Goal: Task Accomplishment & Management: Complete application form

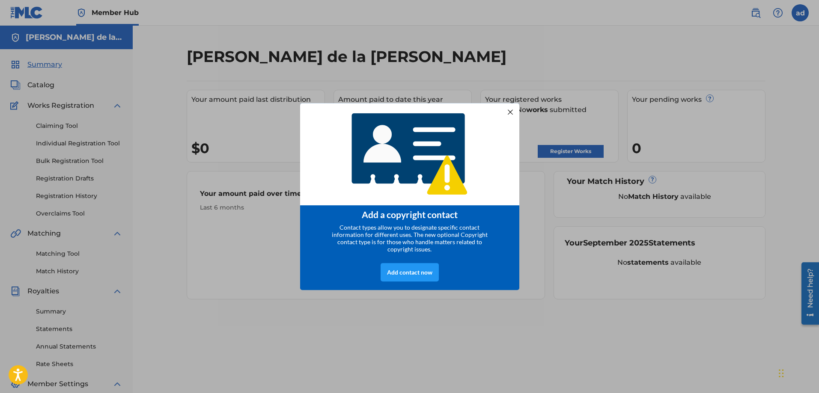
click at [507, 112] on div at bounding box center [509, 111] width 11 height 11
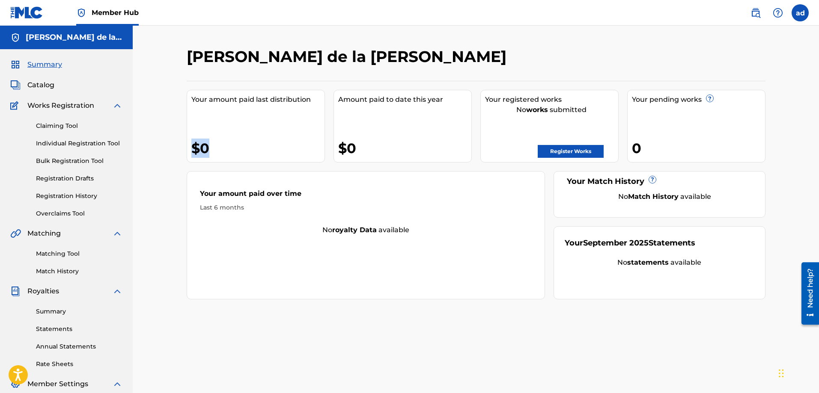
drag, startPoint x: 245, startPoint y: 140, endPoint x: 158, endPoint y: 140, distance: 86.9
click at [158, 140] on div "[PERSON_NAME] de la [PERSON_NAME] Your amount paid last distribution $0 Amount …" at bounding box center [476, 258] width 686 height 464
drag, startPoint x: 387, startPoint y: 156, endPoint x: 272, endPoint y: 158, distance: 115.1
click at [272, 158] on div "Your amount paid last distribution $0 Amount paid to date this year $0 Your reg…" at bounding box center [476, 190] width 579 height 219
click at [304, 243] on div "Your amount paid over time Last 6 months No royalty data available" at bounding box center [366, 235] width 359 height 128
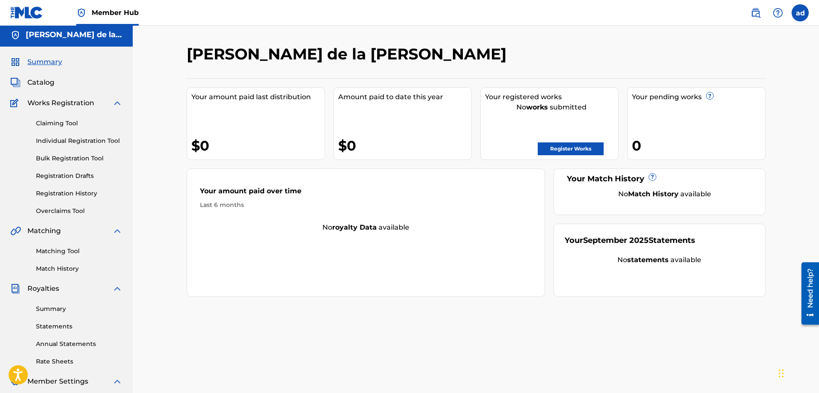
scroll to position [3, 0]
drag, startPoint x: 358, startPoint y: 102, endPoint x: 448, endPoint y: 103, distance: 89.9
click at [448, 102] on div "Amount paid to date this year $0" at bounding box center [402, 123] width 138 height 73
drag, startPoint x: 356, startPoint y: 151, endPoint x: 340, endPoint y: 150, distance: 15.4
click at [340, 150] on div "$0" at bounding box center [404, 145] width 133 height 19
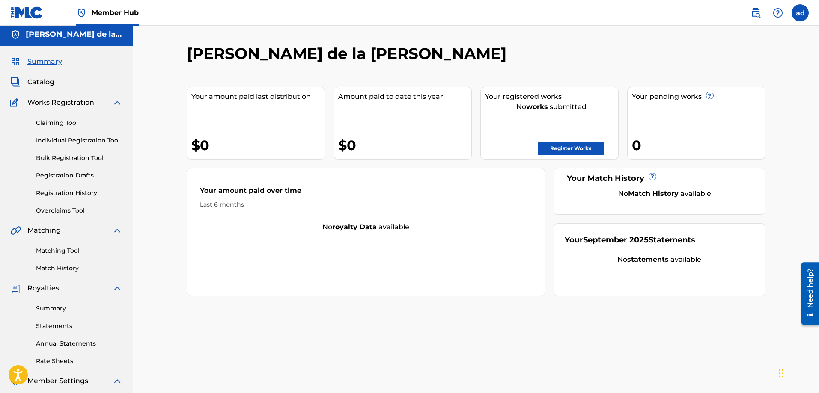
click at [231, 110] on div "Your amount paid last distribution $0" at bounding box center [256, 123] width 138 height 73
drag, startPoint x: 226, startPoint y: 99, endPoint x: 285, endPoint y: 97, distance: 58.7
click at [286, 96] on div "Your amount paid last distribution" at bounding box center [257, 97] width 133 height 10
drag, startPoint x: 219, startPoint y: 139, endPoint x: 196, endPoint y: 144, distance: 23.6
click at [196, 144] on div "$0" at bounding box center [257, 145] width 133 height 19
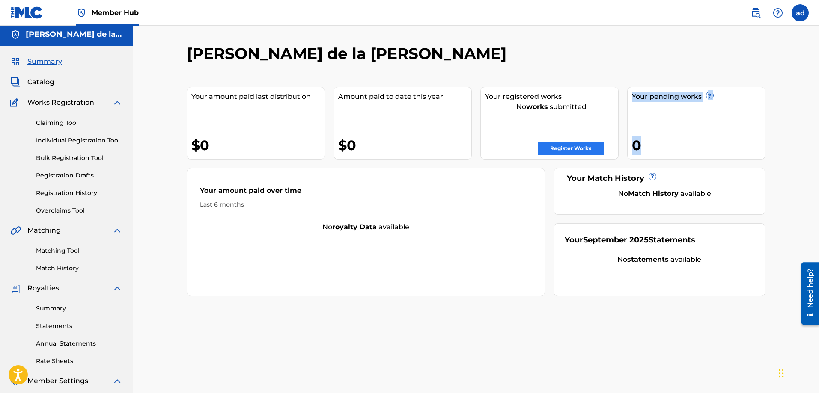
drag, startPoint x: 670, startPoint y: 131, endPoint x: 597, endPoint y: 145, distance: 74.1
click at [597, 145] on div "Your amount paid last distribution $0 Amount paid to date this year $0 Your reg…" at bounding box center [476, 187] width 579 height 219
click at [682, 145] on div "0" at bounding box center [698, 145] width 133 height 19
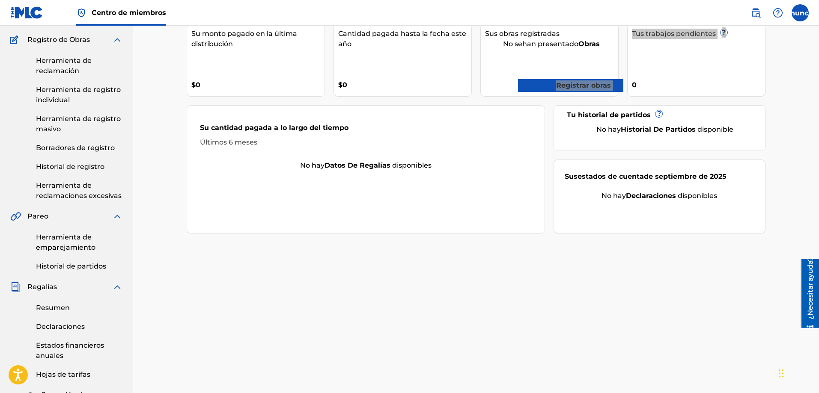
scroll to position [91, 0]
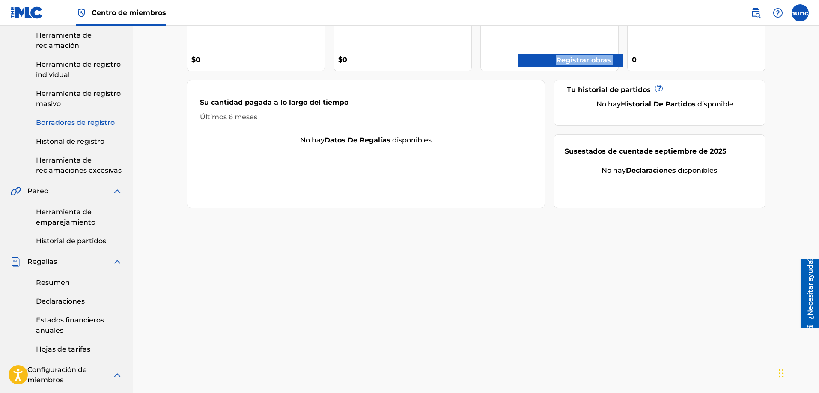
click at [66, 217] on link "Herramienta de emparejamiento" at bounding box center [79, 217] width 86 height 21
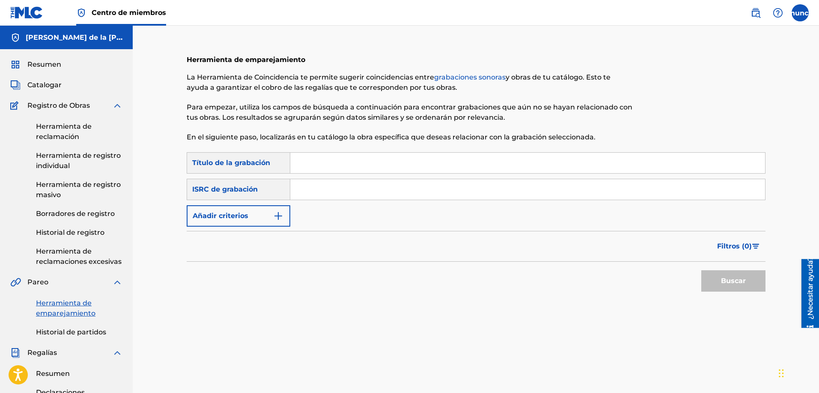
click at [303, 163] on input "Formulario de búsqueda" at bounding box center [527, 163] width 475 height 21
type input "quiero tenerte"
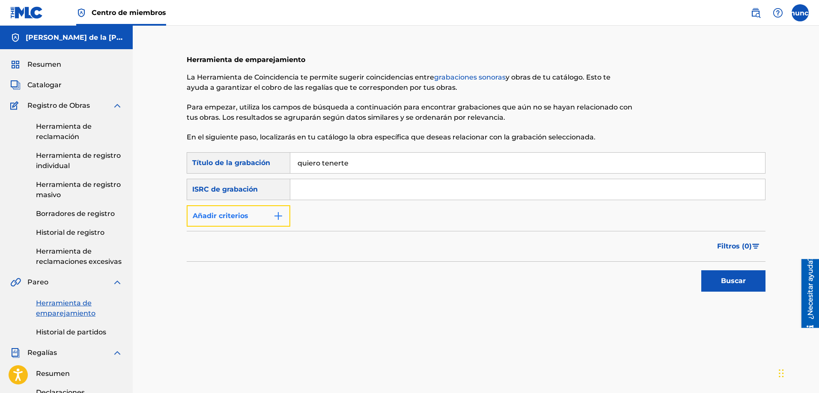
click at [270, 226] on button "Añadir criterios" at bounding box center [239, 215] width 104 height 21
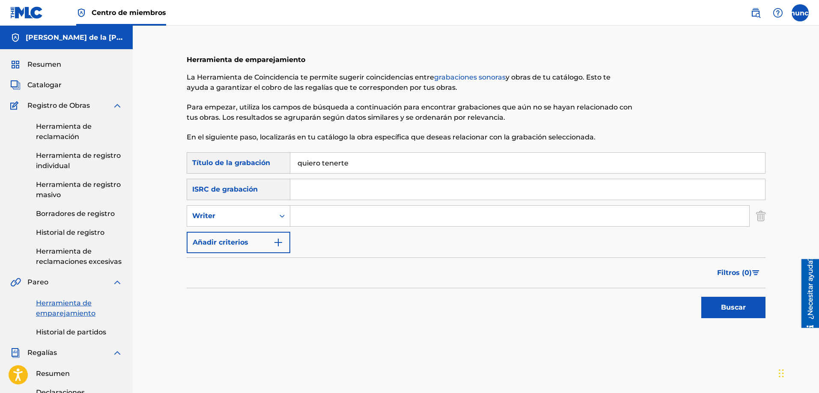
click at [295, 220] on input "Formulario de búsqueda" at bounding box center [519, 216] width 459 height 21
type input "[PERSON_NAME] de la [PERSON_NAME]"
click at [260, 243] on button "Añadir criterios" at bounding box center [239, 242] width 104 height 21
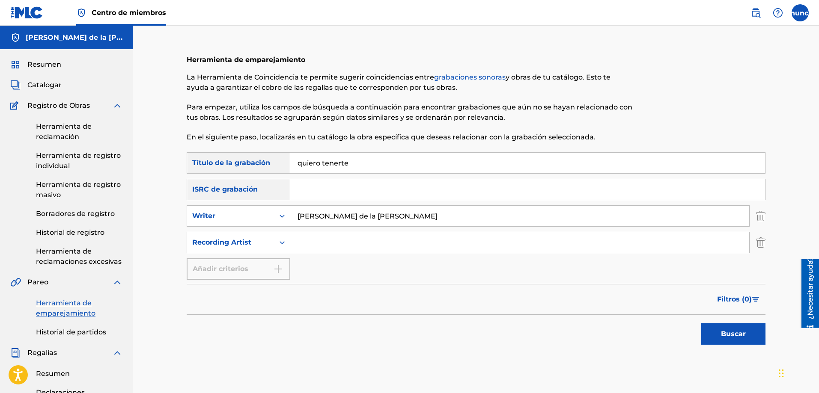
click at [325, 249] on input "Formulario de búsqueda" at bounding box center [519, 242] width 459 height 21
type input "banda llano grande"
click at [701, 324] on button "Buscar" at bounding box center [733, 334] width 64 height 21
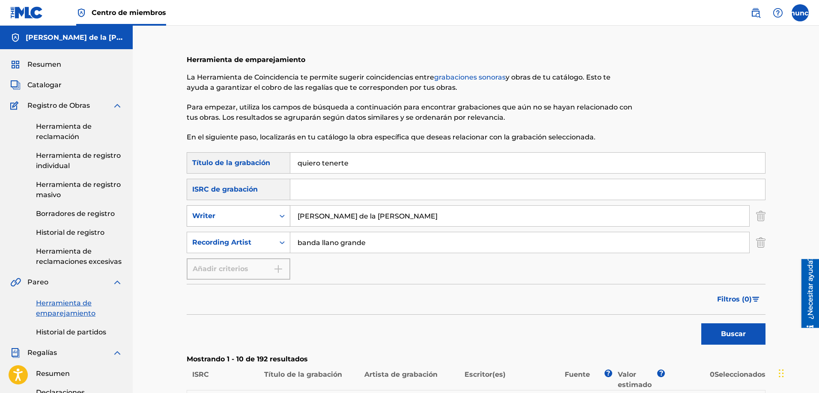
drag, startPoint x: 377, startPoint y: 217, endPoint x: 281, endPoint y: 214, distance: 95.5
click at [281, 214] on div "SearchWithCriteriaf277977a-1582-4f77-af95-97968df160a7 Writer [PERSON_NAME] de …" at bounding box center [476, 215] width 579 height 21
click at [701, 324] on button "Buscar" at bounding box center [733, 334] width 64 height 21
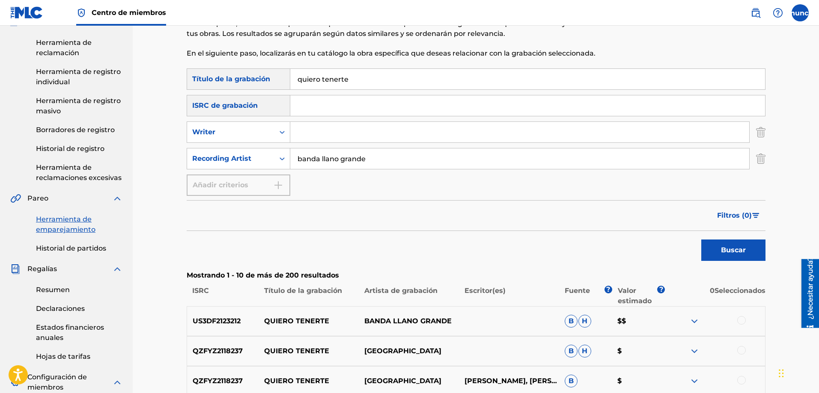
scroll to position [74, 0]
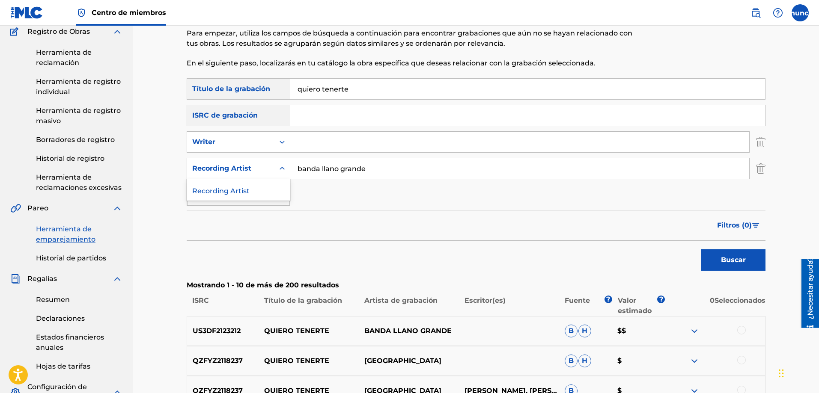
click at [273, 175] on div "Recording Artist" at bounding box center [230, 168] width 87 height 16
click at [273, 232] on div "Filtros ( 0 )" at bounding box center [476, 225] width 579 height 31
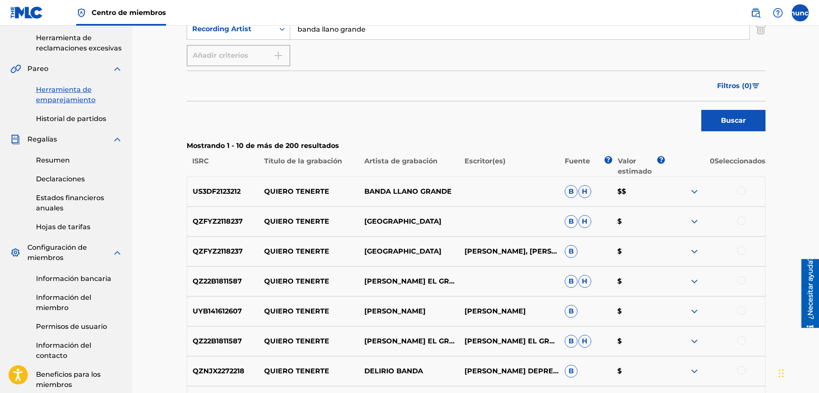
scroll to position [219, 0]
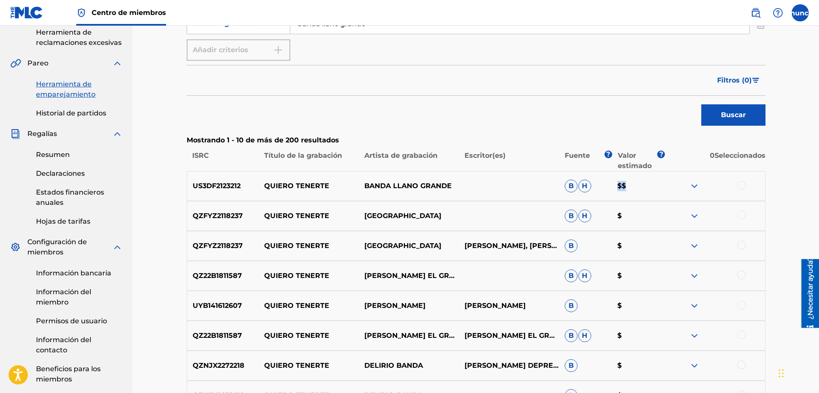
drag, startPoint x: 625, startPoint y: 186, endPoint x: 615, endPoint y: 187, distance: 10.3
click at [615, 187] on p "$$" at bounding box center [638, 186] width 53 height 10
drag, startPoint x: 464, startPoint y: 187, endPoint x: 458, endPoint y: 187, distance: 6.4
click at [458, 187] on div "US3DF2123212 QUIERO TENERTE BANDA LLANO GRANDE B H $$" at bounding box center [476, 186] width 579 height 30
drag, startPoint x: 191, startPoint y: 159, endPoint x: 215, endPoint y: 160, distance: 24.0
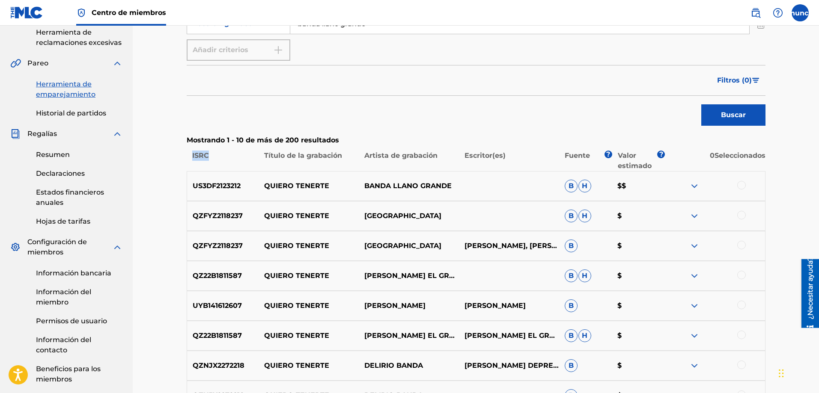
click at [215, 160] on p "ISRC" at bounding box center [223, 161] width 72 height 21
click at [210, 156] on p "ISRC" at bounding box center [223, 161] width 72 height 21
drag, startPoint x: 193, startPoint y: 185, endPoint x: 198, endPoint y: 185, distance: 4.7
click at [198, 185] on font "US3DF2123212" at bounding box center [217, 186] width 48 height 8
click at [245, 190] on p "US3DF2123212" at bounding box center [223, 186] width 72 height 10
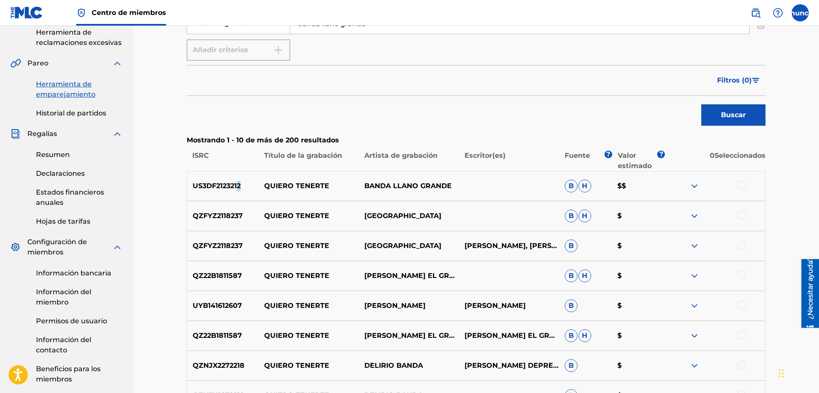
drag, startPoint x: 244, startPoint y: 187, endPoint x: 239, endPoint y: 187, distance: 4.7
click at [239, 187] on p "US3DF2123212" at bounding box center [223, 186] width 72 height 10
click at [248, 184] on p "US3DF2123212" at bounding box center [223, 186] width 72 height 10
drag, startPoint x: 247, startPoint y: 181, endPoint x: 216, endPoint y: 181, distance: 31.2
click at [216, 181] on p "US3DF2123212" at bounding box center [223, 186] width 72 height 10
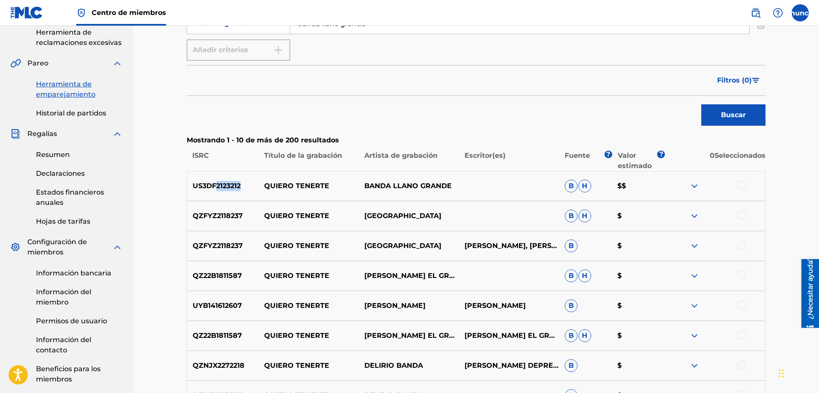
click at [247, 185] on p "US3DF2123212" at bounding box center [223, 186] width 72 height 10
drag, startPoint x: 342, startPoint y: 182, endPoint x: 359, endPoint y: 183, distance: 17.1
click at [353, 182] on p "QUIERO TENERTE" at bounding box center [308, 186] width 100 height 10
drag, startPoint x: 359, startPoint y: 183, endPoint x: 424, endPoint y: 201, distance: 67.1
click at [424, 201] on div "US3DF2123212 QUIERO TENERTE BANDA LLANO GRANDE B H $$" at bounding box center [476, 186] width 579 height 30
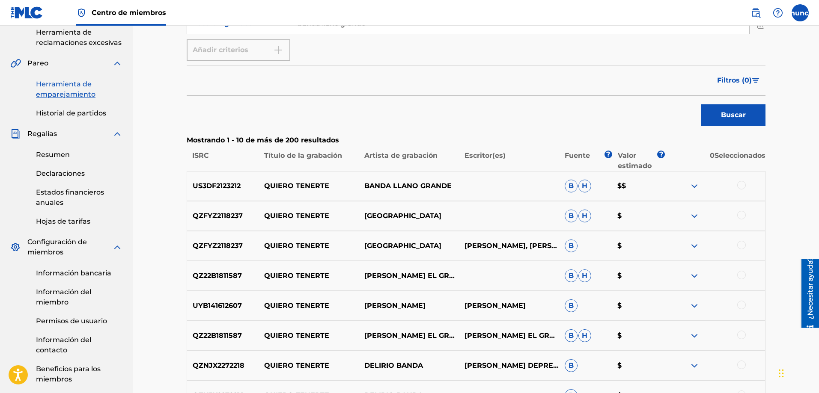
click at [263, 212] on p "QUIERO TENERTE" at bounding box center [308, 216] width 100 height 10
drag, startPoint x: 361, startPoint y: 216, endPoint x: 439, endPoint y: 220, distance: 77.5
click at [439, 220] on p "[GEOGRAPHIC_DATA]" at bounding box center [409, 216] width 100 height 10
drag, startPoint x: 354, startPoint y: 245, endPoint x: 425, endPoint y: 253, distance: 71.4
click at [412, 253] on div "QZFYZ2118237 QUIERO TENERTE MONTE GRANDE [PERSON_NAME], [PERSON_NAME] B $" at bounding box center [476, 246] width 579 height 30
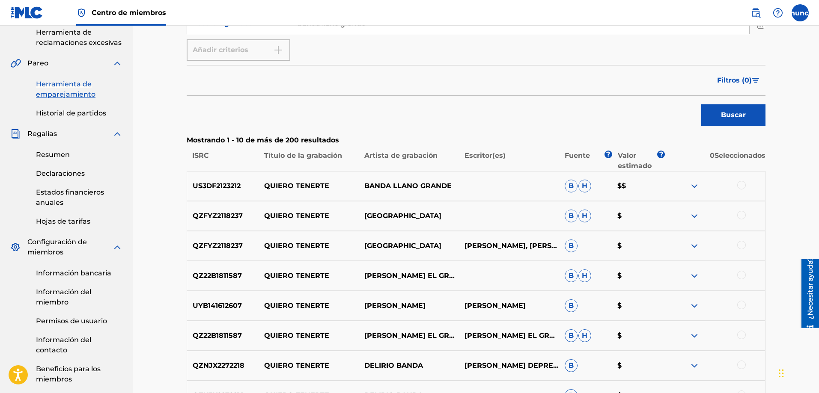
click at [324, 243] on font "QUIERO TENERTE" at bounding box center [296, 246] width 65 height 8
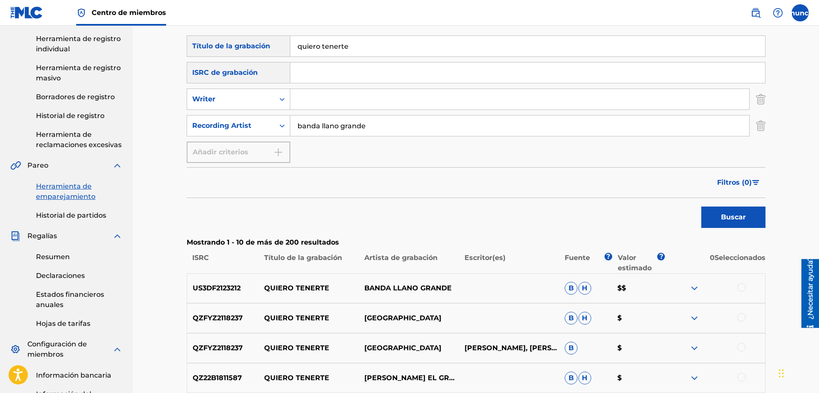
scroll to position [147, 0]
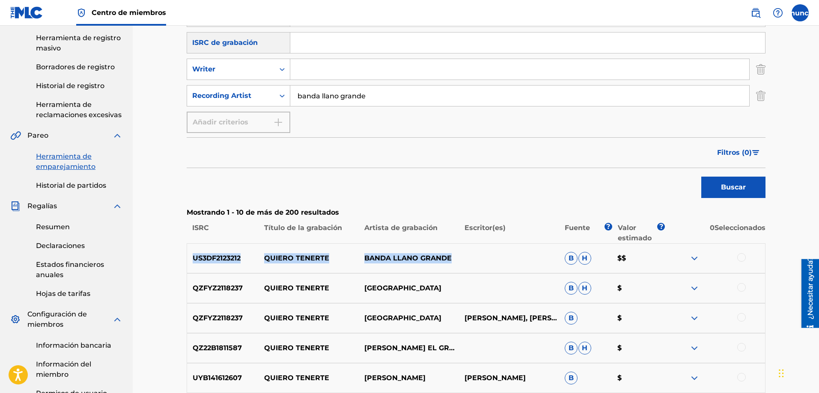
drag, startPoint x: 192, startPoint y: 257, endPoint x: 455, endPoint y: 262, distance: 262.8
click at [455, 262] on div "US3DF2123212 QUIERO TENERTE BANDA LLANO GRANDE B H $$" at bounding box center [476, 259] width 579 height 30
copy div "US3DF2123212 QUIERO TENERTE BANDA LLANO GRANDE"
click at [253, 259] on p "US3DF2123212" at bounding box center [223, 258] width 72 height 10
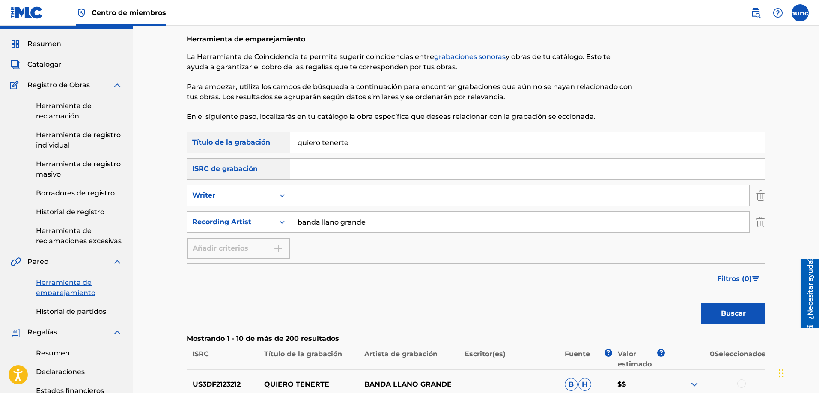
scroll to position [0, 0]
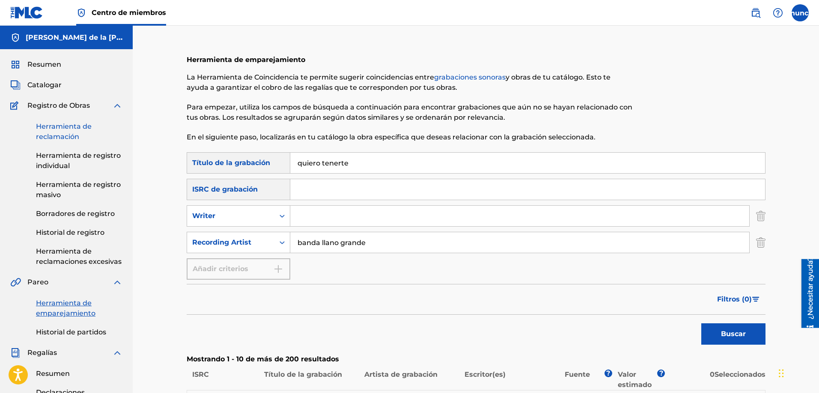
click at [54, 134] on font "Herramienta de reclamación" at bounding box center [64, 131] width 56 height 18
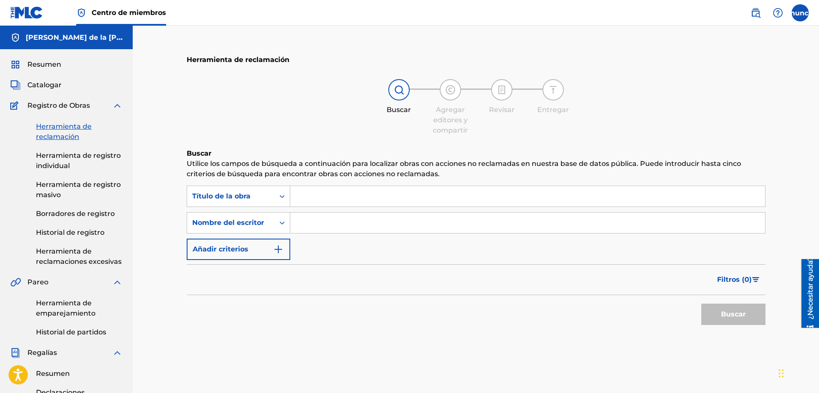
click at [303, 205] on input "Formulario de búsqueda" at bounding box center [527, 196] width 475 height 21
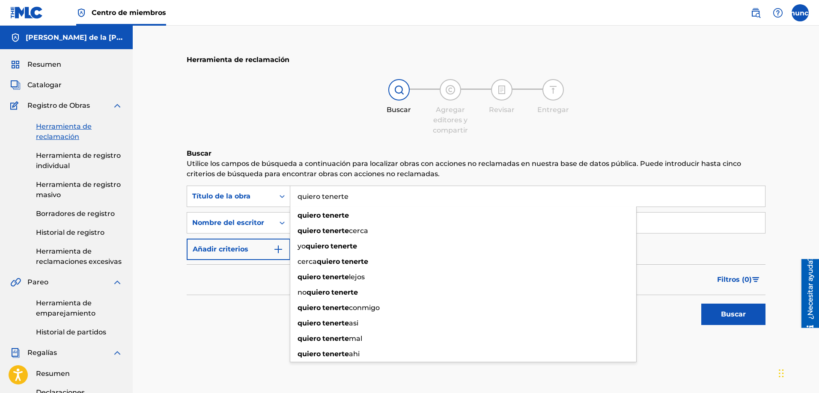
type input "quiero tenerte"
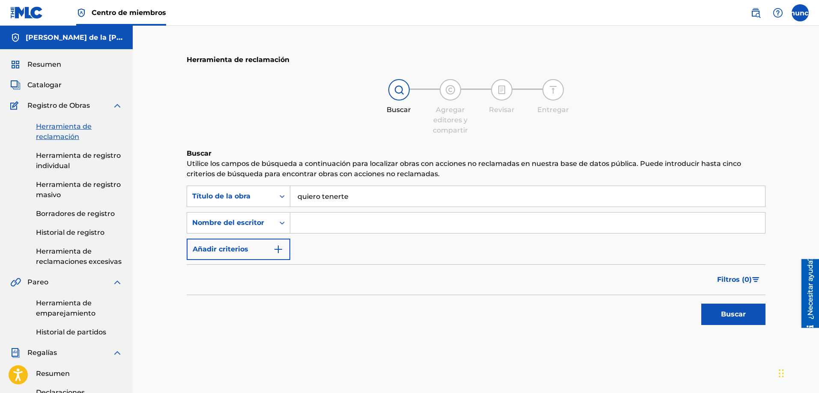
click at [253, 306] on div "Buscar" at bounding box center [476, 312] width 579 height 34
click at [276, 251] on img "Formulario de búsqueda" at bounding box center [278, 249] width 10 height 10
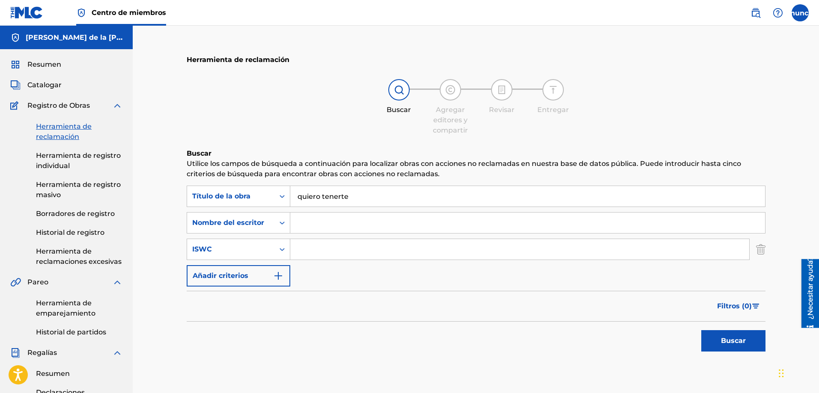
click at [348, 199] on input "quiero tenerte" at bounding box center [527, 196] width 475 height 21
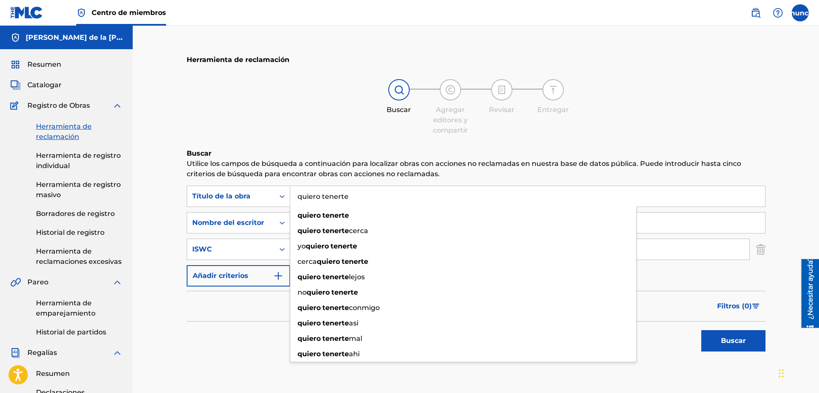
click at [701, 330] on button "Buscar" at bounding box center [733, 340] width 64 height 21
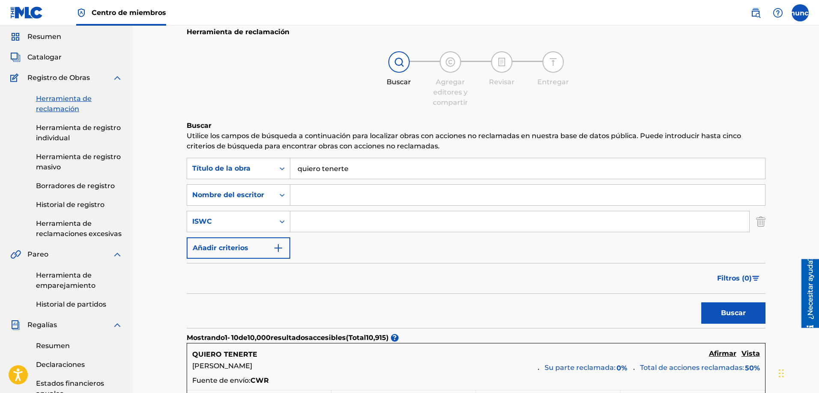
scroll to position [27, 0]
drag, startPoint x: 368, startPoint y: 174, endPoint x: 220, endPoint y: 160, distance: 148.3
click at [220, 160] on div "Búsqueda con criterios b32252af-67f3-4312-9a74-6dafd9881506 Título de la obra q…" at bounding box center [476, 169] width 579 height 21
type input "adkhfbv alj vljacv"
click at [701, 304] on button "Buscar" at bounding box center [733, 314] width 64 height 21
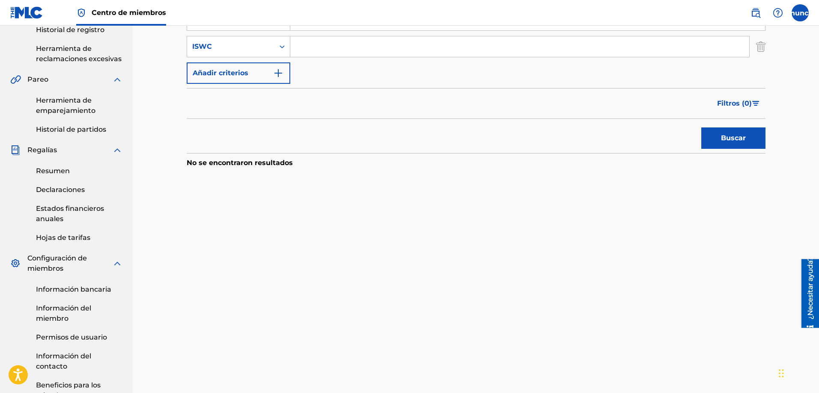
scroll to position [0, 0]
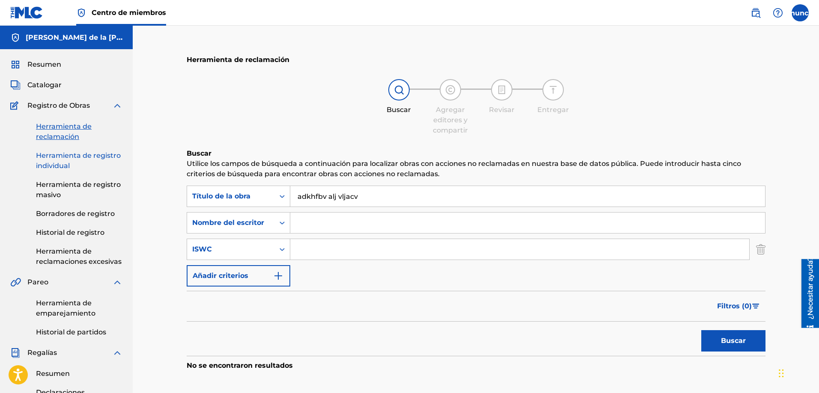
click at [63, 168] on font "Herramienta de registro individual" at bounding box center [78, 161] width 85 height 18
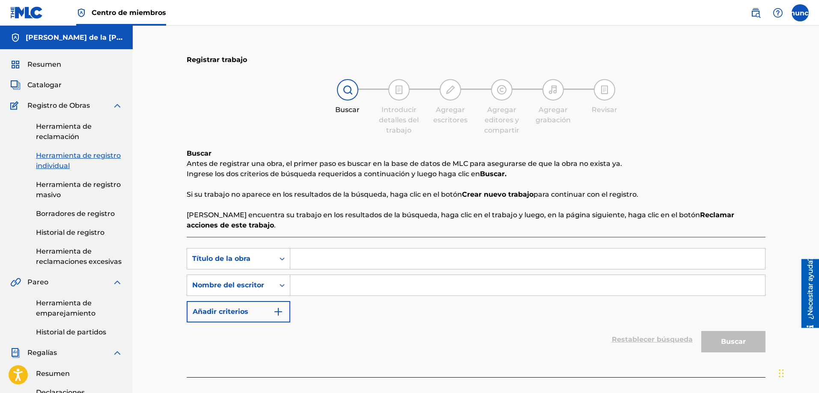
click at [352, 264] on input "Formulario de búsqueda" at bounding box center [527, 259] width 475 height 21
type input "xcl jlxjck"
click at [322, 288] on input "Formulario de búsqueda" at bounding box center [527, 285] width 475 height 21
type input "x"
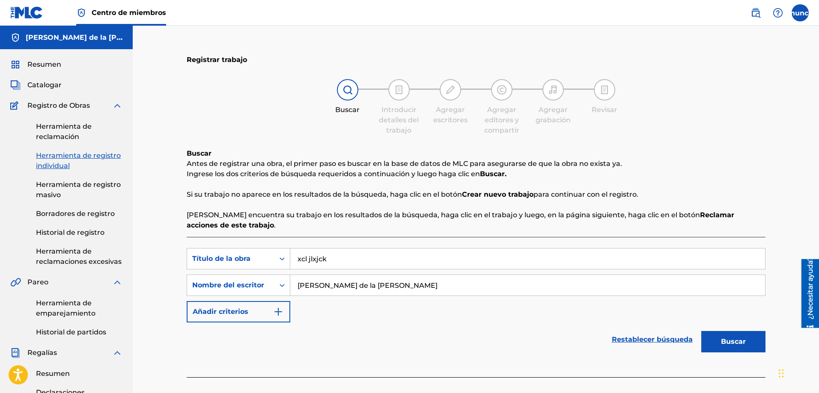
type input "[PERSON_NAME] de la [PERSON_NAME]"
click at [701, 331] on button "Buscar" at bounding box center [733, 341] width 64 height 21
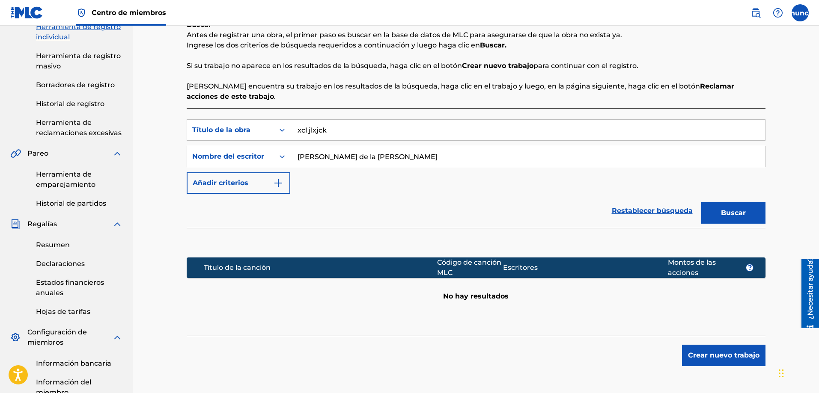
scroll to position [122, 0]
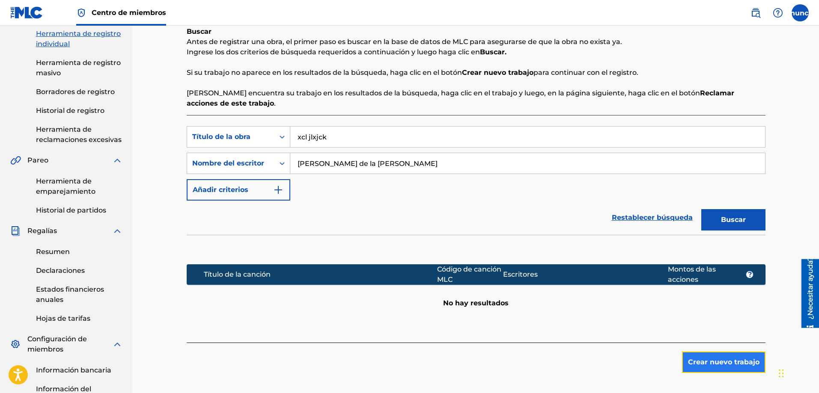
click at [729, 364] on font "Crear nuevo trabajo" at bounding box center [723, 362] width 71 height 8
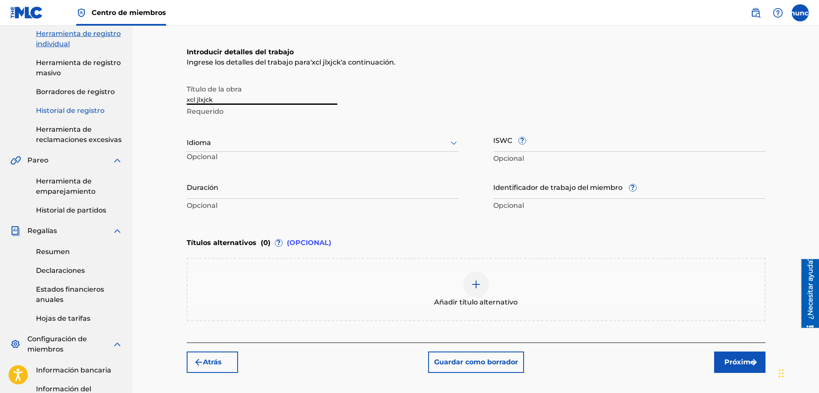
drag, startPoint x: 282, startPoint y: 100, endPoint x: 122, endPoint y: 115, distance: 161.7
click at [122, 115] on main "[PERSON_NAME] de la [PERSON_NAME] Resumen Catalogar Registro de Obras Herramien…" at bounding box center [409, 198] width 819 height 588
type input "q"
type input "Quiero tenerte"
click at [245, 143] on div at bounding box center [323, 142] width 272 height 11
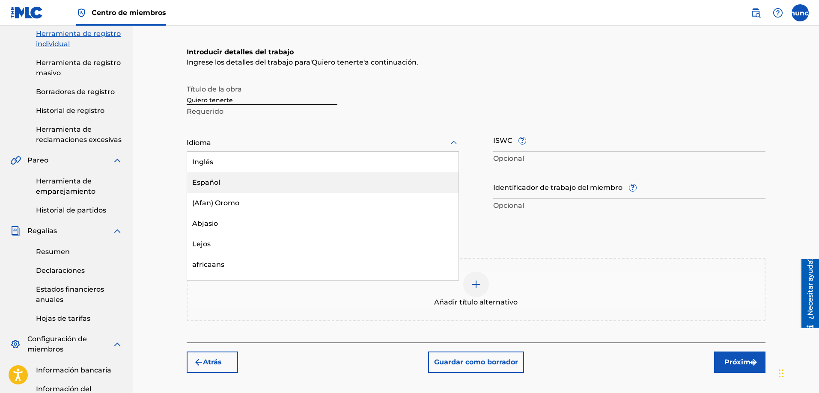
click at [220, 184] on div "Español" at bounding box center [322, 182] width 271 height 21
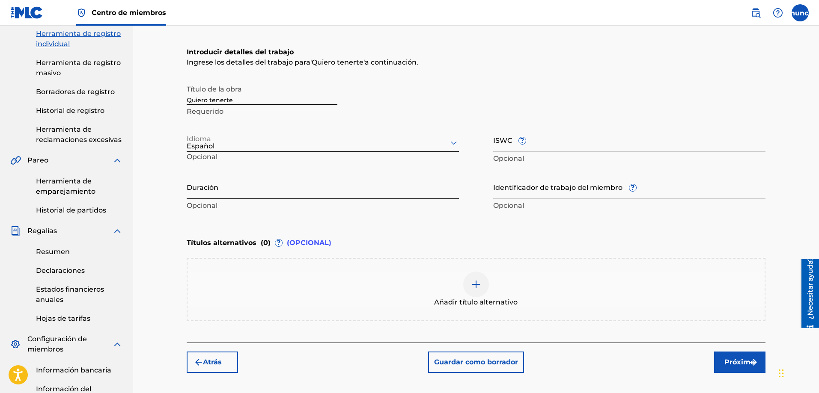
click at [300, 189] on input "Duración" at bounding box center [323, 187] width 272 height 24
click at [527, 149] on input "ISWC ?" at bounding box center [629, 140] width 272 height 24
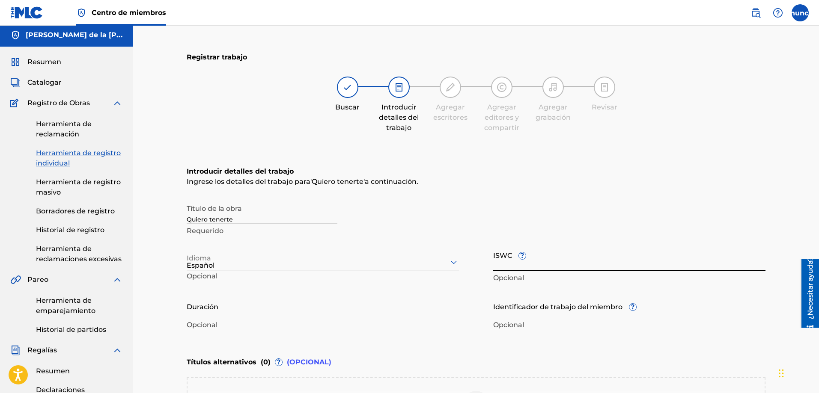
scroll to position [0, 0]
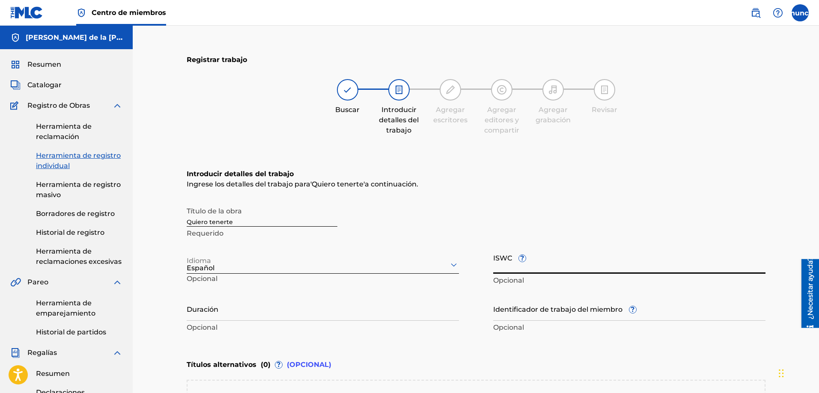
click at [518, 267] on input "ISWC ?" at bounding box center [629, 262] width 272 height 24
paste input "T3064246971"
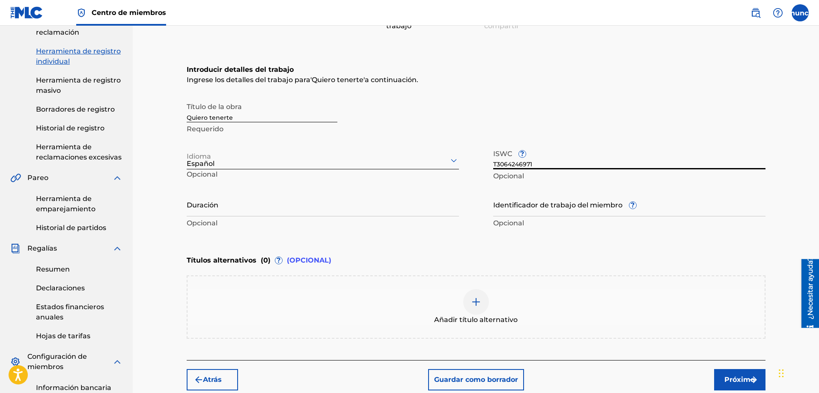
scroll to position [111, 0]
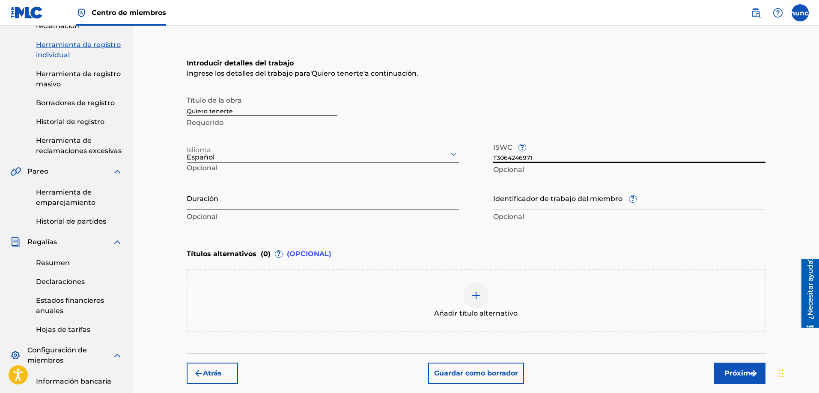
type input "T3064246971"
click at [234, 204] on input "Duración" at bounding box center [323, 198] width 272 height 24
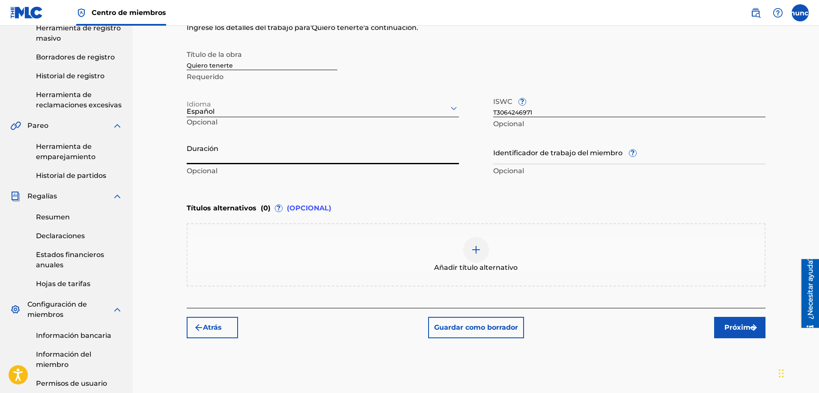
scroll to position [157, 0]
click at [736, 326] on font "Próximo" at bounding box center [739, 327] width 30 height 8
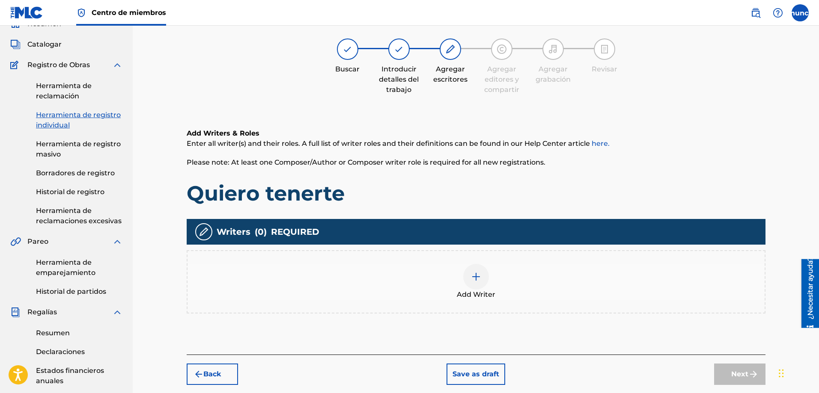
scroll to position [39, 0]
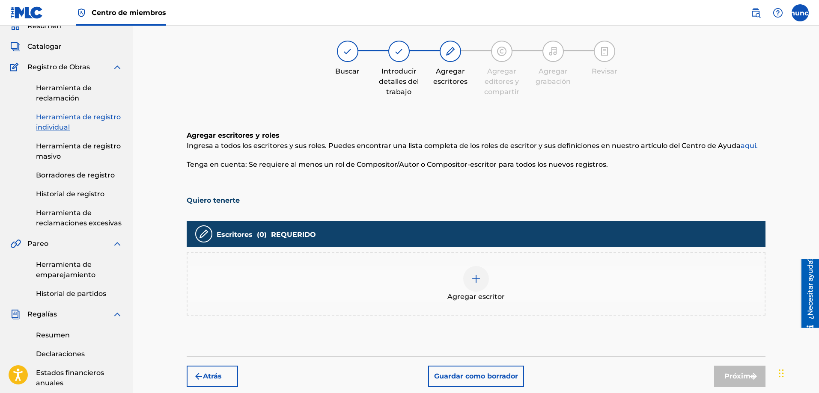
click at [479, 284] on img at bounding box center [476, 279] width 10 height 10
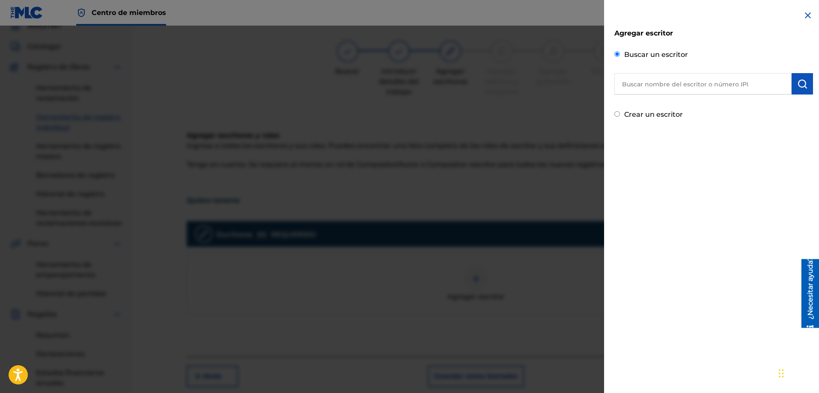
click at [640, 86] on input "text" at bounding box center [702, 83] width 177 height 21
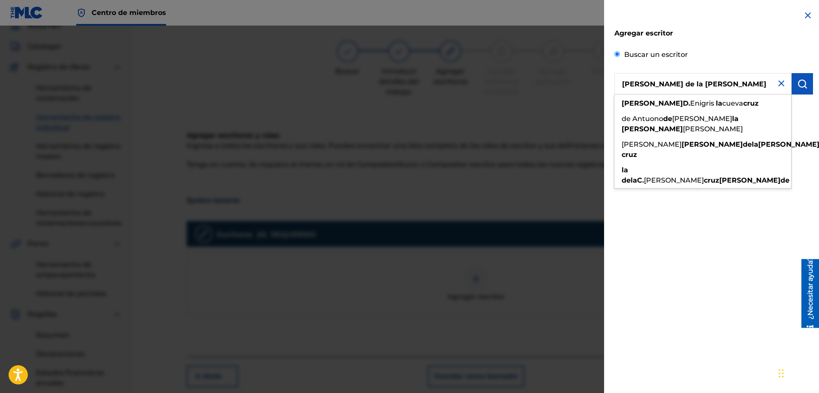
type input "[PERSON_NAME] de la [PERSON_NAME]"
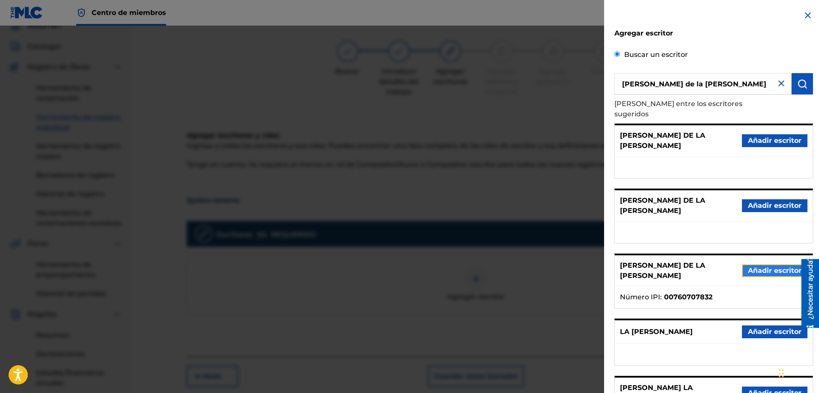
click at [761, 267] on font "Añadir escritor" at bounding box center [774, 271] width 53 height 8
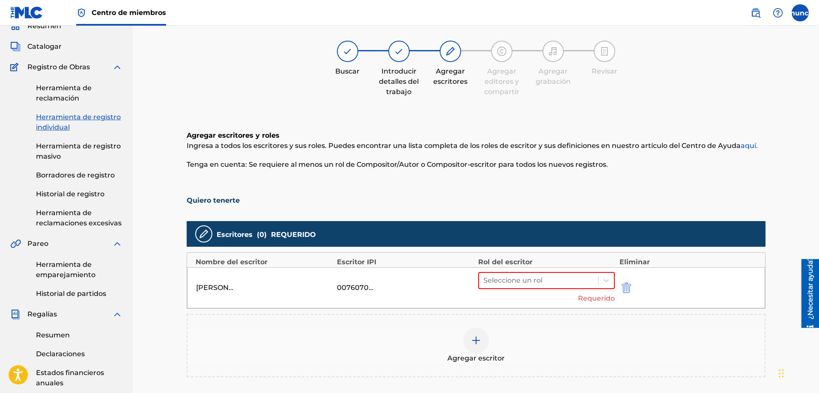
click at [360, 285] on div "00760707832" at bounding box center [356, 288] width 39 height 10
click at [627, 287] on img "submit" at bounding box center [625, 288] width 9 height 10
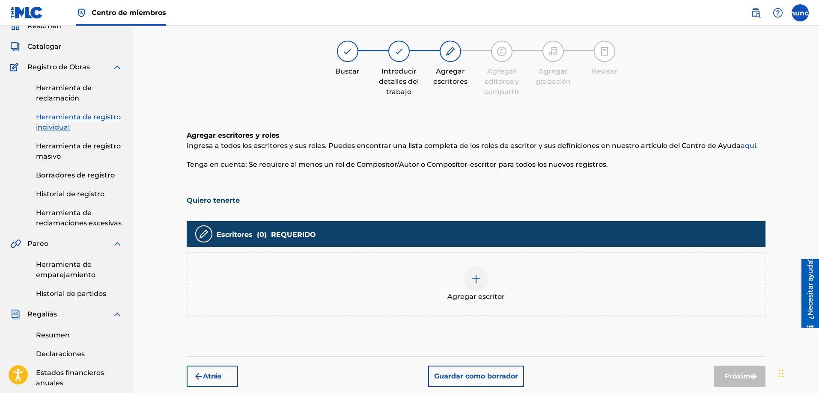
click at [479, 284] on div at bounding box center [476, 279] width 26 height 26
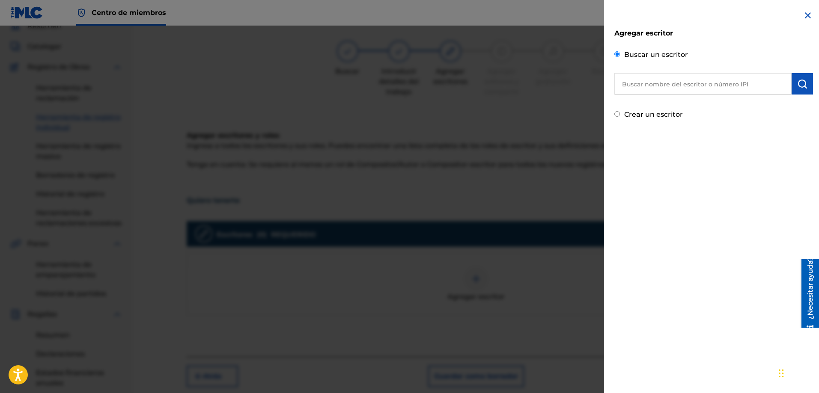
click at [640, 83] on input "text" at bounding box center [702, 83] width 177 height 21
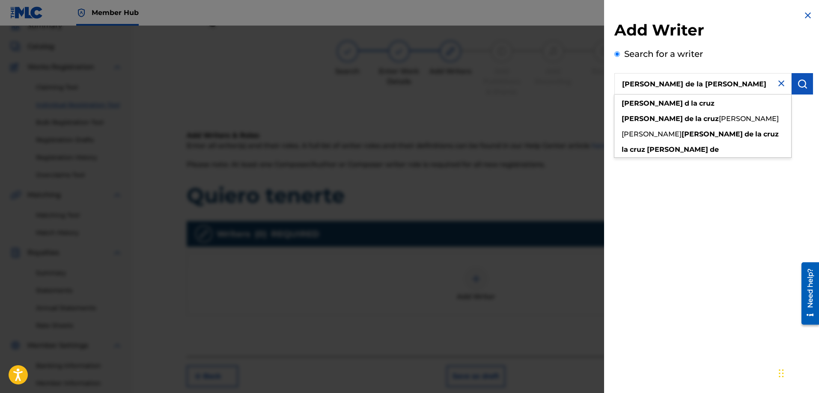
type input "[PERSON_NAME] de la [PERSON_NAME]"
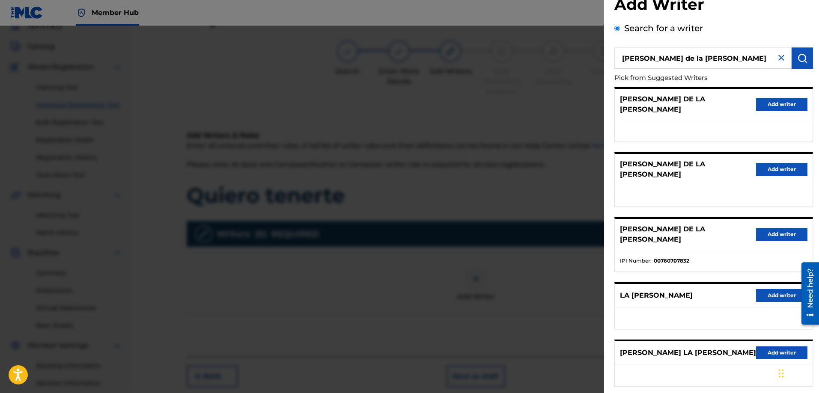
scroll to position [0, 0]
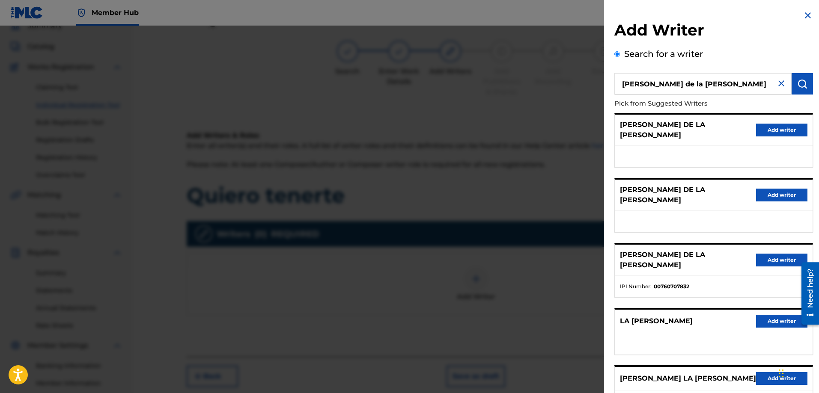
drag, startPoint x: 710, startPoint y: 80, endPoint x: 604, endPoint y: 84, distance: 105.4
click at [604, 84] on div "Add Writer Search for a writer [PERSON_NAME] de la [PERSON_NAME] Pick from Sugg…" at bounding box center [713, 233] width 219 height 466
type input "725639621"
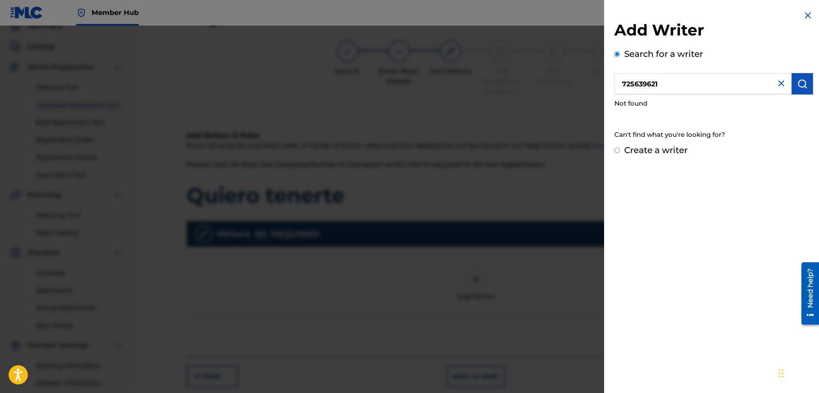
drag, startPoint x: 663, startPoint y: 86, endPoint x: 644, endPoint y: 86, distance: 18.9
drag, startPoint x: 644, startPoint y: 86, endPoint x: 690, endPoint y: 80, distance: 47.0
click at [690, 80] on input "725639621" at bounding box center [702, 83] width 177 height 21
click at [797, 84] on img "submit" at bounding box center [802, 84] width 10 height 10
drag, startPoint x: 676, startPoint y: 86, endPoint x: 599, endPoint y: 89, distance: 77.1
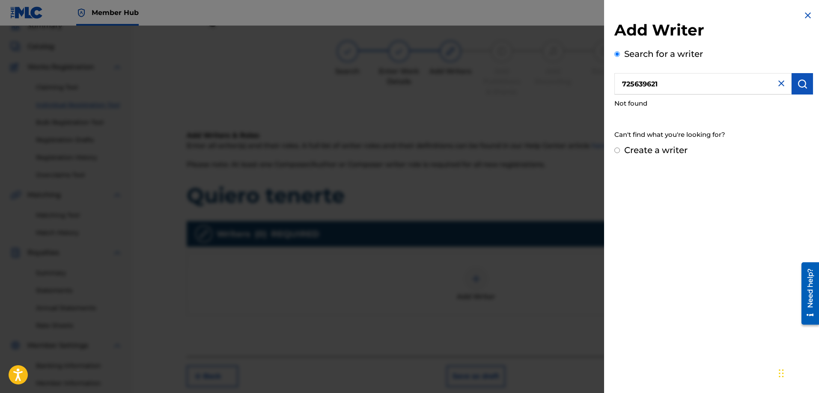
click at [599, 89] on div "Add Writer Search for a writer 725639621 Not found Can't find what you're looki…" at bounding box center [409, 210] width 819 height 368
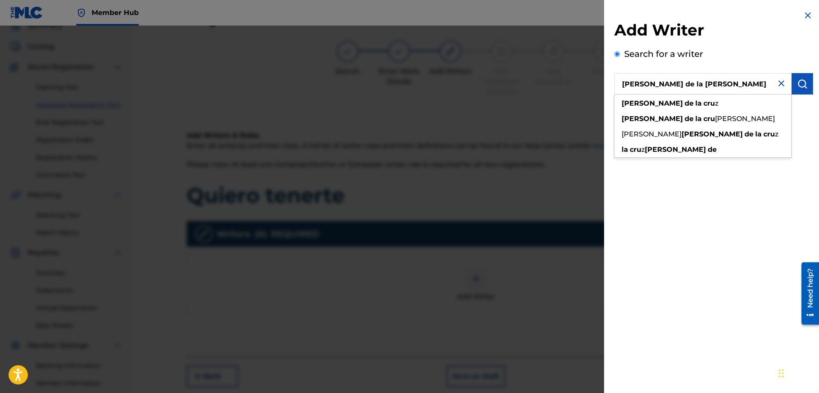
type input "[PERSON_NAME] de la [PERSON_NAME]"
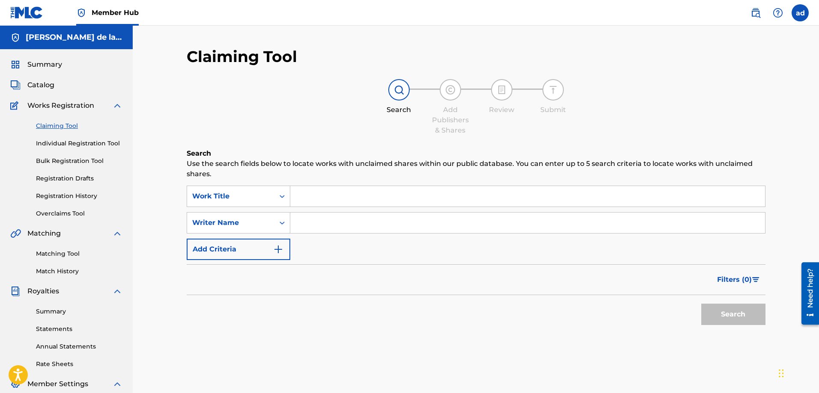
click at [308, 202] on input "Search Form" at bounding box center [527, 196] width 475 height 21
type input "bvb fb vdb"
click at [309, 226] on input "Search Form" at bounding box center [527, 223] width 475 height 21
type input "s"
type input "[PERSON_NAME] de la [PERSON_NAME]"
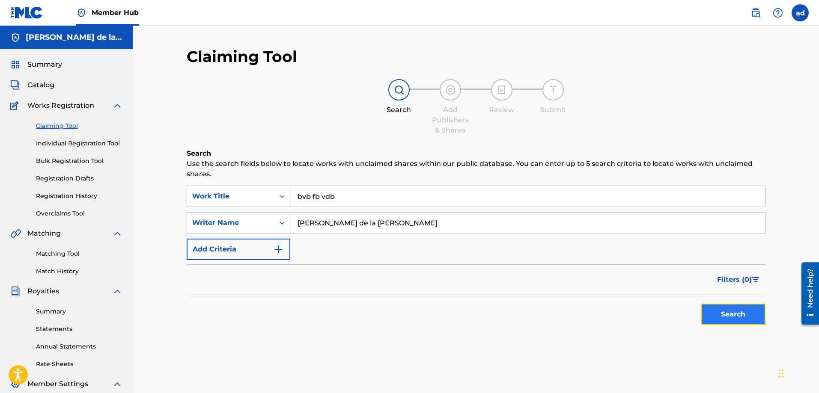
click at [744, 320] on button "Search" at bounding box center [733, 314] width 64 height 21
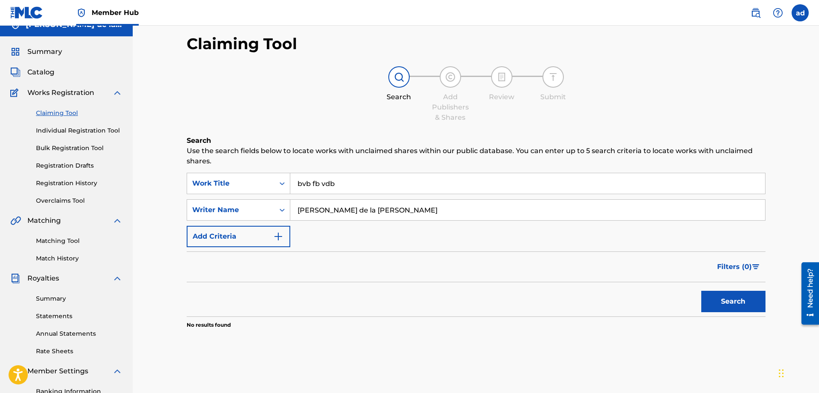
scroll to position [9, 0]
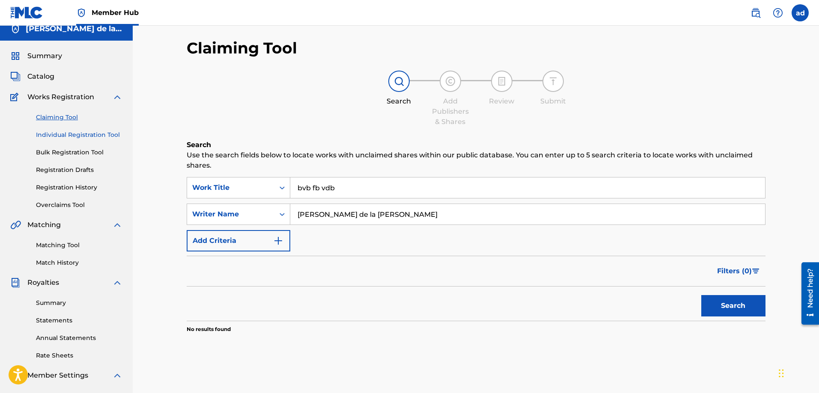
click at [75, 134] on link "Individual Registration Tool" at bounding box center [79, 135] width 86 height 9
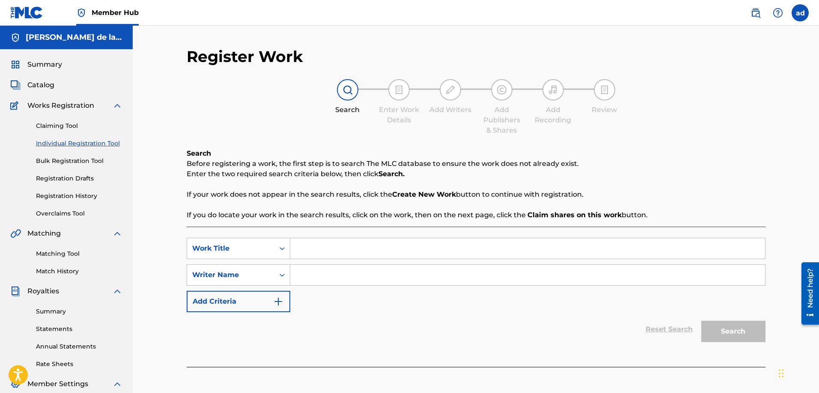
click at [342, 251] on input "Search Form" at bounding box center [527, 248] width 475 height 21
type input "sdlbfm scb"
click at [321, 280] on input "Search Form" at bounding box center [527, 275] width 475 height 21
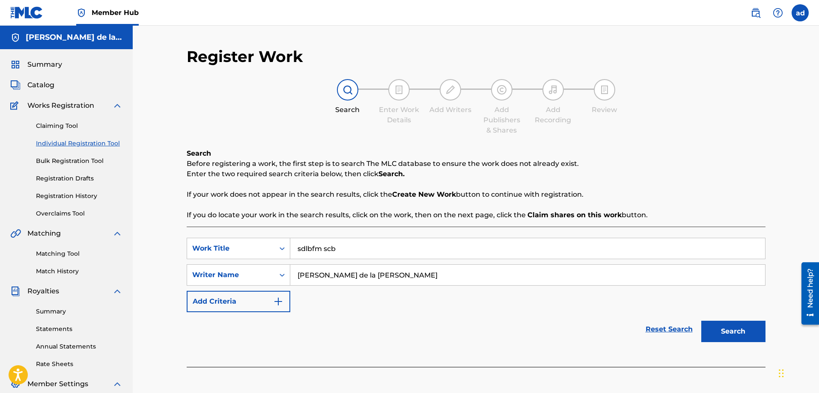
type input "[PERSON_NAME] de la [PERSON_NAME]"
click at [701, 321] on button "Search" at bounding box center [733, 331] width 64 height 21
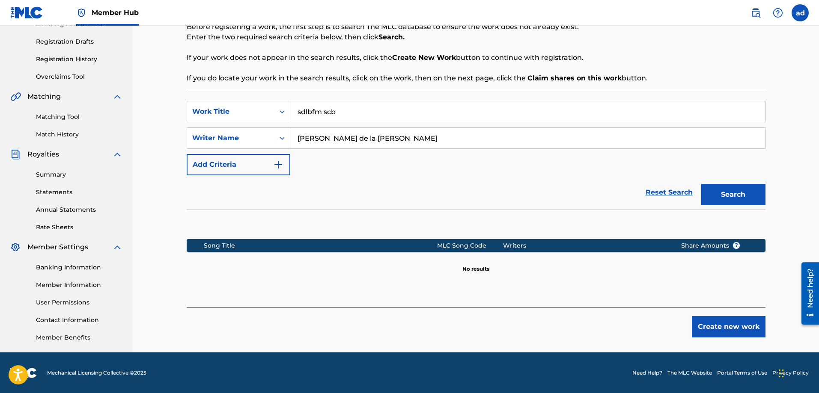
scroll to position [137, 0]
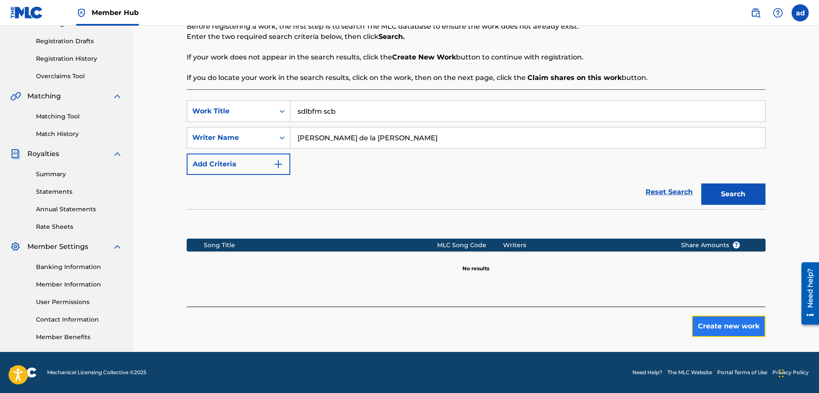
click at [735, 324] on button "Create new work" at bounding box center [729, 326] width 74 height 21
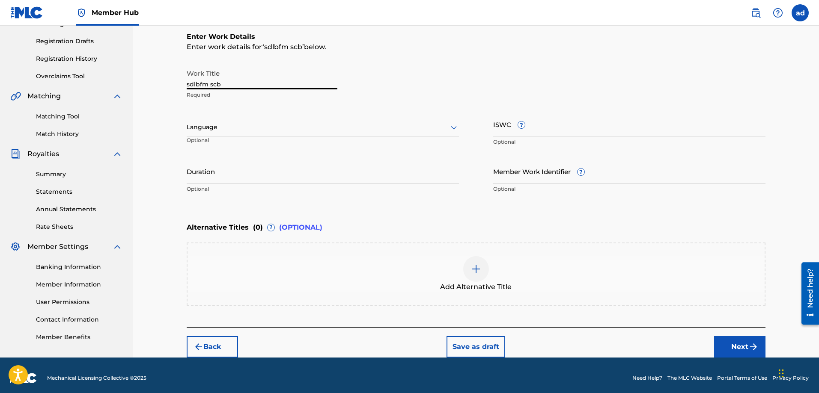
drag, startPoint x: 232, startPoint y: 83, endPoint x: 162, endPoint y: 89, distance: 70.8
click at [162, 89] on div "Register Work Search Enter Work Details Add Writers Add Publishers & Shares Add…" at bounding box center [476, 122] width 686 height 469
click at [190, 84] on input "quiero tenerte" at bounding box center [262, 77] width 151 height 24
type input "Quiero tenerte"
click at [283, 119] on div "Language" at bounding box center [323, 128] width 272 height 18
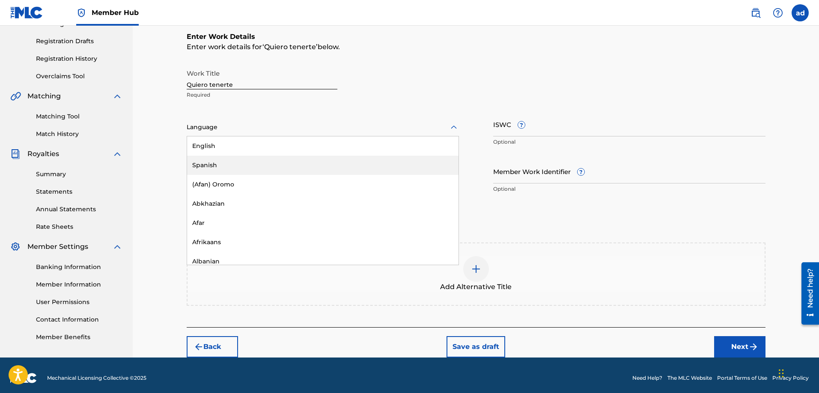
click at [240, 165] on div "Spanish" at bounding box center [322, 165] width 271 height 19
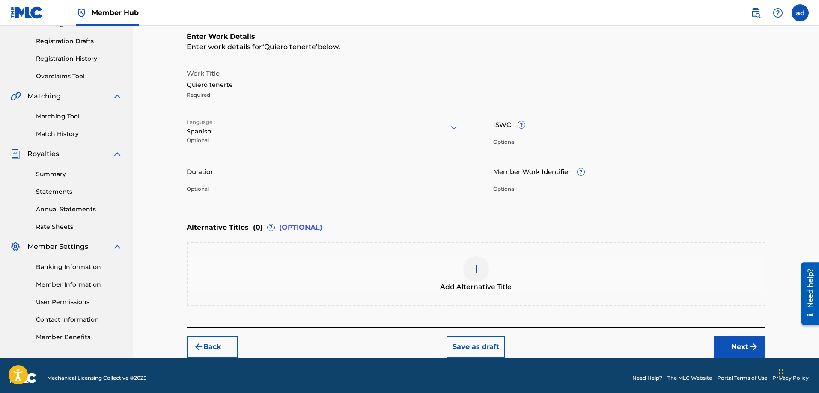
click at [520, 133] on input "ISWC ?" at bounding box center [629, 124] width 272 height 24
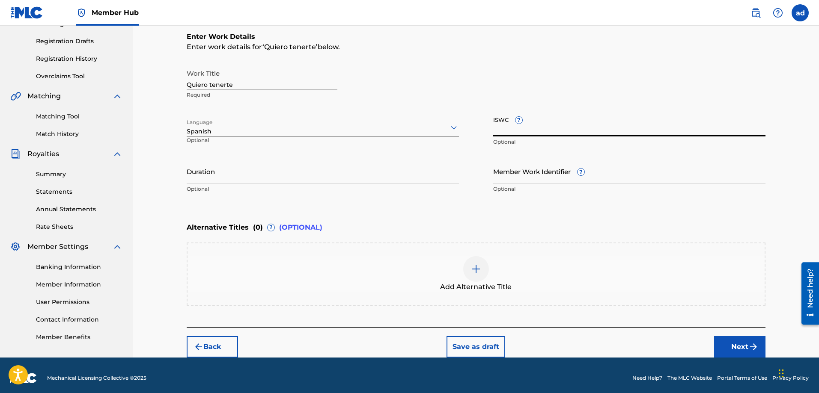
paste input "T3064246971"
type input "T3064246971"
click at [743, 349] on button "Next" at bounding box center [739, 346] width 51 height 21
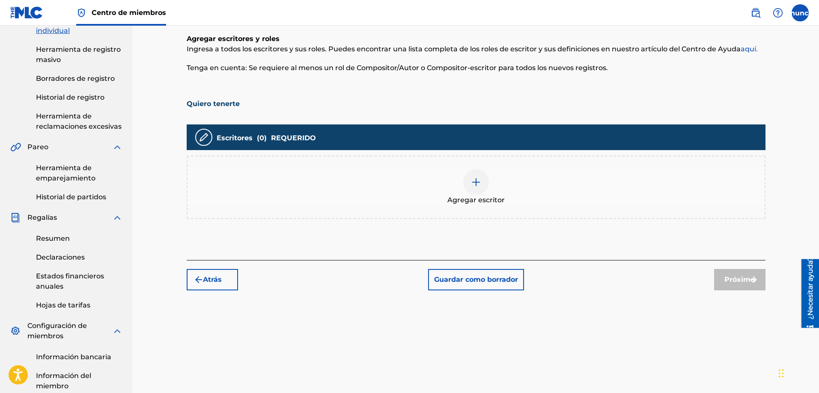
scroll to position [160, 0]
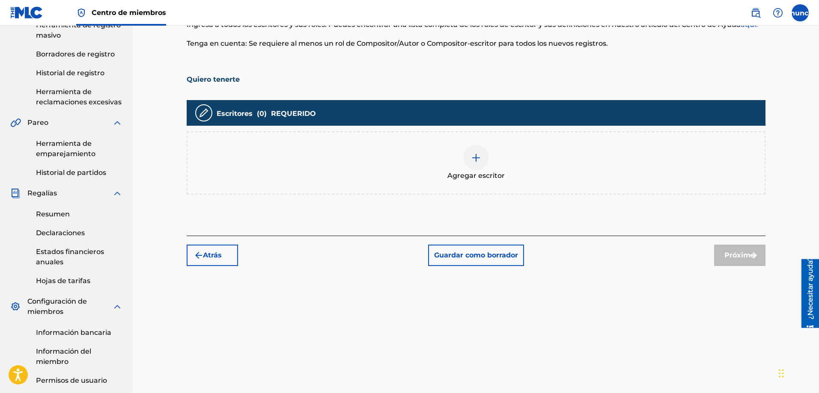
click at [477, 159] on img at bounding box center [476, 158] width 10 height 10
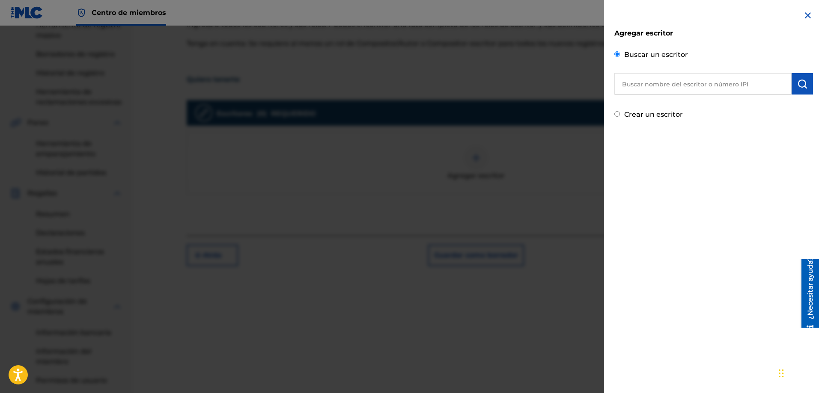
click at [651, 97] on div "Agregar escritor Buscar un escritor Crear un escritor" at bounding box center [713, 71] width 199 height 100
click at [647, 86] on input "text" at bounding box center [702, 83] width 177 height 21
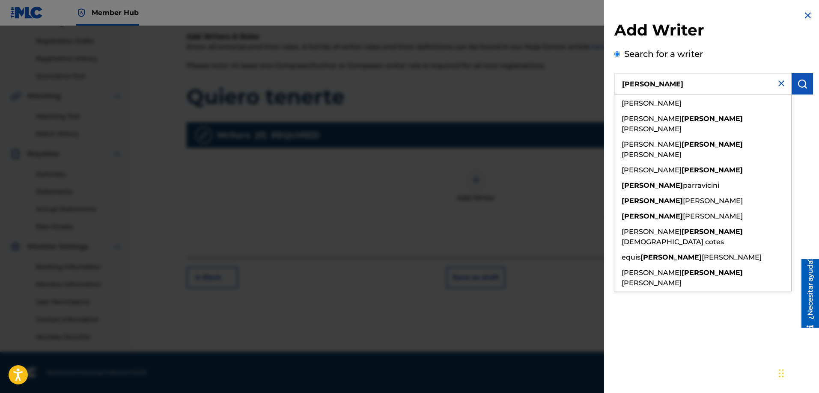
scroll to position [137, 0]
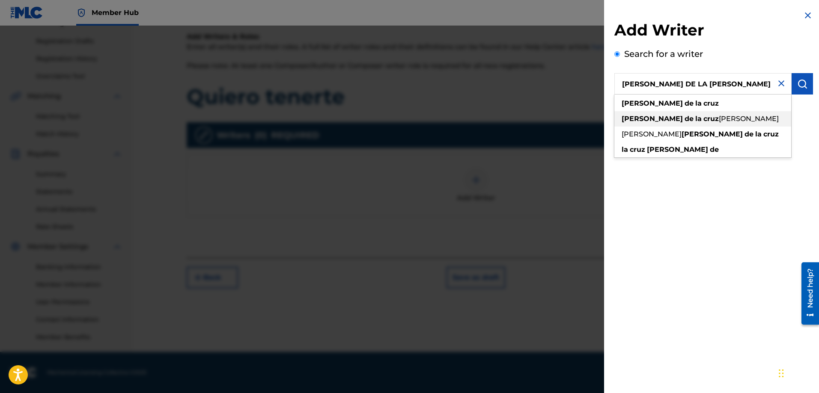
click at [690, 124] on div "[PERSON_NAME] de la [PERSON_NAME]" at bounding box center [702, 118] width 177 height 15
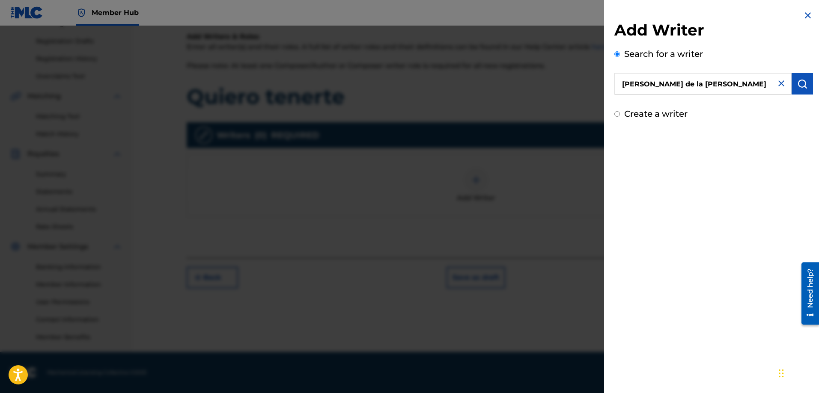
click at [719, 85] on input "[PERSON_NAME] de la [PERSON_NAME]" at bounding box center [702, 83] width 177 height 21
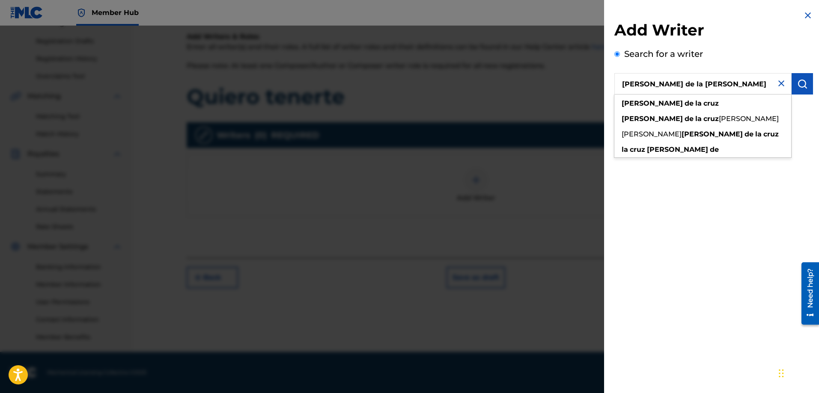
type input "[PERSON_NAME] de la [PERSON_NAME]"
click at [690, 193] on div "Add Writer Search for a writer [PERSON_NAME] de la [PERSON_NAME] de la [PERSON_…" at bounding box center [713, 196] width 219 height 393
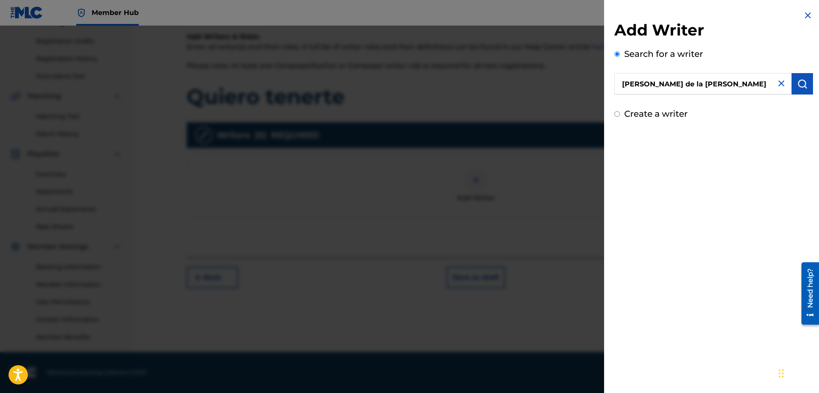
click at [619, 115] on input "Create a writer" at bounding box center [617, 114] width 6 height 6
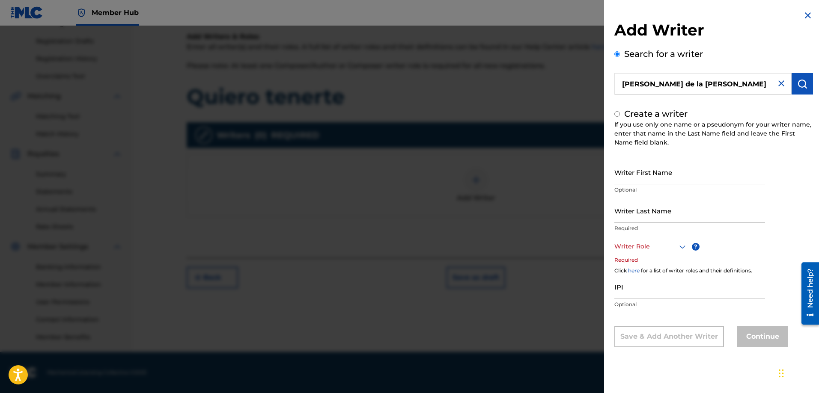
radio input "false"
radio input "true"
click at [660, 176] on input "Writer First Name" at bounding box center [689, 172] width 151 height 24
type input "[PERSON_NAME]"
click at [637, 218] on input "Writer Last Name" at bounding box center [689, 211] width 151 height 24
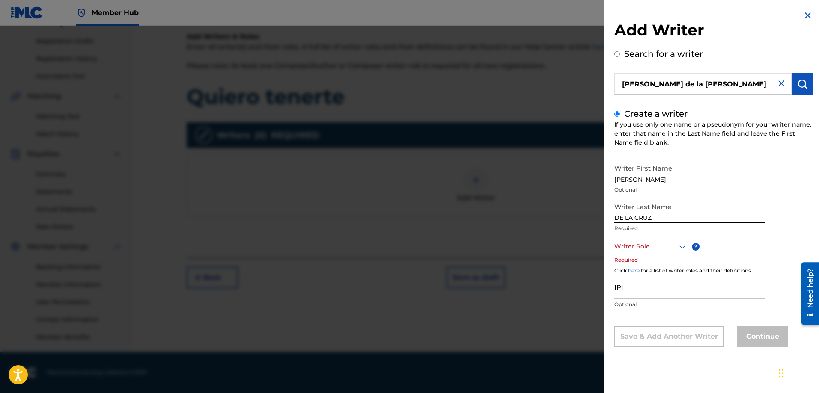
type input "DE LA CRUZ"
click at [636, 247] on div at bounding box center [650, 246] width 73 height 11
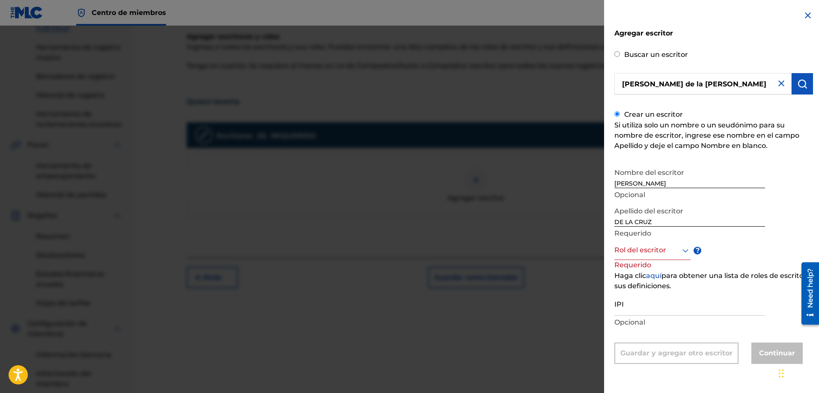
scroll to position [149, 0]
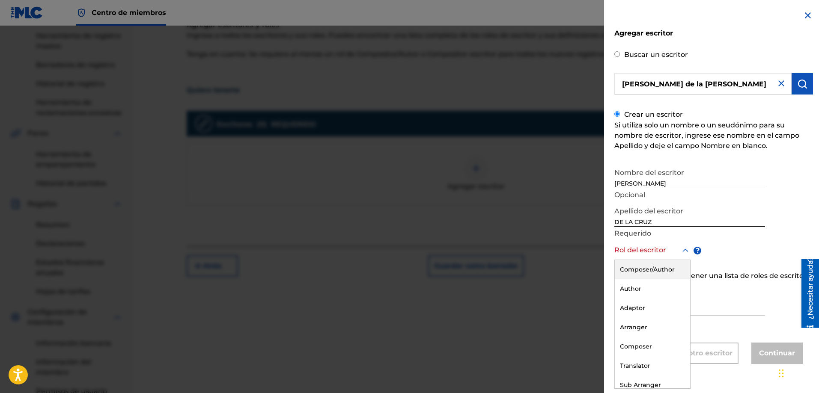
click at [675, 255] on div at bounding box center [652, 250] width 76 height 11
click at [653, 271] on font "Compositor/Autor" at bounding box center [651, 270] width 62 height 8
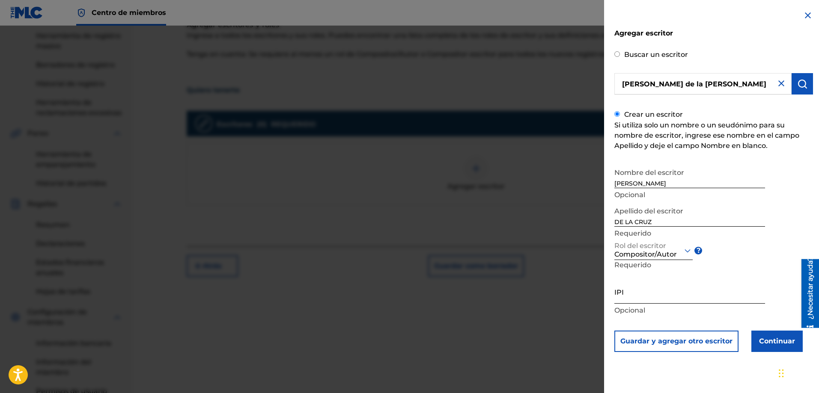
click at [633, 300] on input "IPI" at bounding box center [689, 291] width 151 height 24
type input "725639621"
click at [771, 343] on font "Continuar" at bounding box center [777, 341] width 36 height 8
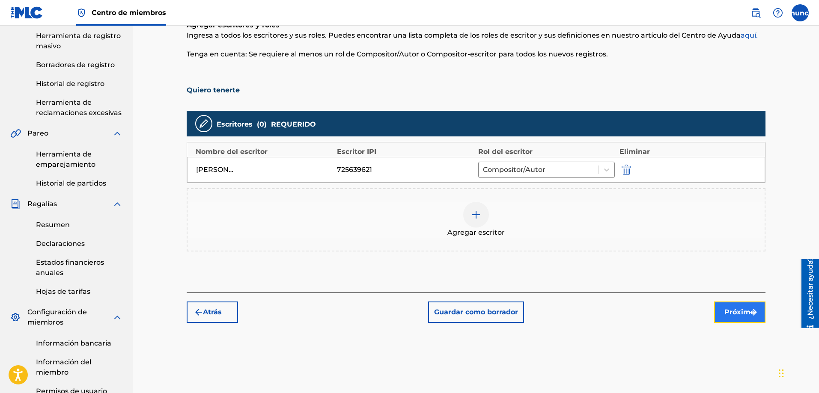
click at [736, 315] on font "Próximo" at bounding box center [739, 312] width 30 height 8
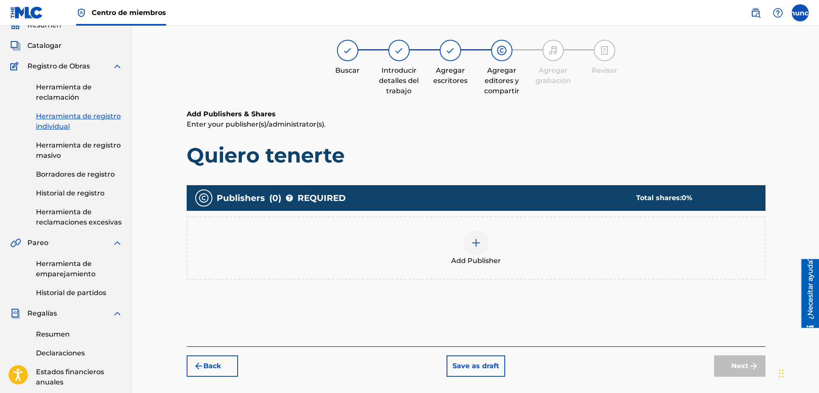
scroll to position [39, 0]
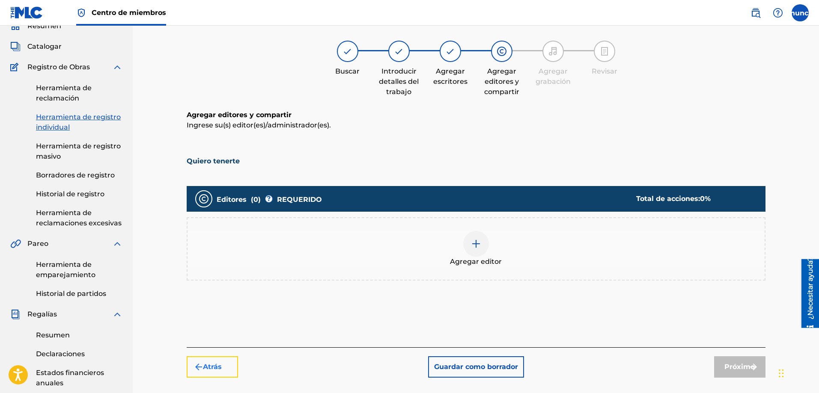
click at [208, 368] on font "Atrás" at bounding box center [212, 367] width 19 height 8
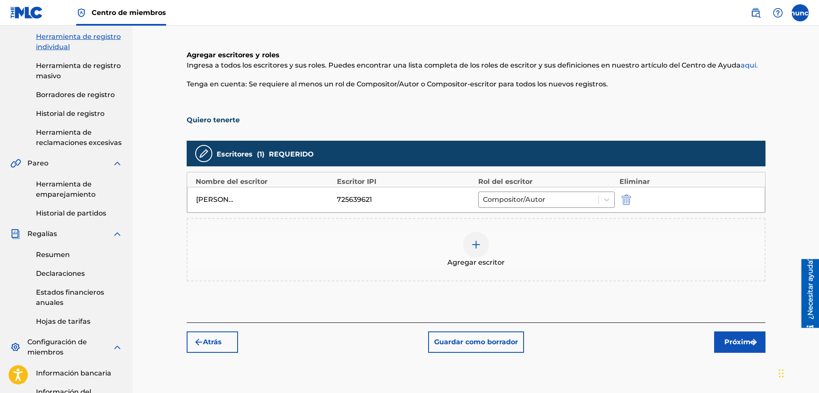
scroll to position [139, 0]
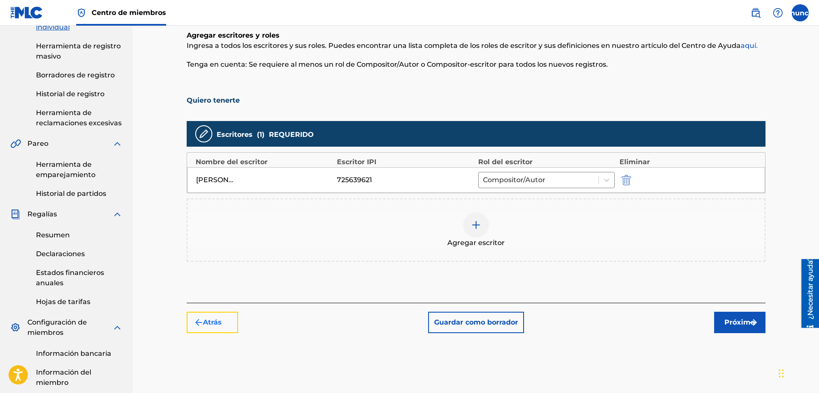
click at [212, 319] on font "Atrás" at bounding box center [212, 322] width 19 height 8
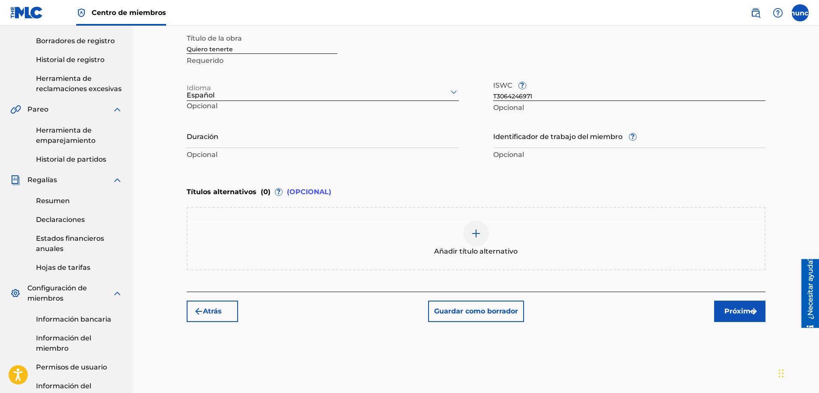
scroll to position [172, 0]
click at [731, 309] on font "Próximo" at bounding box center [739, 312] width 30 height 8
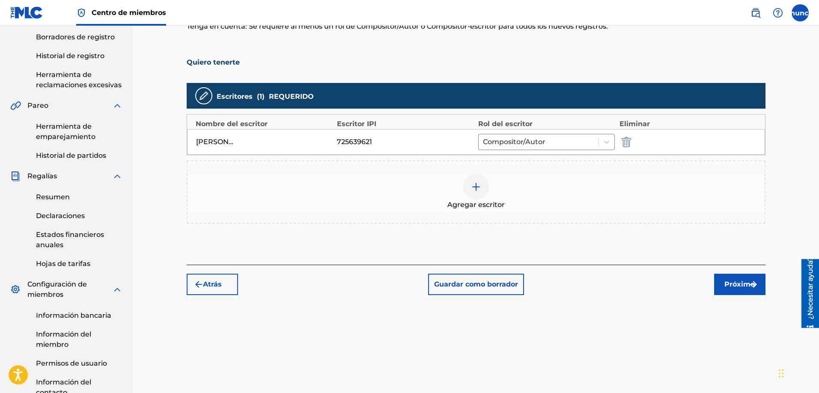
scroll to position [179, 0]
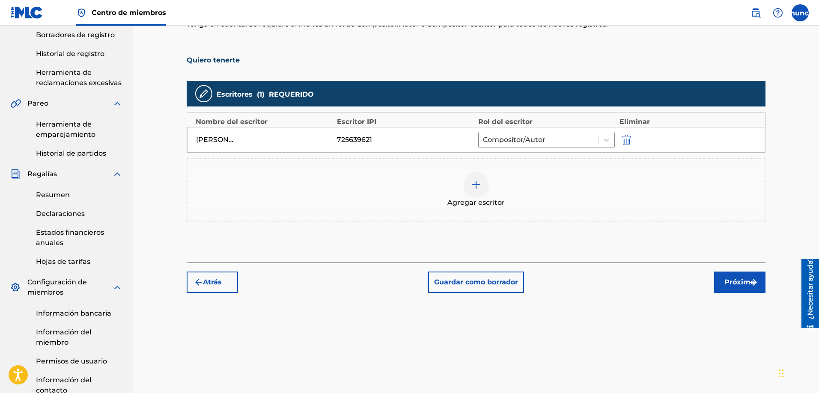
click at [728, 294] on div "Registrar trabajo Buscar Introducir detalles del trabajo Agregar escritores Agr…" at bounding box center [475, 151] width 599 height 567
click at [728, 288] on button "Próximo" at bounding box center [739, 282] width 51 height 21
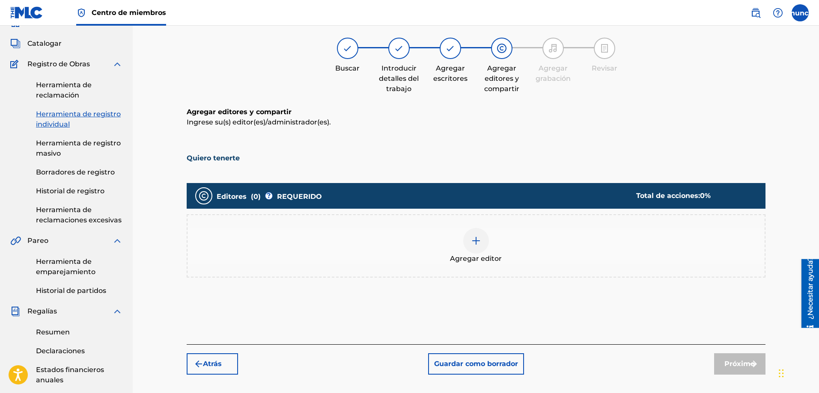
scroll to position [39, 0]
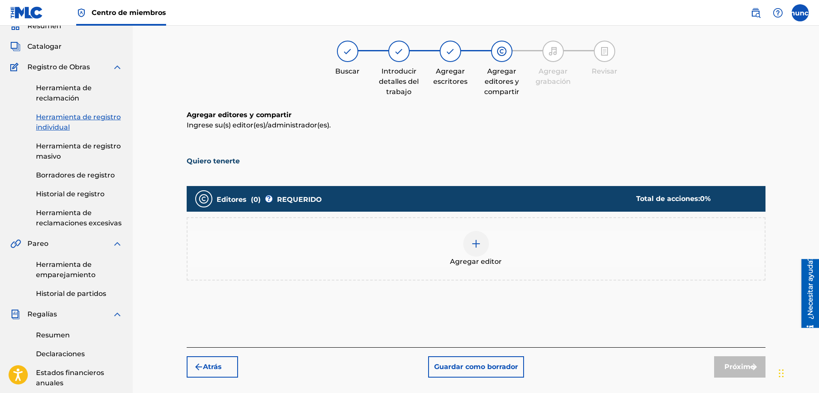
click at [474, 246] on img at bounding box center [476, 244] width 10 height 10
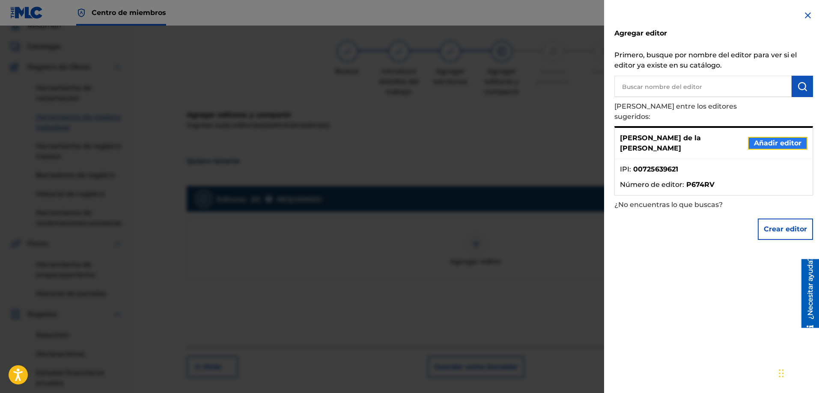
click at [765, 139] on font "Añadir editor" at bounding box center [778, 143] width 48 height 8
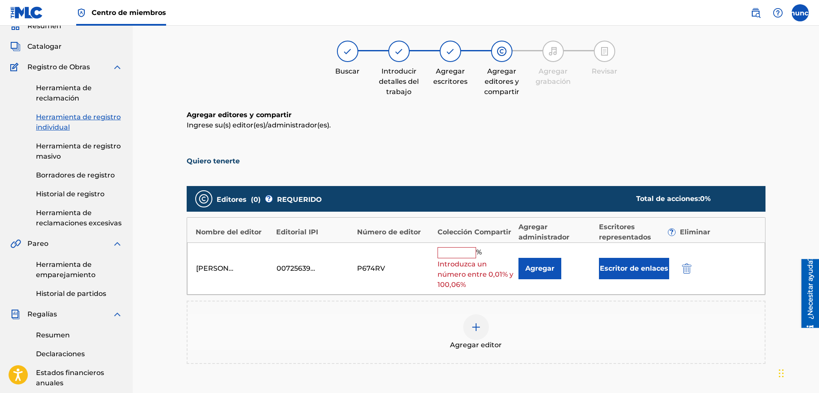
click at [450, 253] on input "text" at bounding box center [456, 252] width 39 height 11
type input "100"
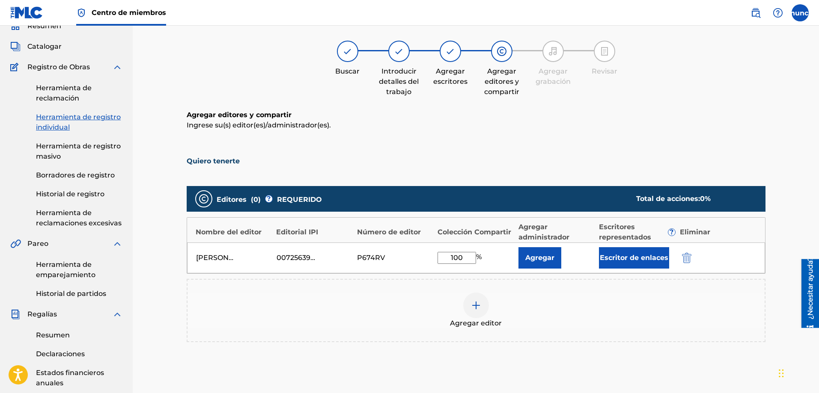
click at [212, 259] on div "[PERSON_NAME] de la [PERSON_NAME]" at bounding box center [215, 258] width 39 height 10
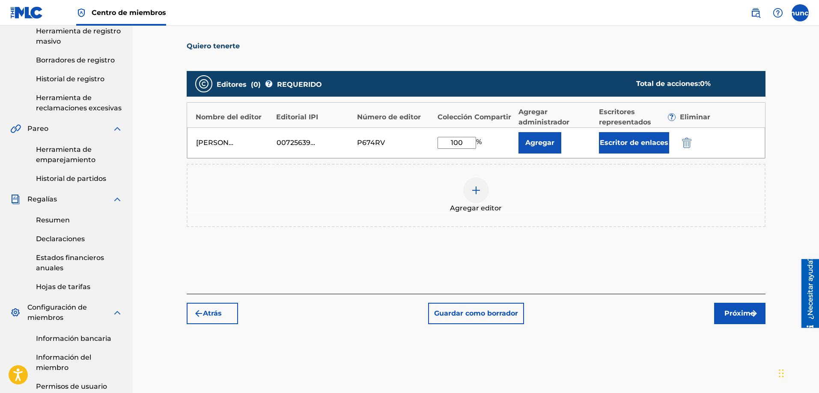
scroll to position [161, 0]
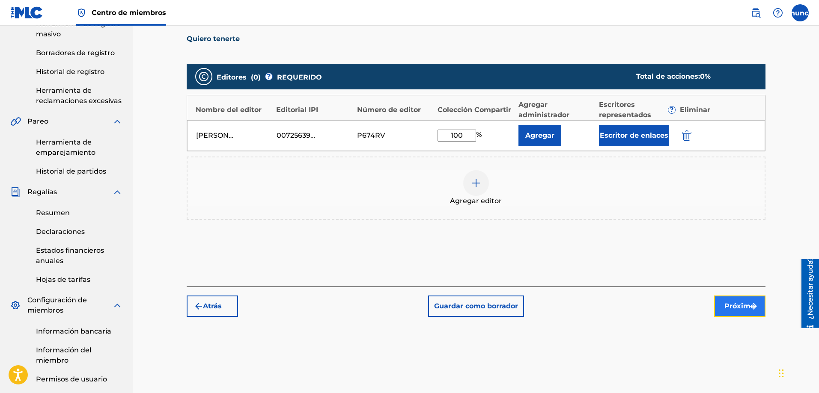
click at [731, 308] on font "Próximo" at bounding box center [739, 306] width 30 height 8
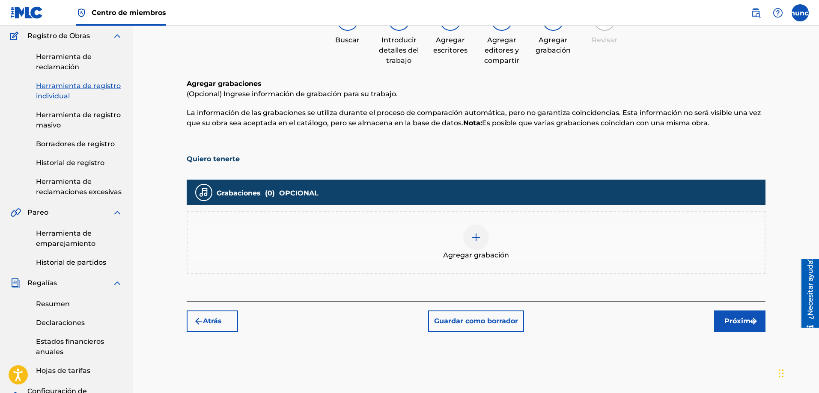
scroll to position [74, 0]
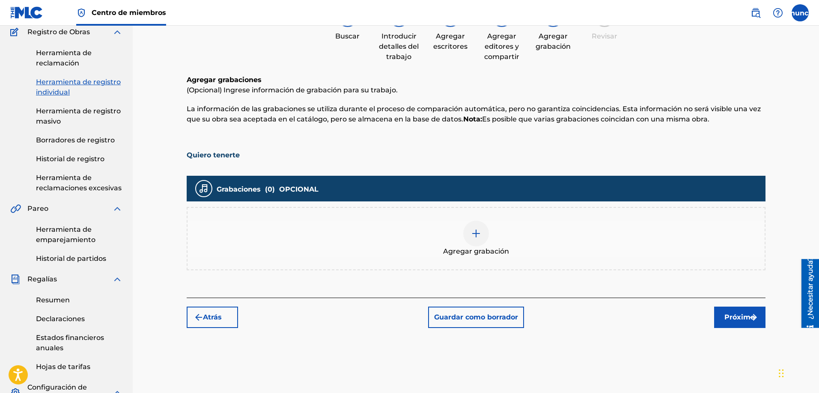
click at [474, 237] on img at bounding box center [476, 234] width 10 height 10
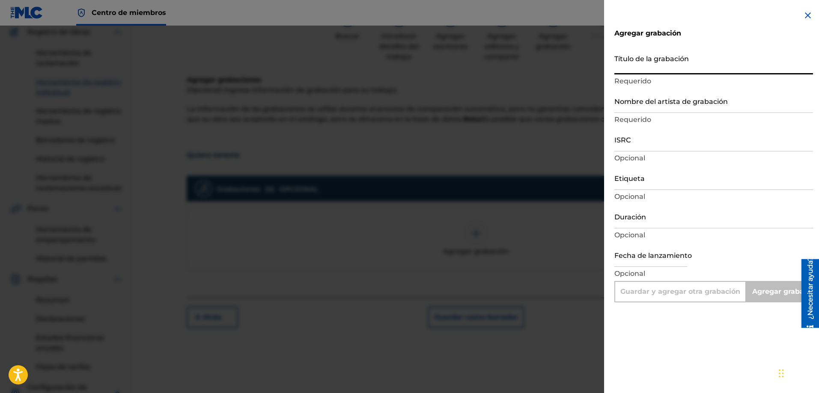
click at [624, 64] on input "Título de la grabación" at bounding box center [713, 62] width 199 height 24
type input "Q"
type input "Add Recording"
type input "QUIERO TENERTE"
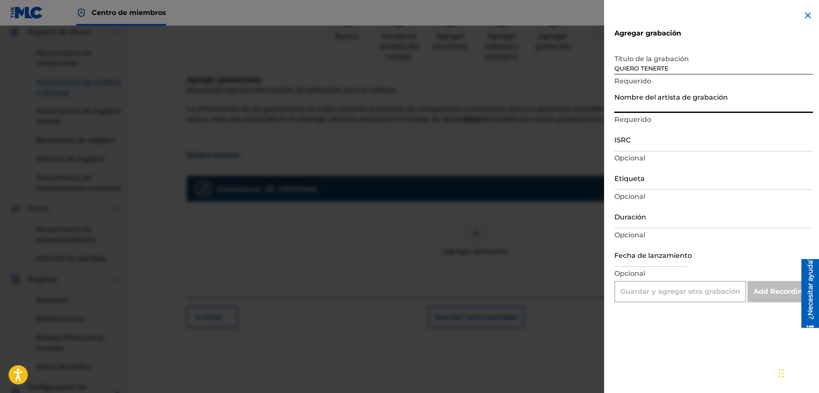
click at [615, 105] on input "Nombre del artista de grabación" at bounding box center [713, 101] width 199 height 24
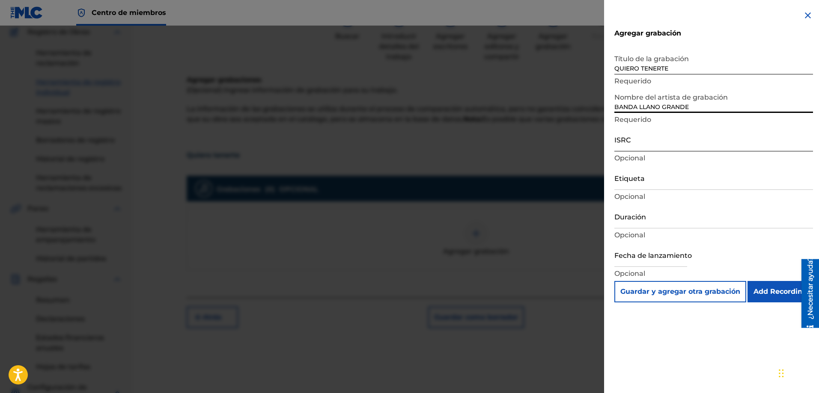
type input "BANDA LLANO GRANDE"
click at [635, 146] on input "ISRC" at bounding box center [713, 139] width 199 height 24
click at [655, 144] on input "ISRC" at bounding box center [713, 139] width 199 height 24
paste input "US3DF2123212"
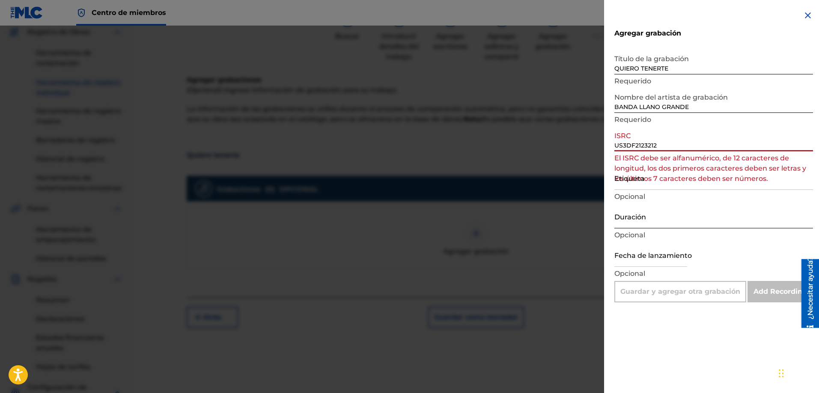
type input "US3DF2123212"
click at [671, 212] on input "Duración" at bounding box center [713, 216] width 199 height 24
click at [671, 140] on input "US3DF2123212" at bounding box center [713, 139] width 199 height 24
click at [665, 143] on input "US3DF2123212" at bounding box center [713, 139] width 199 height 24
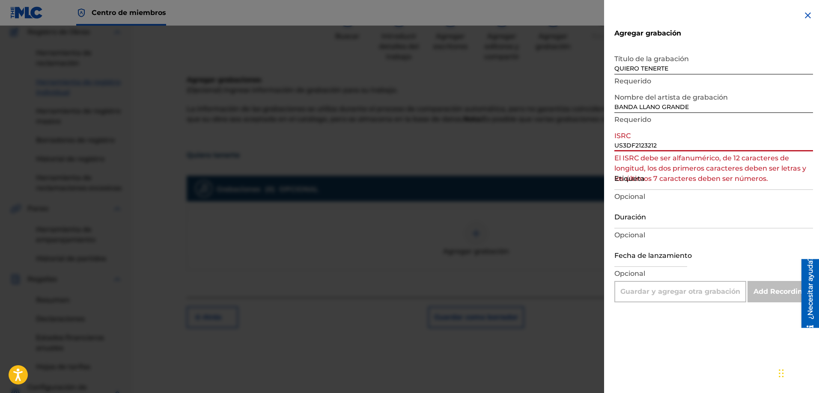
drag, startPoint x: 664, startPoint y: 144, endPoint x: 587, endPoint y: 149, distance: 76.8
click at [587, 149] on div "Agregar grabación Título de la grabación QUIERO TENERTE Requerido Nombre del ar…" at bounding box center [409, 210] width 819 height 368
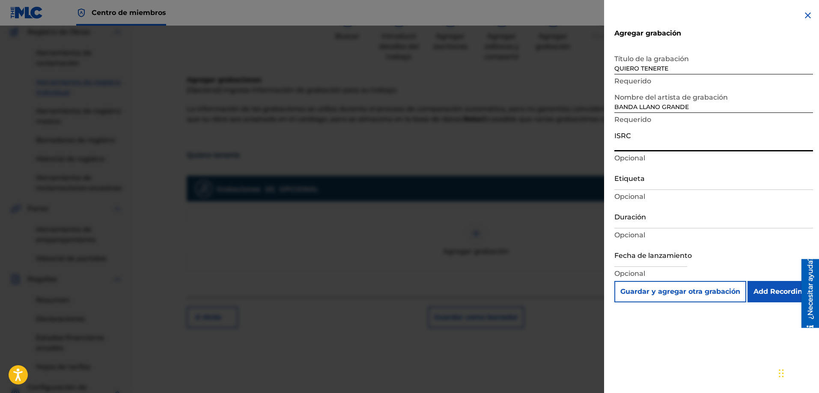
click at [656, 142] on input "ISRC" at bounding box center [713, 139] width 199 height 24
paste input "US3DF2123212"
type input "US3DF2123212"
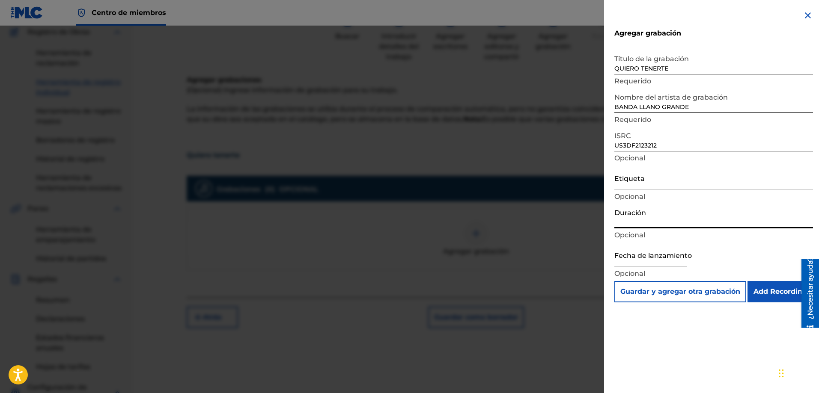
click at [650, 220] on input "Duración" at bounding box center [713, 216] width 199 height 24
select select "8"
select select "2025"
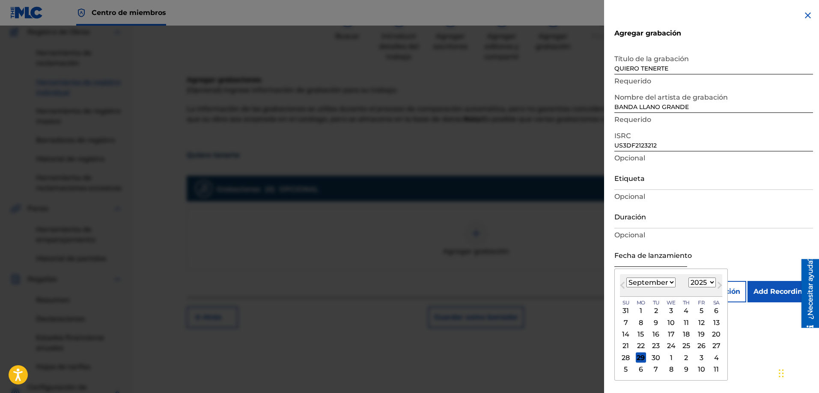
click at [634, 262] on input "text" at bounding box center [650, 255] width 73 height 24
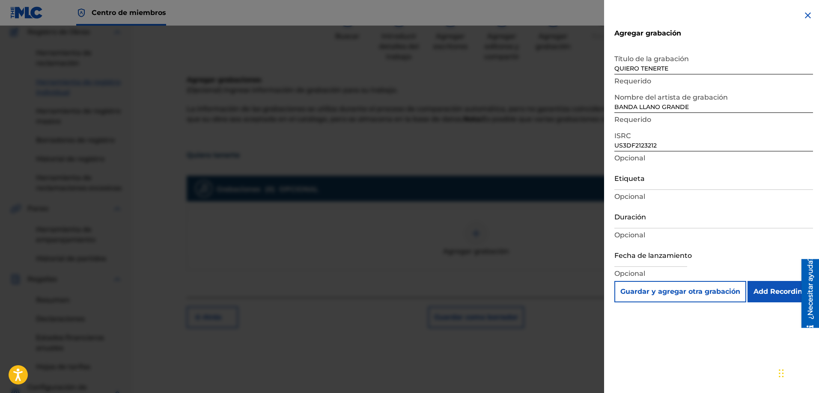
click at [741, 239] on p "Opcional" at bounding box center [713, 235] width 199 height 10
click at [775, 289] on input "Add Recording" at bounding box center [779, 291] width 65 height 21
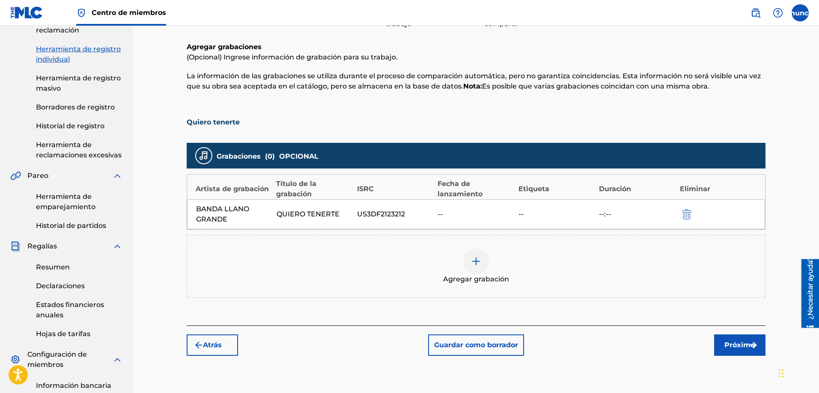
scroll to position [207, 0]
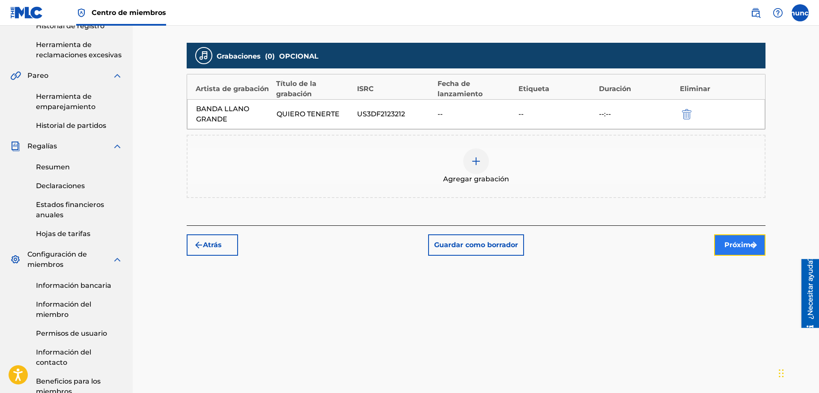
click at [738, 242] on font "Próximo" at bounding box center [739, 245] width 30 height 8
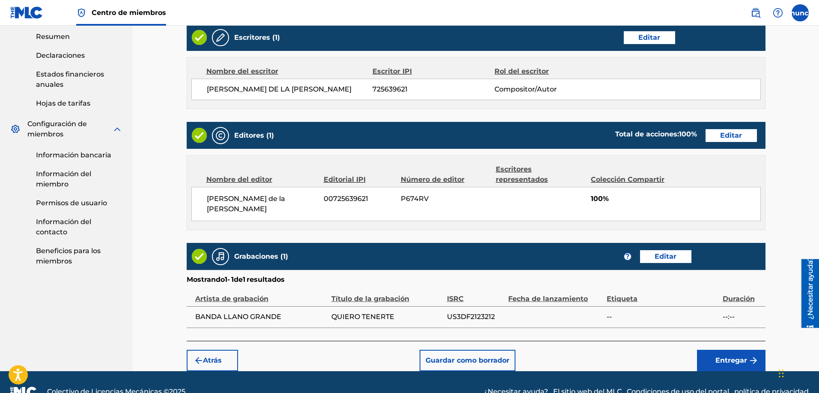
scroll to position [346, 0]
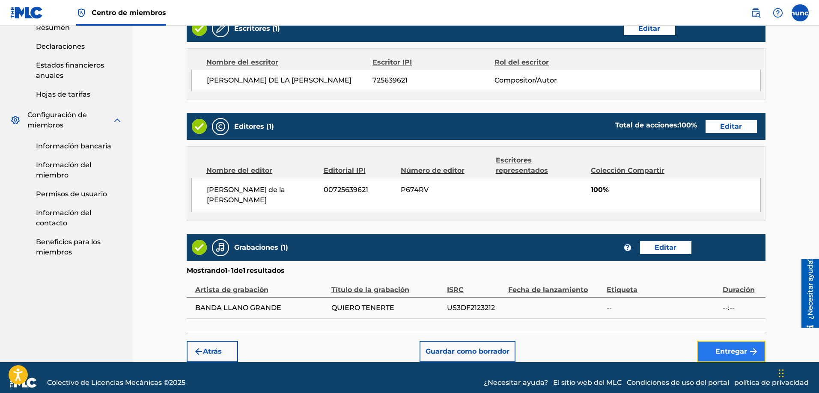
click at [713, 342] on button "Entregar" at bounding box center [731, 351] width 68 height 21
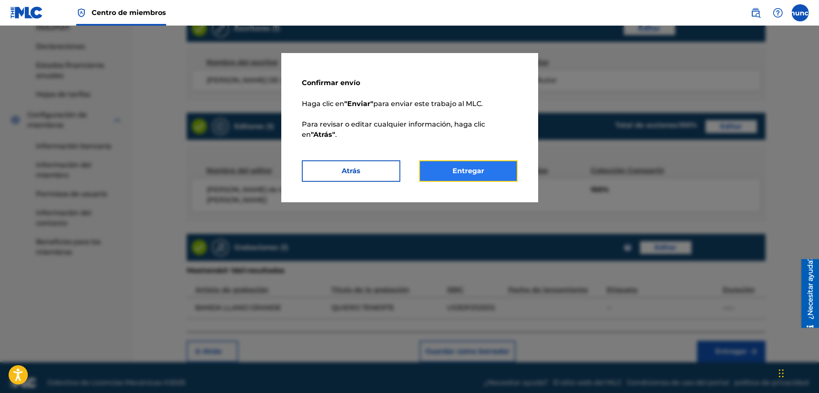
click at [457, 172] on font "Entregar" at bounding box center [468, 171] width 32 height 8
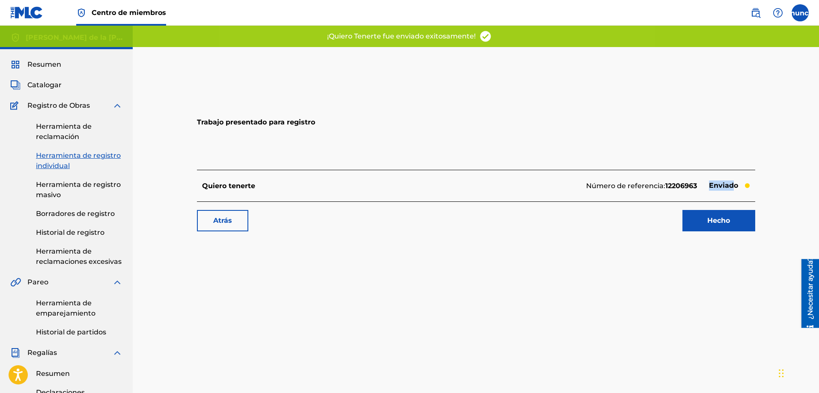
drag, startPoint x: 707, startPoint y: 184, endPoint x: 735, endPoint y: 189, distance: 29.1
click at [735, 189] on p "Enviado" at bounding box center [723, 185] width 38 height 15
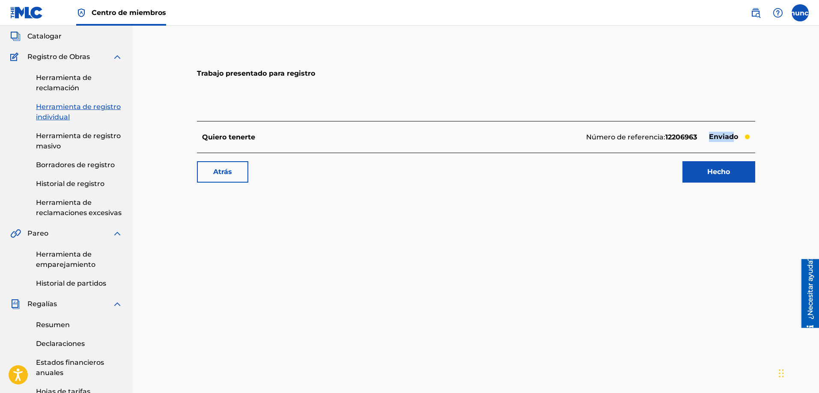
scroll to position [55, 0]
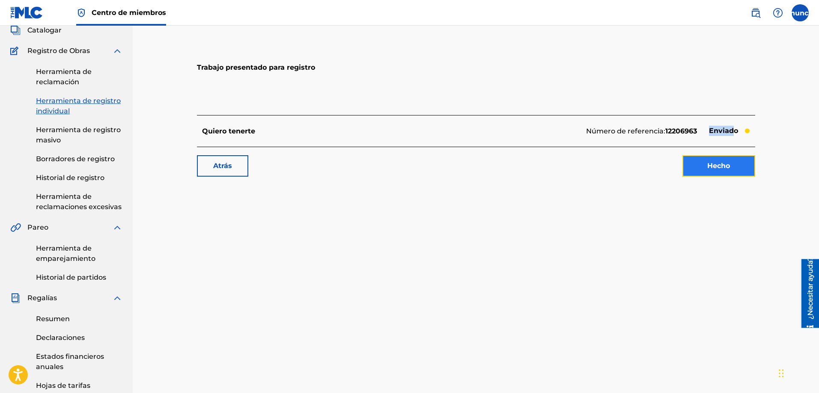
click at [705, 164] on link "Hecho" at bounding box center [718, 165] width 73 height 21
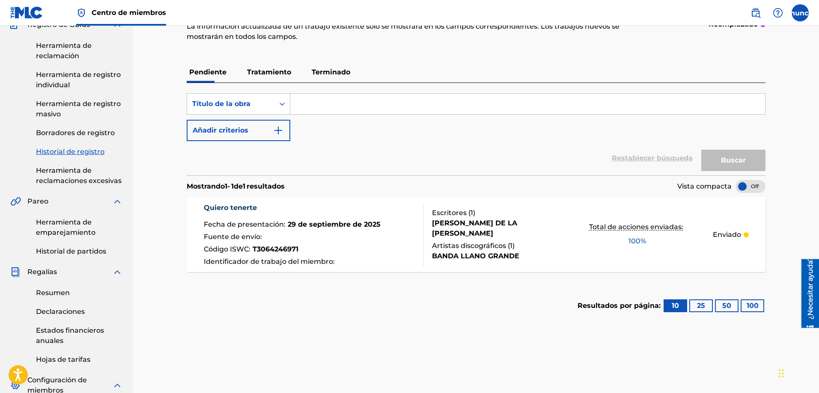
scroll to position [86, 0]
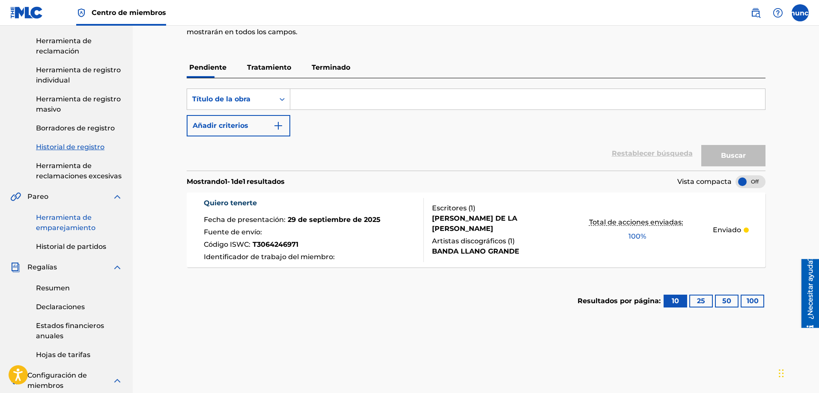
click at [65, 224] on font "Herramienta de emparejamiento" at bounding box center [65, 223] width 59 height 18
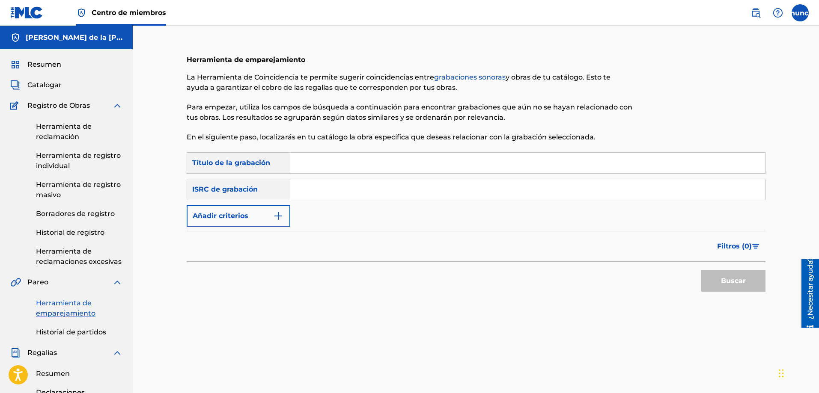
click at [345, 160] on input "Formulario de búsqueda" at bounding box center [527, 163] width 475 height 21
type input "LESIONES DE JARIPEO"
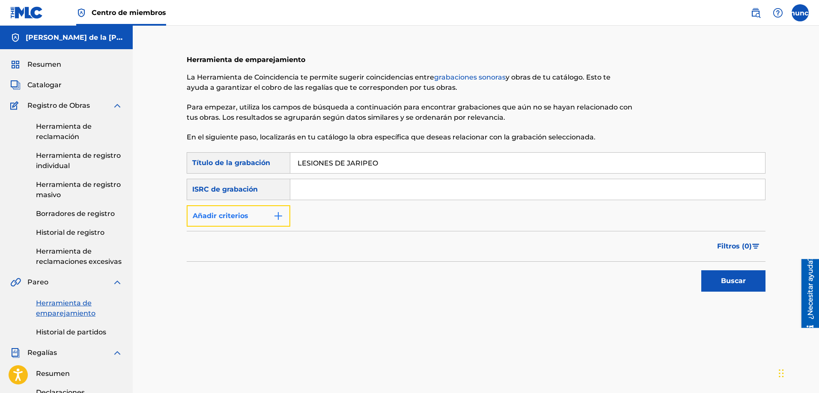
click at [278, 210] on button "Añadir criterios" at bounding box center [239, 215] width 104 height 21
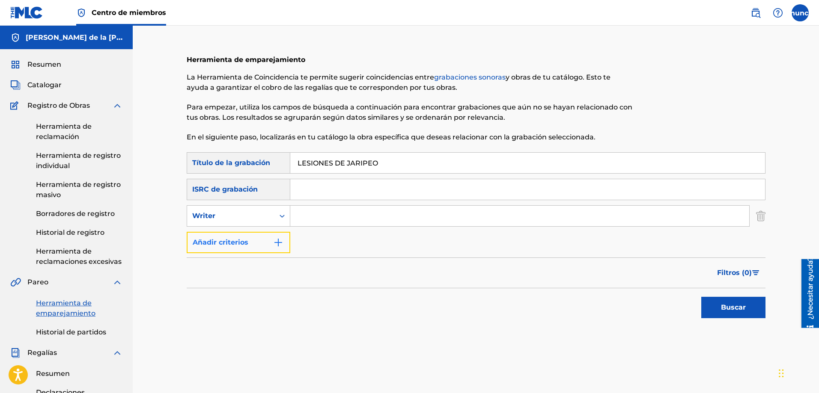
click at [282, 237] on button "Añadir criterios" at bounding box center [239, 242] width 104 height 21
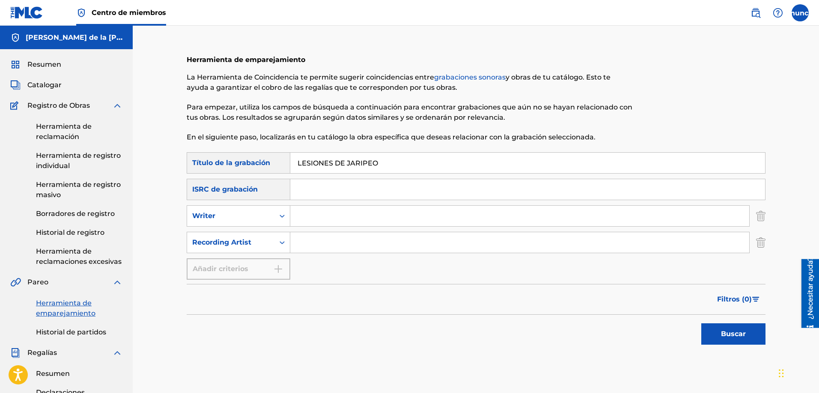
click at [303, 243] on input "Formulario de búsqueda" at bounding box center [519, 242] width 459 height 21
type input "REY DE COPAS"
click at [701, 324] on button "Buscar" at bounding box center [733, 334] width 64 height 21
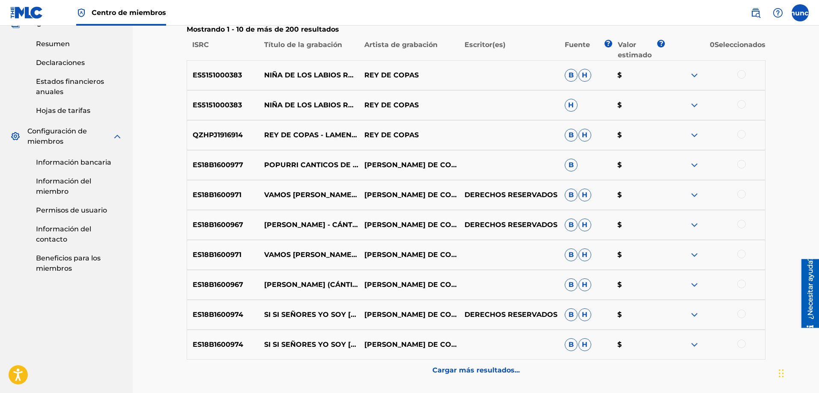
scroll to position [345, 0]
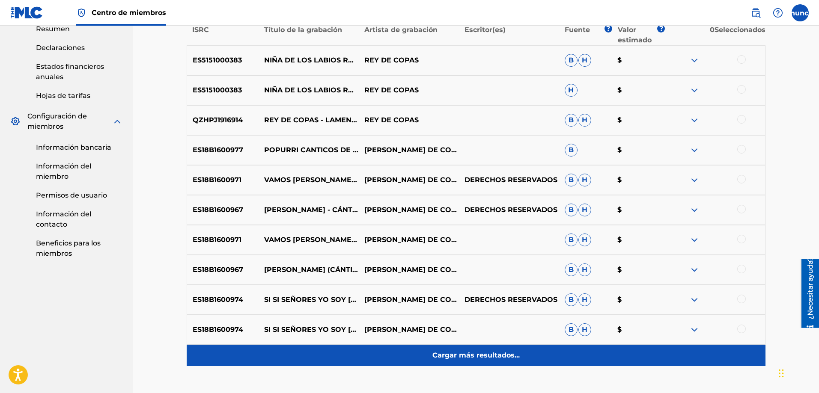
click at [481, 356] on font "Cargar más resultados..." at bounding box center [475, 355] width 87 height 8
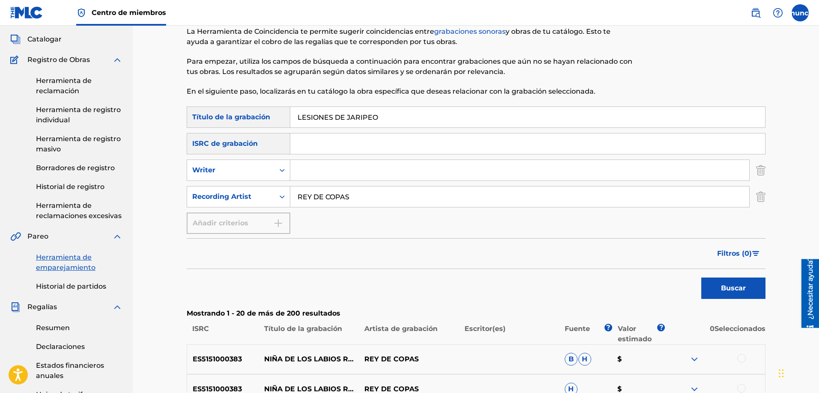
scroll to position [14, 0]
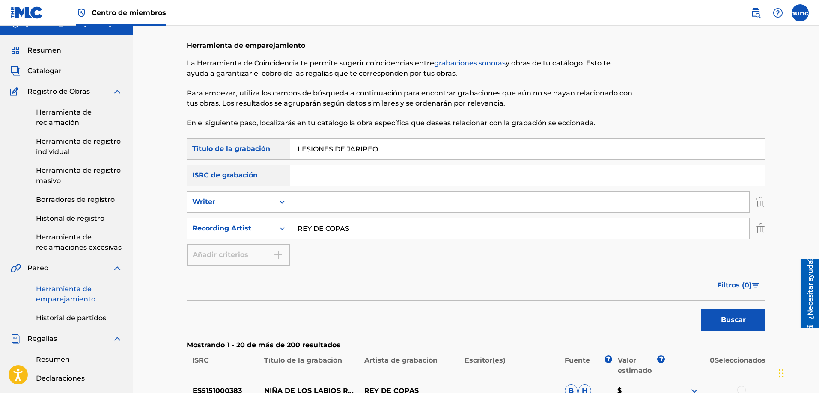
click at [312, 206] on input "Formulario de búsqueda" at bounding box center [519, 202] width 459 height 21
type input "[PERSON_NAME] de la [PERSON_NAME]"
click at [725, 325] on font "Buscar" at bounding box center [733, 320] width 25 height 10
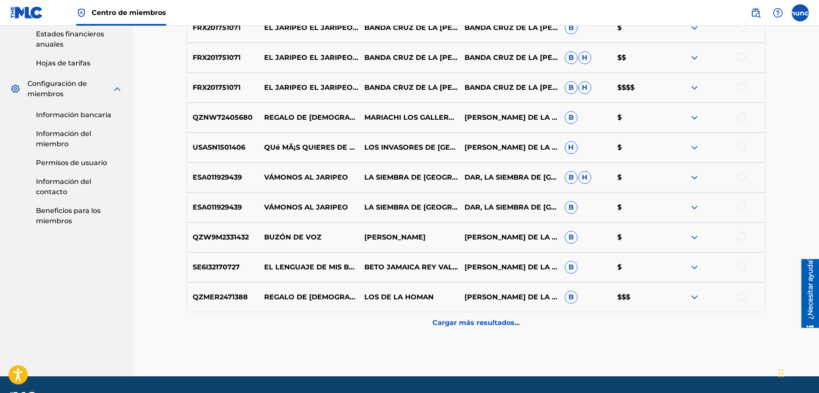
scroll to position [402, 0]
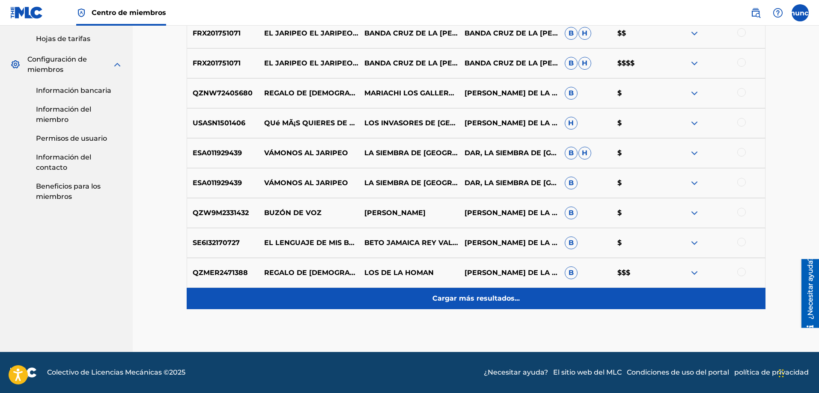
click at [453, 297] on font "Cargar más resultados..." at bounding box center [475, 298] width 87 height 8
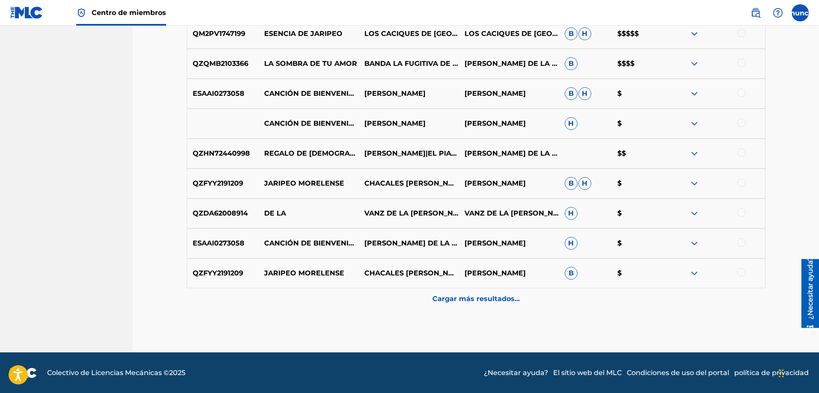
scroll to position [701, 0]
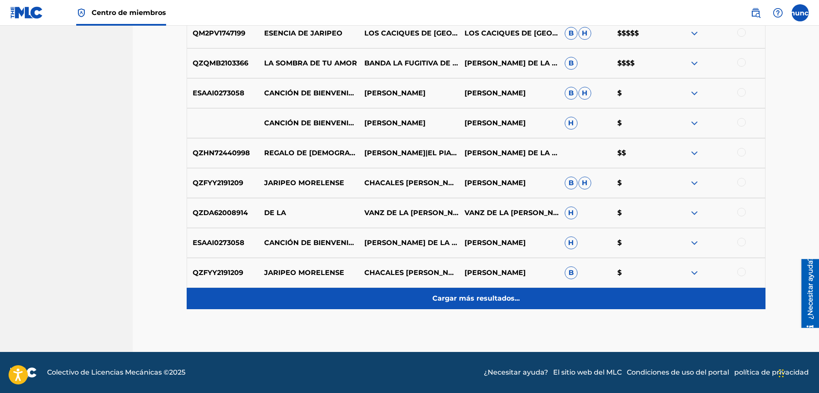
click at [458, 295] on font "Cargar más resultados..." at bounding box center [475, 298] width 87 height 8
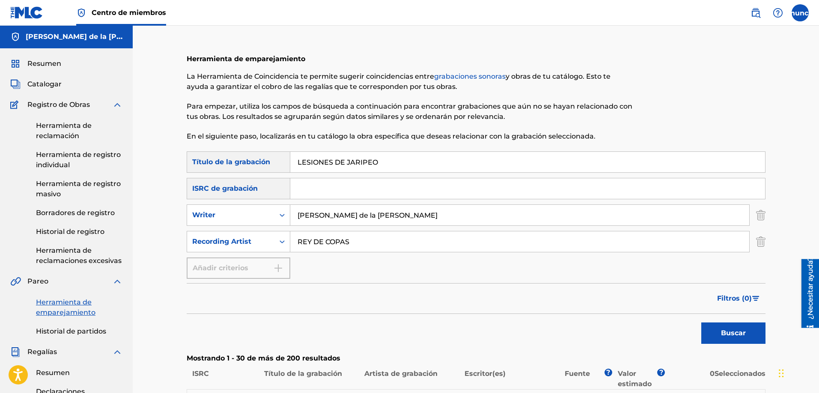
scroll to position [0, 0]
drag, startPoint x: 381, startPoint y: 245, endPoint x: 273, endPoint y: 229, distance: 108.6
click at [273, 229] on div "Búsqueda con criterios 0af2c3a2-d7db-4f2f-856c-9dc8fee16d77 Título de la grabac…" at bounding box center [476, 216] width 579 height 128
paste input "[PERSON_NAME]"
type input "[PERSON_NAME]"
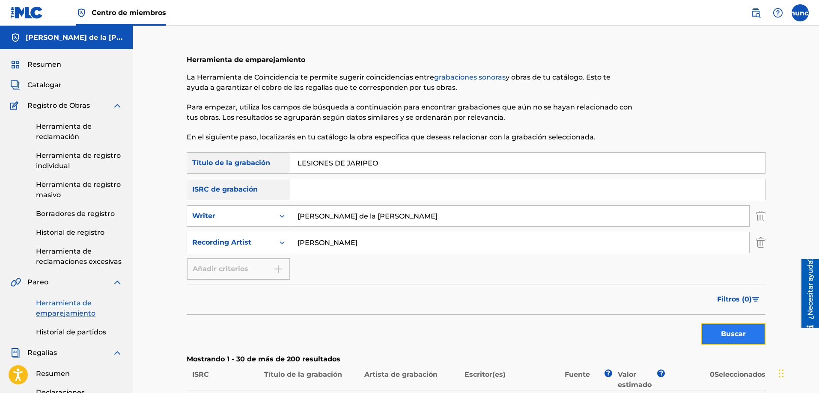
click at [752, 335] on button "Buscar" at bounding box center [733, 334] width 64 height 21
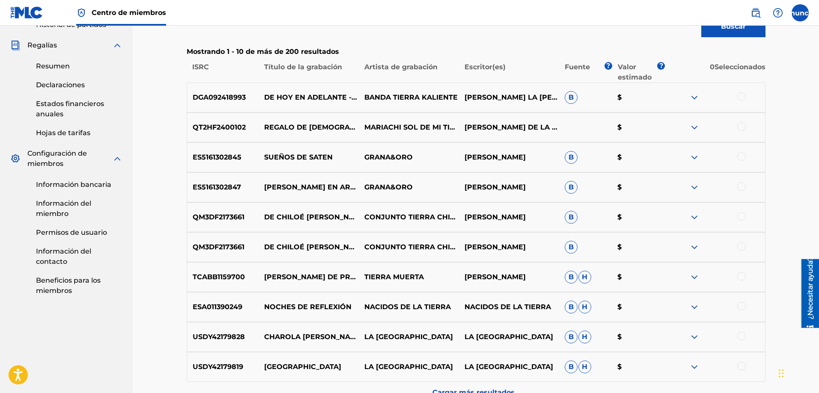
scroll to position [314, 0]
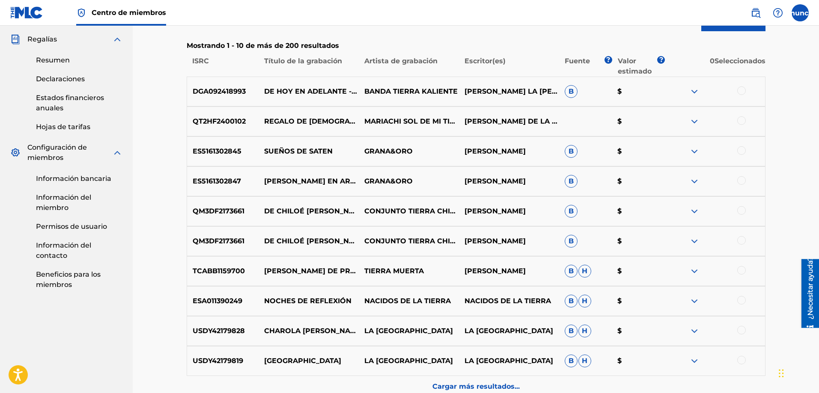
click at [290, 98] on div "DGA092418993 [PERSON_NAME][DATE] EN ADELANTE - EN VIVO BANDA TIERRA KALIENTE [P…" at bounding box center [476, 92] width 579 height 30
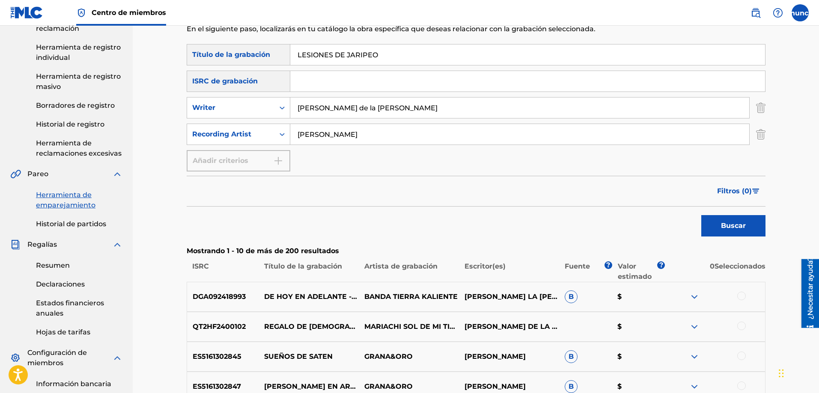
scroll to position [108, 0]
drag, startPoint x: 374, startPoint y: 116, endPoint x: 286, endPoint y: 115, distance: 88.2
click at [286, 115] on div "SearchWithCriteriaf277977a-1582-4f77-af95-97968df160a7 Writer [PERSON_NAME] de …" at bounding box center [476, 108] width 579 height 21
click at [737, 231] on font "Buscar" at bounding box center [733, 226] width 25 height 10
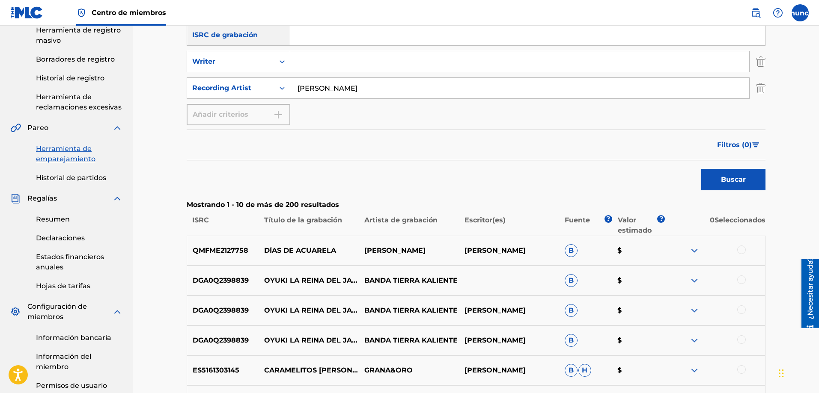
scroll to position [158, 0]
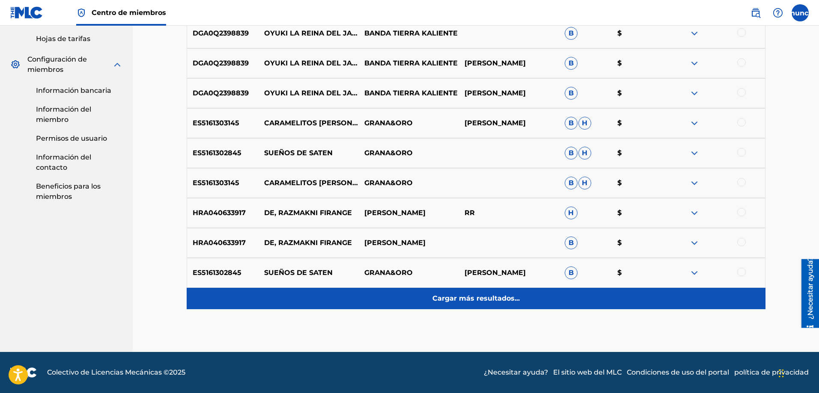
click at [469, 295] on font "Cargar más resultados..." at bounding box center [475, 298] width 87 height 8
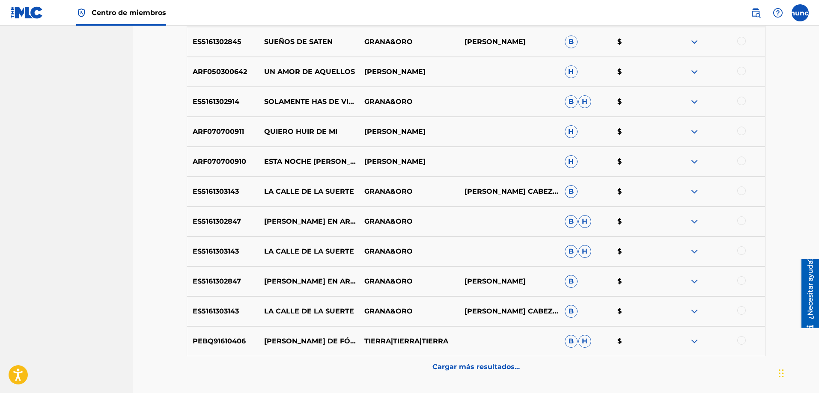
scroll to position [672, 0]
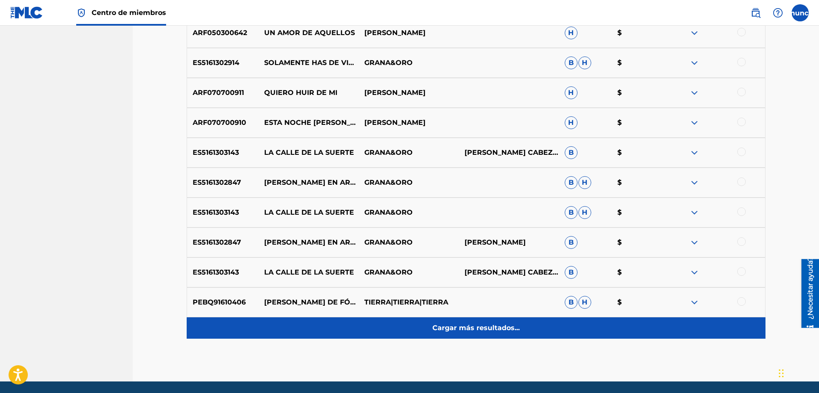
click at [446, 327] on font "Cargar más resultados..." at bounding box center [475, 328] width 87 height 8
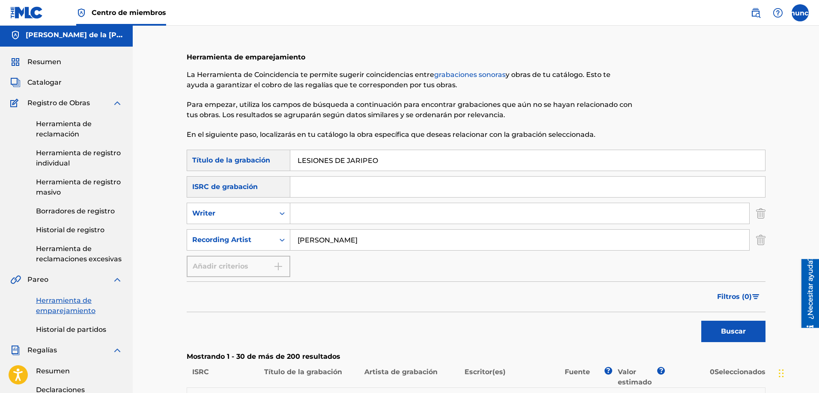
scroll to position [0, 0]
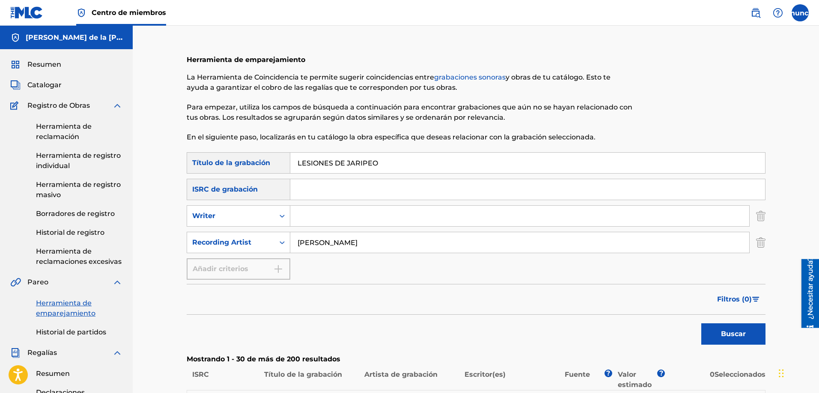
drag, startPoint x: 396, startPoint y: 161, endPoint x: 294, endPoint y: 170, distance: 102.3
click at [294, 170] on input "LESIONES DE JARIPEO" at bounding box center [527, 163] width 475 height 21
paste input "LESIONES DEL JARIPEO"
type input "LESIONES DEL JARIPEO"
click at [701, 324] on button "Buscar" at bounding box center [733, 334] width 64 height 21
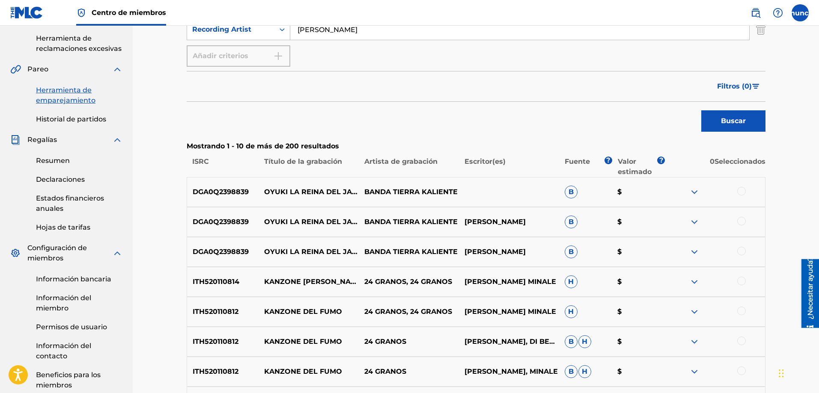
scroll to position [226, 0]
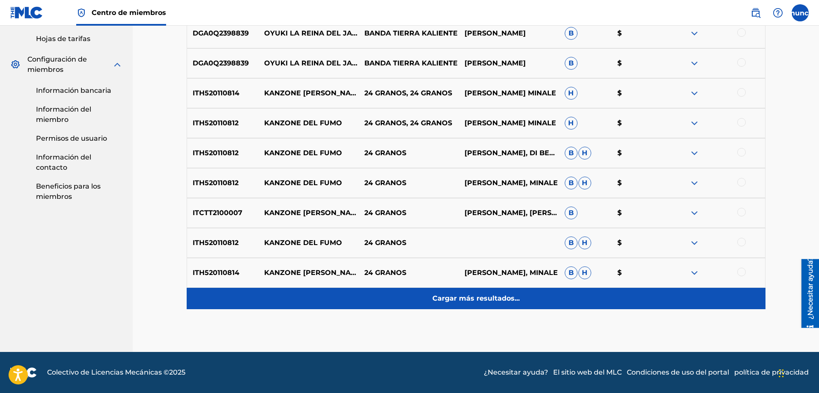
click at [461, 297] on font "Cargar más resultados..." at bounding box center [475, 298] width 87 height 8
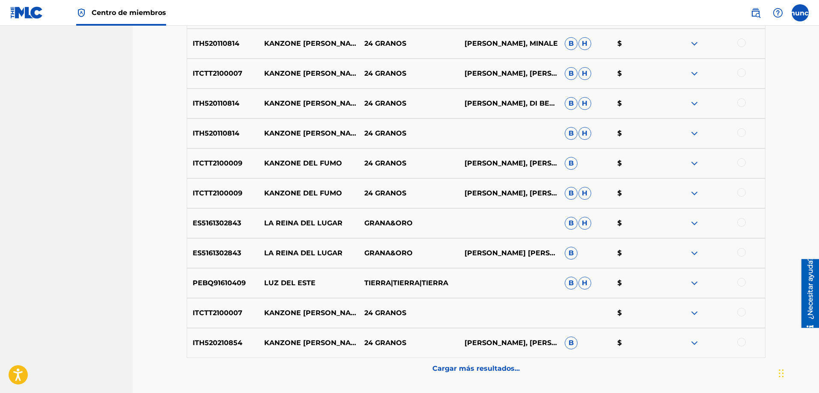
scroll to position [701, 0]
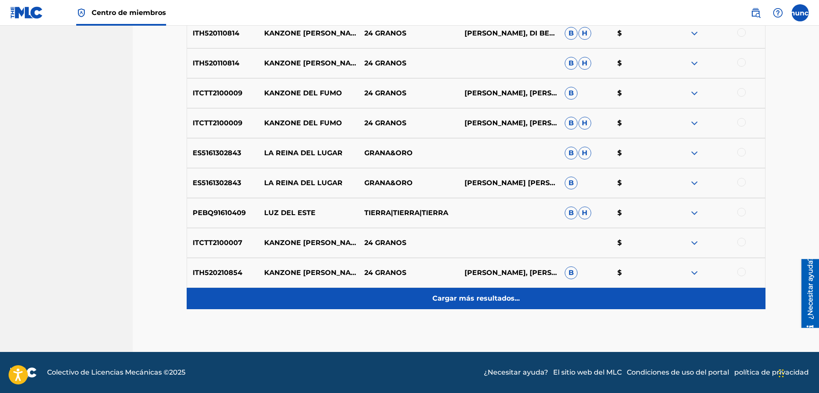
click at [469, 303] on p "Cargar más resultados..." at bounding box center [475, 299] width 87 height 10
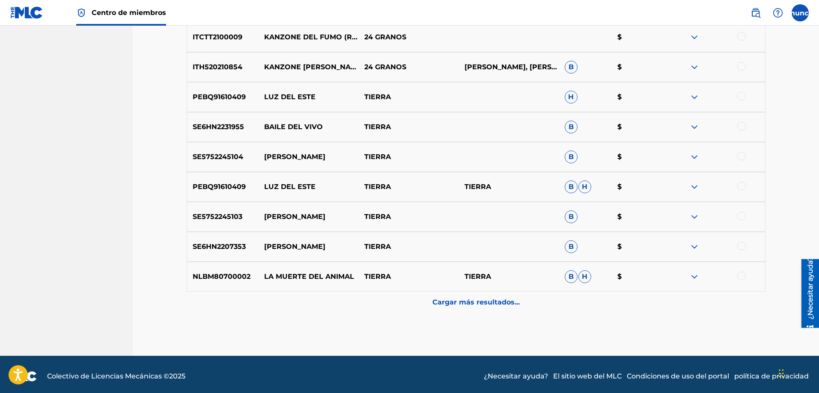
scroll to position [1001, 0]
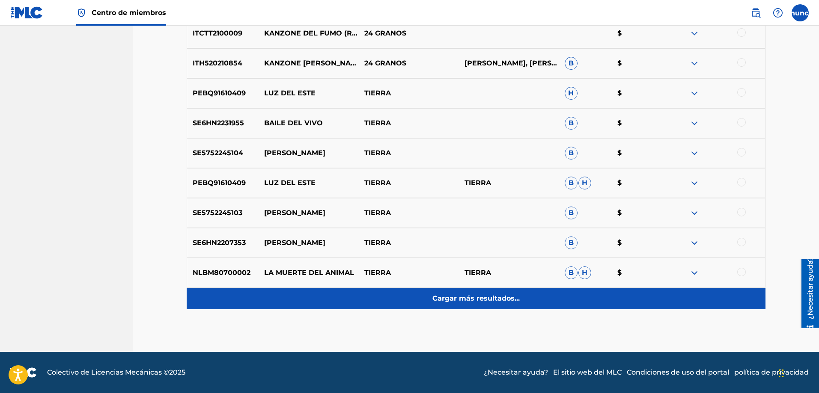
click at [446, 298] on font "Cargar más resultados..." at bounding box center [475, 298] width 87 height 8
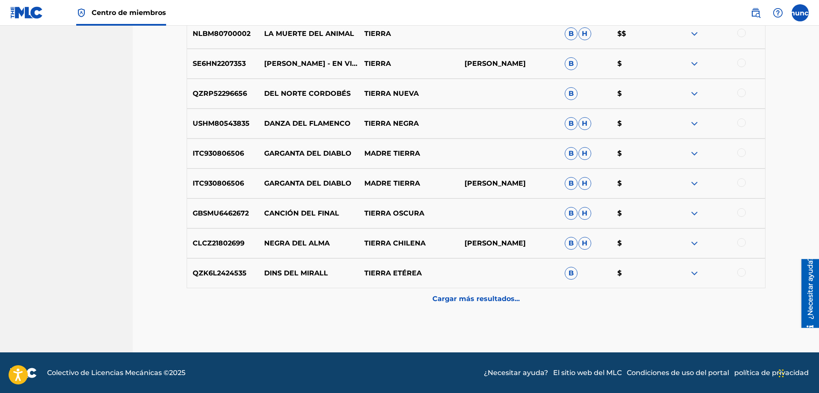
scroll to position [1301, 0]
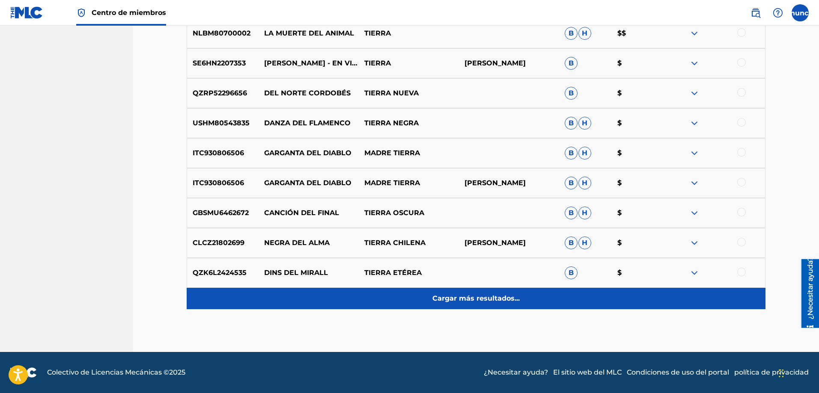
click at [477, 300] on font "Cargar más resultados..." at bounding box center [475, 298] width 87 height 8
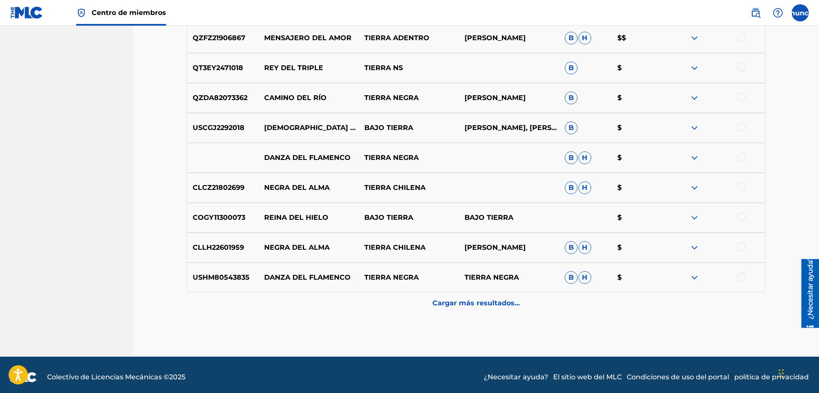
scroll to position [1600, 0]
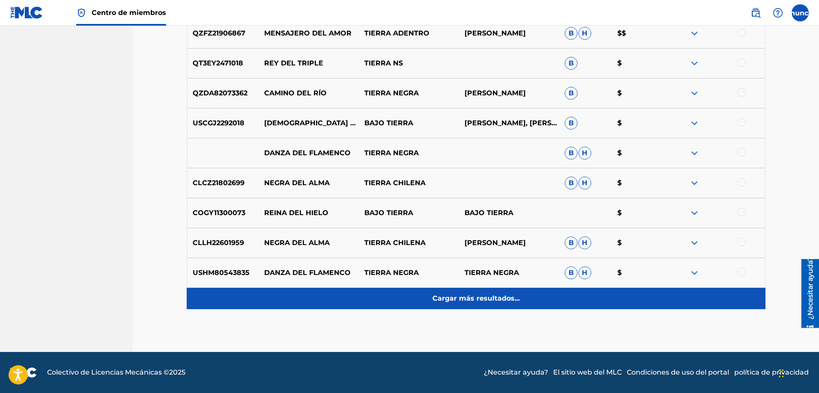
click at [457, 300] on font "Cargar más resultados..." at bounding box center [475, 298] width 87 height 8
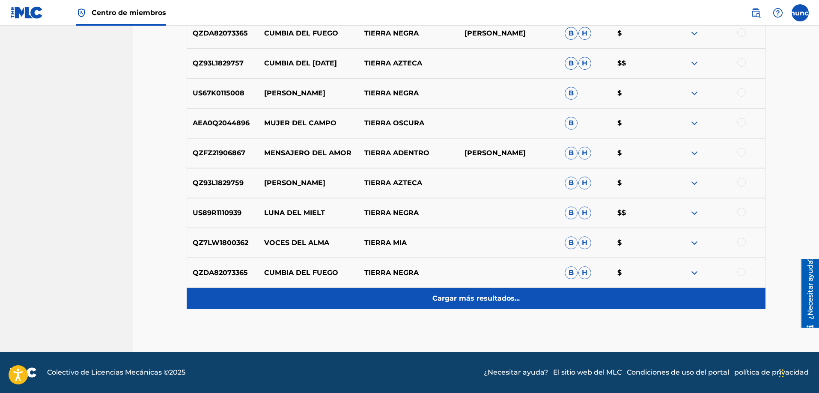
click at [431, 290] on div "Cargar más resultados..." at bounding box center [476, 298] width 579 height 21
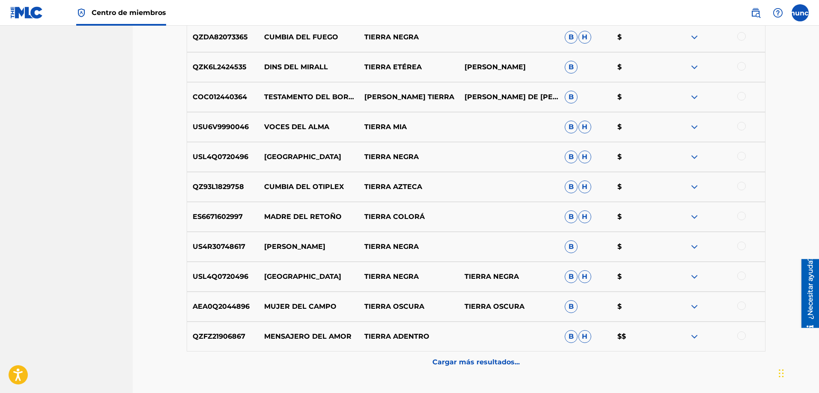
scroll to position [2199, 0]
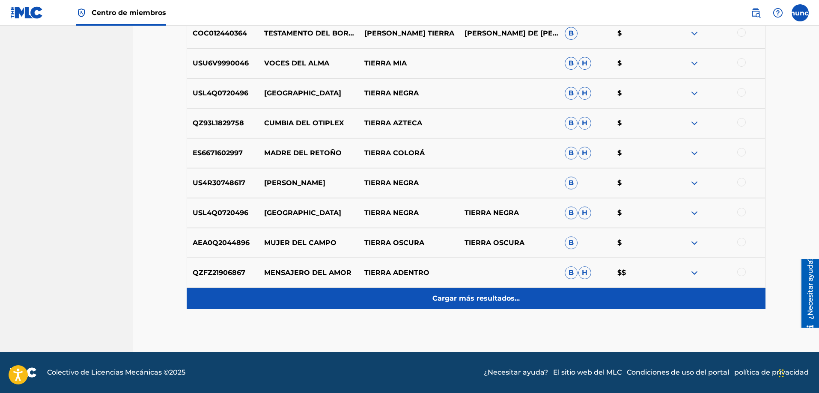
click at [453, 304] on div "Cargar más resultados..." at bounding box center [476, 298] width 579 height 21
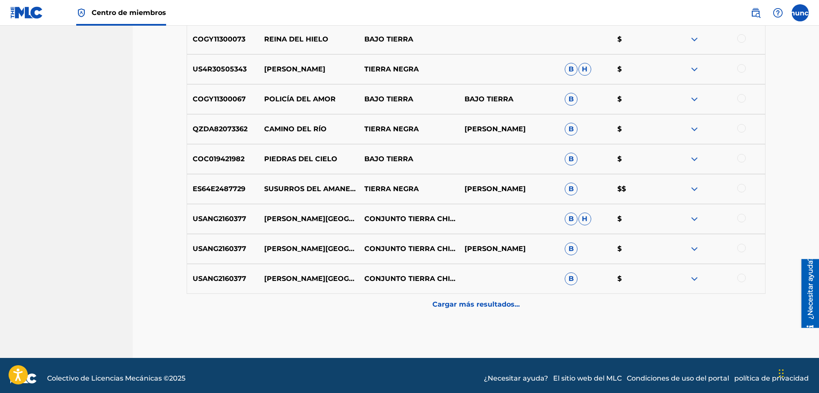
scroll to position [2499, 0]
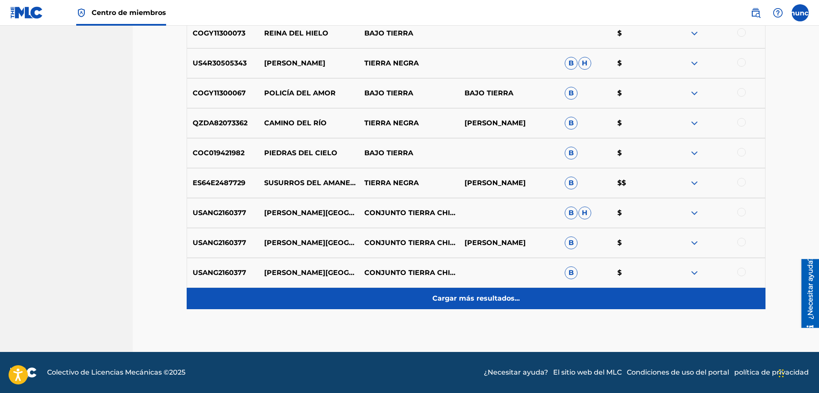
click at [448, 300] on font "Cargar más resultados..." at bounding box center [475, 298] width 87 height 8
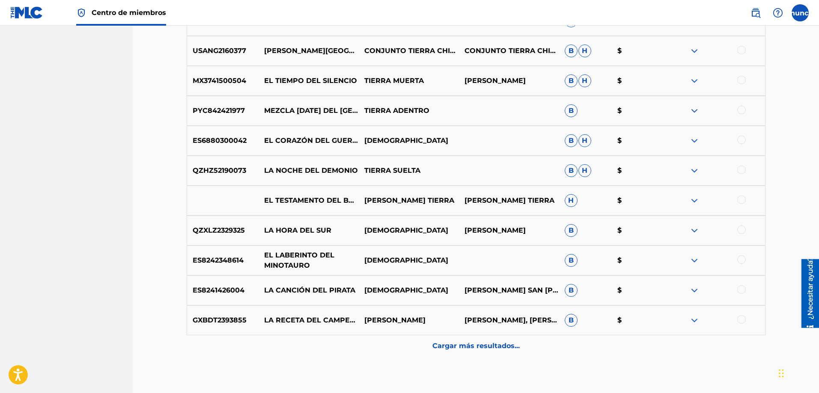
scroll to position [2751, 0]
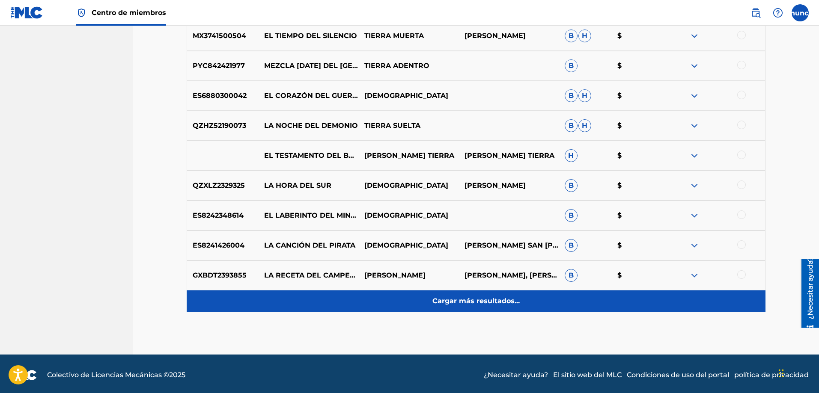
click at [441, 308] on div "Cargar más resultados..." at bounding box center [476, 301] width 579 height 21
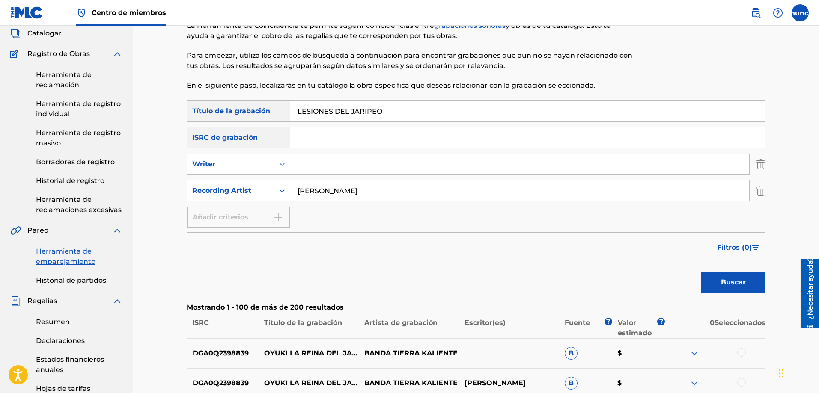
scroll to position [0, 0]
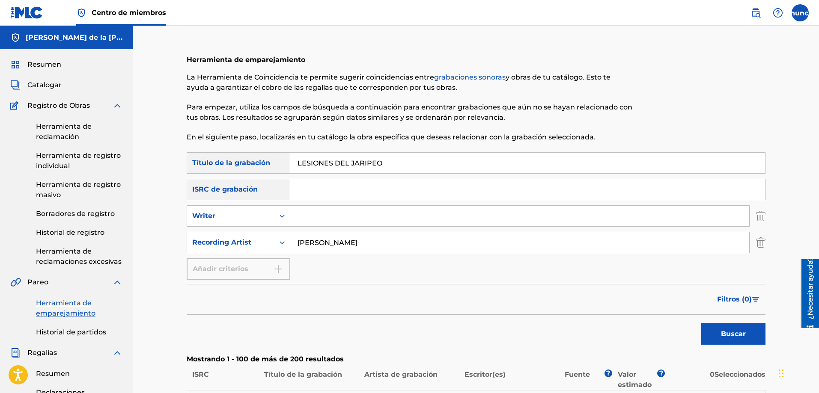
drag, startPoint x: 399, startPoint y: 169, endPoint x: 292, endPoint y: 167, distance: 106.6
click at [292, 167] on input "LESIONES DEL JARIPEO" at bounding box center [527, 163] width 475 height 21
drag, startPoint x: 353, startPoint y: 242, endPoint x: 264, endPoint y: 241, distance: 88.6
click at [264, 241] on div "SearchWithCriteria5970a14e-4f8b-4fb4-b4dc-14585cc68fb1 Recording Artist [PERSON…" at bounding box center [476, 242] width 579 height 21
click at [304, 169] on input "Formulario de búsqueda" at bounding box center [527, 163] width 475 height 21
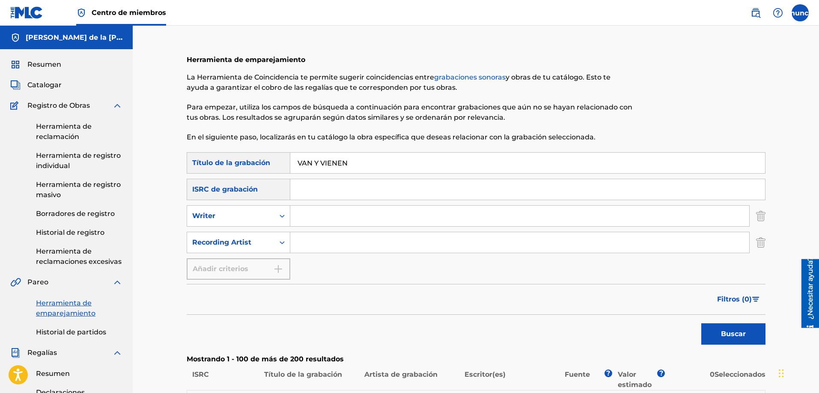
type input "VAN Y VIENEN"
click at [309, 218] on input "Formulario de búsqueda" at bounding box center [519, 216] width 459 height 21
type input "[PERSON_NAME] de la [PERSON_NAME]"
click at [336, 242] on input "Formulario de búsqueda" at bounding box center [519, 242] width 459 height 21
type input "EL FANTASMA"
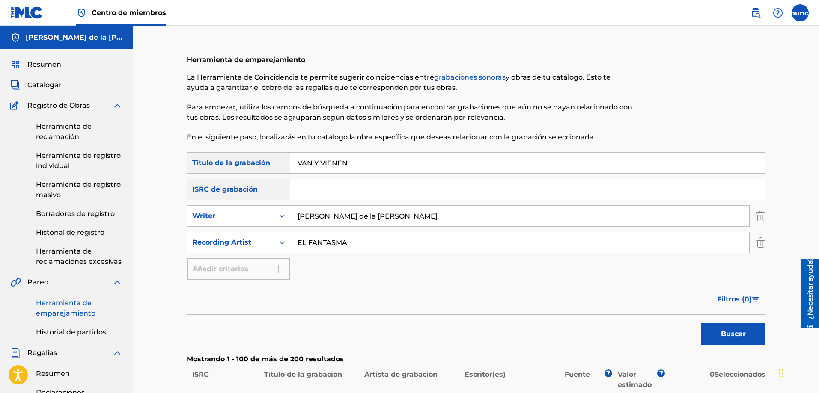
click at [701, 324] on button "Buscar" at bounding box center [733, 334] width 64 height 21
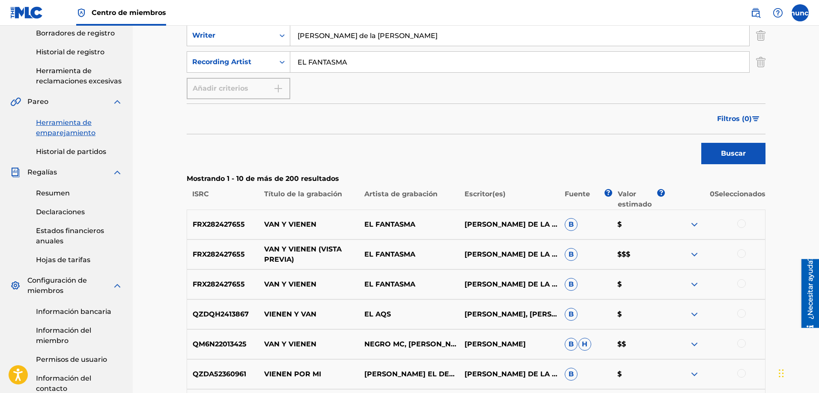
scroll to position [198, 0]
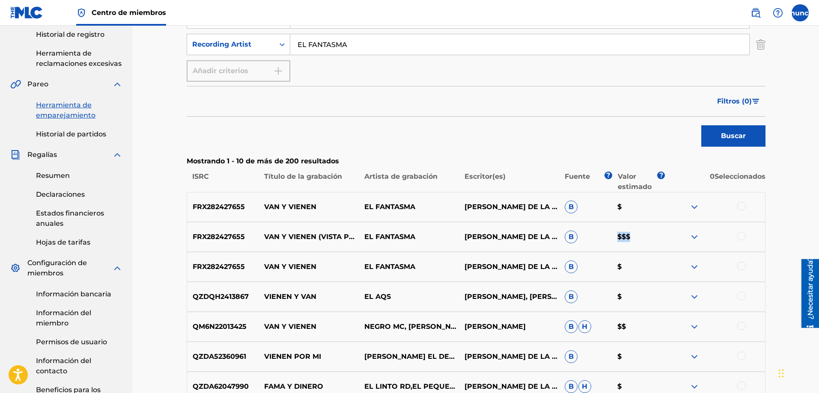
drag, startPoint x: 617, startPoint y: 236, endPoint x: 650, endPoint y: 239, distance: 33.1
click at [650, 239] on p "$$$" at bounding box center [638, 237] width 53 height 10
drag, startPoint x: 249, startPoint y: 238, endPoint x: 187, endPoint y: 242, distance: 62.2
click at [187, 242] on div "FRX282427655 VAN Y VIENEN (VISTA PREVIA) EL FANTASMA [PERSON_NAME] DE LA [PERSO…" at bounding box center [476, 237] width 579 height 30
copy font "FRX282427655"
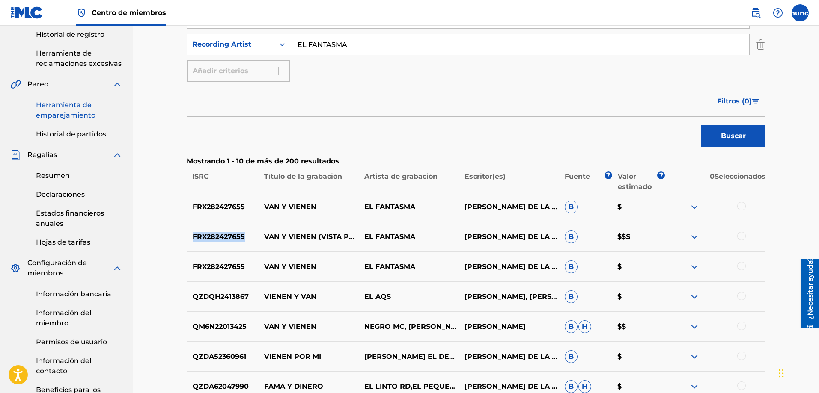
click at [250, 235] on p "FRX282427655" at bounding box center [223, 237] width 72 height 10
drag, startPoint x: 245, startPoint y: 236, endPoint x: 209, endPoint y: 239, distance: 36.1
click at [209, 239] on p "FRX282427655" at bounding box center [223, 237] width 72 height 10
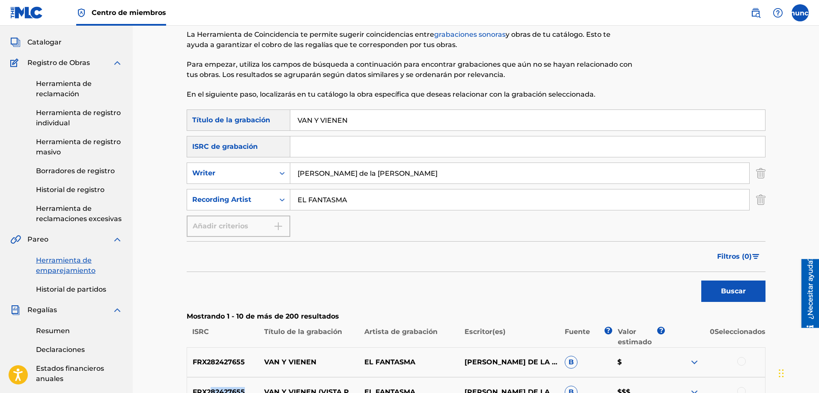
scroll to position [9, 0]
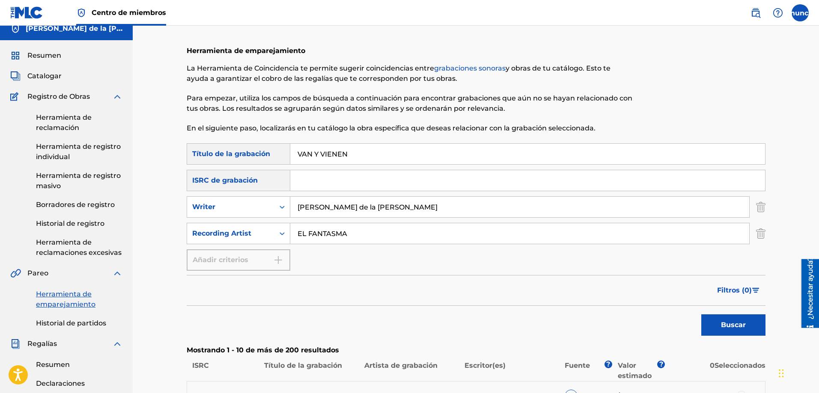
drag, startPoint x: 325, startPoint y: 153, endPoint x: 229, endPoint y: 170, distance: 97.3
click at [229, 170] on div "Búsqueda con criterios 0af2c3a2-d7db-4f2f-856c-9dc8fee16d77 Título de la grabac…" at bounding box center [476, 207] width 579 height 128
drag, startPoint x: 380, startPoint y: 239, endPoint x: 196, endPoint y: 231, distance: 184.2
click at [196, 231] on div "SearchWithCriteria5970a14e-4f8b-4fb4-b4dc-14585cc68fb1 Recording Artist EL FANT…" at bounding box center [476, 233] width 579 height 21
click at [309, 152] on input "Formulario de búsqueda" at bounding box center [527, 154] width 475 height 21
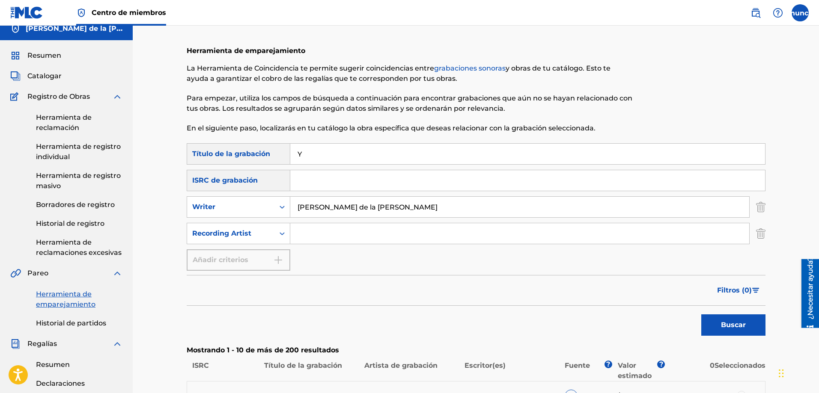
type input "Y"
type input "Y DE PRISA"
click at [308, 235] on input "Formulario de búsqueda" at bounding box center [519, 233] width 459 height 21
type input "BANDA LLANO GRANDE"
click at [701, 315] on button "Buscar" at bounding box center [733, 325] width 64 height 21
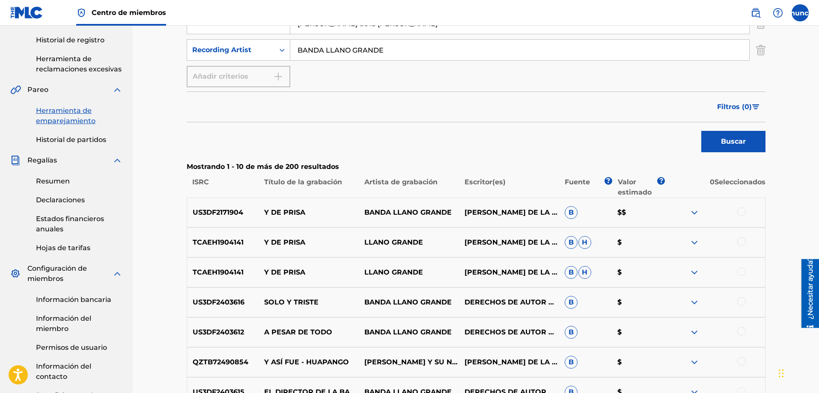
scroll to position [194, 0]
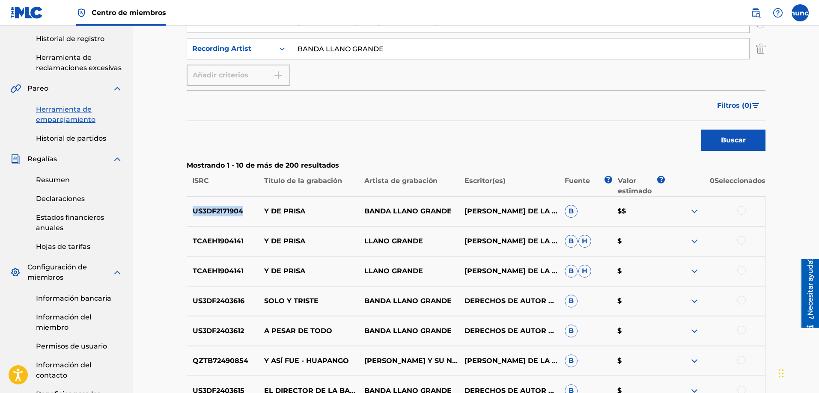
drag, startPoint x: 244, startPoint y: 211, endPoint x: 191, endPoint y: 220, distance: 53.1
click at [191, 220] on div "US3DF2171904 Y DE PRISA BANDA LLANO GRANDE [PERSON_NAME] DE LA [PERSON_NAME] B …" at bounding box center [476, 211] width 579 height 30
click at [267, 229] on div "TCAEH1904141 Y DE PRISA LLANO GRANDE [PERSON_NAME] DE LA [PERSON_NAME] B H $" at bounding box center [476, 241] width 579 height 30
drag, startPoint x: 320, startPoint y: 209, endPoint x: 185, endPoint y: 207, distance: 134.8
click at [185, 207] on div "Herramienta de emparejamiento La Herramienta de Coincidencia te permite sugerir…" at bounding box center [475, 206] width 599 height 707
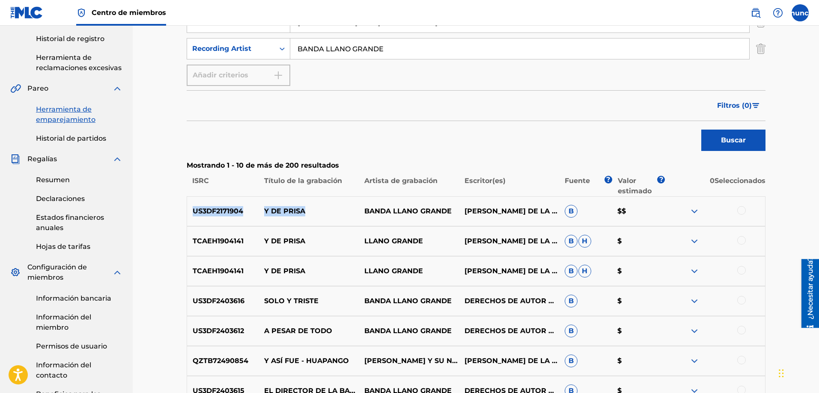
copy div "US3DF2171904 Y DE PRISA"
drag, startPoint x: 248, startPoint y: 240, endPoint x: 189, endPoint y: 243, distance: 59.1
click at [189, 243] on p "TCAEH1904141" at bounding box center [223, 241] width 72 height 10
copy font "TCAEH1904141"
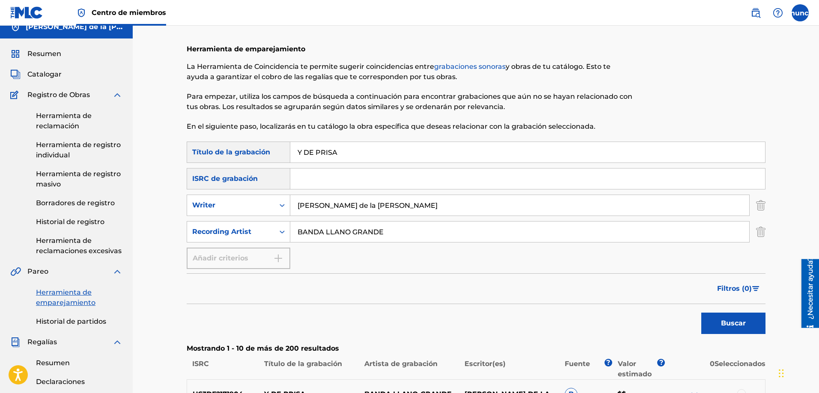
scroll to position [0, 0]
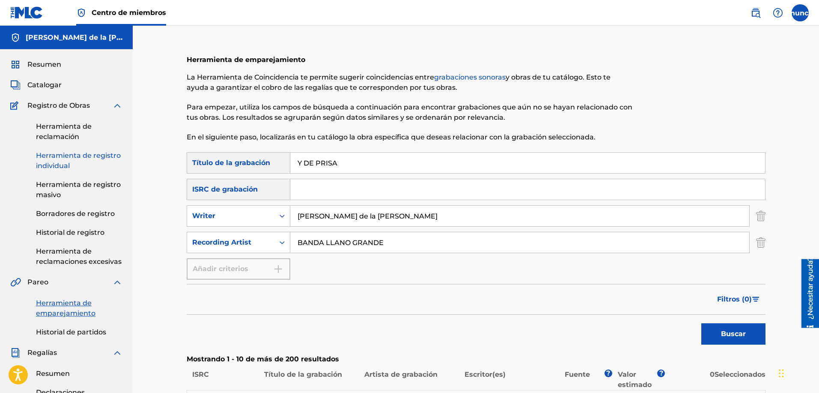
click at [51, 158] on font "Herramienta de registro individual" at bounding box center [78, 161] width 85 height 18
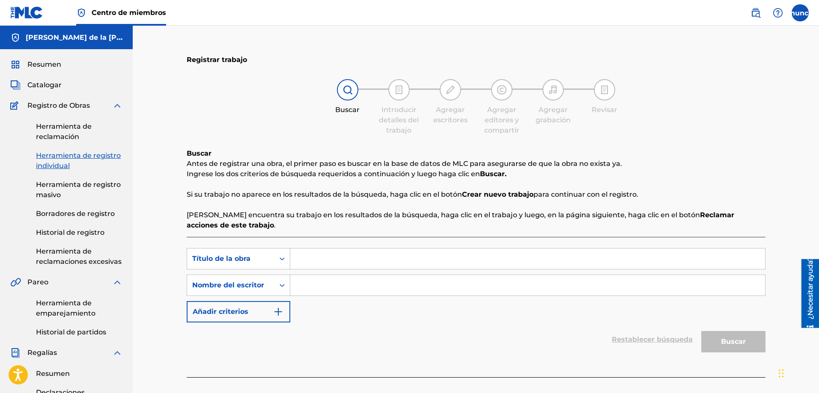
click at [306, 260] on input "Formulario de búsqueda" at bounding box center [527, 259] width 475 height 21
type input "ZXLJCBVJLAXCKV"
click at [305, 286] on input "Formulario de búsqueda" at bounding box center [527, 285] width 475 height 21
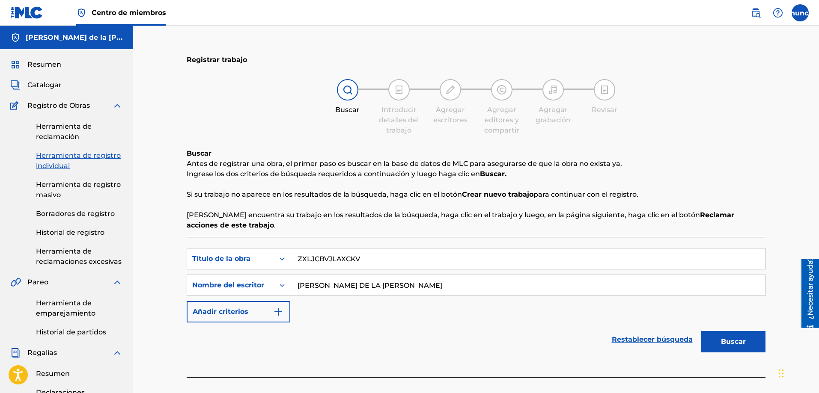
type input "[PERSON_NAME] DE LA [PERSON_NAME]"
click at [701, 331] on button "Buscar" at bounding box center [733, 341] width 64 height 21
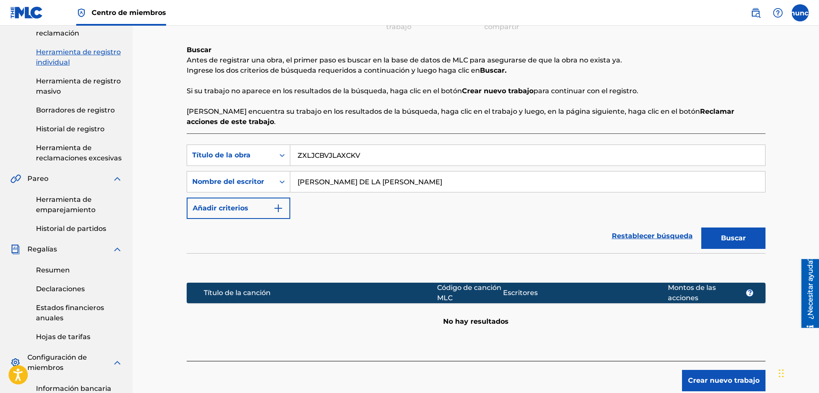
scroll to position [121, 0]
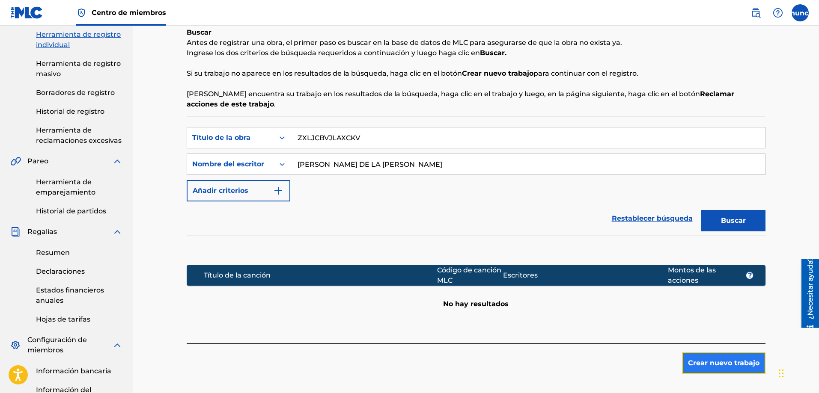
click at [708, 357] on button "Crear nuevo trabajo" at bounding box center [723, 363] width 83 height 21
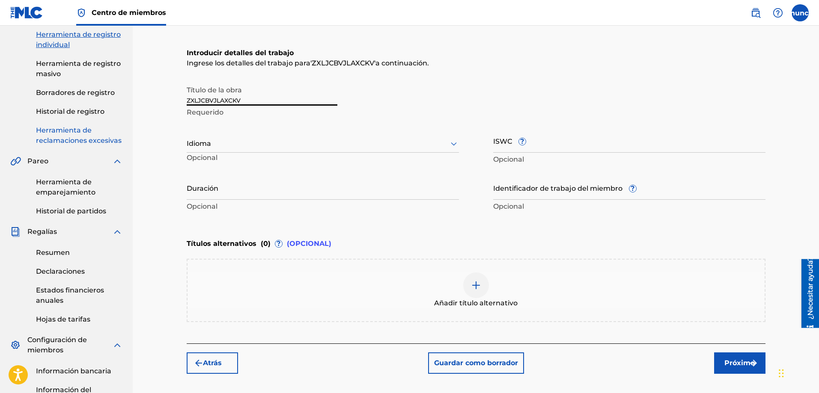
drag, startPoint x: 228, startPoint y: 111, endPoint x: 109, endPoint y: 139, distance: 122.3
click at [109, 139] on main "[PERSON_NAME] de la [PERSON_NAME] Resumen Catalogar Registro de Obras Herramien…" at bounding box center [409, 199] width 819 height 588
type input "Y DE PRISA"
click at [187, 143] on input "text" at bounding box center [188, 143] width 2 height 9
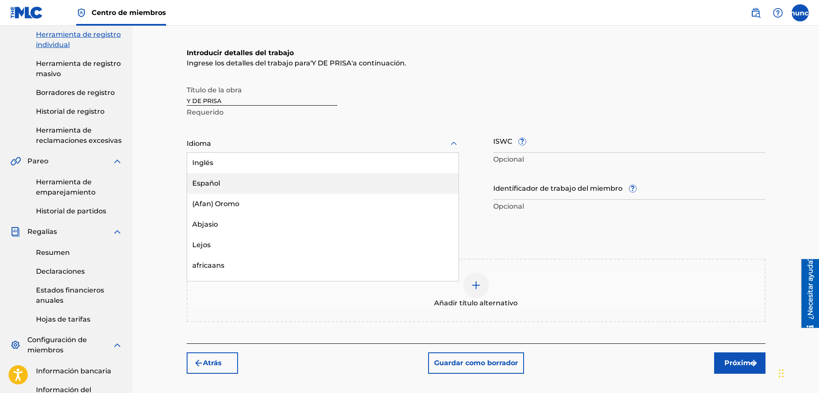
click at [220, 184] on div "Español" at bounding box center [322, 183] width 271 height 21
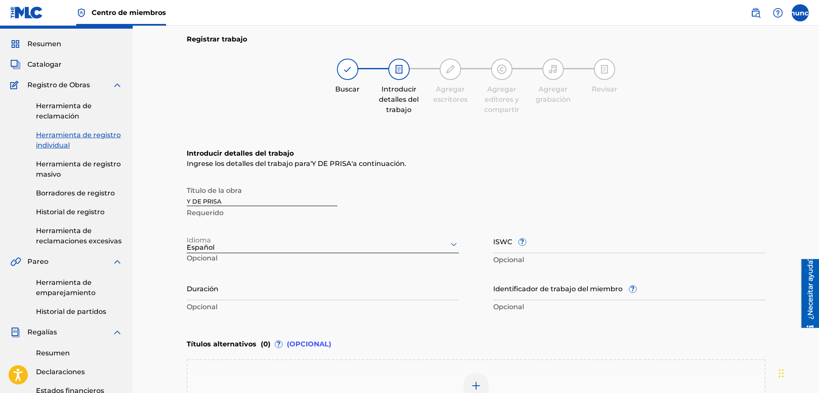
scroll to position [7, 0]
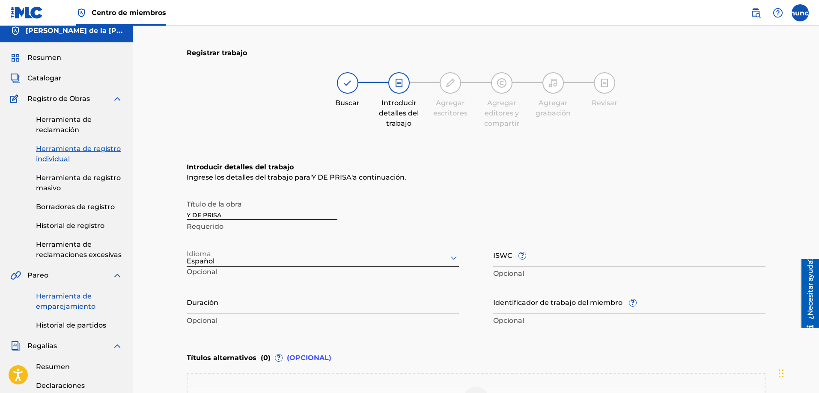
click at [65, 303] on font "Herramienta de emparejamiento" at bounding box center [65, 301] width 59 height 18
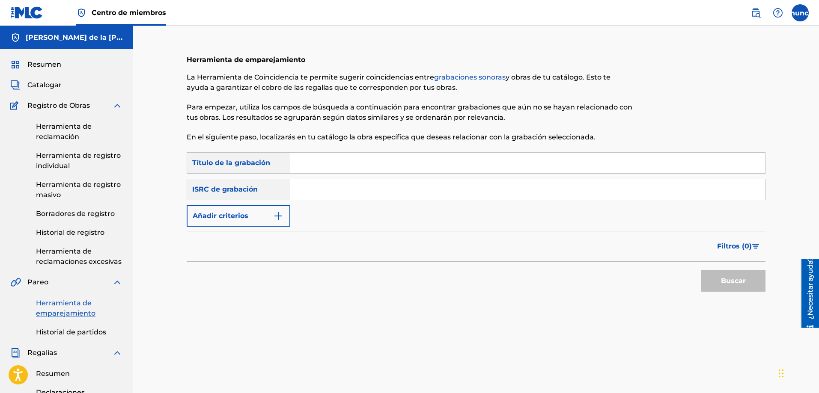
click at [310, 160] on input "Formulario de búsqueda" at bounding box center [527, 163] width 475 height 21
type input "tres noches"
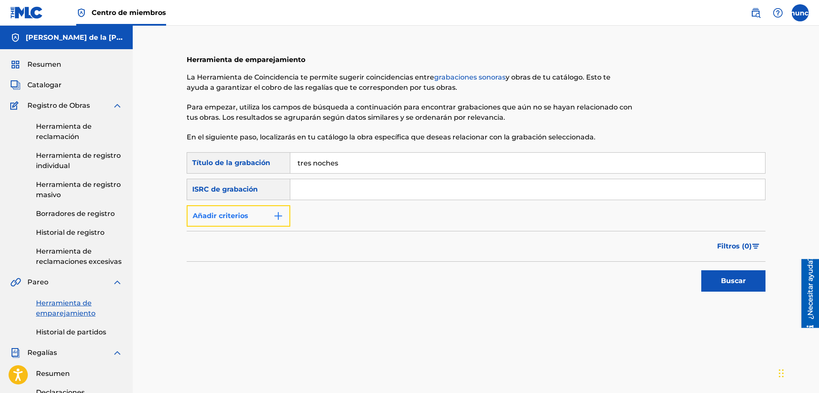
click at [279, 214] on img "Formulario de búsqueda" at bounding box center [278, 216] width 10 height 10
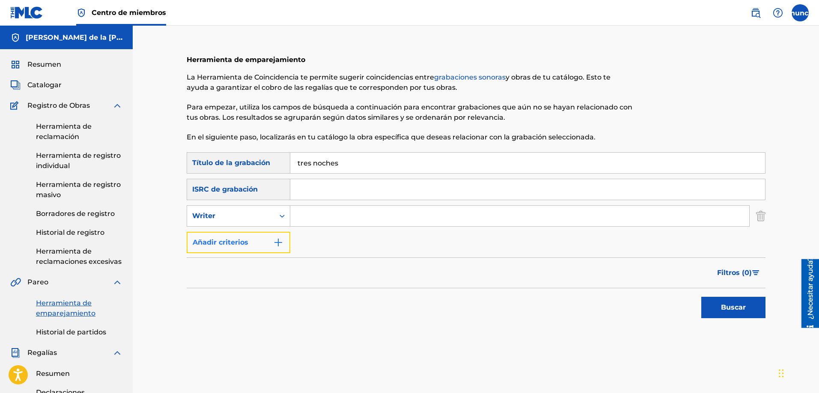
click at [273, 238] on button "Añadir criterios" at bounding box center [239, 242] width 104 height 21
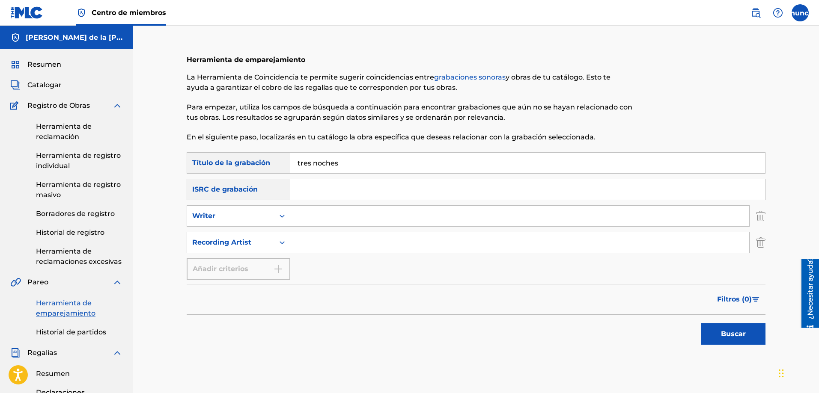
click at [295, 240] on input "Formulario de búsqueda" at bounding box center [519, 242] width 459 height 21
type input "banda [PERSON_NAME]"
click at [737, 335] on font "Buscar" at bounding box center [733, 334] width 25 height 8
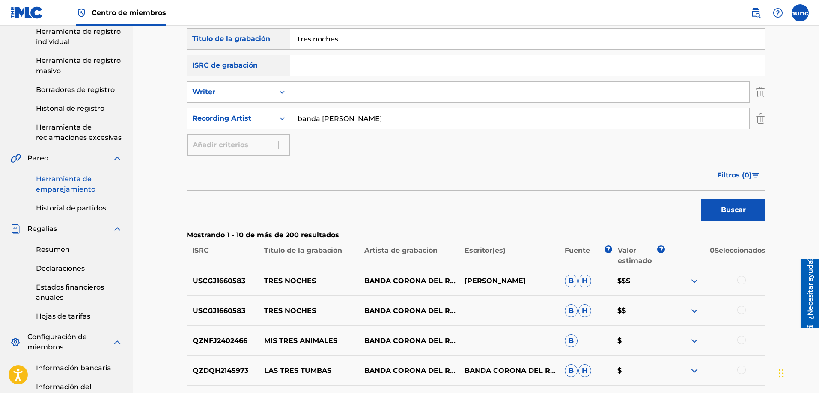
scroll to position [124, 0]
drag, startPoint x: 250, startPoint y: 280, endPoint x: 187, endPoint y: 284, distance: 63.4
click at [187, 284] on p "USCGJ1660583" at bounding box center [223, 281] width 72 height 10
copy font "USCGJ1660583"
click at [317, 276] on div "USCGJ1660583 TRES NOCHES BANDA [PERSON_NAME] [PERSON_NAME] B H $$$" at bounding box center [476, 282] width 579 height 30
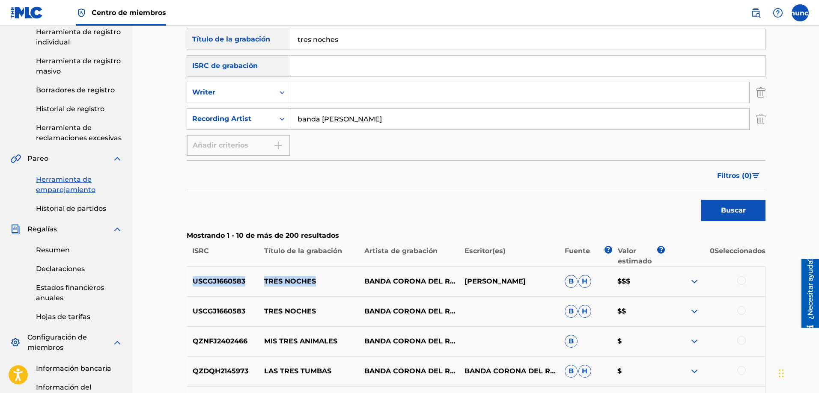
drag, startPoint x: 322, startPoint y: 285, endPoint x: 185, endPoint y: 288, distance: 137.0
click at [185, 288] on div "Herramienta de emparejamiento La Herramienta de Coincidencia te permite sugerir…" at bounding box center [475, 276] width 599 height 707
copy div "USCGJ1660583 TRES NOCHES"
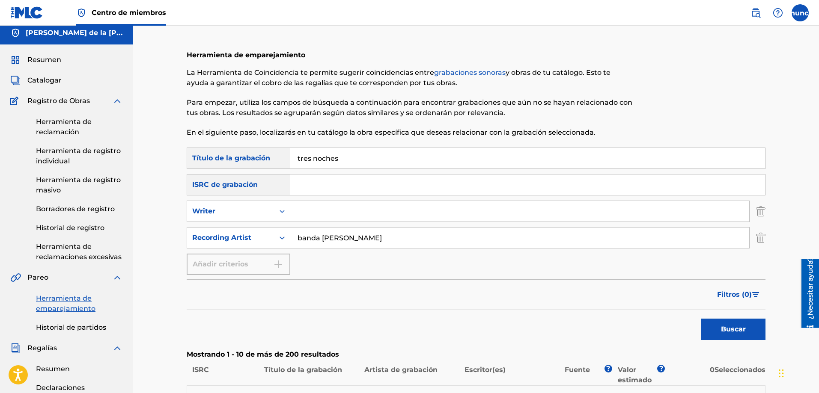
scroll to position [4, 0]
click at [324, 215] on input "Formulario de búsqueda" at bounding box center [519, 212] width 459 height 21
type input "[PERSON_NAME] de la [PERSON_NAME]"
click at [728, 333] on font "Buscar" at bounding box center [733, 330] width 25 height 8
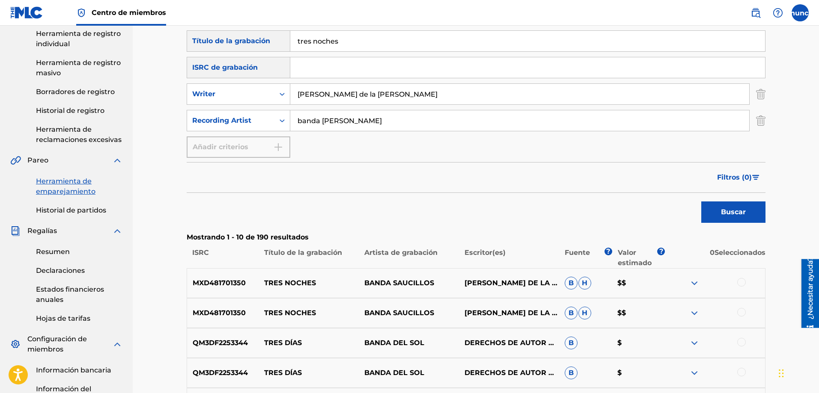
scroll to position [152, 0]
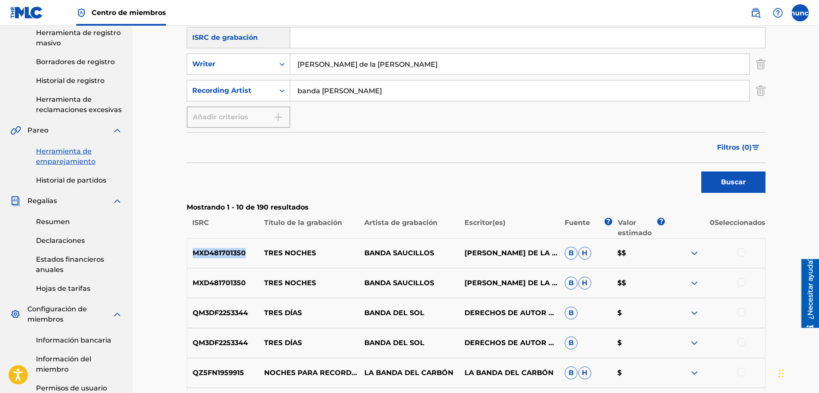
drag, startPoint x: 247, startPoint y: 256, endPoint x: 181, endPoint y: 260, distance: 66.1
click at [181, 260] on div "Herramienta de emparejamiento La Herramienta de Coincidencia te permite sugerir…" at bounding box center [475, 248] width 599 height 707
copy font "MXD481701350"
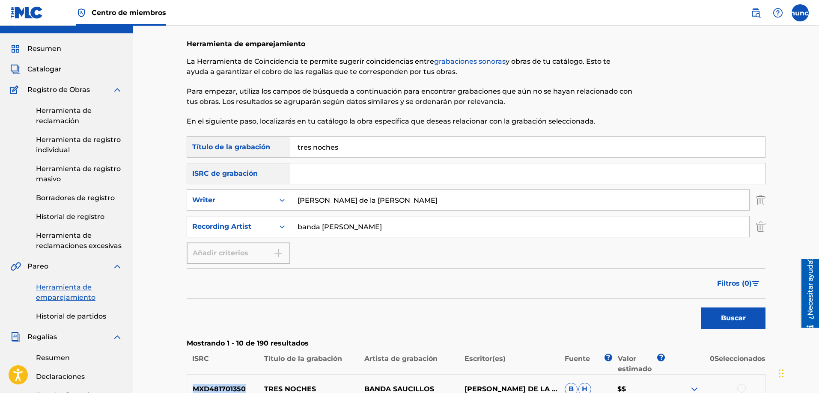
scroll to position [0, 0]
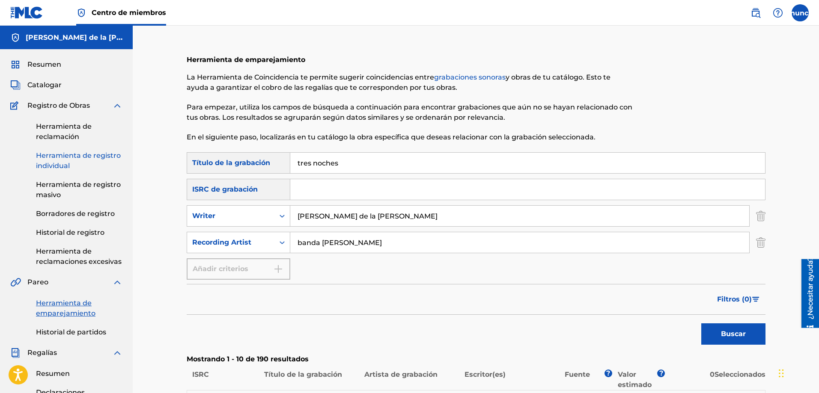
click at [51, 156] on font "Herramienta de registro individual" at bounding box center [78, 161] width 85 height 18
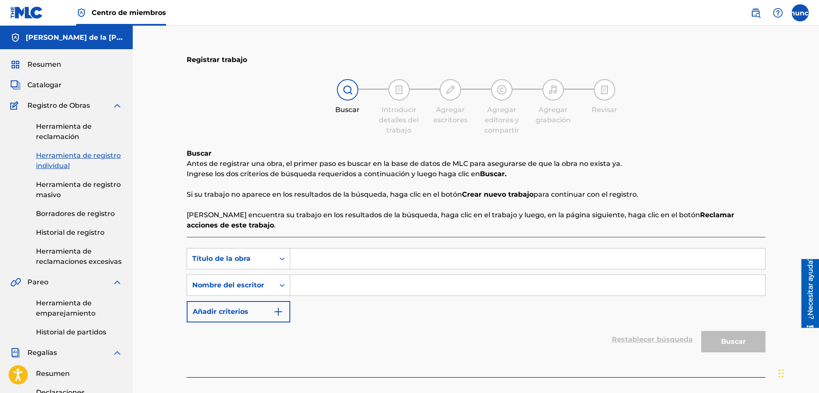
click at [312, 263] on input "Formulario de búsqueda" at bounding box center [527, 259] width 475 height 21
type input "lakskncklx,c"
click at [305, 297] on div "Búsqueda con criterios 97637399-dc27-4c54-bd43-5978142f3405 Título de la obra l…" at bounding box center [476, 285] width 579 height 74
click at [302, 289] on input "Formulario de búsqueda" at bounding box center [527, 285] width 475 height 21
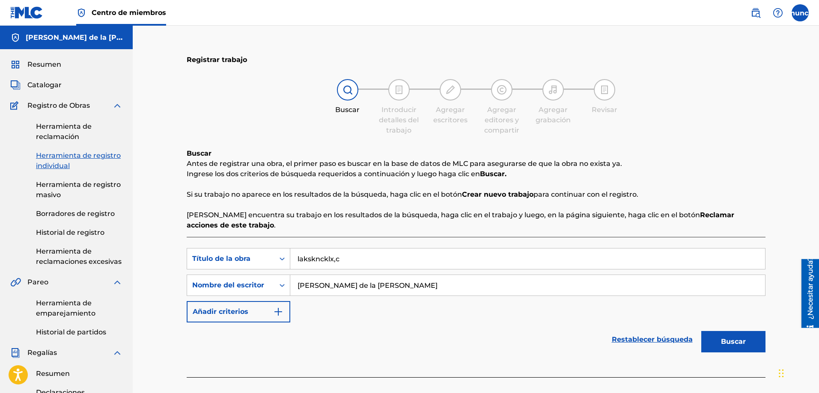
type input "[PERSON_NAME] de la [PERSON_NAME]"
click at [701, 331] on button "Buscar" at bounding box center [733, 341] width 64 height 21
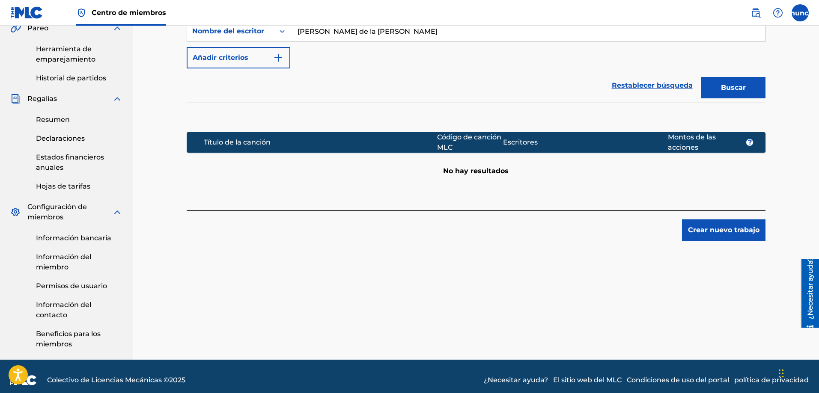
scroll to position [255, 0]
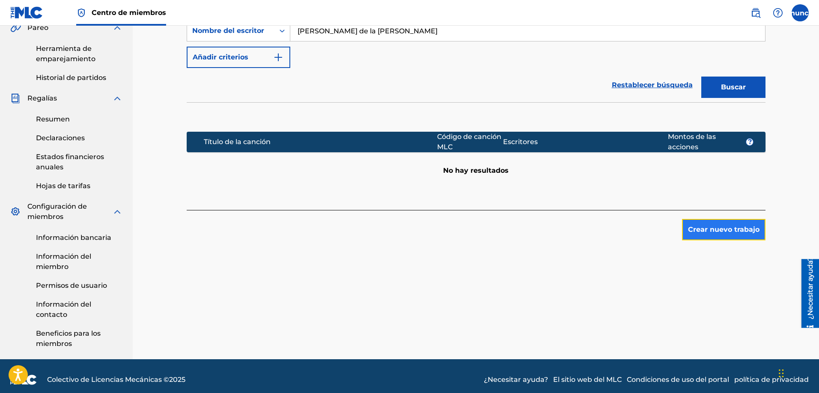
click at [716, 221] on button "Crear nuevo trabajo" at bounding box center [723, 229] width 83 height 21
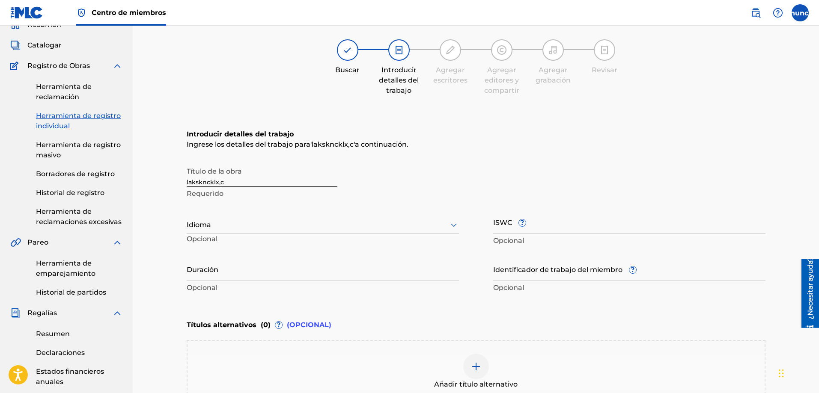
scroll to position [0, 0]
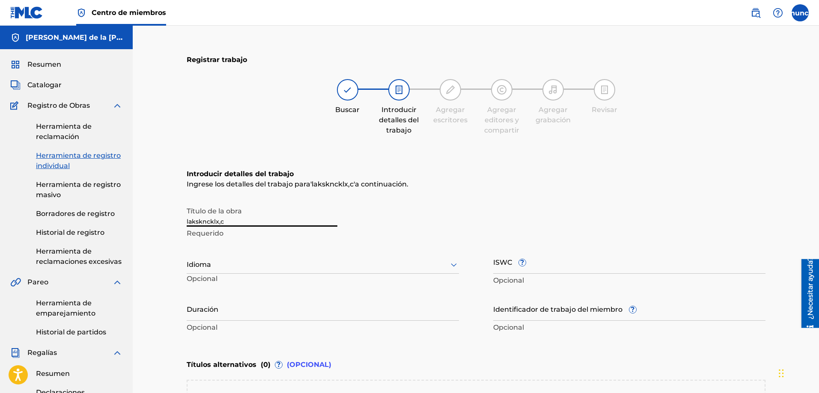
drag, startPoint x: 256, startPoint y: 224, endPoint x: 148, endPoint y: 228, distance: 108.3
click at [148, 228] on div "Registrar trabajo Buscar Introducir detalles del trabajo Agregar escritores Agr…" at bounding box center [476, 320] width 686 height 588
type input "t"
type input "TRES NOCHES"
click at [205, 267] on div "Idioma" at bounding box center [323, 265] width 272 height 18
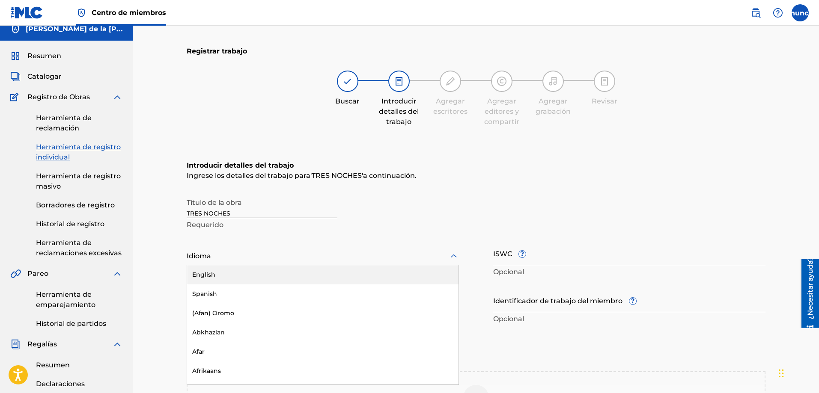
scroll to position [9, 0]
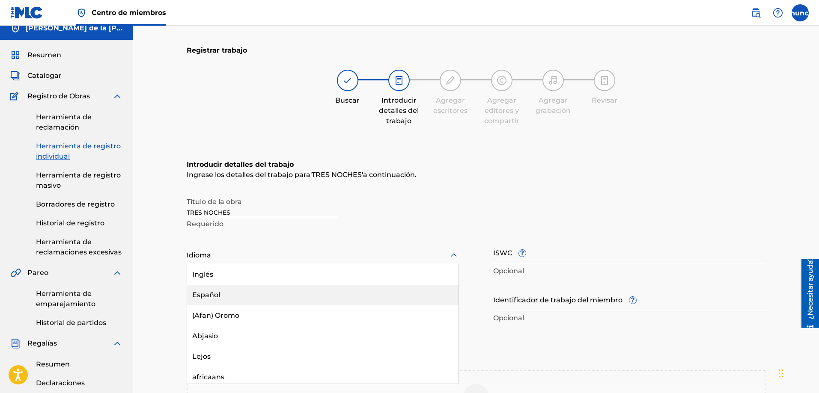
click at [212, 291] on font "Español" at bounding box center [206, 295] width 28 height 8
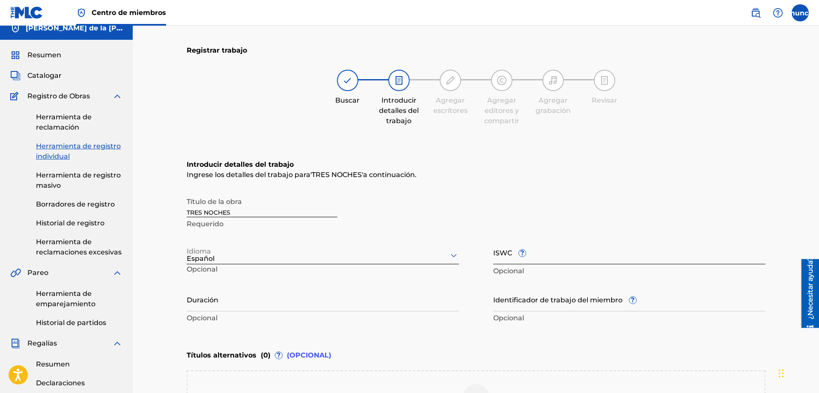
click at [509, 260] on input "ISWC ?" at bounding box center [629, 252] width 272 height 24
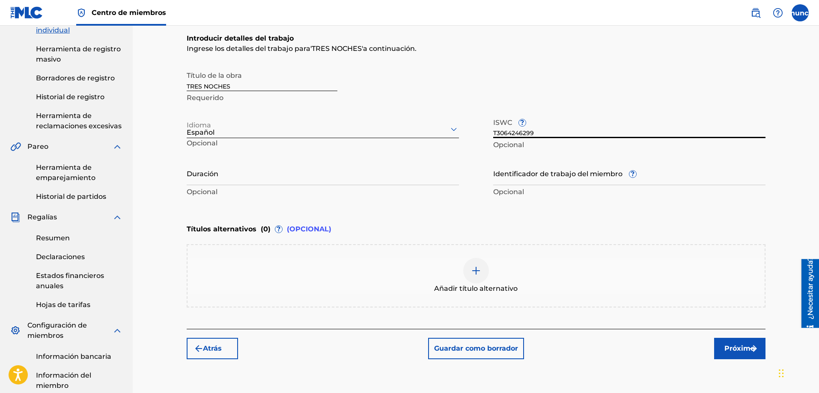
scroll to position [135, 0]
type input "T3064246299"
click at [740, 354] on font "Próximo" at bounding box center [739, 350] width 30 height 10
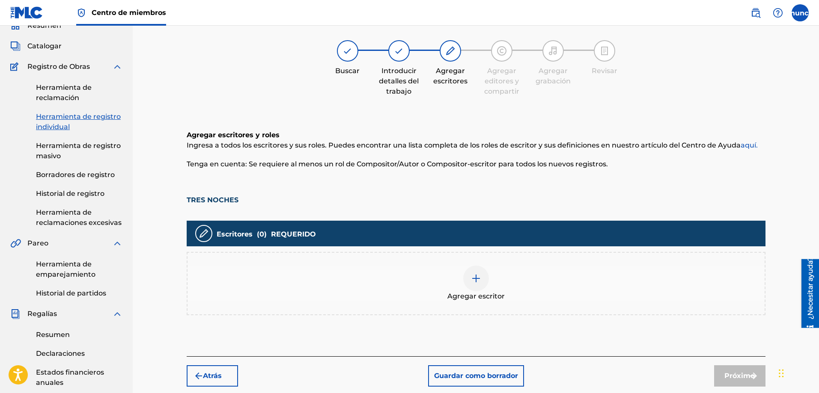
scroll to position [39, 0]
click at [476, 286] on div at bounding box center [476, 279] width 26 height 26
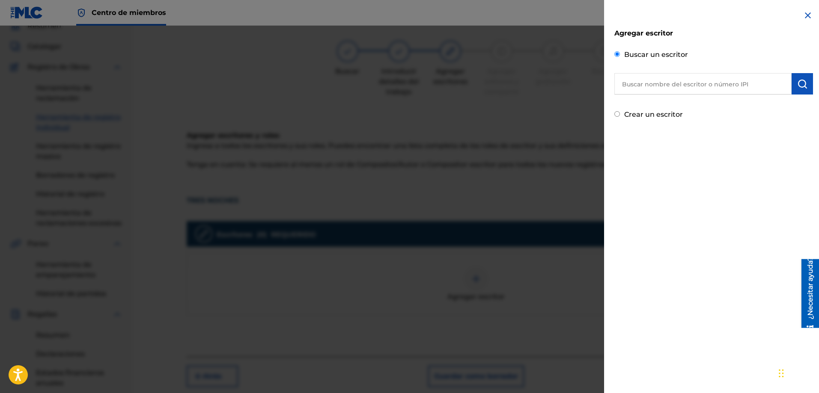
click at [646, 83] on input "text" at bounding box center [702, 83] width 177 height 21
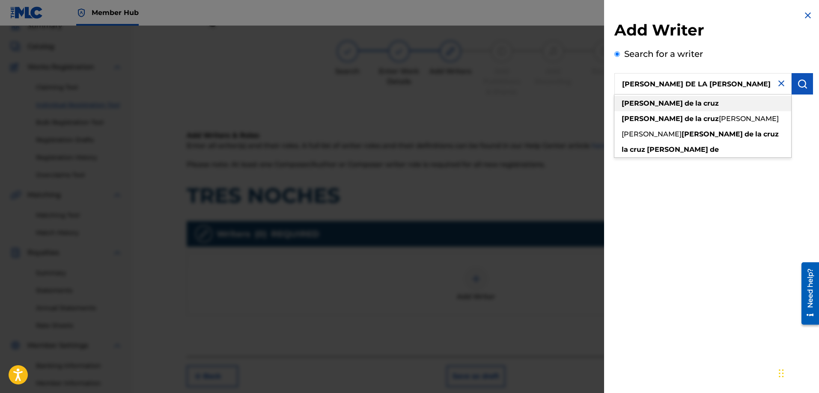
click at [684, 104] on div "[PERSON_NAME] de la [PERSON_NAME]" at bounding box center [702, 103] width 177 height 15
type input "[PERSON_NAME] de la [PERSON_NAME]"
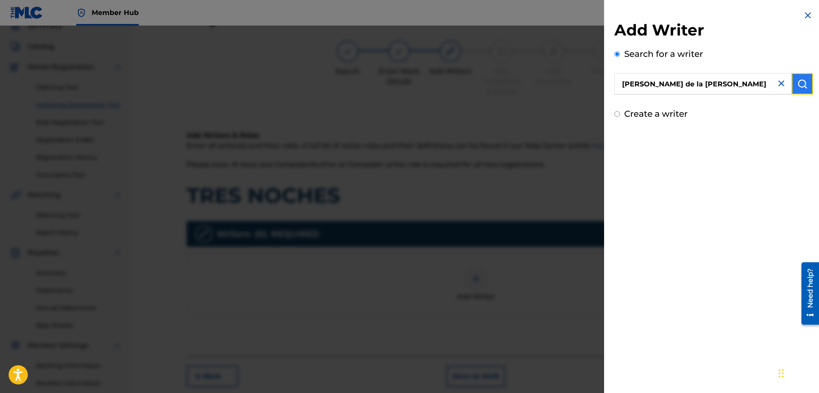
click at [797, 87] on img "submit" at bounding box center [802, 84] width 10 height 10
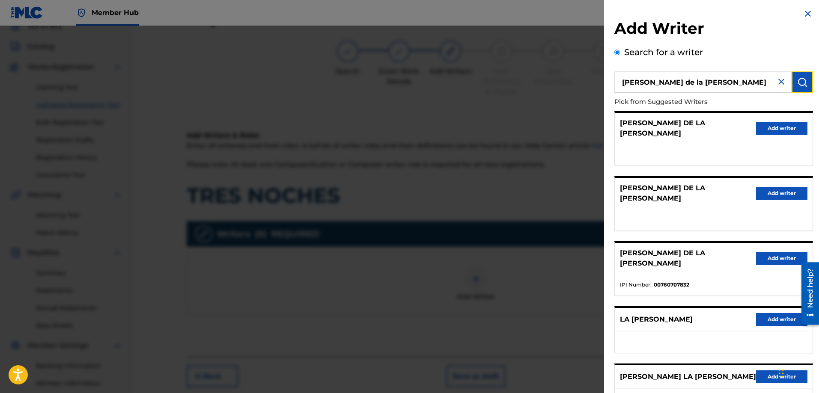
scroll to position [0, 0]
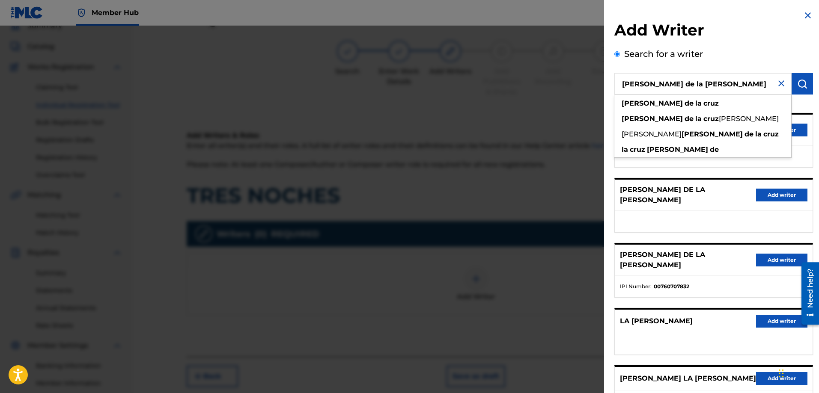
drag, startPoint x: 692, startPoint y: 85, endPoint x: 599, endPoint y: 83, distance: 92.9
click at [599, 83] on div "Add Writer Search for a writer [PERSON_NAME] de la [PERSON_NAME] de la [PERSON_…" at bounding box center [409, 210] width 819 height 368
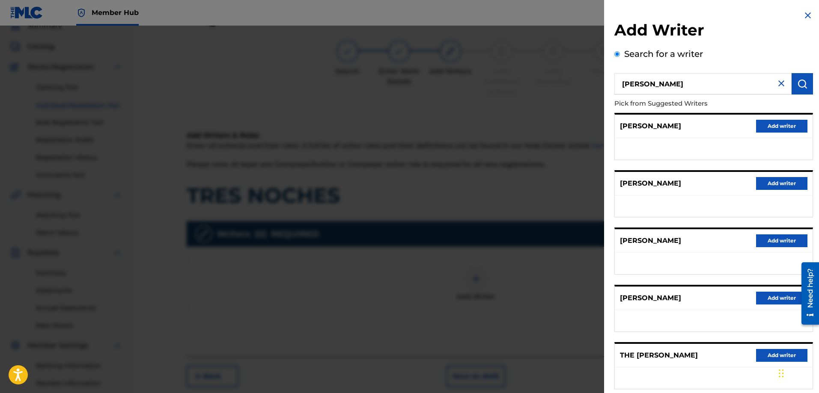
drag, startPoint x: 691, startPoint y: 91, endPoint x: 657, endPoint y: 76, distance: 36.8
click at [657, 76] on input "[PERSON_NAME]" at bounding box center [702, 83] width 177 height 21
click at [681, 84] on input "[PERSON_NAME]" at bounding box center [702, 83] width 177 height 21
type input "[PERSON_NAME] DE LA [PERSON_NAME]"
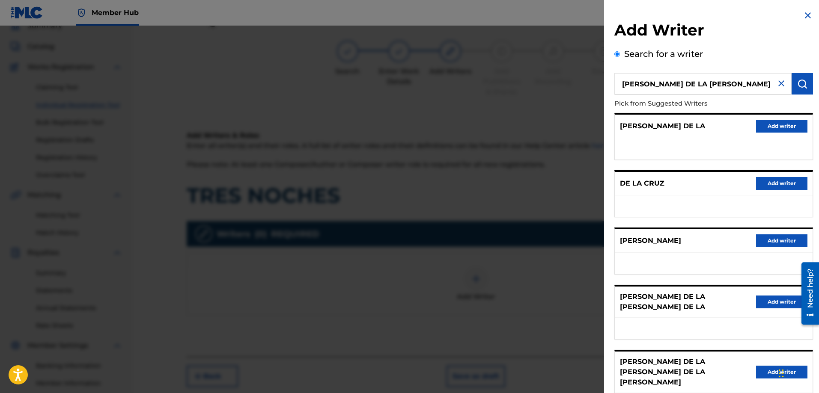
drag, startPoint x: 710, startPoint y: 86, endPoint x: 597, endPoint y: 91, distance: 113.5
click at [597, 91] on div "Add Writer Search for a writer [PERSON_NAME] DE LA [PERSON_NAME] Pick from Sugg…" at bounding box center [409, 210] width 819 height 368
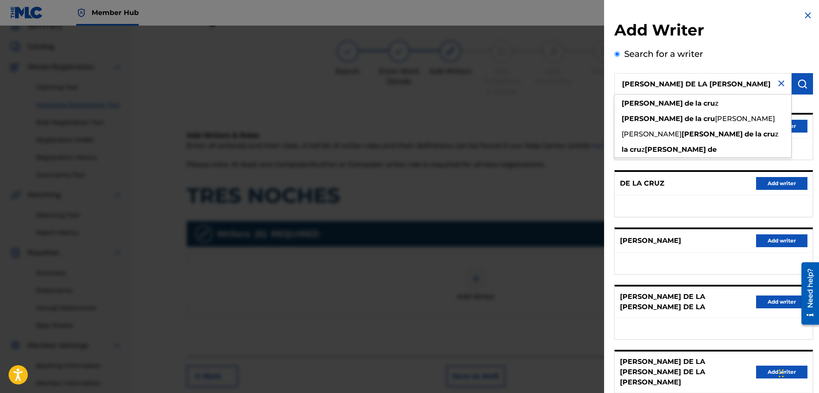
type input "[PERSON_NAME] DE LA [PERSON_NAME]"
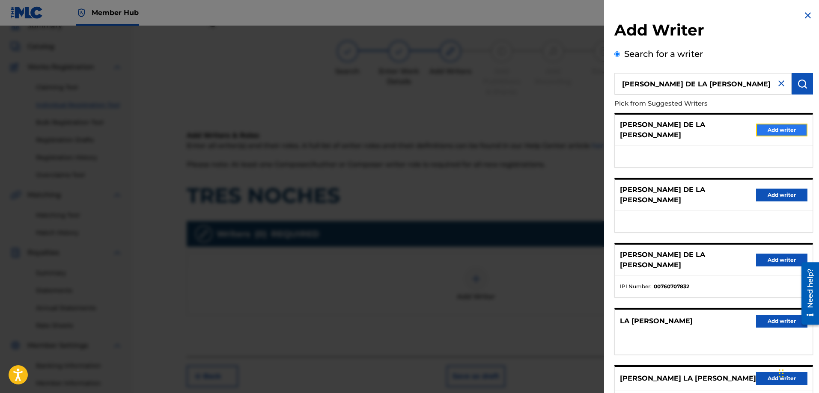
click at [778, 126] on button "Add writer" at bounding box center [781, 130] width 51 height 13
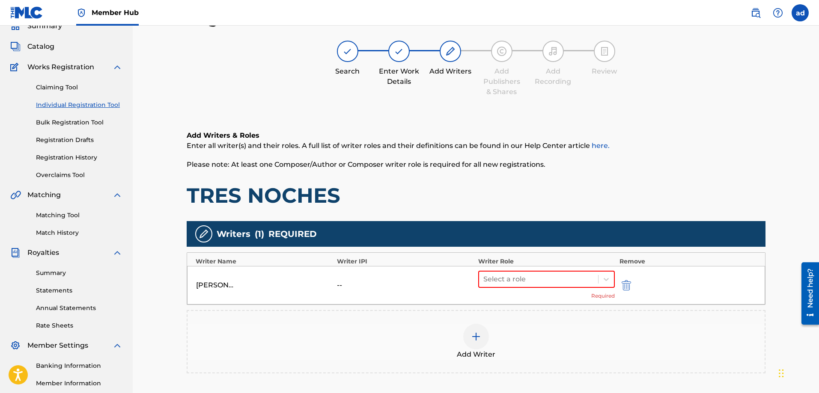
click at [218, 287] on div "[PERSON_NAME] DE LA [PERSON_NAME]" at bounding box center [215, 285] width 39 height 10
click at [528, 281] on div at bounding box center [538, 279] width 111 height 12
click at [525, 300] on div "Composer/Author" at bounding box center [546, 301] width 137 height 17
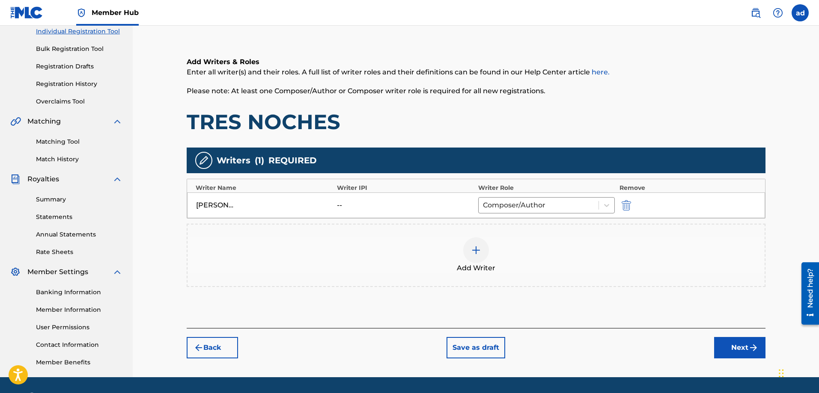
scroll to position [137, 0]
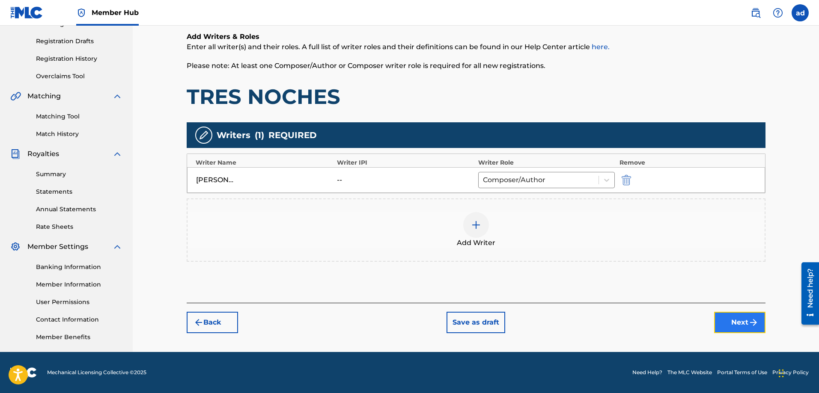
click at [743, 325] on button "Next" at bounding box center [739, 322] width 51 height 21
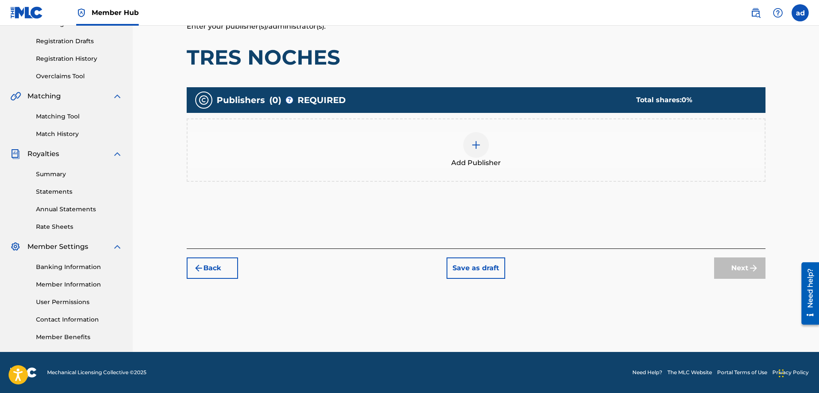
scroll to position [39, 0]
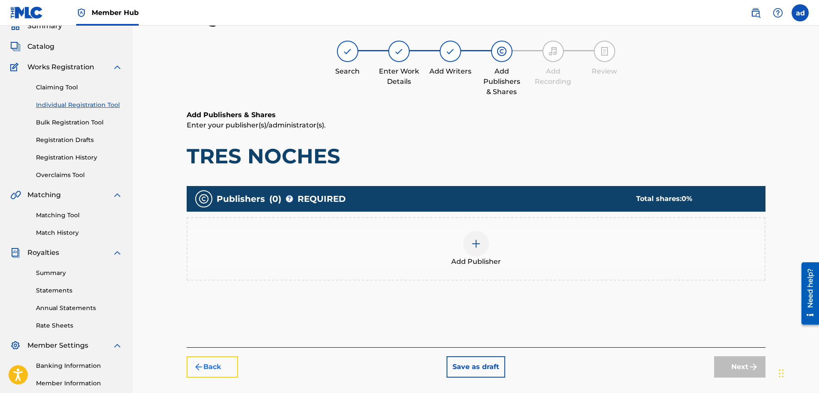
click at [211, 365] on button "Back" at bounding box center [212, 367] width 51 height 21
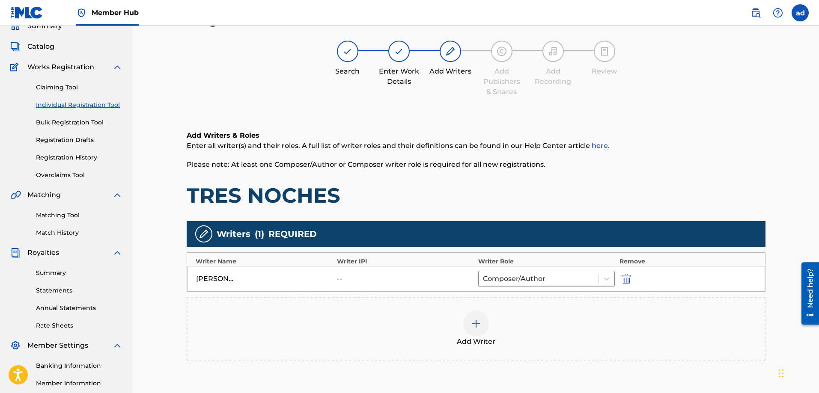
click at [224, 276] on div "[PERSON_NAME] DE LA [PERSON_NAME]" at bounding box center [215, 279] width 39 height 10
click at [474, 321] on img at bounding box center [476, 324] width 10 height 10
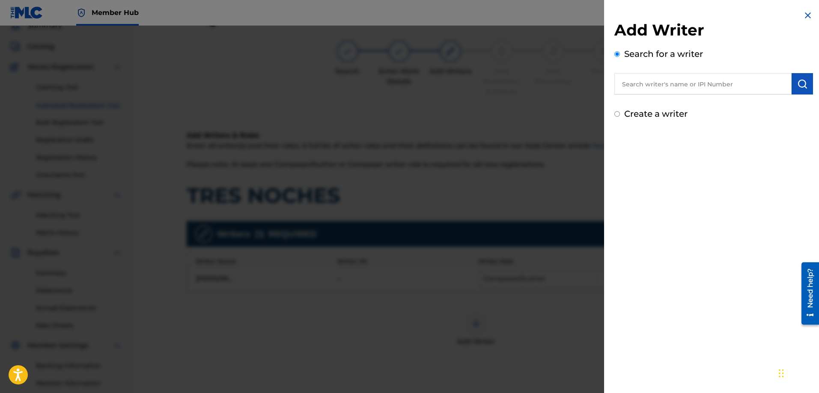
click at [630, 88] on input "text" at bounding box center [702, 83] width 177 height 21
click at [616, 56] on input "Search for a writer" at bounding box center [617, 54] width 6 height 6
click at [628, 83] on input "text" at bounding box center [702, 83] width 177 height 21
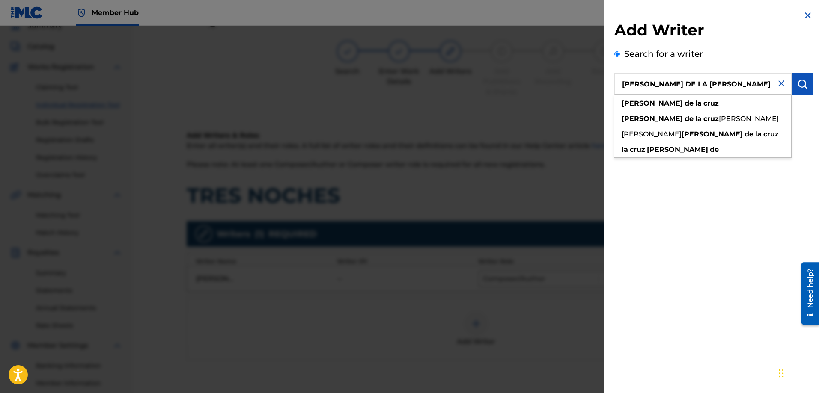
type input "[PERSON_NAME] DE LA [PERSON_NAME]"
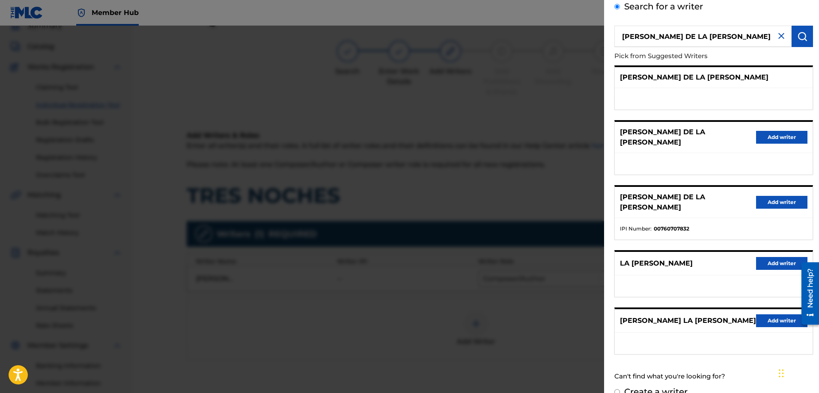
scroll to position [47, 0]
click at [618, 390] on input "Create a writer" at bounding box center [617, 393] width 6 height 6
radio input "false"
radio input "true"
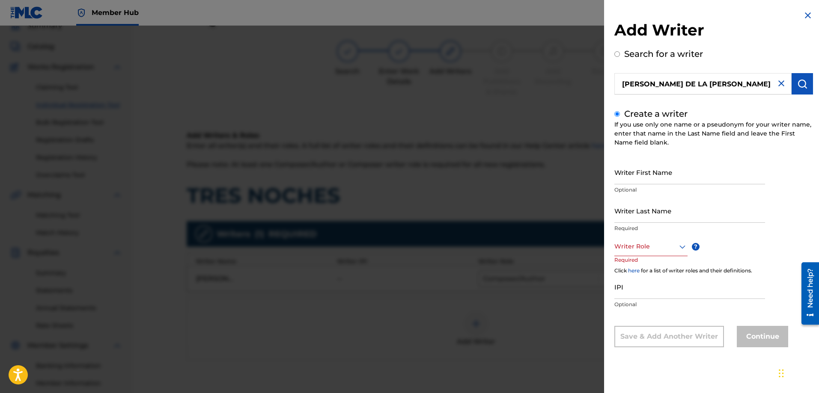
click at [640, 249] on div at bounding box center [650, 246] width 73 height 11
click at [643, 264] on div "Composer/Author" at bounding box center [651, 265] width 72 height 19
click at [650, 213] on input "Writer Last Name" at bounding box center [689, 211] width 151 height 24
click at [647, 189] on p "Optional" at bounding box center [689, 190] width 151 height 8
click at [645, 176] on input "Writer First Name" at bounding box center [689, 172] width 151 height 24
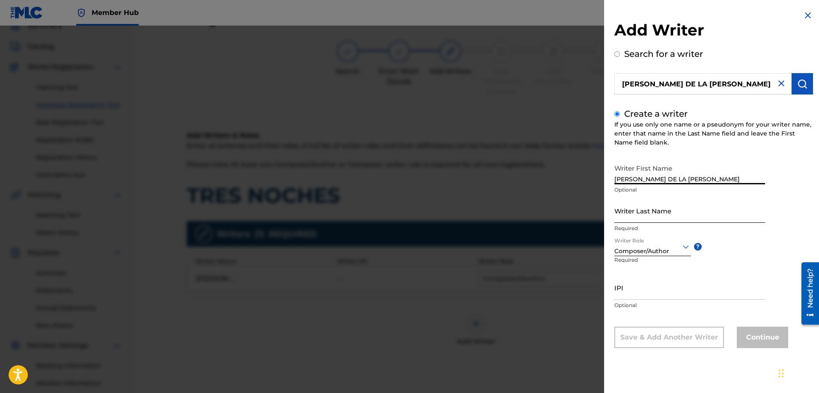
type input "[PERSON_NAME] DE LA [PERSON_NAME]"
click at [660, 216] on input "Writer Last Name" at bounding box center [689, 211] width 151 height 24
drag, startPoint x: 645, startPoint y: 181, endPoint x: 689, endPoint y: 175, distance: 45.3
click at [689, 175] on input "[PERSON_NAME] DE LA [PERSON_NAME]" at bounding box center [689, 172] width 151 height 24
click at [661, 216] on input "Writer Last Name" at bounding box center [689, 211] width 151 height 24
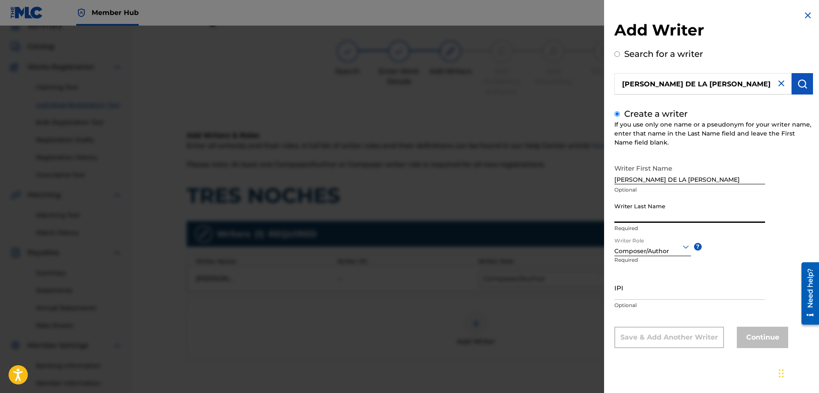
paste input "DE LA CRUZ"
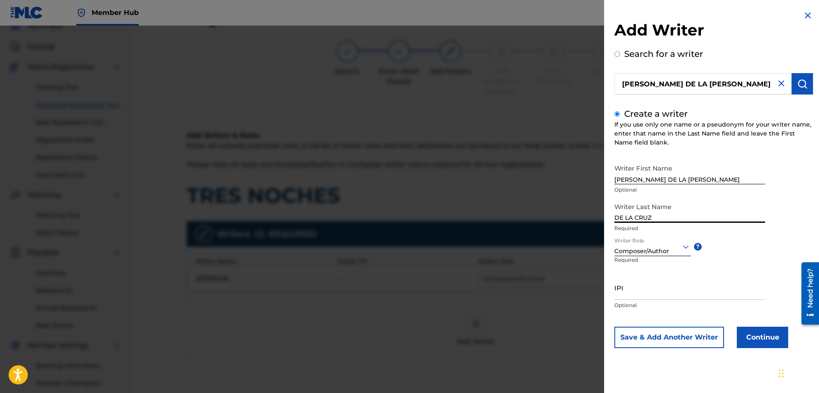
type input "DE LA CRUZ"
drag, startPoint x: 699, startPoint y: 182, endPoint x: 648, endPoint y: 176, distance: 50.8
click at [648, 176] on input "[PERSON_NAME] DE LA [PERSON_NAME]" at bounding box center [689, 172] width 151 height 24
type input "[PERSON_NAME]"
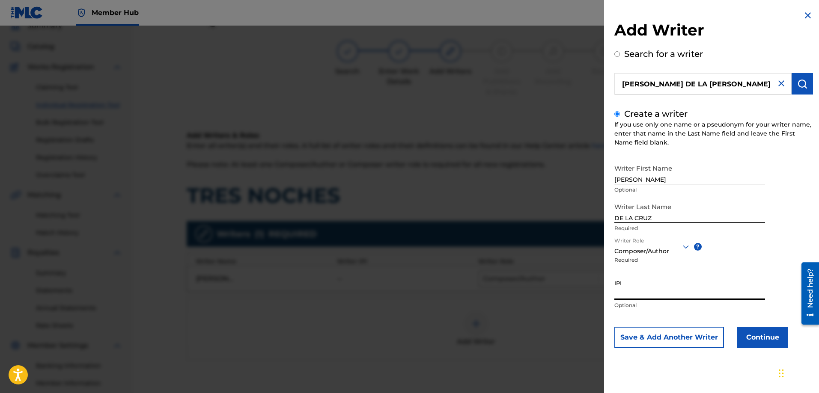
click at [641, 297] on input "IPI" at bounding box center [689, 288] width 151 height 24
type input "725639621"
click at [748, 334] on button "Continue" at bounding box center [762, 337] width 51 height 21
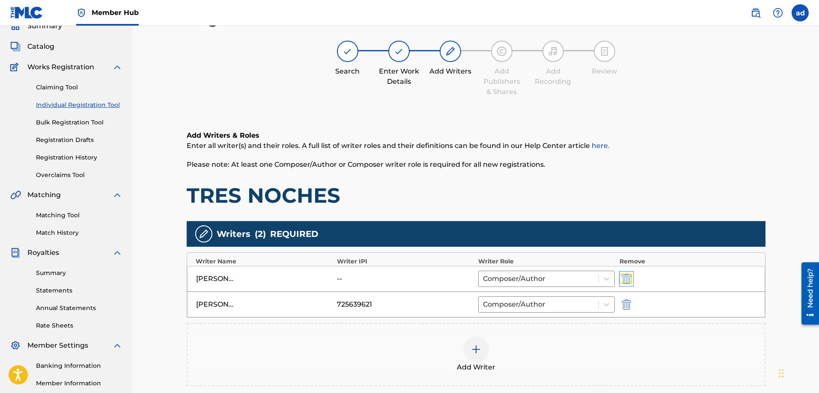
click at [627, 278] on img "submit" at bounding box center [625, 279] width 9 height 10
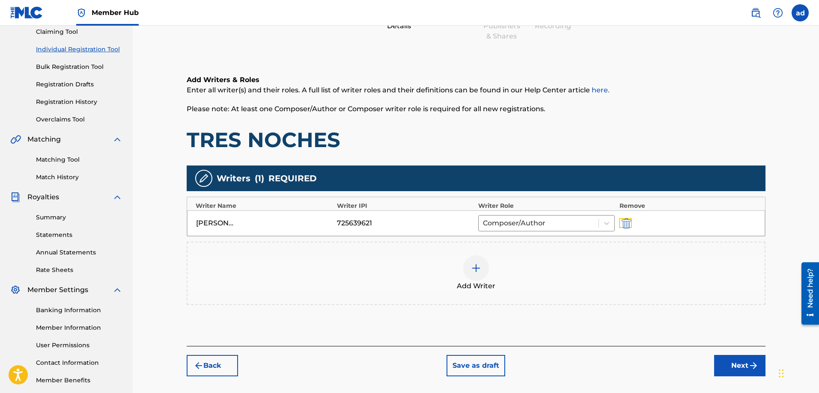
scroll to position [75, 0]
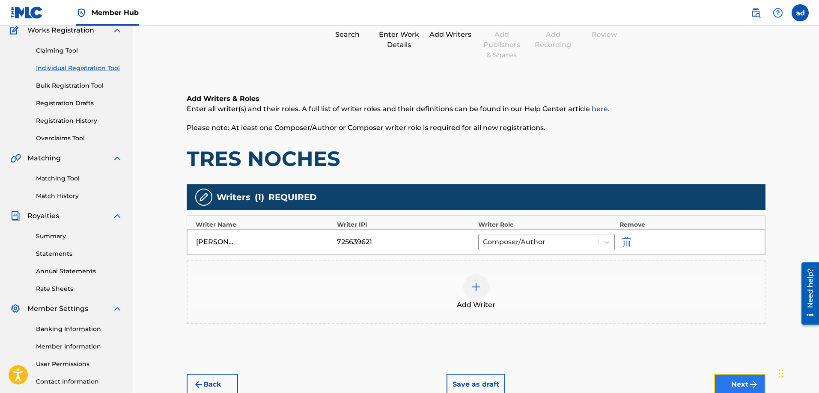
click at [728, 382] on button "Next" at bounding box center [739, 384] width 51 height 21
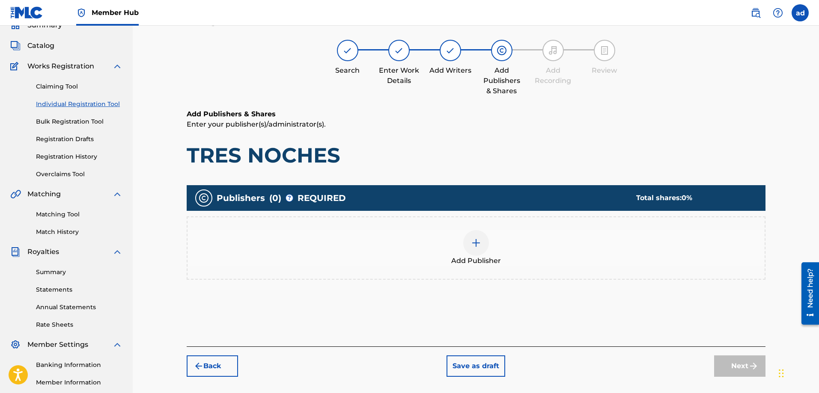
scroll to position [39, 0]
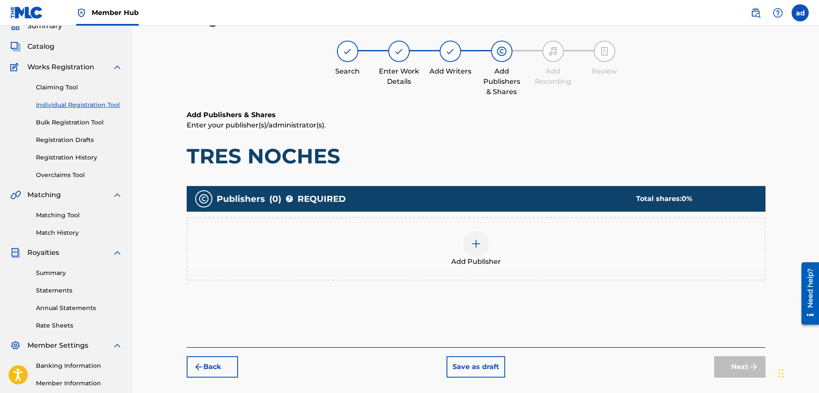
click at [478, 245] on img at bounding box center [476, 244] width 10 height 10
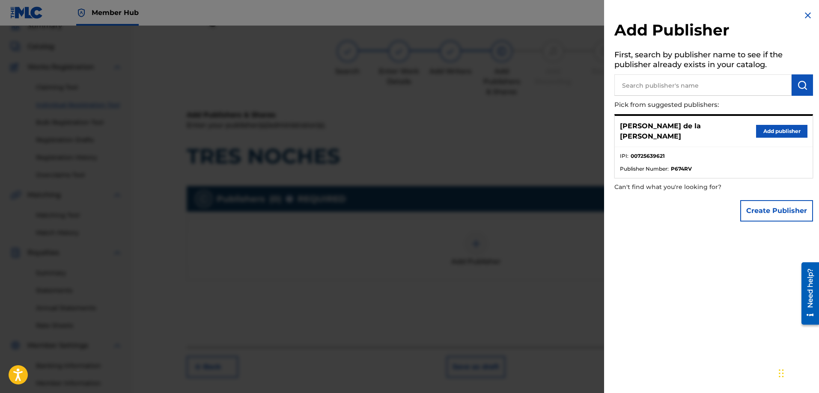
drag, startPoint x: 667, startPoint y: 151, endPoint x: 671, endPoint y: 152, distance: 4.4
click at [671, 152] on li "IPI : 00725639621" at bounding box center [713, 158] width 187 height 13
click at [751, 202] on button "Create Publisher" at bounding box center [776, 210] width 73 height 21
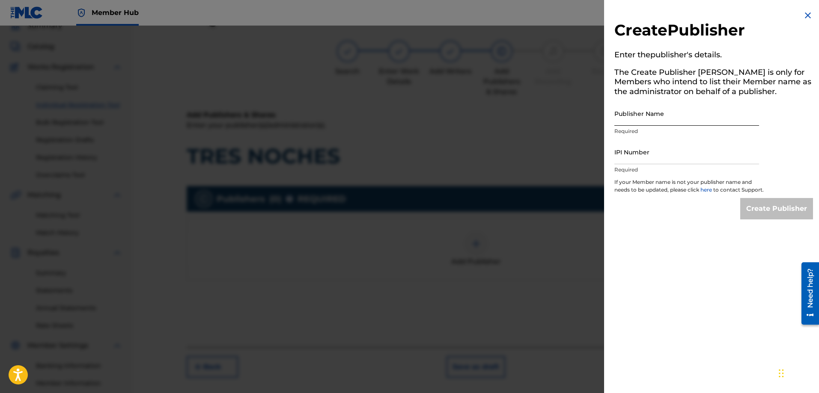
click at [681, 118] on input "Publisher Name" at bounding box center [686, 113] width 145 height 24
click at [669, 116] on input "Publisher Name" at bounding box center [686, 113] width 145 height 24
type input "[PERSON_NAME] DE LA [PERSON_NAME]"
click at [645, 158] on input "IPI Number" at bounding box center [686, 152] width 145 height 24
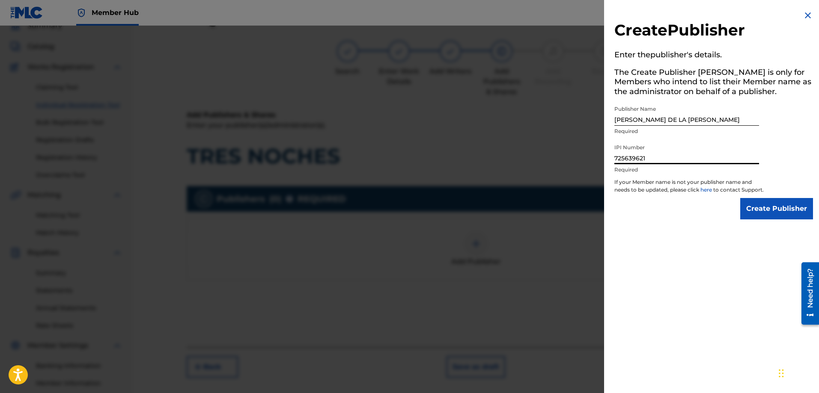
drag, startPoint x: 655, startPoint y: 157, endPoint x: 617, endPoint y: 158, distance: 37.7
click at [615, 158] on input "725639621" at bounding box center [686, 152] width 145 height 24
click at [663, 158] on input "725639621" at bounding box center [686, 152] width 145 height 24
type input "725639621"
click at [777, 215] on input "Create Publisher" at bounding box center [776, 208] width 73 height 21
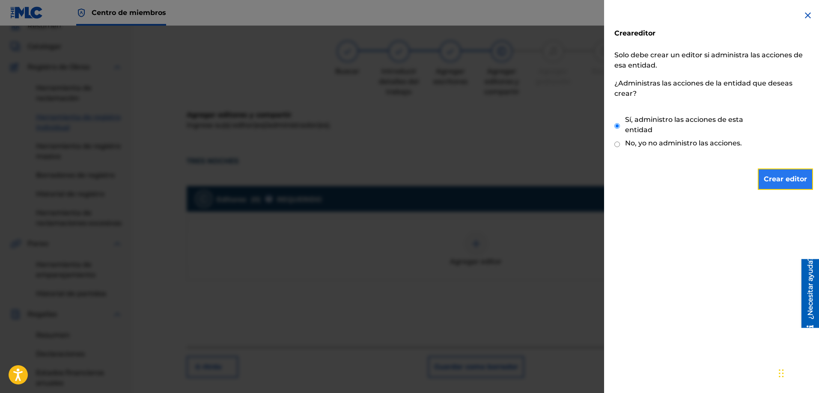
click at [784, 183] on input "Crear editor" at bounding box center [785, 179] width 55 height 21
type input "Create Publisher"
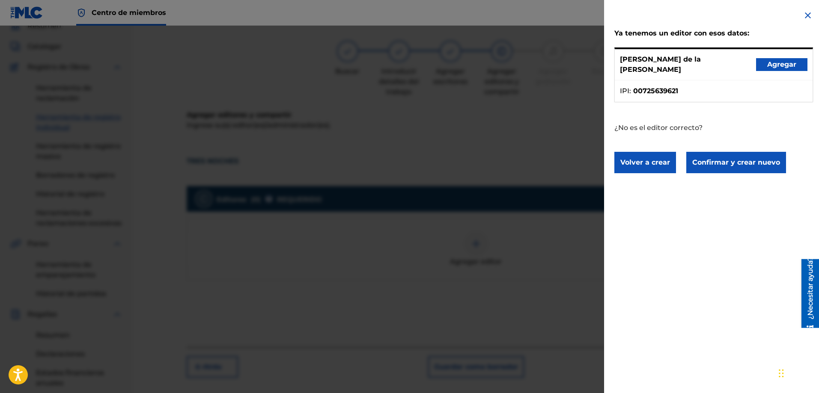
click at [802, 13] on img at bounding box center [807, 15] width 10 height 10
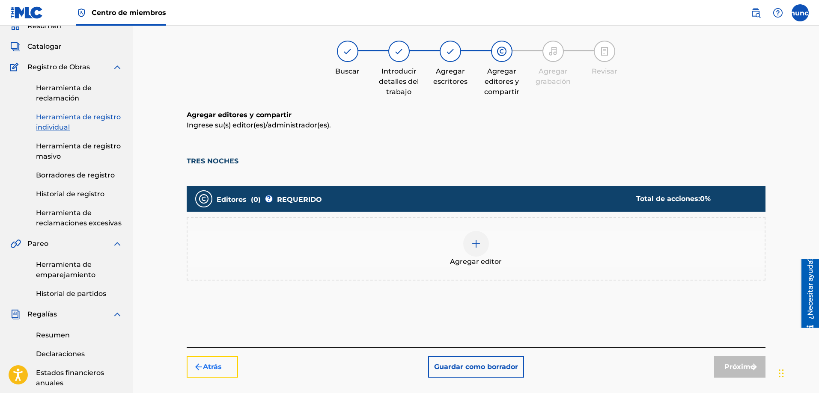
click at [224, 371] on button "Atrás" at bounding box center [212, 367] width 51 height 21
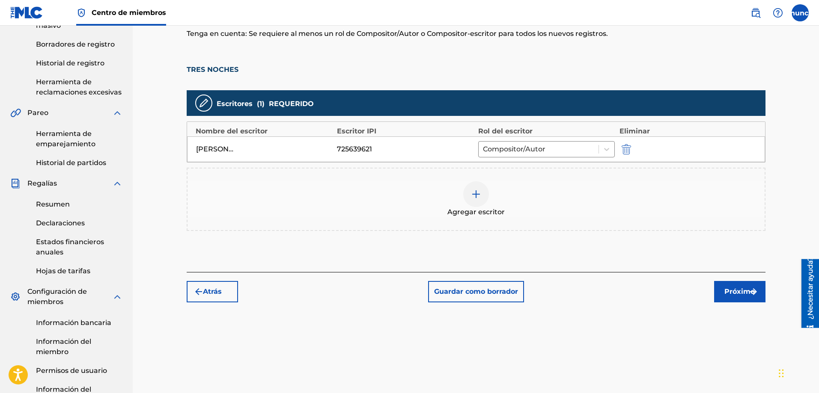
scroll to position [171, 0]
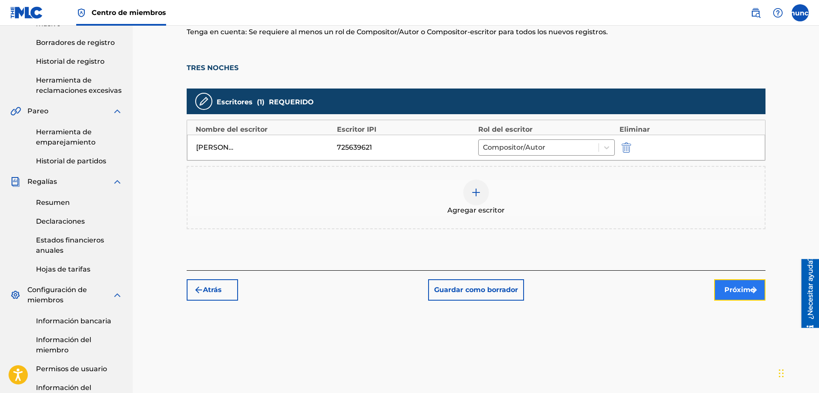
click at [734, 298] on button "Próximo" at bounding box center [739, 289] width 51 height 21
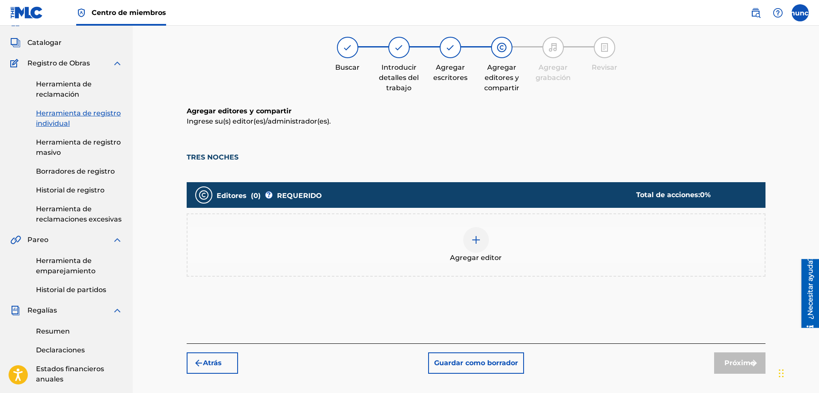
scroll to position [39, 0]
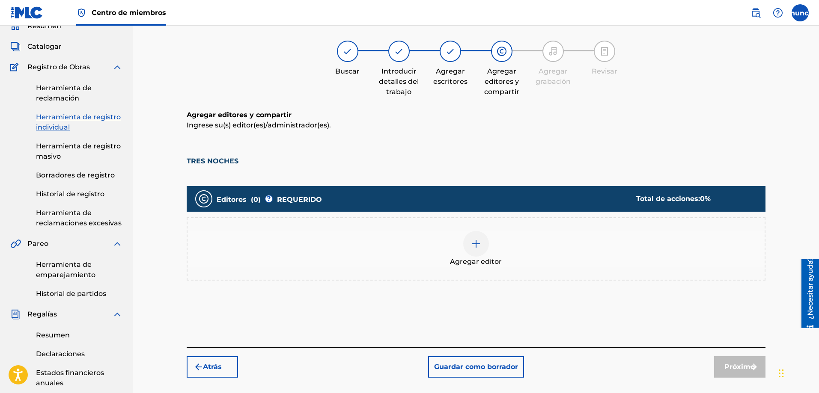
click at [484, 246] on div at bounding box center [476, 244] width 26 height 26
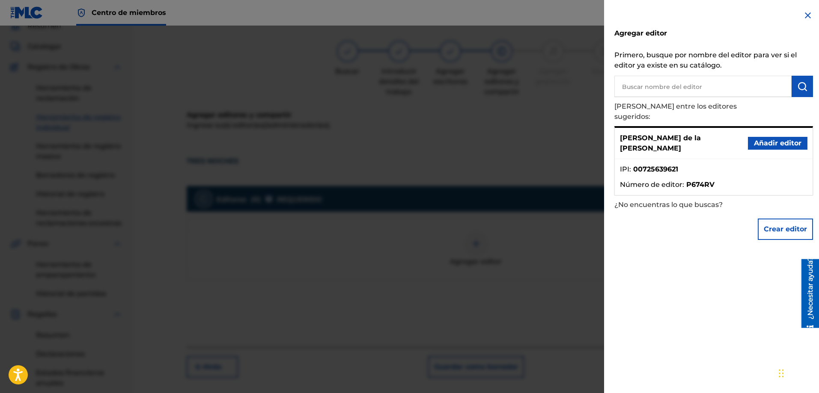
click at [692, 82] on input "text" at bounding box center [702, 86] width 177 height 21
type input "[PERSON_NAME] DE LA [PERSON_NAME]"
click at [759, 139] on font "Añadir editor" at bounding box center [778, 143] width 48 height 8
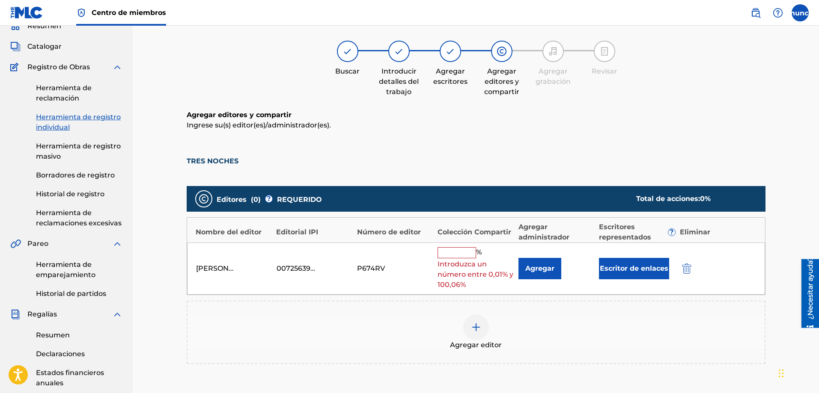
click at [449, 254] on input "text" at bounding box center [456, 252] width 39 height 11
type input "4"
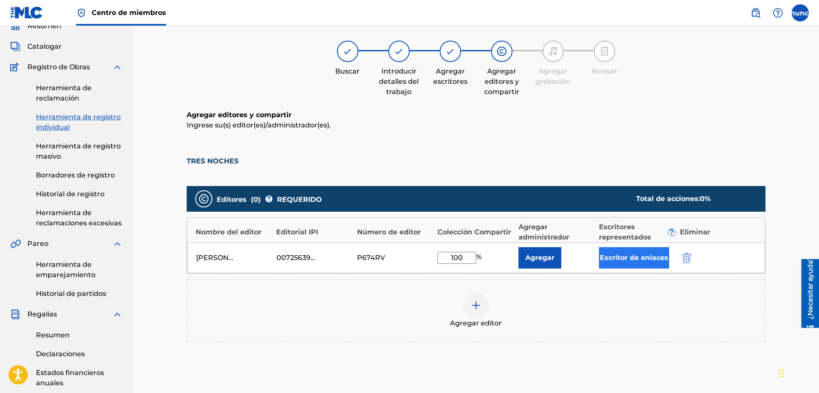
type input "100"
click at [628, 261] on font "Escritor de enlaces" at bounding box center [634, 258] width 68 height 8
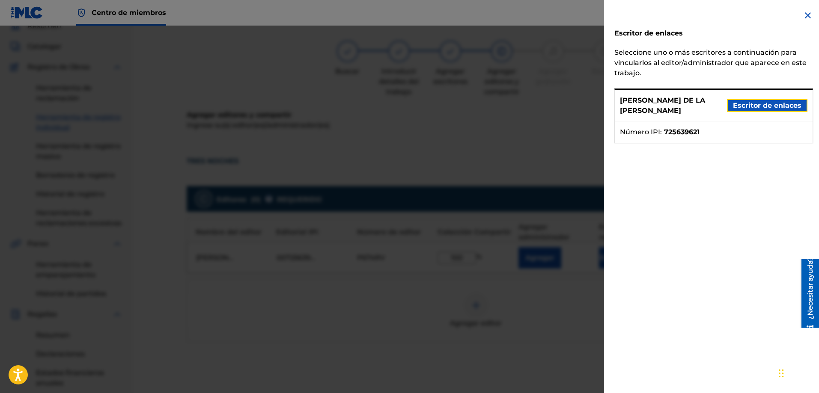
click at [753, 104] on font "Escritor de enlaces" at bounding box center [767, 105] width 68 height 8
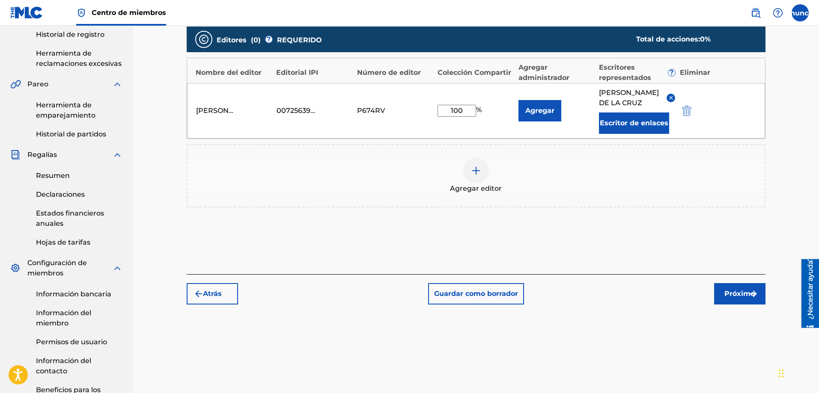
scroll to position [236, 0]
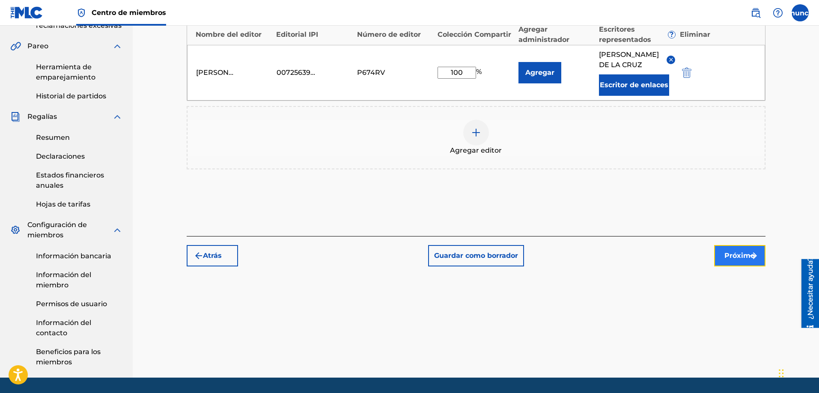
click at [727, 256] on font "Próximo" at bounding box center [739, 256] width 30 height 8
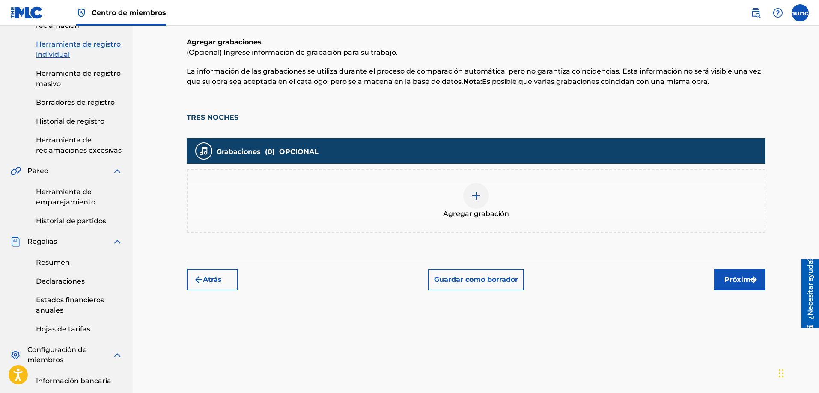
scroll to position [53, 0]
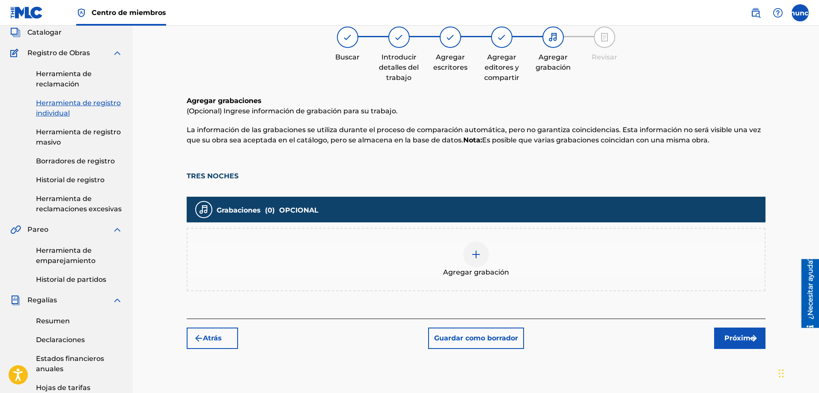
click at [629, 330] on div "Atrás Guardar como borrador Próximo" at bounding box center [476, 334] width 579 height 30
click at [490, 255] on div "Agregar grabación" at bounding box center [475, 260] width 577 height 36
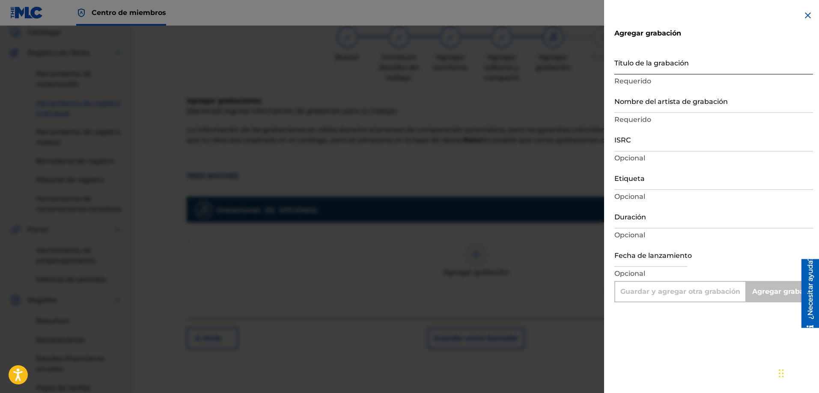
click at [636, 68] on input "Título de la grabación" at bounding box center [713, 62] width 199 height 24
type input "R"
type input "Add Recording"
type input "R"
type input "TRES NOCHES"
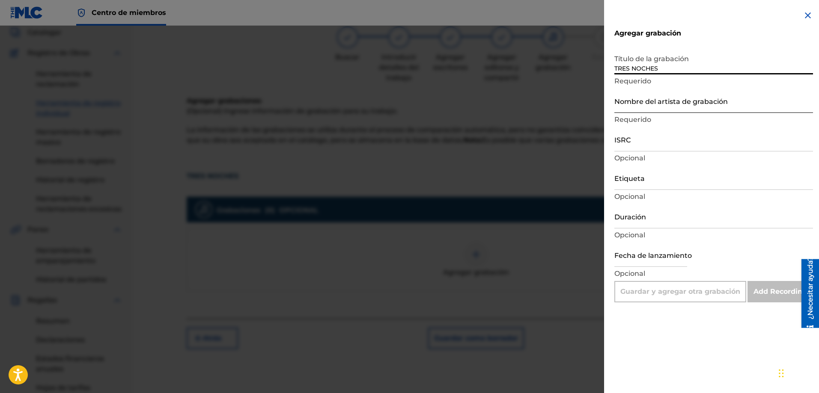
click at [633, 105] on input "Nombre del artista de grabación" at bounding box center [713, 101] width 199 height 24
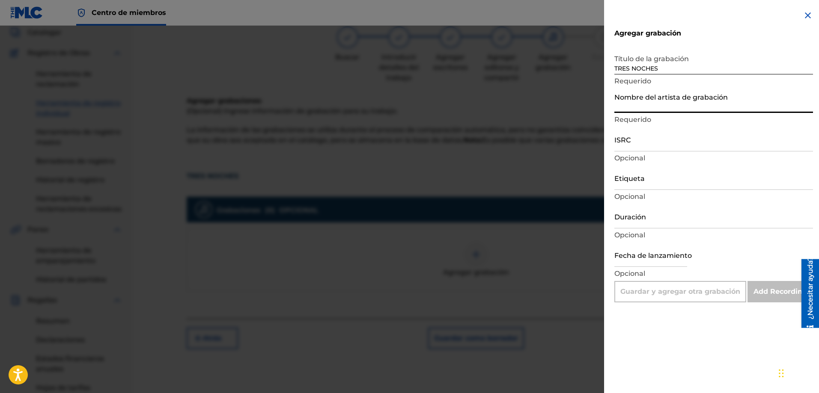
click at [628, 105] on input "Nombre del artista de grabación" at bounding box center [713, 101] width 199 height 24
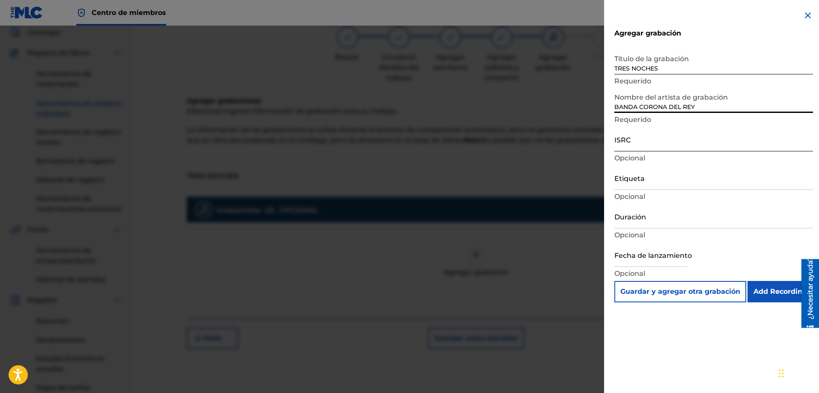
type input "BANDA CORONA DEL REY"
click at [632, 146] on input "ISRC" at bounding box center [713, 139] width 199 height 24
click at [626, 142] on input "ISRC" at bounding box center [713, 139] width 199 height 24
paste input "USCGJ1660583"
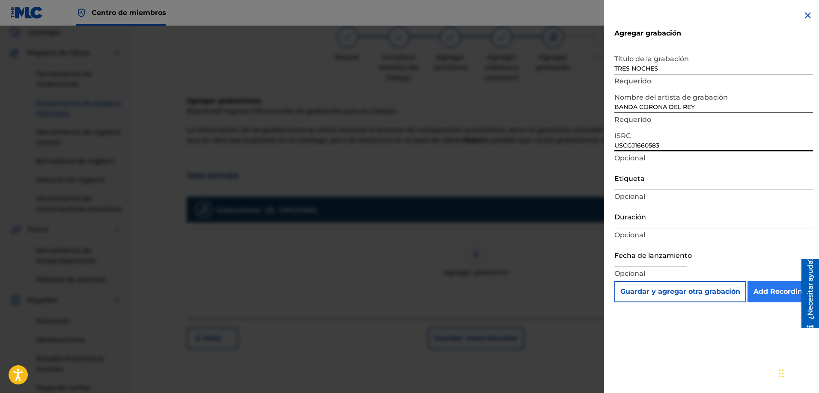
type input "USCGJ1660583"
click at [773, 293] on input "Add Recording" at bounding box center [779, 291] width 65 height 21
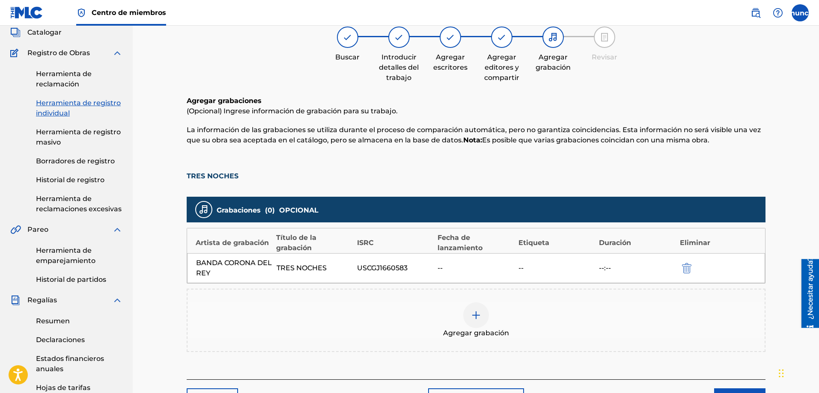
click at [466, 317] on div at bounding box center [476, 316] width 26 height 26
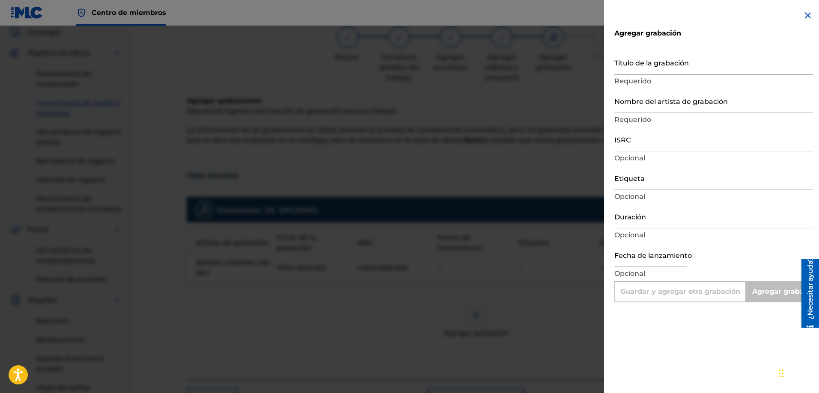
click at [661, 66] on input "Título de la grabación" at bounding box center [713, 62] width 199 height 24
type input "T"
type input "Add Recording"
type input "TRES NOCHES"
click at [646, 104] on input "Nombre del artista de grabación" at bounding box center [713, 101] width 199 height 24
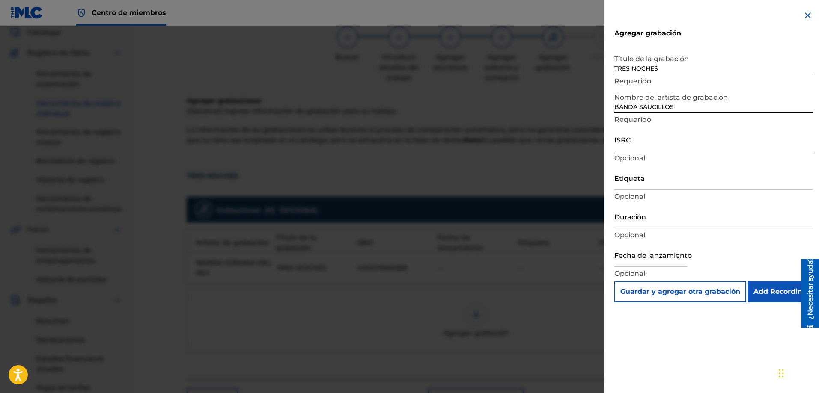
type input "BANDA SAUCILLOS"
click at [640, 146] on input "ISRC" at bounding box center [713, 139] width 199 height 24
click at [633, 148] on input "ISRC" at bounding box center [713, 139] width 199 height 24
paste input "MXD481701350"
type input "MXD481701350"
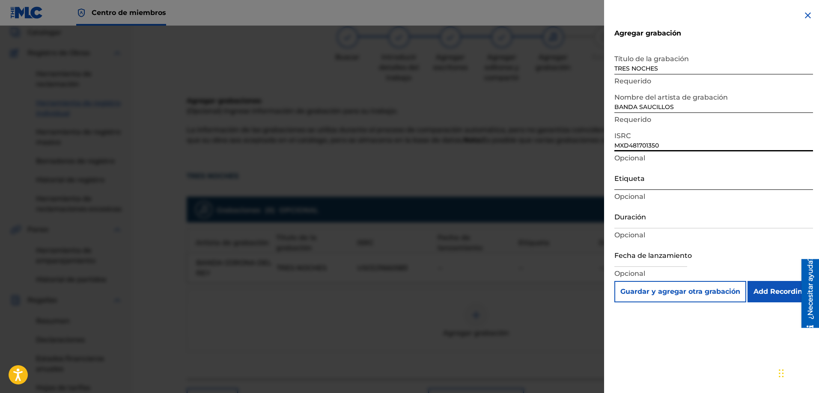
click at [642, 180] on input "Etiqueta" at bounding box center [713, 178] width 199 height 24
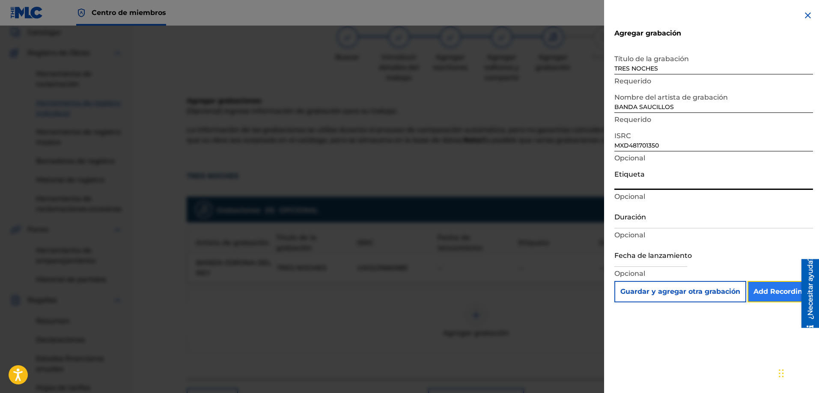
click at [774, 291] on input "Add Recording" at bounding box center [779, 291] width 65 height 21
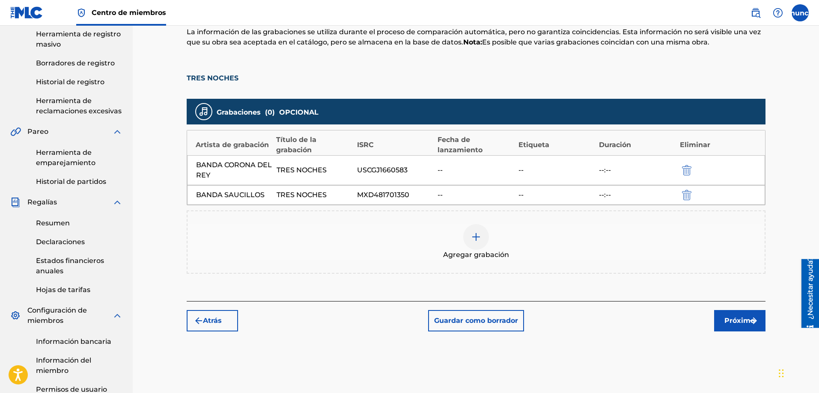
scroll to position [185, 0]
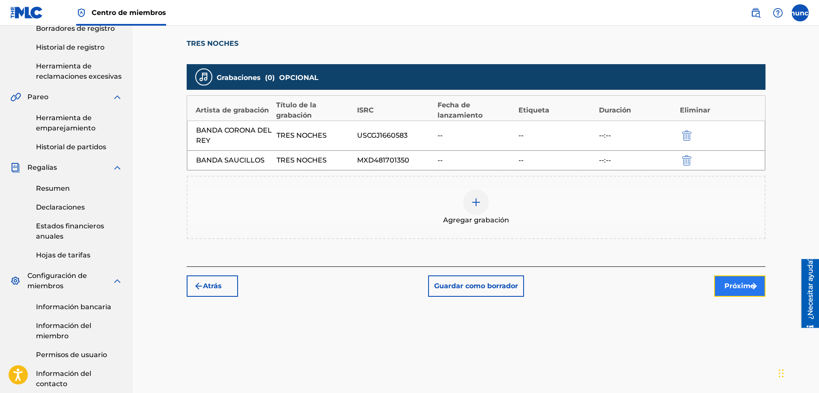
click at [743, 280] on button "Próximo" at bounding box center [739, 286] width 51 height 21
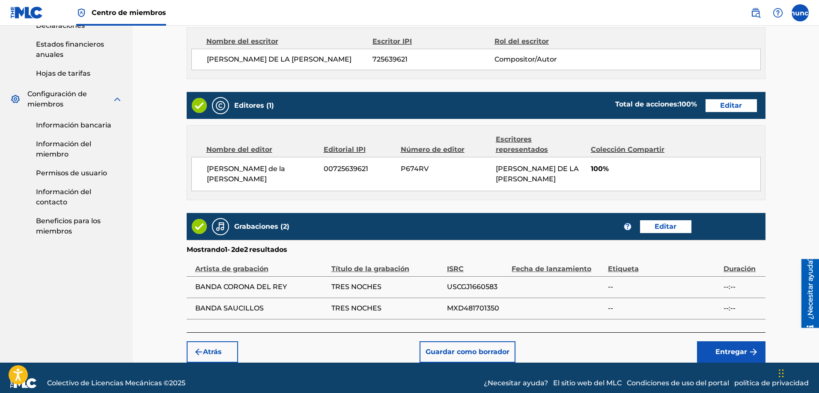
scroll to position [368, 0]
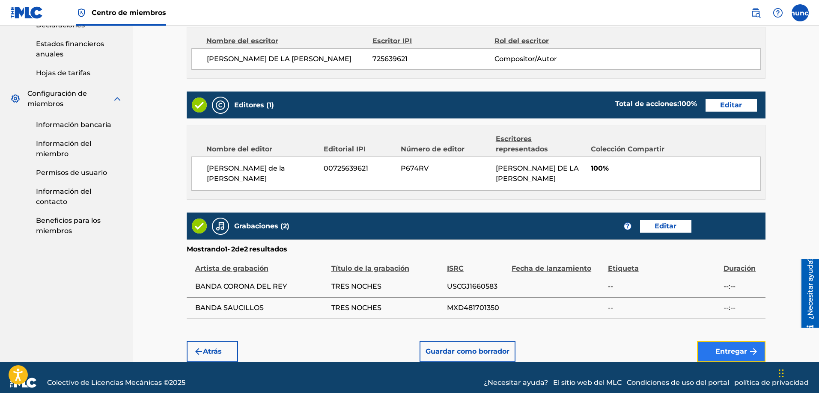
click at [732, 348] on font "Entregar" at bounding box center [731, 352] width 32 height 8
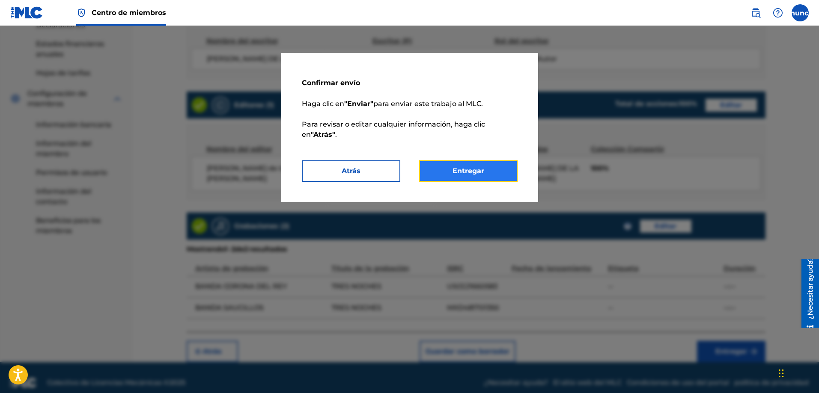
click at [473, 174] on font "Entregar" at bounding box center [468, 171] width 32 height 8
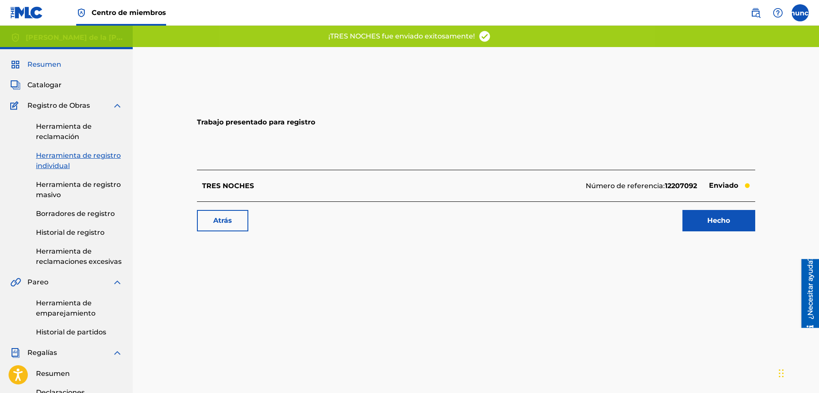
click at [27, 64] on link "Resumen" at bounding box center [35, 64] width 51 height 10
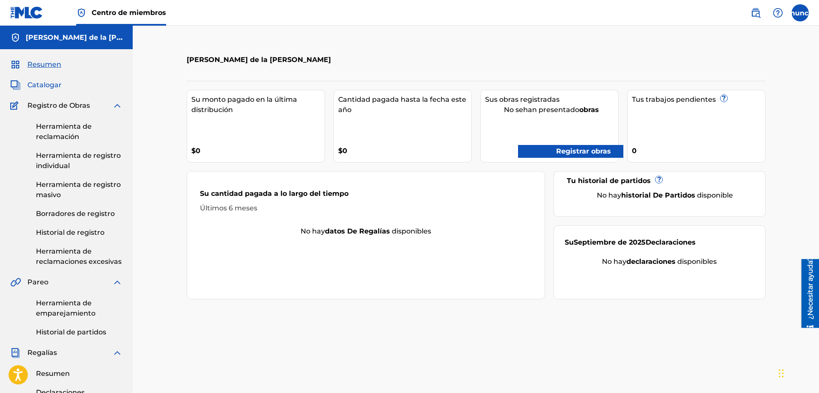
click at [32, 84] on font "Catalogar" at bounding box center [44, 85] width 34 height 8
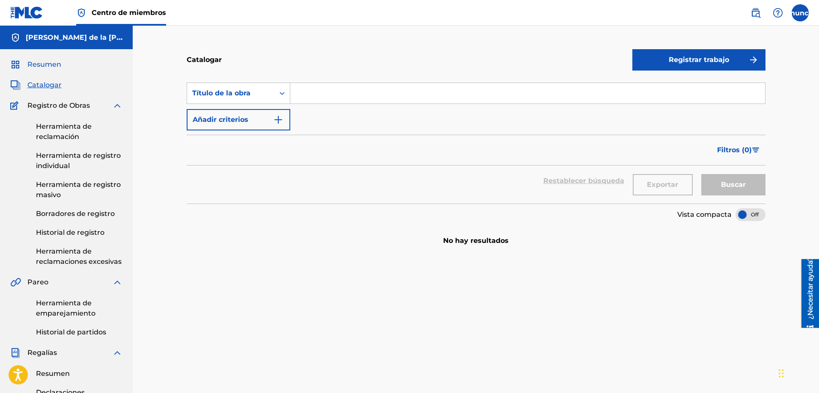
click at [36, 66] on font "Resumen" at bounding box center [44, 64] width 34 height 8
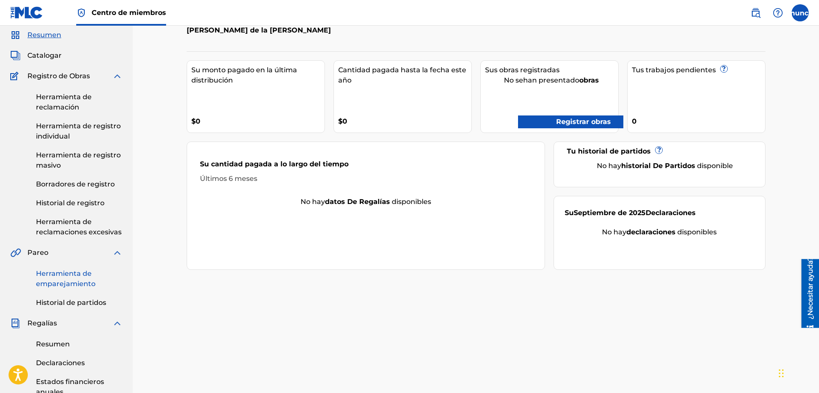
scroll to position [28, 0]
click at [49, 284] on font "Herramienta de emparejamiento" at bounding box center [65, 280] width 59 height 18
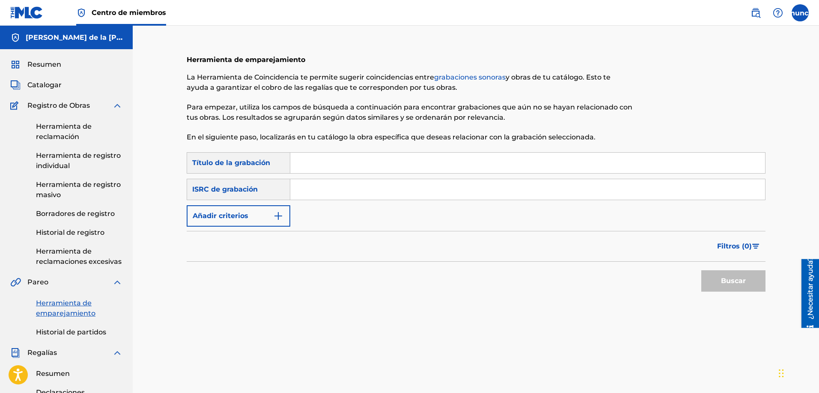
click at [309, 169] on input "Formulario de búsqueda" at bounding box center [527, 163] width 475 height 21
click at [45, 64] on font "Resumen" at bounding box center [44, 64] width 34 height 8
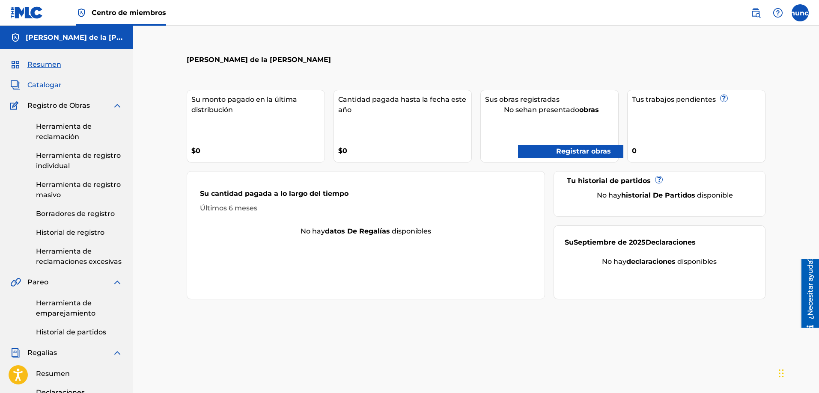
click at [42, 83] on font "Catalogar" at bounding box center [44, 85] width 34 height 8
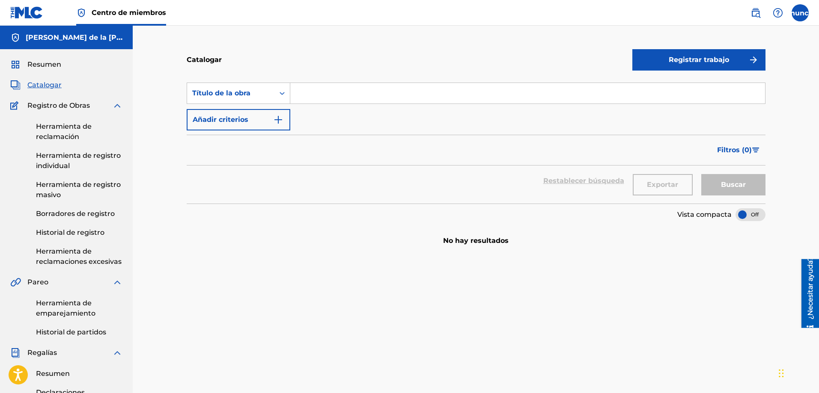
click at [355, 98] on input "Formulario de búsqueda" at bounding box center [527, 93] width 475 height 21
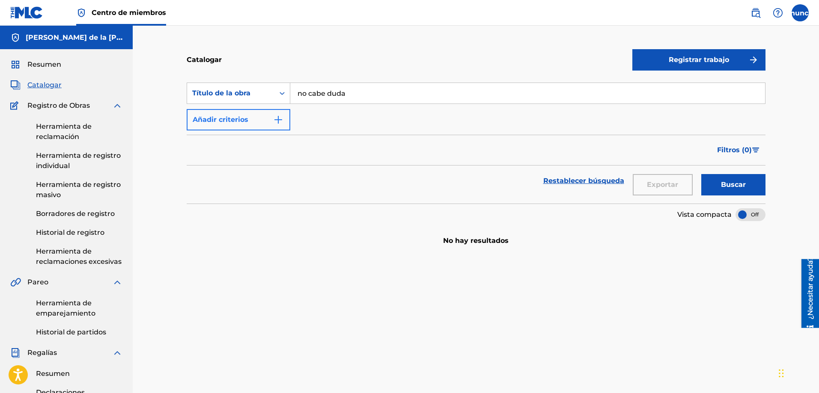
type input "no cabe duda"
click at [274, 125] on button "Añadir criterios" at bounding box center [239, 119] width 104 height 21
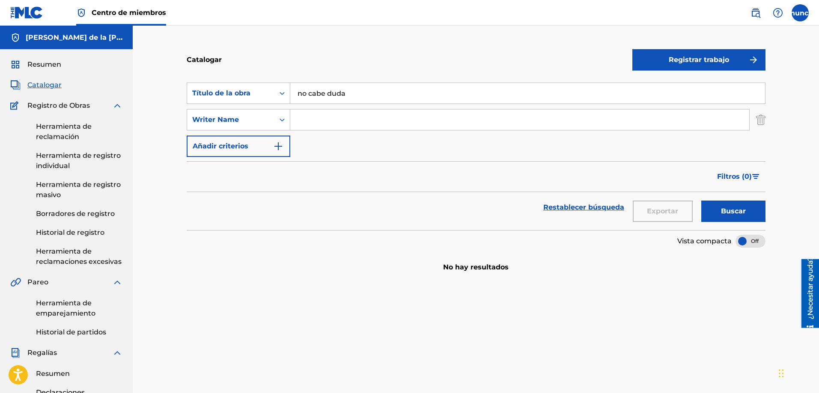
click at [306, 121] on input "Formulario de búsqueda" at bounding box center [519, 120] width 459 height 21
type input "[PERSON_NAME] de la [PERSON_NAME]"
click at [701, 201] on button "Buscar" at bounding box center [733, 211] width 64 height 21
click at [359, 92] on input "no cabe duda" at bounding box center [527, 93] width 475 height 21
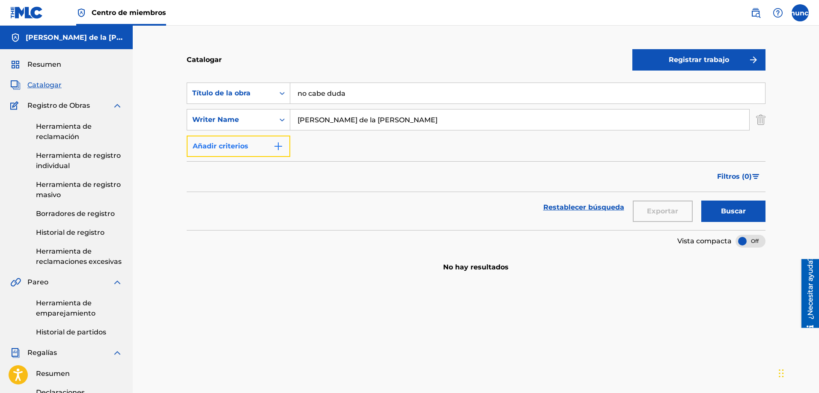
click at [269, 148] on button "Añadir criterios" at bounding box center [239, 146] width 104 height 21
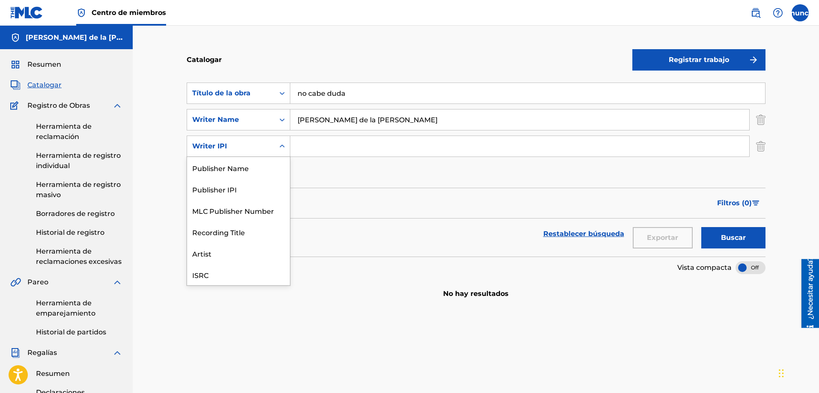
click at [276, 148] on div "Formulario de búsqueda" at bounding box center [281, 146] width 15 height 15
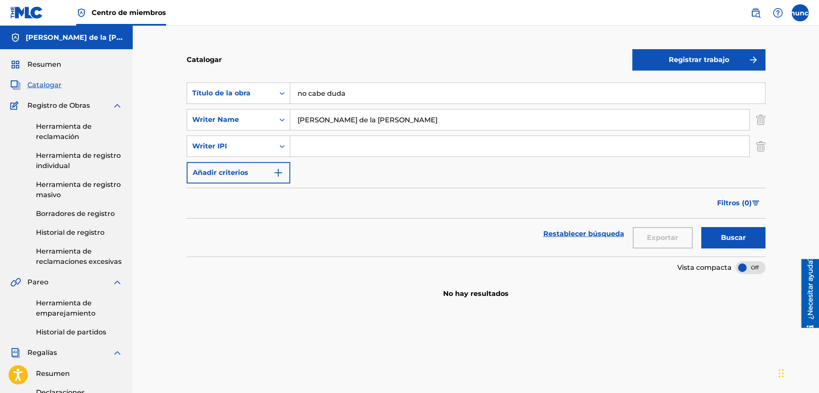
click at [274, 146] on div "Formulario de búsqueda" at bounding box center [281, 146] width 15 height 15
click at [281, 148] on icon "Formulario de búsqueda" at bounding box center [282, 146] width 9 height 9
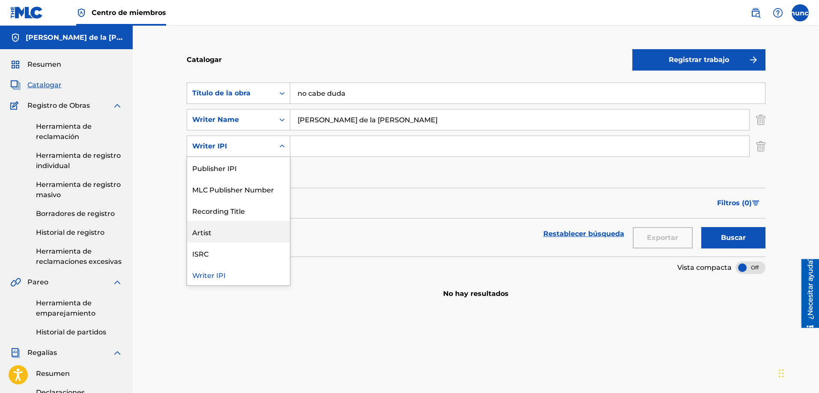
click at [202, 235] on div "Artist" at bounding box center [238, 231] width 103 height 21
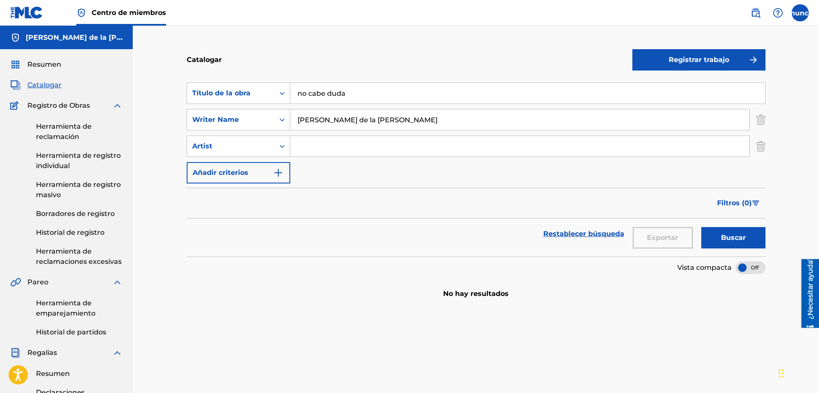
click at [336, 143] on input "Formulario de búsqueda" at bounding box center [519, 146] width 459 height 21
type input "banda renovacion"
click at [701, 227] on button "Buscar" at bounding box center [733, 237] width 64 height 21
click at [71, 133] on font "Herramienta de reclamación" at bounding box center [64, 131] width 56 height 18
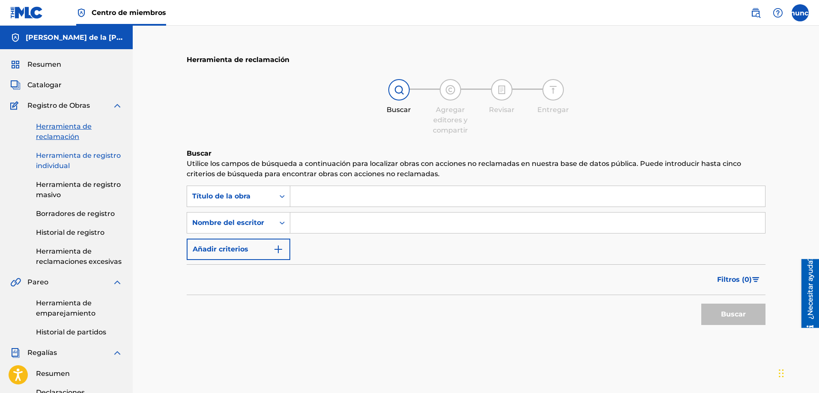
click at [59, 161] on link "Herramienta de registro individual" at bounding box center [79, 161] width 86 height 21
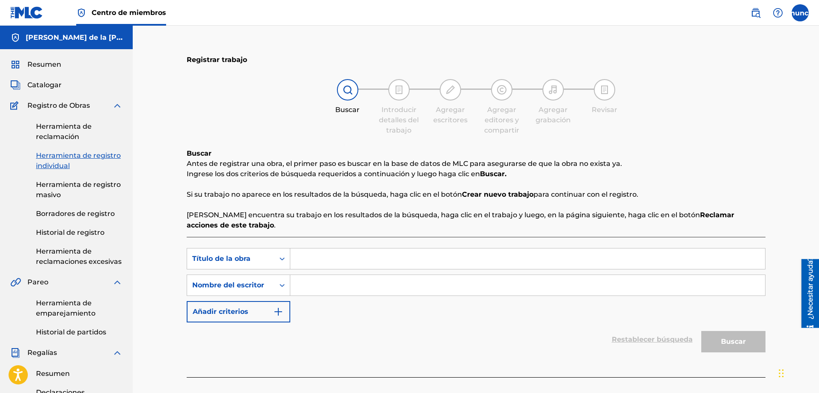
click at [320, 264] on input "Formulario de búsqueda" at bounding box center [527, 259] width 475 height 21
type input "no cabe duda"
click at [312, 283] on input "Formulario de búsqueda" at bounding box center [527, 285] width 475 height 21
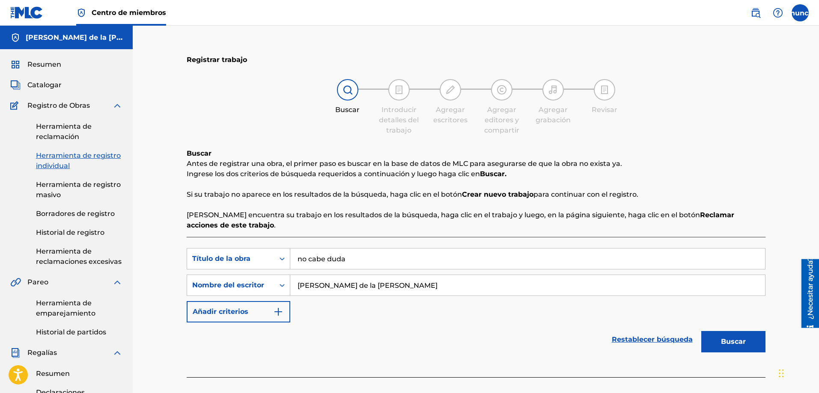
type input "[PERSON_NAME] de la [PERSON_NAME]"
click at [701, 331] on button "Buscar" at bounding box center [733, 341] width 64 height 21
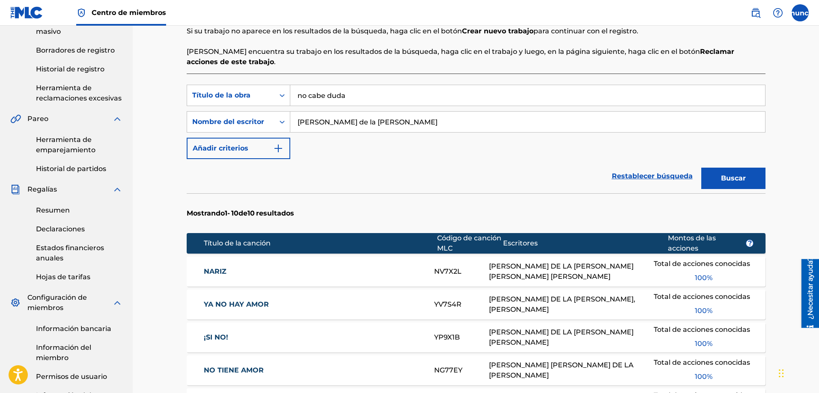
scroll to position [164, 0]
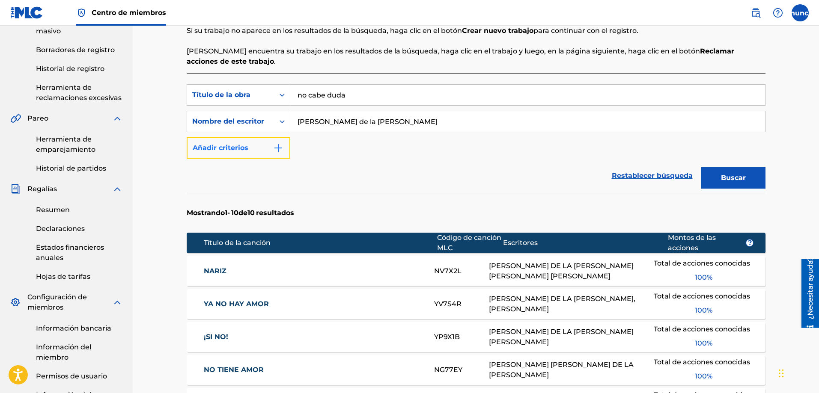
click at [258, 149] on button "Añadir criterios" at bounding box center [239, 147] width 104 height 21
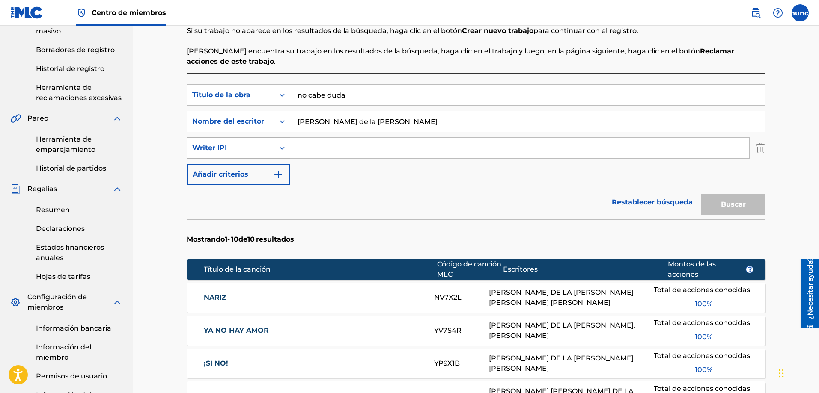
click at [269, 149] on div "Writer IPI" at bounding box center [230, 148] width 87 height 16
click at [317, 180] on div "Búsqueda con criterios 97637399-dc27-4c54-bd43-5978142f3405 Título de la obra n…" at bounding box center [476, 134] width 579 height 101
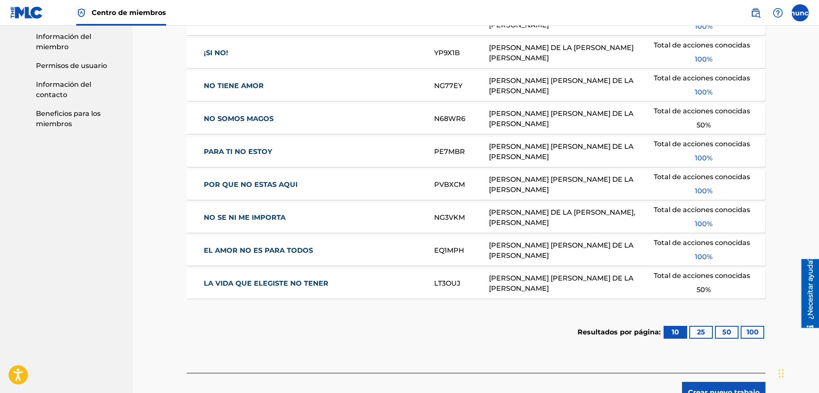
scroll to position [486, 0]
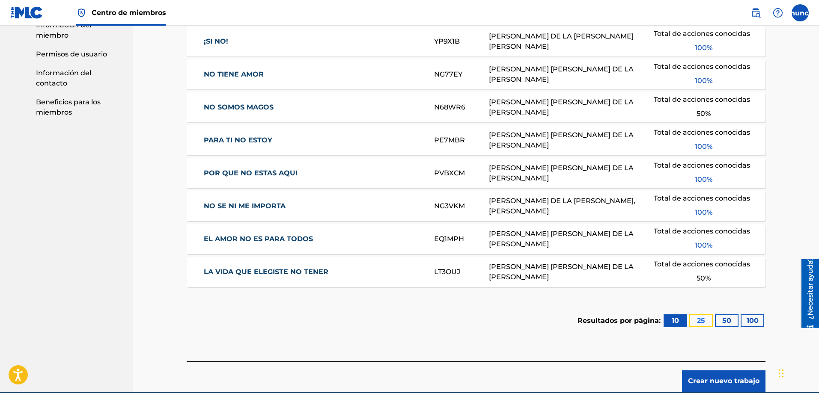
click at [703, 321] on font "25" at bounding box center [701, 321] width 8 height 8
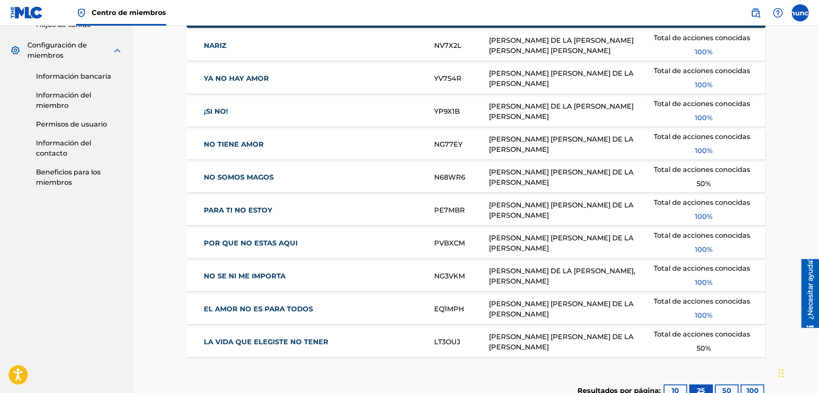
scroll to position [421, 0]
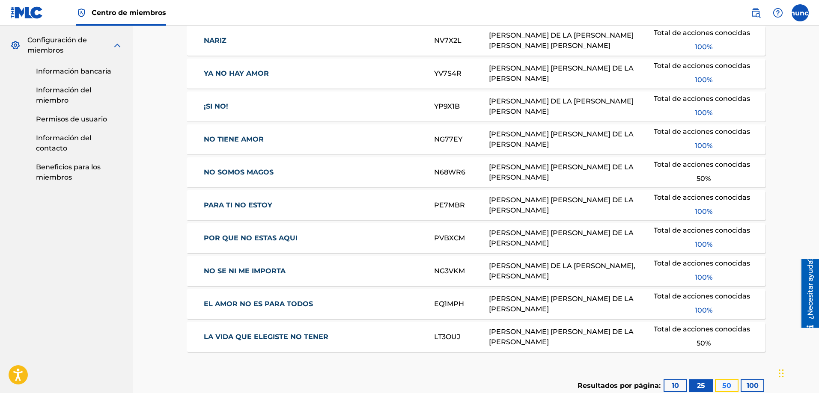
click at [730, 382] on font "50" at bounding box center [726, 386] width 9 height 8
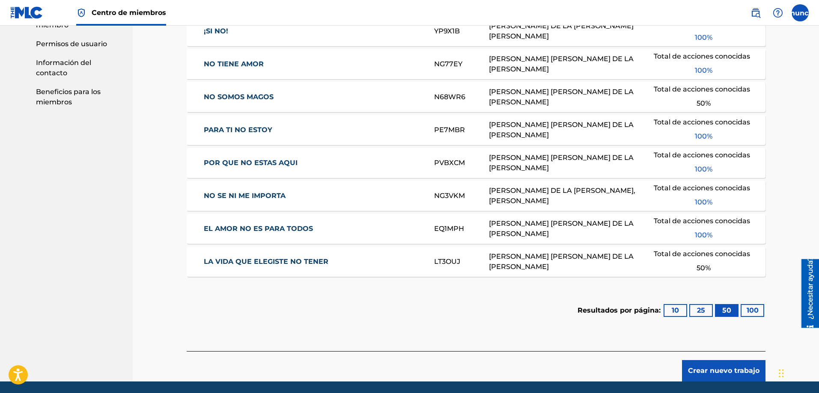
scroll to position [497, 0]
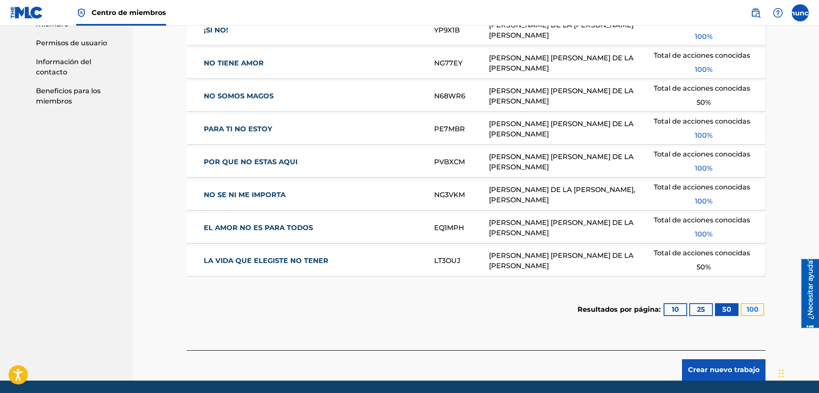
click at [752, 312] on font "100" at bounding box center [752, 310] width 12 height 8
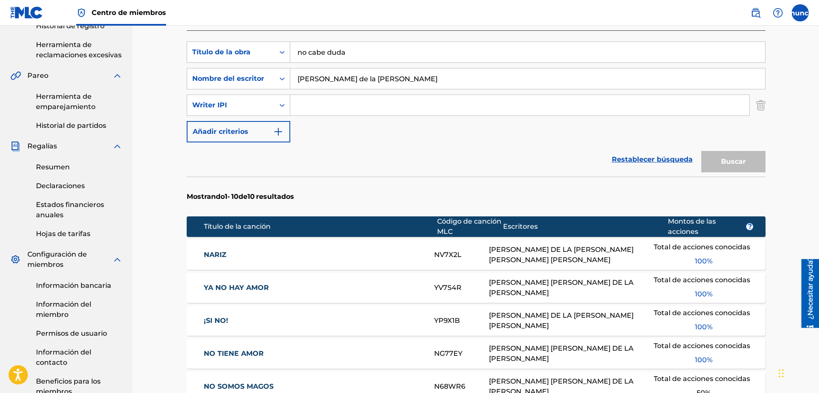
scroll to position [192, 0]
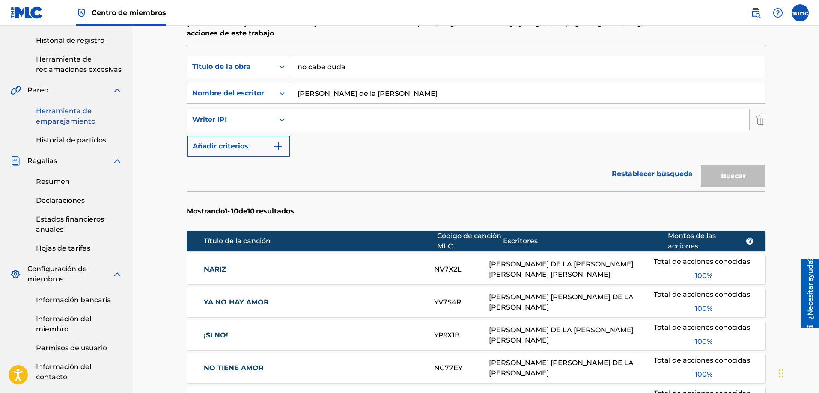
click at [63, 122] on font "Herramienta de emparejamiento" at bounding box center [65, 116] width 59 height 18
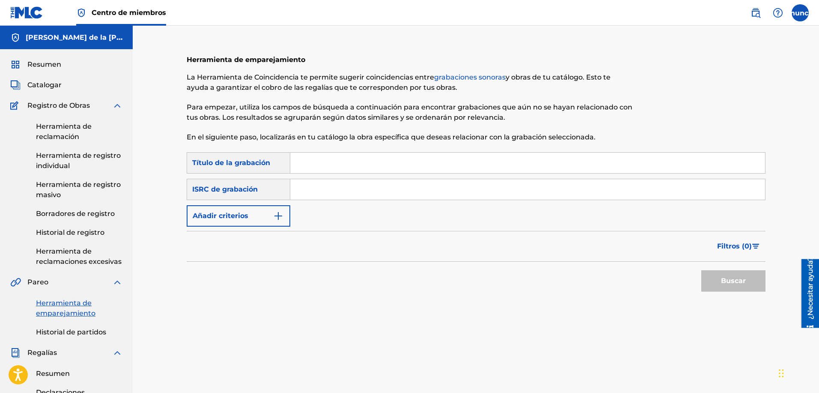
click at [300, 160] on input "Formulario de búsqueda" at bounding box center [527, 163] width 475 height 21
type input "no cabe duda"
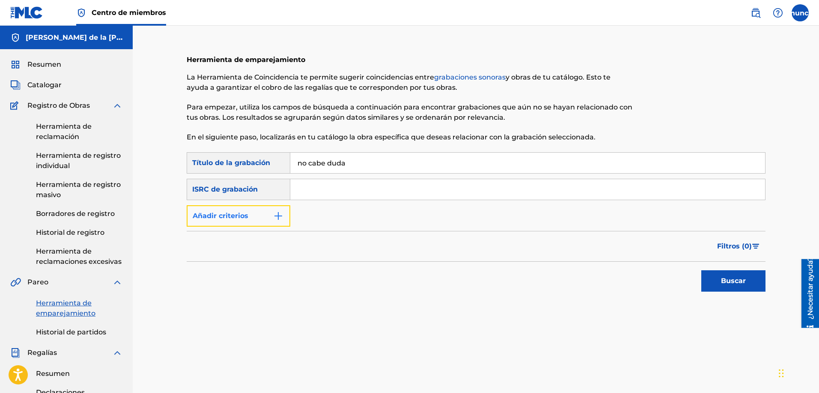
click at [278, 213] on img "Formulario de búsqueda" at bounding box center [278, 216] width 10 height 10
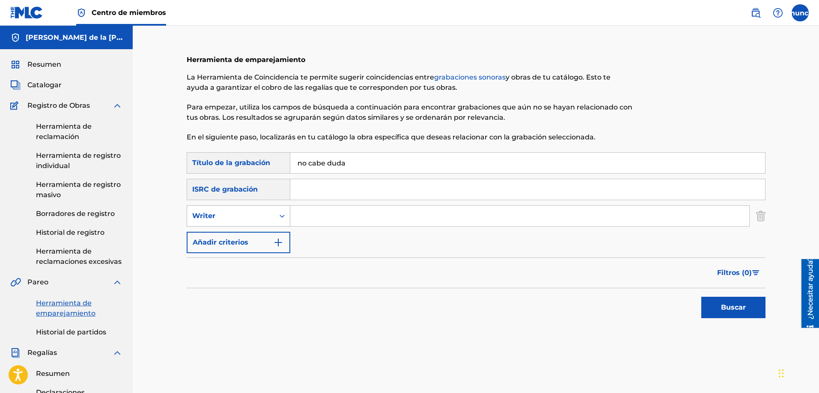
click at [273, 217] on div "Writer" at bounding box center [230, 216] width 87 height 16
click at [243, 236] on div "Recording Artist" at bounding box center [238, 237] width 103 height 21
click at [300, 213] on input "Formulario de búsqueda" at bounding box center [519, 216] width 459 height 21
type input "banda renovacion"
click at [701, 297] on button "Buscar" at bounding box center [733, 307] width 64 height 21
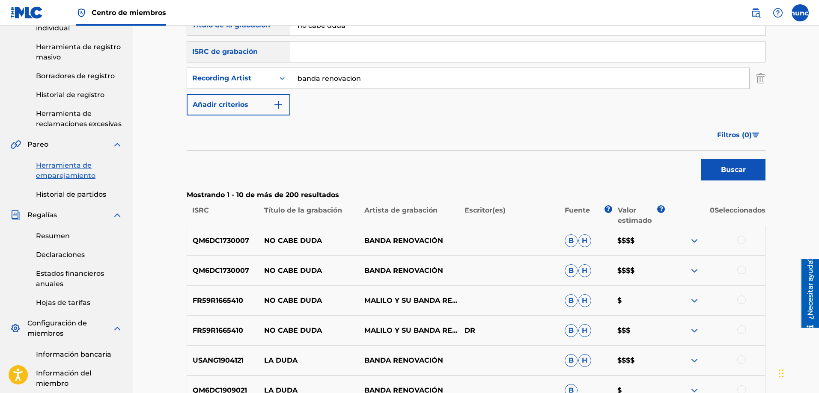
scroll to position [210, 0]
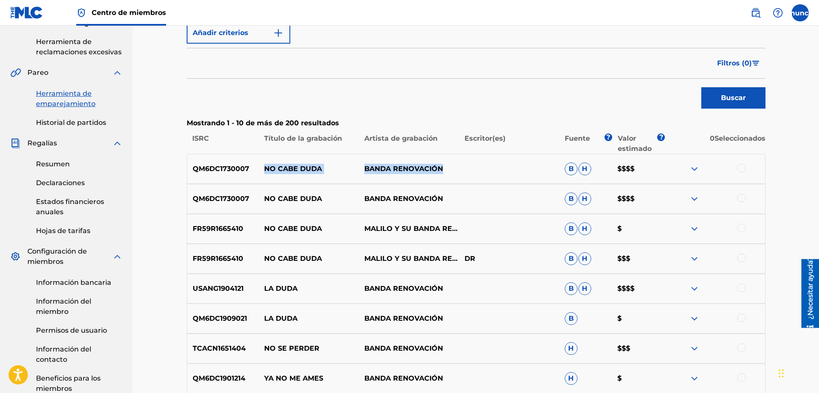
drag, startPoint x: 452, startPoint y: 173, endPoint x: 287, endPoint y: 171, distance: 164.4
click at [255, 174] on div "QM6DC1730007 NO CABE DUDA BANDA RENOVACIÓN B H $$$$" at bounding box center [476, 169] width 579 height 30
click at [327, 176] on div "QM6DC1730007 NO CABE DUDA BANDA RENOVACIÓN B H $$$$" at bounding box center [476, 169] width 579 height 30
drag, startPoint x: 327, startPoint y: 172, endPoint x: 187, endPoint y: 173, distance: 140.0
click at [187, 173] on div "QM6DC1730007 NO CABE DUDA BANDA RENOVACIÓN B H $$$$" at bounding box center [476, 169] width 579 height 30
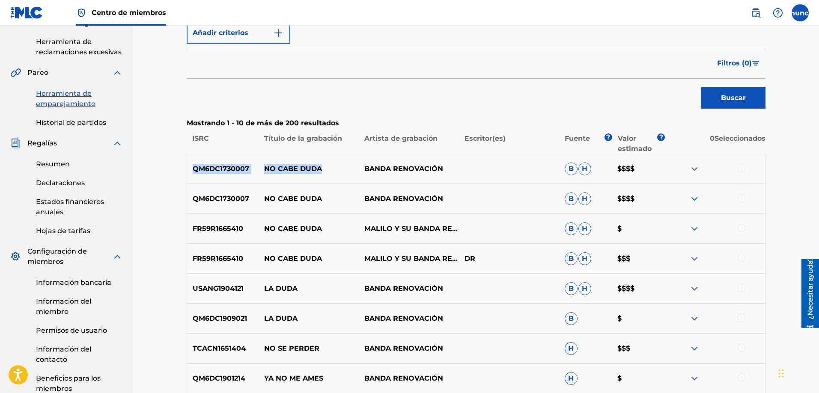
copy div "QM6DC1730007 NO CABE DUDA"
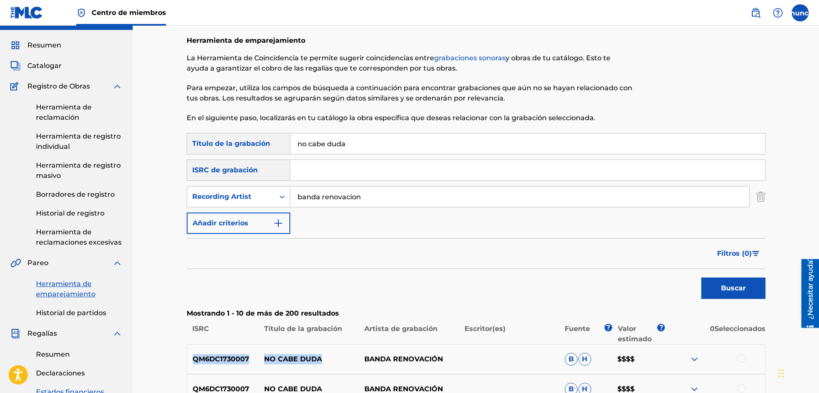
scroll to position [0, 0]
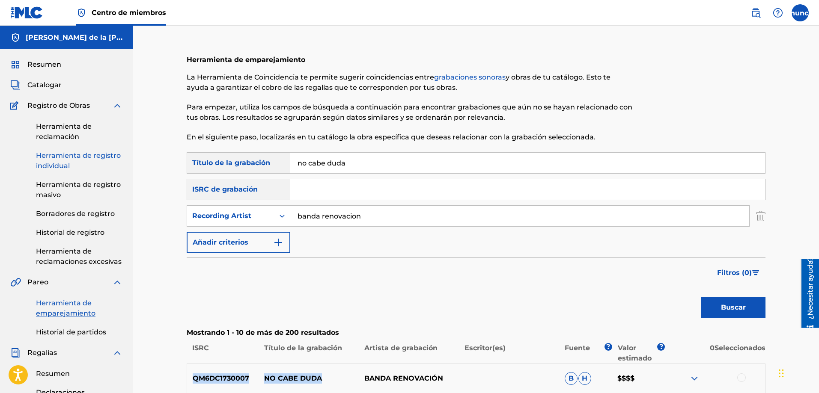
click at [50, 162] on font "Herramienta de registro individual" at bounding box center [78, 161] width 85 height 18
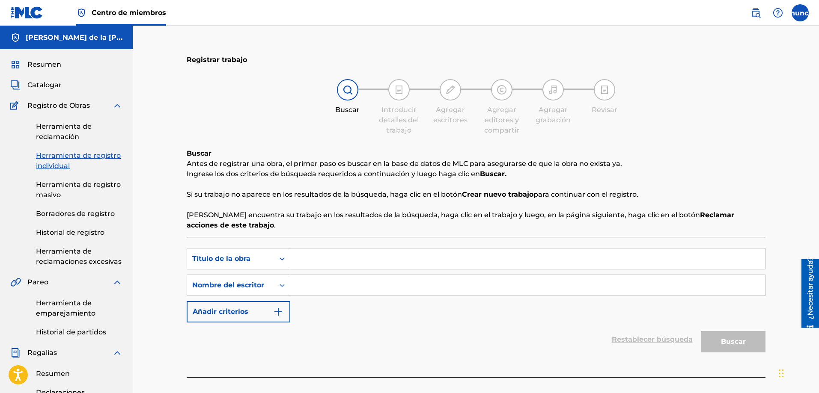
click at [313, 262] on input "Formulario de búsqueda" at bounding box center [527, 259] width 475 height 21
type input "dflkvb ñsfb"
click at [310, 282] on input "Formulario de búsqueda" at bounding box center [527, 285] width 475 height 21
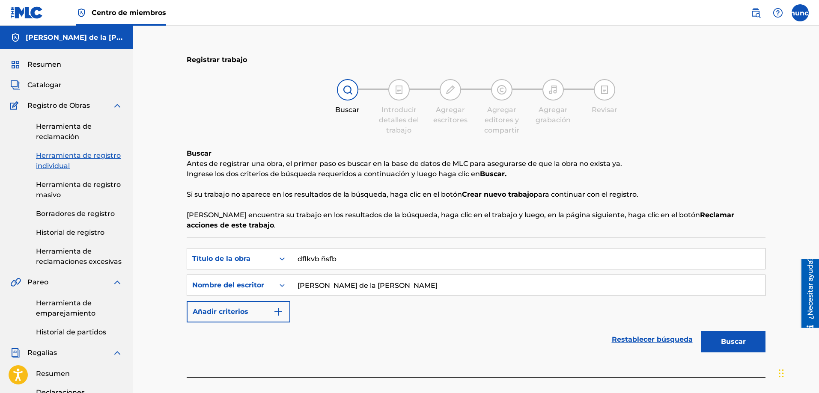
type input "[PERSON_NAME] de la [PERSON_NAME]"
click at [701, 331] on button "Buscar" at bounding box center [733, 341] width 64 height 21
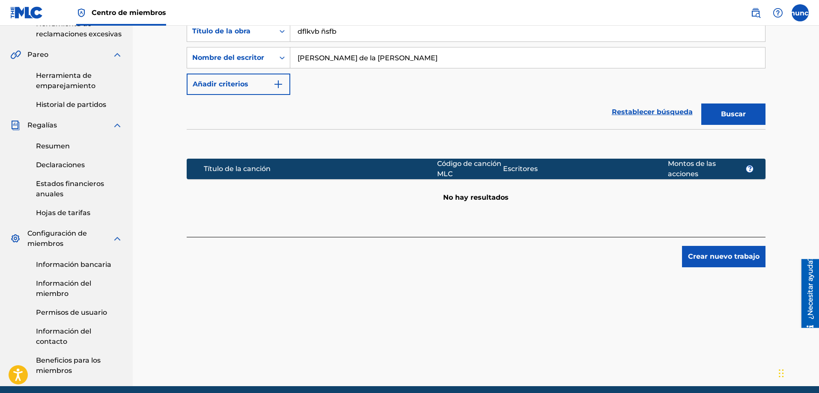
scroll to position [228, 0]
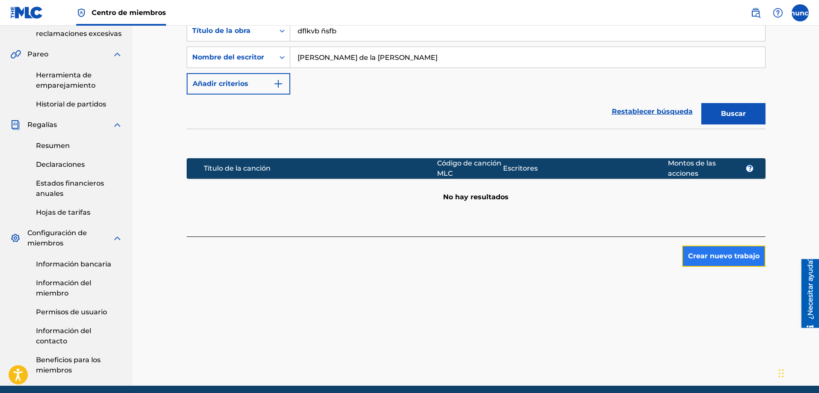
click at [725, 259] on font "Crear nuevo trabajo" at bounding box center [723, 256] width 71 height 8
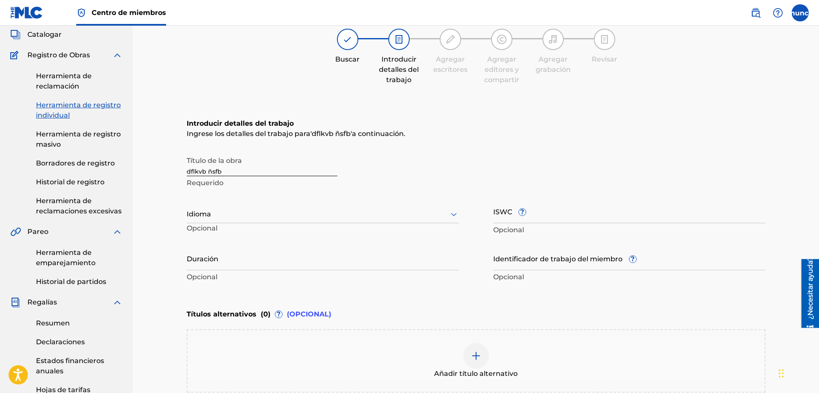
scroll to position [0, 0]
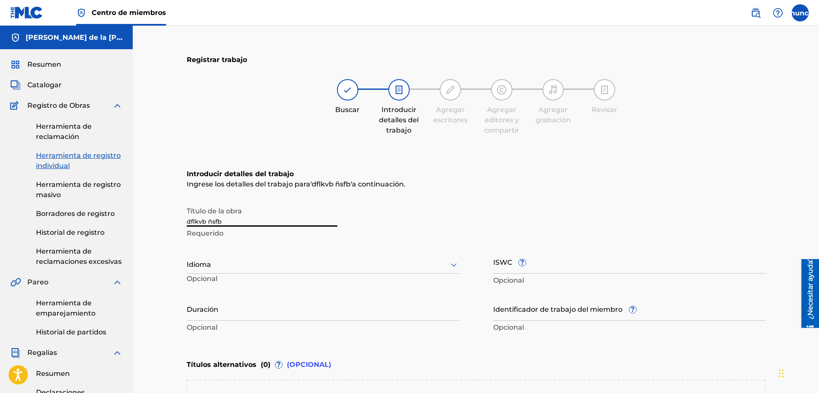
drag, startPoint x: 288, startPoint y: 220, endPoint x: 178, endPoint y: 226, distance: 110.6
click at [178, 226] on div "Registrar trabajo Buscar Introducir detalles del trabajo Agregar escritores Agr…" at bounding box center [475, 330] width 599 height 567
click at [190, 222] on input "no cabe duda" at bounding box center [262, 214] width 151 height 24
type input "o"
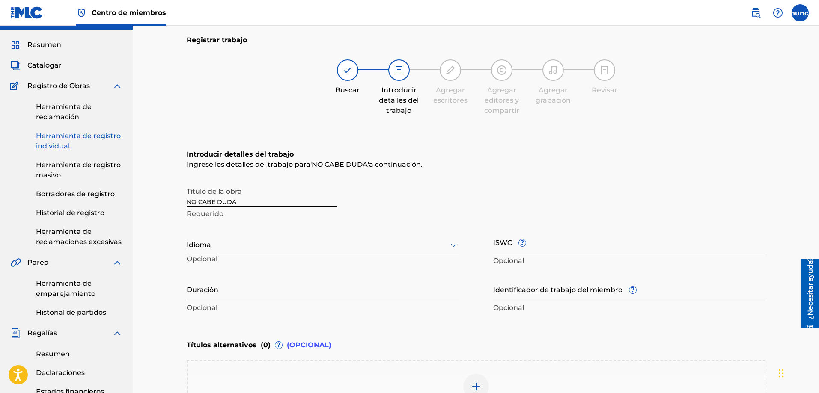
scroll to position [22, 0]
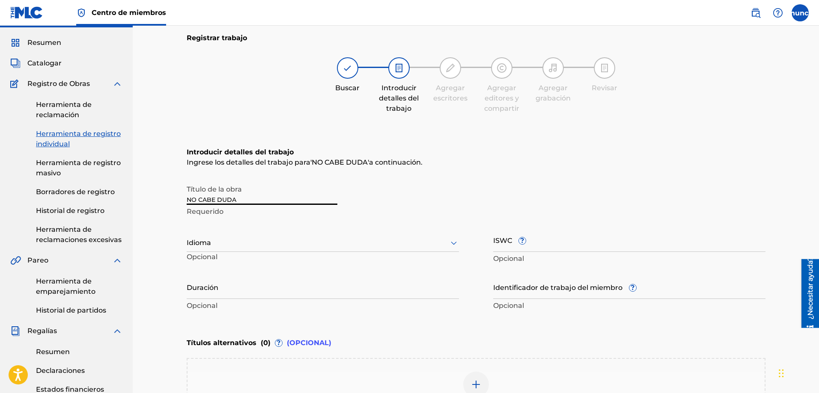
type input "NO CABE DUDA"
click at [233, 246] on div at bounding box center [323, 243] width 272 height 11
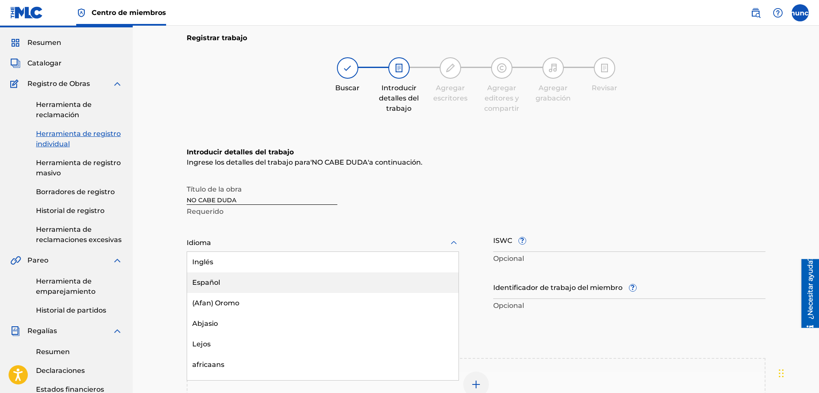
click at [240, 284] on div "Español" at bounding box center [322, 283] width 271 height 21
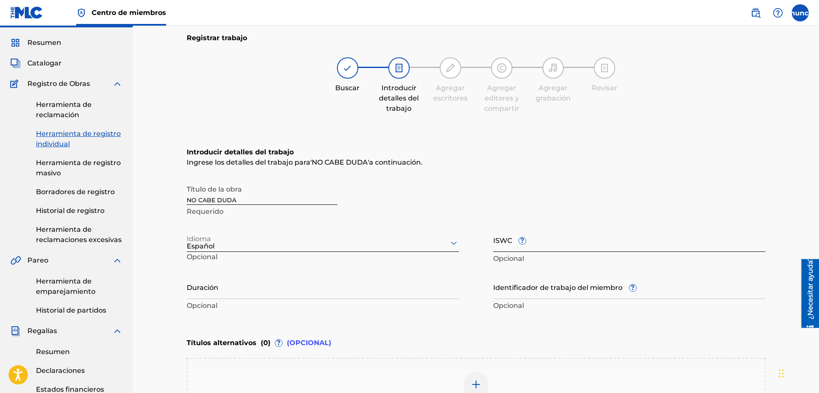
click at [506, 243] on input "ISWC ?" at bounding box center [629, 240] width 272 height 24
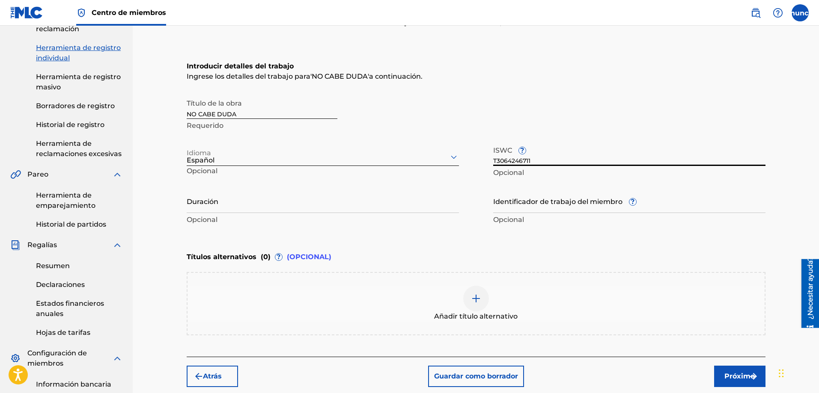
scroll to position [146, 0]
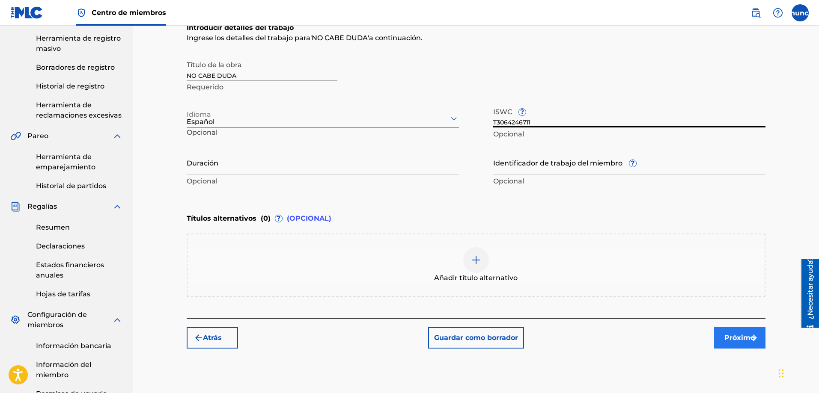
type input "T3064246711"
click at [727, 339] on font "Próximo" at bounding box center [739, 338] width 30 height 8
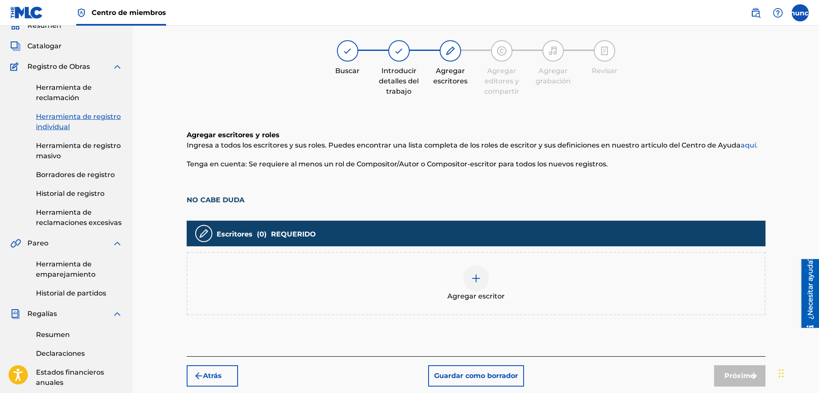
scroll to position [39, 0]
click at [474, 278] on img at bounding box center [476, 279] width 10 height 10
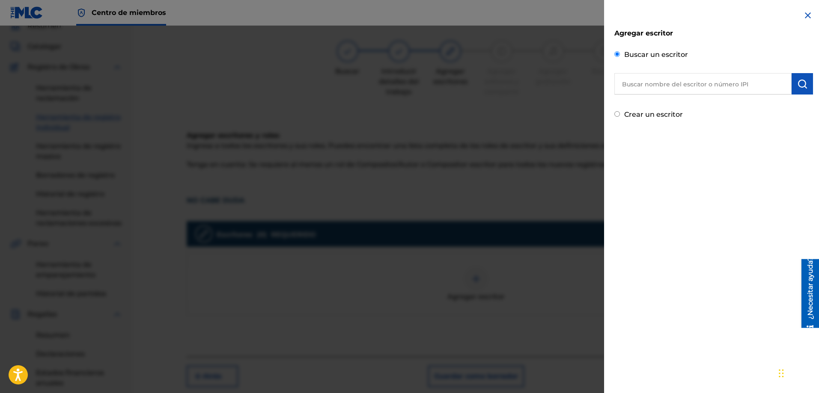
click at [633, 87] on input "text" at bounding box center [702, 83] width 177 height 21
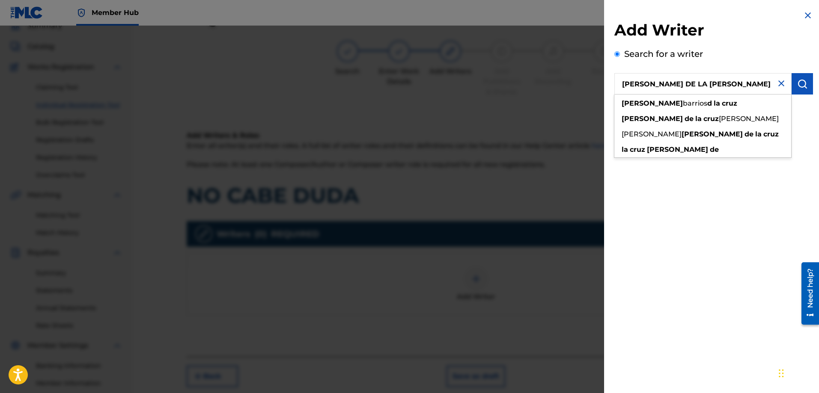
type input "[PERSON_NAME] DE LA [PERSON_NAME]"
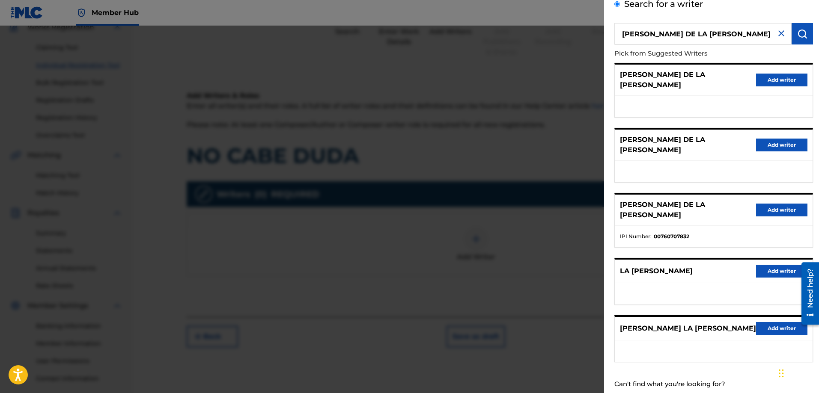
scroll to position [79, 0]
click at [616, 393] on input "Create a writer" at bounding box center [617, 400] width 6 height 6
radio input "false"
radio input "true"
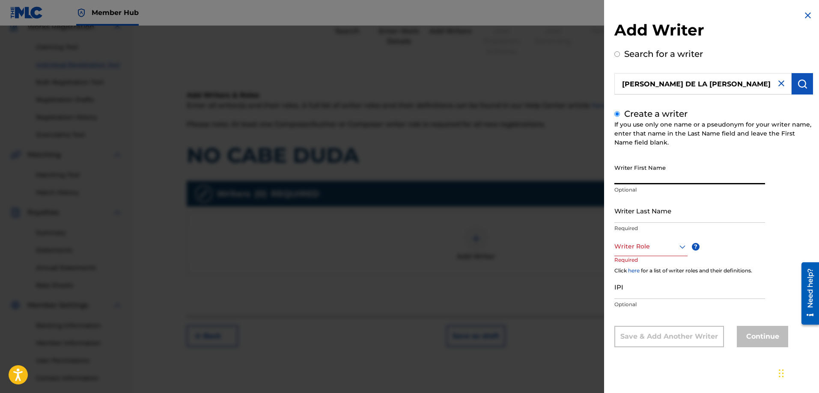
click at [643, 181] on input "Writer First Name" at bounding box center [689, 172] width 151 height 24
drag, startPoint x: 698, startPoint y: 173, endPoint x: 645, endPoint y: 184, distance: 54.1
click at [645, 184] on input "[PERSON_NAME] DE LA [PERSON_NAME]" at bounding box center [689, 172] width 151 height 24
type input "[PERSON_NAME] DE LA [PERSON_NAME]"
click at [639, 222] on input "Writer Last Name" at bounding box center [689, 211] width 151 height 24
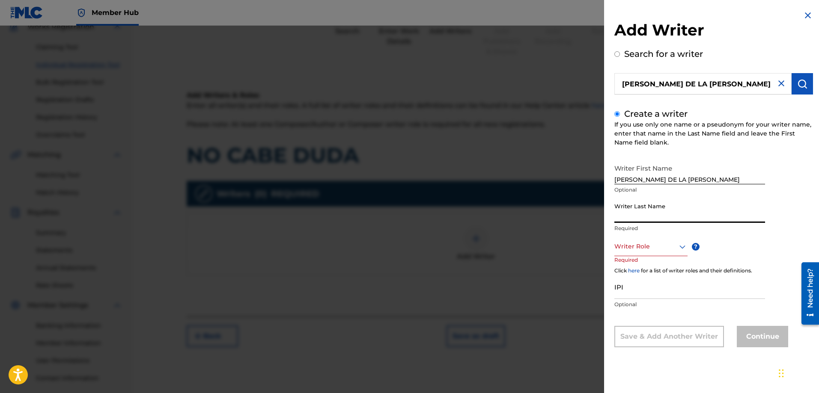
paste input "DE LA CRUZ"
type input "DE LA CRUZ"
drag, startPoint x: 688, startPoint y: 181, endPoint x: 645, endPoint y: 183, distance: 43.7
click at [645, 183] on input "[PERSON_NAME] DE LA [PERSON_NAME]" at bounding box center [689, 172] width 151 height 24
type input "[PERSON_NAME]"
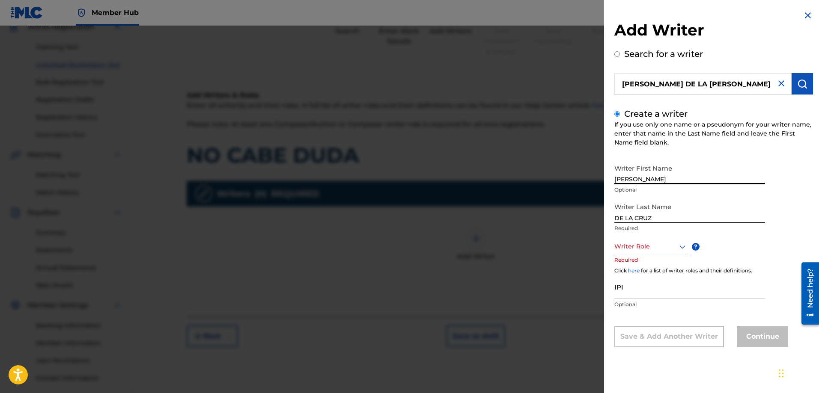
click at [646, 250] on div at bounding box center [650, 246] width 73 height 11
click at [641, 267] on div "Composer/Author" at bounding box center [651, 265] width 72 height 19
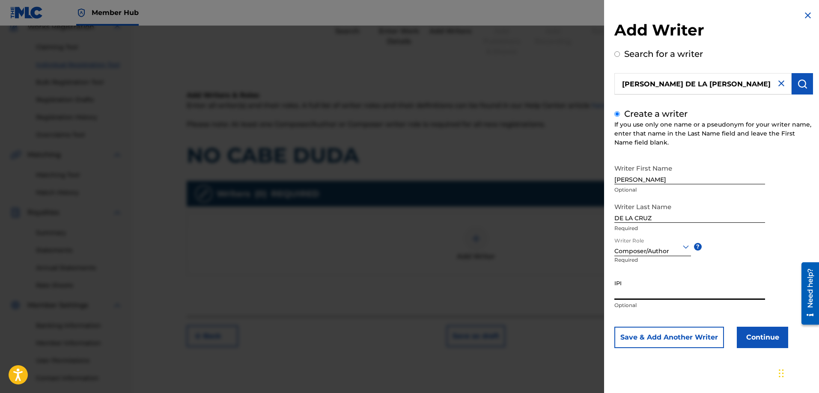
click at [634, 293] on input "IPI" at bounding box center [689, 288] width 151 height 24
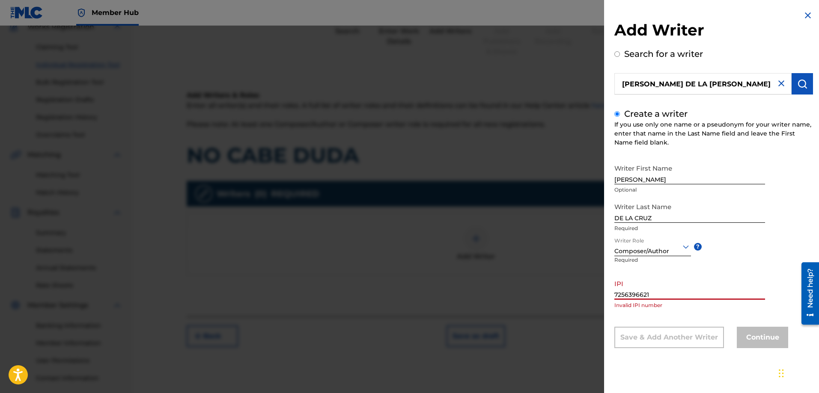
drag, startPoint x: 692, startPoint y: 289, endPoint x: 666, endPoint y: 295, distance: 27.2
drag, startPoint x: 666, startPoint y: 295, endPoint x: 621, endPoint y: 294, distance: 44.5
drag, startPoint x: 621, startPoint y: 294, endPoint x: 683, endPoint y: 309, distance: 63.4
drag, startPoint x: 683, startPoint y: 309, endPoint x: 711, endPoint y: 295, distance: 32.2
drag, startPoint x: 711, startPoint y: 295, endPoint x: 684, endPoint y: 291, distance: 27.3
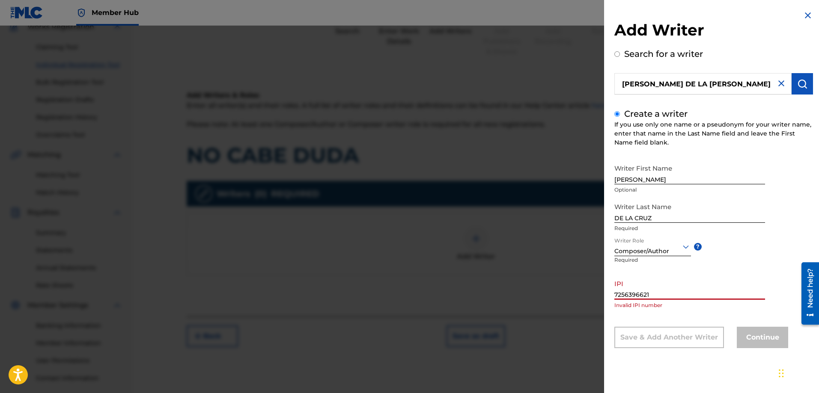
click at [684, 291] on input "7256396621" at bounding box center [689, 288] width 151 height 24
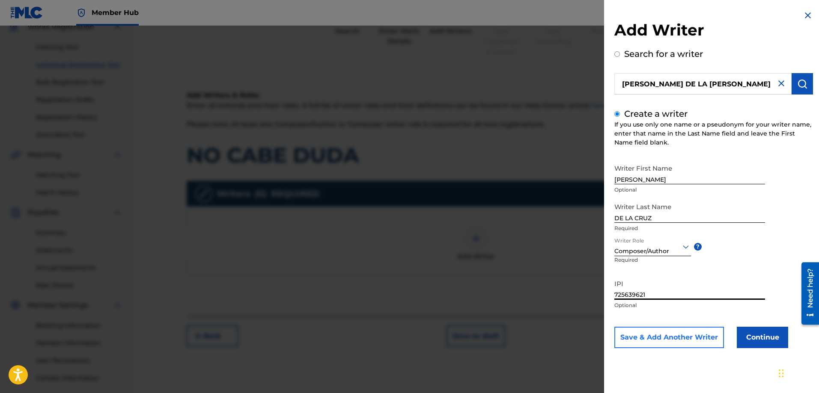
type input "725639621"
click at [641, 339] on button "Save & Add Another Writer" at bounding box center [669, 337] width 110 height 21
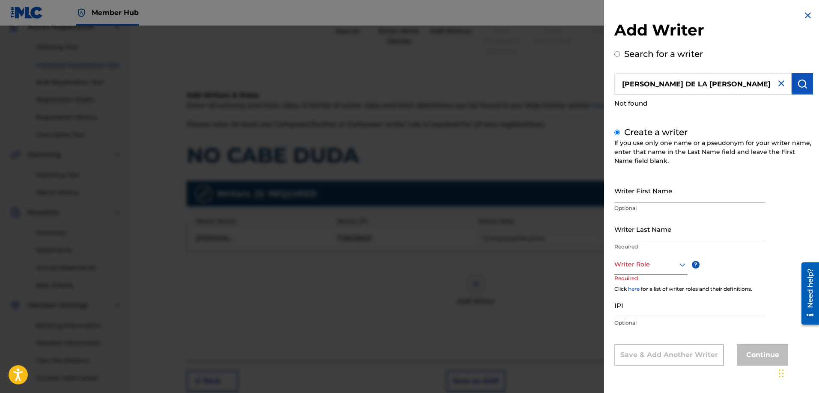
click at [777, 85] on img at bounding box center [781, 83] width 10 height 10
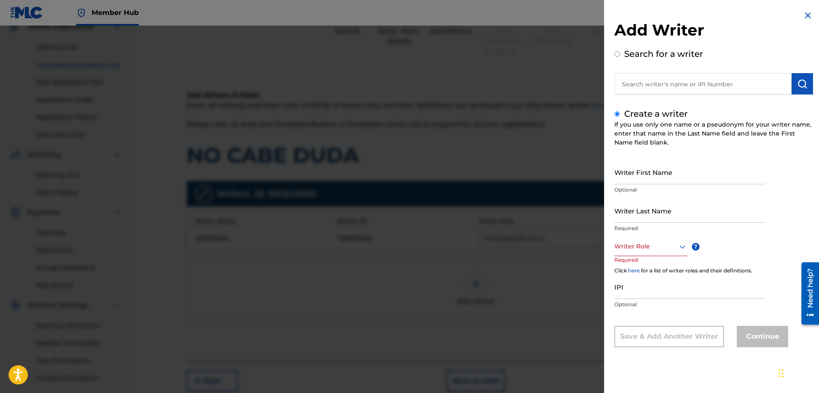
click at [716, 85] on input "text" at bounding box center [702, 83] width 177 height 21
radio input "true"
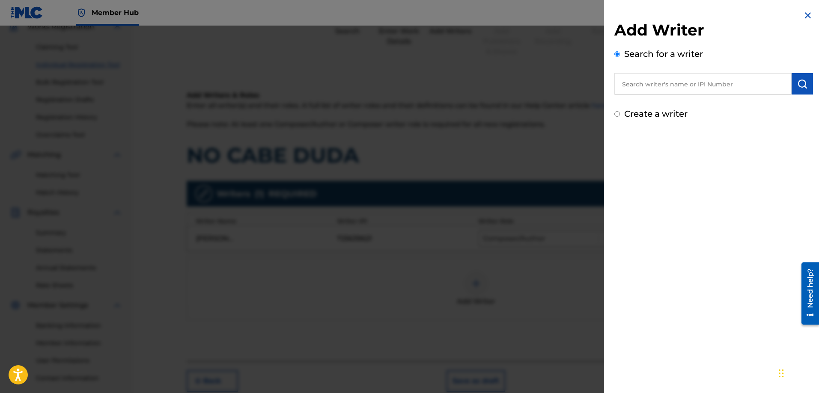
click at [644, 82] on input "text" at bounding box center [702, 83] width 177 height 21
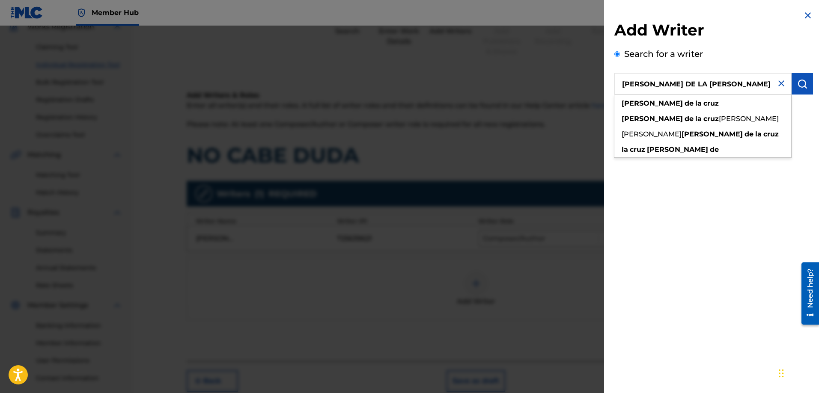
type input "[PERSON_NAME] DE LA [PERSON_NAME]"
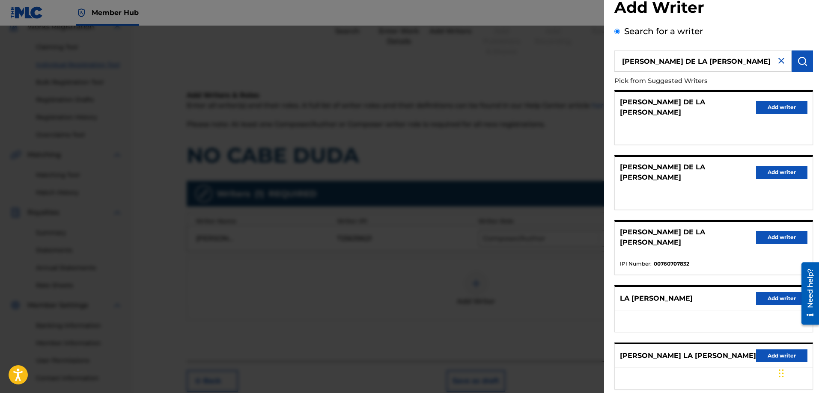
scroll to position [50, 0]
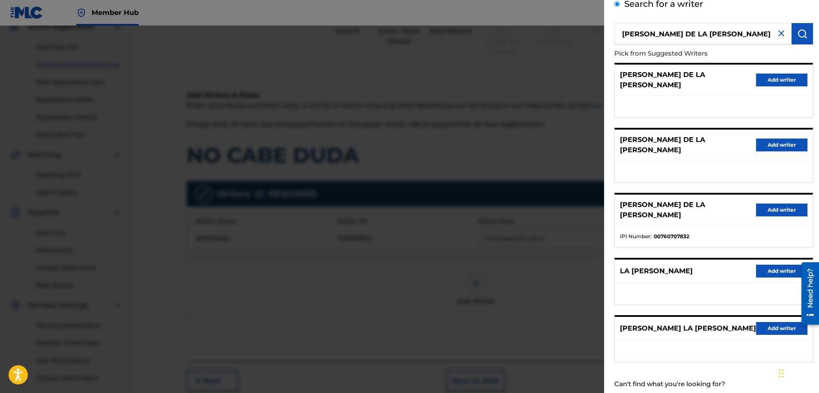
click at [617, 393] on input "Create a writer" at bounding box center [617, 400] width 6 height 6
radio input "false"
radio input "true"
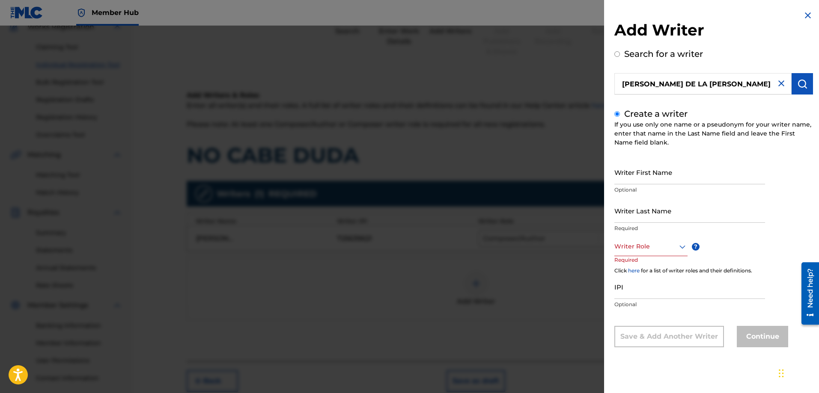
scroll to position [0, 0]
click at [633, 179] on input "Writer First Name" at bounding box center [689, 172] width 151 height 24
type input "[PERSON_NAME]"
click at [639, 207] on input "Writer Last Name" at bounding box center [689, 211] width 151 height 24
type input "DE LA CRUZ"
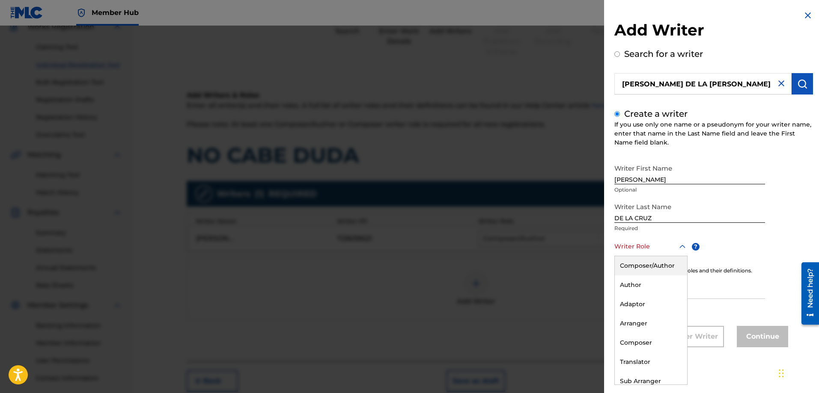
click at [636, 252] on div at bounding box center [650, 246] width 73 height 11
click at [638, 267] on div "Composer/Author" at bounding box center [651, 265] width 72 height 19
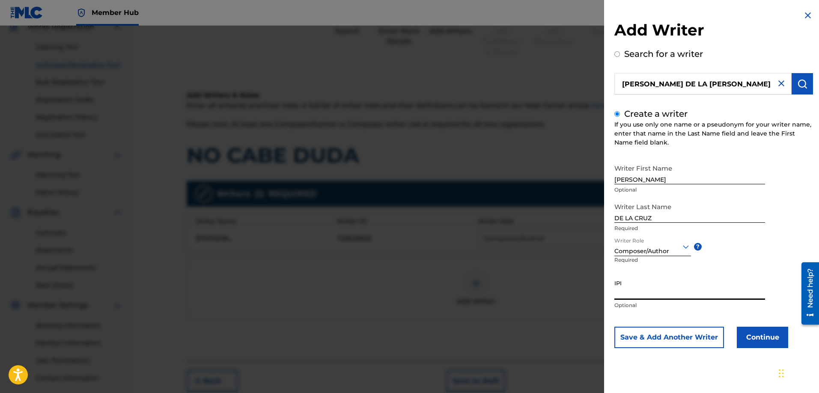
click at [642, 294] on input "IPI" at bounding box center [689, 288] width 151 height 24
type input "725639621"
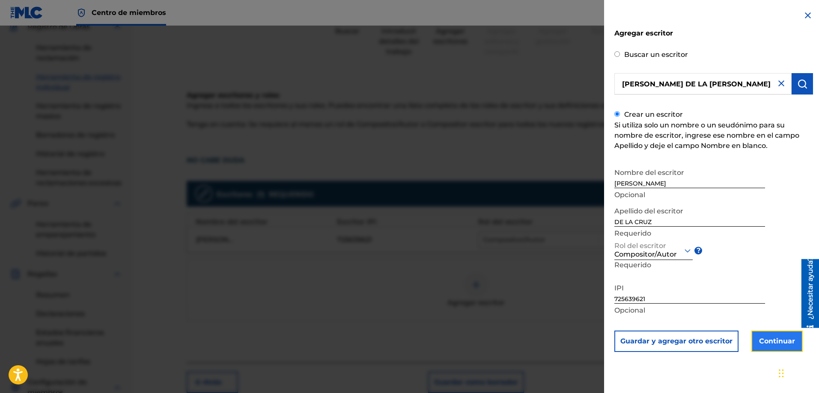
click at [778, 344] on font "Continuar" at bounding box center [777, 341] width 36 height 8
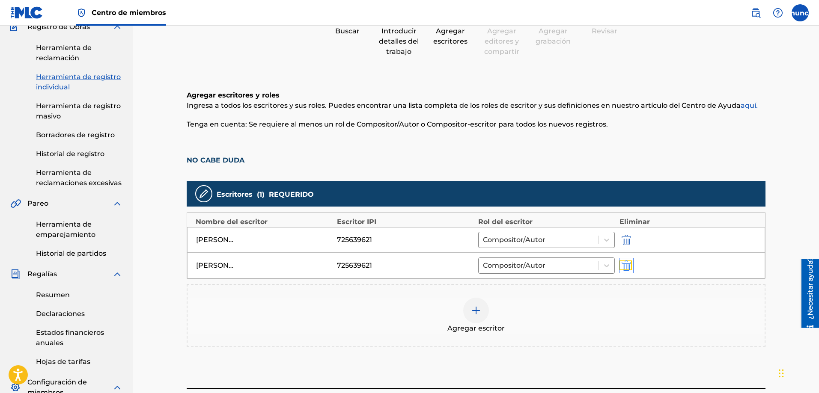
click at [628, 266] on img "submit" at bounding box center [625, 266] width 9 height 10
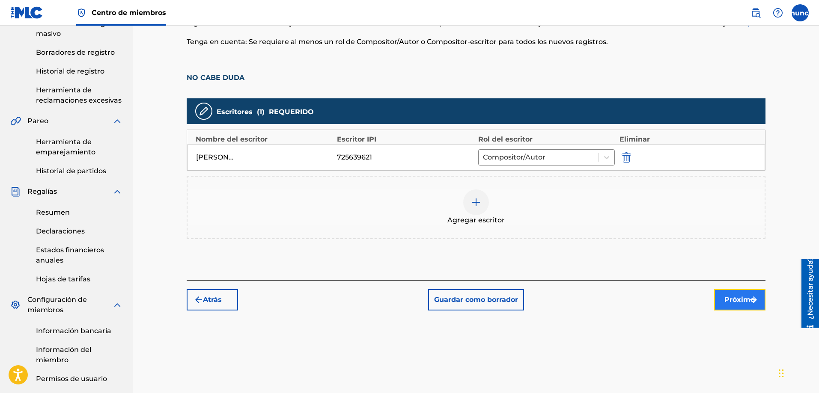
click at [727, 305] on button "Próximo" at bounding box center [739, 299] width 51 height 21
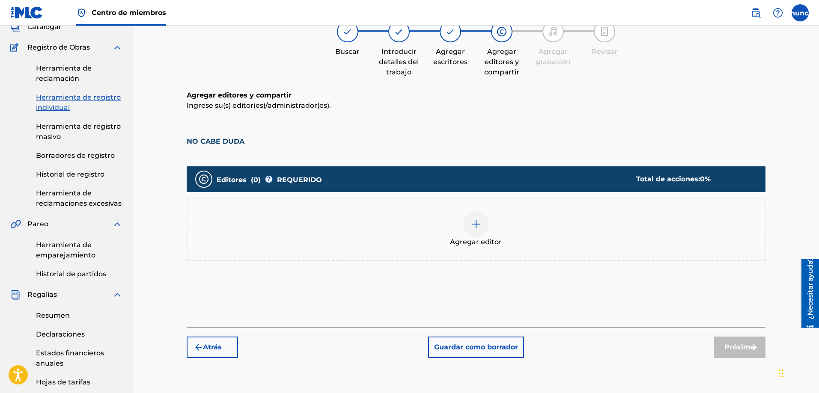
scroll to position [39, 0]
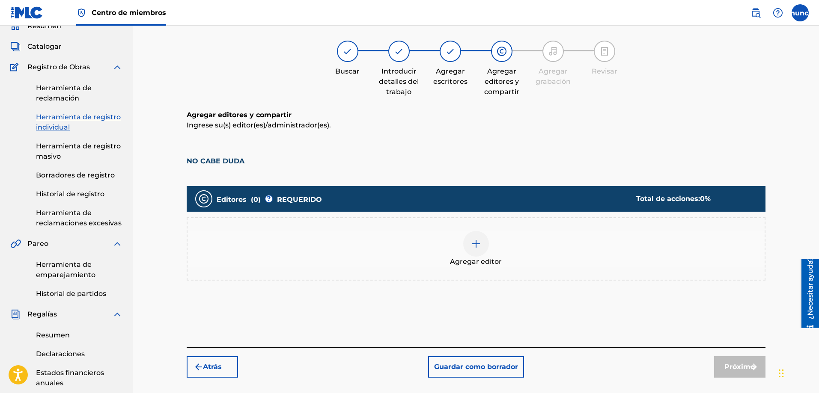
click at [479, 248] on img at bounding box center [476, 244] width 10 height 10
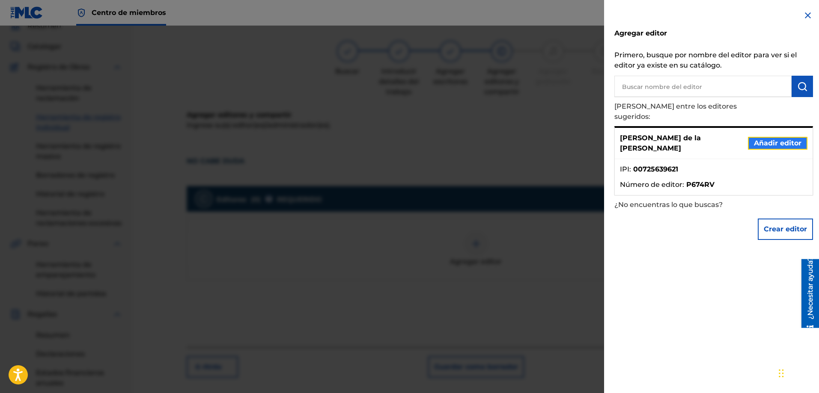
click at [761, 139] on font "Añadir editor" at bounding box center [778, 143] width 48 height 8
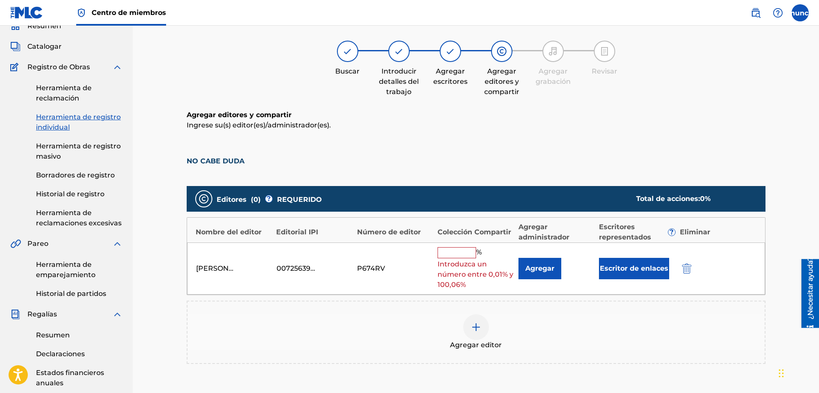
click at [449, 257] on input "text" at bounding box center [456, 252] width 39 height 11
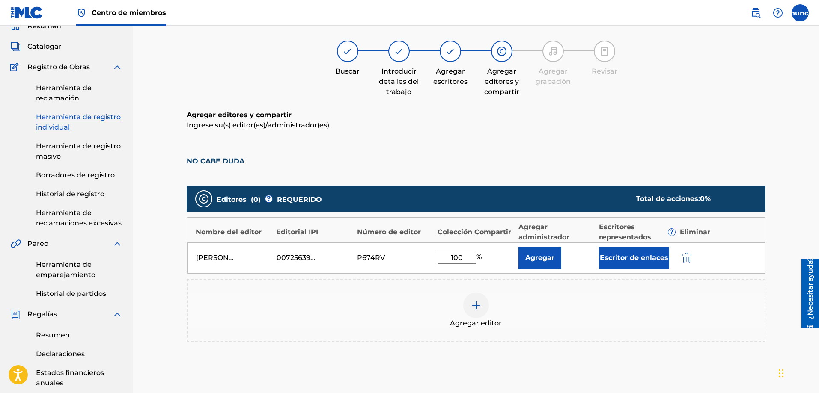
type input "100"
click at [518, 247] on button "Agregar" at bounding box center [539, 257] width 43 height 21
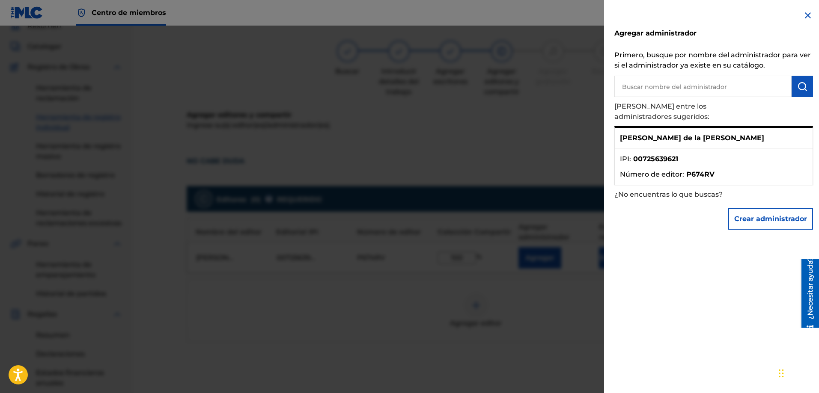
click at [520, 272] on div at bounding box center [409, 222] width 819 height 393
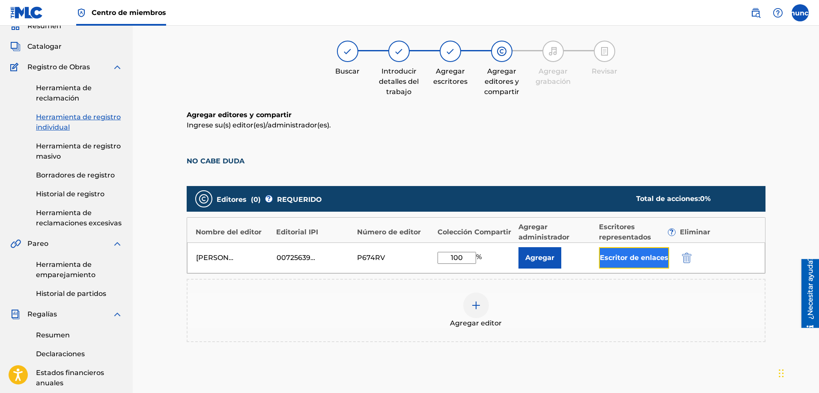
click at [627, 260] on font "Escritor de enlaces" at bounding box center [634, 258] width 68 height 8
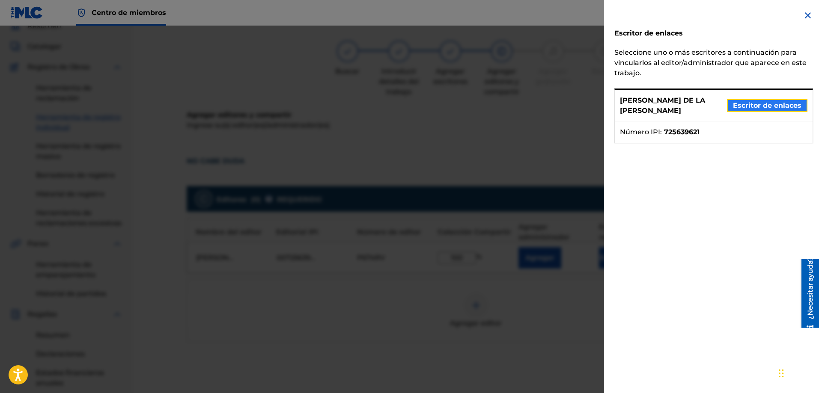
click at [758, 105] on font "Escritor de enlaces" at bounding box center [767, 105] width 68 height 8
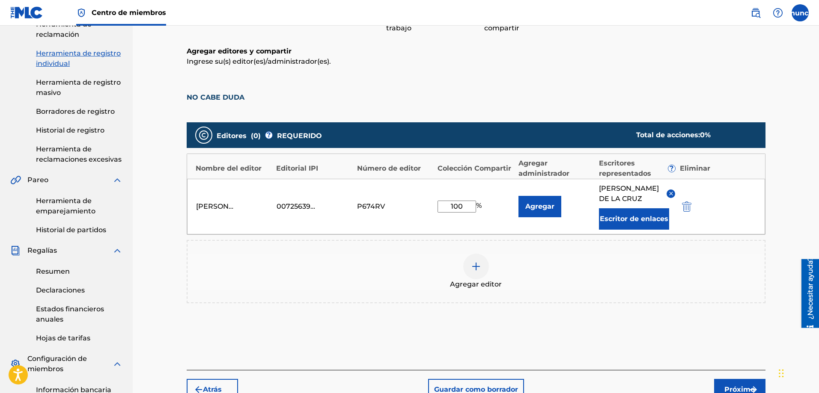
scroll to position [123, 0]
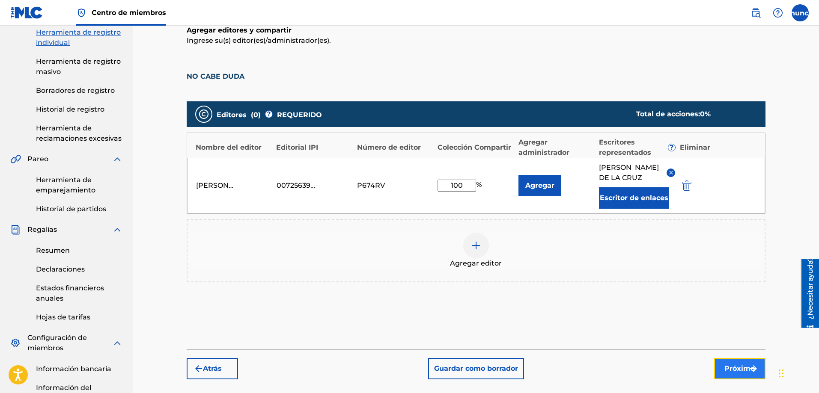
click at [737, 365] on font "Próximo" at bounding box center [739, 369] width 30 height 8
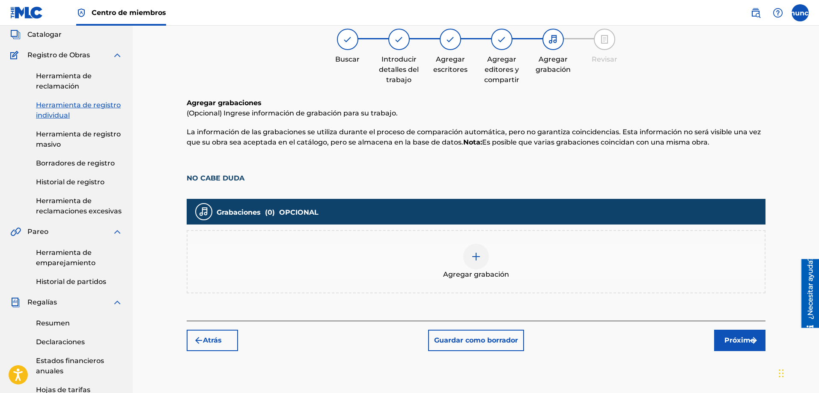
scroll to position [39, 0]
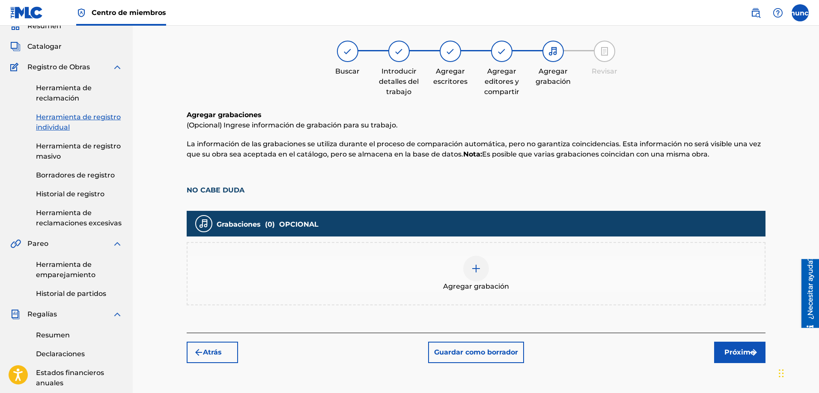
click at [476, 273] on img at bounding box center [476, 269] width 10 height 10
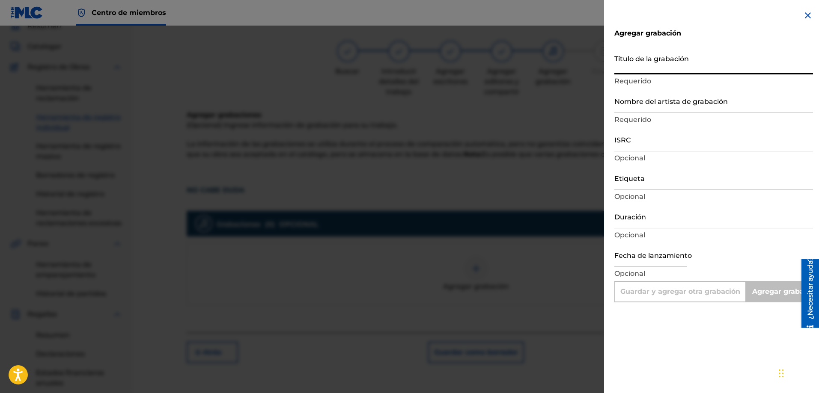
click at [636, 67] on input "Título de la grabación" at bounding box center [713, 62] width 199 height 24
type input "N"
type input "Add Recording"
type input "NO CABE DUDA"
click at [660, 102] on input "Nombre del artista de grabación" at bounding box center [713, 101] width 199 height 24
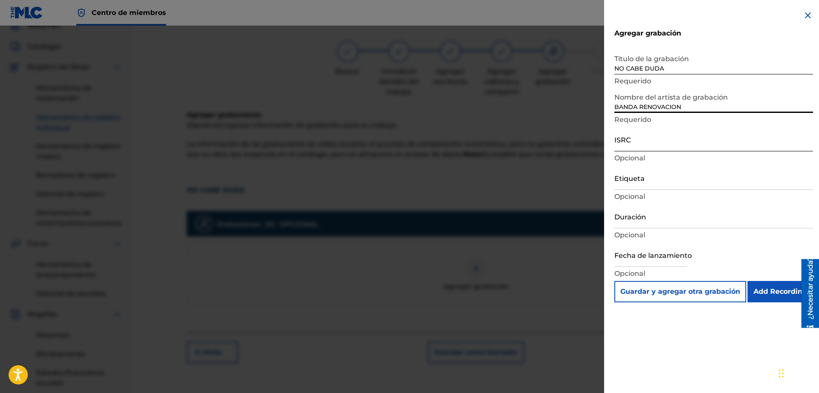
type input "BANDA RENOVACION"
click at [631, 143] on input "ISRC" at bounding box center [713, 139] width 199 height 24
click at [641, 144] on input "ISRC" at bounding box center [713, 139] width 199 height 24
paste input "QM6DC1730007"
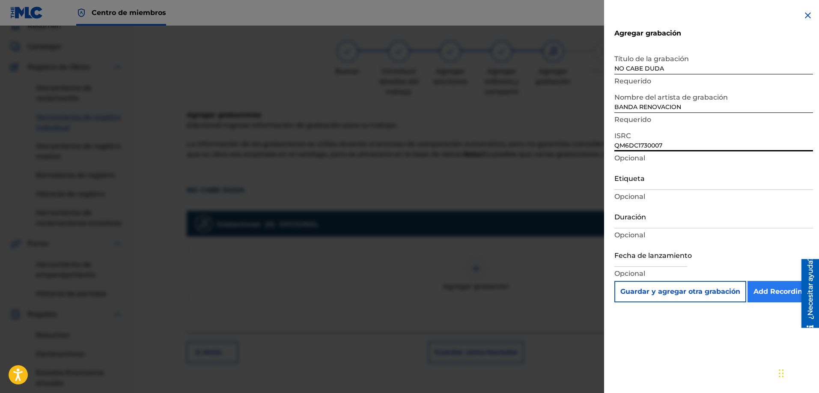
type input "QM6DC1730007"
click at [768, 288] on input "Add Recording" at bounding box center [779, 291] width 65 height 21
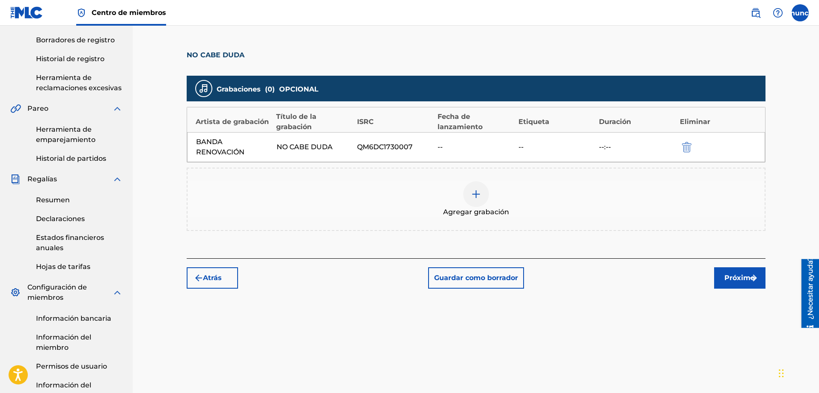
scroll to position [202, 0]
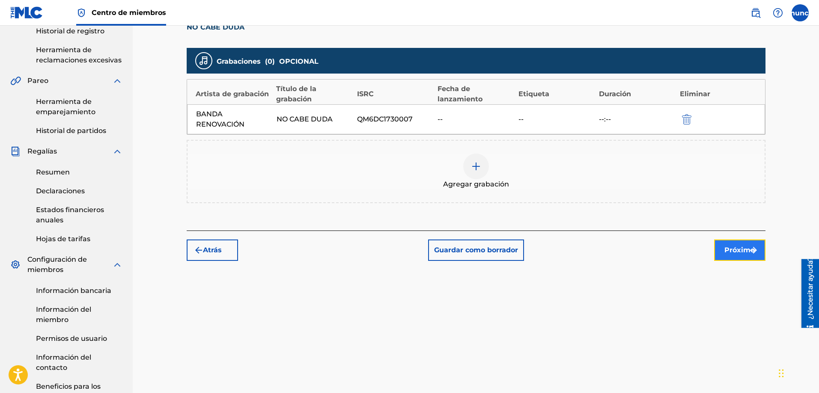
click at [728, 249] on font "Próximo" at bounding box center [739, 250] width 30 height 8
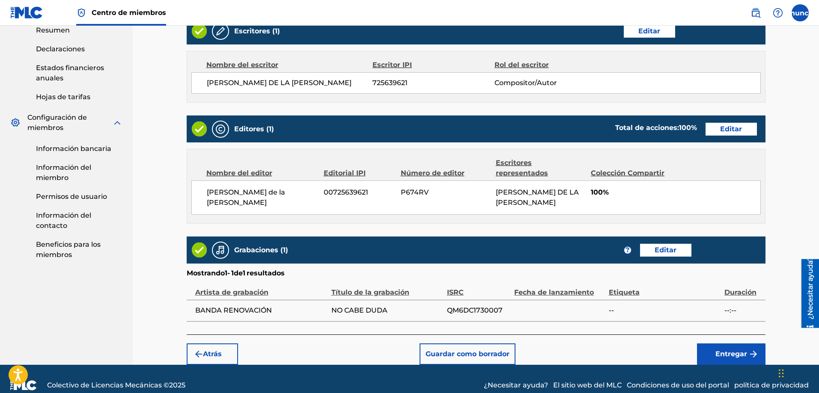
scroll to position [346, 0]
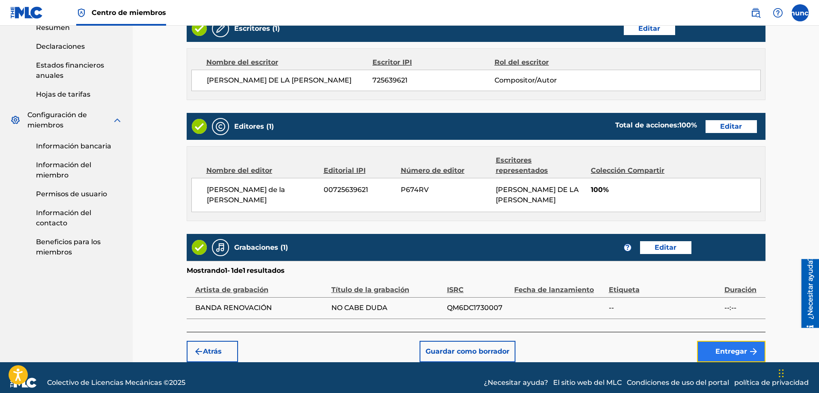
click at [722, 348] on font "Entregar" at bounding box center [731, 352] width 32 height 8
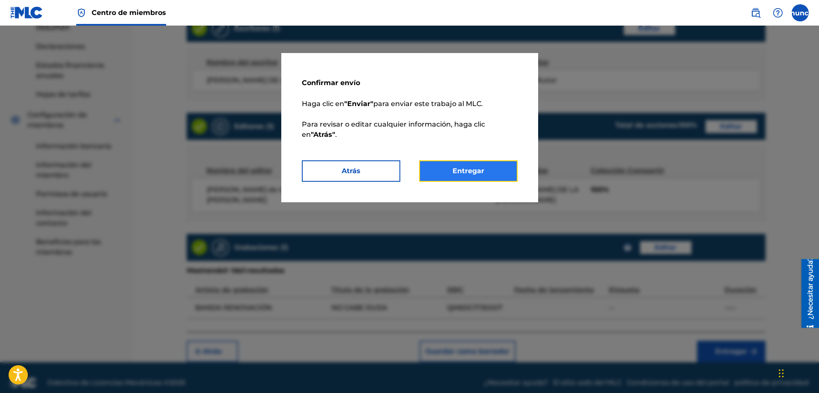
click at [478, 166] on button "Entregar" at bounding box center [468, 170] width 98 height 21
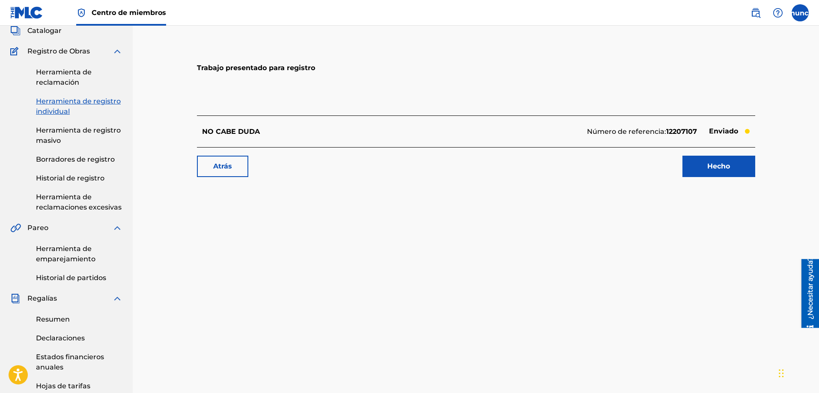
scroll to position [75, 0]
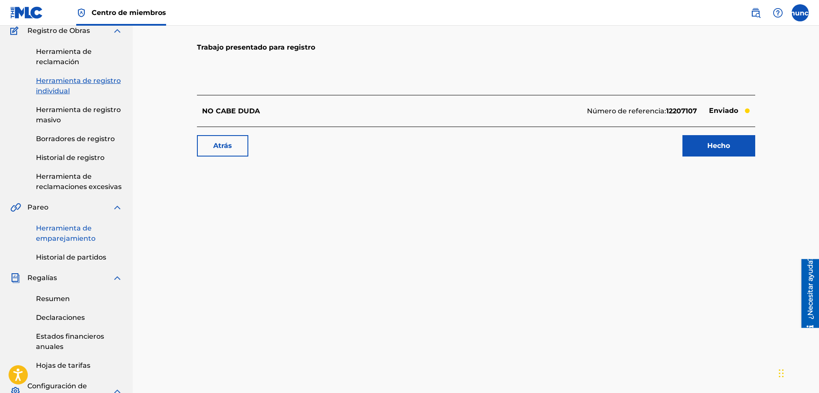
click at [59, 233] on link "Herramienta de emparejamiento" at bounding box center [79, 233] width 86 height 21
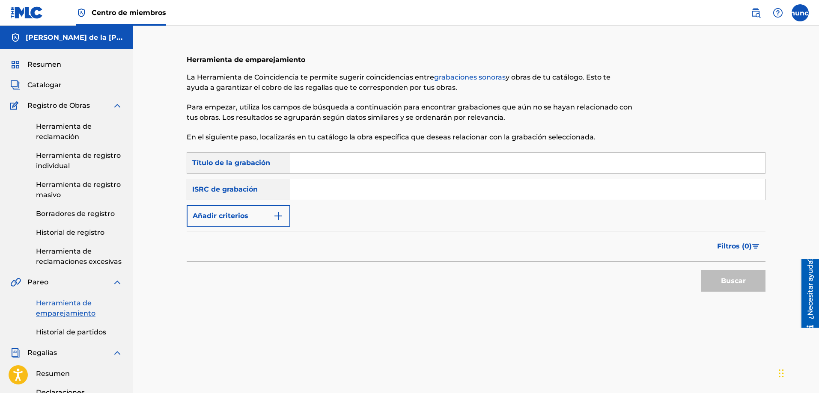
click at [346, 154] on input "Formulario de búsqueda" at bounding box center [527, 163] width 475 height 21
type input "AMOR FUGAZ"
click at [273, 204] on div "Búsqueda con criterios 0af2c3a2-d7db-4f2f-856c-9dc8fee16d77 Título de la grabac…" at bounding box center [476, 189] width 579 height 74
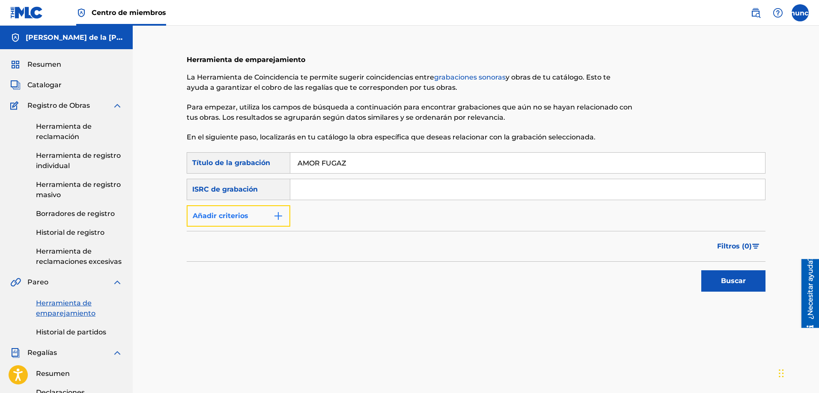
click at [273, 214] on img "Formulario de búsqueda" at bounding box center [278, 216] width 10 height 10
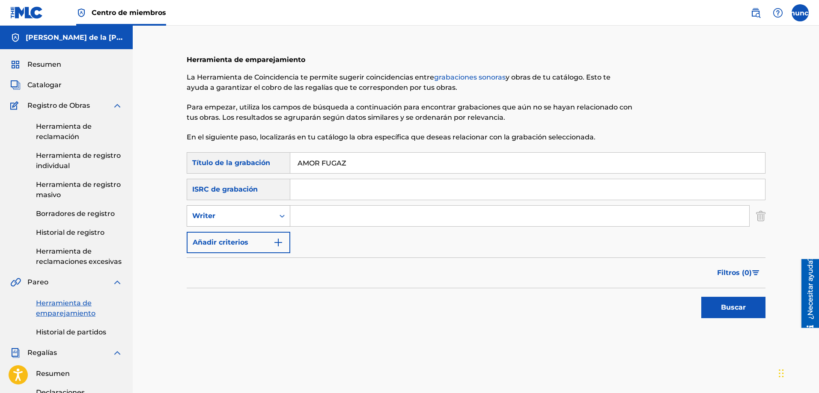
click at [277, 218] on div "Formulario de búsqueda" at bounding box center [281, 215] width 15 height 15
click at [253, 238] on div "Recording Artist" at bounding box center [238, 237] width 103 height 21
click at [317, 216] on input "Formulario de búsqueda" at bounding box center [519, 216] width 459 height 21
type input "BANDA TODO TERRENO"
click at [701, 297] on button "Buscar" at bounding box center [733, 307] width 64 height 21
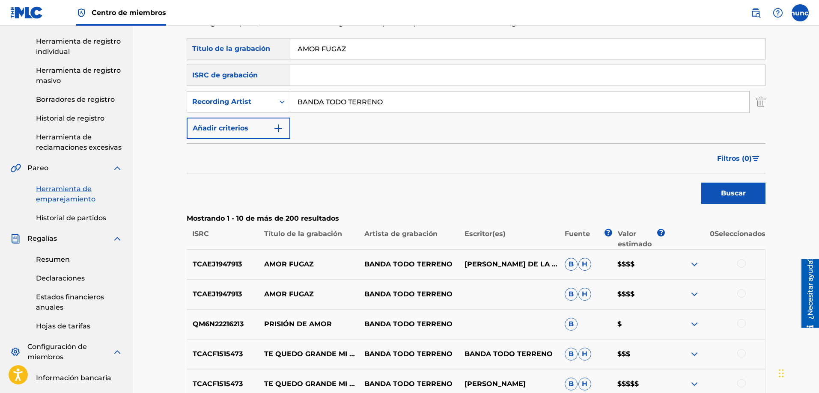
scroll to position [115, 0]
drag, startPoint x: 617, startPoint y: 261, endPoint x: 644, endPoint y: 264, distance: 27.1
click at [643, 264] on p "$$$$" at bounding box center [638, 264] width 53 height 10
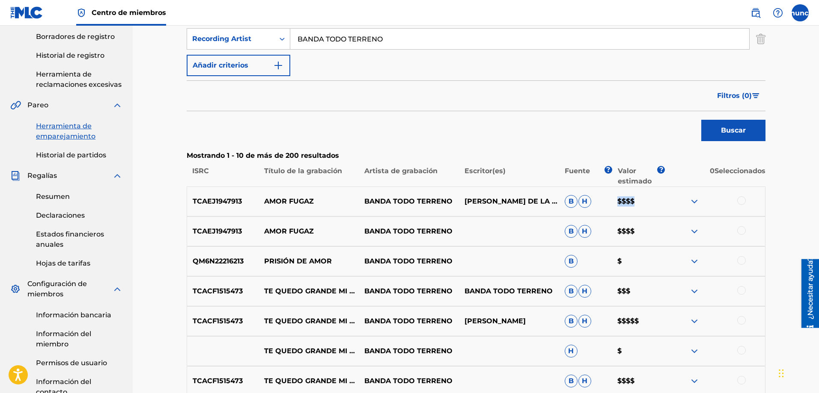
scroll to position [186, 0]
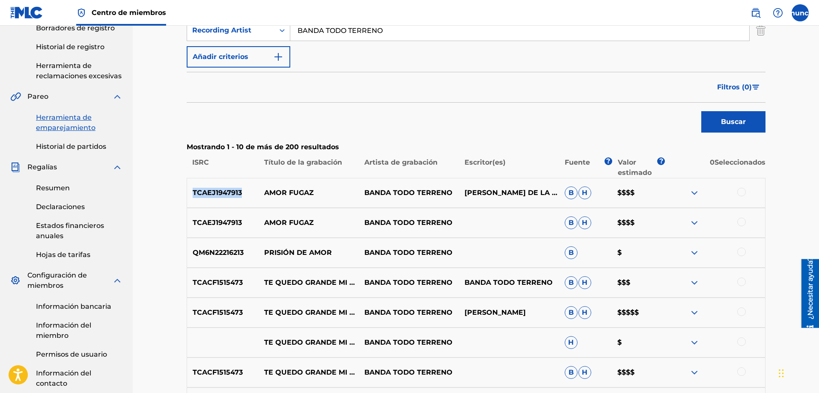
drag, startPoint x: 248, startPoint y: 194, endPoint x: 180, endPoint y: 197, distance: 68.1
click at [180, 197] on div "Herramienta de emparejamiento La Herramienta de Coincidencia te permite sugerir…" at bounding box center [475, 201] width 599 height 680
copy font "TCAEJ1947913"
click at [318, 196] on p "AMOR FUGAZ" at bounding box center [308, 193] width 100 height 10
drag, startPoint x: 310, startPoint y: 193, endPoint x: 189, endPoint y: 193, distance: 121.1
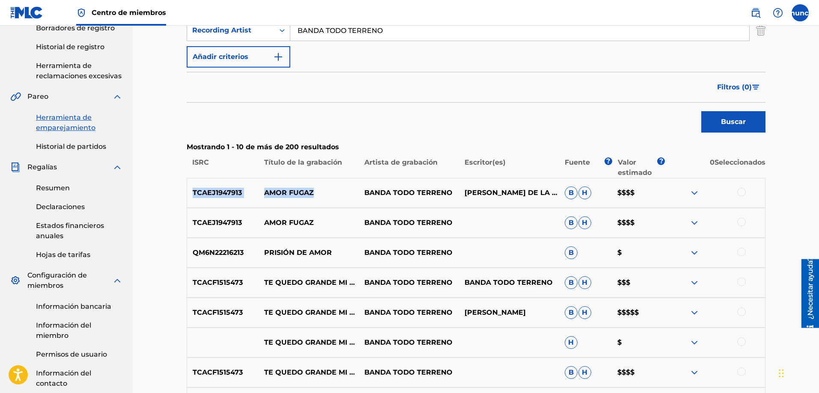
click at [189, 193] on div "TCAEJ1947913 AMOR FUGAZ BANDA TODO TERRENO [PERSON_NAME] DE LA [PERSON_NAME] B …" at bounding box center [476, 193] width 579 height 30
copy div "TCAEJ1947913 AMOR FUGAZ"
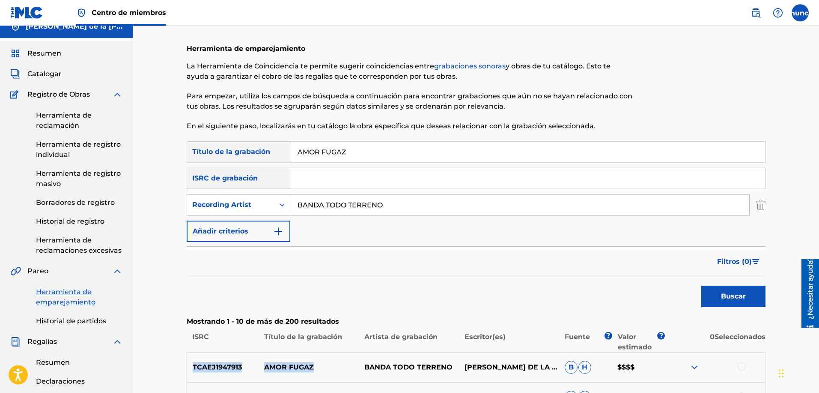
scroll to position [0, 0]
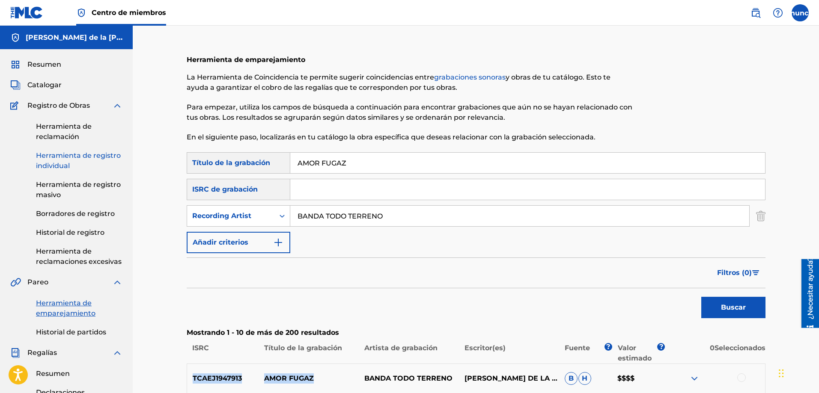
click at [62, 160] on link "Herramienta de registro individual" at bounding box center [79, 161] width 86 height 21
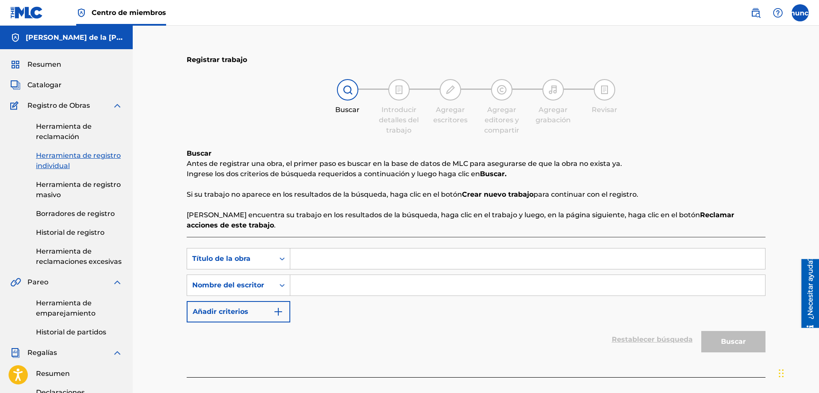
click at [312, 262] on input "Formulario de búsqueda" at bounding box center [527, 259] width 475 height 21
type input "IHSBDCOUBSDC"
click at [299, 286] on input "Formulario de búsqueda" at bounding box center [527, 285] width 475 height 21
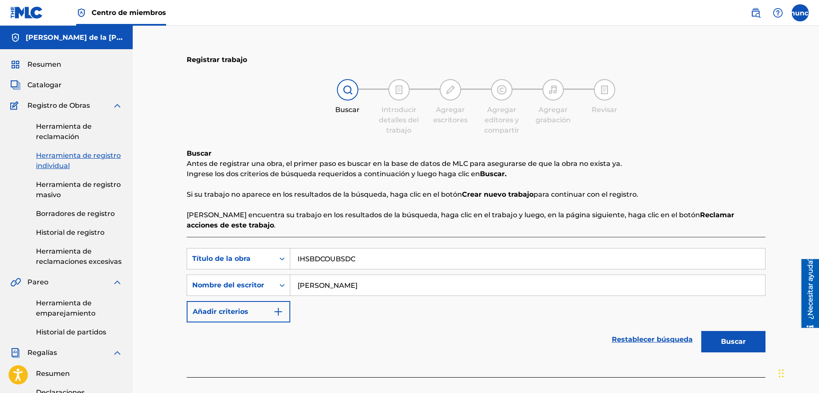
click at [352, 287] on input "[PERSON_NAME]" at bounding box center [527, 285] width 475 height 21
click at [354, 286] on input "[PERSON_NAME]" at bounding box center [527, 285] width 475 height 21
type input "[PERSON_NAME] DE LA [PERSON_NAME]"
click at [724, 335] on button "Buscar" at bounding box center [733, 341] width 64 height 21
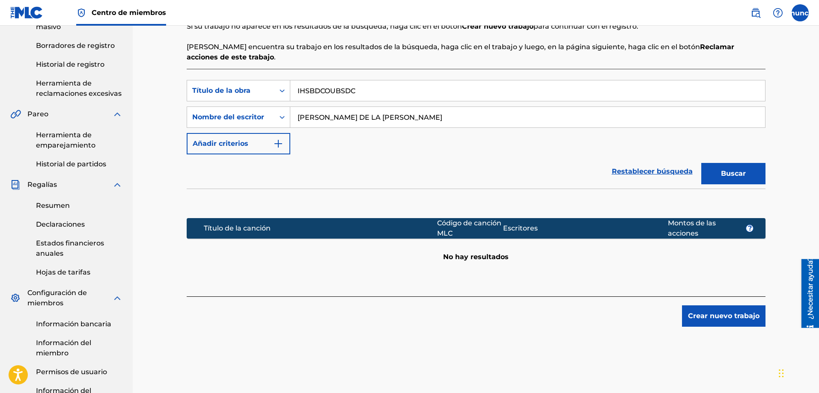
scroll to position [177, 0]
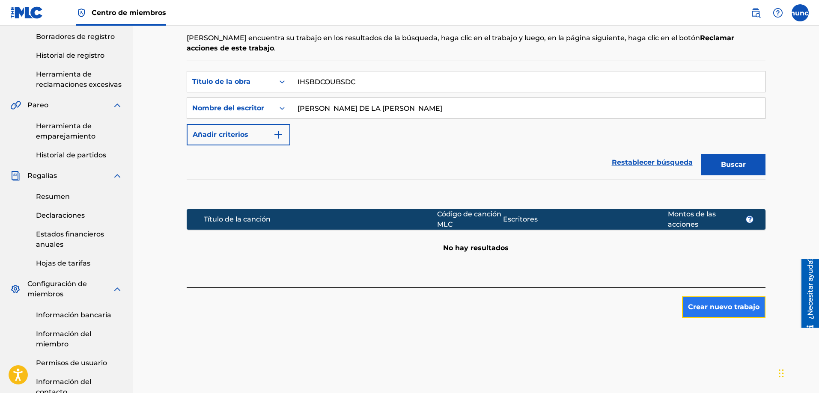
click at [716, 304] on font "Crear nuevo trabajo" at bounding box center [723, 307] width 71 height 8
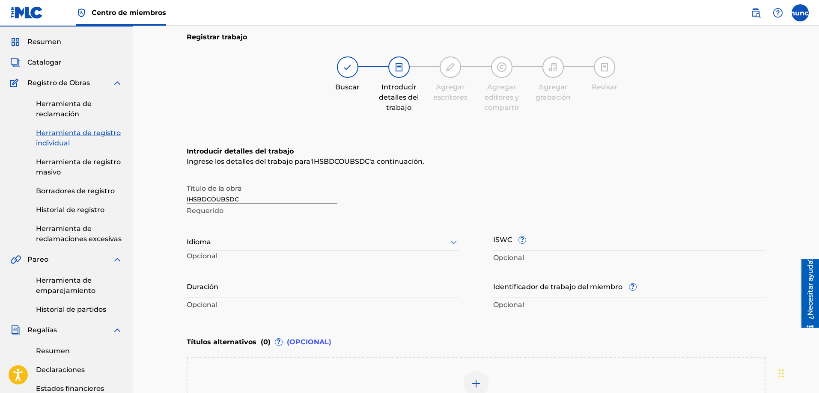
scroll to position [0, 0]
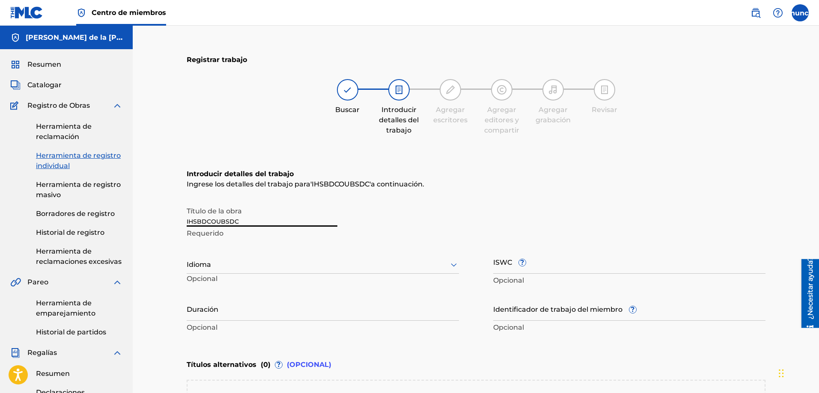
drag, startPoint x: 262, startPoint y: 217, endPoint x: 152, endPoint y: 232, distance: 111.5
click at [152, 232] on div "Registrar trabajo Buscar Introducir detalles del trabajo Agregar escritores Agr…" at bounding box center [476, 320] width 686 height 588
type input "[PERSON_NAME] DE LA [PERSON_NAME]"
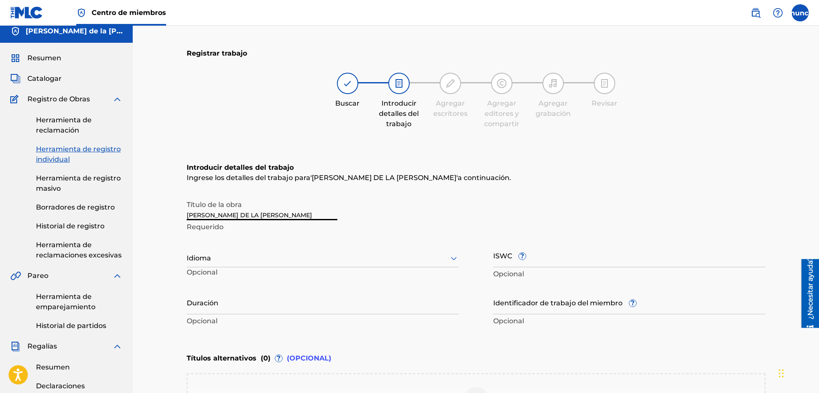
click at [199, 267] on div "Idioma" at bounding box center [323, 259] width 272 height 18
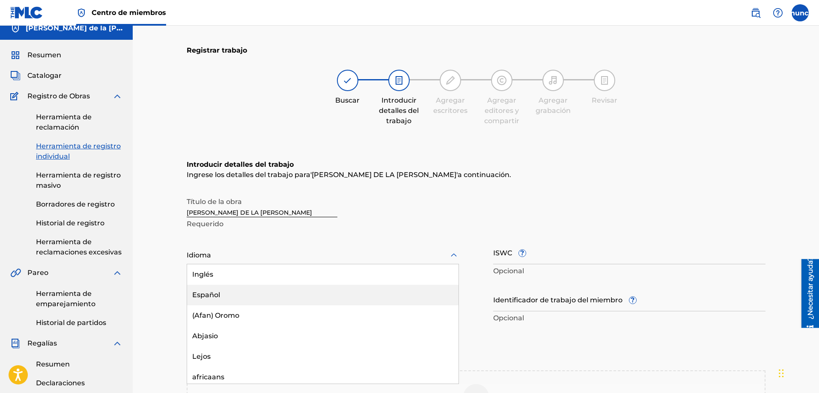
click at [209, 293] on font "Español" at bounding box center [206, 295] width 28 height 8
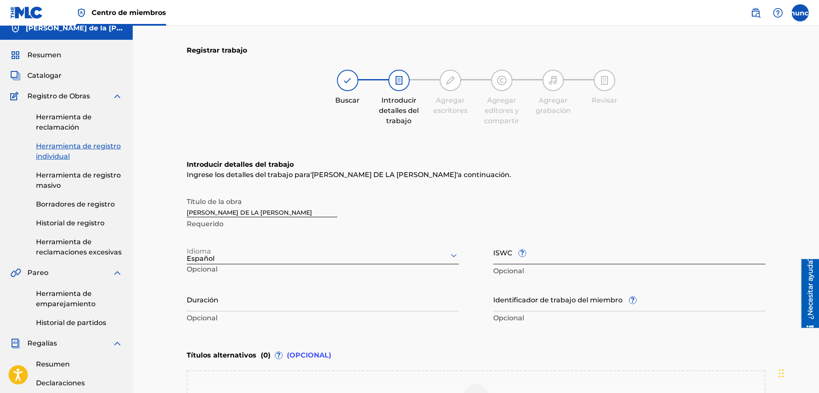
click at [499, 261] on input "ISWC ?" at bounding box center [629, 252] width 272 height 24
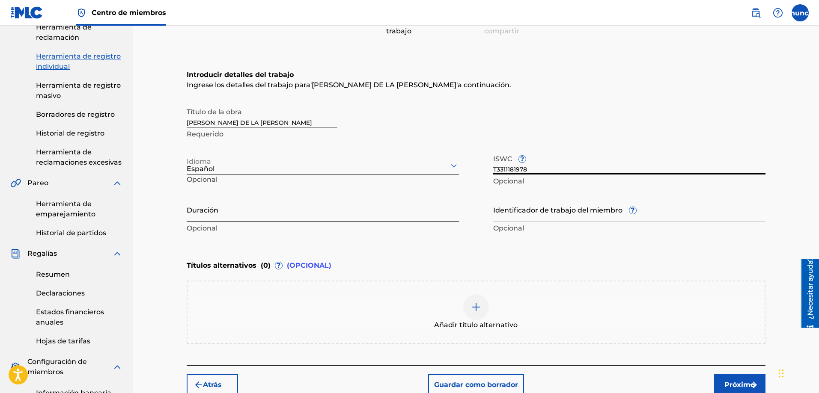
scroll to position [115, 0]
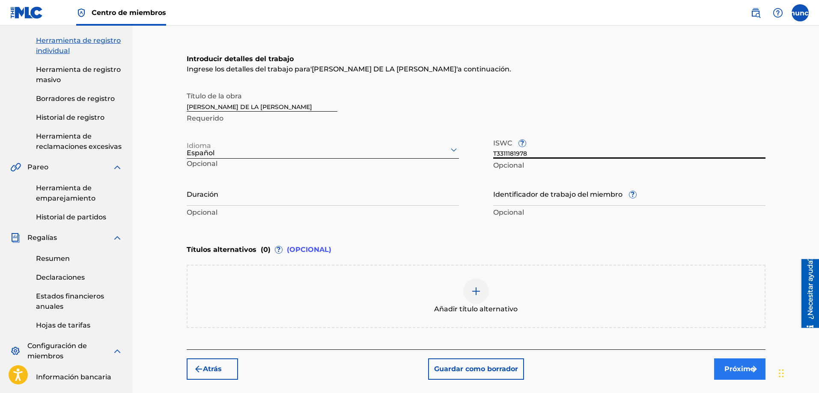
type input "T3311181978"
click at [734, 371] on font "Próximo" at bounding box center [739, 369] width 30 height 8
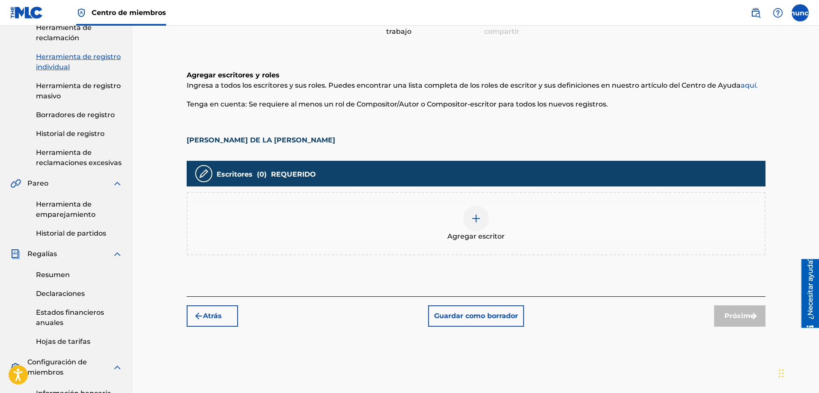
scroll to position [120, 0]
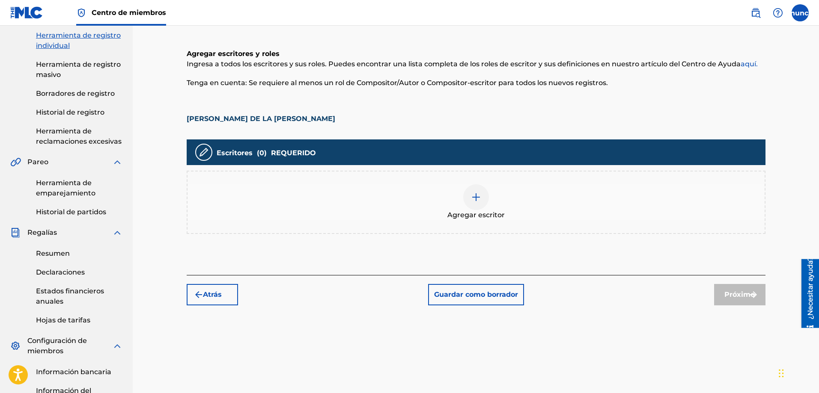
click at [479, 202] on img at bounding box center [476, 197] width 10 height 10
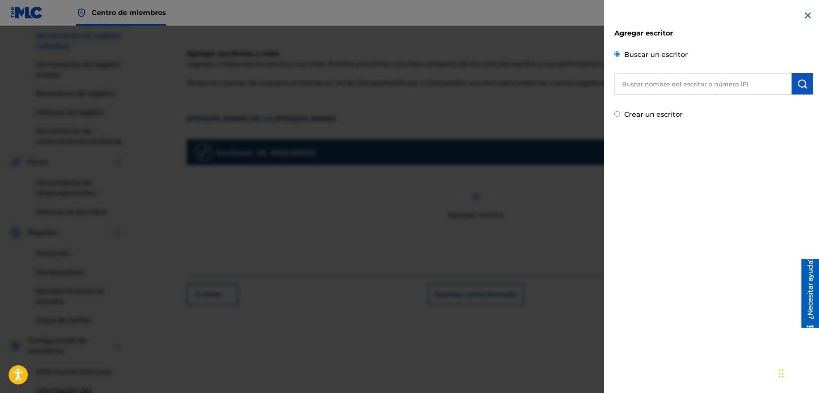
click at [657, 83] on input "text" at bounding box center [702, 83] width 177 height 21
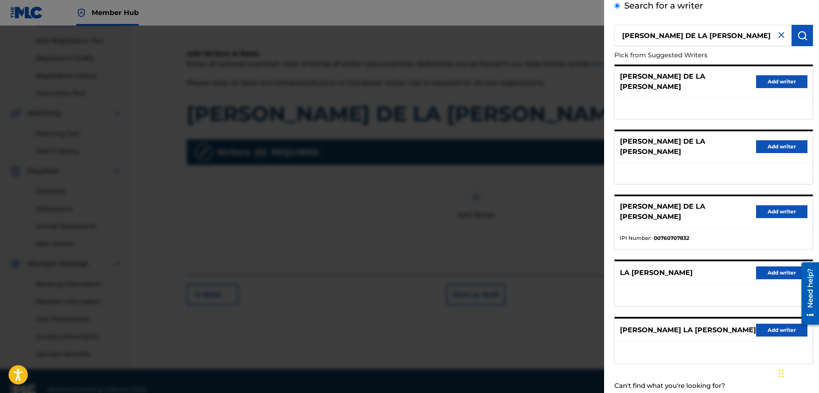
scroll to position [50, 0]
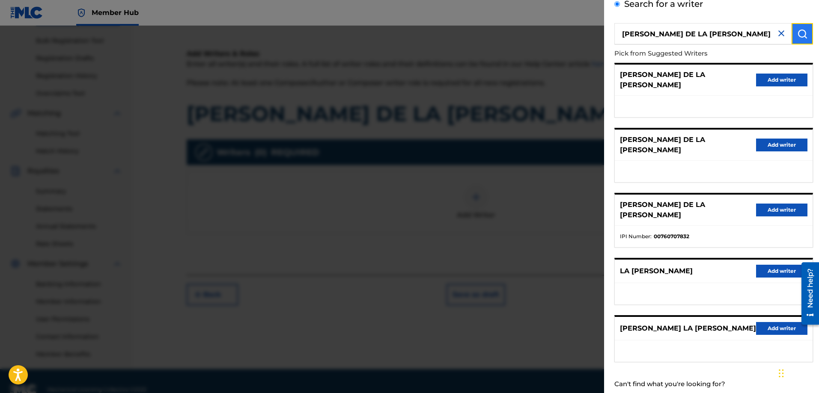
click at [801, 32] on img "submit" at bounding box center [802, 34] width 10 height 10
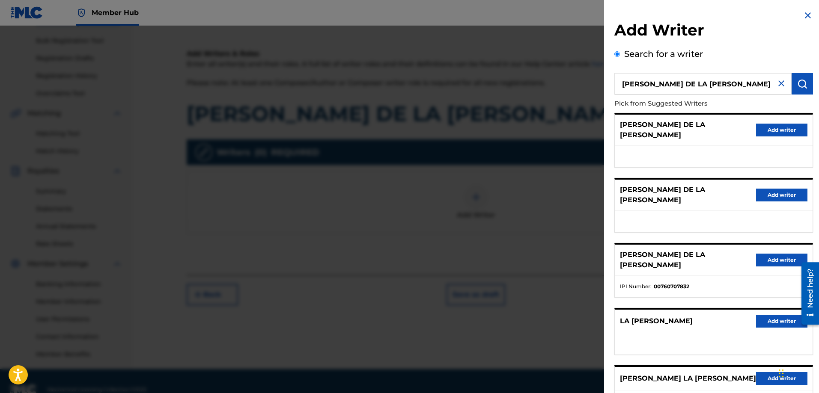
click at [725, 89] on input "[PERSON_NAME] DE LA [PERSON_NAME]" at bounding box center [702, 83] width 177 height 21
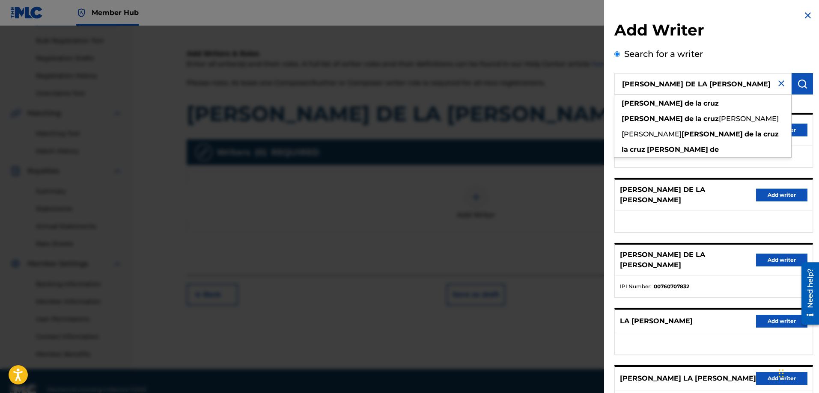
type input "[PERSON_NAME] DE LA [PERSON_NAME]"
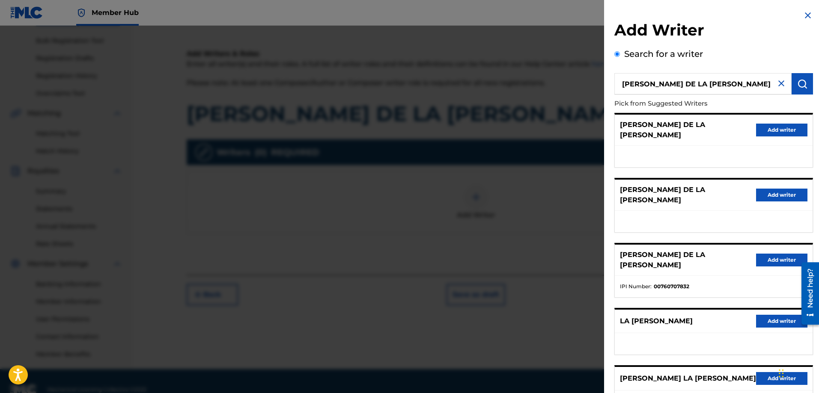
click at [768, 61] on div "Search for a writer [PERSON_NAME] DE LA [PERSON_NAME] Pick from Suggested Write…" at bounding box center [713, 246] width 199 height 396
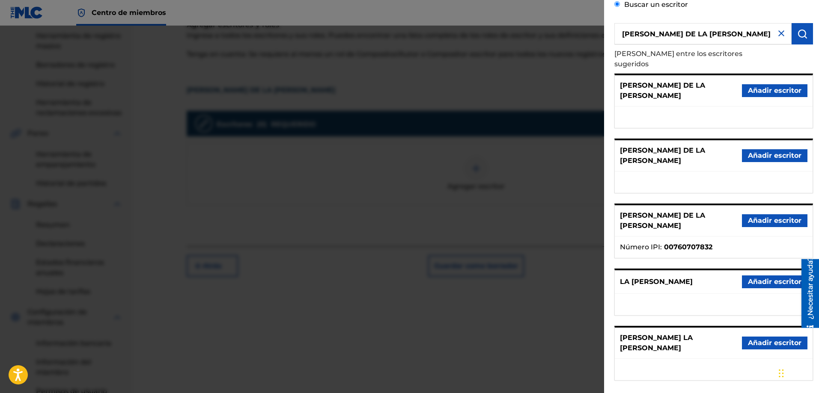
scroll to position [51, 0]
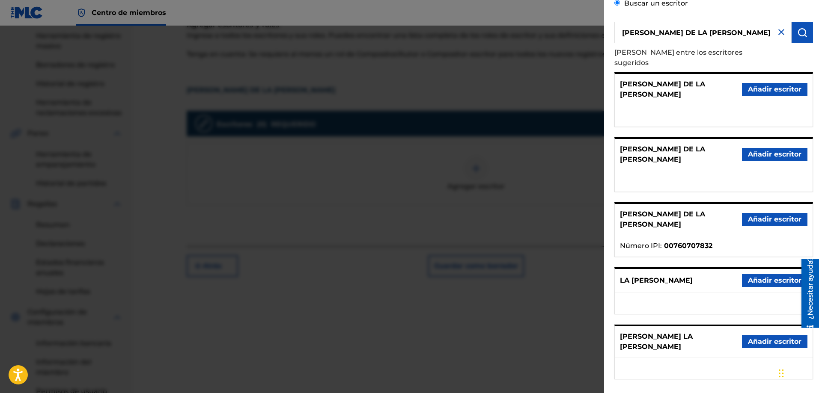
radio input "false"
radio input "true"
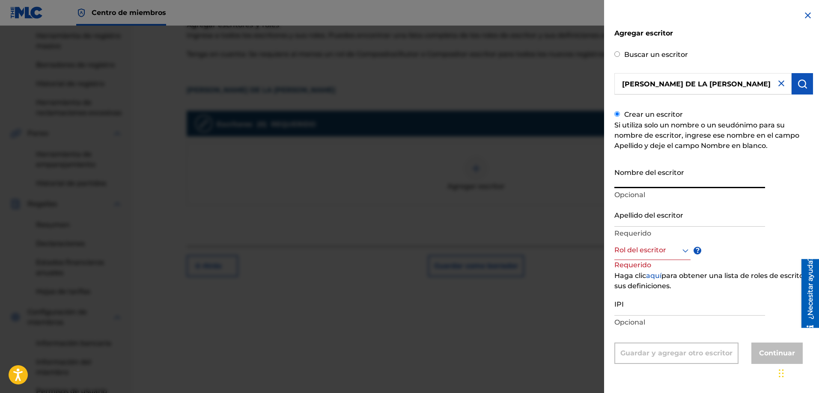
click at [645, 177] on input "Nombre del escritor" at bounding box center [689, 176] width 151 height 24
click at [636, 177] on input "Nombre del escritor" at bounding box center [689, 176] width 151 height 24
type input "[PERSON_NAME]"
click at [628, 218] on input "Apellido del escritor" at bounding box center [689, 214] width 151 height 24
type input "DE LA CRUZ"
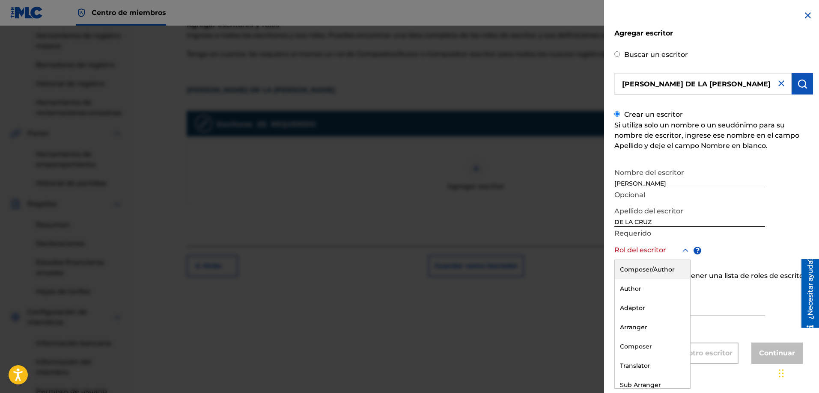
click at [632, 250] on div at bounding box center [652, 250] width 76 height 11
click at [640, 270] on font "Compositor/Autor" at bounding box center [651, 270] width 62 height 8
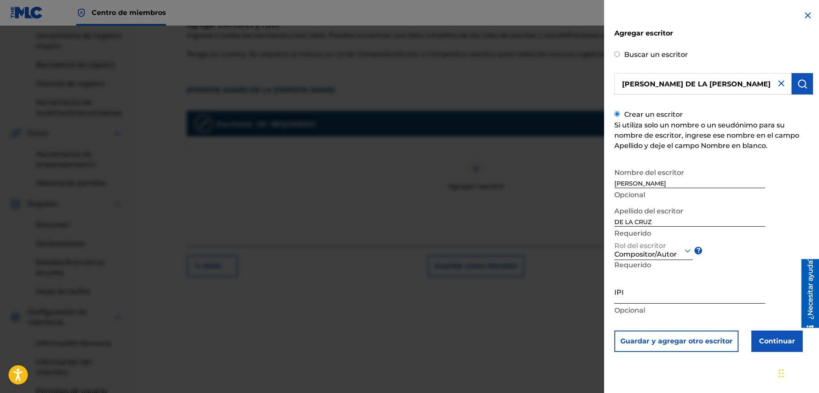
click at [646, 297] on input "IPI" at bounding box center [689, 291] width 151 height 24
drag, startPoint x: 654, startPoint y: 297, endPoint x: 612, endPoint y: 297, distance: 41.9
click at [612, 297] on div "Agregar escritor Buscar un escritor [PERSON_NAME] DE LA [PERSON_NAME] un escrit…" at bounding box center [713, 187] width 219 height 375
type input "725639621"
click at [774, 348] on button "Continuar" at bounding box center [776, 341] width 51 height 21
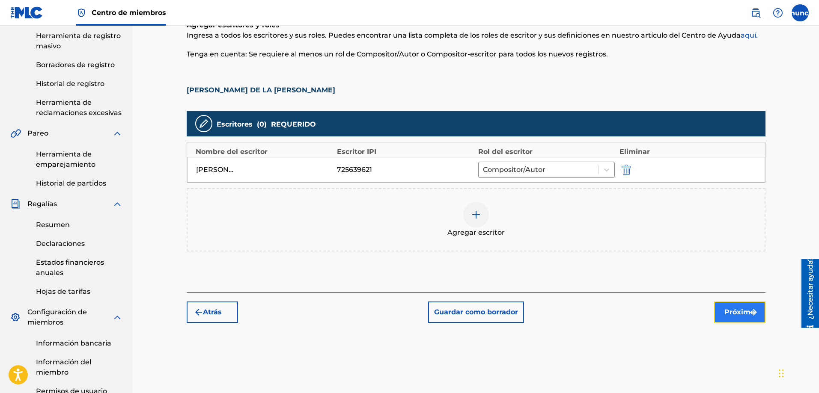
click at [738, 309] on font "Próximo" at bounding box center [739, 312] width 30 height 8
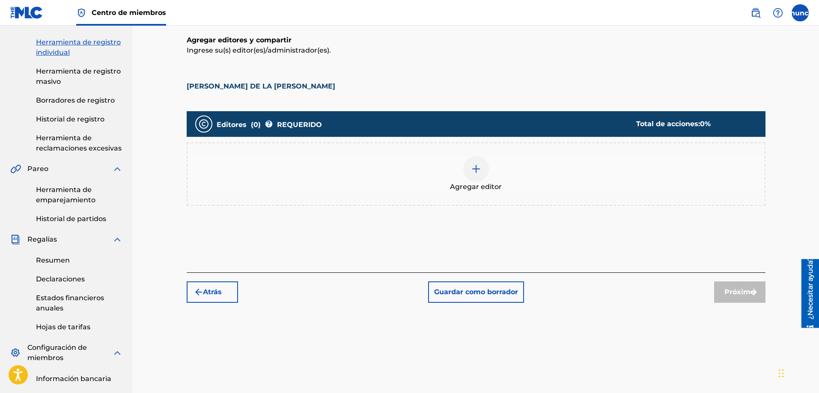
scroll to position [113, 0]
click at [467, 168] on div at bounding box center [476, 170] width 26 height 26
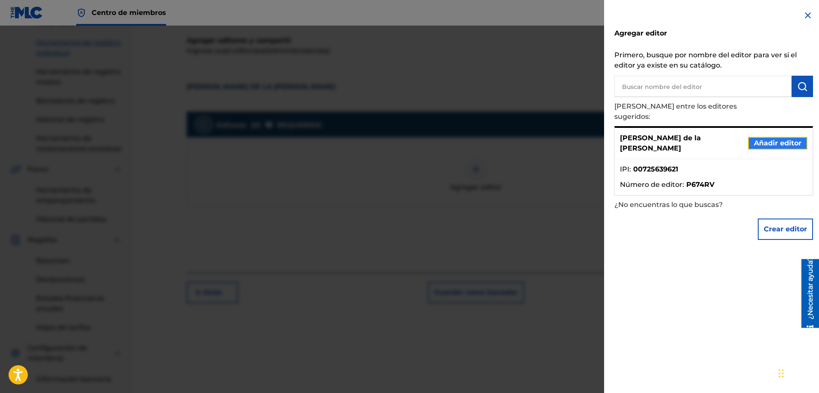
click at [778, 139] on font "Añadir editor" at bounding box center [778, 143] width 48 height 8
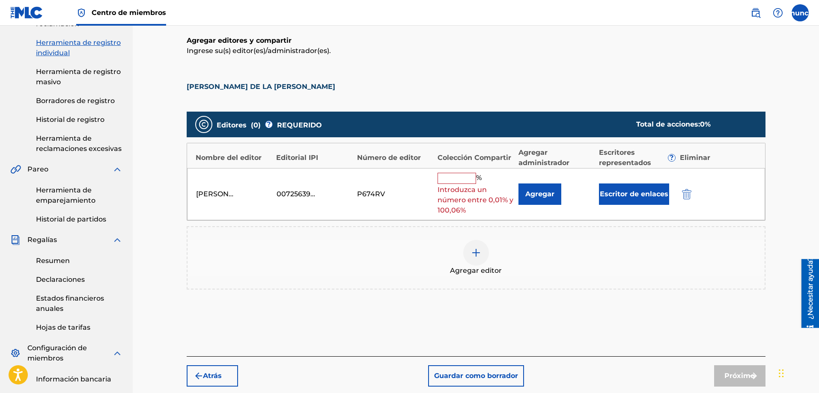
click at [452, 178] on input "text" at bounding box center [456, 178] width 39 height 11
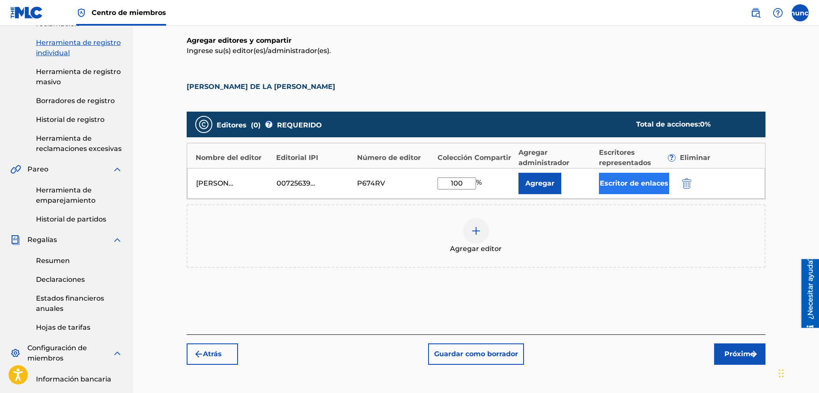
type input "100"
click at [635, 182] on font "Escritor de enlaces" at bounding box center [634, 183] width 68 height 8
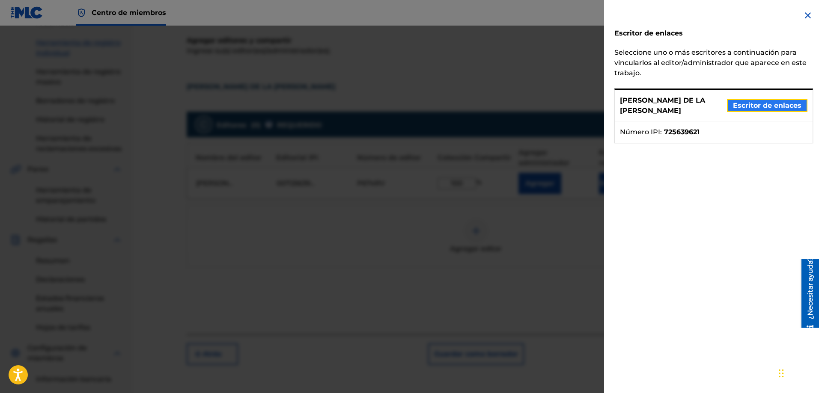
click at [780, 101] on font "Escritor de enlaces" at bounding box center [767, 105] width 68 height 8
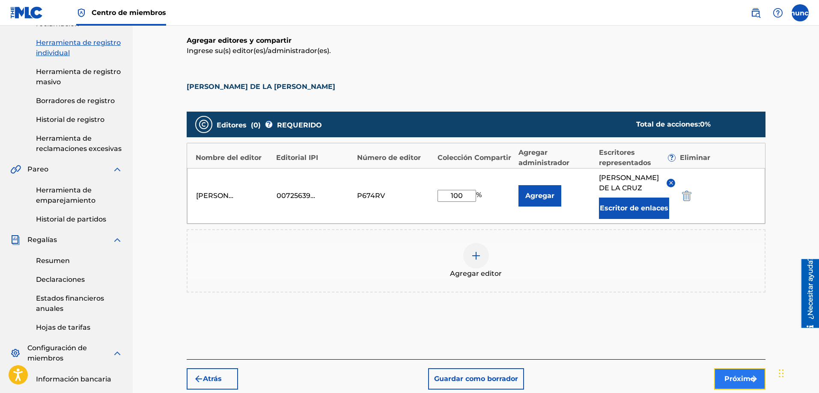
click at [739, 377] on font "Próximo" at bounding box center [739, 379] width 30 height 8
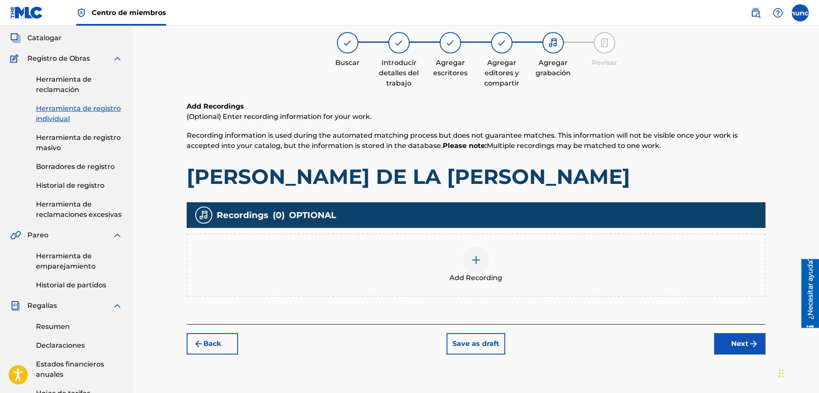
scroll to position [39, 0]
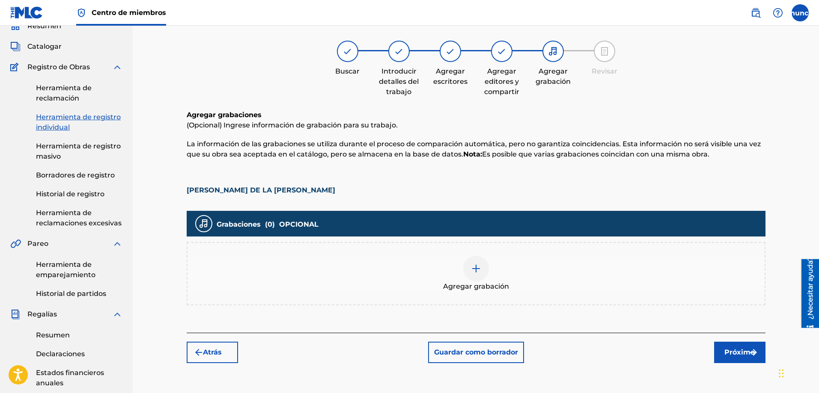
click at [474, 268] on img at bounding box center [476, 269] width 10 height 10
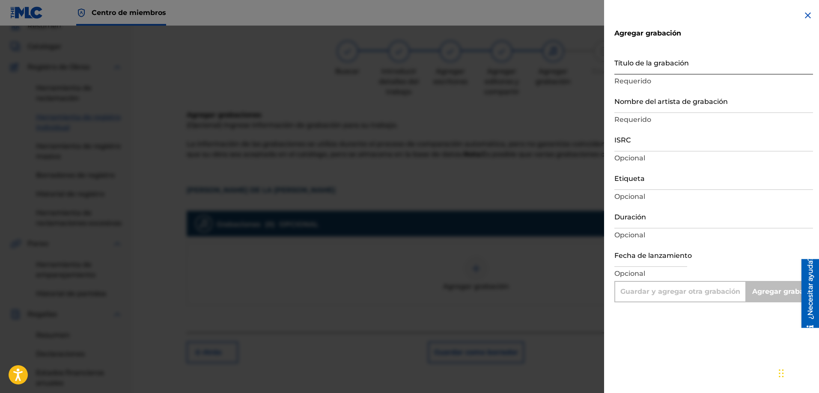
click at [627, 60] on input "Título de la grabación" at bounding box center [713, 62] width 199 height 24
type input "A"
type input "Add Recording"
type input "AMOR FUGAZ"
click at [658, 106] on input "Nombre del artista de grabación" at bounding box center [713, 101] width 199 height 24
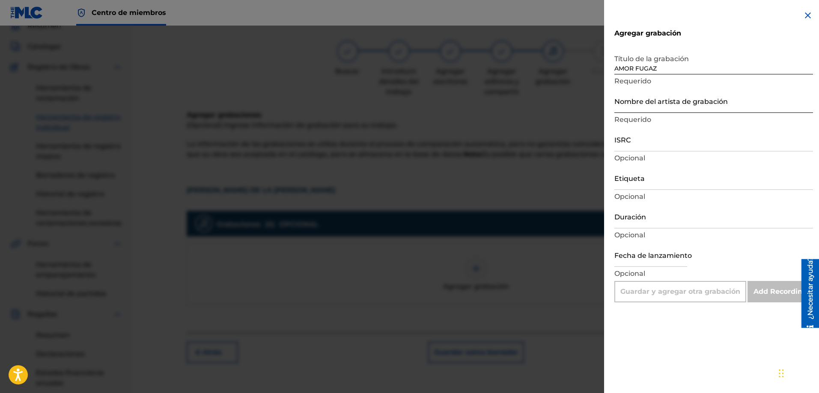
click at [652, 105] on input "Nombre del artista de grabación" at bounding box center [713, 101] width 199 height 24
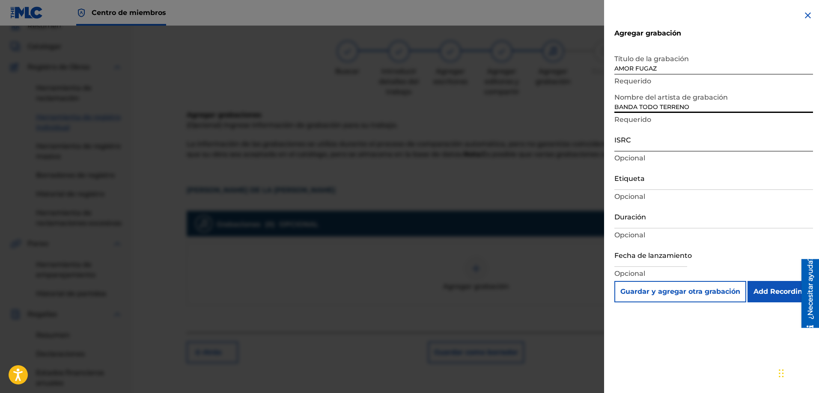
type input "BANDA TODO TERRENO"
click at [655, 150] on input "ISRC" at bounding box center [713, 139] width 199 height 24
paste input "TCAEJ1947913"
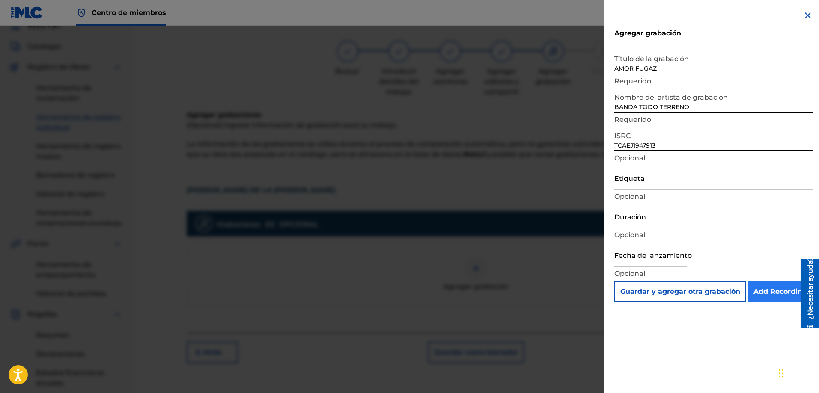
type input "TCAEJ1947913"
click at [764, 288] on input "Add Recording" at bounding box center [779, 291] width 65 height 21
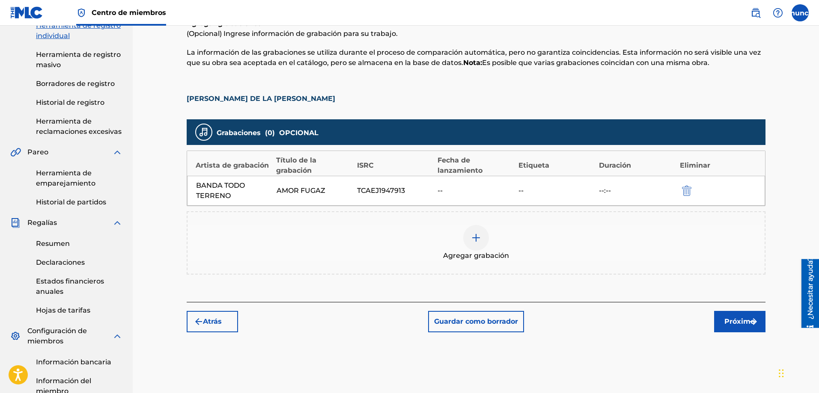
scroll to position [149, 0]
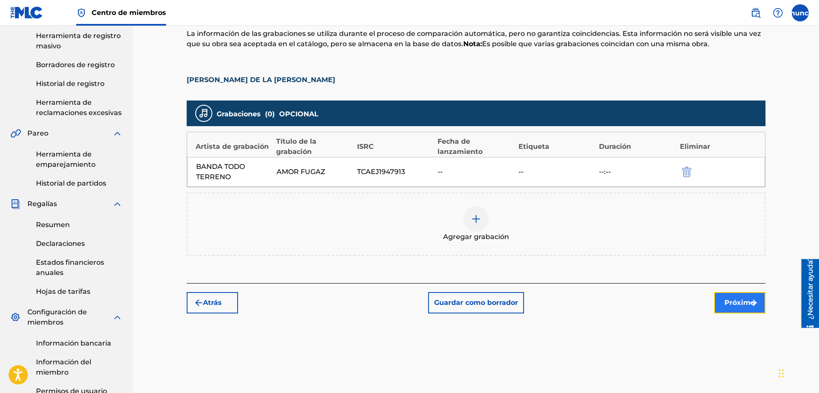
click at [741, 300] on font "Próximo" at bounding box center [739, 303] width 30 height 8
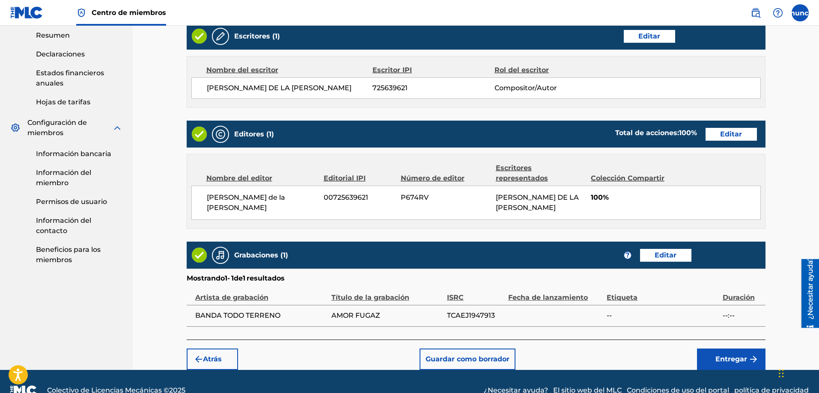
scroll to position [346, 0]
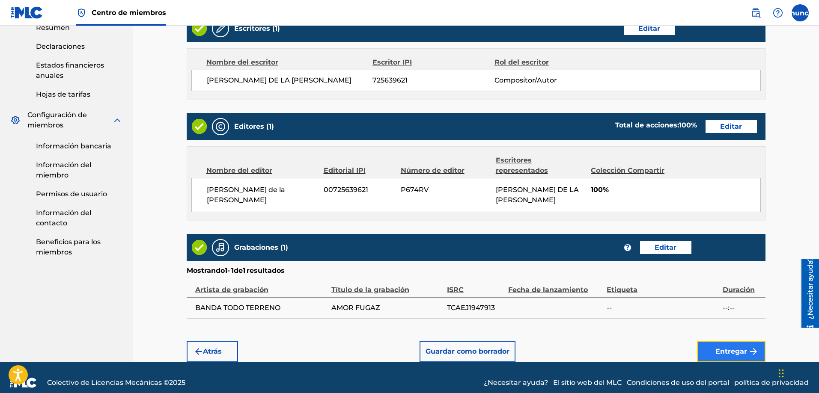
click at [720, 341] on button "Entregar" at bounding box center [731, 351] width 68 height 21
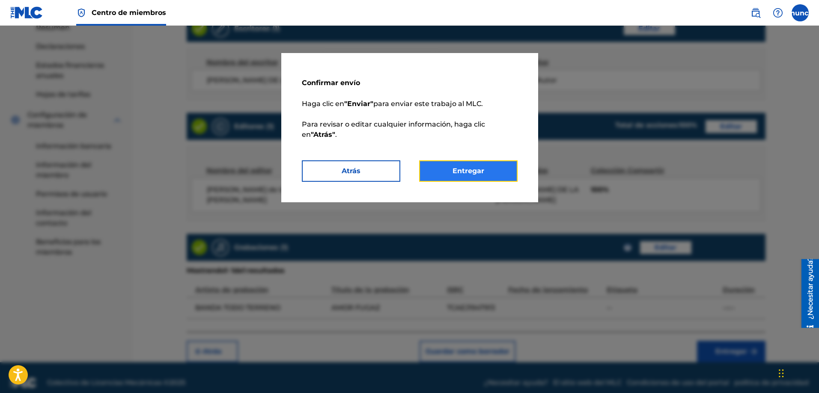
click at [480, 172] on font "Entregar" at bounding box center [468, 171] width 32 height 8
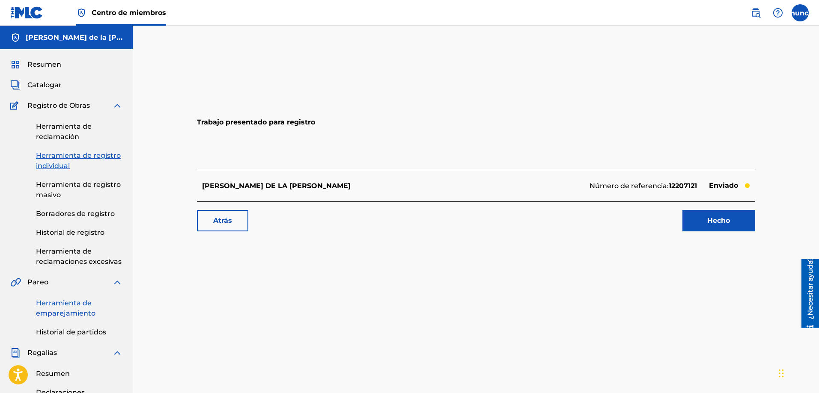
click at [66, 302] on font "Herramienta de emparejamiento" at bounding box center [65, 308] width 59 height 18
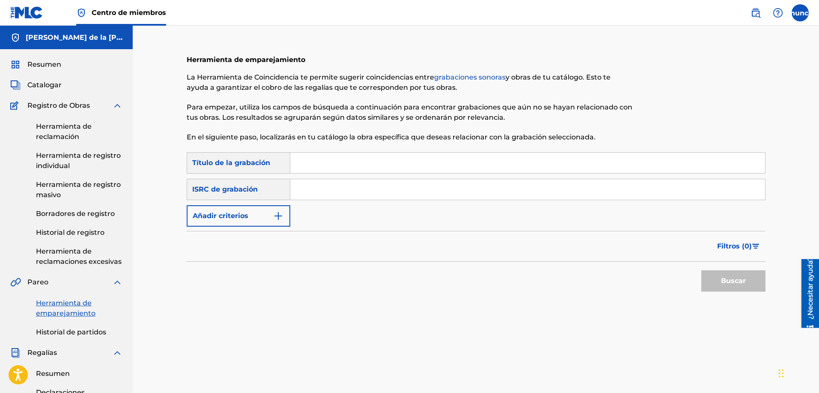
click at [312, 159] on input "Formulario de búsqueda" at bounding box center [527, 163] width 475 height 21
click at [43, 84] on font "Catalogar" at bounding box center [44, 85] width 34 height 8
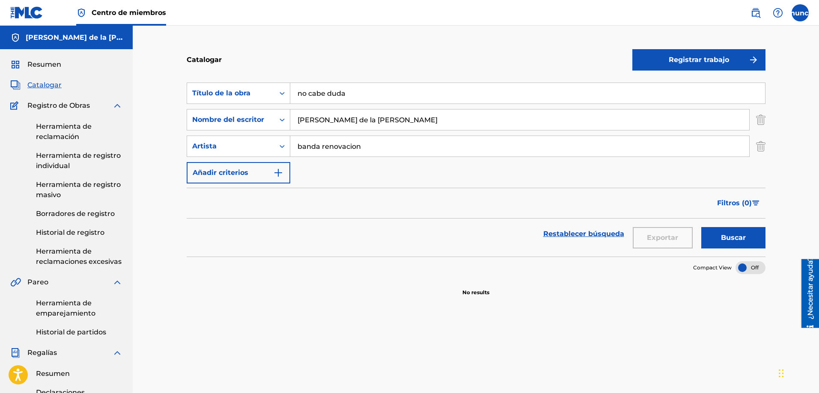
click at [39, 52] on div "Resumen Catalogar Registro de Obras Herramienta de reclamación Herramienta de r…" at bounding box center [66, 331] width 133 height 565
click at [39, 68] on font "Resumen" at bounding box center [44, 64] width 34 height 8
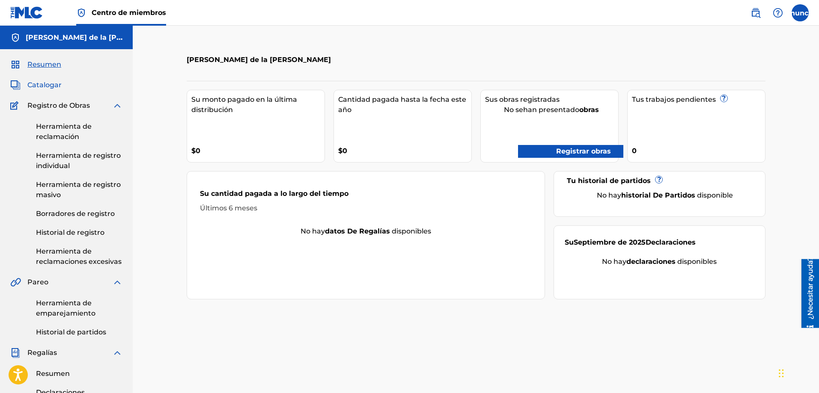
click at [41, 89] on span "Catalogar" at bounding box center [44, 85] width 34 height 10
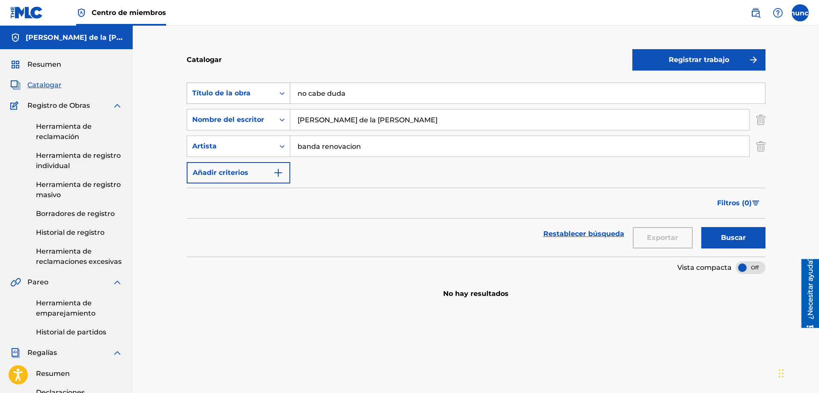
drag, startPoint x: 356, startPoint y: 91, endPoint x: 253, endPoint y: 93, distance: 103.2
click at [253, 93] on div "Búsqueda con criterios2ce73778-a4a8-4990-9a00-4e15dfa64483 Título de la obra no…" at bounding box center [476, 93] width 579 height 21
drag, startPoint x: 371, startPoint y: 152, endPoint x: 277, endPoint y: 156, distance: 94.3
click at [277, 156] on div "Buscar con criterios7f7812b5-f259-4c99-bf6a-17334f8d0487 Artista banda renovaci…" at bounding box center [476, 146] width 579 height 21
click at [63, 127] on font "Herramienta de reclamación" at bounding box center [64, 131] width 56 height 18
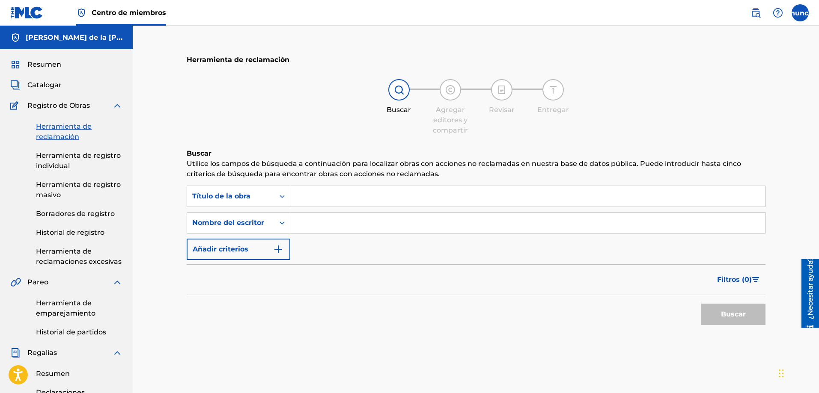
click at [311, 192] on input "Formulario de búsqueda" at bounding box center [527, 196] width 475 height 21
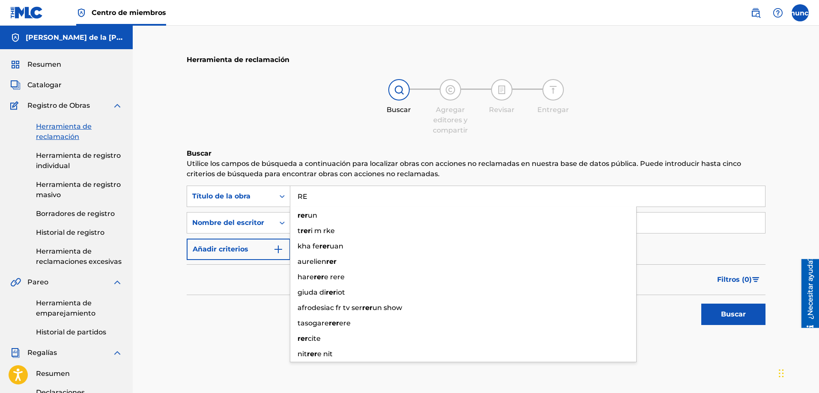
type input "R"
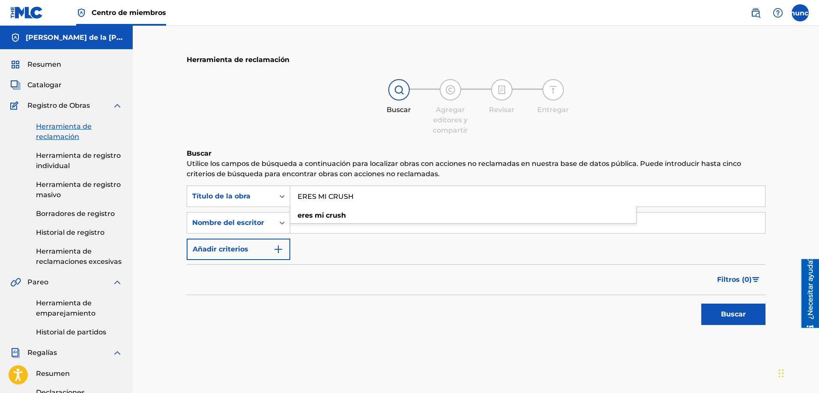
type input "ERES MI CRUSH"
click at [306, 237] on div "Búsqueda con criterios b32252af-67f3-4312-9a74-6dafd9881506 Título de la obra E…" at bounding box center [476, 223] width 579 height 74
click at [302, 233] on input "Formulario de búsqueda" at bounding box center [527, 223] width 475 height 21
type input "[PERSON_NAME] de la [PERSON_NAME]"
click at [737, 315] on font "Buscar" at bounding box center [733, 314] width 25 height 8
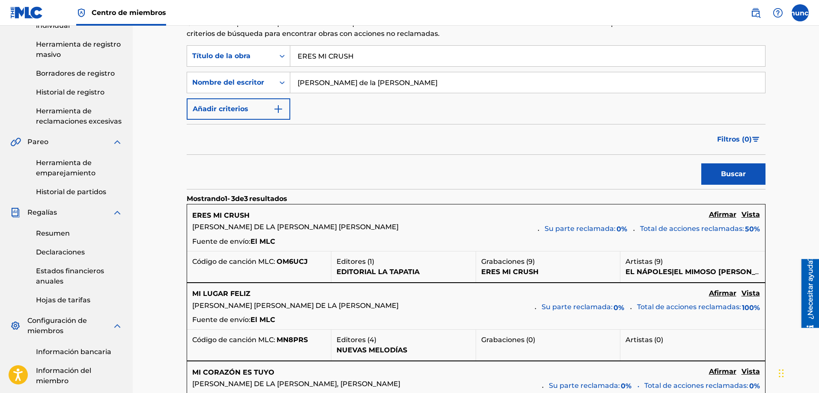
scroll to position [141, 0]
click at [755, 211] on font "Vista" at bounding box center [750, 214] width 18 height 8
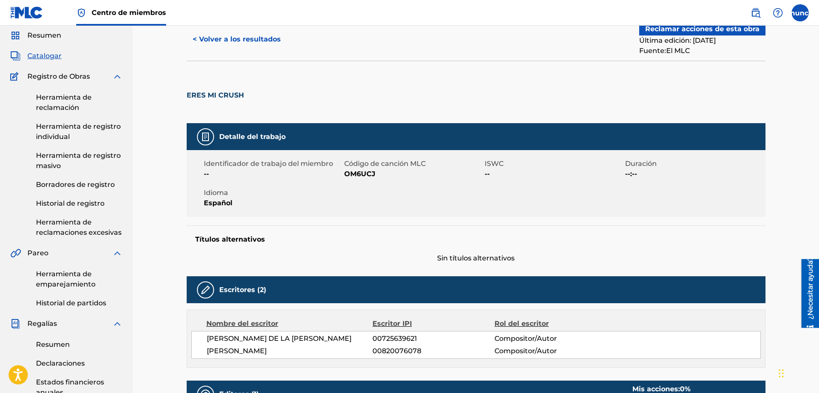
scroll to position [22, 0]
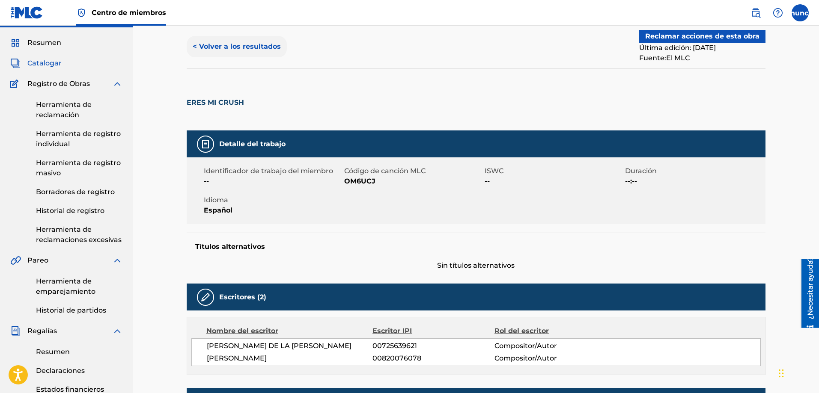
click at [206, 50] on font "< Volver a los resultados" at bounding box center [237, 46] width 88 height 8
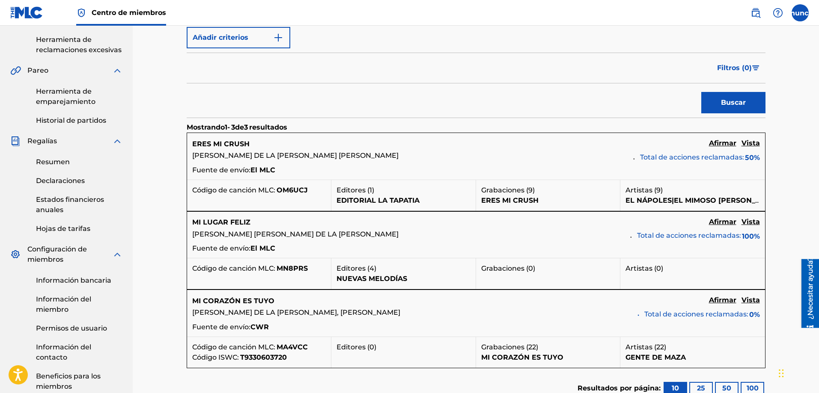
scroll to position [211, 0]
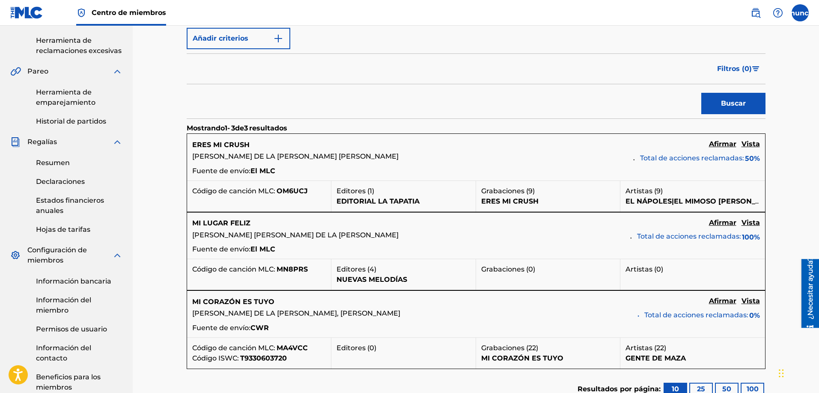
click at [228, 146] on font "ERES MI CRUSH" at bounding box center [220, 145] width 57 height 8
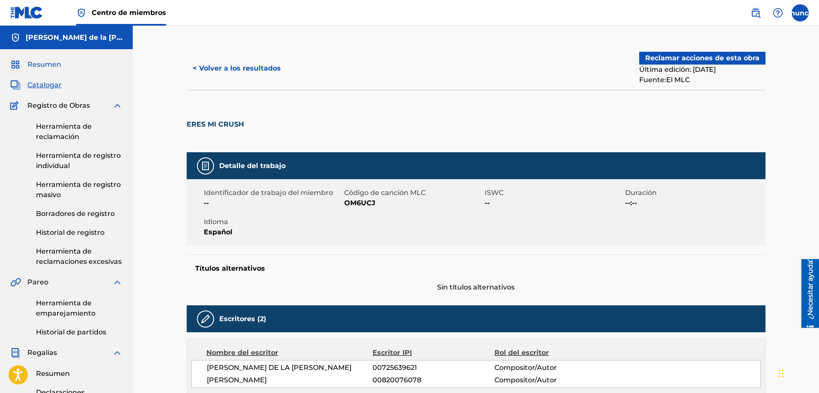
click at [47, 64] on font "Resumen" at bounding box center [44, 64] width 34 height 8
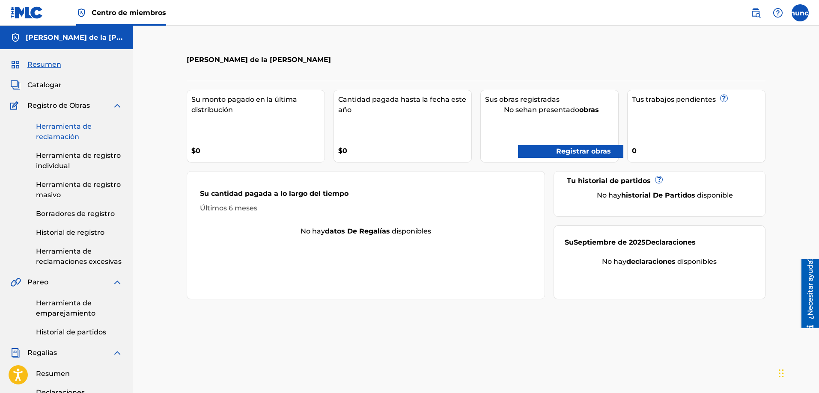
click at [67, 137] on font "Herramienta de reclamación" at bounding box center [64, 131] width 56 height 18
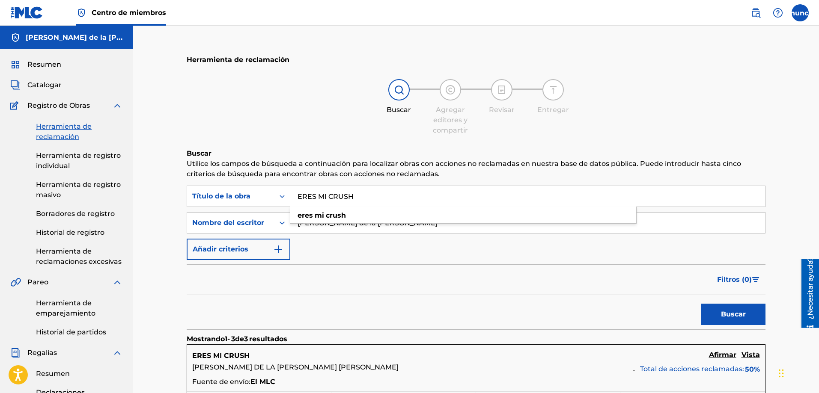
drag, startPoint x: 383, startPoint y: 202, endPoint x: 272, endPoint y: 208, distance: 111.4
click at [272, 208] on div "Búsqueda con criterios b32252af-67f3-4312-9a74-6dafd9881506 Título de la obra E…" at bounding box center [476, 223] width 579 height 74
click at [318, 199] on input "Formulario de búsqueda" at bounding box center [527, 196] width 475 height 21
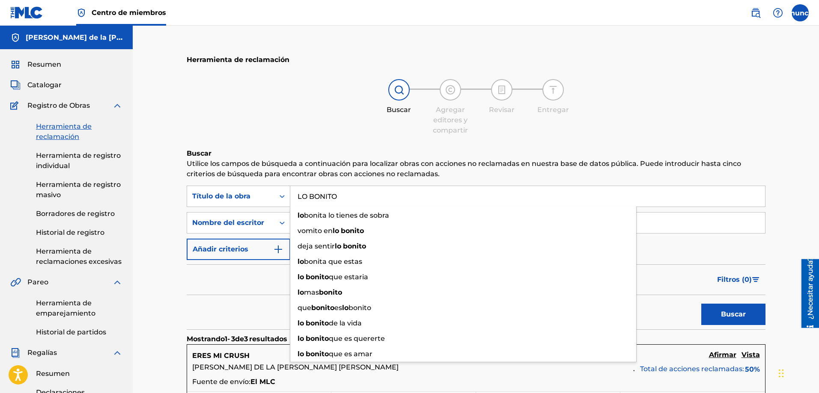
type input "LO BONITO"
click at [701, 304] on button "Buscar" at bounding box center [733, 314] width 64 height 21
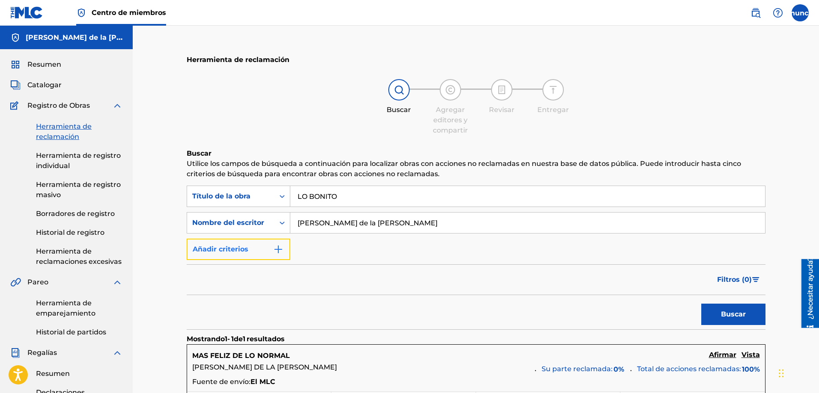
click at [264, 243] on button "Añadir criterios" at bounding box center [239, 249] width 104 height 21
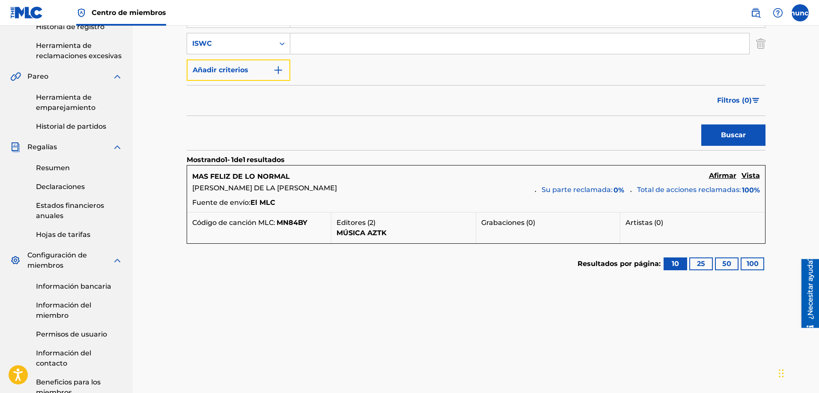
scroll to position [209, 0]
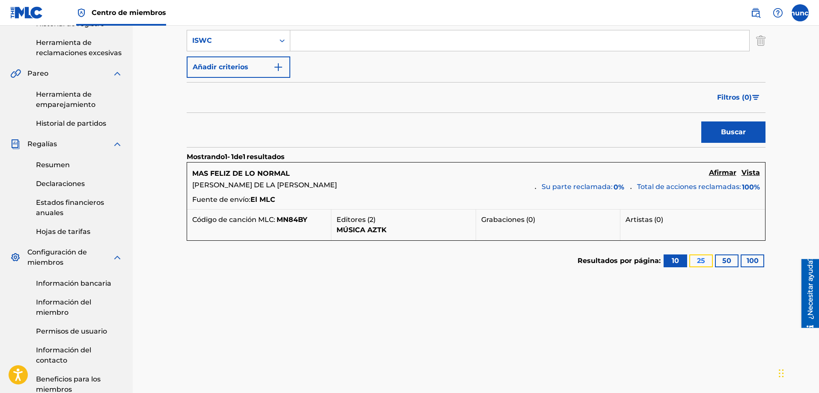
click at [699, 265] on font "25" at bounding box center [701, 261] width 8 height 10
click at [732, 266] on button "50" at bounding box center [727, 261] width 24 height 13
click at [755, 264] on font "100" at bounding box center [752, 261] width 12 height 8
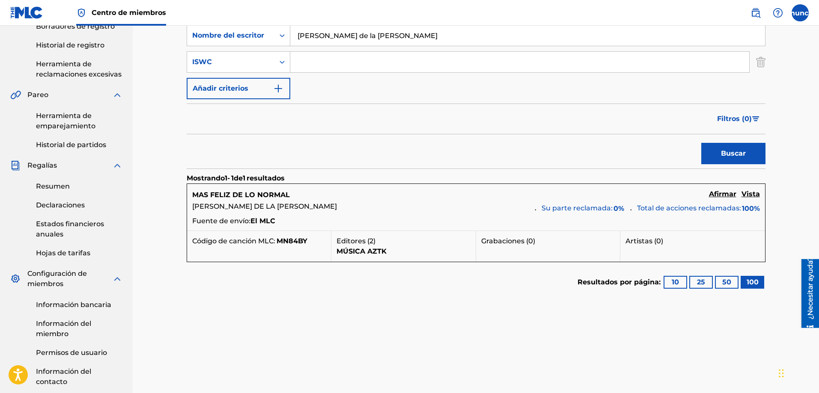
scroll to position [193, 0]
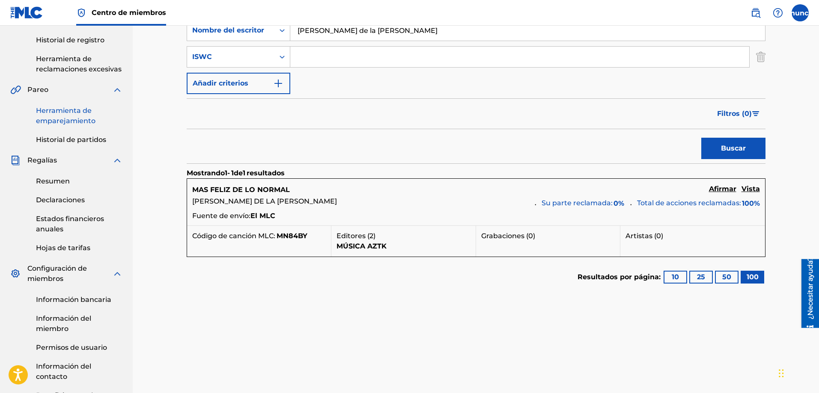
click at [46, 117] on font "Herramienta de emparejamiento" at bounding box center [65, 116] width 59 height 18
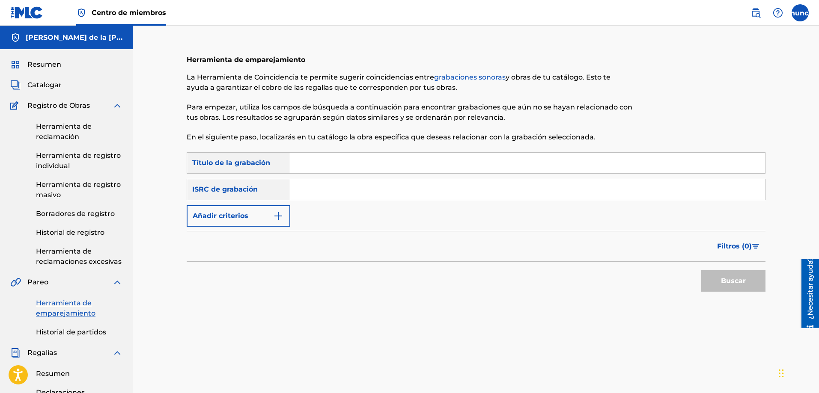
click at [324, 167] on input "Formulario de búsqueda" at bounding box center [527, 163] width 475 height 21
click at [323, 167] on input "Formulario de búsqueda" at bounding box center [527, 163] width 475 height 21
type input "LO BONITO"
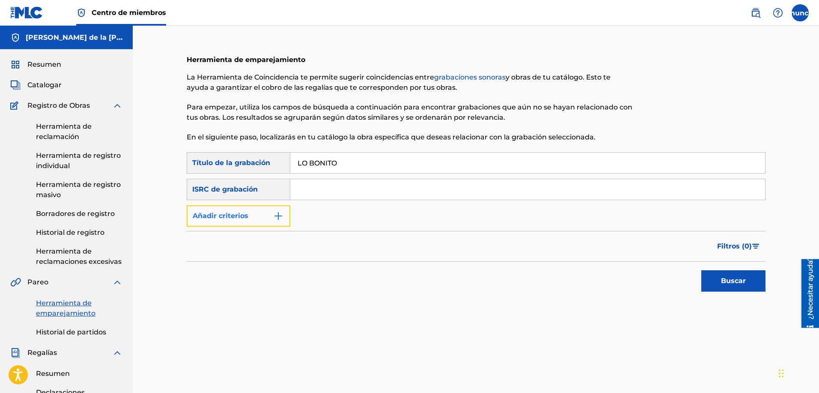
click at [264, 217] on button "Añadir criterios" at bounding box center [239, 215] width 104 height 21
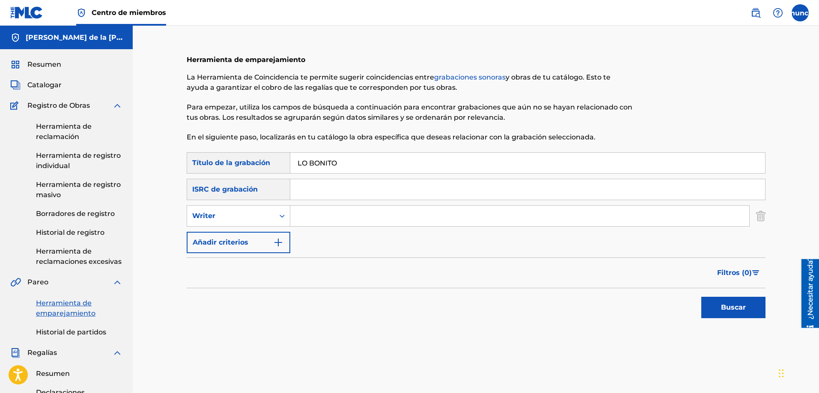
click at [291, 219] on input "Formulario de búsqueda" at bounding box center [519, 216] width 459 height 21
click at [284, 219] on icon "Formulario de búsqueda" at bounding box center [282, 216] width 9 height 9
click at [263, 240] on div "Recording Artist" at bounding box center [238, 237] width 103 height 21
click at [303, 221] on input "Formulario de búsqueda" at bounding box center [519, 216] width 459 height 21
type input "[PERSON_NAME]"
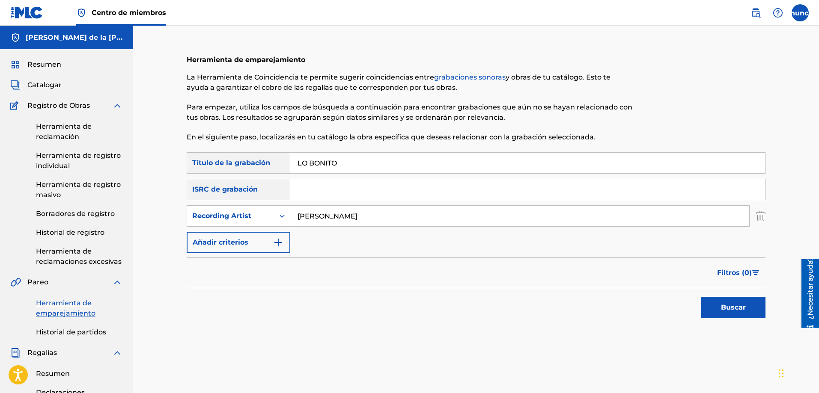
click at [701, 297] on button "Buscar" at bounding box center [733, 307] width 64 height 21
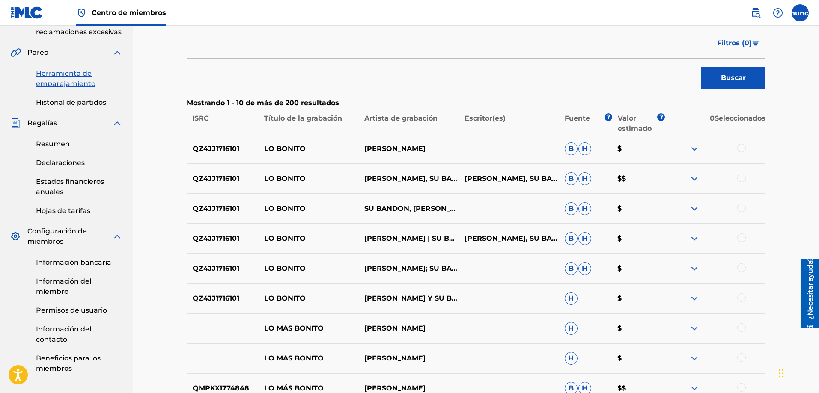
scroll to position [223, 0]
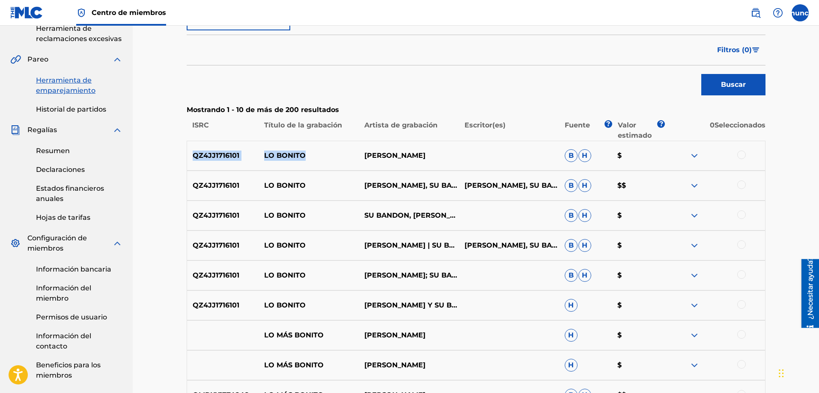
drag, startPoint x: 325, startPoint y: 159, endPoint x: 187, endPoint y: 153, distance: 137.9
click at [187, 153] on div "QZ4JJ1716101 LO BONITO [PERSON_NAME]" at bounding box center [476, 156] width 579 height 30
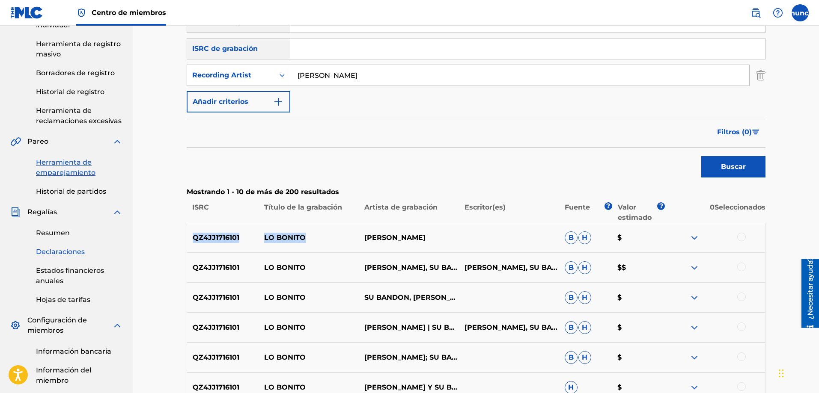
scroll to position [15, 0]
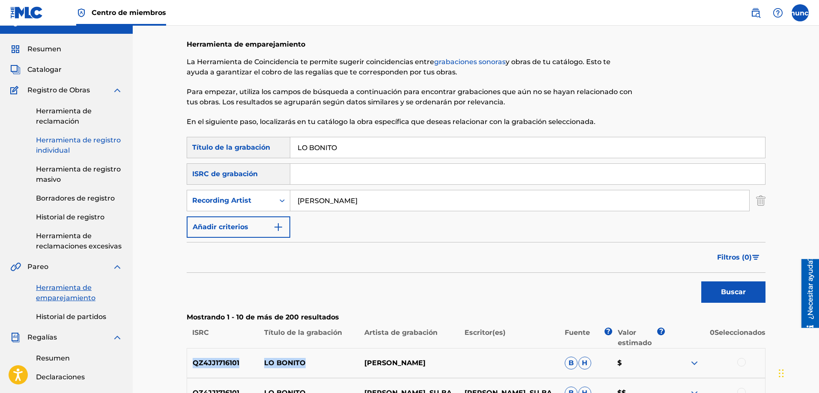
click at [49, 153] on font "Herramienta de registro individual" at bounding box center [78, 145] width 85 height 18
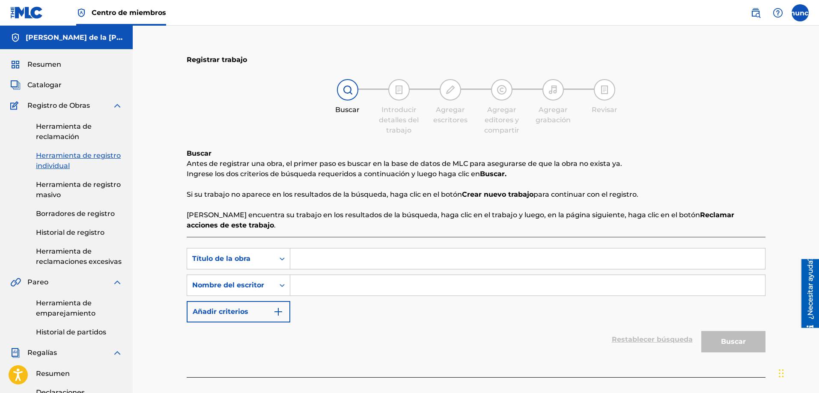
click at [301, 259] on input "Formulario de búsqueda" at bounding box center [527, 259] width 475 height 21
type input "L"
type input "ADFKVJ"
click at [300, 283] on input "Formulario de búsqueda" at bounding box center [527, 285] width 475 height 21
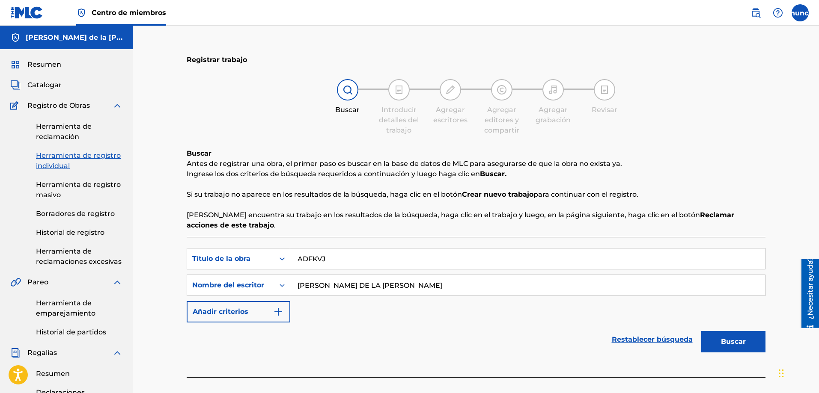
type input "[PERSON_NAME] DE LA [PERSON_NAME]"
click at [701, 331] on button "Buscar" at bounding box center [733, 341] width 64 height 21
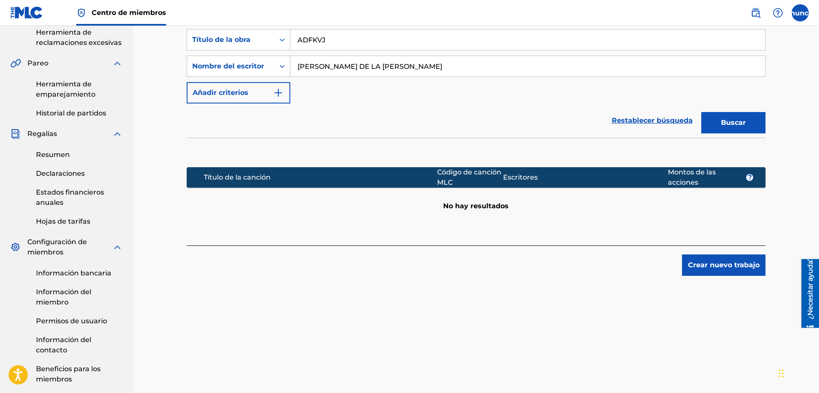
scroll to position [220, 0]
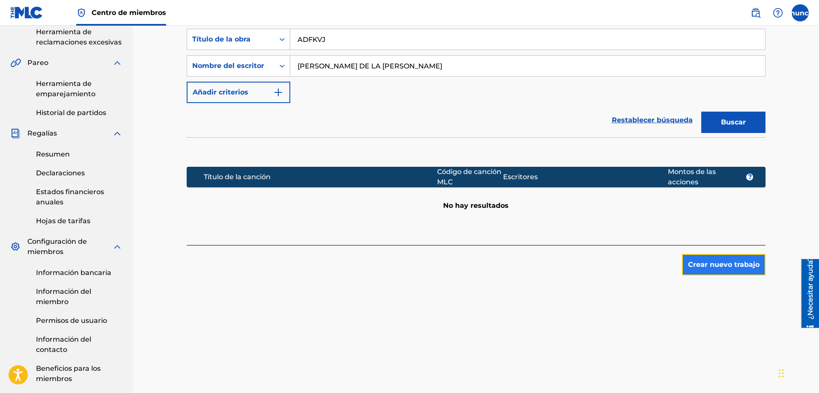
click at [692, 274] on button "Crear nuevo trabajo" at bounding box center [723, 264] width 83 height 21
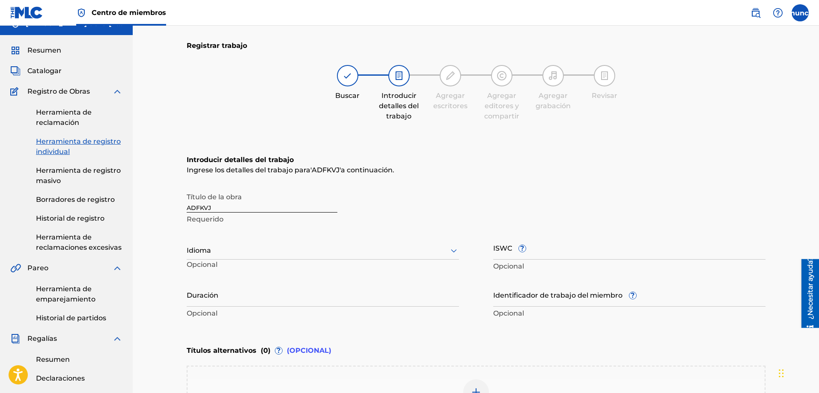
scroll to position [0, 0]
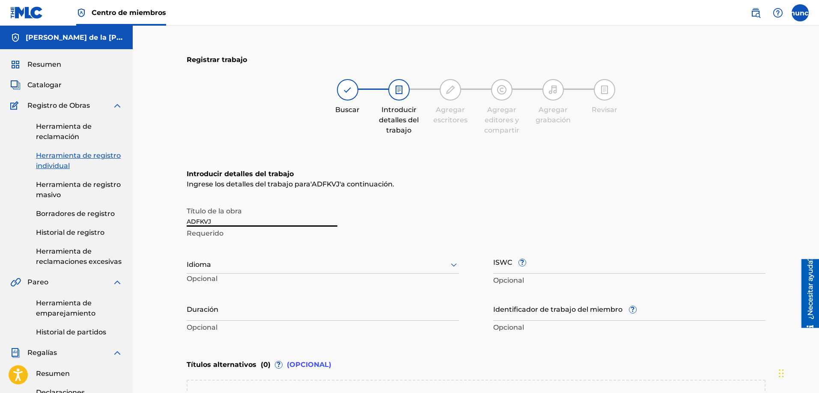
drag, startPoint x: 263, startPoint y: 217, endPoint x: 137, endPoint y: 210, distance: 126.5
click at [137, 210] on div "Registrar trabajo Buscar Introducir detalles del trabajo Agregar escritores Agr…" at bounding box center [476, 320] width 686 height 588
type input "LO BONITO"
click at [282, 267] on div "Idioma" at bounding box center [323, 265] width 272 height 18
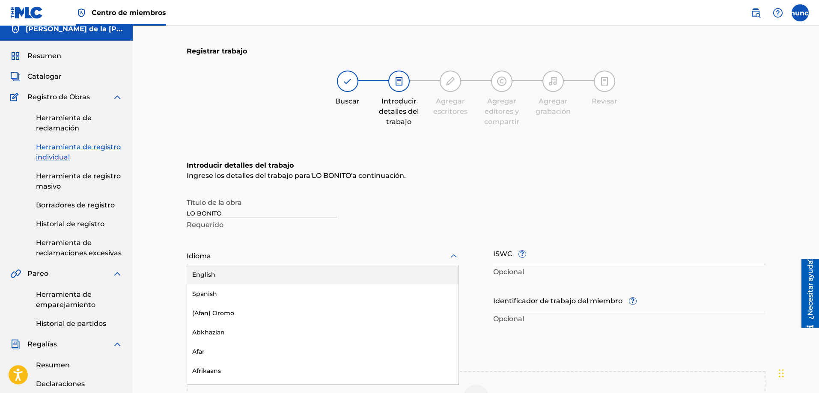
scroll to position [9, 0]
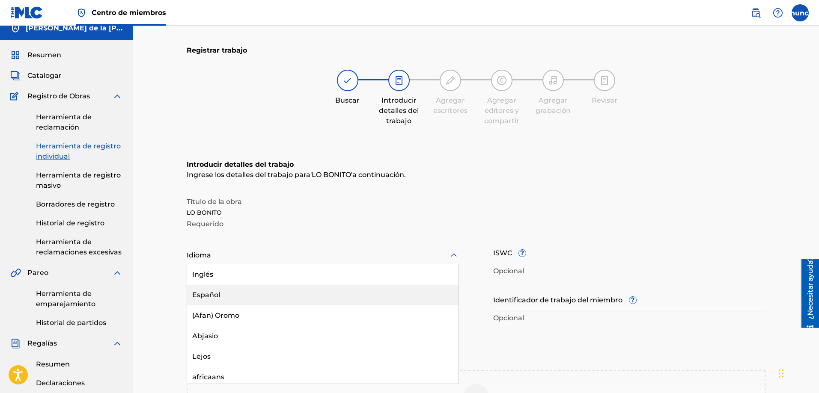
click at [245, 304] on div "Español" at bounding box center [322, 295] width 271 height 21
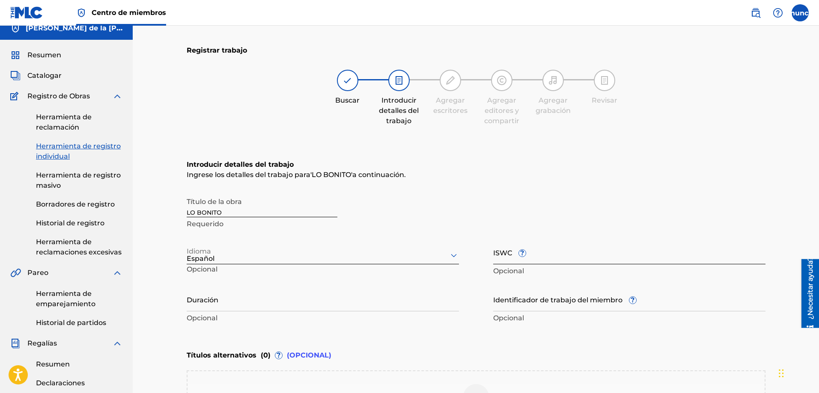
click at [525, 258] on input "ISWC ?" at bounding box center [629, 252] width 272 height 24
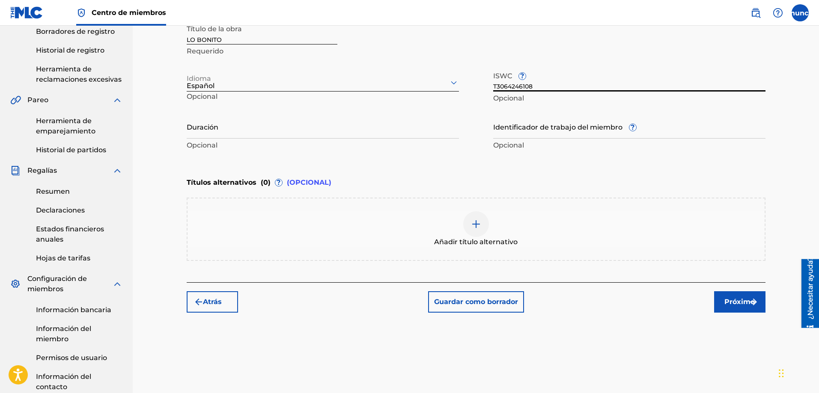
scroll to position [196, 0]
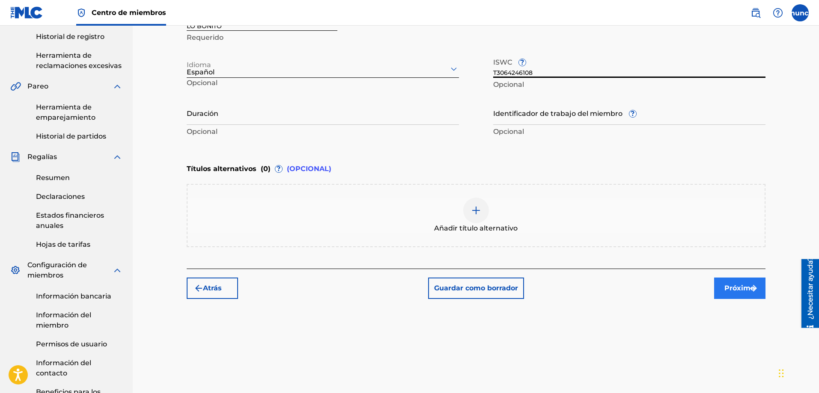
type input "T3064246108"
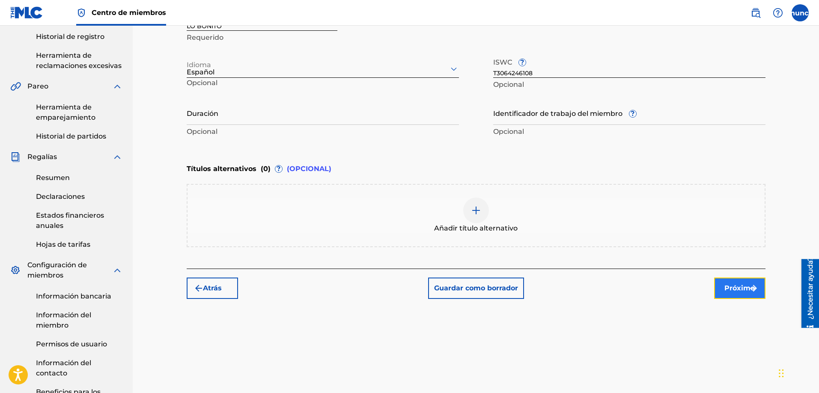
click at [739, 286] on font "Próximo" at bounding box center [739, 288] width 30 height 8
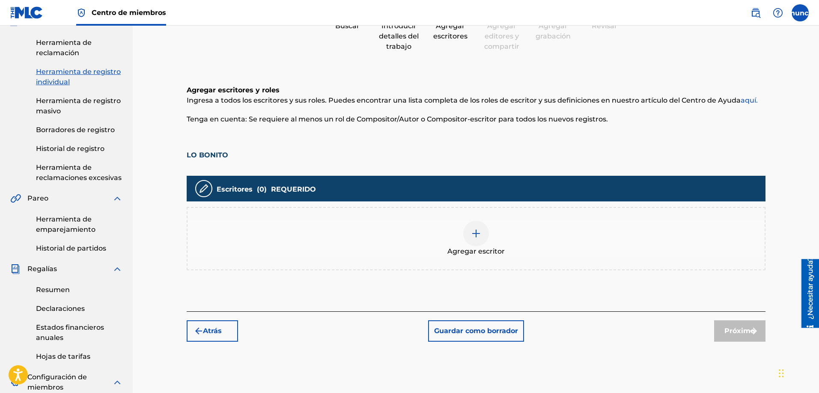
scroll to position [39, 0]
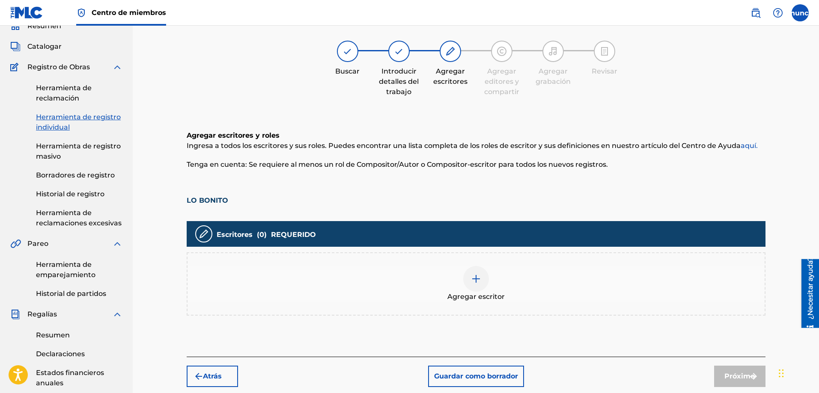
click at [475, 281] on img at bounding box center [476, 279] width 10 height 10
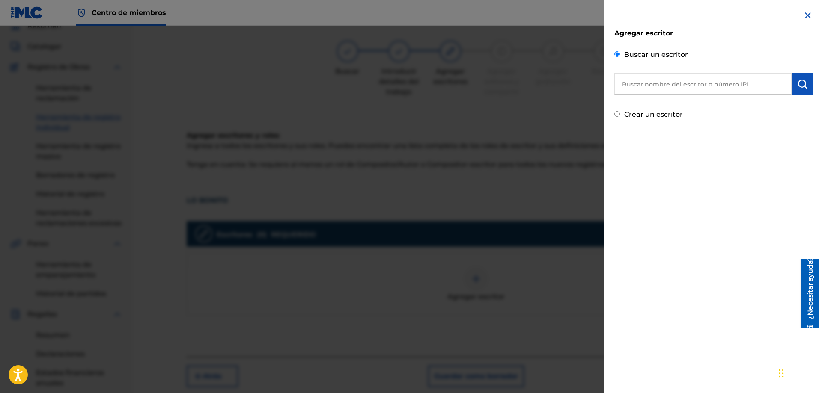
click at [644, 85] on input "text" at bounding box center [702, 83] width 177 height 21
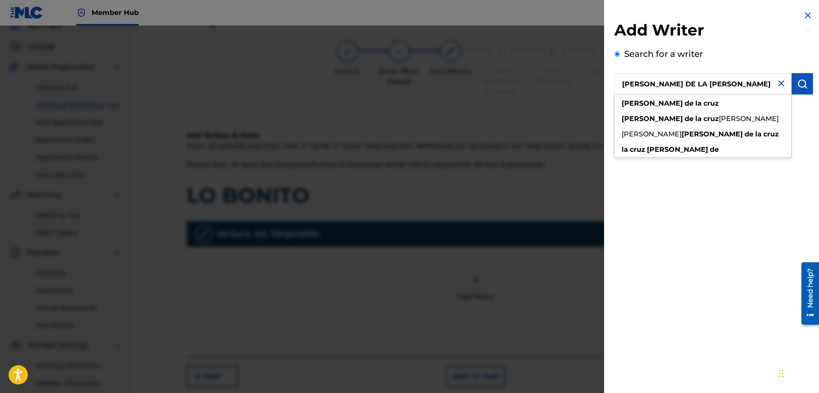
type input "[PERSON_NAME] DE LA [PERSON_NAME]"
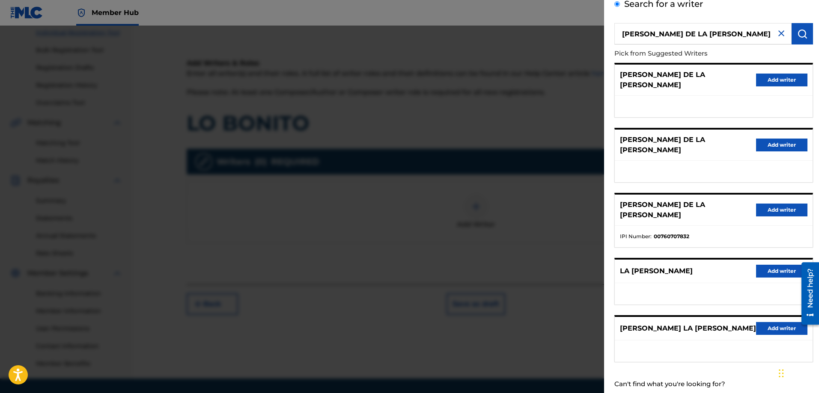
scroll to position [137, 0]
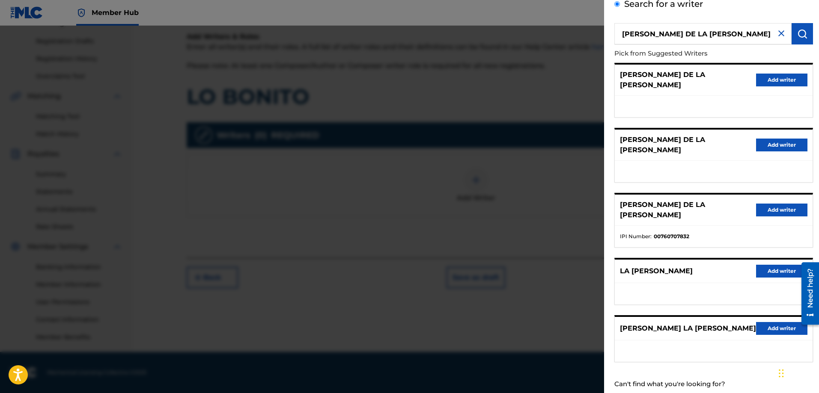
click at [632, 393] on label "Create a writer" at bounding box center [655, 400] width 63 height 10
radio input "true"
click at [620, 393] on input "Create a writer" at bounding box center [617, 400] width 6 height 6
radio input "false"
radio input "true"
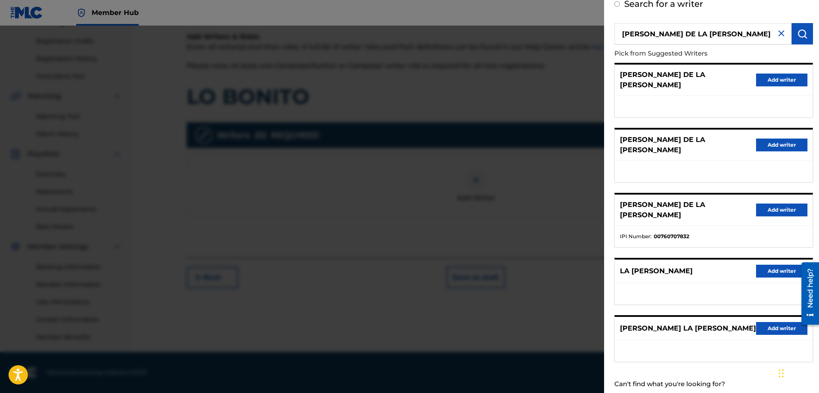
scroll to position [0, 0]
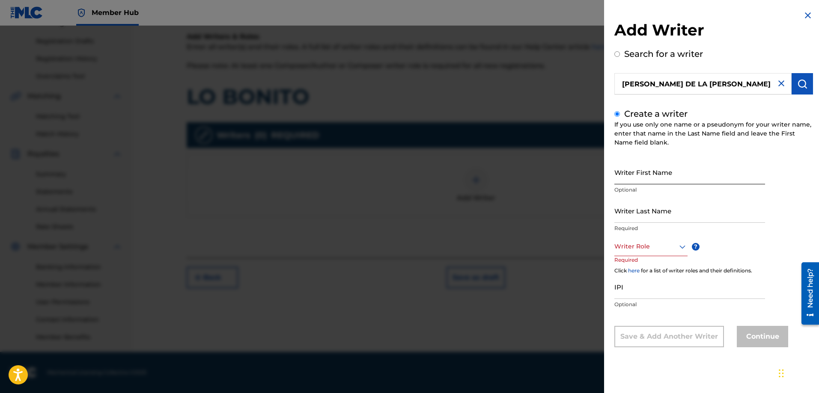
click at [645, 174] on input "Writer First Name" at bounding box center [689, 172] width 151 height 24
type input "[PERSON_NAME]"
click at [640, 215] on input "Writer Last Name" at bounding box center [689, 211] width 151 height 24
type input "DE LA CRUZ"
click at [638, 248] on div at bounding box center [650, 246] width 73 height 11
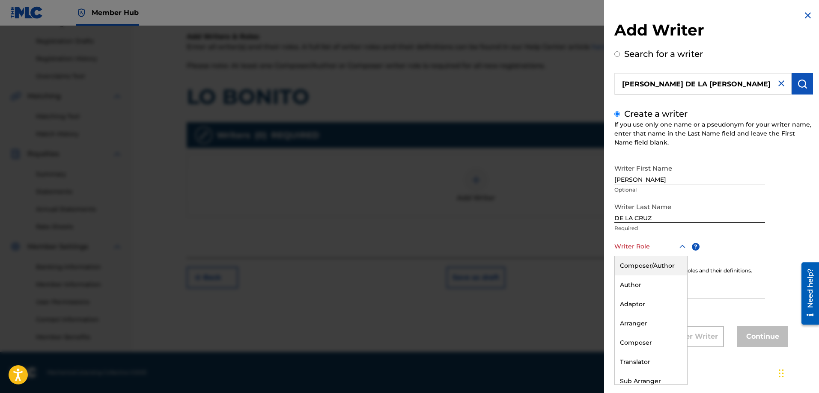
click at [637, 264] on div "Composer/Author" at bounding box center [651, 265] width 72 height 19
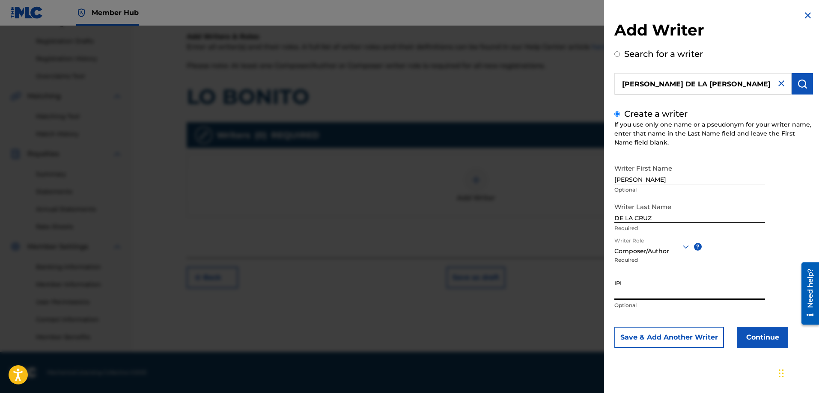
click at [643, 293] on input "IPI" at bounding box center [689, 288] width 151 height 24
paste input "725639621"
type input "725639621"
click at [761, 336] on button "Continue" at bounding box center [762, 337] width 51 height 21
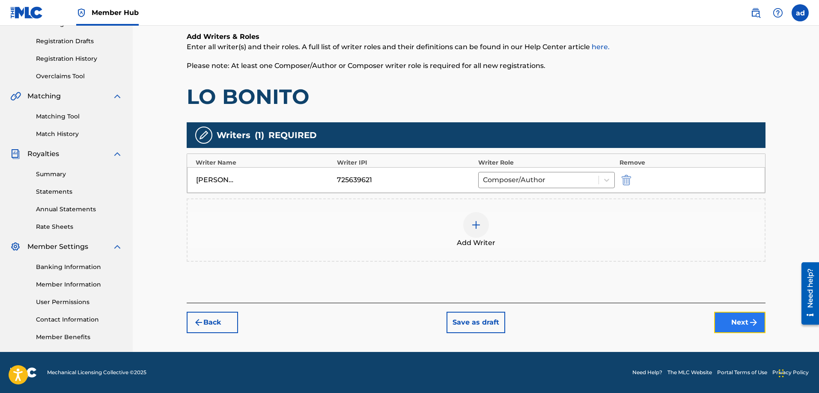
click at [734, 328] on button "Next" at bounding box center [739, 322] width 51 height 21
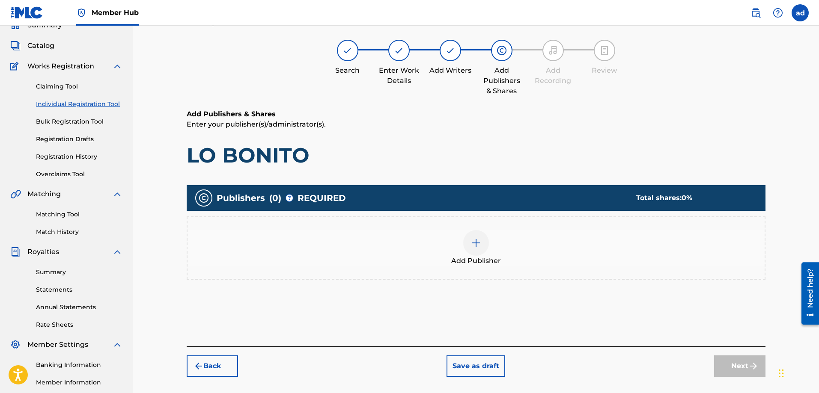
scroll to position [39, 0]
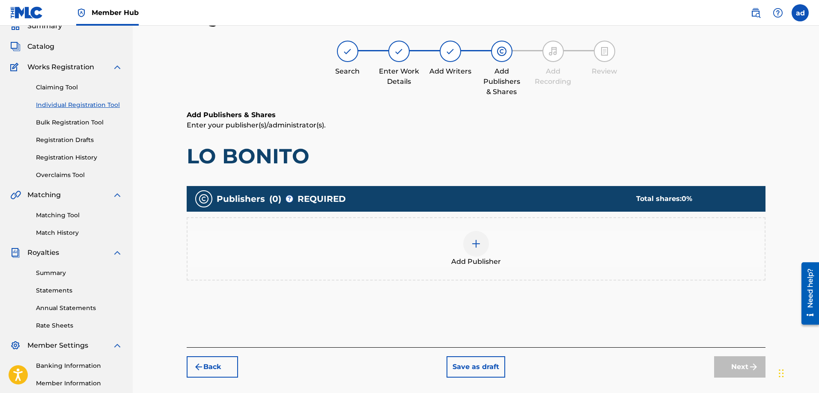
click at [474, 245] on img at bounding box center [476, 244] width 10 height 10
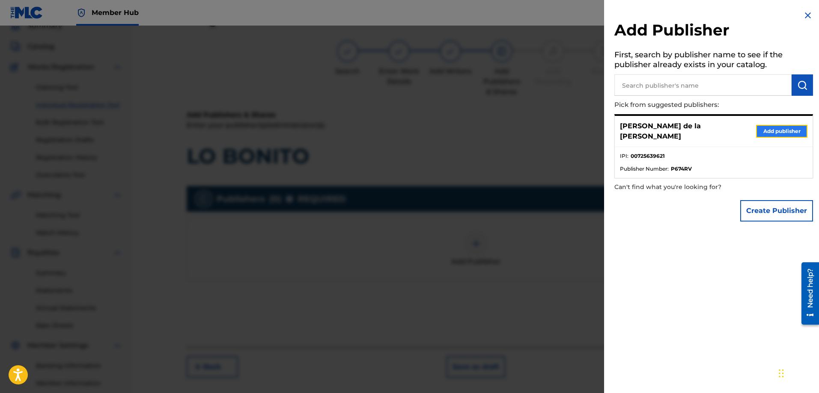
click at [781, 125] on button "Add publisher" at bounding box center [781, 131] width 51 height 13
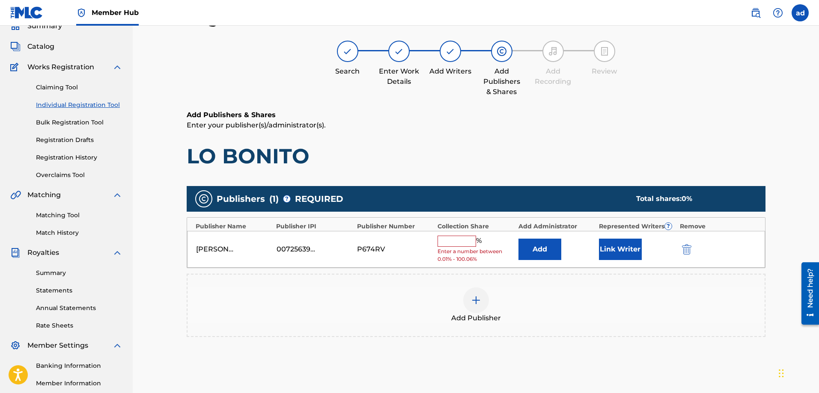
click at [464, 244] on input "text" at bounding box center [456, 241] width 39 height 11
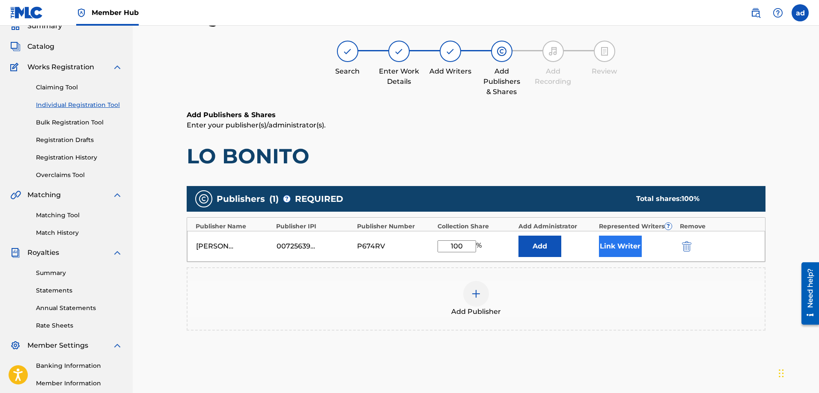
type input "100"
click at [615, 246] on button "Link Writer" at bounding box center [620, 246] width 43 height 21
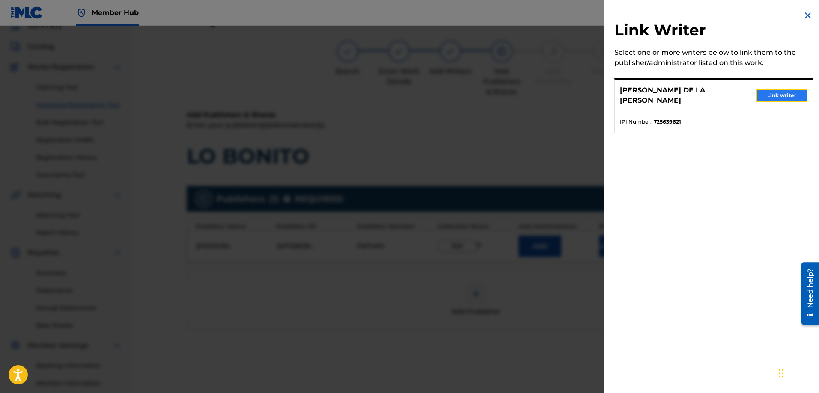
click at [779, 89] on button "Link writer" at bounding box center [781, 95] width 51 height 13
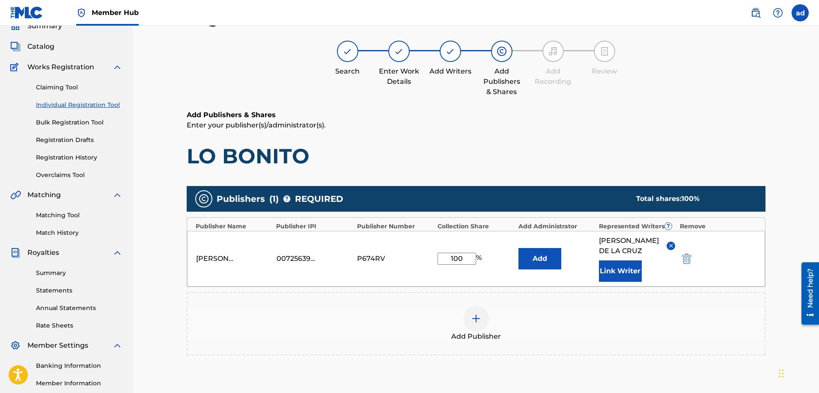
scroll to position [139, 0]
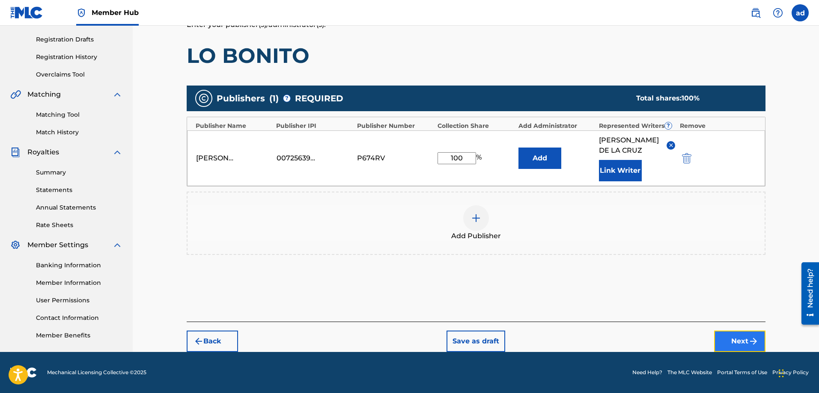
click at [744, 337] on button "Next" at bounding box center [739, 341] width 51 height 21
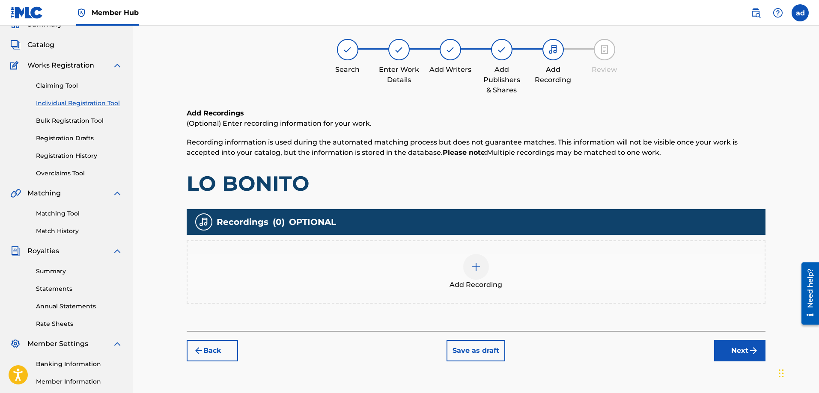
scroll to position [39, 0]
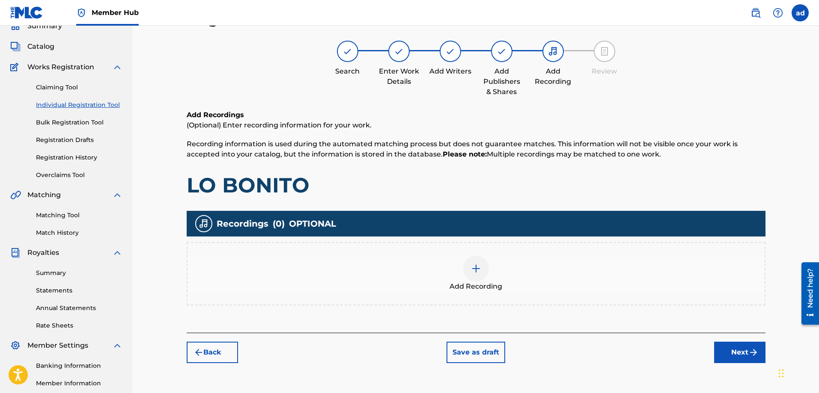
click at [475, 273] on img at bounding box center [476, 269] width 10 height 10
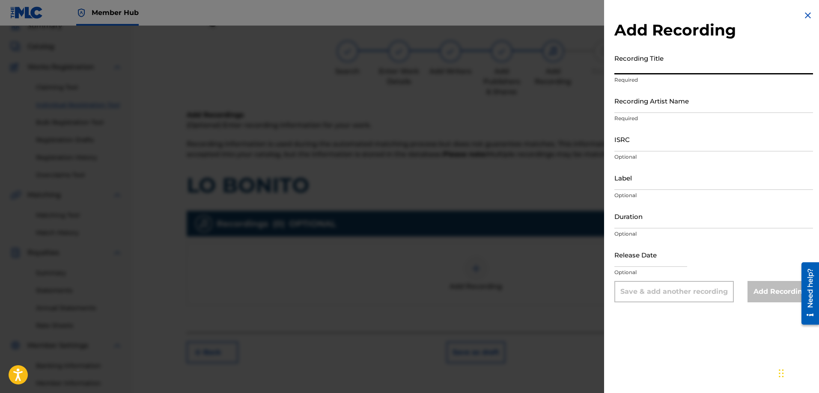
click at [655, 66] on input "Recording Title" at bounding box center [713, 62] width 199 height 24
type input "LO BONITO"
click at [627, 104] on input "Recording Artist Name" at bounding box center [713, 101] width 199 height 24
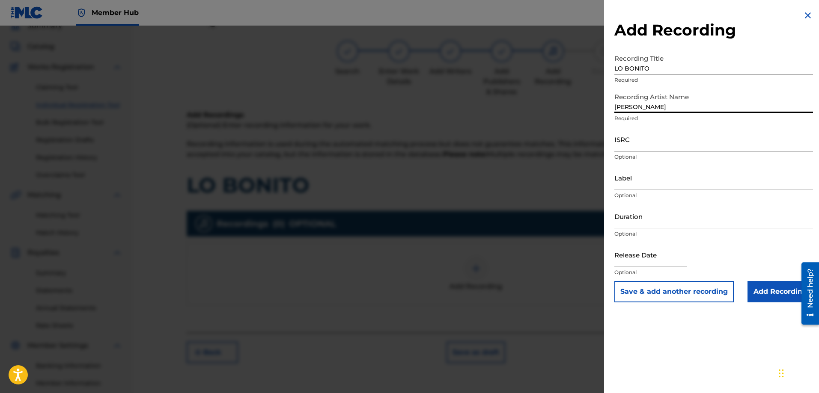
type input "[PERSON_NAME]"
click at [630, 138] on input "ISRC" at bounding box center [713, 139] width 199 height 24
paste input "QZ4JJ1716101"
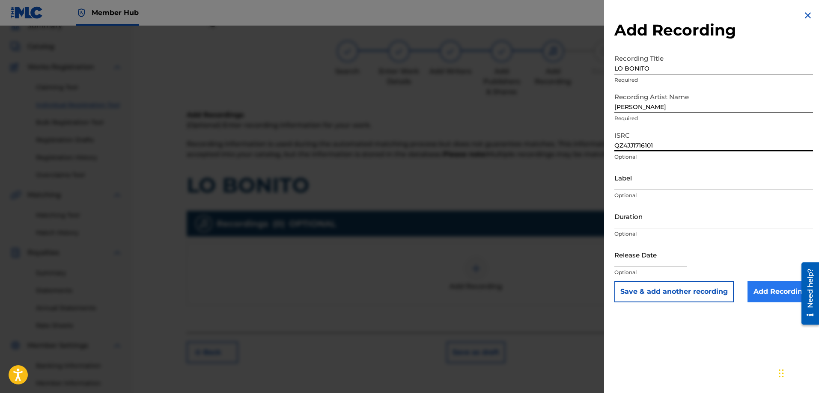
type input "QZ4JJ1716101"
click at [766, 289] on input "Add Recording" at bounding box center [779, 291] width 65 height 21
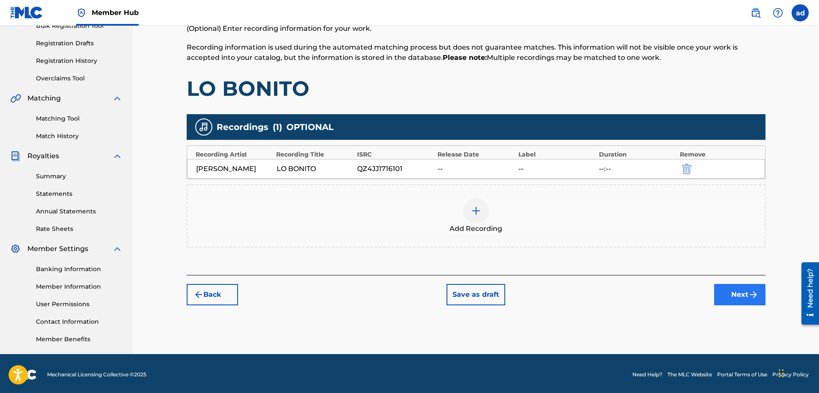
scroll to position [137, 0]
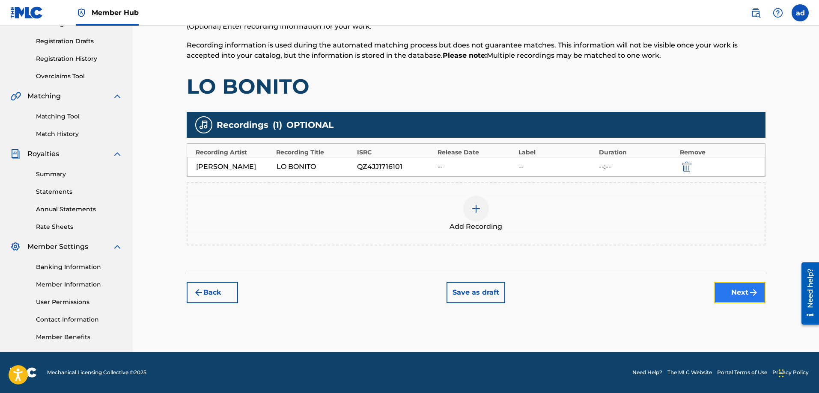
click at [738, 297] on button "Next" at bounding box center [739, 292] width 51 height 21
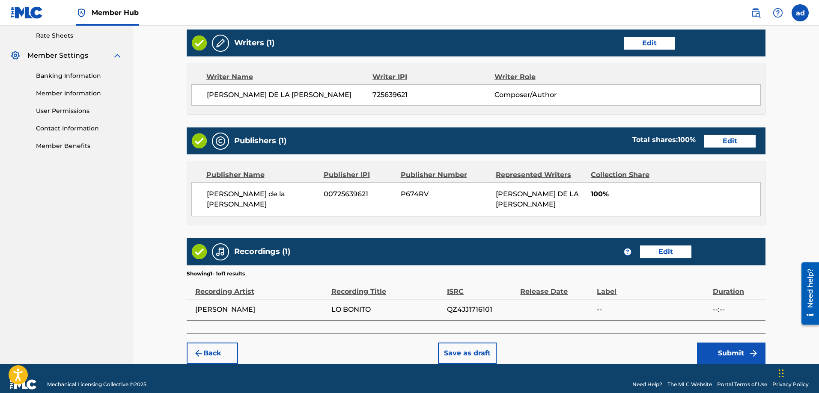
scroll to position [330, 0]
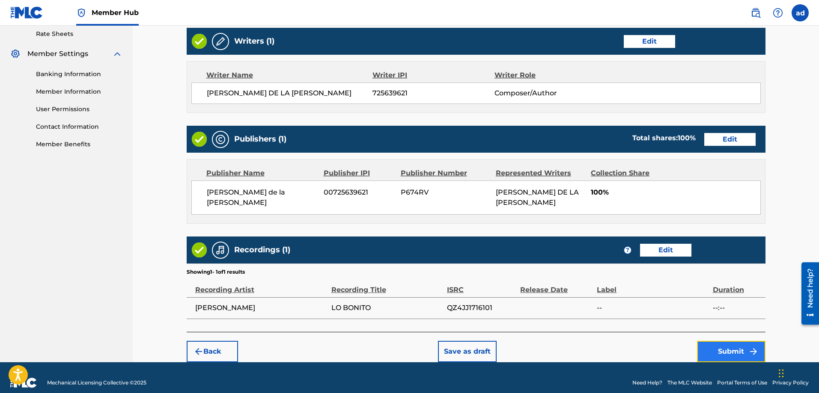
click at [734, 341] on button "Submit" at bounding box center [731, 351] width 68 height 21
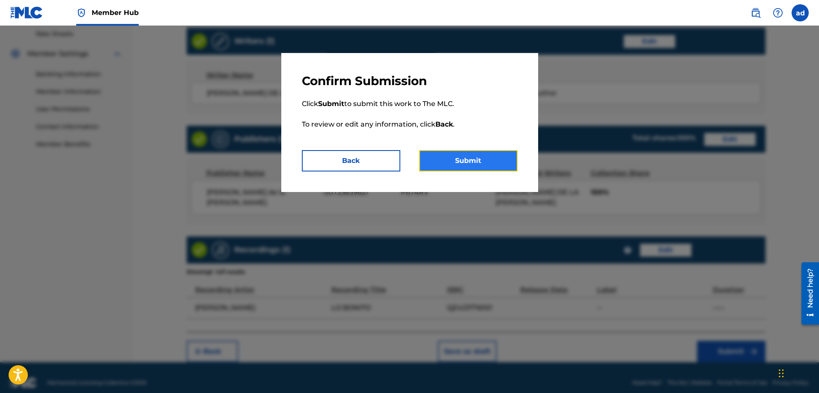
click at [489, 159] on button "Submit" at bounding box center [468, 160] width 98 height 21
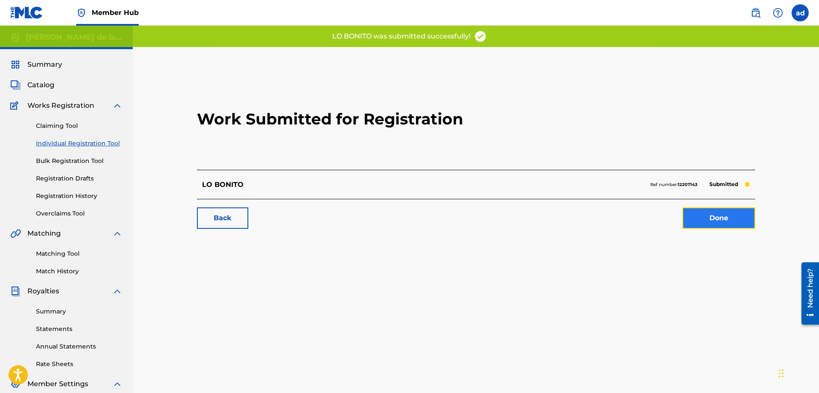
click at [718, 220] on link "Done" at bounding box center [718, 218] width 73 height 21
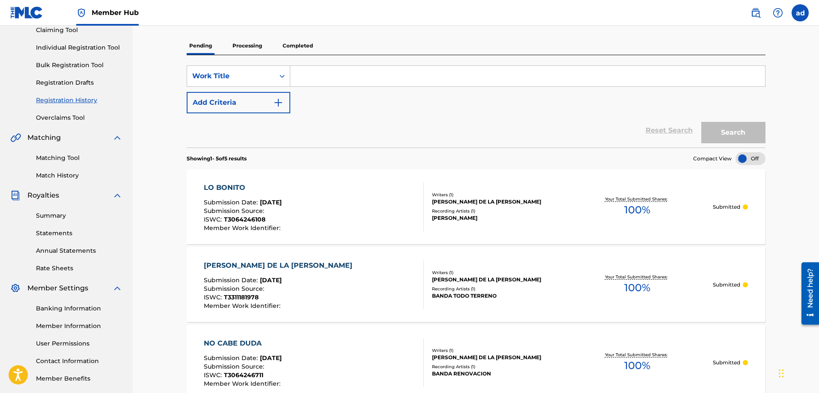
scroll to position [96, 0]
click at [58, 158] on link "Matching Tool" at bounding box center [79, 157] width 86 height 9
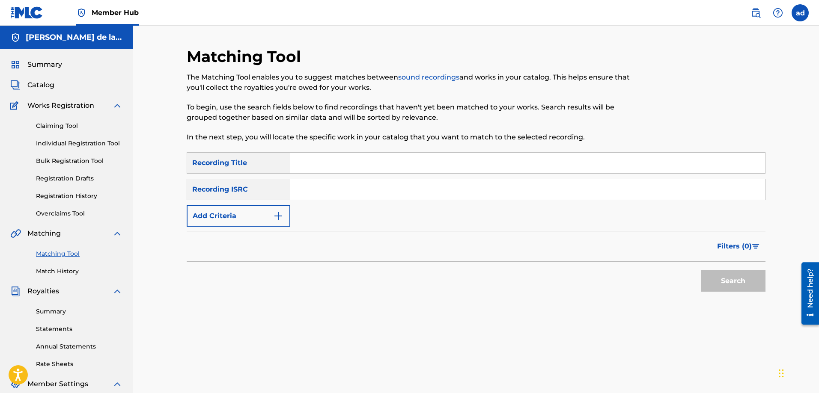
click at [315, 154] on input "Search Form" at bounding box center [527, 163] width 475 height 21
click at [314, 159] on input "Search Form" at bounding box center [527, 163] width 475 height 21
type input "ME SORPRENDISTE"
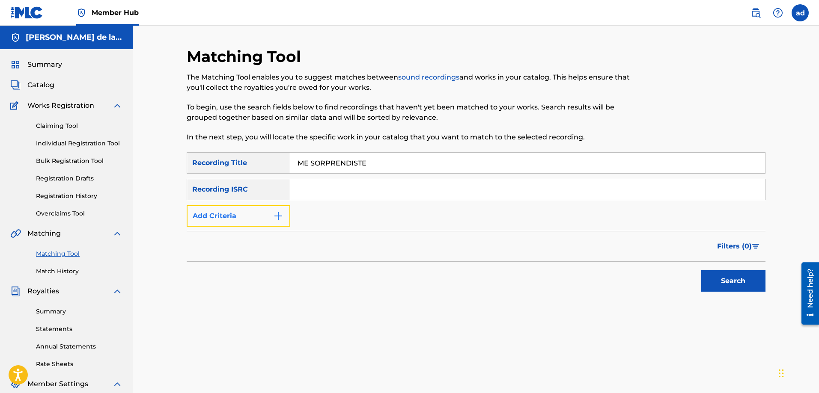
click at [276, 217] on img "Search Form" at bounding box center [278, 216] width 10 height 10
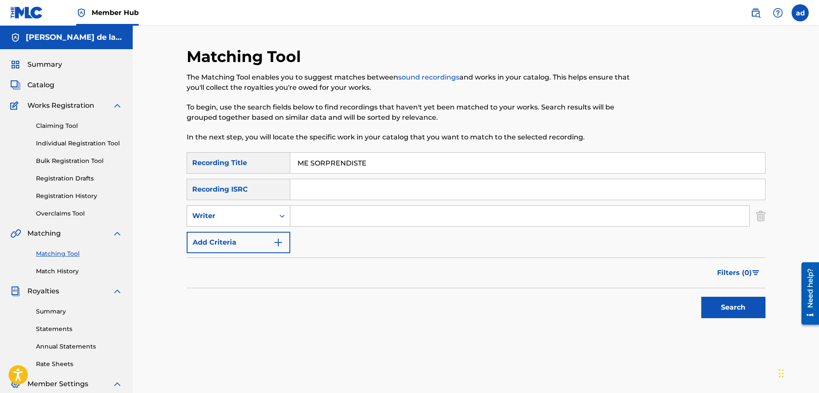
click at [276, 216] on div "Search Form" at bounding box center [281, 215] width 15 height 15
click at [259, 232] on div "Recording Artist" at bounding box center [238, 237] width 103 height 21
click at [303, 214] on input "Search Form" at bounding box center [519, 216] width 459 height 21
type input "COYOTE"
click at [701, 297] on button "Search" at bounding box center [733, 307] width 64 height 21
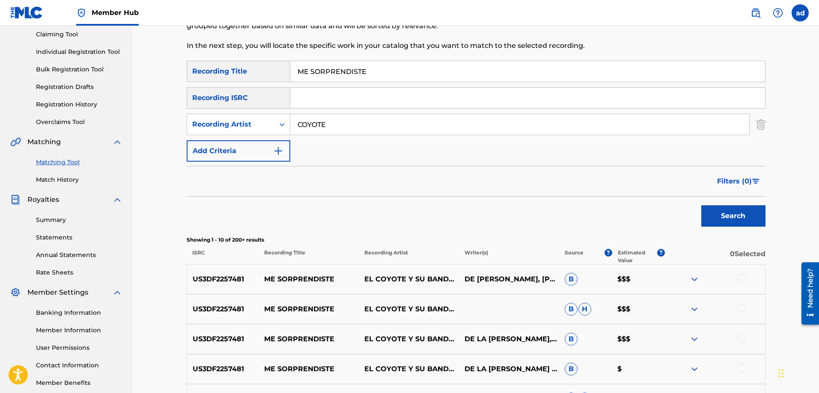
scroll to position [130, 0]
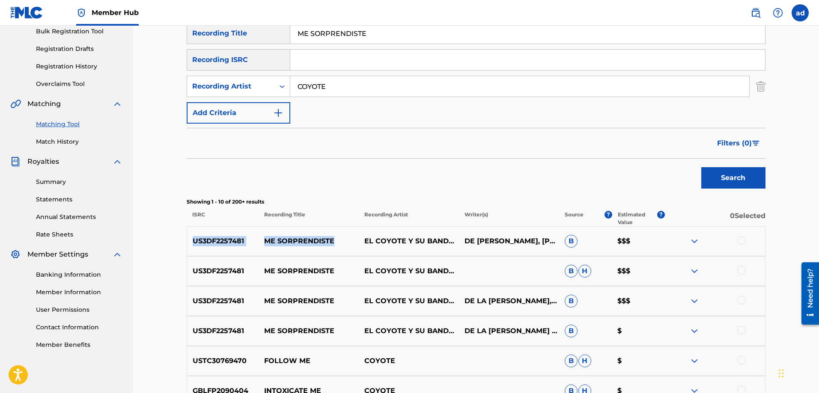
drag, startPoint x: 351, startPoint y: 238, endPoint x: 189, endPoint y: 241, distance: 162.2
click at [189, 241] on div "US3DF2257481 ME SORPRENDISTE EL COYOTE Y SU BANDA TIERRA SANTA DE LA [PERSON_NA…" at bounding box center [476, 241] width 579 height 30
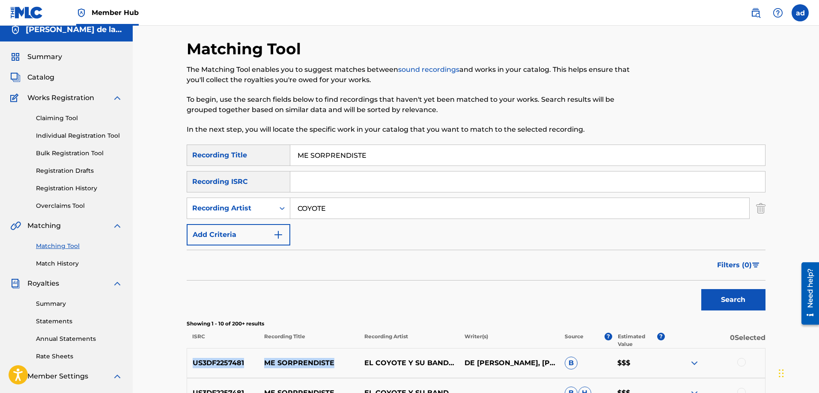
scroll to position [0, 0]
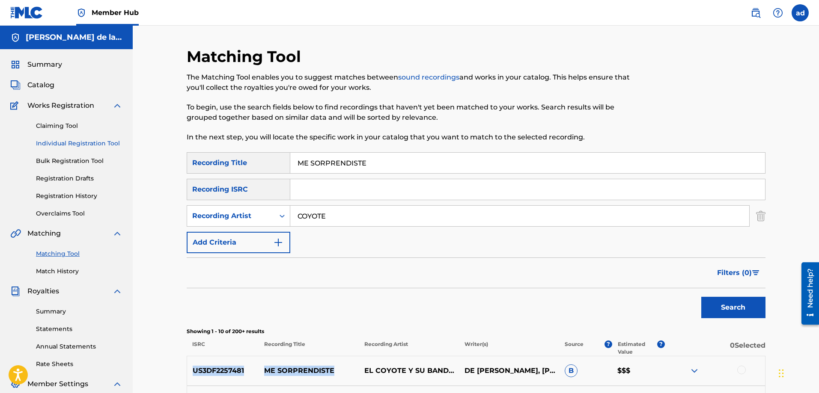
click at [67, 146] on link "Individual Registration Tool" at bounding box center [79, 143] width 86 height 9
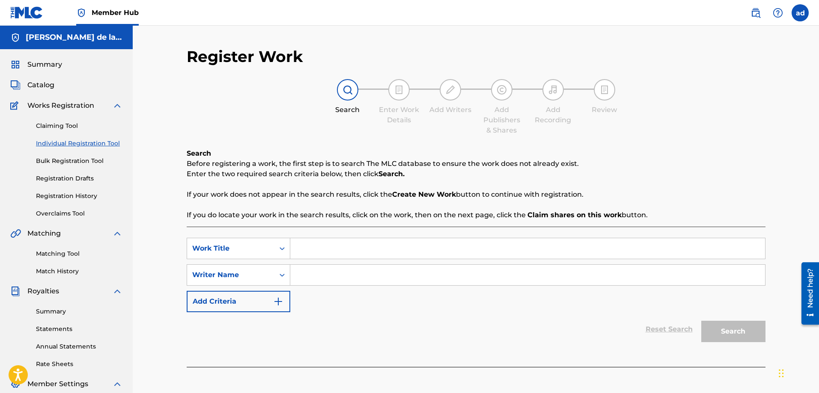
click at [312, 241] on input "Search Form" at bounding box center [527, 248] width 475 height 21
type input "LDKFV"
click at [314, 285] on input "Search Form" at bounding box center [527, 275] width 475 height 21
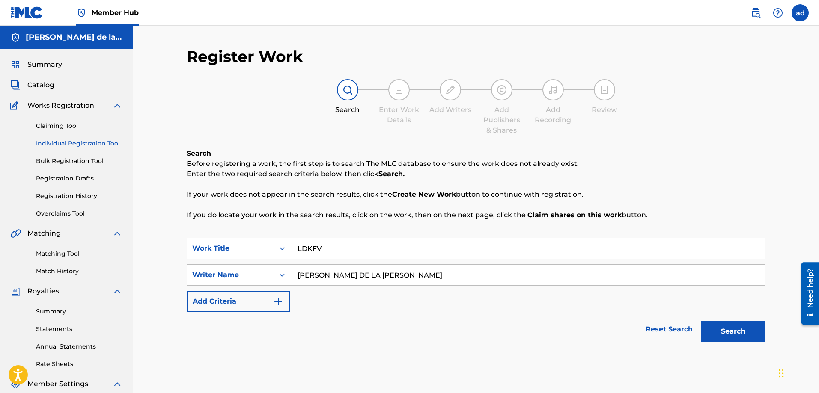
type input "[PERSON_NAME] DE LA [PERSON_NAME]"
click at [701, 321] on button "Search" at bounding box center [733, 331] width 64 height 21
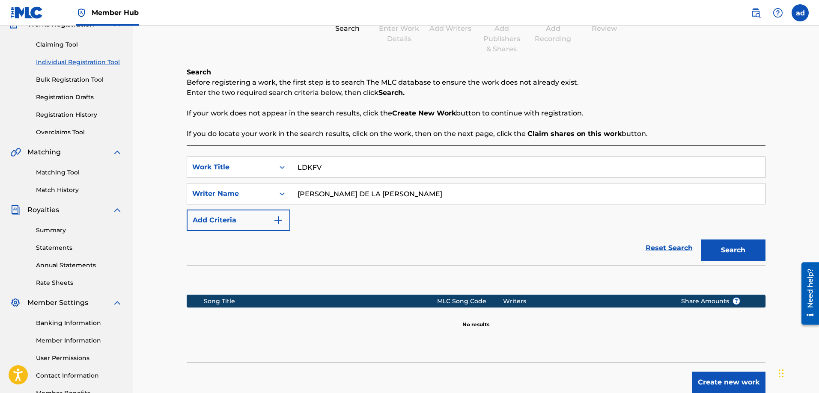
scroll to position [84, 0]
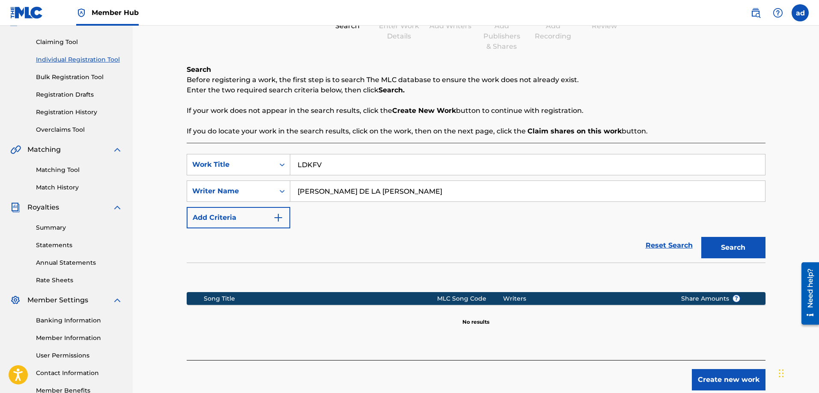
click at [553, 233] on div "Reset Search Search" at bounding box center [476, 246] width 579 height 34
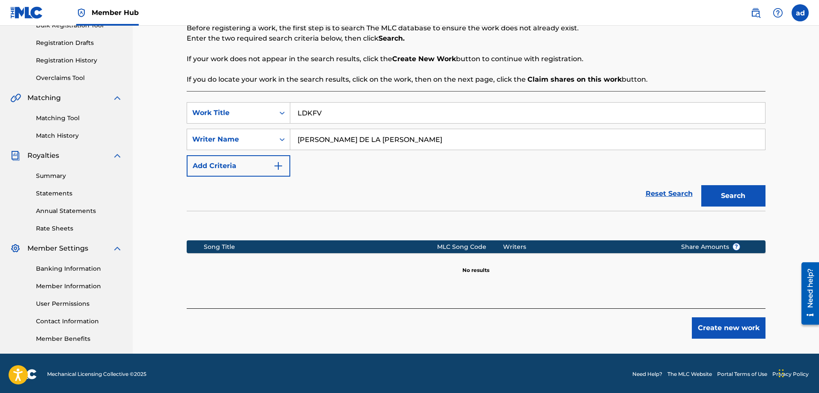
scroll to position [137, 0]
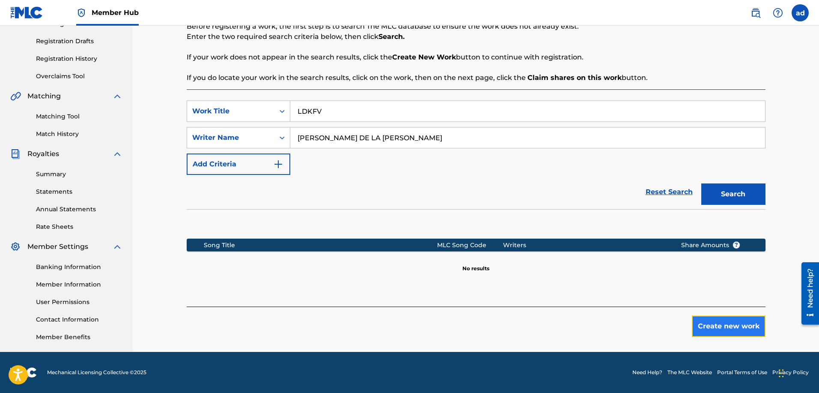
click at [719, 325] on button "Create new work" at bounding box center [729, 326] width 74 height 21
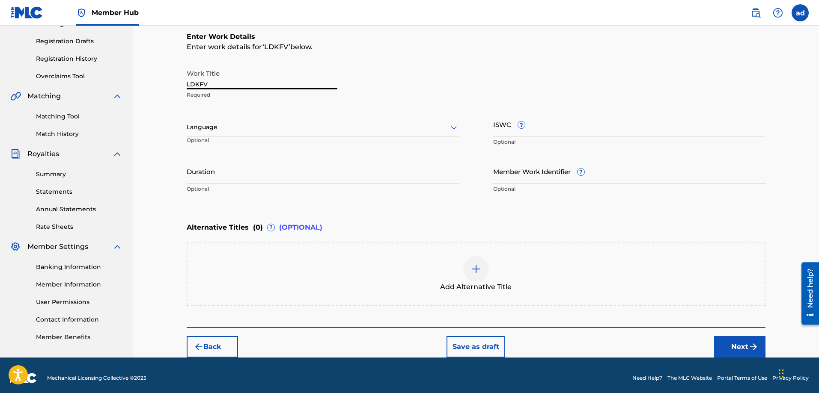
drag, startPoint x: 227, startPoint y: 86, endPoint x: 175, endPoint y: 92, distance: 52.1
click at [175, 92] on div "Register Work Search Enter Work Details Add Writers Add Publishers & Shares Add…" at bounding box center [476, 122] width 686 height 469
type input "ME SORPRENDISTE"
click at [246, 131] on div at bounding box center [323, 127] width 272 height 11
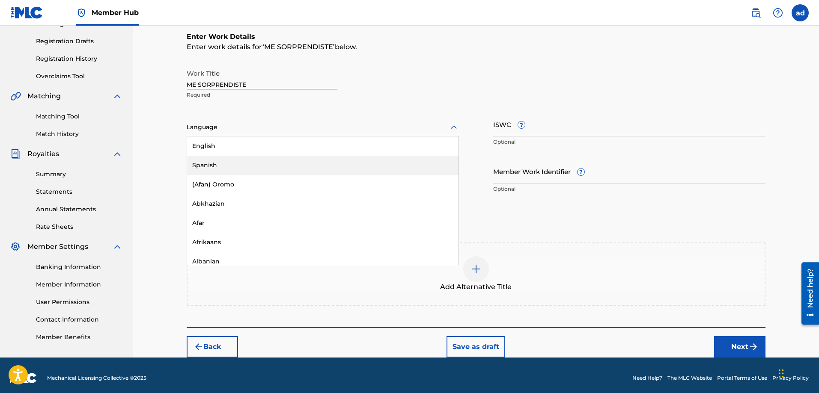
click at [225, 162] on div "Spanish" at bounding box center [322, 165] width 271 height 19
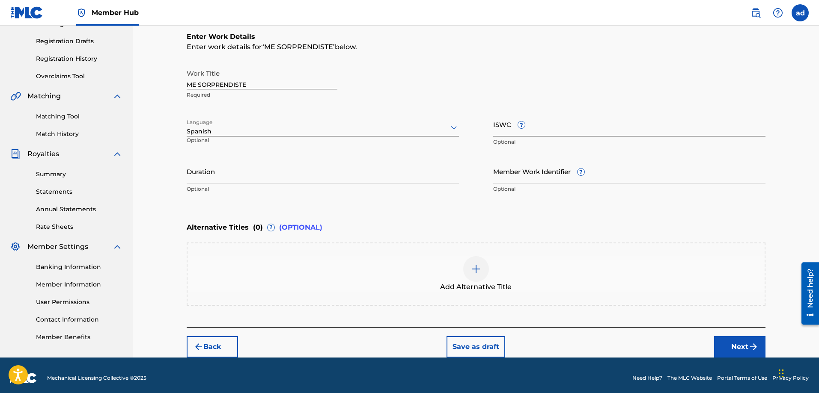
type input "T"
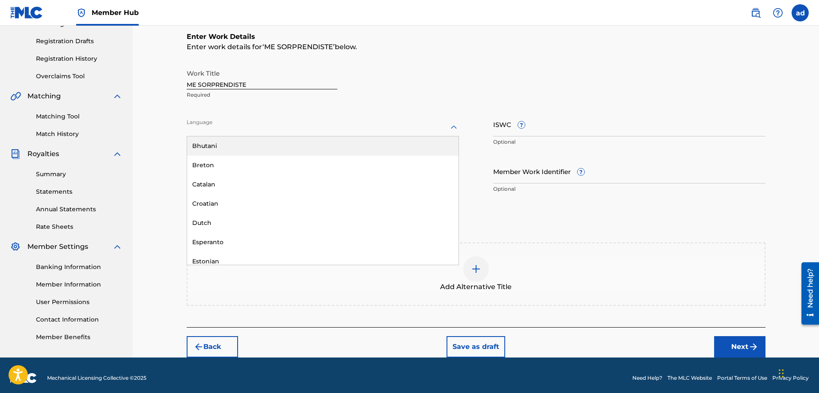
click at [343, 125] on div at bounding box center [323, 127] width 272 height 11
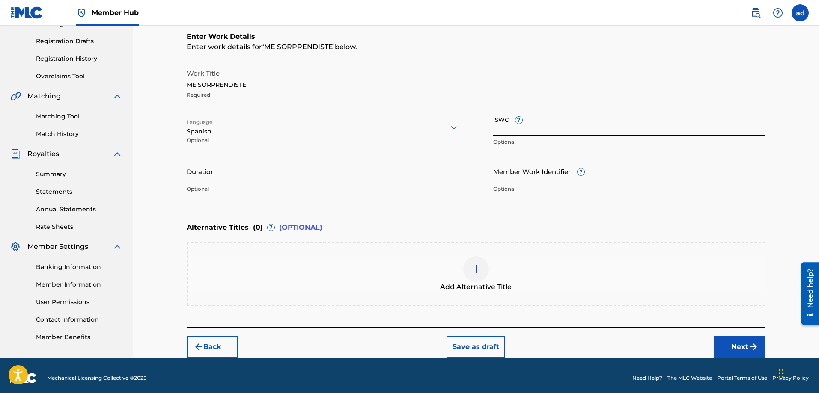
click at [546, 129] on input "ISWC ?" at bounding box center [629, 124] width 272 height 24
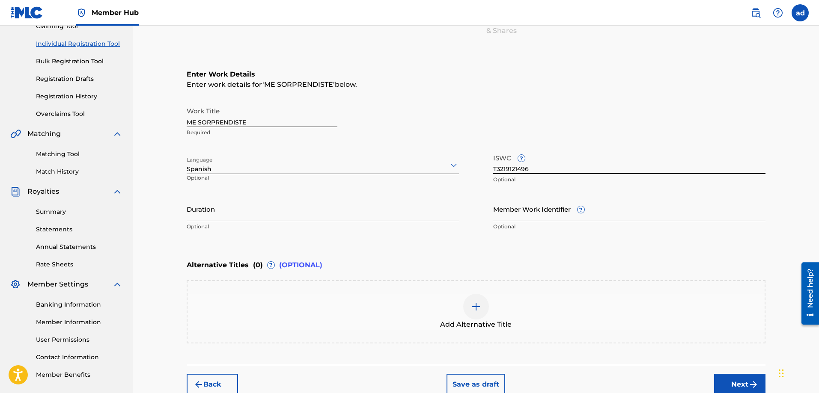
scroll to position [107, 0]
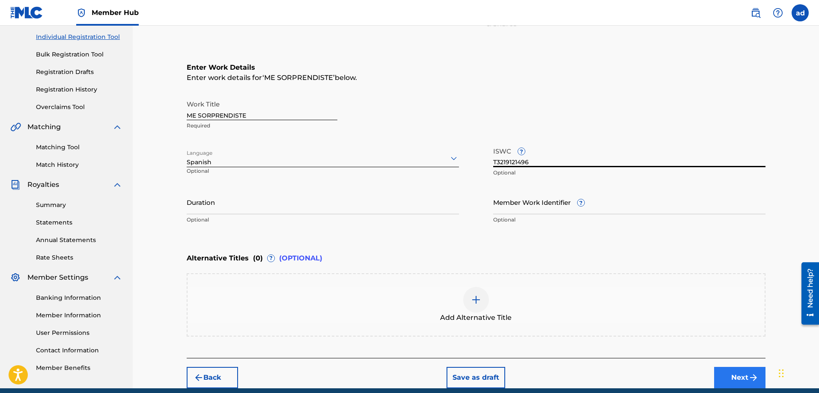
type input "T3219121496"
click at [729, 374] on button "Next" at bounding box center [739, 377] width 51 height 21
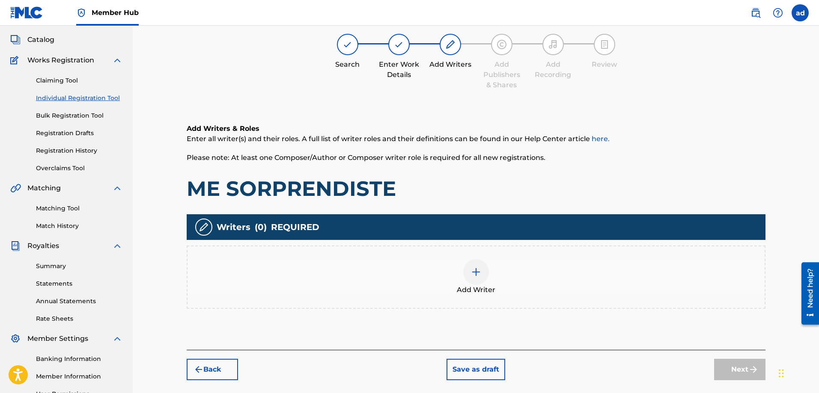
scroll to position [39, 0]
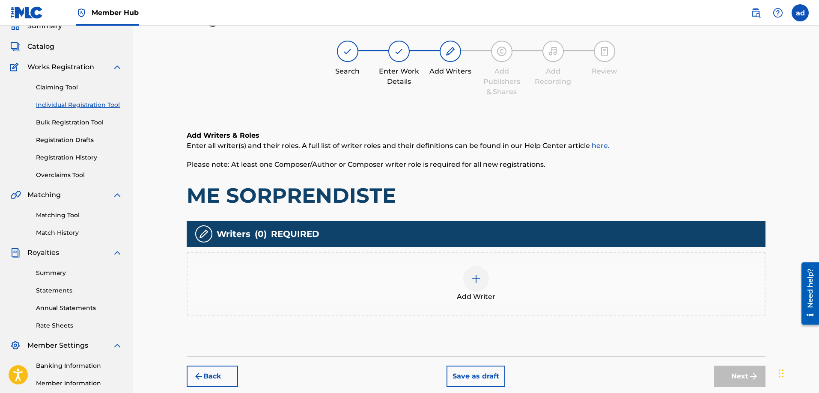
click at [475, 278] on img at bounding box center [476, 279] width 10 height 10
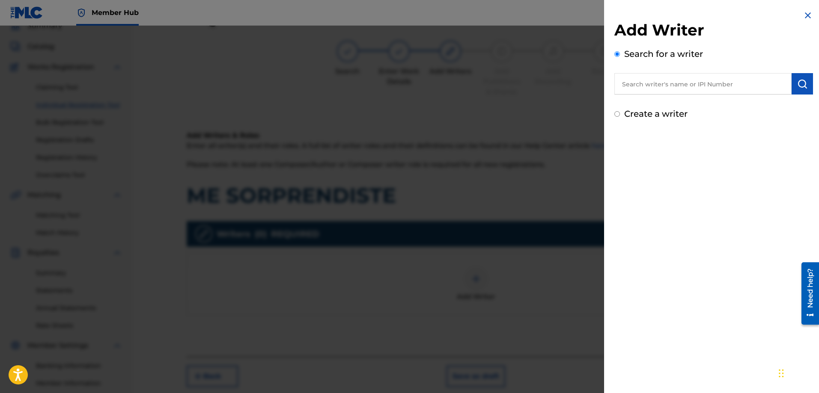
click at [635, 80] on input "text" at bounding box center [702, 83] width 177 height 21
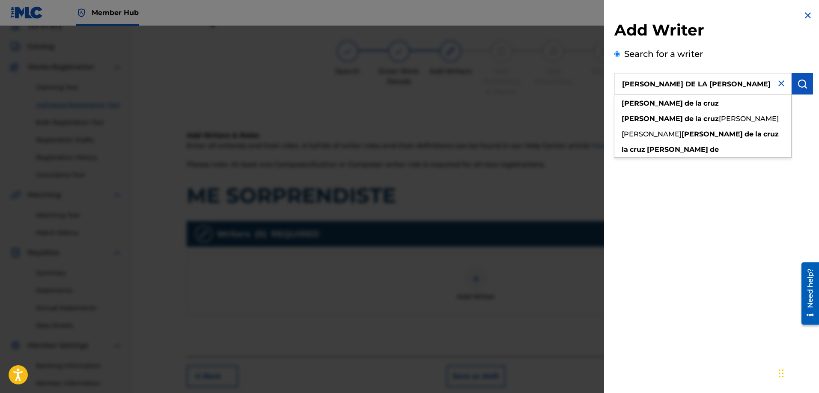
type input "[PERSON_NAME] DE LA [PERSON_NAME]"
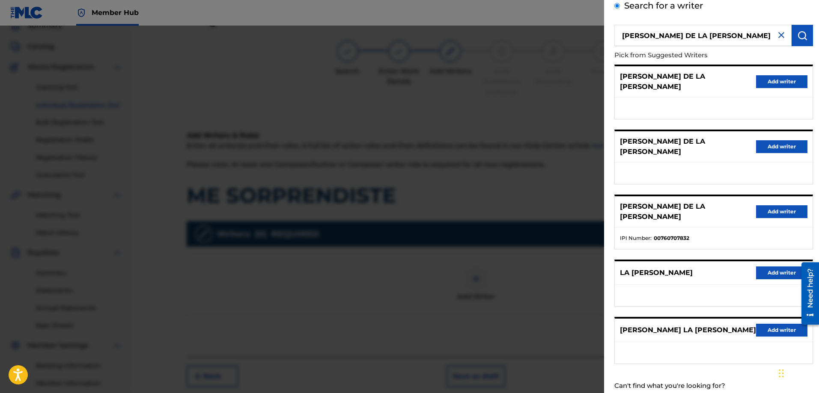
scroll to position [50, 0]
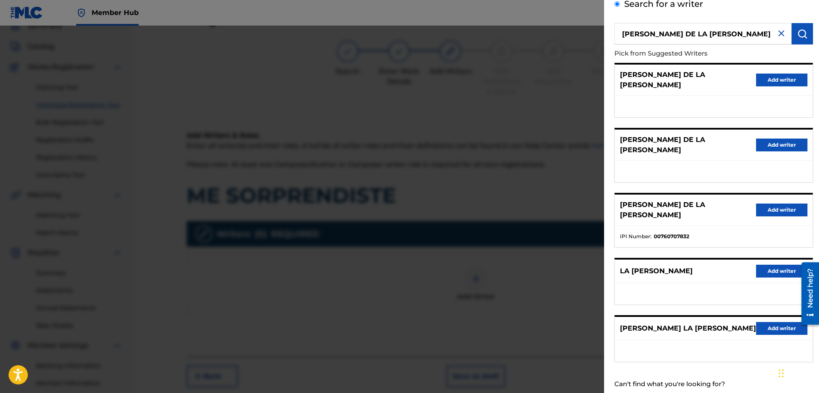
click at [619, 393] on input "Create a writer" at bounding box center [617, 400] width 6 height 6
radio input "false"
radio input "true"
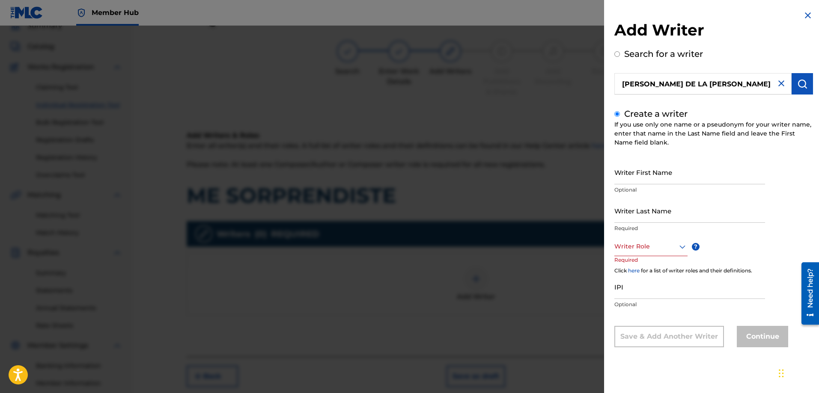
scroll to position [0, 0]
click at [644, 246] on div at bounding box center [650, 246] width 73 height 11
click at [646, 264] on div "Composer/Author" at bounding box center [651, 265] width 72 height 19
click at [641, 180] on input "Writer First Name" at bounding box center [689, 172] width 151 height 24
type input "[PERSON_NAME]"
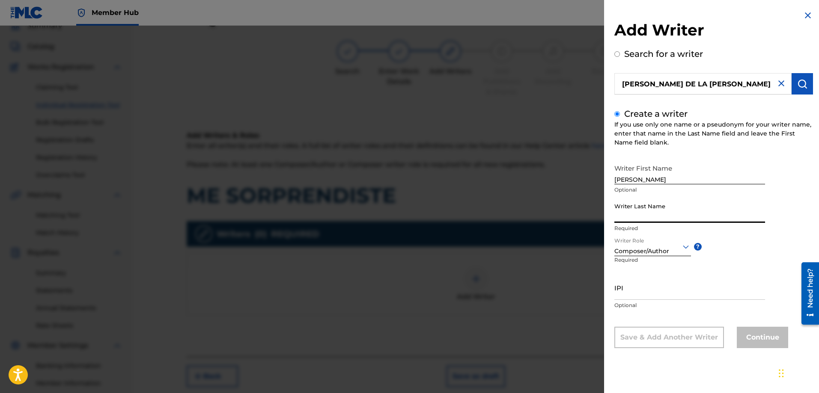
click at [628, 213] on input "Writer Last Name" at bounding box center [689, 211] width 151 height 24
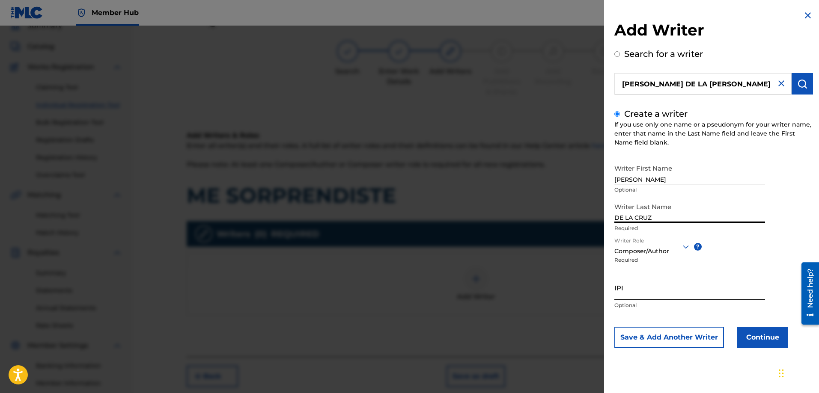
type input "DE LA CRUZ"
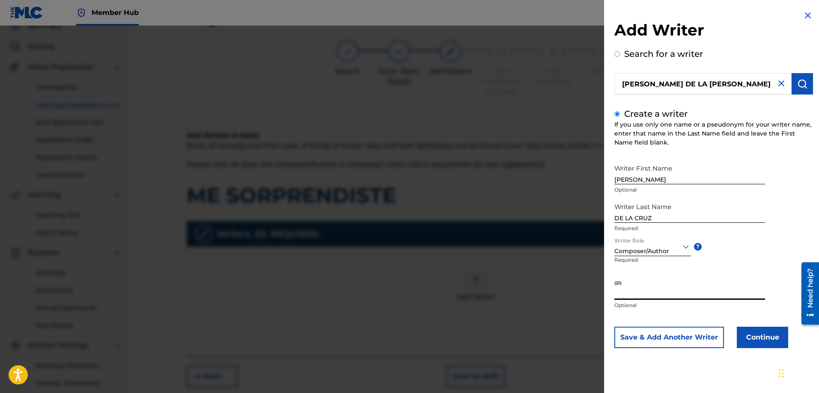
click at [673, 294] on input "IPI" at bounding box center [689, 288] width 151 height 24
paste input "725639621"
type input "725639621"
click at [755, 336] on button "Continue" at bounding box center [762, 337] width 51 height 21
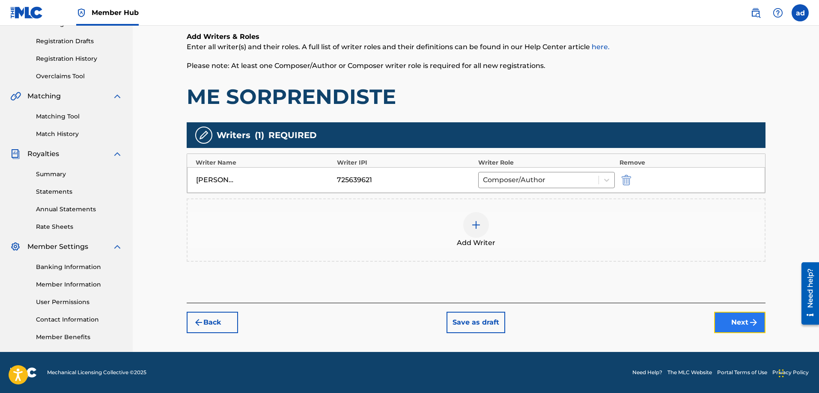
click at [738, 332] on button "Next" at bounding box center [739, 322] width 51 height 21
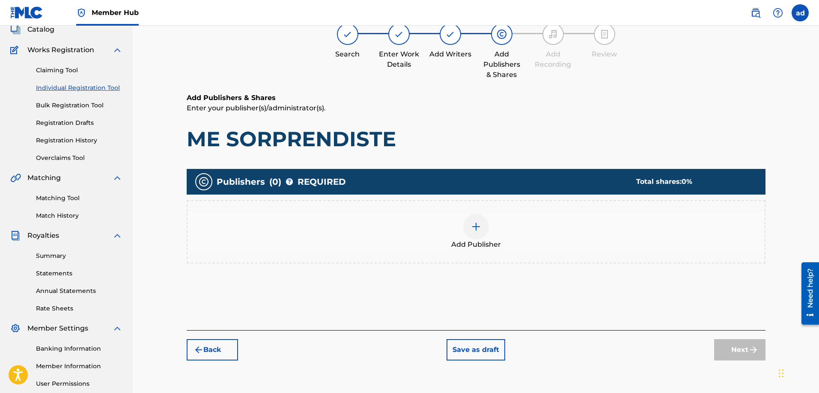
scroll to position [39, 0]
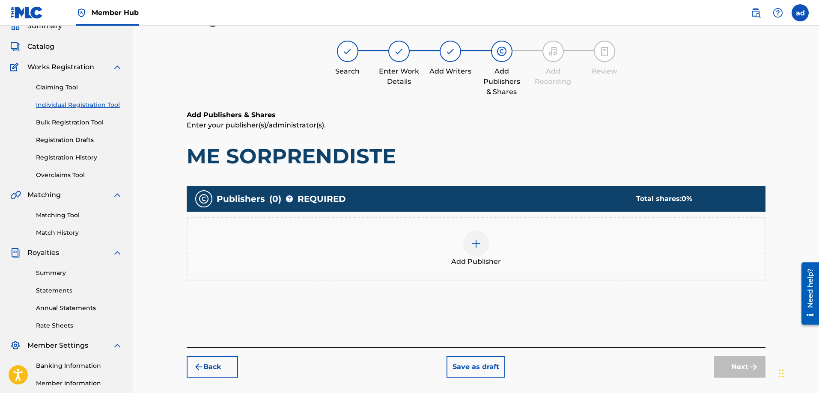
click at [475, 240] on img at bounding box center [476, 244] width 10 height 10
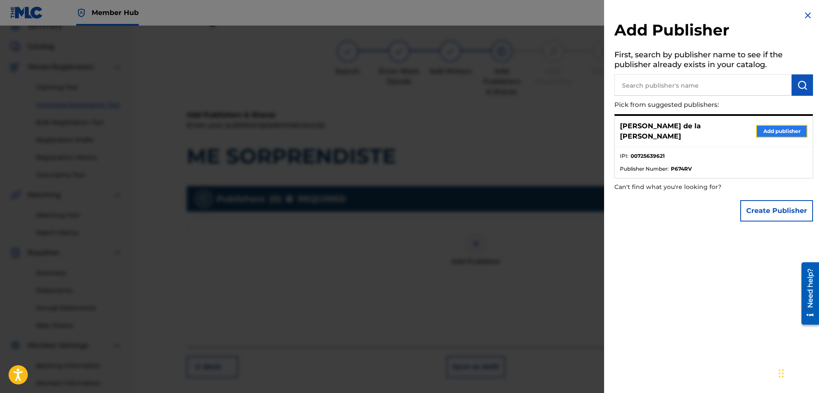
click at [772, 126] on button "Add publisher" at bounding box center [781, 131] width 51 height 13
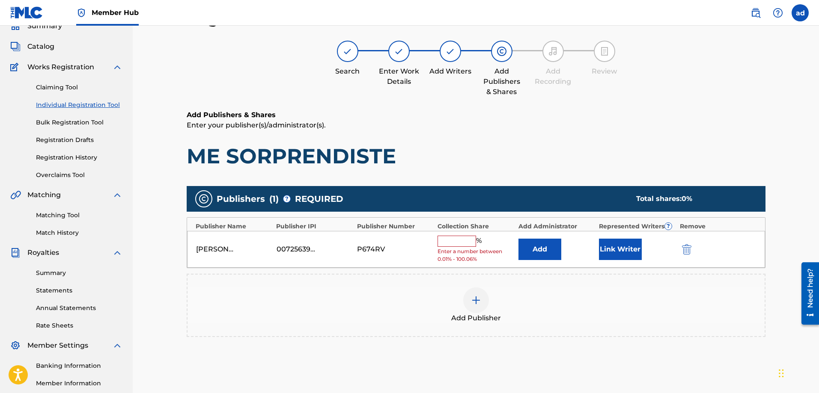
click at [458, 236] on input "text" at bounding box center [456, 241] width 39 height 11
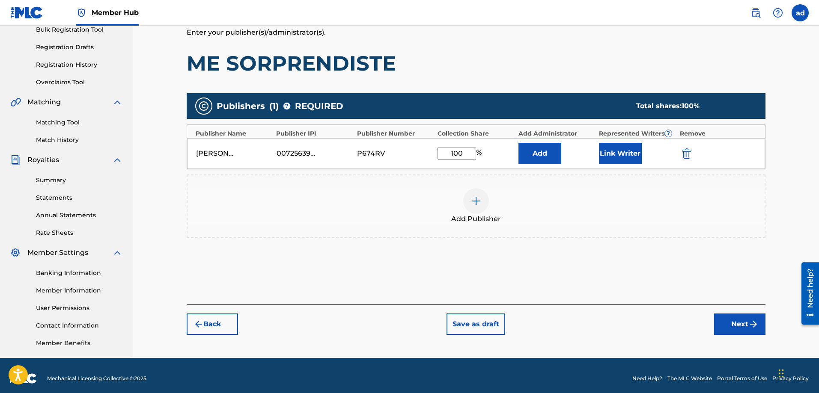
scroll to position [137, 0]
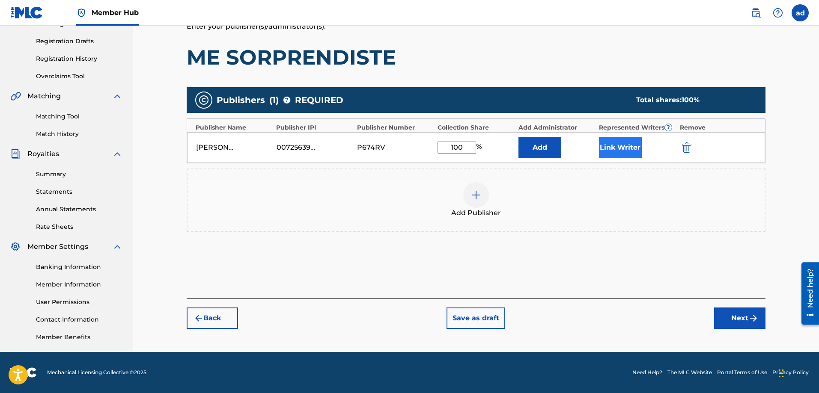
type input "100"
click at [617, 149] on button "Link Writer" at bounding box center [620, 147] width 43 height 21
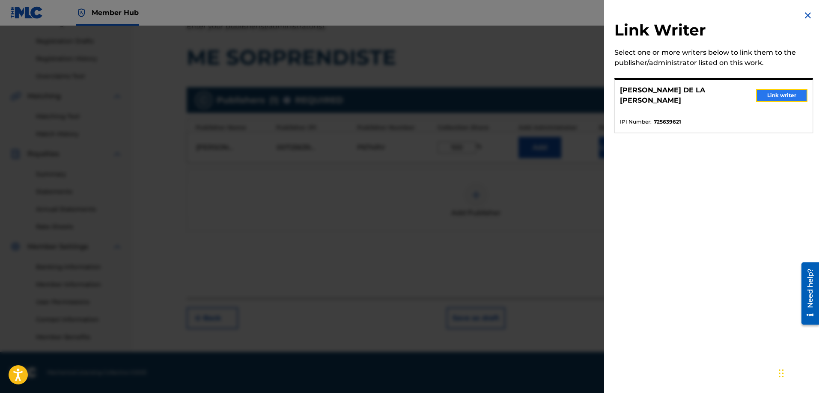
click at [769, 92] on button "Link writer" at bounding box center [781, 95] width 51 height 13
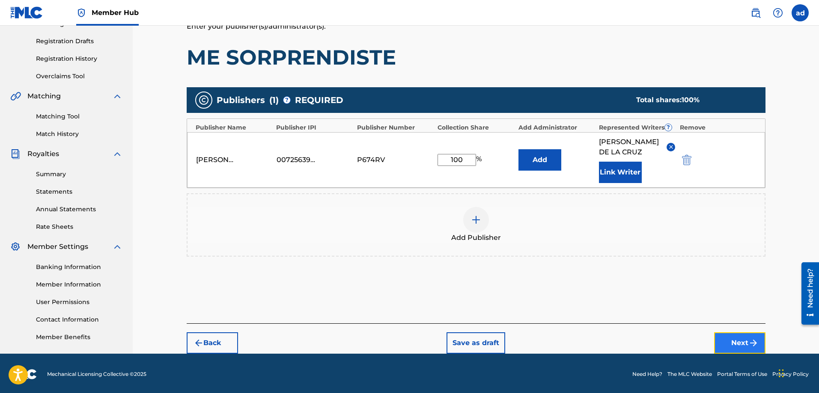
click at [725, 342] on button "Next" at bounding box center [739, 343] width 51 height 21
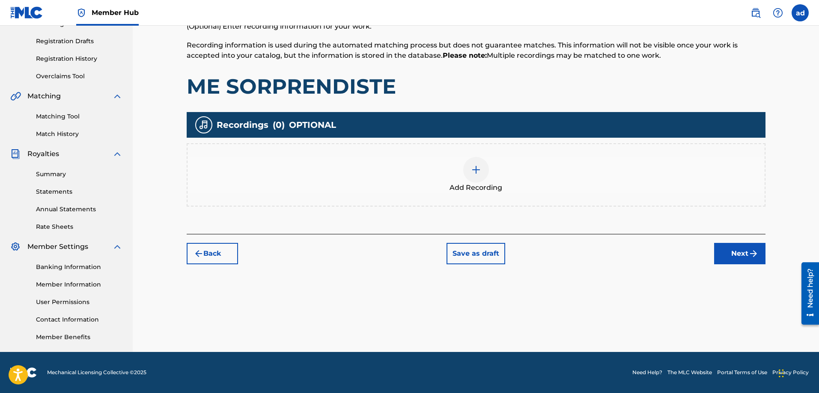
scroll to position [39, 0]
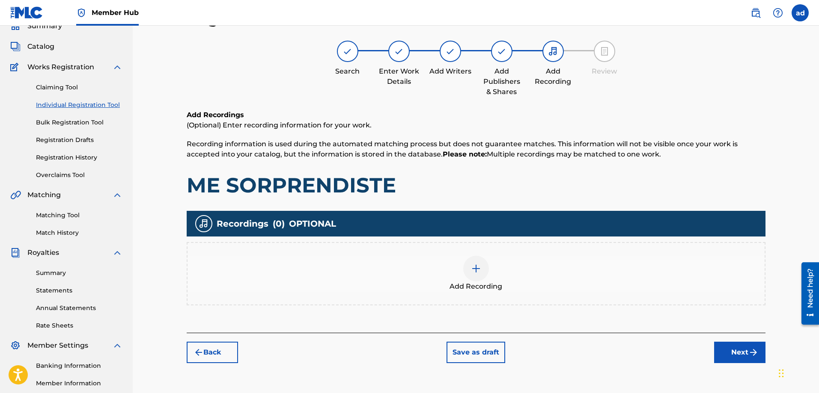
click at [474, 274] on div at bounding box center [476, 269] width 26 height 26
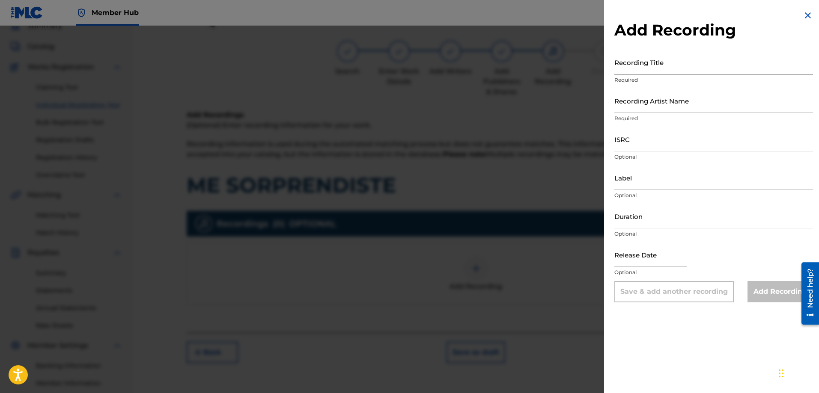
click at [643, 66] on input "Recording Title" at bounding box center [713, 62] width 199 height 24
click at [803, 16] on img at bounding box center [807, 15] width 10 height 10
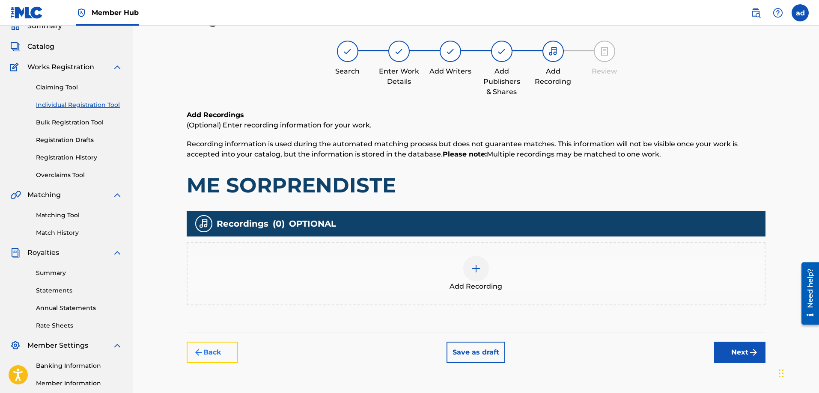
click at [214, 349] on button "Back" at bounding box center [212, 352] width 51 height 21
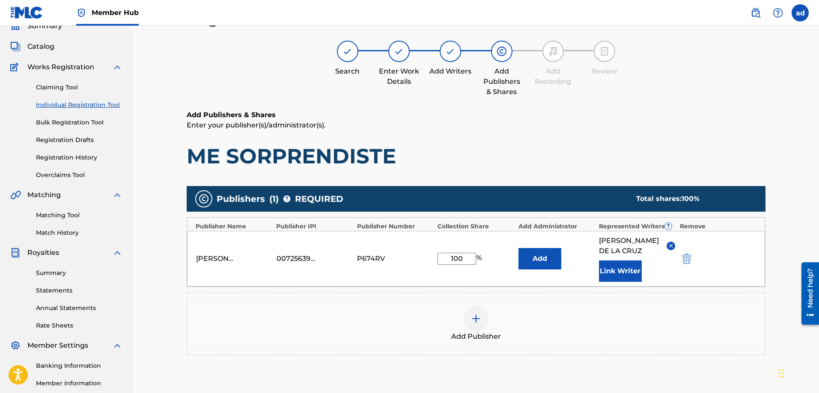
drag, startPoint x: 466, startPoint y: 262, endPoint x: 448, endPoint y: 260, distance: 18.5
click at [448, 260] on input "100" at bounding box center [456, 259] width 39 height 12
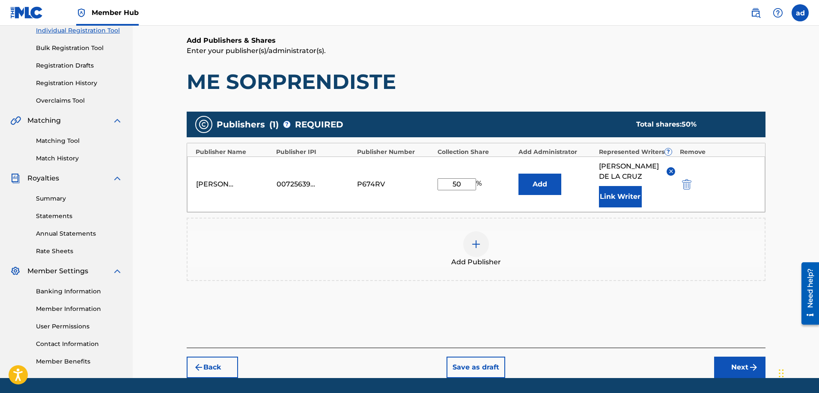
scroll to position [137, 0]
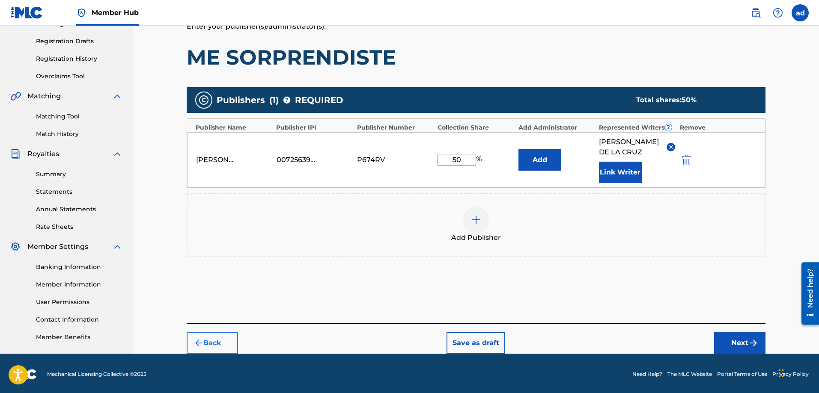
type input "50"
click at [208, 350] on button "Back" at bounding box center [212, 343] width 51 height 21
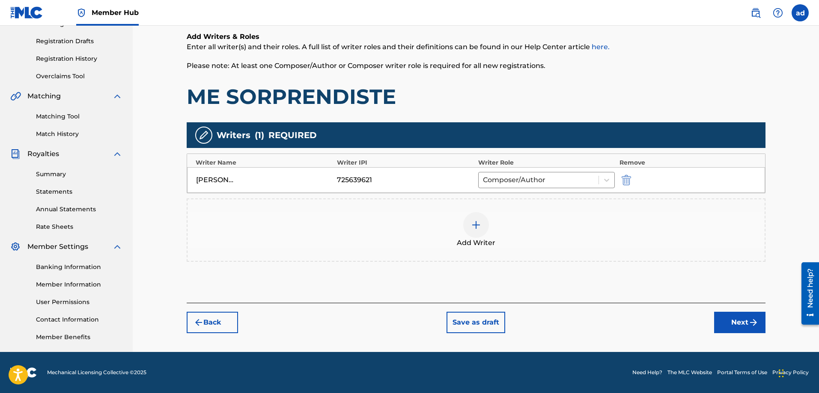
click at [478, 226] on img at bounding box center [476, 225] width 10 height 10
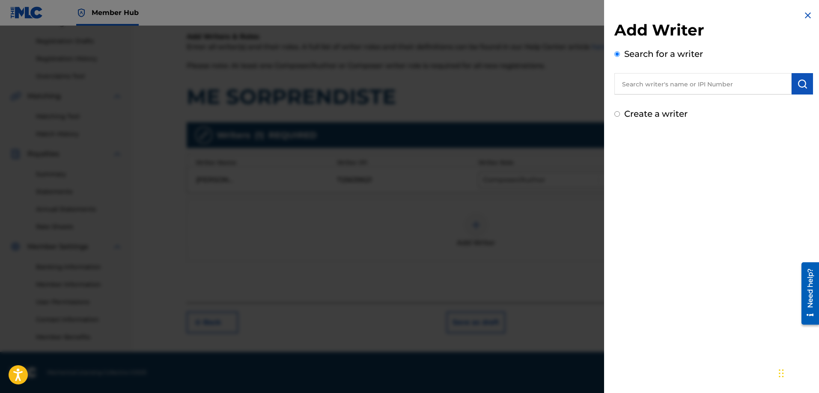
click at [639, 80] on input "text" at bounding box center [702, 83] width 177 height 21
type input "A"
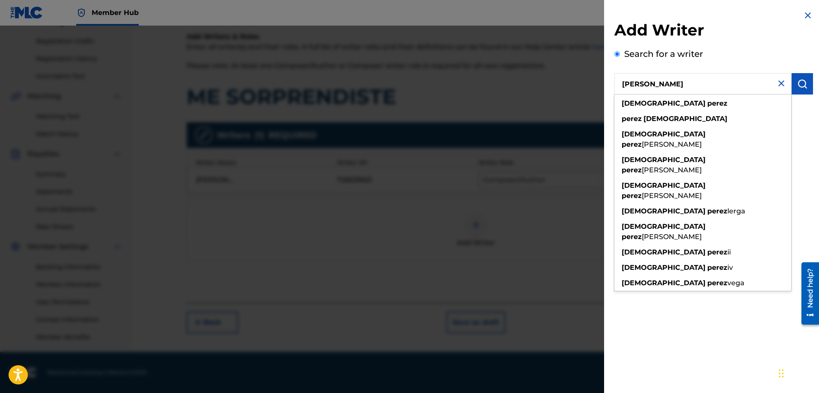
type input "[PERSON_NAME]"
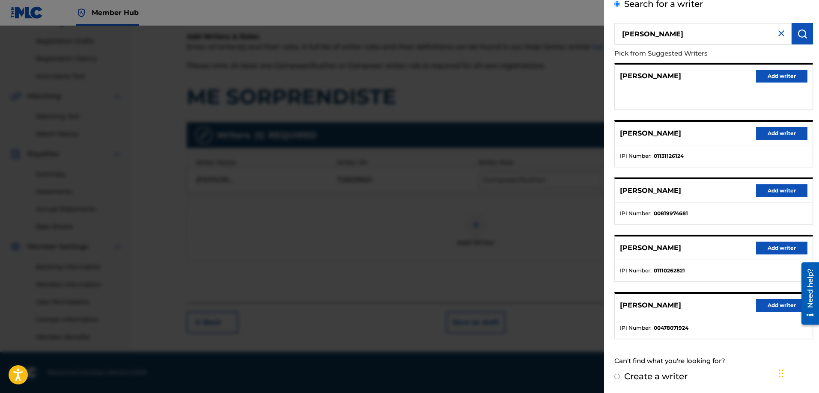
click at [642, 376] on label "Create a writer" at bounding box center [655, 376] width 63 height 10
radio input "true"
click at [620, 376] on input "Create a writer" at bounding box center [617, 377] width 6 height 6
radio input "false"
radio input "true"
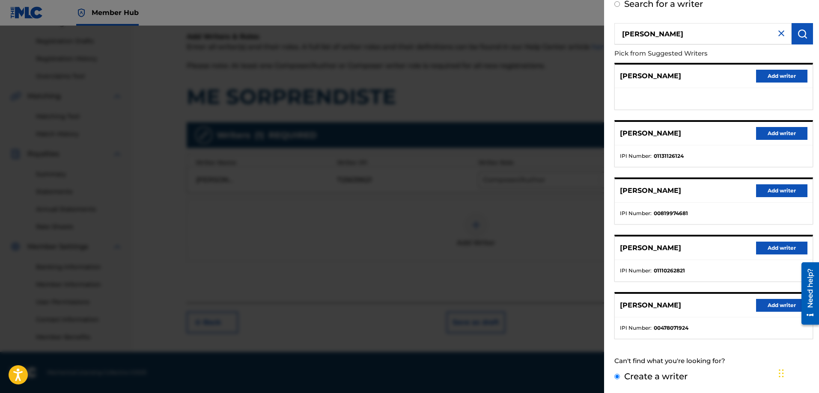
scroll to position [0, 0]
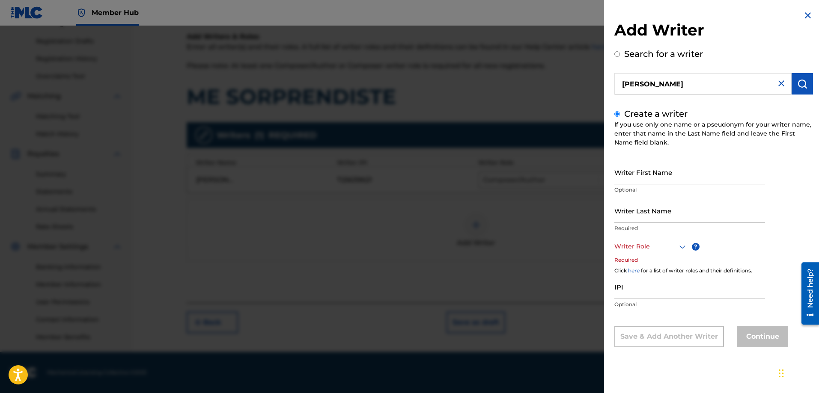
click at [647, 172] on input "Writer First Name" at bounding box center [689, 172] width 151 height 24
type input "[DEMOGRAPHIC_DATA]"
click at [636, 215] on input "Writer Last Name" at bounding box center [689, 211] width 151 height 24
type input "[PERSON_NAME]"
click at [650, 251] on div at bounding box center [650, 246] width 73 height 11
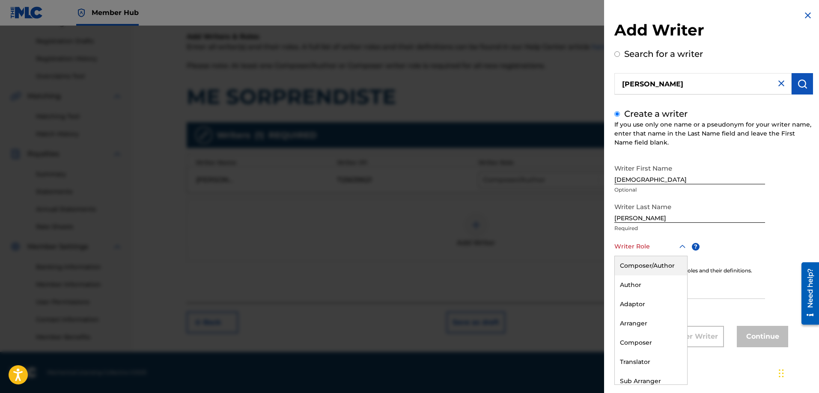
click at [645, 267] on div "Composer/Author" at bounding box center [651, 265] width 72 height 19
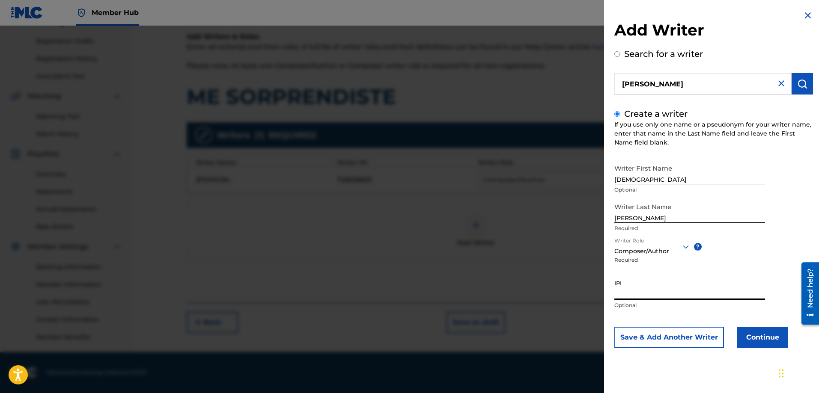
click at [639, 290] on input "IPI" at bounding box center [689, 288] width 151 height 24
type input "01216349468"
click at [741, 338] on button "Continue" at bounding box center [762, 337] width 51 height 21
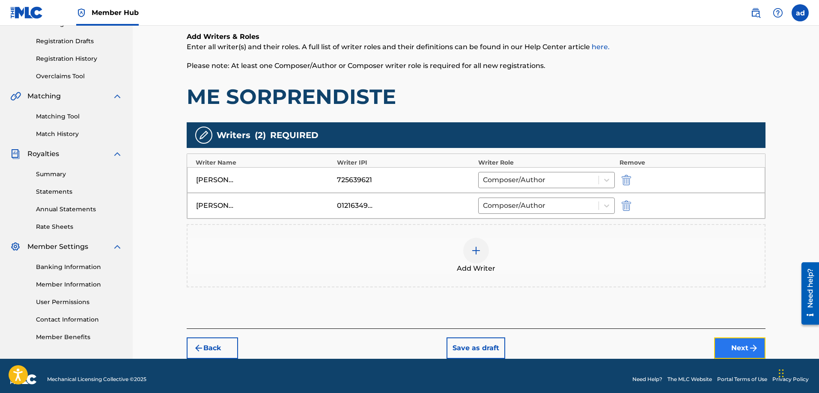
click at [729, 346] on button "Next" at bounding box center [739, 348] width 51 height 21
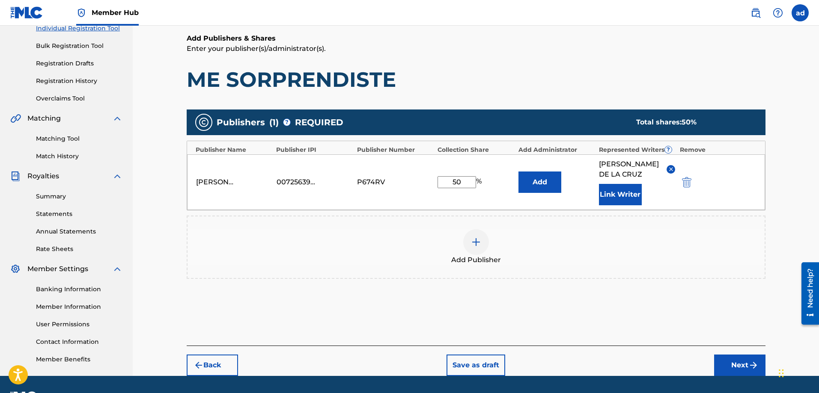
scroll to position [139, 0]
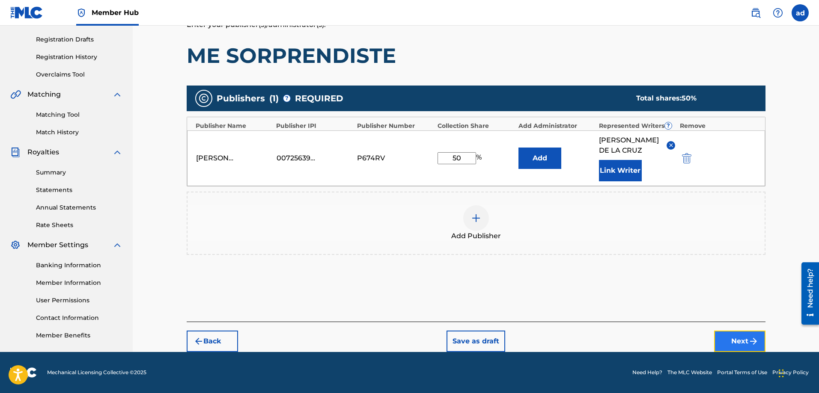
click at [747, 342] on button "Next" at bounding box center [739, 341] width 51 height 21
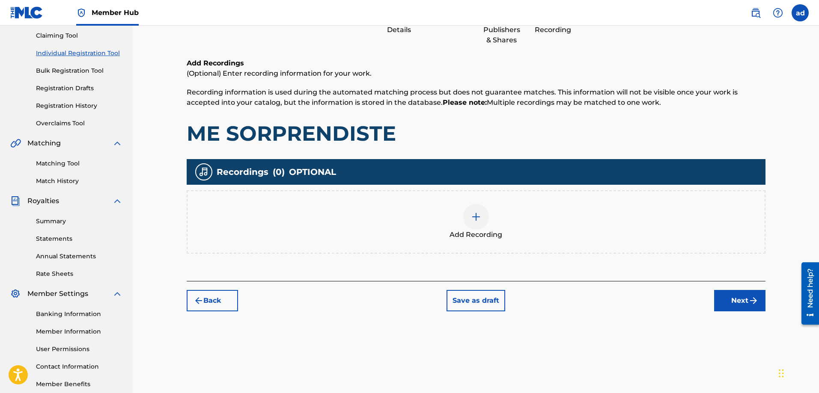
scroll to position [101, 0]
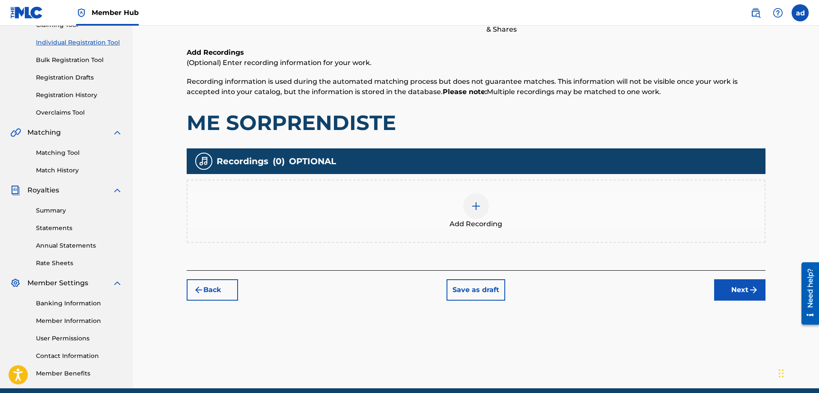
click at [481, 208] on img at bounding box center [476, 206] width 10 height 10
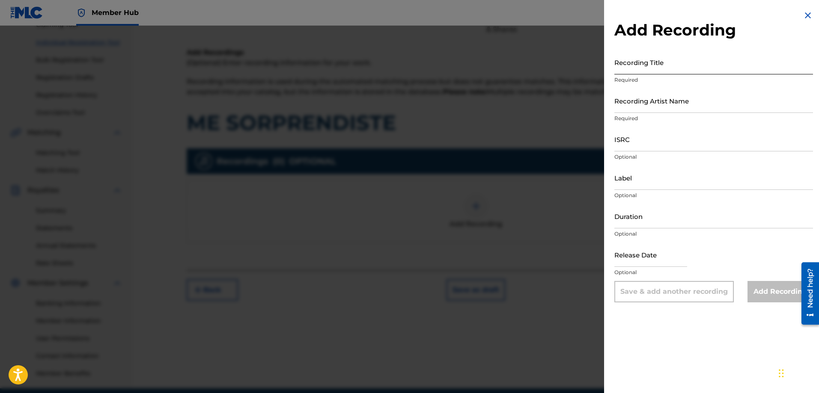
click at [651, 63] on input "Recording Title" at bounding box center [713, 62] width 199 height 24
paste input "ME SORPRENDISTE"
type input "ME SORPRENDISTE"
click at [643, 107] on input "Recording Artist Name" at bounding box center [713, 101] width 199 height 24
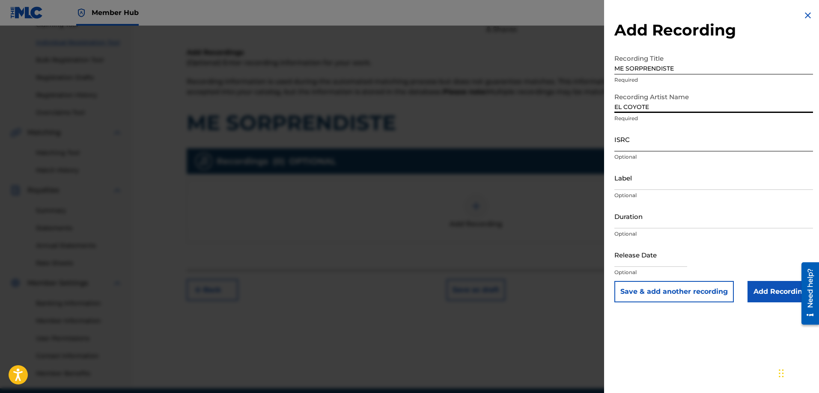
type input "EL COYOTE"
click at [630, 147] on input "ISRC" at bounding box center [713, 139] width 199 height 24
paste input "US3DF2257481"
type input "US3DF2257481"
click at [661, 109] on input "EL COYOTE" at bounding box center [713, 101] width 199 height 24
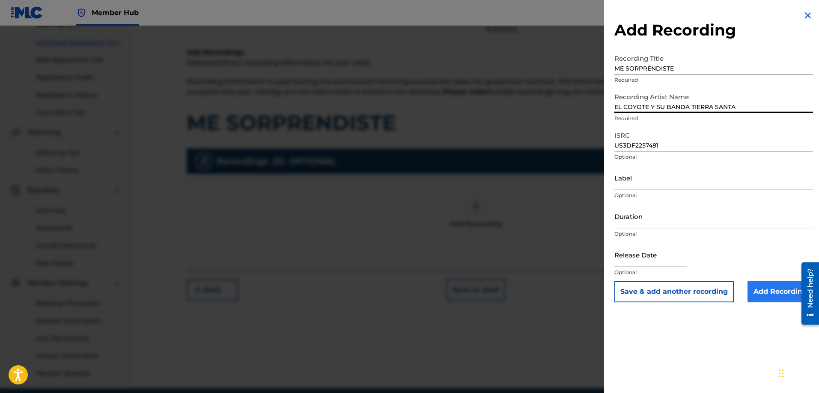
type input "EL COYOTE Y SU BANDA TIERRA SANTA"
click at [770, 285] on input "Add Recording" at bounding box center [779, 291] width 65 height 21
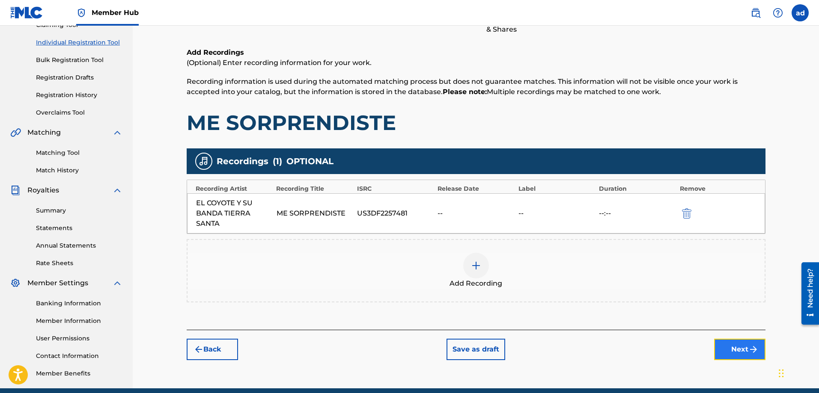
click at [730, 344] on button "Next" at bounding box center [739, 349] width 51 height 21
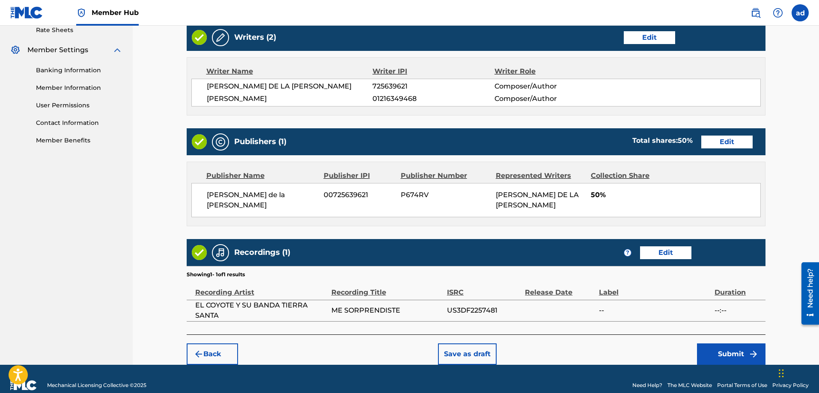
scroll to position [337, 0]
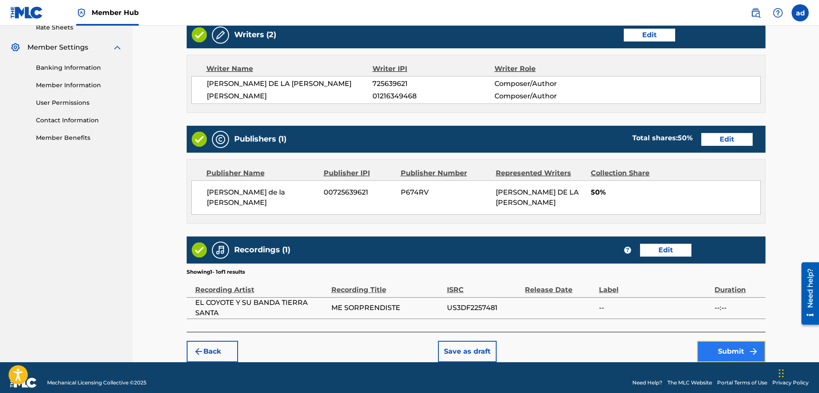
click at [722, 341] on button "Submit" at bounding box center [731, 351] width 68 height 21
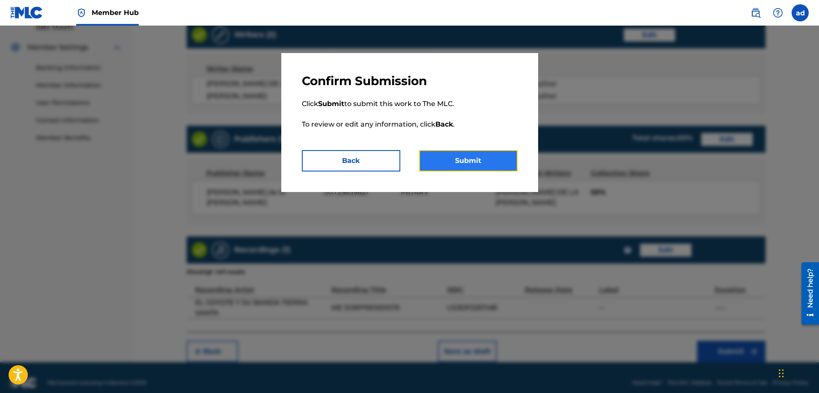
click at [458, 160] on button "Submit" at bounding box center [468, 160] width 98 height 21
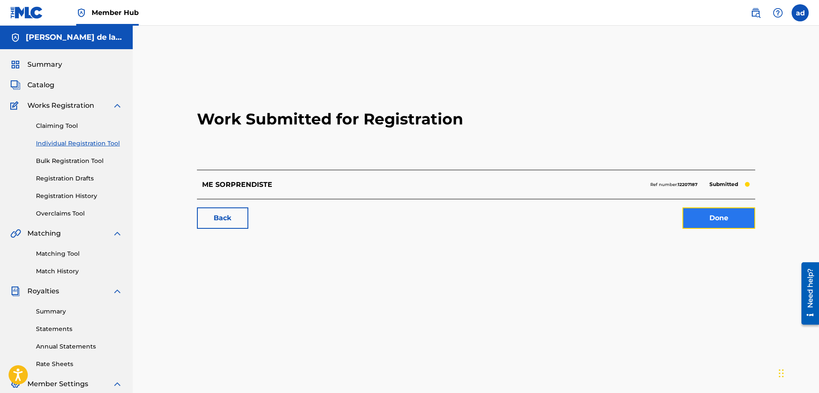
click at [720, 221] on link "Done" at bounding box center [718, 218] width 73 height 21
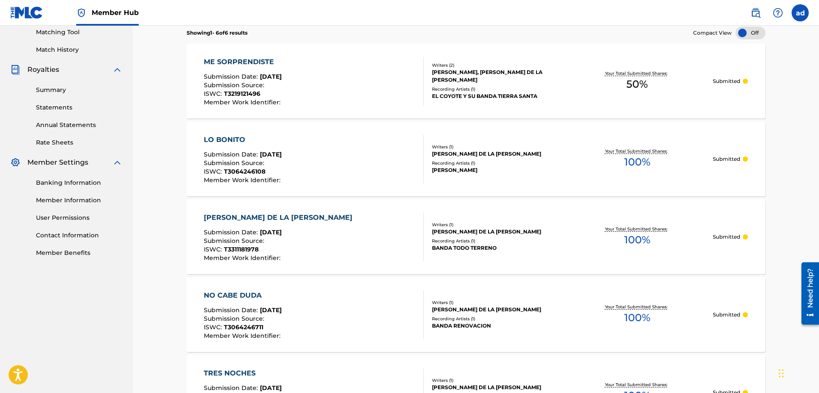
scroll to position [303, 0]
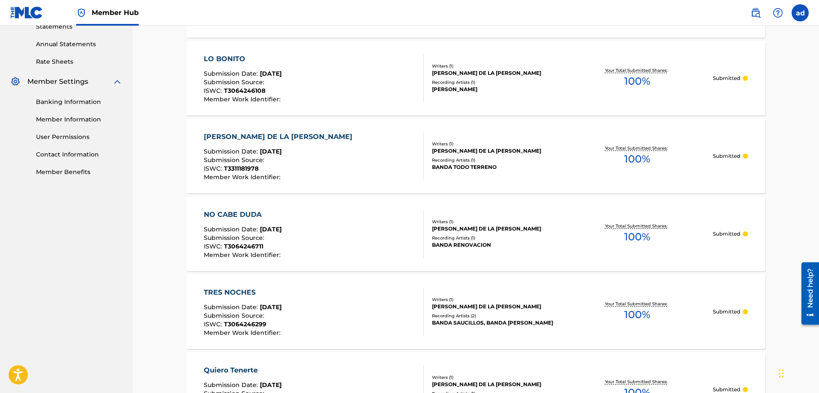
click at [285, 179] on div "Member Work Identifier :" at bounding box center [280, 177] width 153 height 6
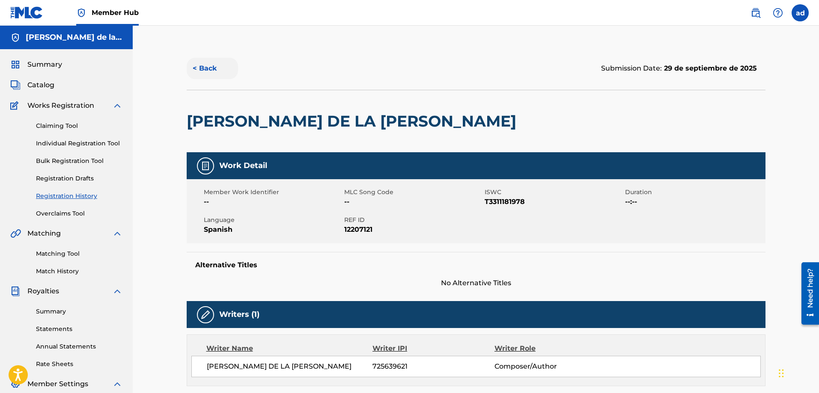
click at [201, 70] on button "< Back" at bounding box center [212, 68] width 51 height 21
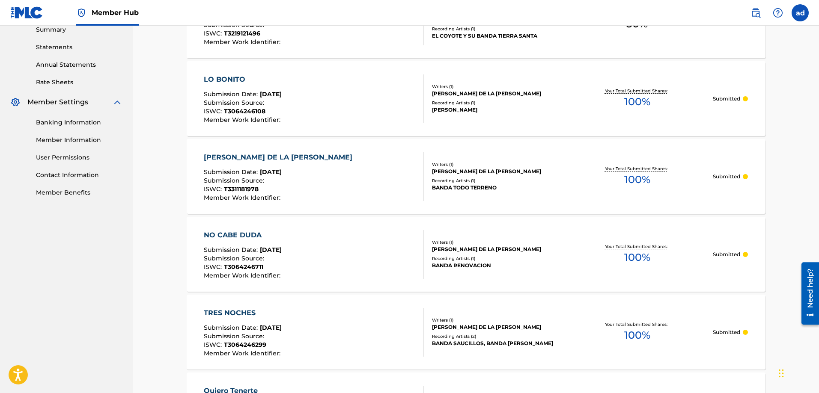
scroll to position [282, 0]
click at [253, 157] on div "[PERSON_NAME] DE LA [PERSON_NAME]" at bounding box center [280, 158] width 153 height 10
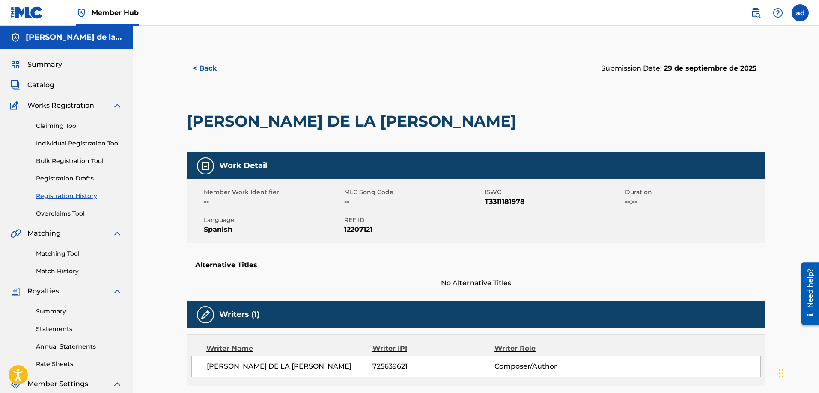
scroll to position [0, 0]
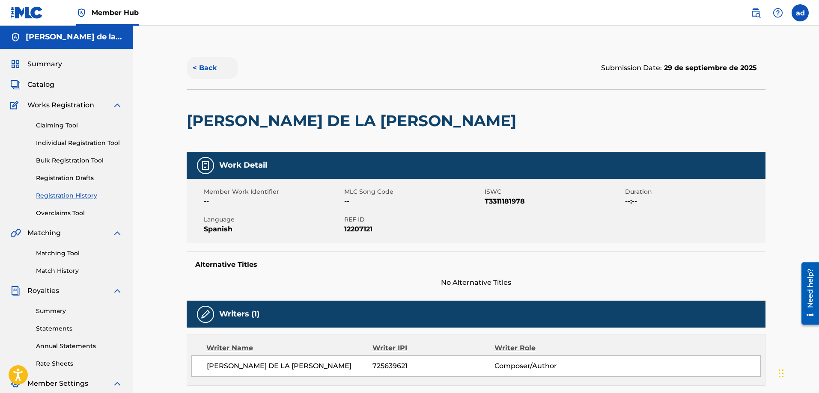
click at [201, 63] on button "< Back" at bounding box center [212, 67] width 51 height 21
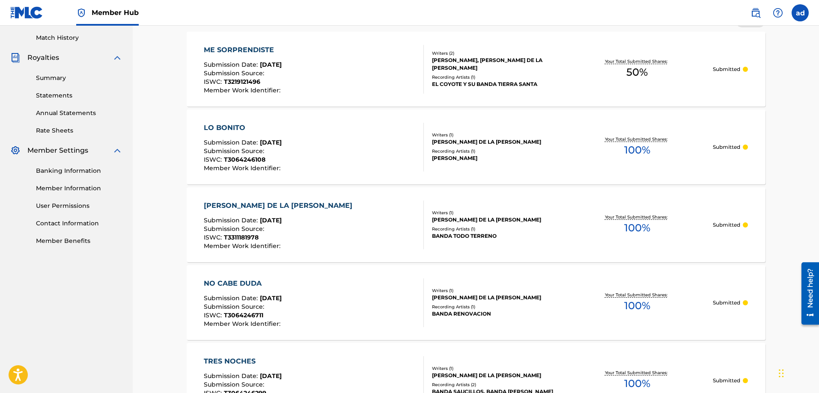
scroll to position [233, 0]
drag, startPoint x: 476, startPoint y: 236, endPoint x: 459, endPoint y: 232, distance: 18.1
click at [459, 232] on div "Recording Artists ( 1 )" at bounding box center [496, 229] width 129 height 6
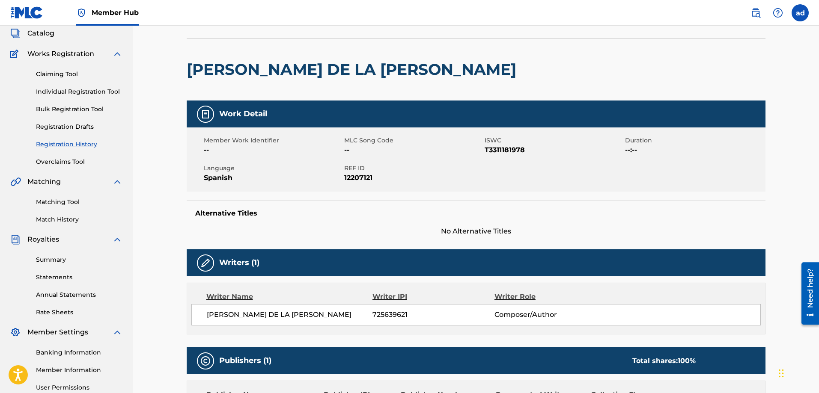
scroll to position [24, 0]
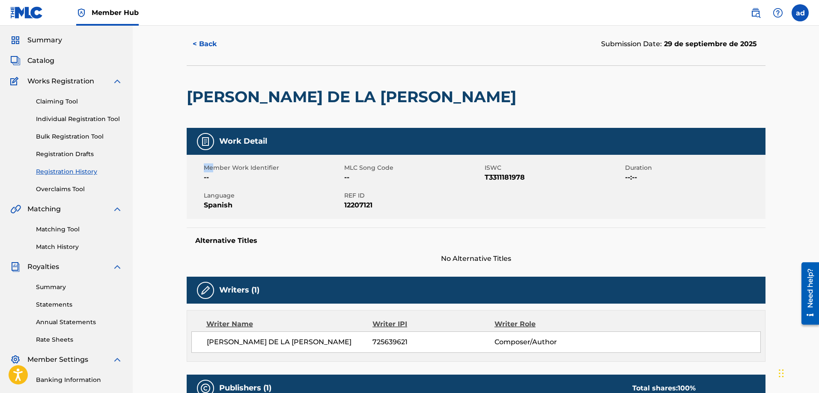
drag, startPoint x: 203, startPoint y: 172, endPoint x: 214, endPoint y: 170, distance: 11.2
click at [214, 170] on span "Member Work Identifier" at bounding box center [273, 167] width 138 height 9
click at [242, 169] on span "Member Work Identifier" at bounding box center [273, 167] width 138 height 9
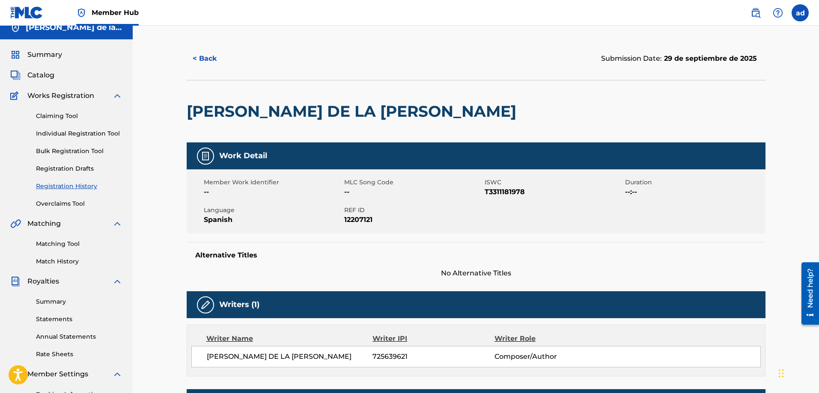
scroll to position [8, 0]
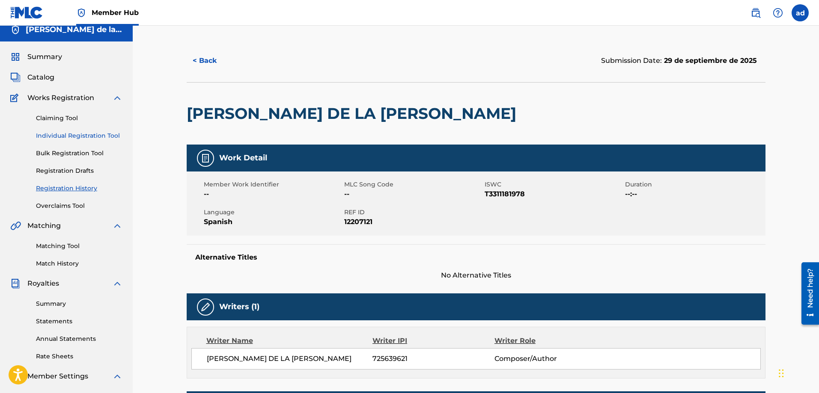
click at [69, 135] on link "Individual Registration Tool" at bounding box center [79, 135] width 86 height 9
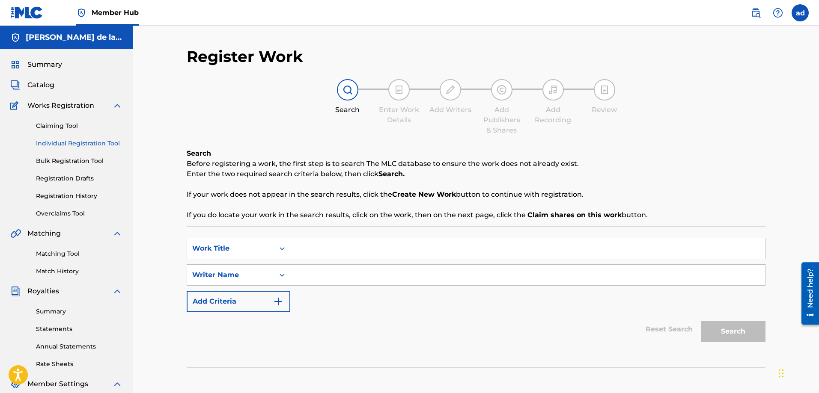
click at [311, 249] on input "Search Form" at bounding box center [527, 248] width 475 height 21
click at [323, 259] on div "SearchWithCriteria97637399-dc27-4c54-bd43-5978142f3405 Work Title AMOR FUGAZ Se…" at bounding box center [476, 275] width 579 height 74
click at [313, 273] on input "Search Form" at bounding box center [527, 275] width 475 height 21
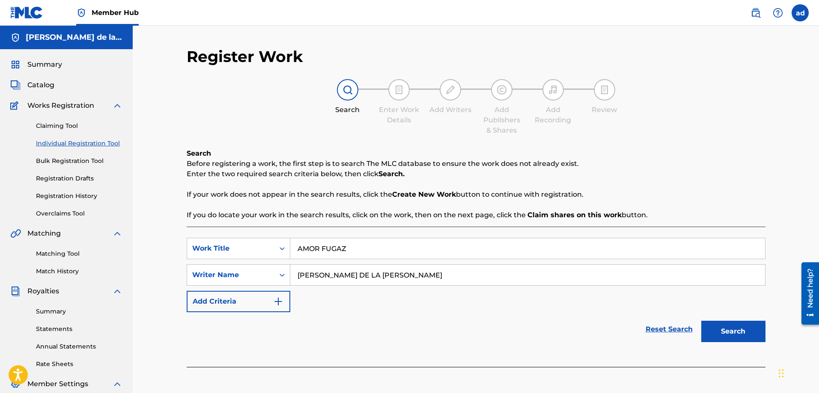
click at [701, 321] on button "Search" at bounding box center [733, 331] width 64 height 21
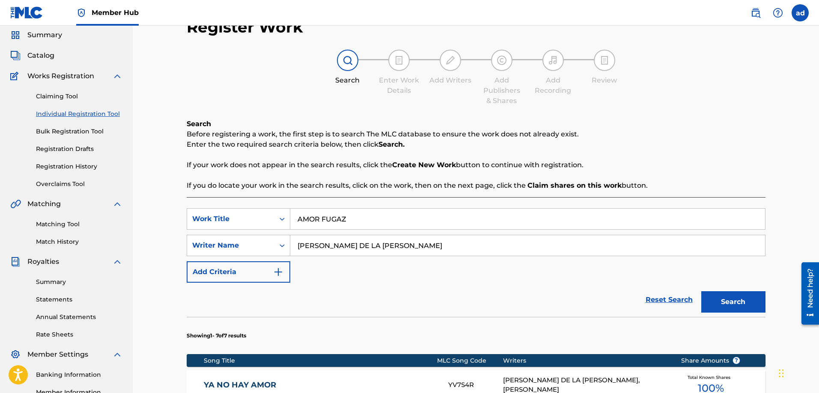
scroll to position [1, 0]
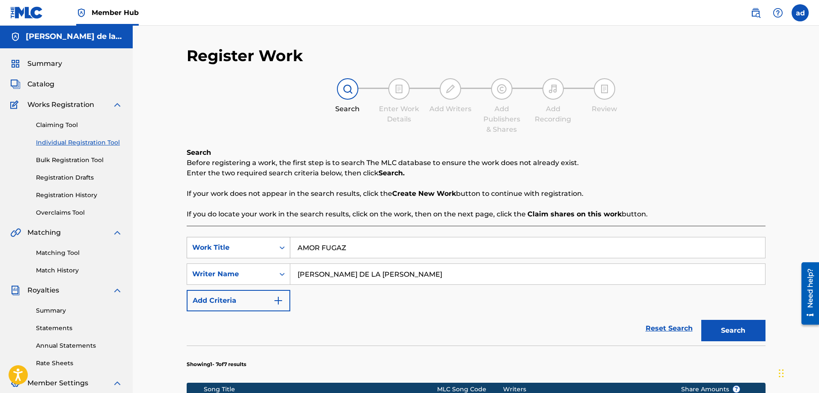
drag, startPoint x: 311, startPoint y: 252, endPoint x: 258, endPoint y: 253, distance: 53.1
click at [258, 253] on div "SearchWithCriteria97637399-dc27-4c54-bd43-5978142f3405 Work Title AMOR FUGAZ" at bounding box center [476, 247] width 579 height 21
click at [701, 320] on button "Search" at bounding box center [733, 330] width 64 height 21
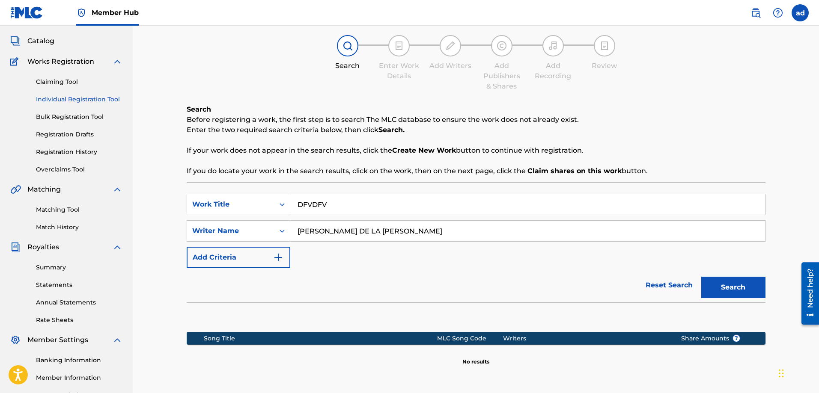
scroll to position [137, 0]
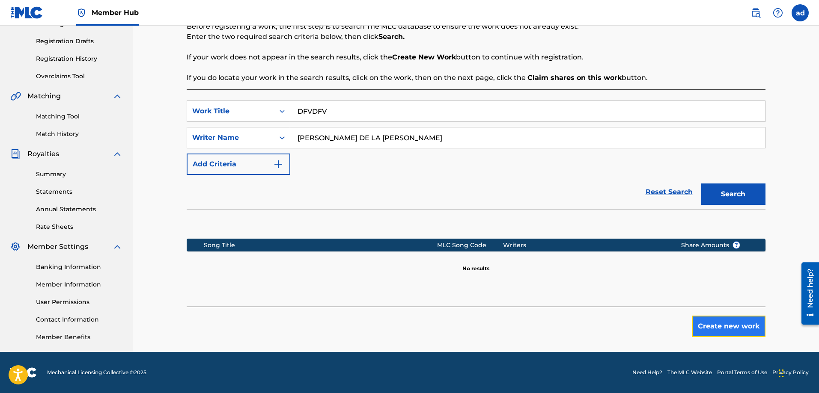
click at [707, 330] on button "Create new work" at bounding box center [729, 326] width 74 height 21
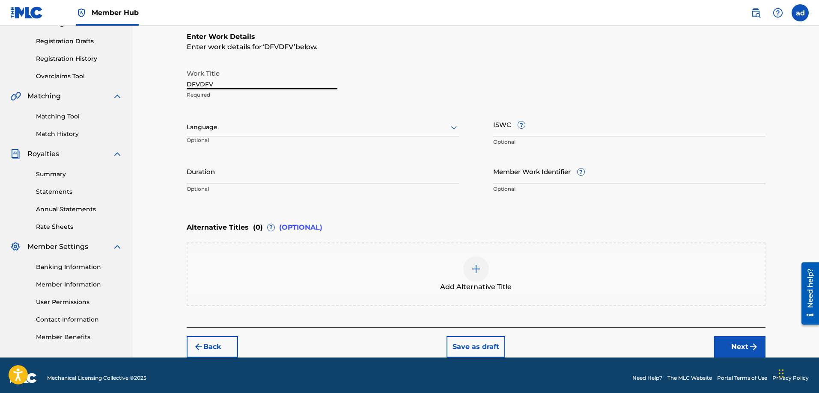
drag, startPoint x: 250, startPoint y: 83, endPoint x: 134, endPoint y: 100, distance: 117.2
click at [134, 100] on div "Register Work Search Enter Work Details Add Writers Add Publishers & Shares Add…" at bounding box center [476, 122] width 686 height 469
click at [260, 119] on div "Language" at bounding box center [323, 128] width 272 height 18
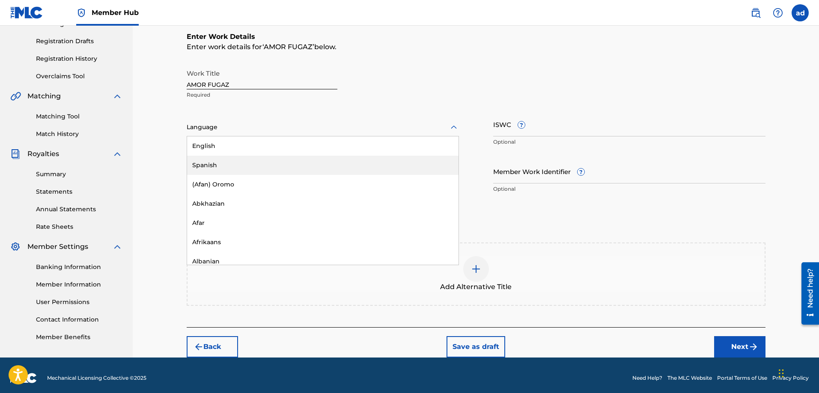
click at [245, 170] on div "Spanish" at bounding box center [322, 165] width 271 height 19
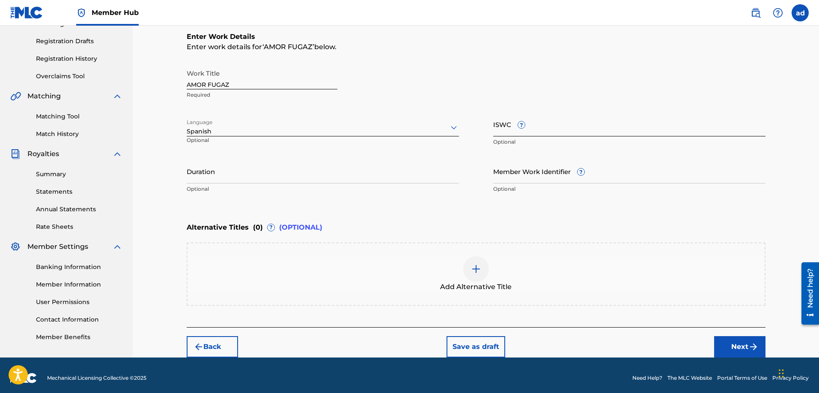
click at [523, 129] on input "ISWC ?" at bounding box center [629, 124] width 272 height 24
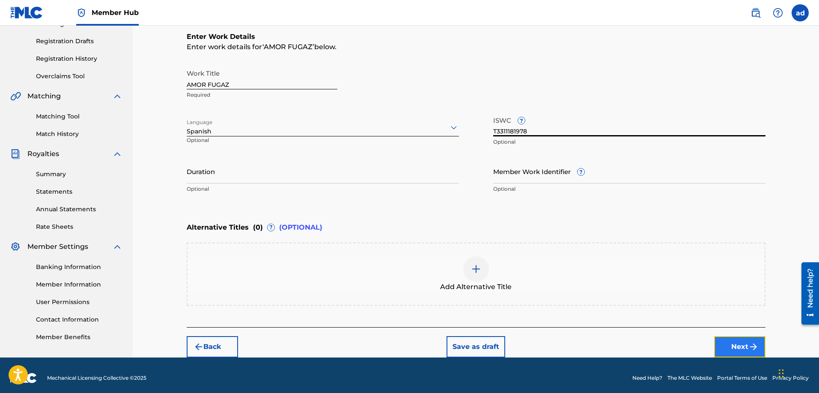
click at [740, 343] on button "Next" at bounding box center [739, 346] width 51 height 21
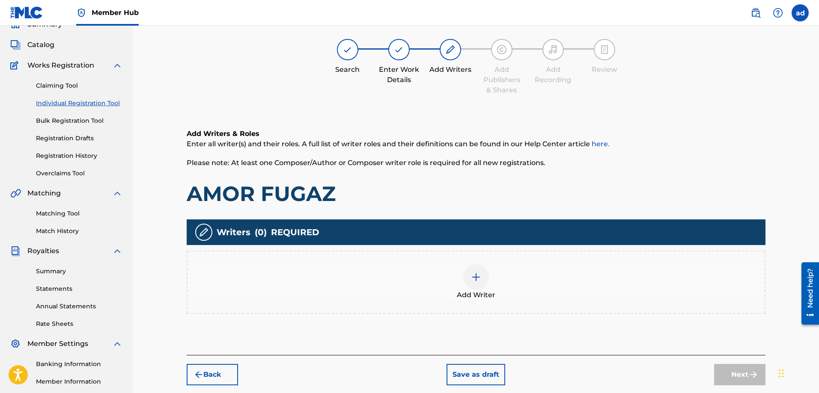
scroll to position [39, 0]
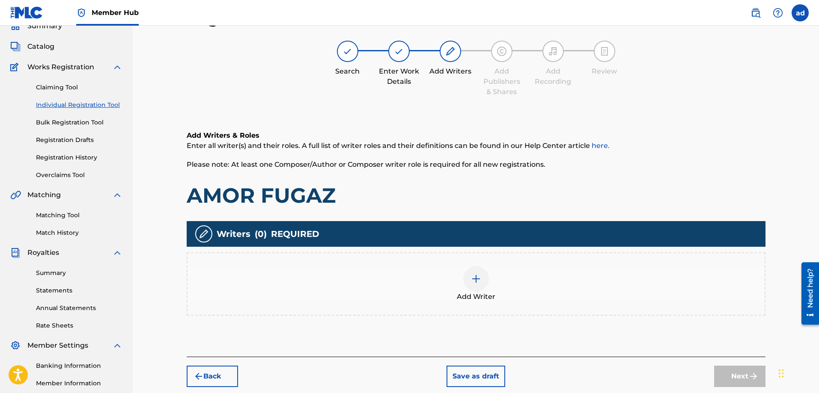
click at [477, 282] on img at bounding box center [476, 279] width 10 height 10
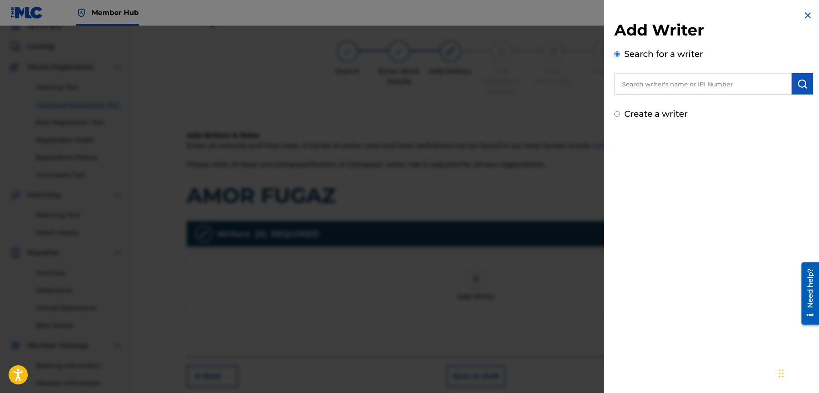
click at [637, 77] on input "text" at bounding box center [702, 83] width 177 height 21
click at [635, 84] on input "text" at bounding box center [702, 83] width 177 height 21
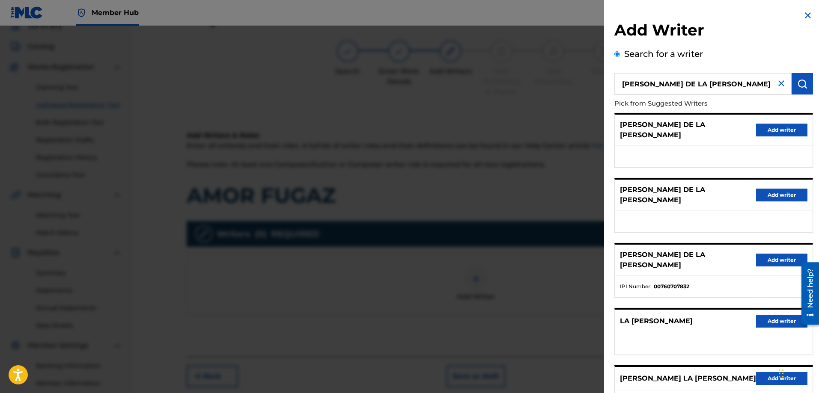
scroll to position [50, 0]
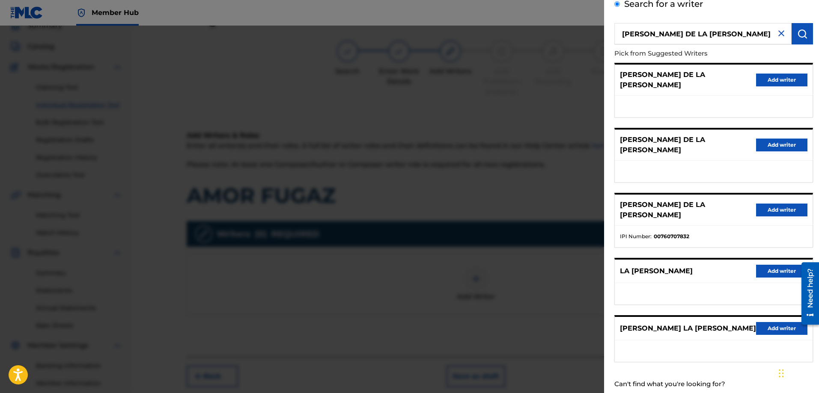
click at [652, 393] on label "Create a writer" at bounding box center [655, 400] width 63 height 10
click at [620, 393] on input "Create a writer" at bounding box center [617, 400] width 6 height 6
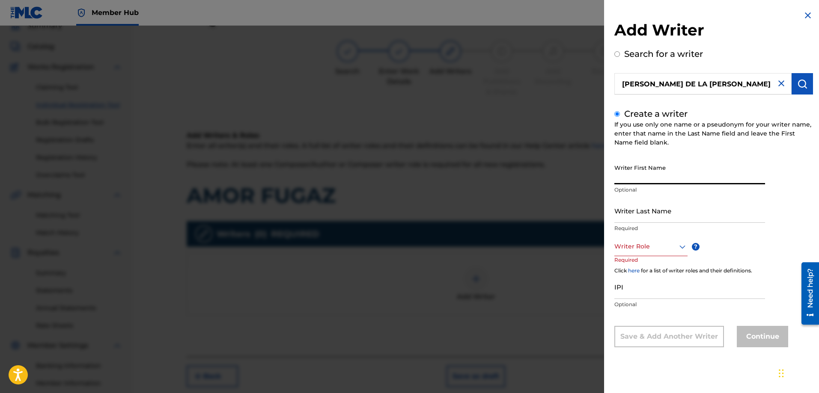
click at [648, 177] on input "Writer First Name" at bounding box center [689, 172] width 151 height 24
click at [634, 216] on input "Writer Last Name" at bounding box center [689, 211] width 151 height 24
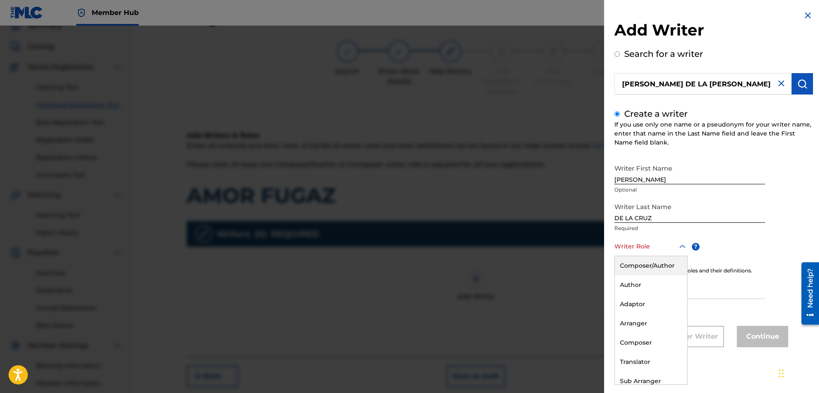
click at [631, 249] on div at bounding box center [650, 246] width 73 height 11
click at [633, 263] on div "Composer/Author" at bounding box center [651, 265] width 72 height 19
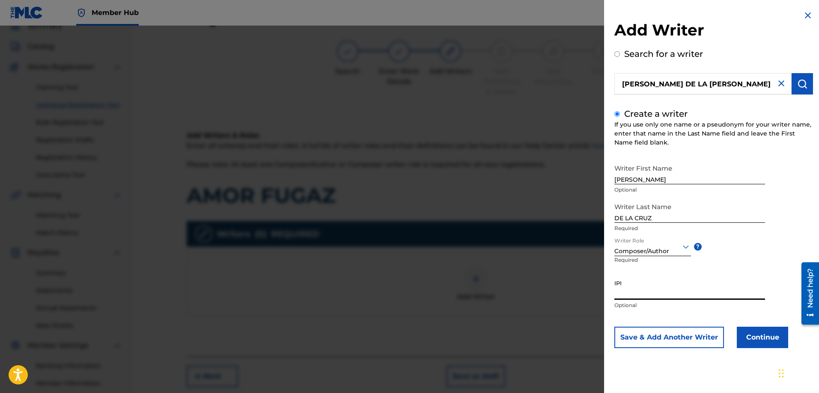
click at [638, 295] on input "IPI" at bounding box center [689, 288] width 151 height 24
paste input "725639621"
click at [749, 336] on button "Continue" at bounding box center [762, 337] width 51 height 21
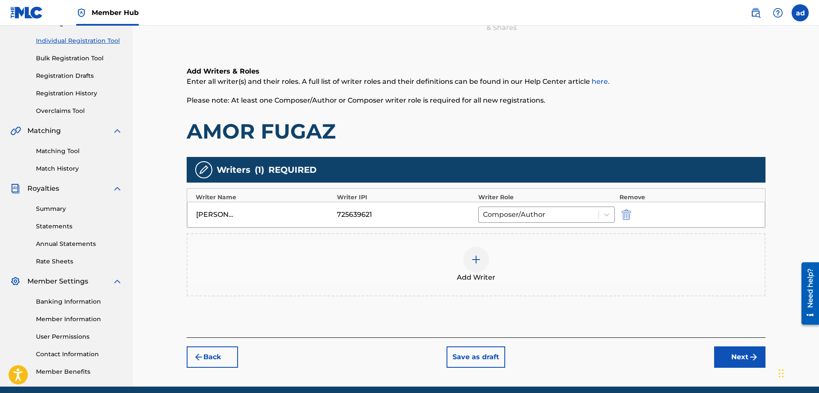
scroll to position [137, 0]
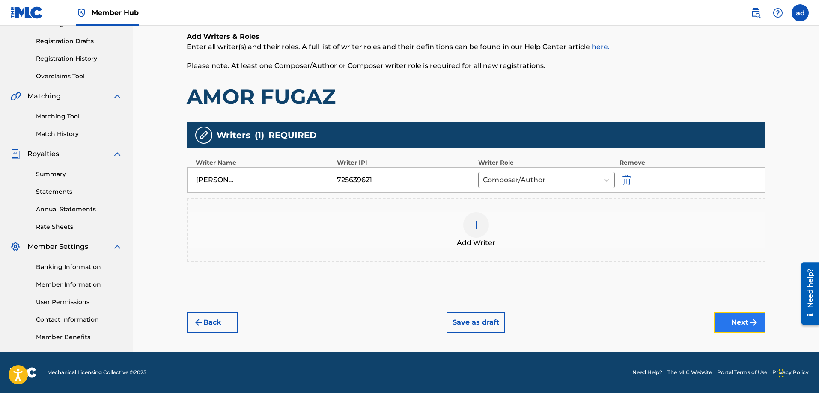
click at [726, 321] on button "Next" at bounding box center [739, 322] width 51 height 21
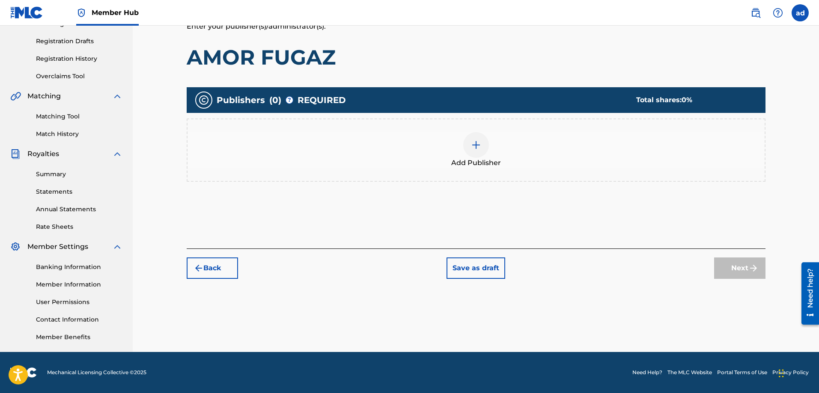
scroll to position [39, 0]
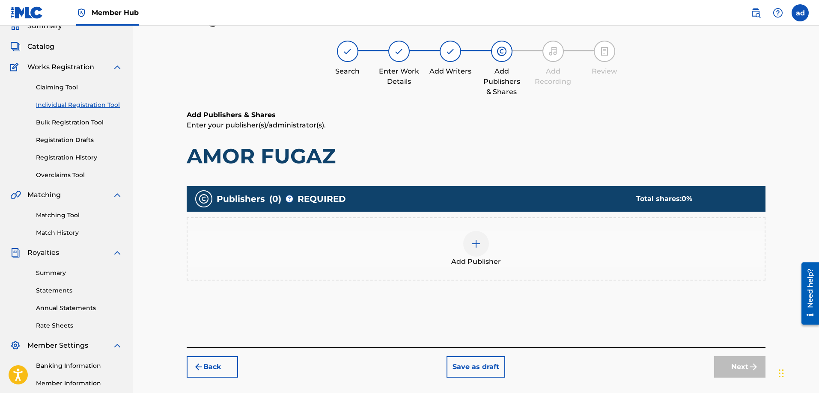
click at [471, 240] on img at bounding box center [476, 244] width 10 height 10
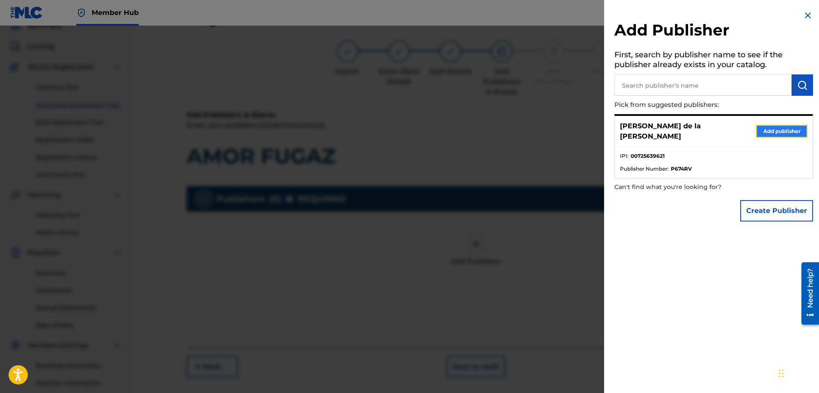
click at [770, 130] on button "Add publisher" at bounding box center [781, 131] width 51 height 13
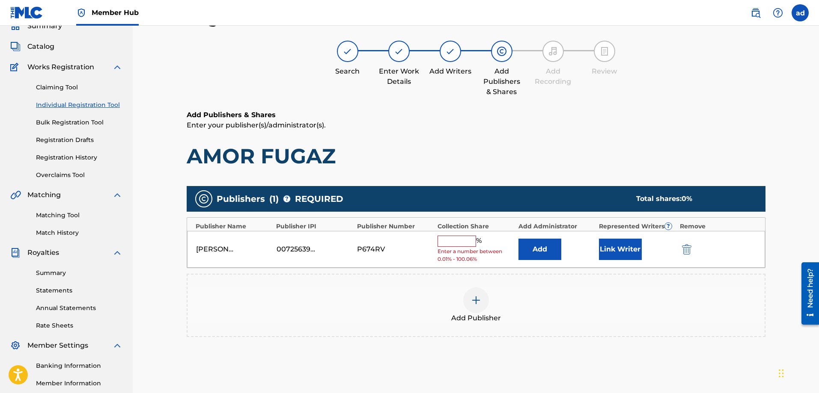
click at [467, 238] on input "text" at bounding box center [456, 241] width 39 height 11
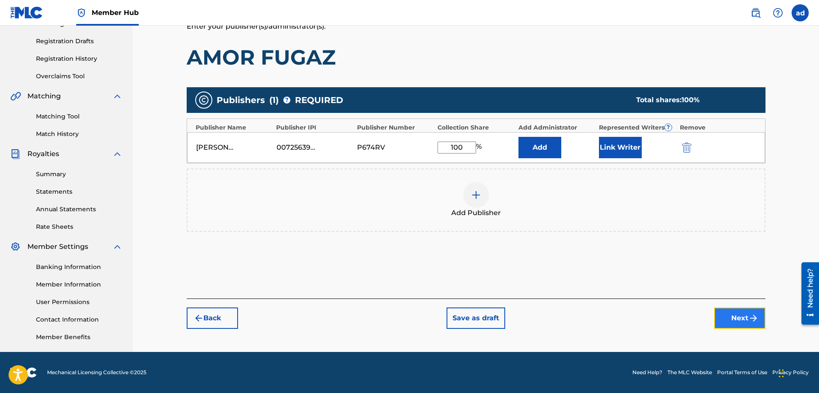
click at [746, 313] on button "Next" at bounding box center [739, 318] width 51 height 21
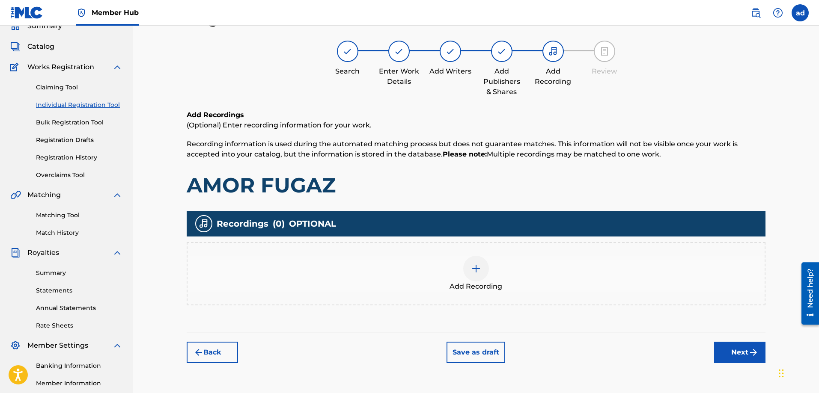
click at [476, 264] on img at bounding box center [476, 269] width 10 height 10
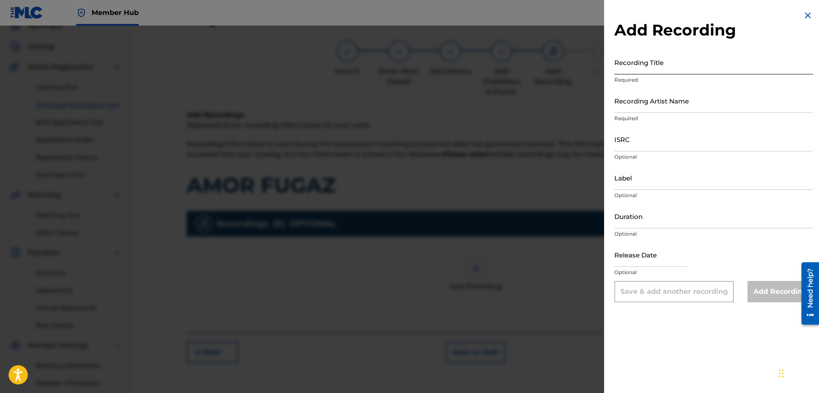
click at [637, 65] on input "Recording Title" at bounding box center [713, 62] width 199 height 24
click at [626, 68] on input "Recording Title" at bounding box center [713, 62] width 199 height 24
paste input "AMOR FUGAZ"
click at [638, 107] on input "Recording Artist Name" at bounding box center [713, 101] width 199 height 24
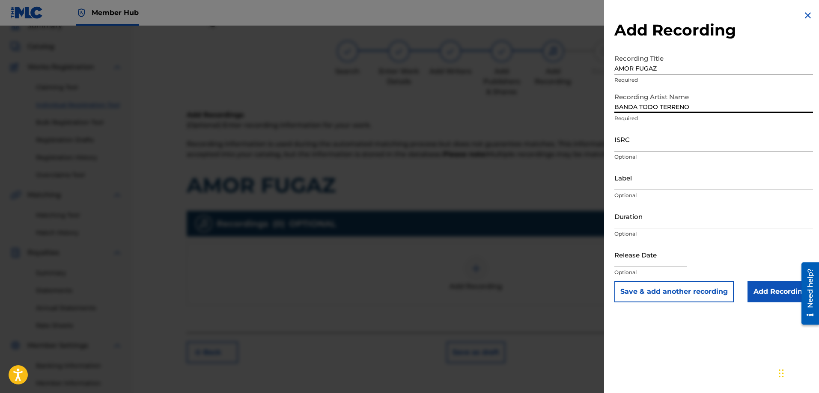
click at [623, 147] on input "ISRC" at bounding box center [713, 139] width 199 height 24
paste input "TCAEJ1947913"
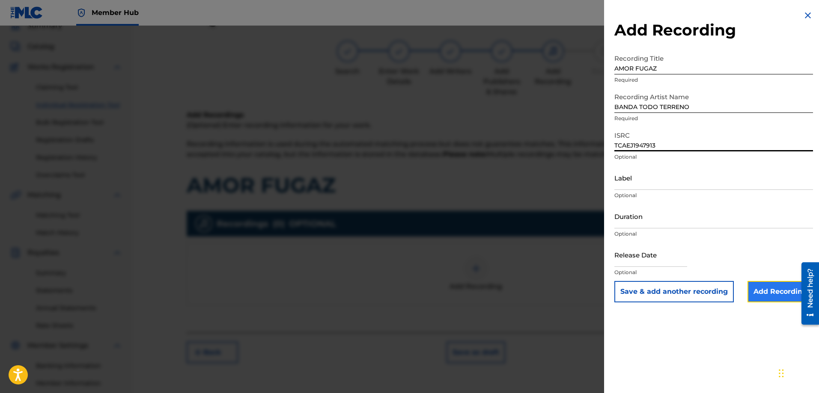
click at [770, 290] on input "Add Recording" at bounding box center [779, 291] width 65 height 21
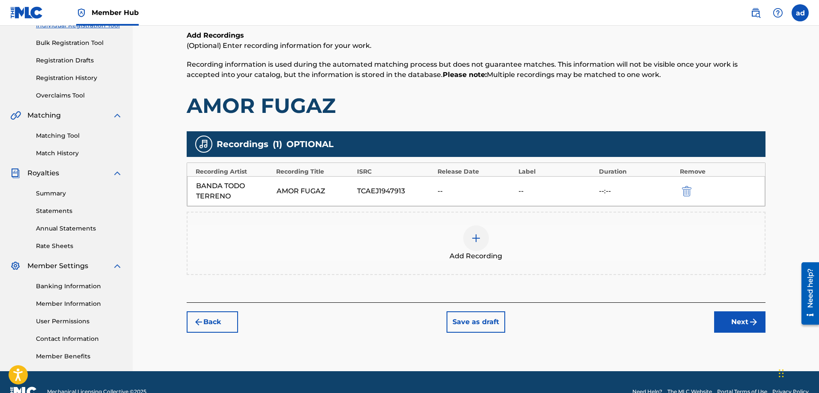
scroll to position [137, 0]
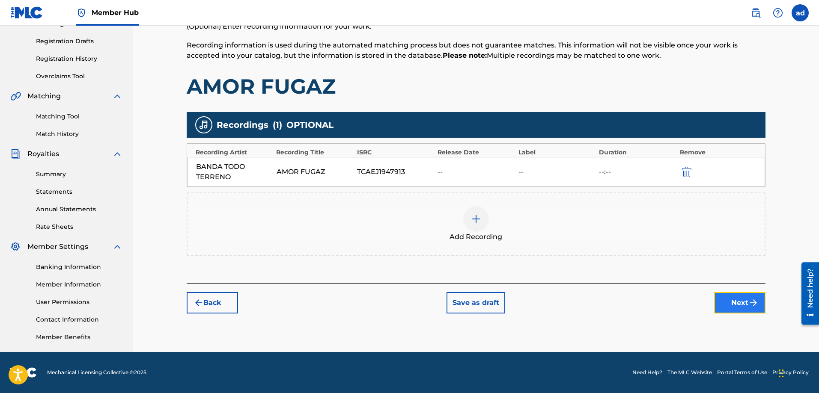
click at [728, 300] on button "Next" at bounding box center [739, 302] width 51 height 21
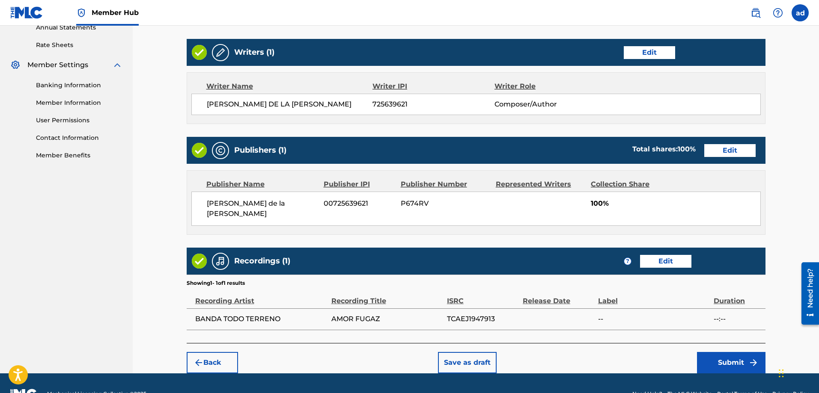
scroll to position [330, 0]
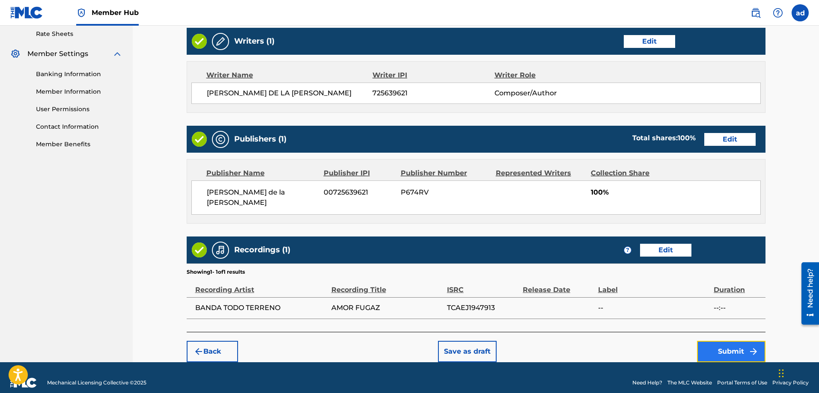
click at [748, 347] on img "submit" at bounding box center [753, 352] width 10 height 10
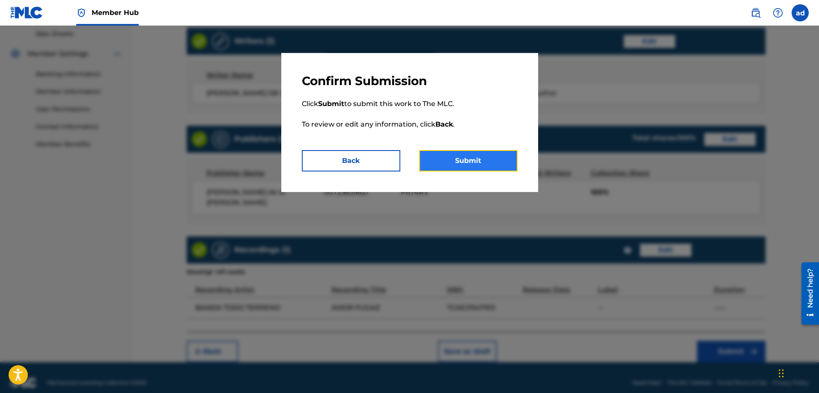
click at [474, 157] on button "Submit" at bounding box center [468, 160] width 98 height 21
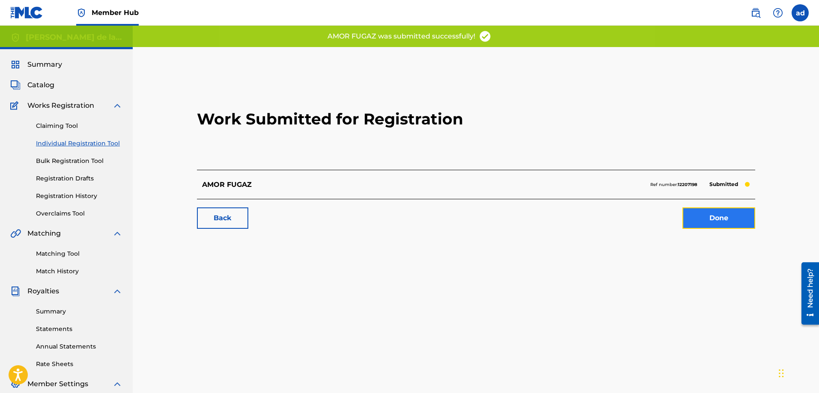
click at [730, 217] on link "Done" at bounding box center [718, 218] width 73 height 21
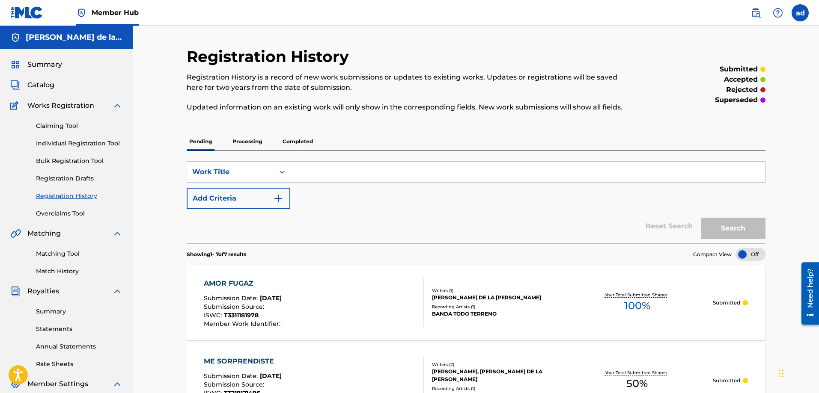
click at [65, 256] on link "Matching Tool" at bounding box center [79, 254] width 86 height 9
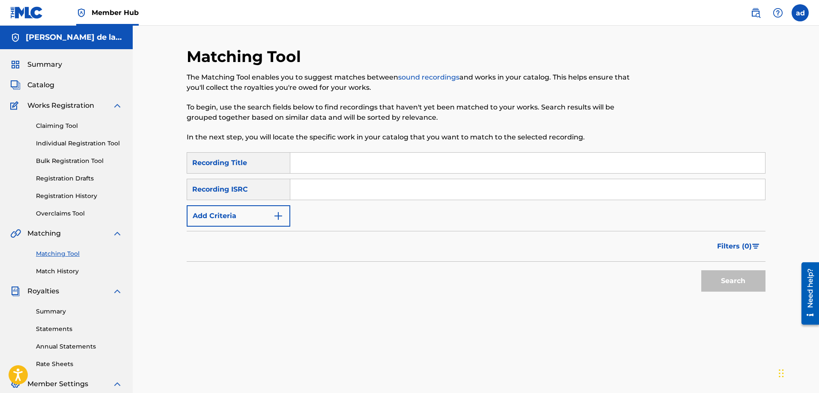
click at [295, 157] on input "Search Form" at bounding box center [527, 163] width 475 height 21
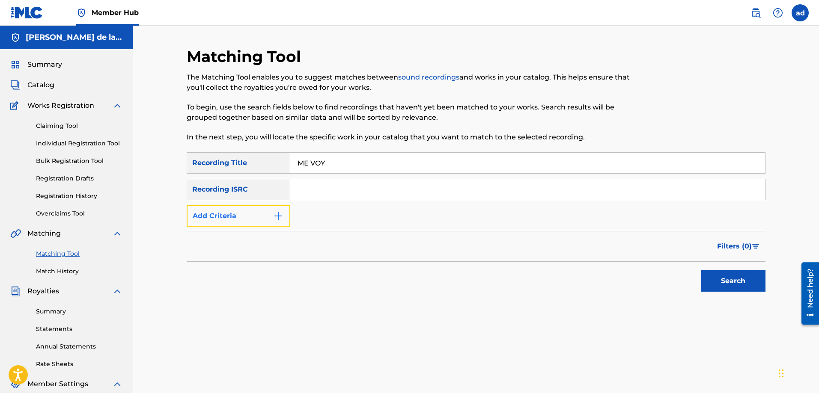
click at [268, 223] on button "Add Criteria" at bounding box center [239, 215] width 104 height 21
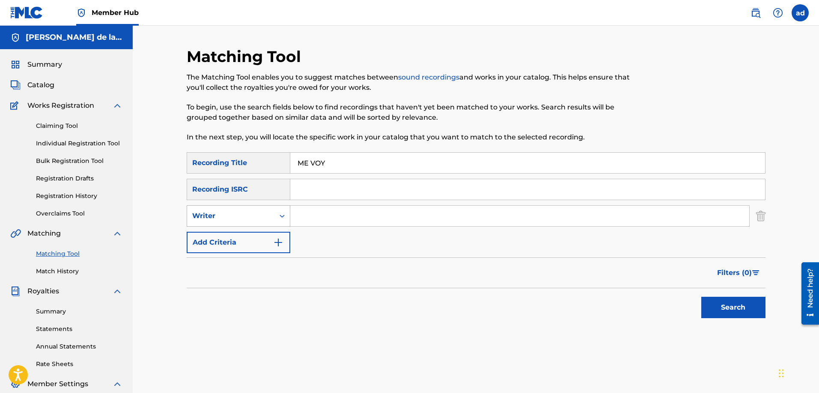
click at [270, 219] on div "Writer" at bounding box center [230, 216] width 87 height 16
click at [254, 232] on div "Recording Artist" at bounding box center [238, 237] width 103 height 21
click at [303, 217] on input "Search Form" at bounding box center [519, 216] width 459 height 21
click at [701, 297] on button "Search" at bounding box center [733, 307] width 64 height 21
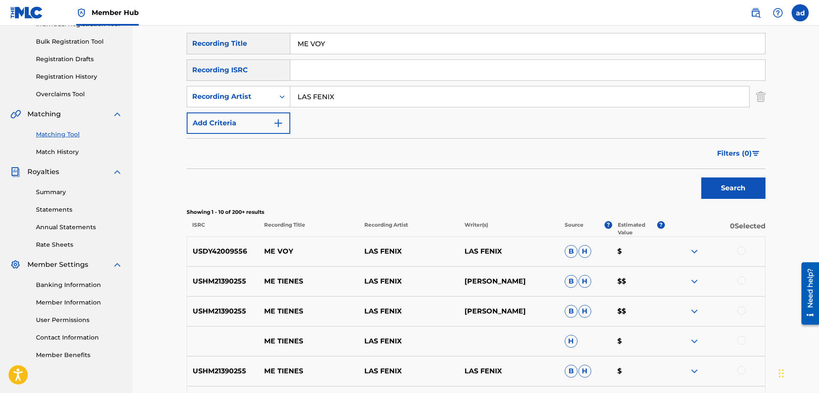
scroll to position [120, 0]
drag, startPoint x: 475, startPoint y: 246, endPoint x: 509, endPoint y: 254, distance: 35.1
click at [495, 252] on div "USDY42009556 ME VOY LAS FENIX LAS FENIX B H $" at bounding box center [476, 251] width 579 height 30
click at [514, 258] on div "USDY42009556 ME VOY LAS FENIX LAS FENIX B H $" at bounding box center [476, 251] width 579 height 30
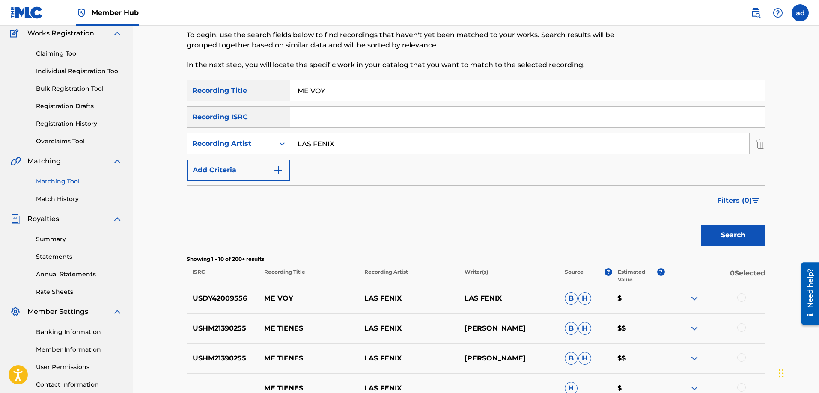
scroll to position [0, 0]
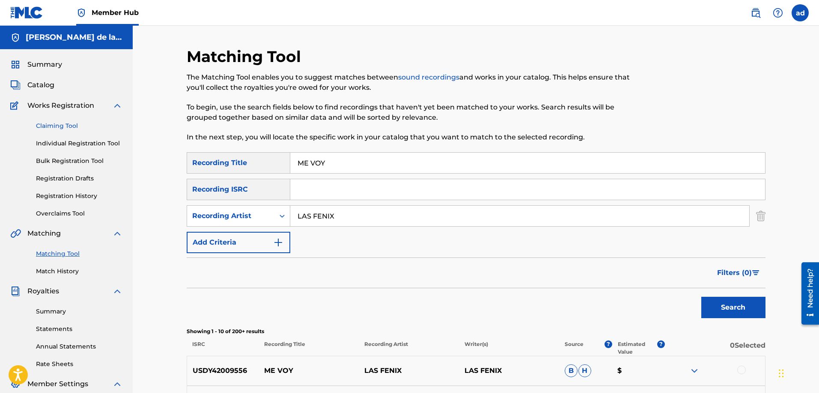
click at [50, 125] on link "Claiming Tool" at bounding box center [79, 126] width 86 height 9
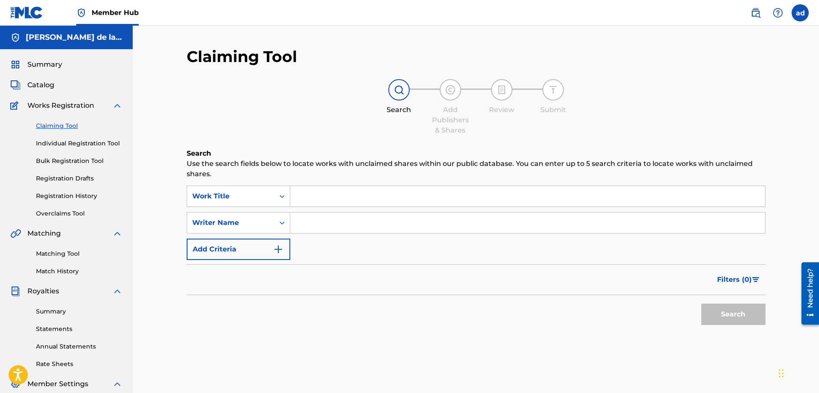
click at [321, 197] on input "Search Form" at bounding box center [527, 196] width 475 height 21
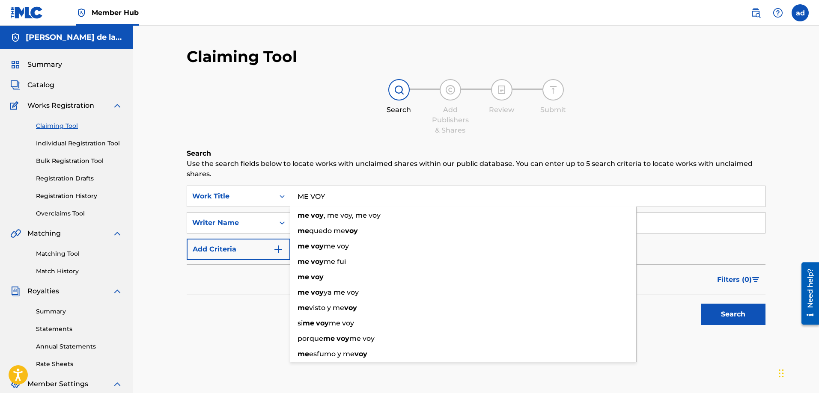
click at [253, 308] on div "Search" at bounding box center [476, 312] width 579 height 34
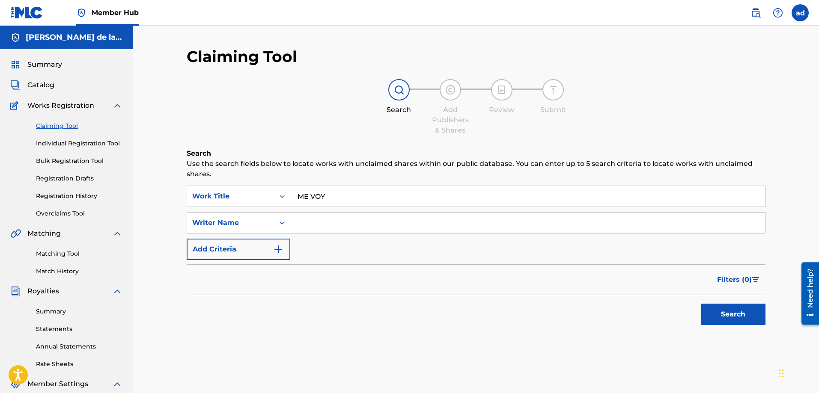
click at [316, 223] on input "Search Form" at bounding box center [527, 223] width 475 height 21
click at [701, 304] on button "Search" at bounding box center [733, 314] width 64 height 21
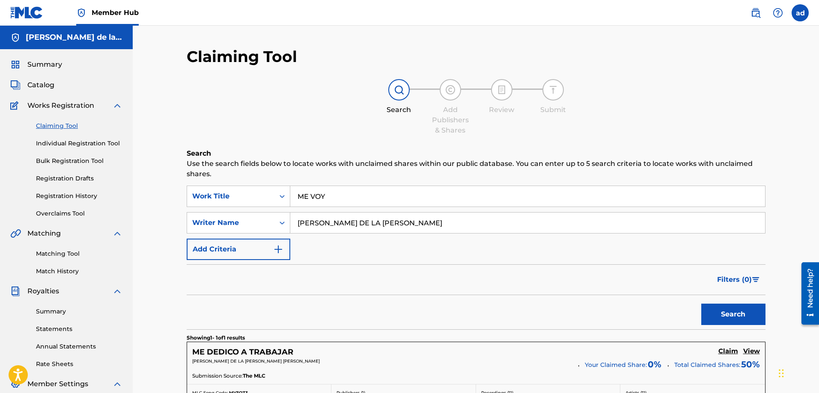
drag, startPoint x: 399, startPoint y: 228, endPoint x: 282, endPoint y: 235, distance: 117.1
click at [282, 235] on div "SearchWithCriteriab32252af-67f3-4312-9a74-6dafd9881506 Work Title ME VOY Search…" at bounding box center [476, 223] width 579 height 74
click at [701, 304] on button "Search" at bounding box center [733, 314] width 64 height 21
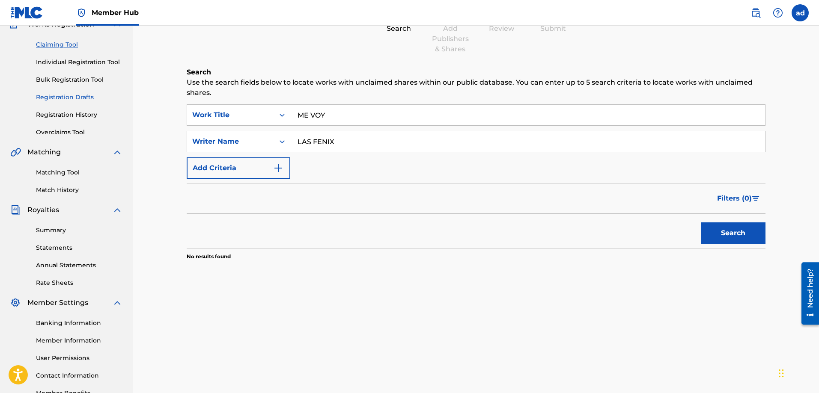
scroll to position [102, 0]
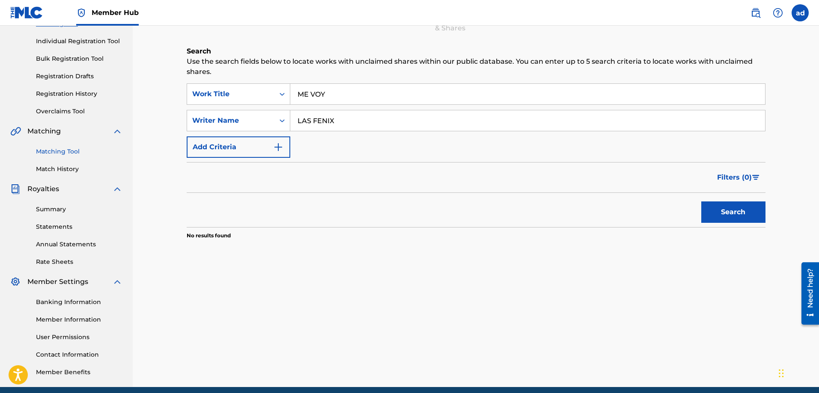
click at [62, 154] on link "Matching Tool" at bounding box center [79, 151] width 86 height 9
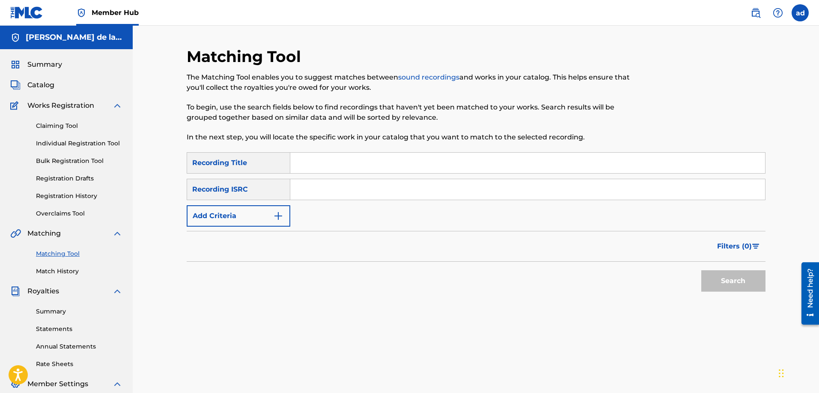
click at [324, 154] on input "Search Form" at bounding box center [527, 163] width 475 height 21
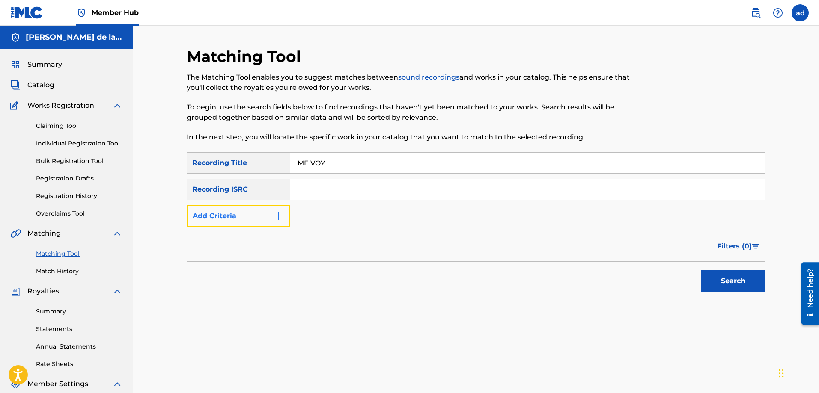
click at [270, 222] on button "Add Criteria" at bounding box center [239, 215] width 104 height 21
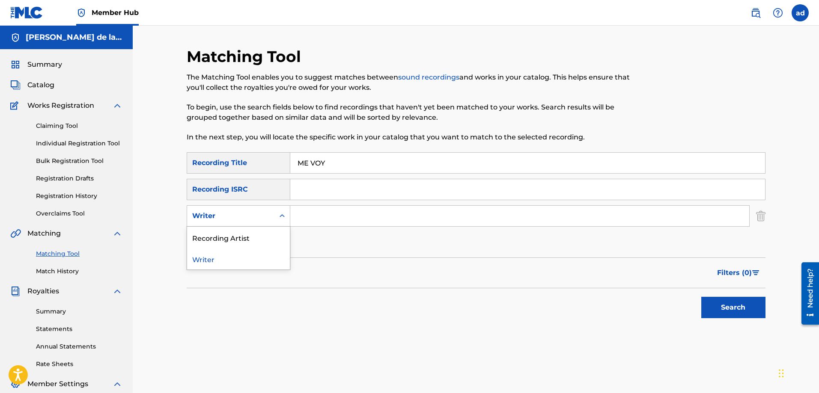
click at [269, 222] on div "Writer" at bounding box center [230, 216] width 87 height 16
click at [257, 242] on div "Recording Artist" at bounding box center [238, 237] width 103 height 21
click at [298, 218] on input "Search Form" at bounding box center [519, 216] width 459 height 21
click at [701, 297] on button "Search" at bounding box center [733, 307] width 64 height 21
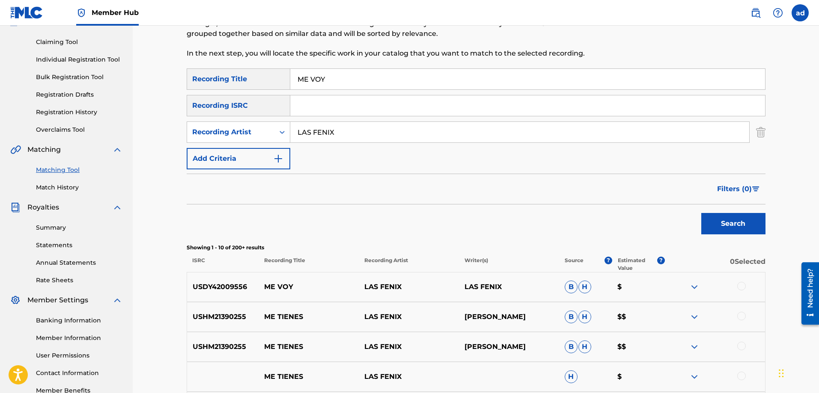
scroll to position [126, 0]
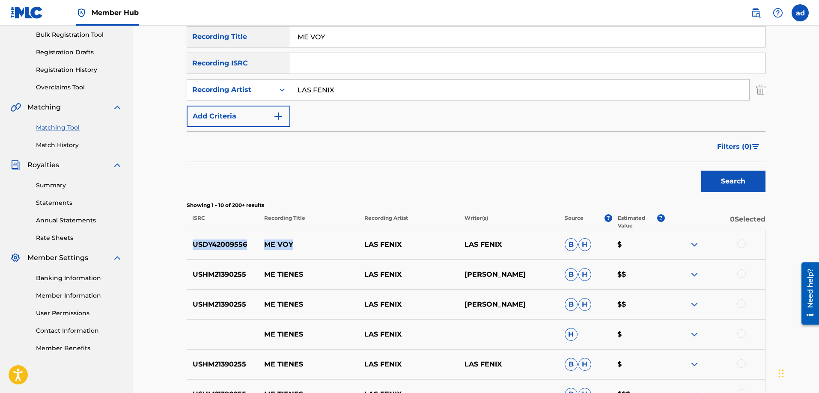
drag, startPoint x: 304, startPoint y: 242, endPoint x: 180, endPoint y: 245, distance: 124.6
click at [180, 245] on div "Matching Tool The Matching Tool enables you to suggest matches between sound re…" at bounding box center [475, 257] width 599 height 673
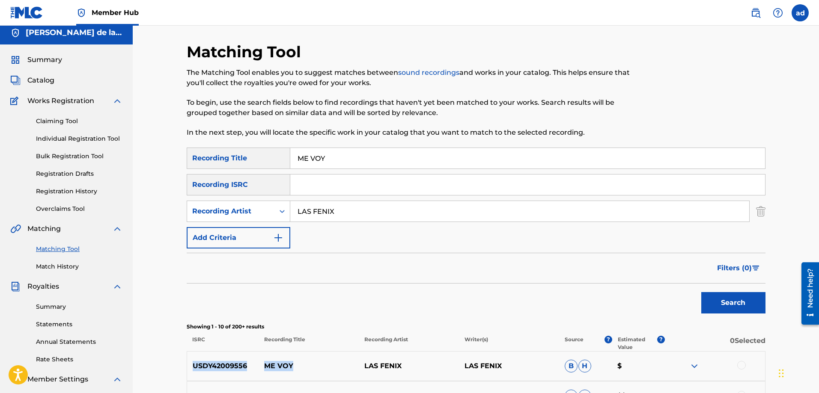
scroll to position [0, 0]
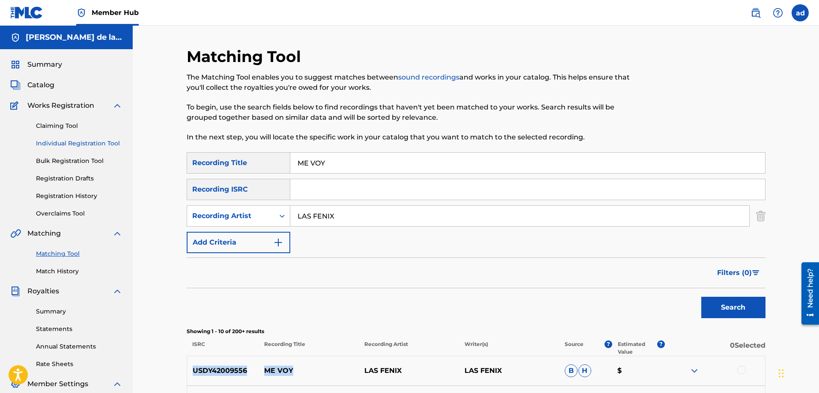
click at [74, 144] on link "Individual Registration Tool" at bounding box center [79, 143] width 86 height 9
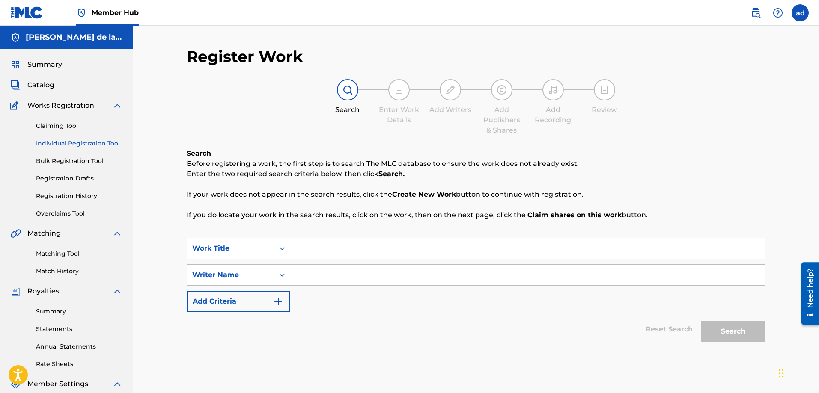
click at [335, 257] on input "Search Form" at bounding box center [527, 248] width 475 height 21
click at [324, 277] on input "Search Form" at bounding box center [527, 275] width 475 height 21
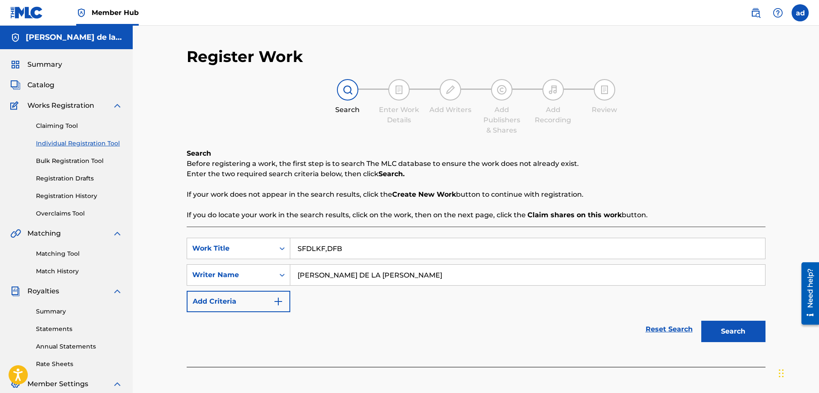
click at [701, 321] on button "Search" at bounding box center [733, 331] width 64 height 21
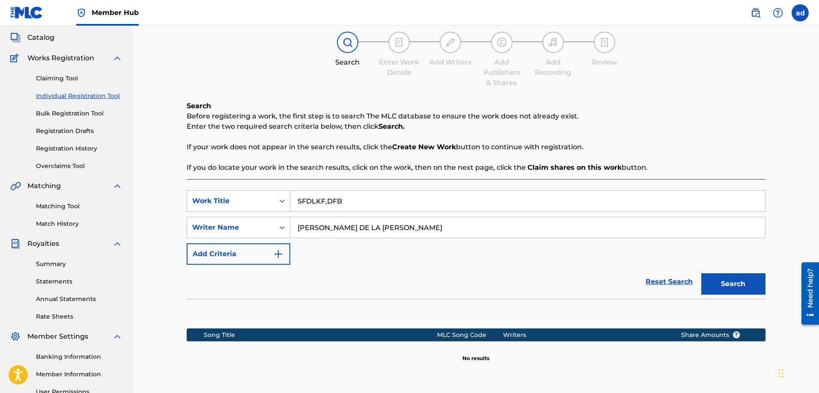
scroll to position [137, 0]
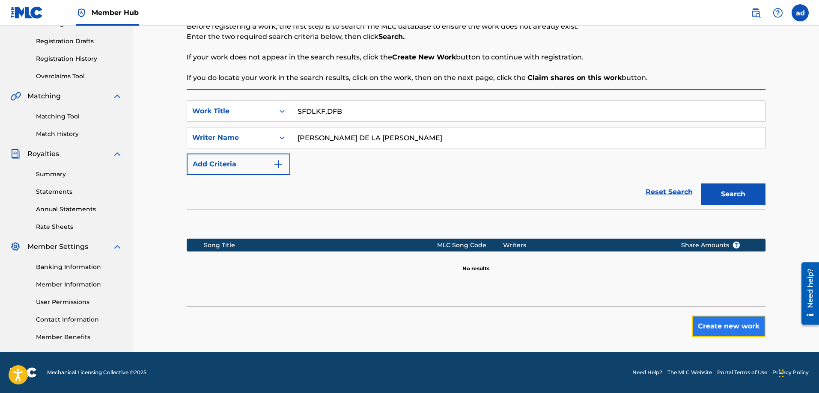
click at [711, 331] on button "Create new work" at bounding box center [729, 326] width 74 height 21
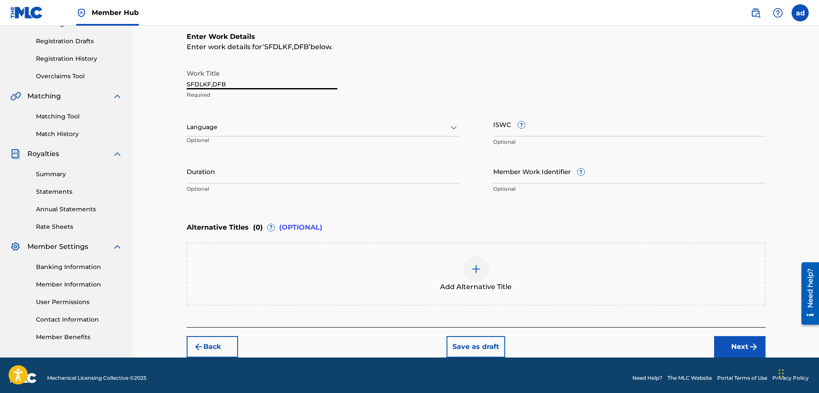
drag, startPoint x: 259, startPoint y: 83, endPoint x: 138, endPoint y: 95, distance: 121.3
click at [138, 95] on div "Register Work Search Enter Work Details Add Writers Add Publishers & Shares Add…" at bounding box center [476, 122] width 686 height 469
click at [193, 130] on div at bounding box center [323, 127] width 272 height 11
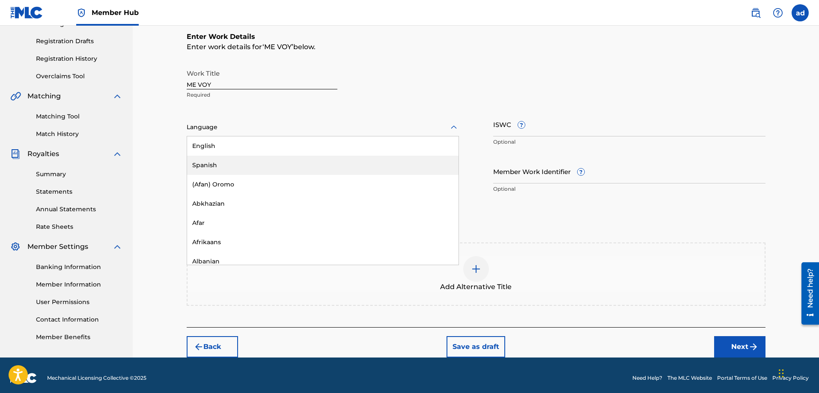
click at [209, 162] on div "Spanish" at bounding box center [322, 165] width 271 height 19
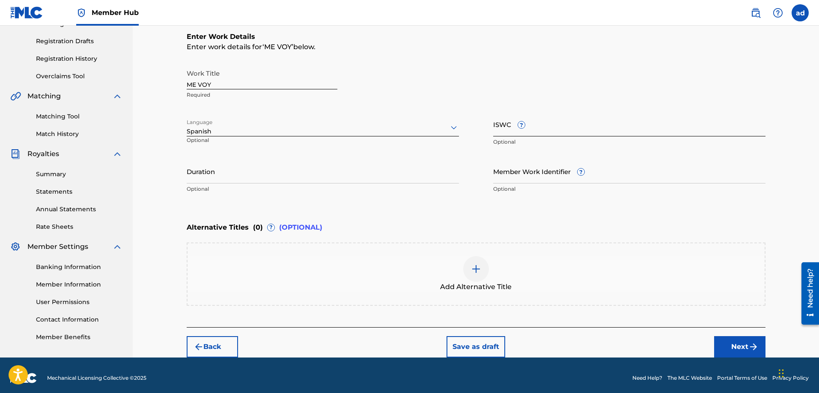
click at [527, 127] on input "ISWC ?" at bounding box center [629, 124] width 272 height 24
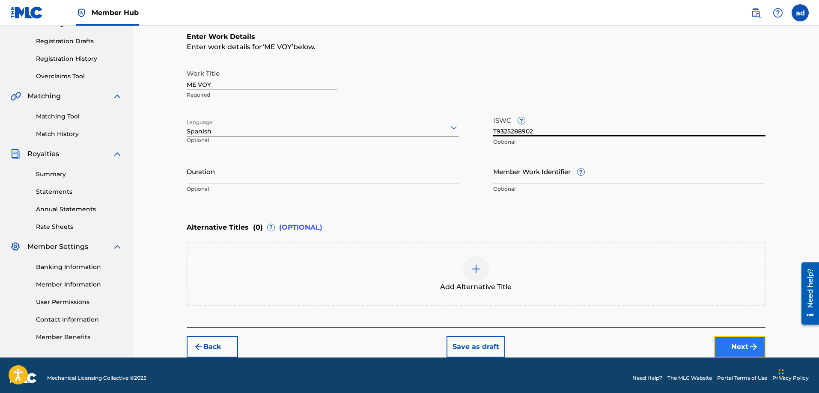
click at [733, 349] on button "Next" at bounding box center [739, 346] width 51 height 21
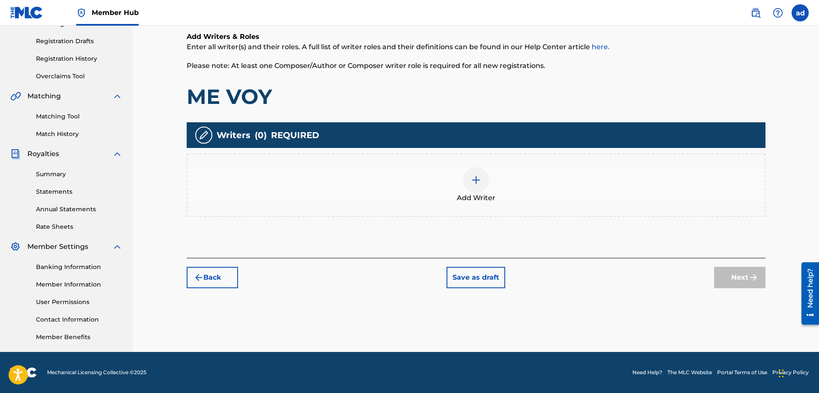
scroll to position [39, 0]
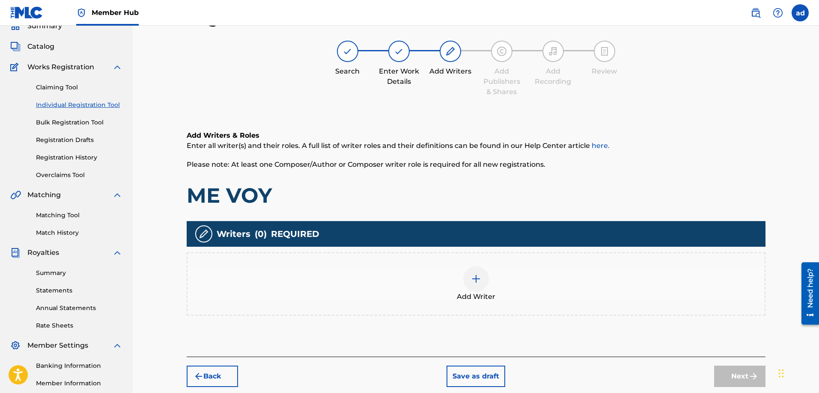
click at [472, 281] on img at bounding box center [476, 279] width 10 height 10
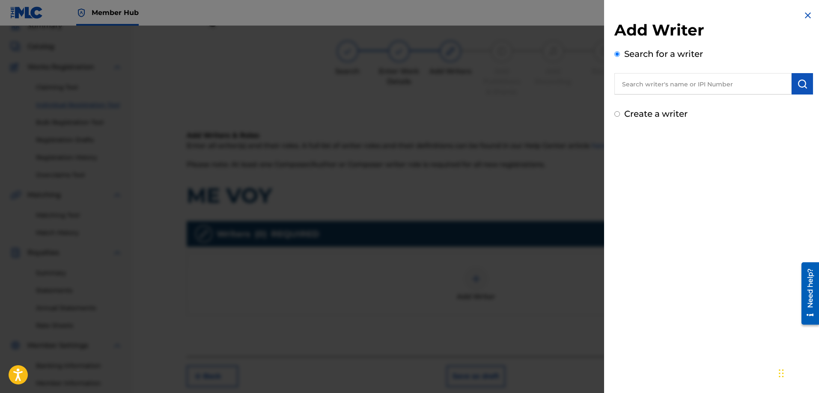
click at [636, 88] on input "text" at bounding box center [702, 83] width 177 height 21
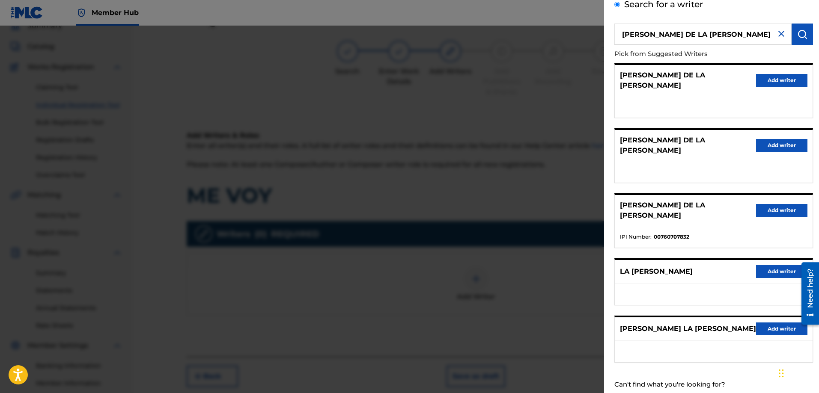
scroll to position [50, 0]
click at [618, 393] on div "Create a writer" at bounding box center [713, 399] width 199 height 13
click at [618, 393] on input "Create a writer" at bounding box center [617, 400] width 6 height 6
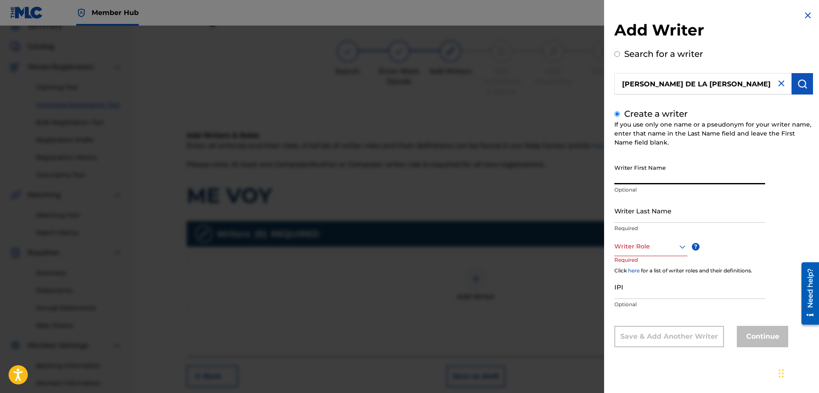
click at [650, 176] on input "Writer First Name" at bounding box center [689, 172] width 151 height 24
click at [636, 222] on input "Writer Last Name" at bounding box center [689, 211] width 151 height 24
click at [632, 248] on div at bounding box center [650, 246] width 73 height 11
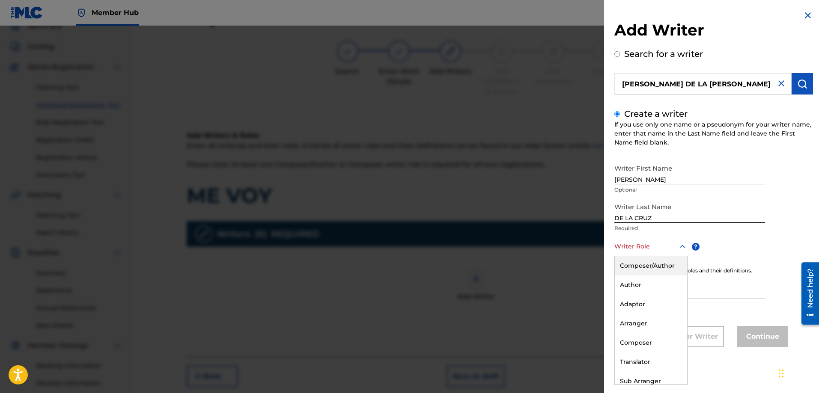
click at [633, 266] on div "Composer/Author" at bounding box center [651, 265] width 72 height 19
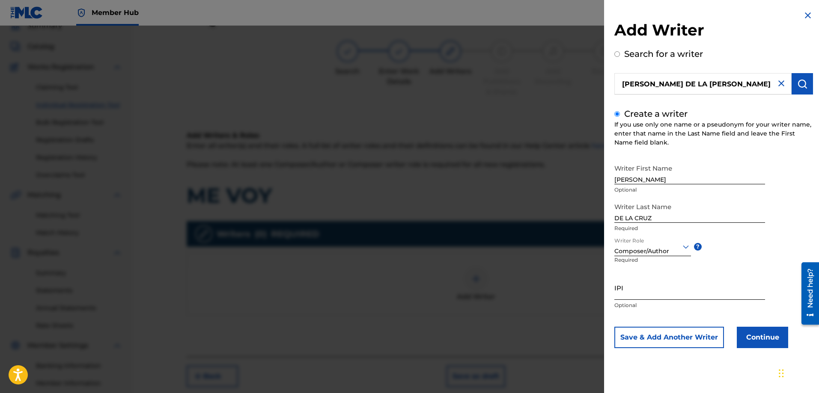
click at [674, 291] on input "IPI" at bounding box center [689, 288] width 151 height 24
paste input "725639621"
click at [752, 341] on button "Continue" at bounding box center [762, 337] width 51 height 21
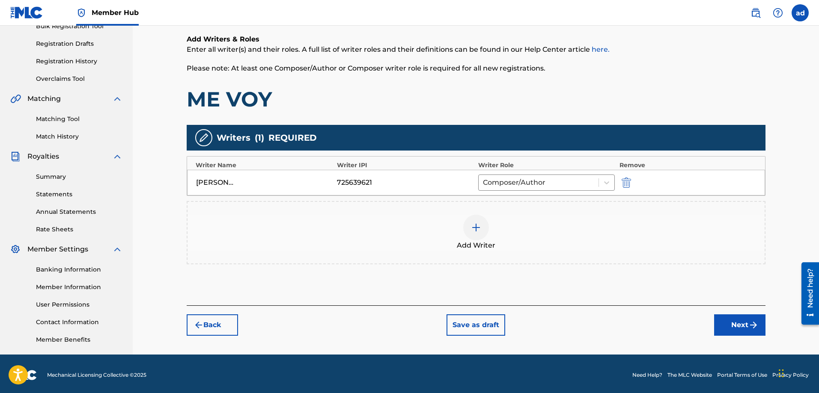
scroll to position [137, 0]
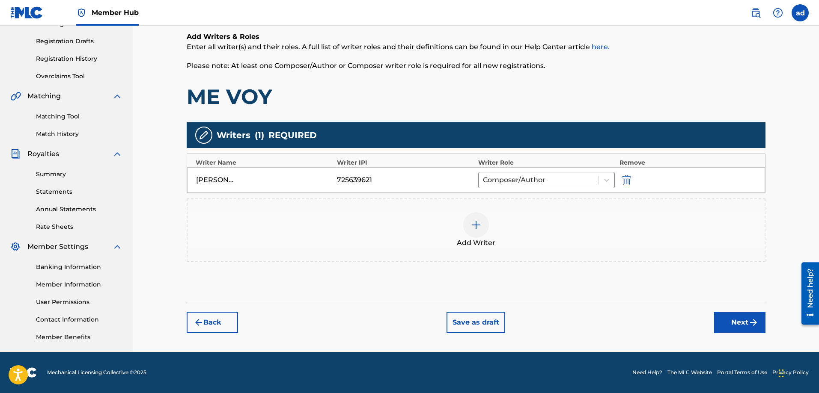
click at [734, 342] on div "Register Work Search Enter Work Details Add Writers Add Publishers & Shares Add…" at bounding box center [475, 131] width 599 height 443
click at [731, 324] on button "Next" at bounding box center [739, 322] width 51 height 21
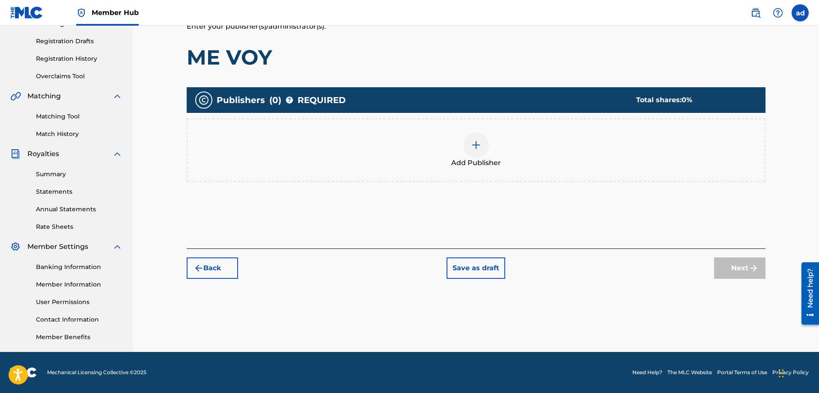
scroll to position [39, 0]
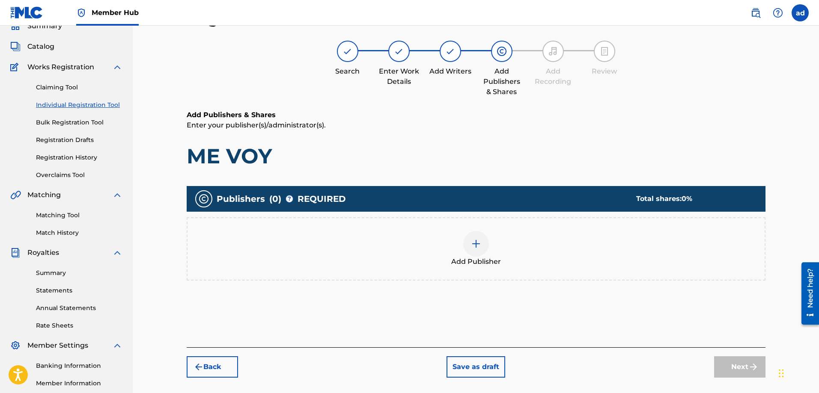
click at [472, 242] on img at bounding box center [476, 244] width 10 height 10
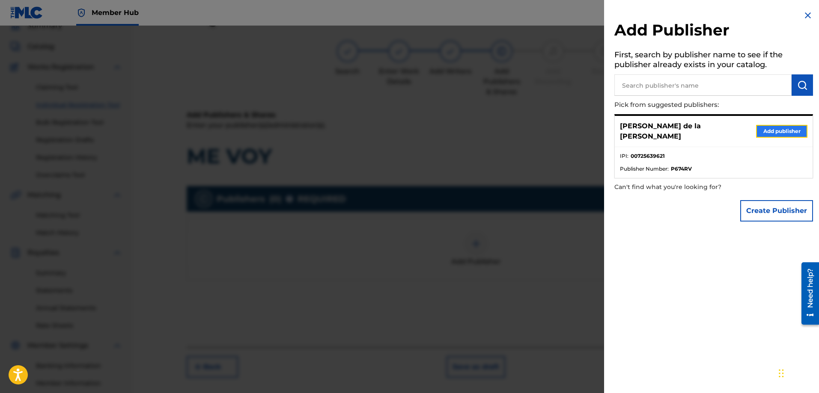
click at [770, 129] on button "Add publisher" at bounding box center [781, 131] width 51 height 13
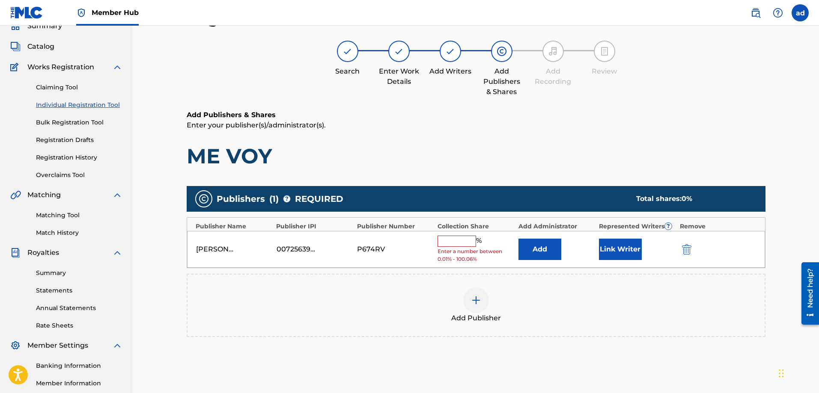
click at [452, 243] on input "text" at bounding box center [456, 241] width 39 height 11
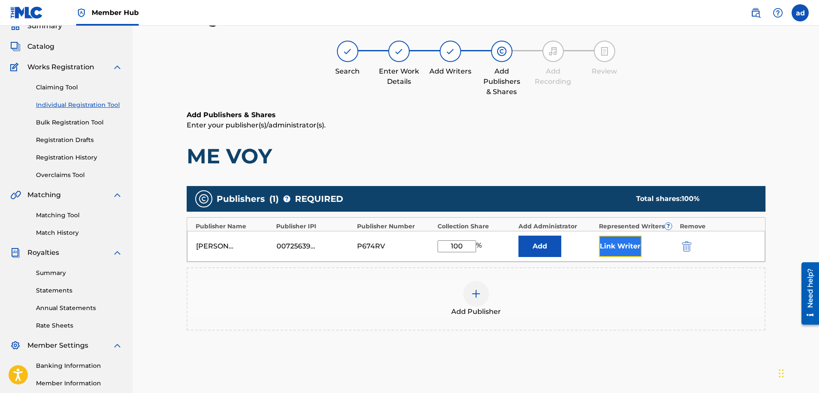
click at [612, 241] on button "Link Writer" at bounding box center [620, 246] width 43 height 21
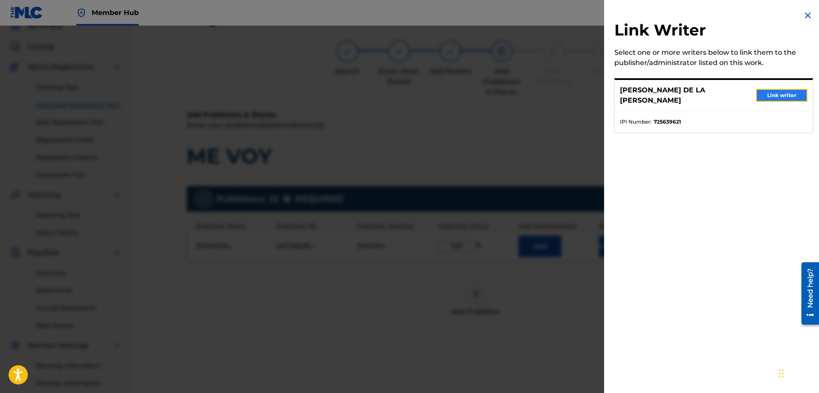
click at [774, 89] on button "Link writer" at bounding box center [781, 95] width 51 height 13
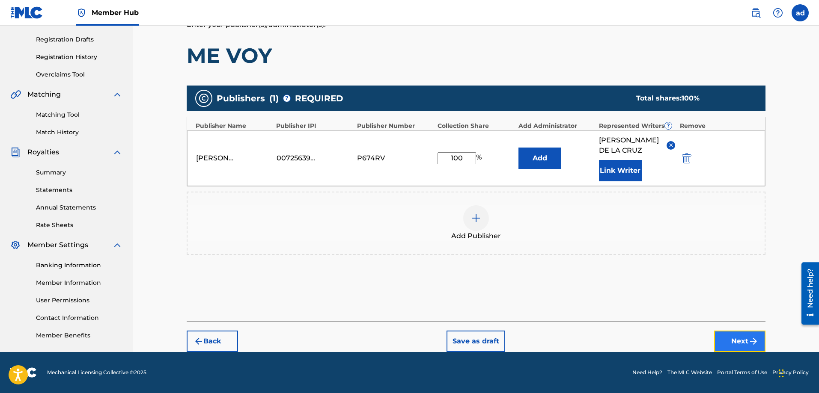
click at [738, 340] on button "Next" at bounding box center [739, 341] width 51 height 21
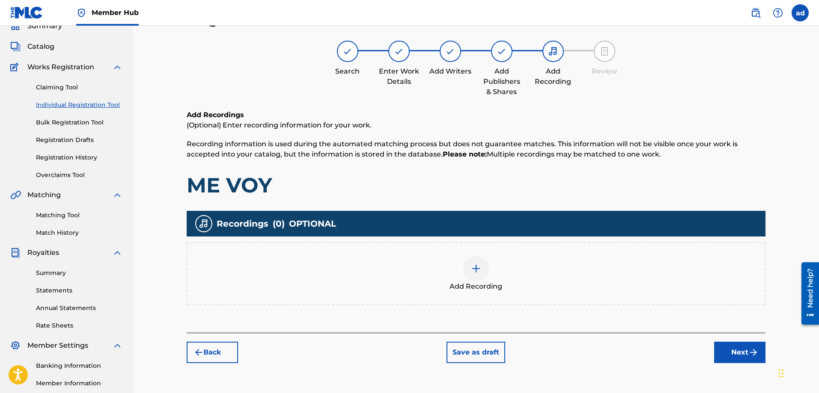
click at [475, 279] on div at bounding box center [476, 269] width 26 height 26
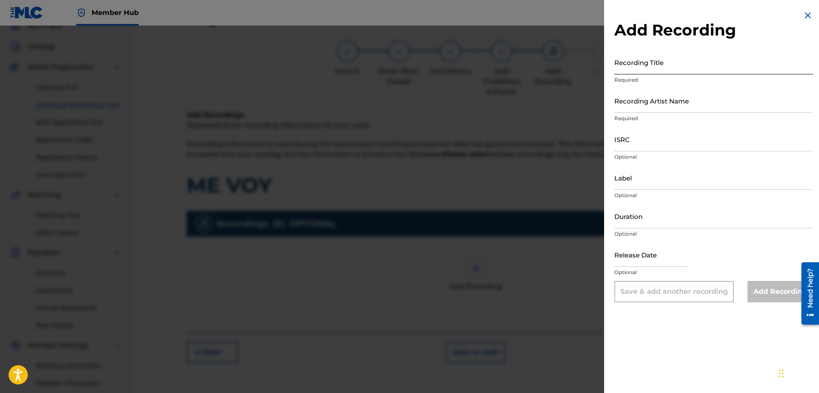
click at [648, 62] on input "Recording Title" at bounding box center [713, 62] width 199 height 24
click at [646, 143] on input "ISRC" at bounding box center [713, 139] width 199 height 24
paste input "USDY42009556"
click at [653, 98] on input "Recording Artist Name" at bounding box center [713, 101] width 199 height 24
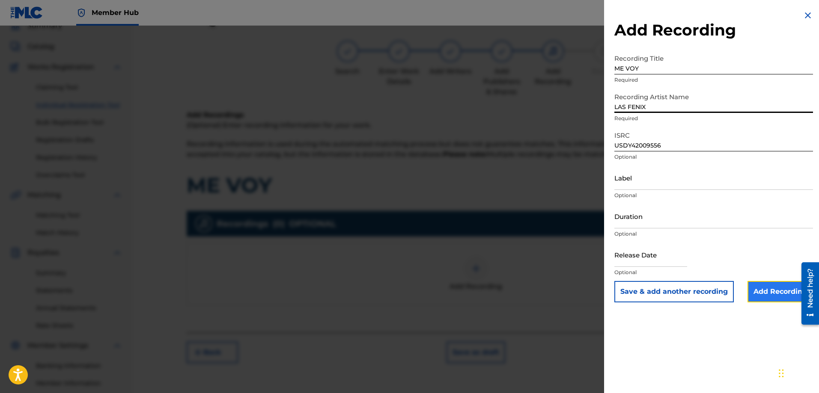
click at [773, 296] on input "Add Recording" at bounding box center [779, 291] width 65 height 21
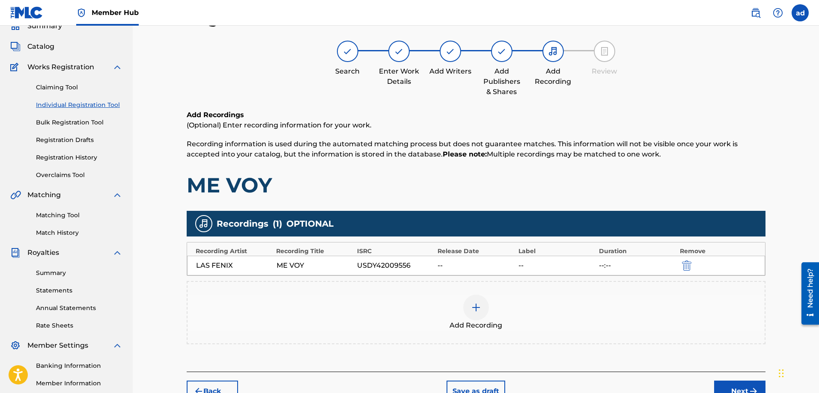
scroll to position [137, 0]
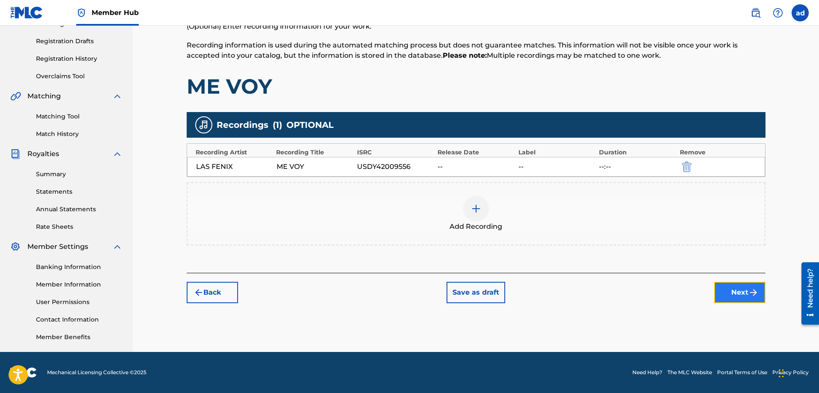
click at [723, 289] on button "Next" at bounding box center [739, 292] width 51 height 21
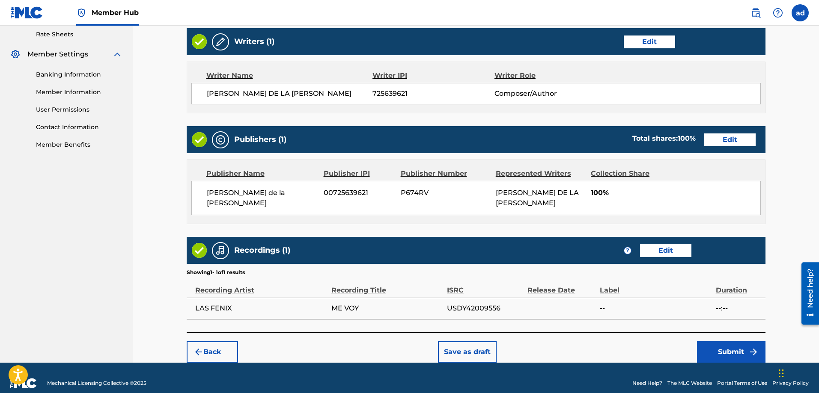
scroll to position [330, 0]
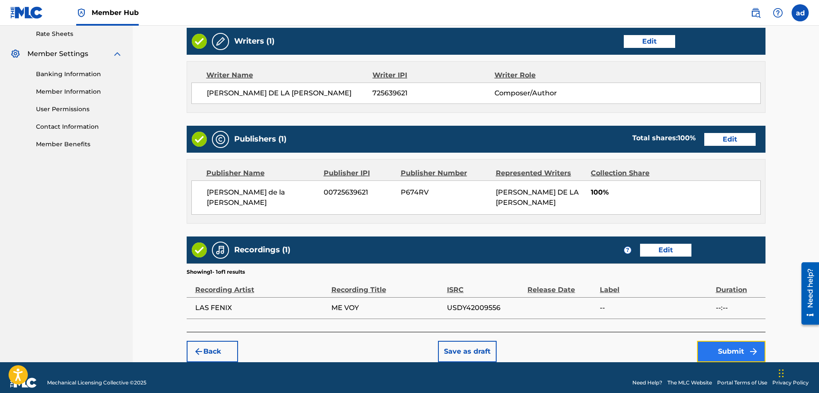
click at [726, 343] on button "Submit" at bounding box center [731, 351] width 68 height 21
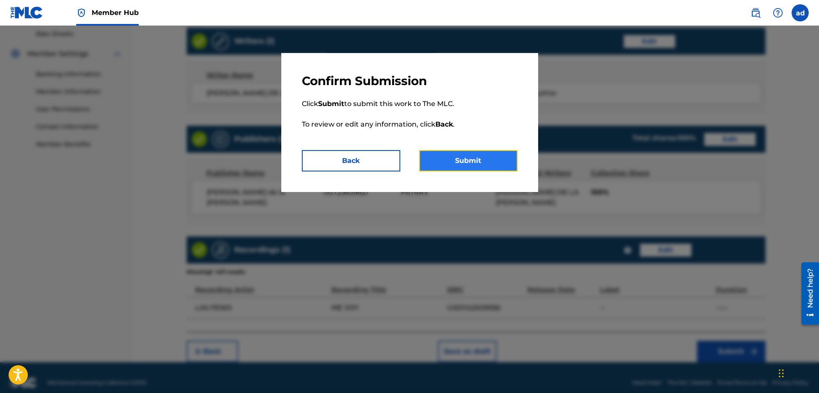
click at [482, 159] on button "Submit" at bounding box center [468, 160] width 98 height 21
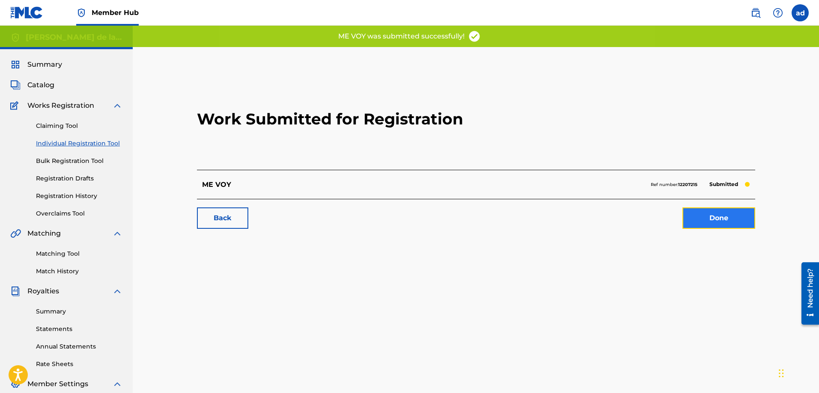
click at [710, 214] on link "Done" at bounding box center [718, 218] width 73 height 21
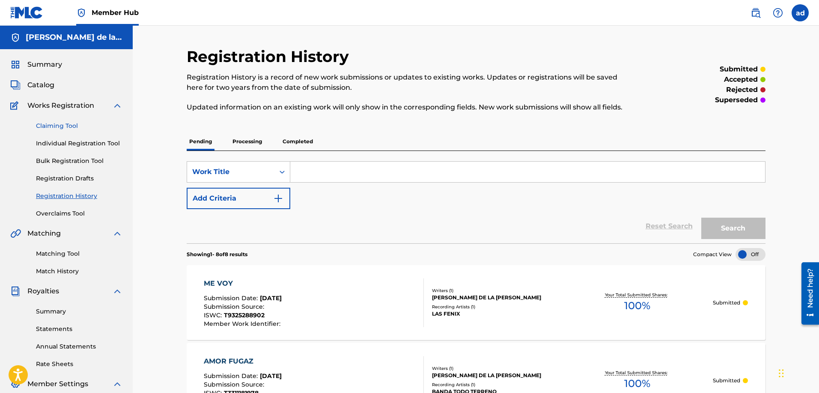
click at [56, 129] on link "Claiming Tool" at bounding box center [79, 126] width 86 height 9
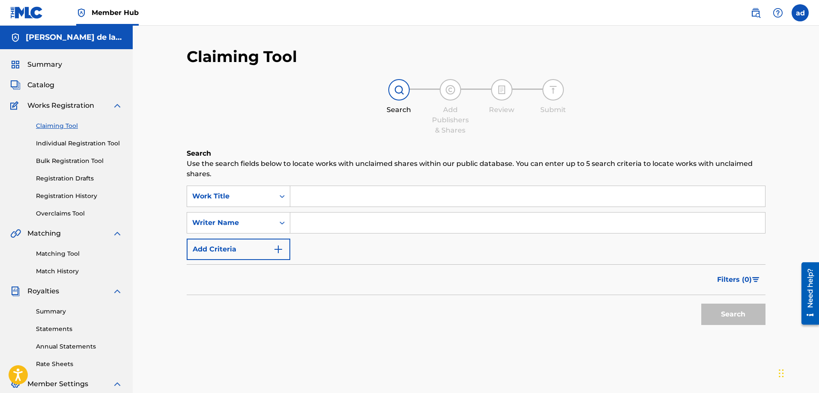
click at [315, 199] on input "Search Form" at bounding box center [527, 196] width 475 height 21
click at [305, 213] on input "Search Form" at bounding box center [527, 223] width 475 height 21
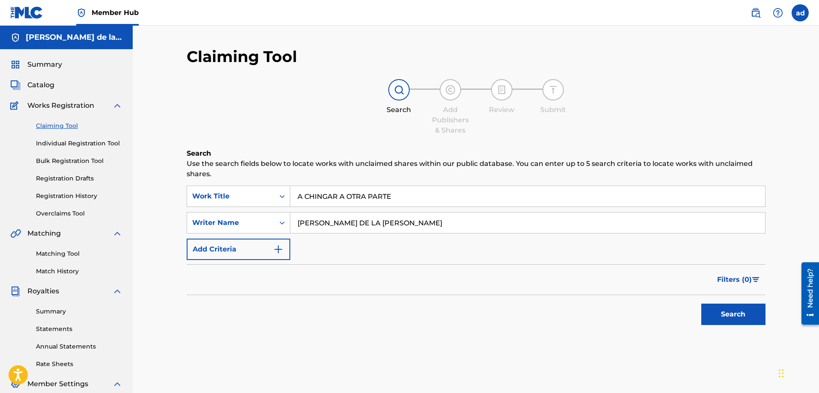
click at [701, 304] on button "Search" at bounding box center [733, 314] width 64 height 21
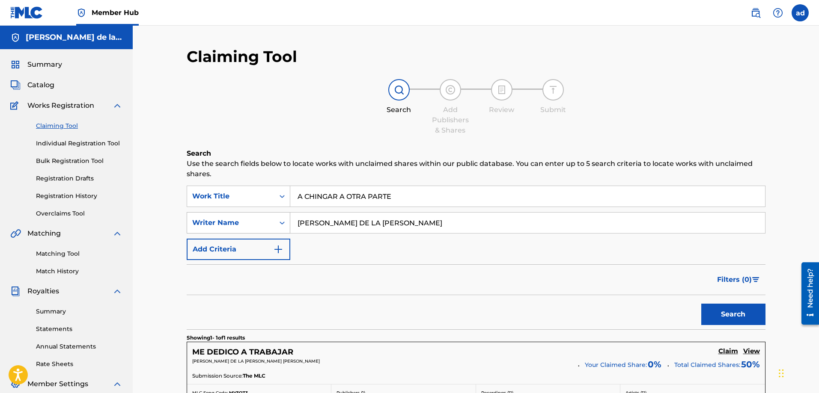
drag, startPoint x: 397, startPoint y: 229, endPoint x: 289, endPoint y: 229, distance: 107.9
click at [289, 229] on div "SearchWithCriteriae1670769-ddb3-4867-be08-e926fae60903 Writer Name [PERSON_NAME…" at bounding box center [476, 222] width 579 height 21
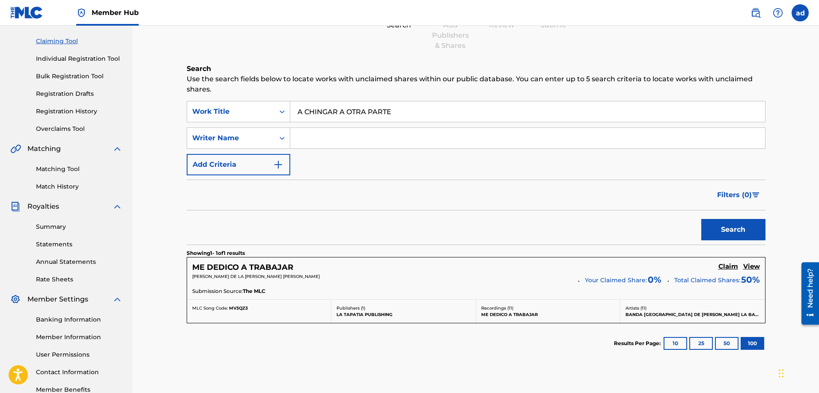
scroll to position [104, 0]
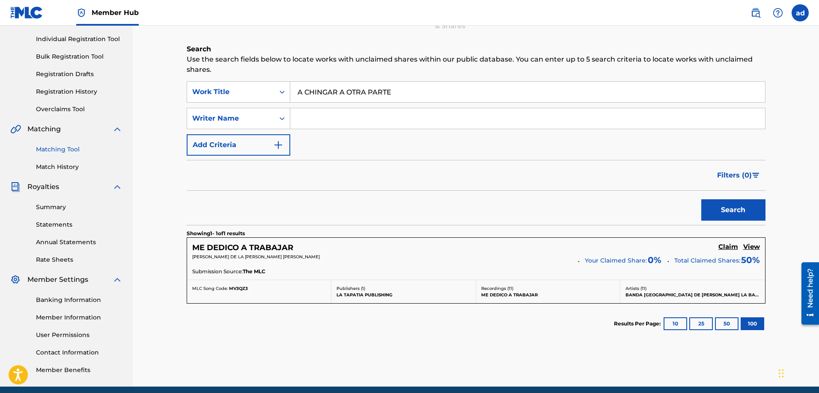
click at [60, 151] on link "Matching Tool" at bounding box center [79, 149] width 86 height 9
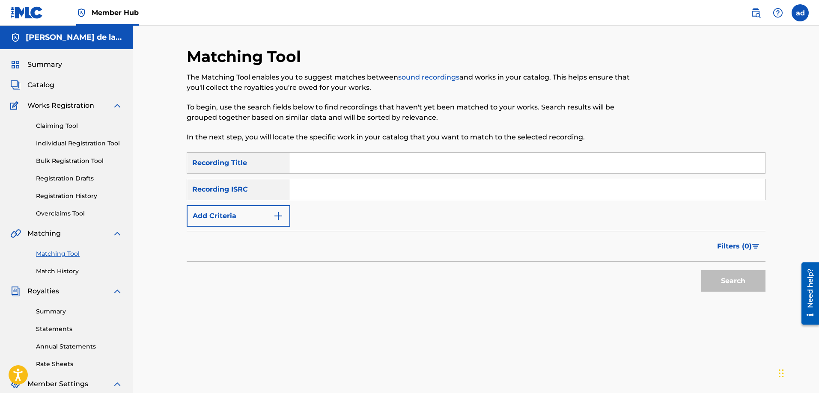
click at [295, 167] on input "Search Form" at bounding box center [527, 163] width 475 height 21
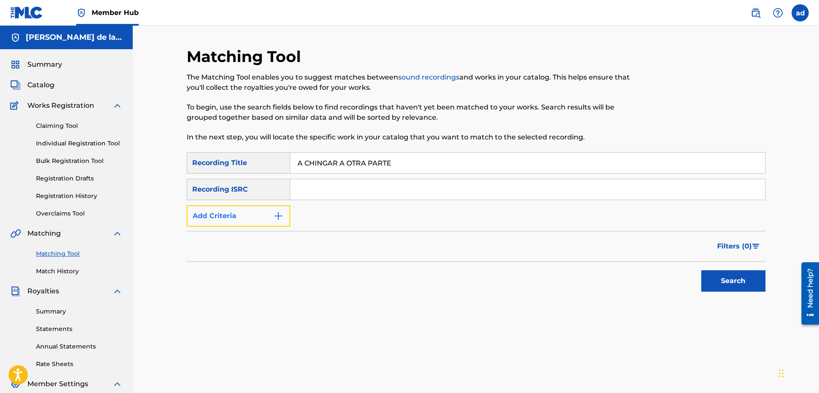
click at [257, 216] on button "Add Criteria" at bounding box center [239, 215] width 104 height 21
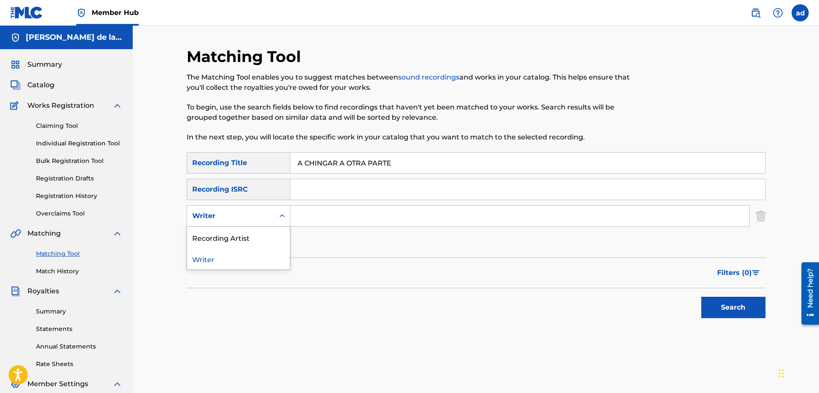
click at [267, 216] on div "Writer" at bounding box center [230, 216] width 77 height 10
click at [250, 239] on div "Recording Artist" at bounding box center [238, 237] width 103 height 21
click at [305, 227] on div "SearchWithCriteria0af2c3a2-d7db-4f2f-856c-9dc8fee16d77 Recording Title A CHINGA…" at bounding box center [476, 202] width 579 height 101
click at [305, 223] on input "Search Form" at bounding box center [519, 216] width 459 height 21
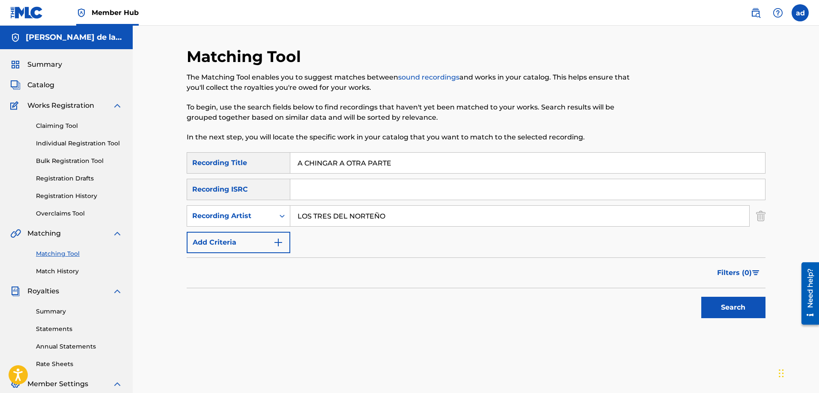
click at [701, 297] on button "Search" at bounding box center [733, 307] width 64 height 21
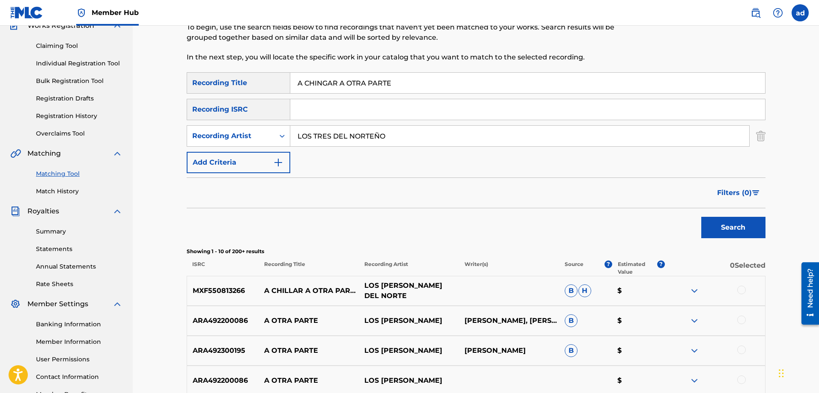
scroll to position [71, 0]
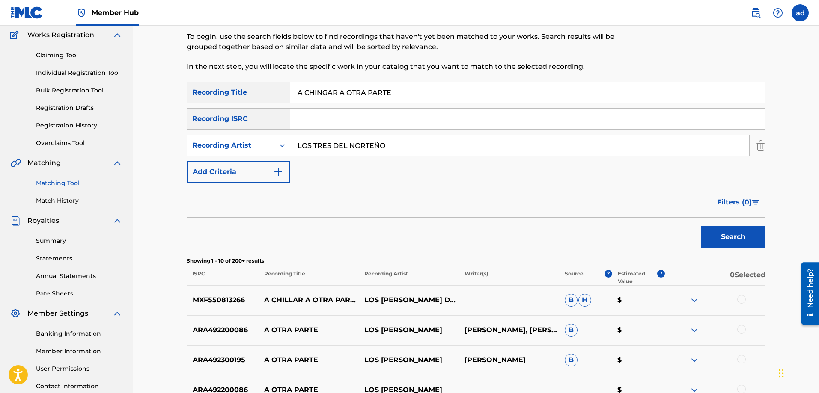
click at [330, 143] on input "LOS TRES DEL NORTEÑO" at bounding box center [519, 145] width 459 height 21
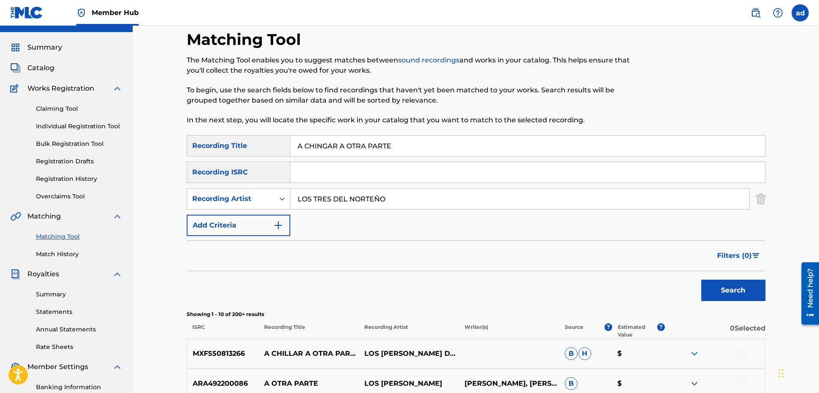
scroll to position [10, 0]
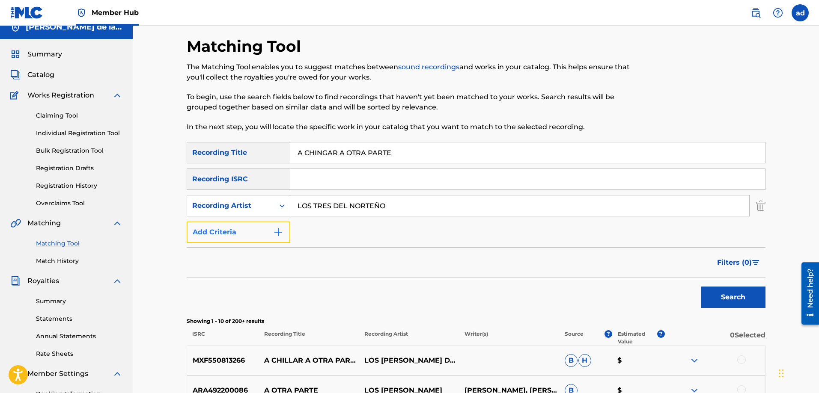
click at [279, 232] on img "Search Form" at bounding box center [278, 232] width 10 height 10
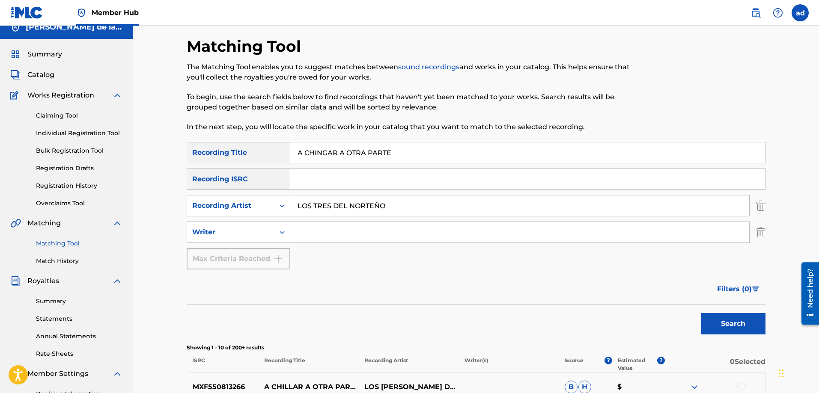
click at [317, 235] on input "Search Form" at bounding box center [519, 232] width 459 height 21
click at [701, 313] on button "Search" at bounding box center [733, 323] width 64 height 21
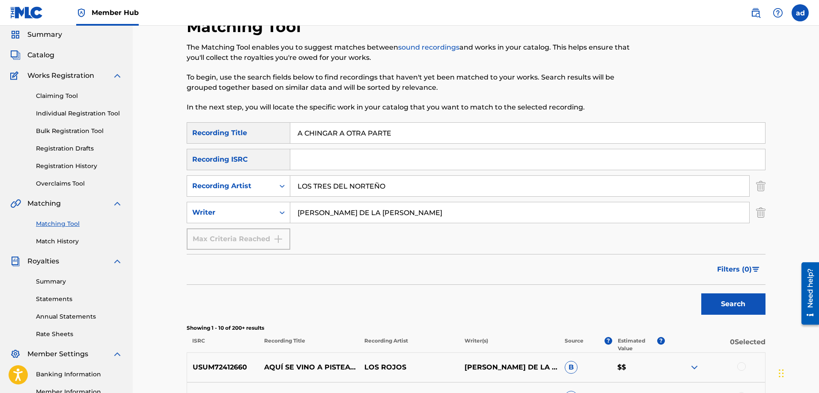
scroll to position [30, 0]
drag, startPoint x: 402, startPoint y: 189, endPoint x: 372, endPoint y: 193, distance: 29.7
click at [372, 193] on input "LOS TRES DEL NORTEÑO" at bounding box center [519, 186] width 459 height 21
click at [701, 294] on button "Search" at bounding box center [733, 304] width 64 height 21
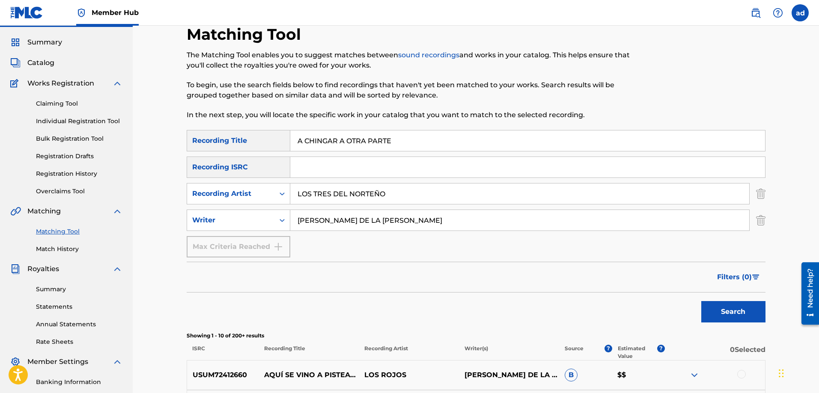
scroll to position [0, 0]
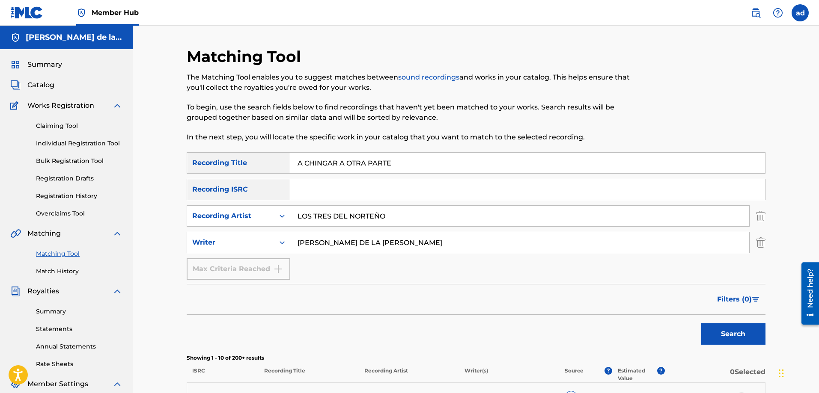
drag, startPoint x: 402, startPoint y: 168, endPoint x: 254, endPoint y: 177, distance: 148.4
click at [254, 177] on div "SearchWithCriteria0af2c3a2-d7db-4f2f-856c-9dc8fee16d77 Recording Title A CHINGA…" at bounding box center [476, 216] width 579 height 128
drag, startPoint x: 410, startPoint y: 215, endPoint x: 290, endPoint y: 218, distance: 120.3
click at [290, 218] on input "LOS TRES DEL NORTEÑO" at bounding box center [519, 216] width 459 height 21
click at [701, 324] on button "Search" at bounding box center [733, 334] width 64 height 21
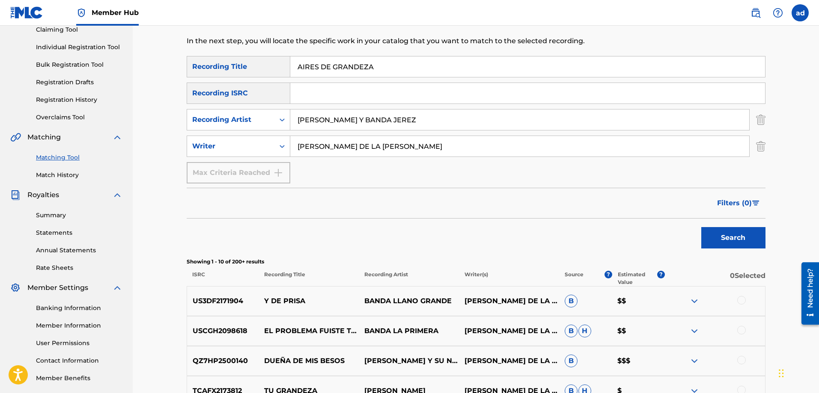
scroll to position [61, 0]
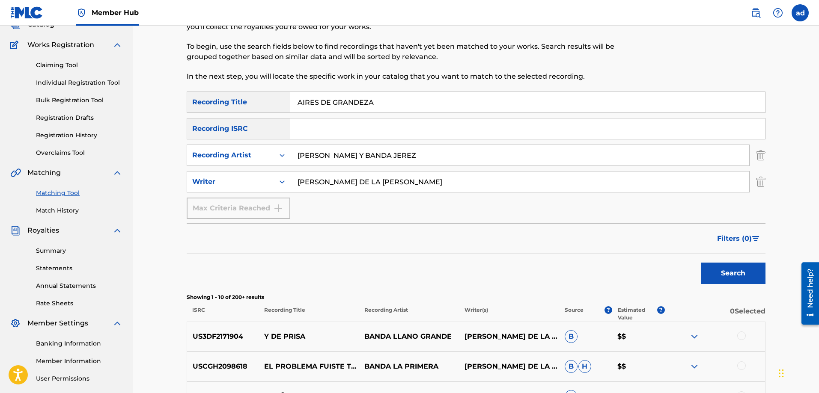
drag, startPoint x: 377, startPoint y: 104, endPoint x: 290, endPoint y: 101, distance: 87.0
click at [290, 101] on input "AIRES DE GRANDEZA" at bounding box center [527, 102] width 475 height 21
click at [51, 68] on link "Claiming Tool" at bounding box center [79, 65] width 86 height 9
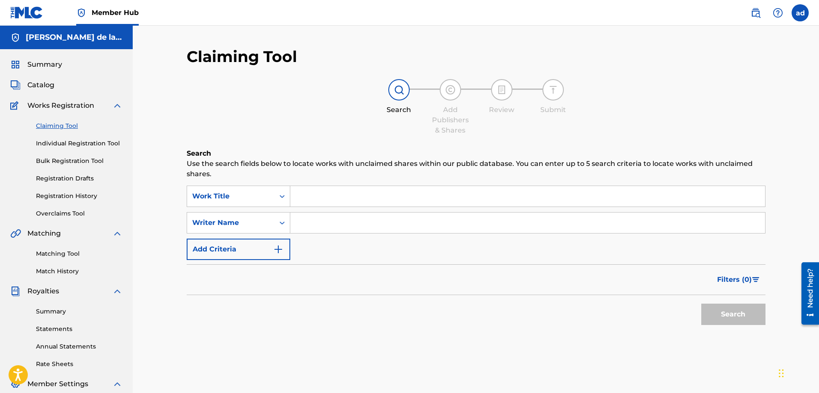
click at [313, 193] on input "Search Form" at bounding box center [527, 196] width 475 height 21
paste input "AIRES DE GRANDEZA"
click at [320, 233] on div "Search Form" at bounding box center [527, 222] width 475 height 21
click at [317, 230] on input "Search Form" at bounding box center [527, 223] width 475 height 21
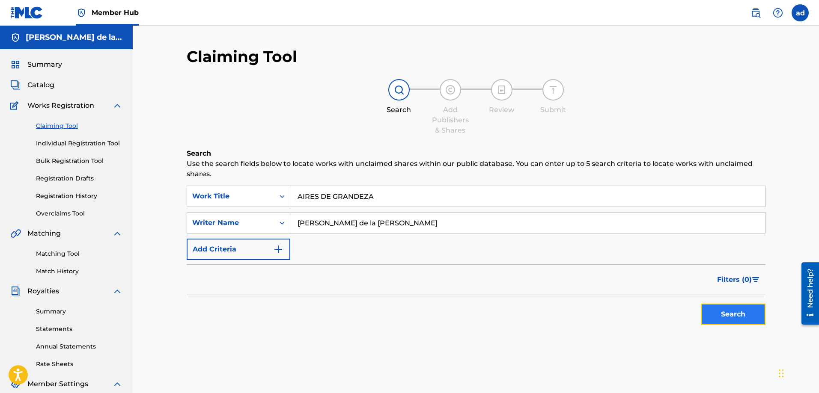
click at [708, 319] on button "Search" at bounding box center [733, 314] width 64 height 21
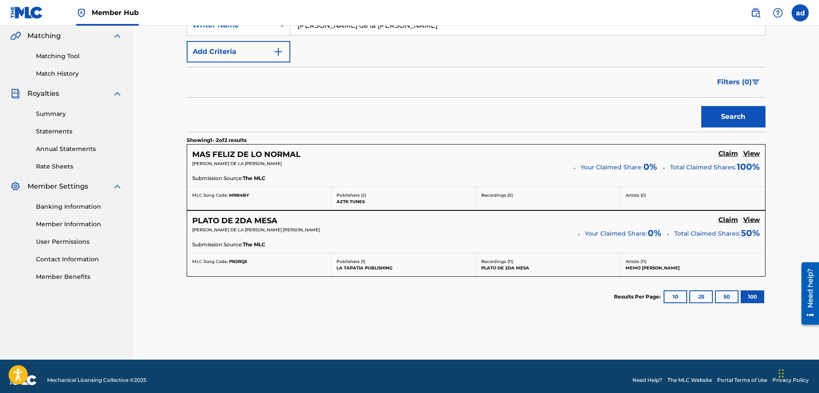
scroll to position [205, 0]
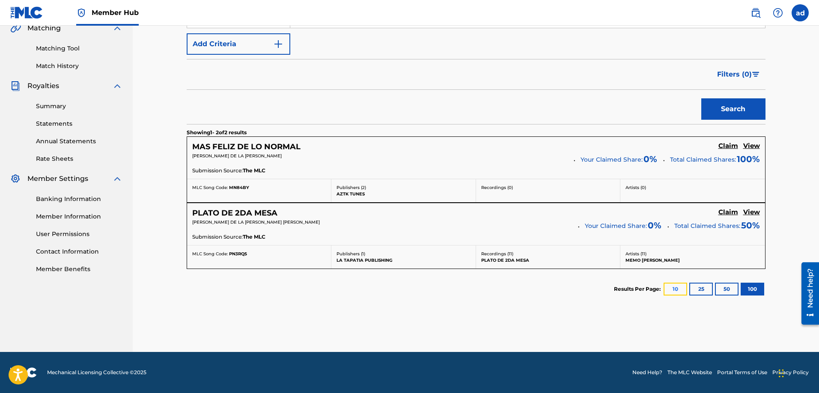
click at [679, 289] on button "10" at bounding box center [675, 289] width 24 height 13
click at [699, 290] on button "25" at bounding box center [701, 289] width 24 height 13
click at [718, 289] on button "50" at bounding box center [727, 289] width 24 height 13
click at [746, 289] on button "100" at bounding box center [752, 289] width 24 height 13
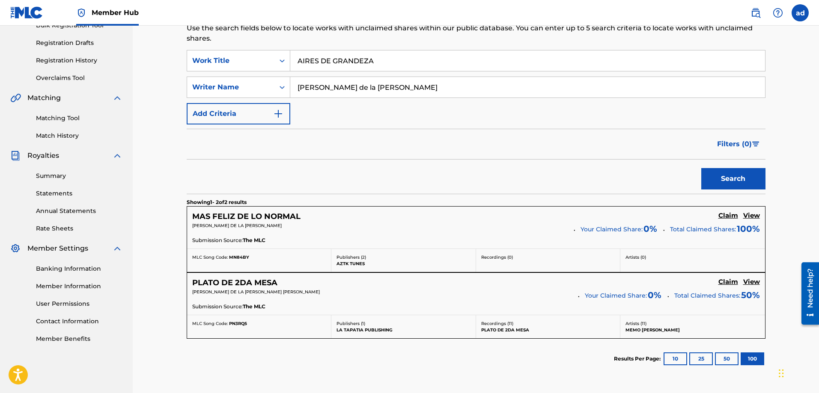
scroll to position [112, 0]
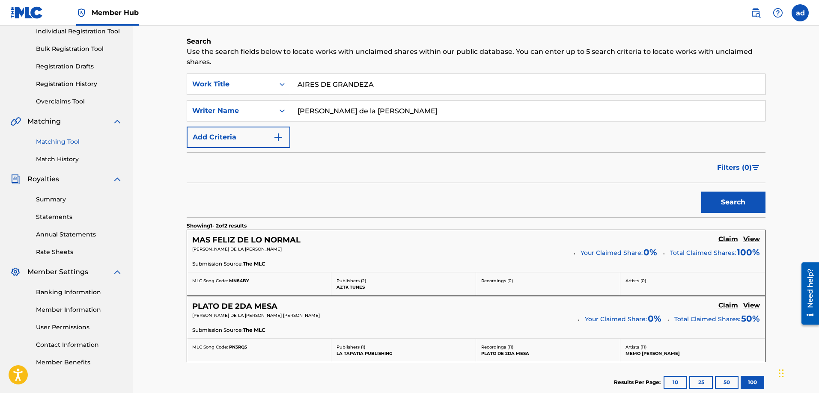
click at [58, 145] on link "Matching Tool" at bounding box center [79, 141] width 86 height 9
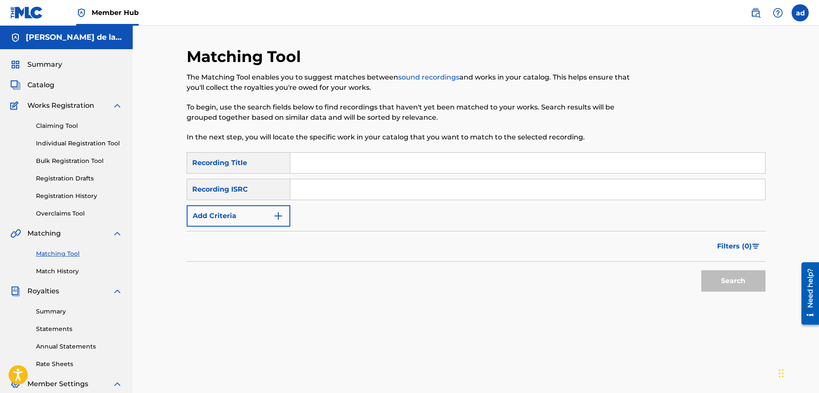
click at [295, 161] on input "Search Form" at bounding box center [527, 163] width 475 height 21
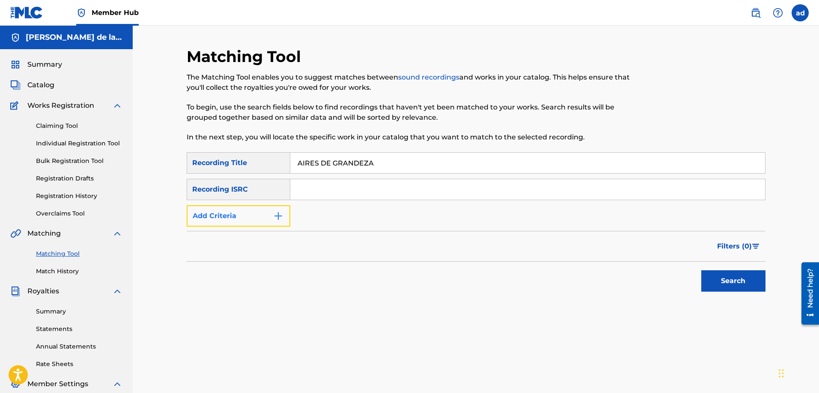
click at [273, 219] on img "Search Form" at bounding box center [278, 216] width 10 height 10
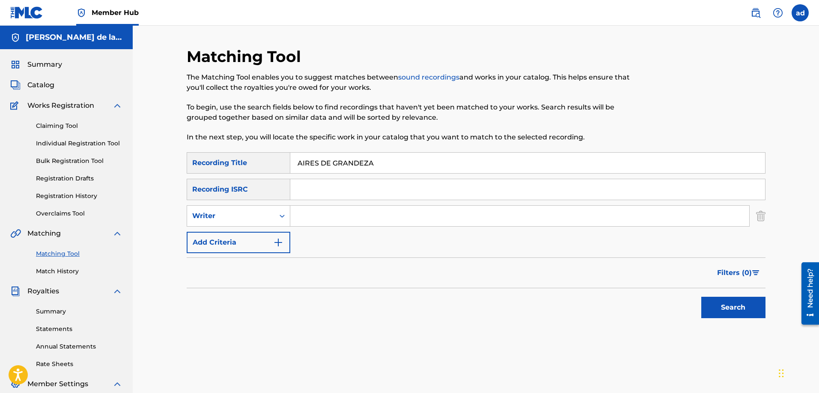
click at [314, 216] on input "Search Form" at bounding box center [519, 216] width 459 height 21
click at [273, 243] on img "Search Form" at bounding box center [278, 243] width 10 height 10
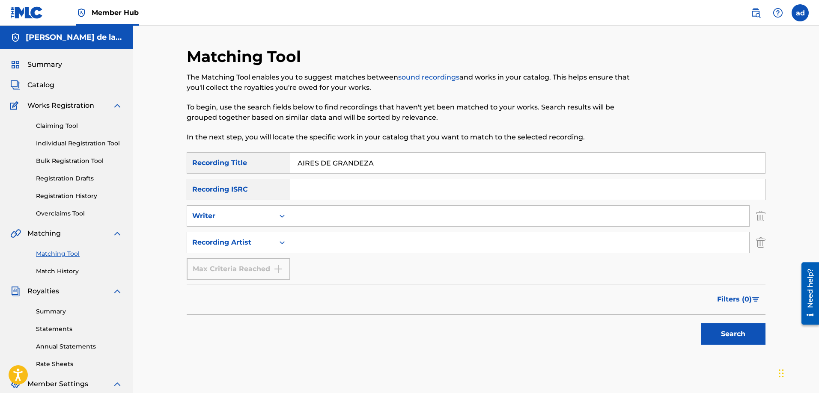
click at [304, 238] on input "Search Form" at bounding box center [519, 242] width 459 height 21
click at [701, 324] on button "Search" at bounding box center [733, 334] width 64 height 21
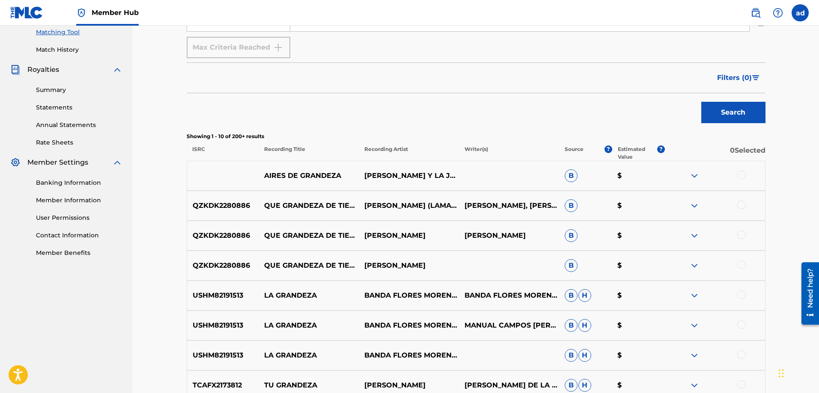
scroll to position [220, 0]
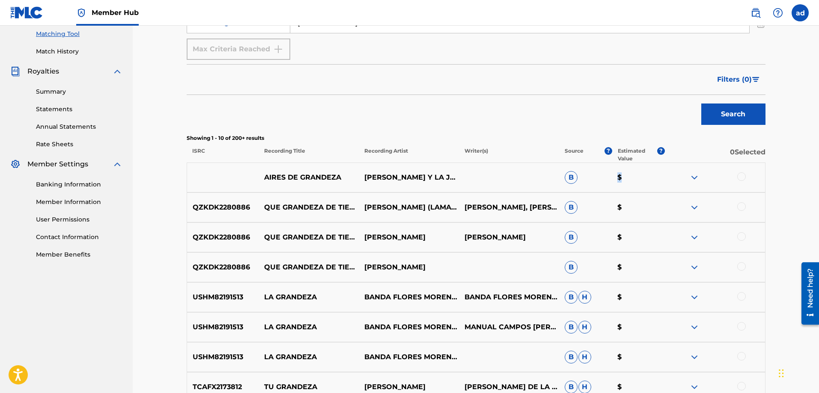
drag, startPoint x: 616, startPoint y: 175, endPoint x: 639, endPoint y: 183, distance: 24.6
click at [639, 183] on div "AIRES DE GRANDEZA [PERSON_NAME] Y LA JEREZ B $" at bounding box center [476, 178] width 579 height 30
click at [634, 181] on p "$" at bounding box center [638, 177] width 53 height 10
click at [631, 180] on p "$" at bounding box center [638, 177] width 53 height 10
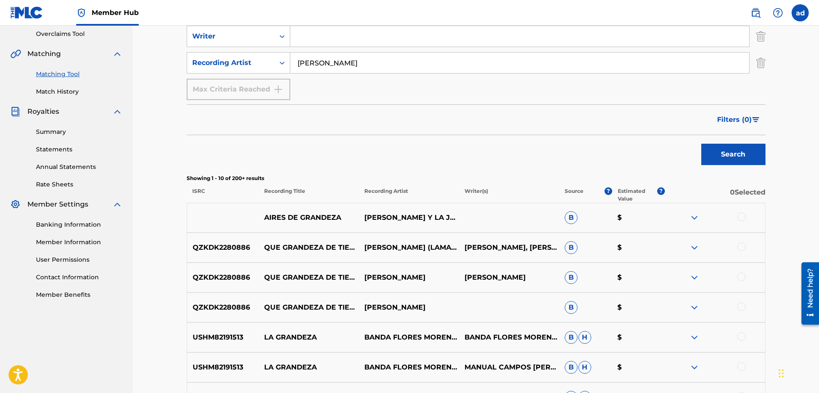
scroll to position [165, 0]
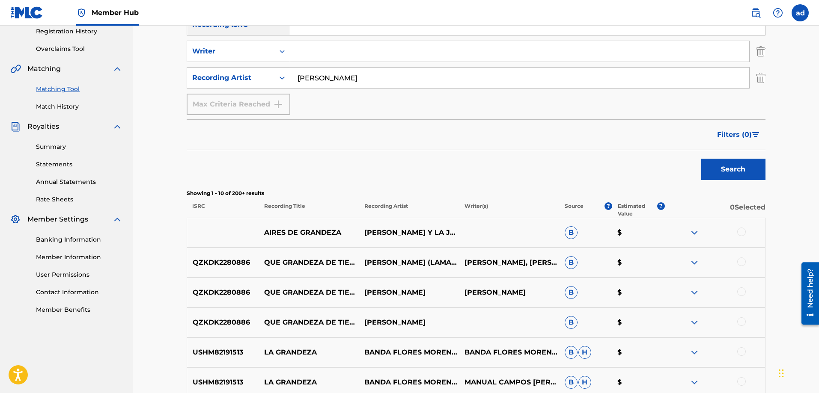
click at [276, 236] on p "AIRES DE GRANDEZA" at bounding box center [308, 233] width 100 height 10
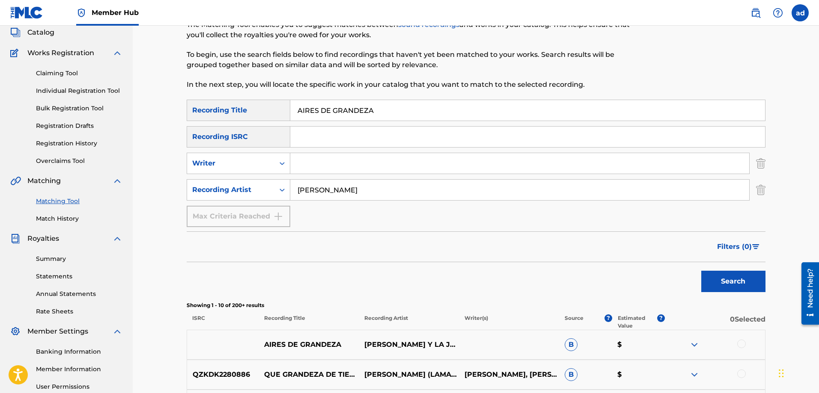
scroll to position [28, 0]
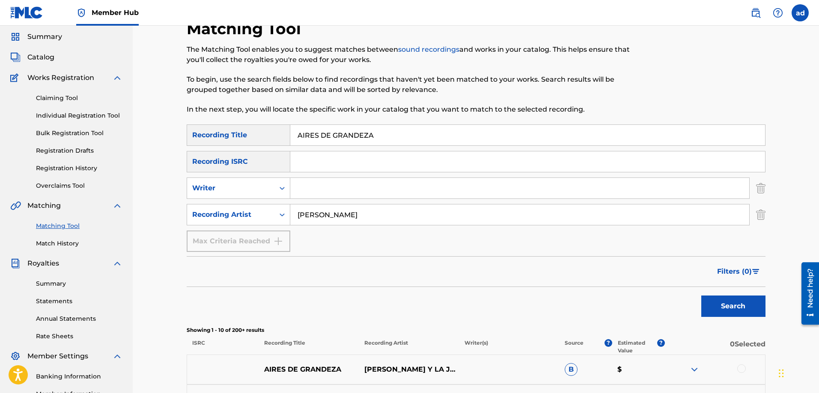
drag, startPoint x: 386, startPoint y: 131, endPoint x: 295, endPoint y: 152, distance: 92.5
click at [295, 152] on div "SearchWithCriteria0af2c3a2-d7db-4f2f-856c-9dc8fee16d77 Recording Title AIRES DE…" at bounding box center [476, 189] width 579 height 128
drag, startPoint x: 373, startPoint y: 219, endPoint x: 280, endPoint y: 206, distance: 93.3
click at [280, 206] on div "SearchWithCriteria5970a14e-4f8b-4fb4-b4dc-14585cc68fb1 Recording Artist [PERSON…" at bounding box center [476, 214] width 579 height 21
click at [303, 218] on input "Search Form" at bounding box center [519, 215] width 459 height 21
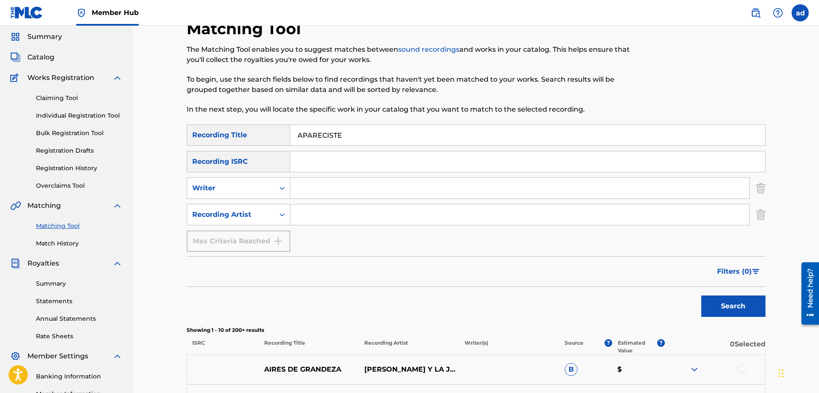
click at [306, 217] on input "Search Form" at bounding box center [519, 215] width 459 height 21
click at [701, 296] on button "Search" at bounding box center [733, 306] width 64 height 21
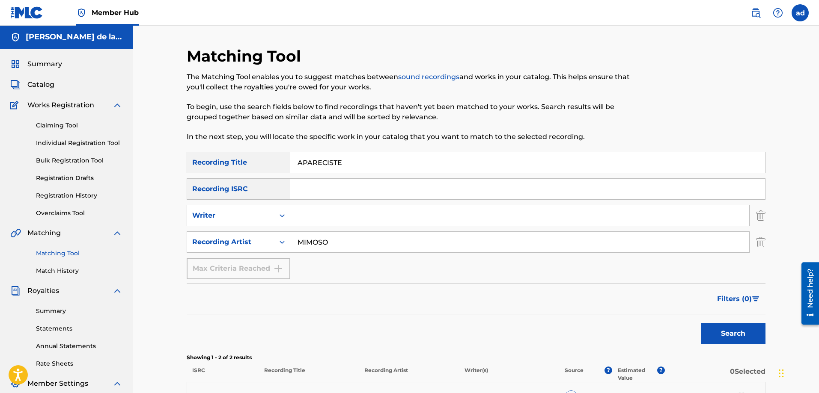
scroll to position [0, 0]
drag, startPoint x: 346, startPoint y: 170, endPoint x: 292, endPoint y: 165, distance: 54.1
click at [292, 165] on input "APARECISTE" at bounding box center [527, 163] width 475 height 21
click at [74, 125] on link "Claiming Tool" at bounding box center [79, 126] width 86 height 9
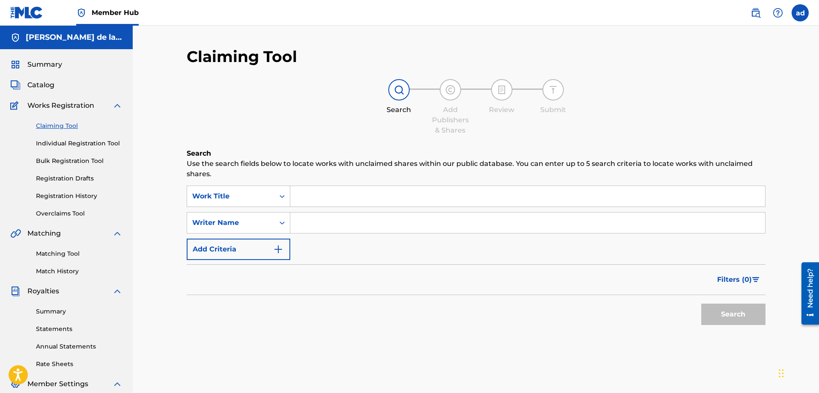
click at [321, 205] on input "Search Form" at bounding box center [527, 196] width 475 height 21
paste input "APARECISTE"
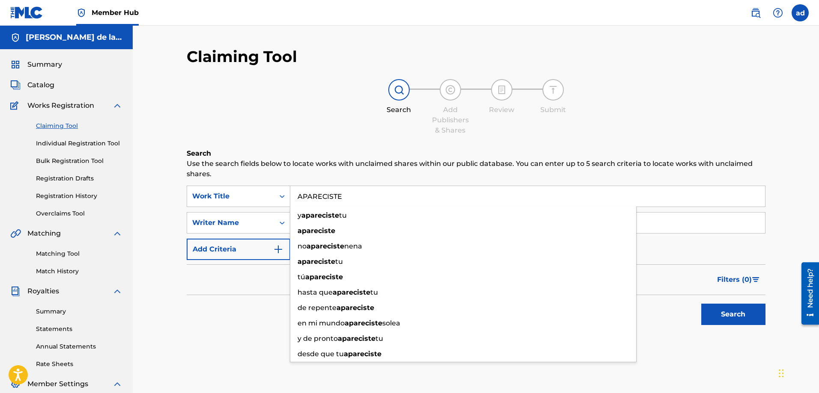
click at [255, 312] on div "Search" at bounding box center [476, 312] width 579 height 34
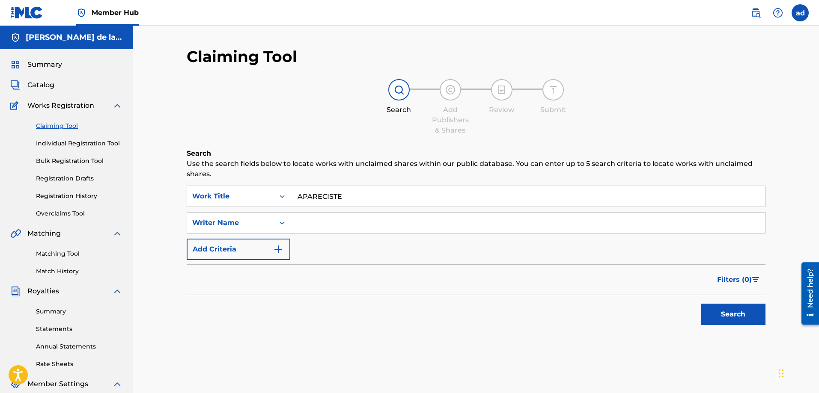
click at [318, 221] on input "Search Form" at bounding box center [527, 223] width 475 height 21
click at [701, 304] on button "Search" at bounding box center [733, 314] width 64 height 21
click at [64, 253] on link "Matching Tool" at bounding box center [79, 254] width 86 height 9
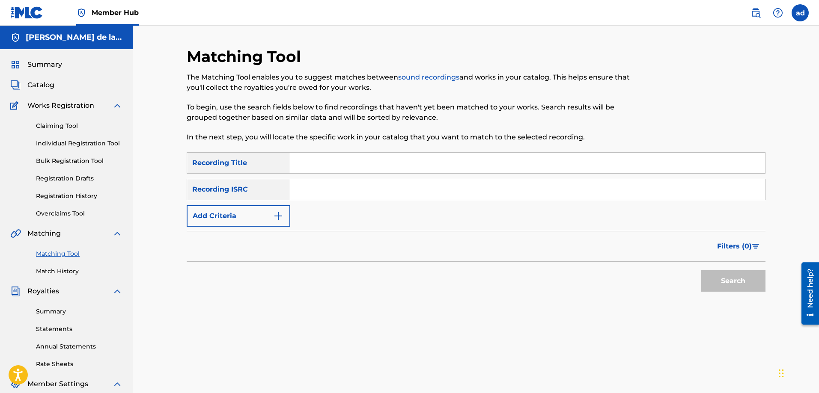
click at [304, 160] on input "Search Form" at bounding box center [527, 163] width 475 height 21
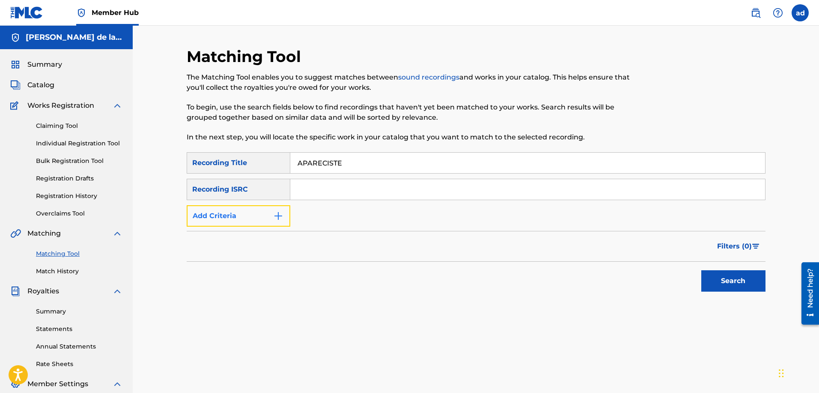
click at [282, 214] on img "Search Form" at bounding box center [278, 216] width 10 height 10
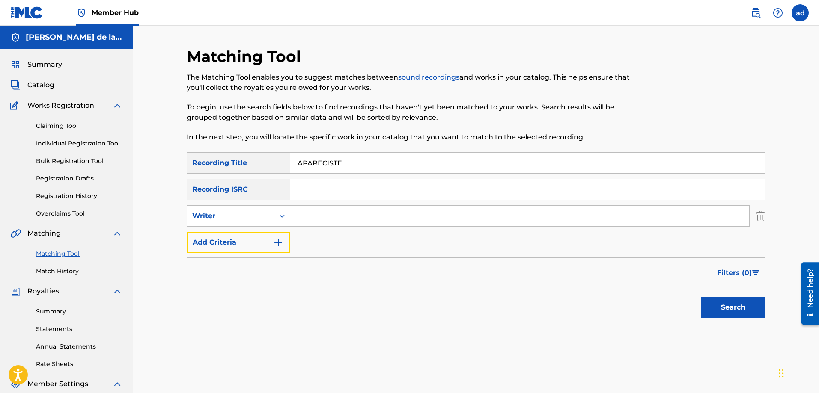
click at [267, 244] on button "Add Criteria" at bounding box center [239, 242] width 104 height 21
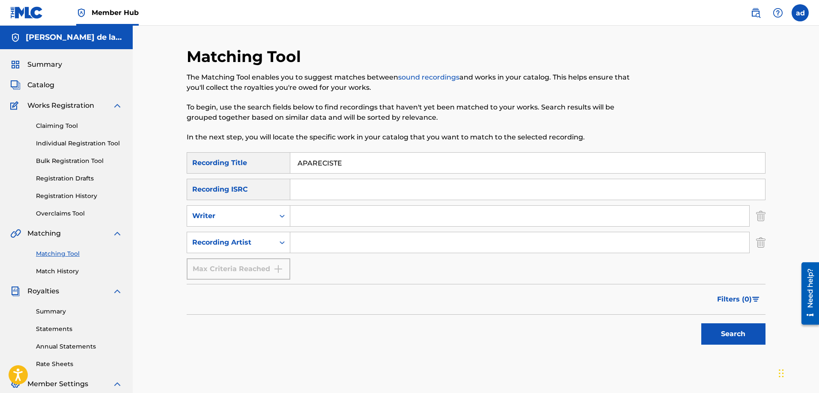
click at [296, 244] on input "Search Form" at bounding box center [519, 242] width 459 height 21
click at [701, 324] on button "Search" at bounding box center [733, 334] width 64 height 21
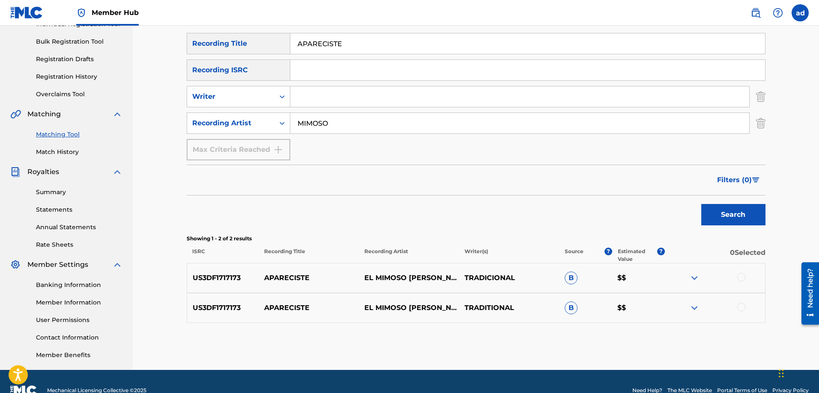
scroll to position [137, 0]
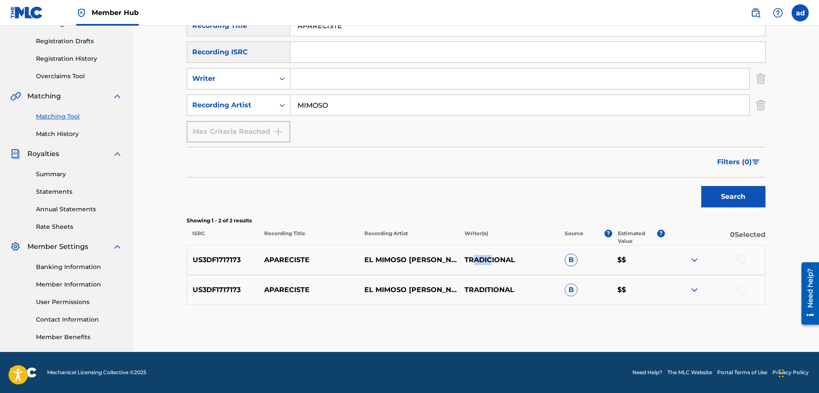
drag, startPoint x: 472, startPoint y: 256, endPoint x: 495, endPoint y: 258, distance: 23.3
click at [495, 258] on p "TRADICIONAL" at bounding box center [509, 260] width 100 height 10
click at [530, 259] on p "TRADICIONAL" at bounding box center [509, 260] width 100 height 10
drag, startPoint x: 529, startPoint y: 261, endPoint x: 500, endPoint y: 263, distance: 29.1
click at [500, 263] on p "TRADICIONAL" at bounding box center [509, 260] width 100 height 10
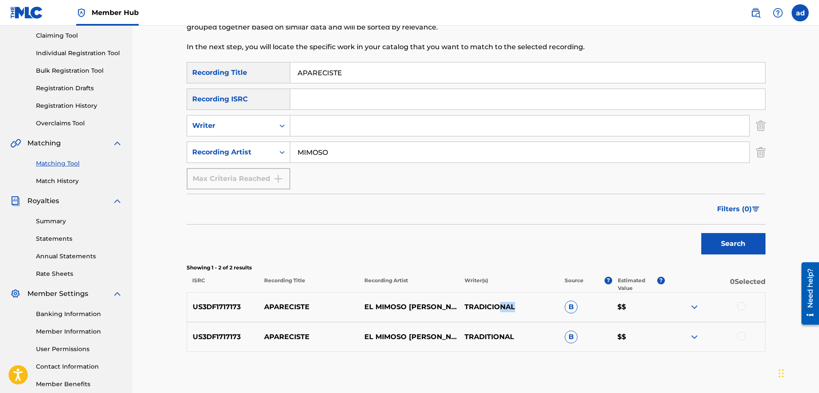
scroll to position [0, 0]
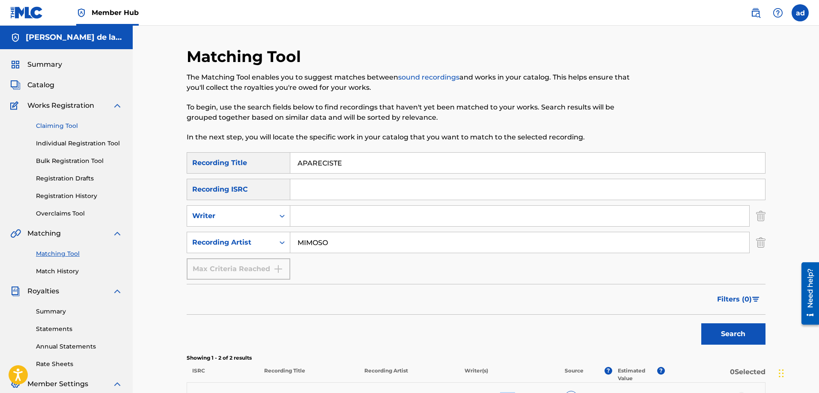
click at [65, 129] on link "Claiming Tool" at bounding box center [79, 126] width 86 height 9
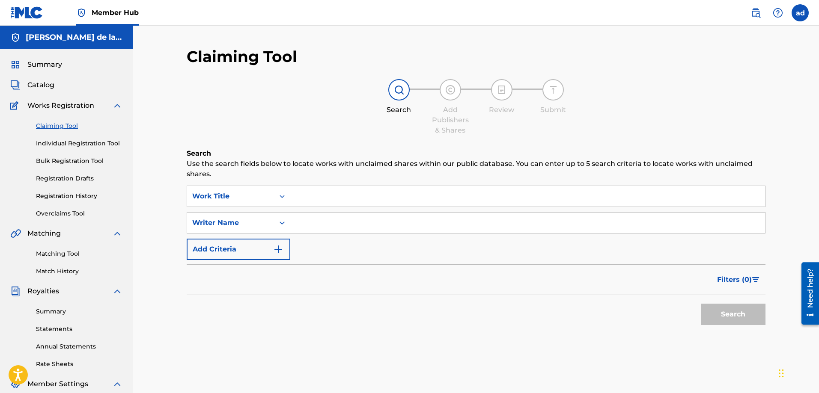
click at [320, 204] on input "Search Form" at bounding box center [527, 196] width 475 height 21
click at [244, 343] on div "Search Use the search fields below to locate works with unclaimed shares within…" at bounding box center [476, 261] width 579 height 224
click at [349, 219] on input "Search Form" at bounding box center [527, 223] width 475 height 21
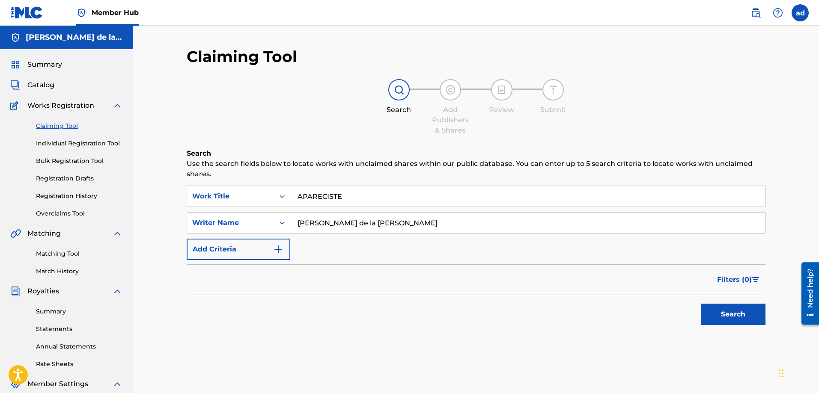
click at [701, 304] on button "Search" at bounding box center [733, 314] width 64 height 21
click at [54, 254] on link "Matching Tool" at bounding box center [79, 254] width 86 height 9
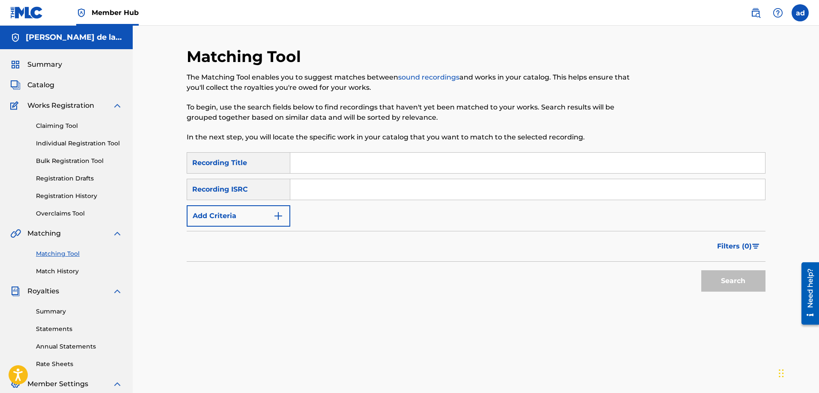
click at [324, 164] on input "Search Form" at bounding box center [527, 163] width 475 height 21
click at [62, 128] on link "Claiming Tool" at bounding box center [79, 126] width 86 height 9
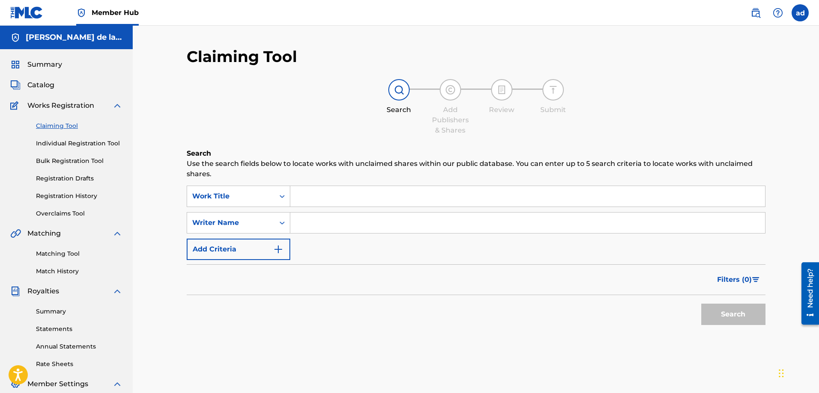
click at [305, 198] on input "Search Form" at bounding box center [527, 196] width 475 height 21
click at [312, 231] on input "Search Form" at bounding box center [527, 223] width 475 height 21
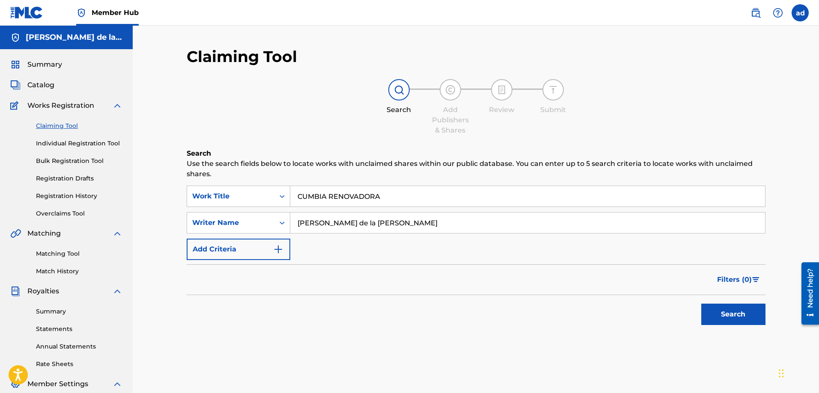
click at [701, 304] on button "Search" at bounding box center [733, 314] width 64 height 21
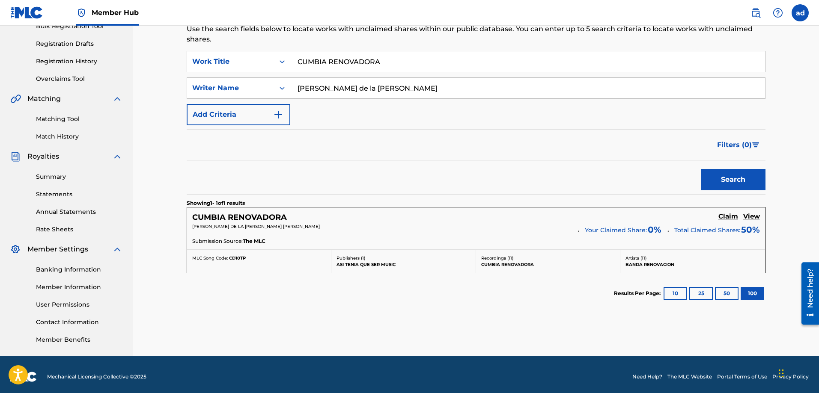
scroll to position [139, 0]
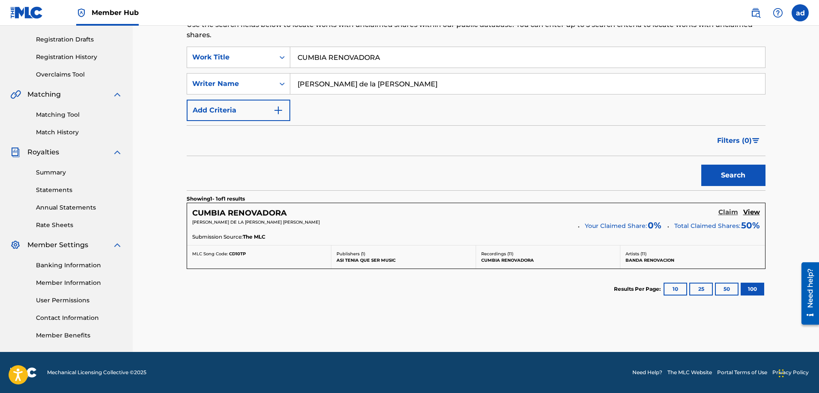
click at [727, 212] on h5 "Claim" at bounding box center [728, 212] width 20 height 8
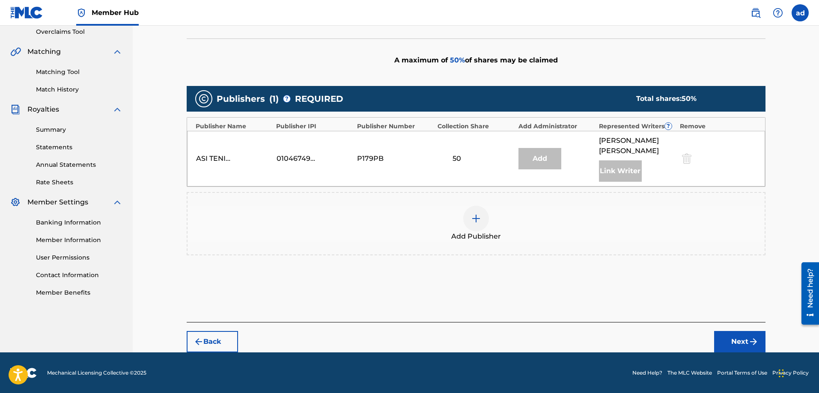
scroll to position [182, 0]
click at [478, 220] on img at bounding box center [476, 218] width 10 height 10
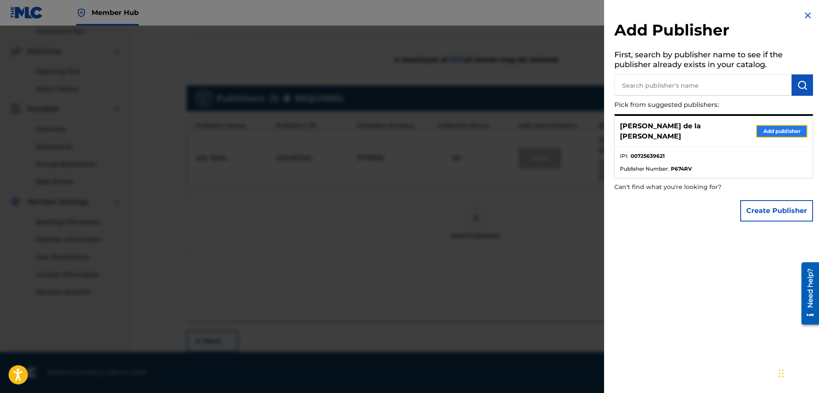
click at [781, 129] on button "Add publisher" at bounding box center [781, 131] width 51 height 13
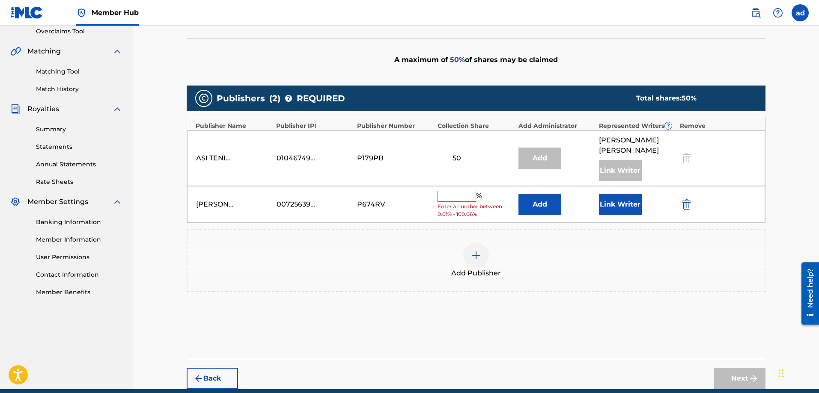
click at [461, 198] on input "text" at bounding box center [456, 196] width 39 height 11
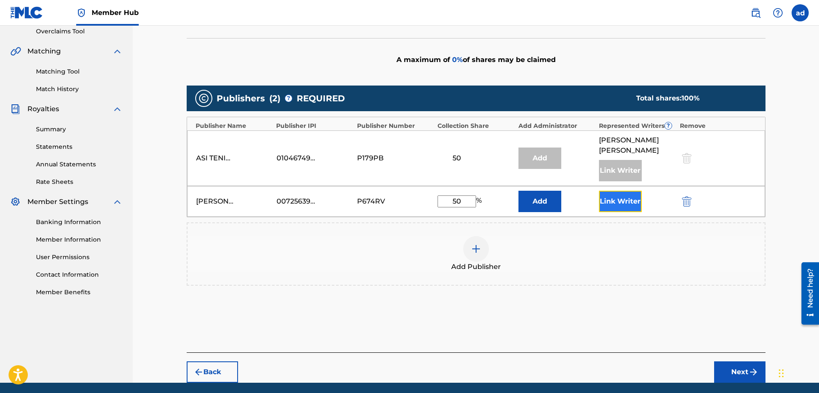
click at [606, 206] on button "Link Writer" at bounding box center [620, 201] width 43 height 21
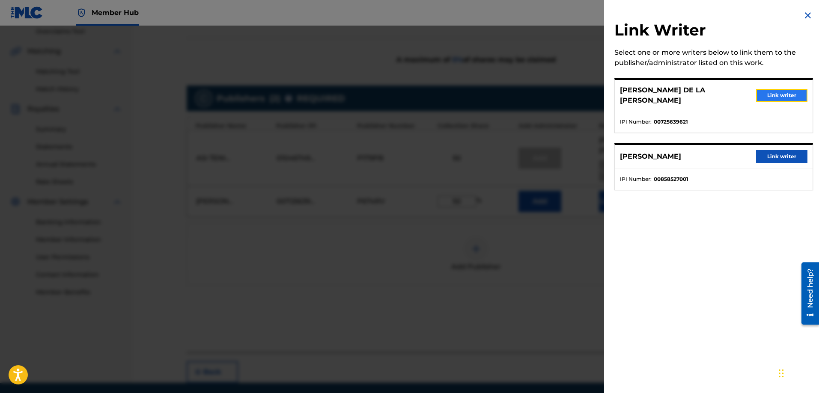
click at [775, 92] on button "Link writer" at bounding box center [781, 95] width 51 height 13
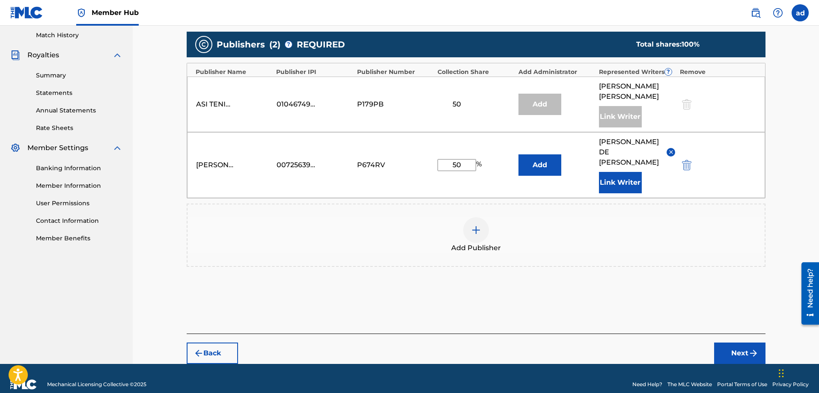
scroll to position [238, 0]
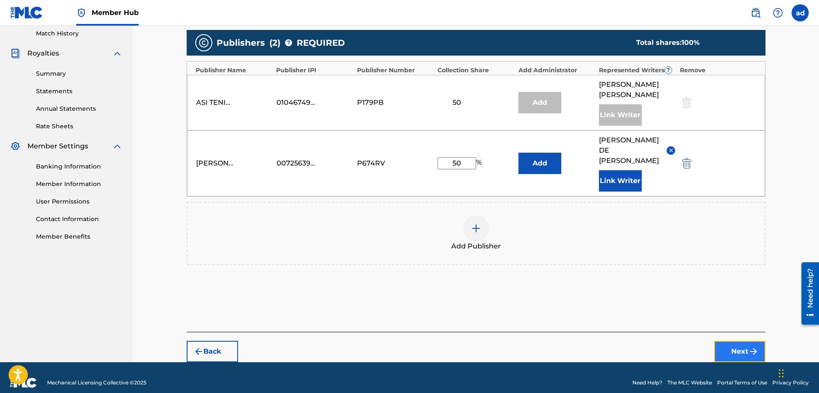
click at [737, 342] on button "Next" at bounding box center [739, 351] width 51 height 21
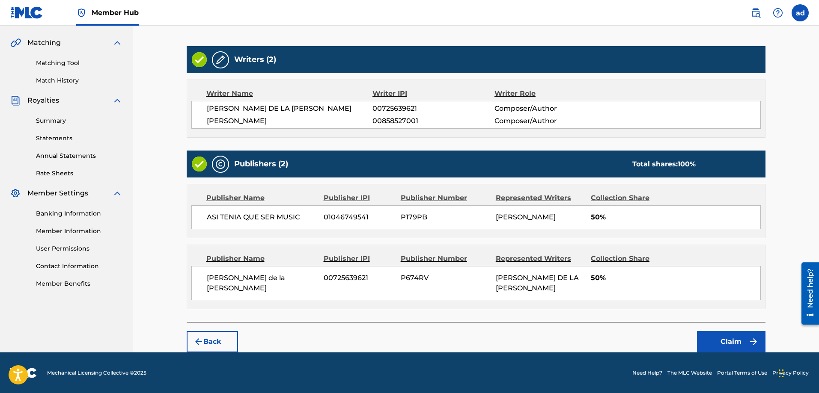
scroll to position [202, 0]
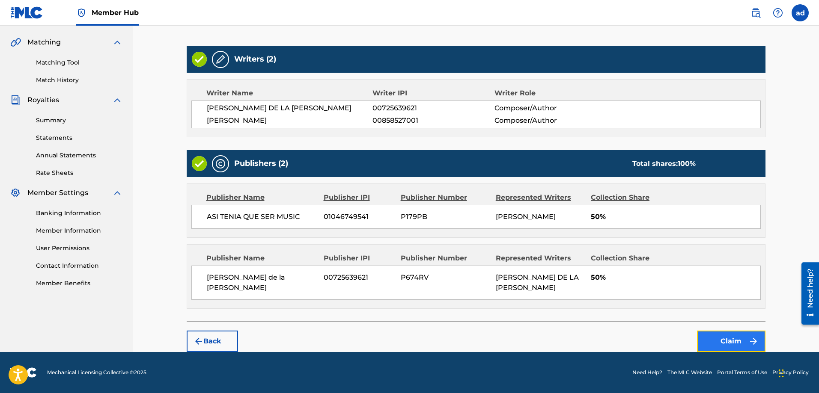
click at [723, 339] on button "Claim" at bounding box center [731, 341] width 68 height 21
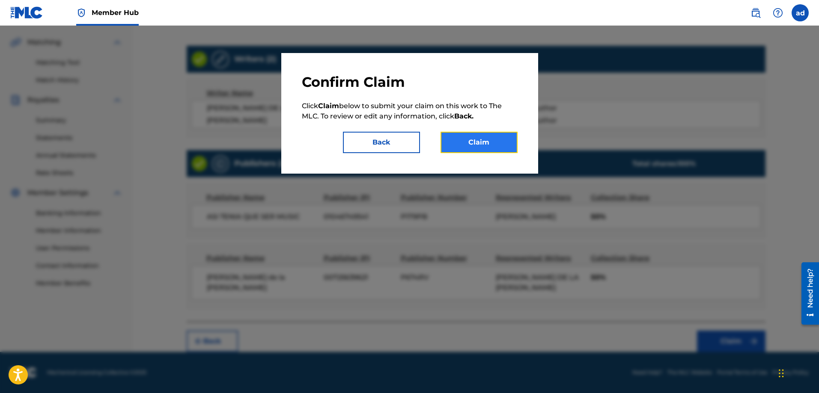
click at [498, 146] on button "Claim" at bounding box center [478, 142] width 77 height 21
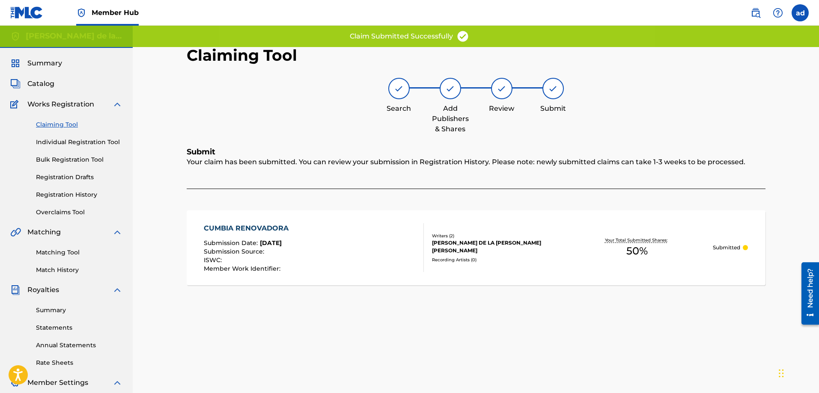
scroll to position [0, 0]
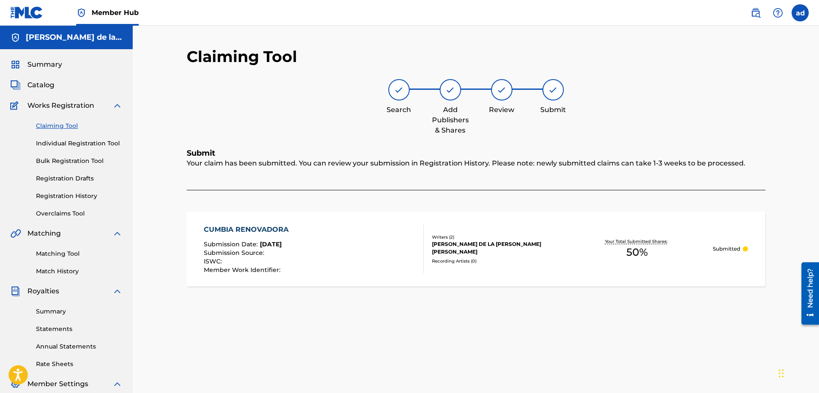
click at [66, 129] on link "Claiming Tool" at bounding box center [79, 126] width 86 height 9
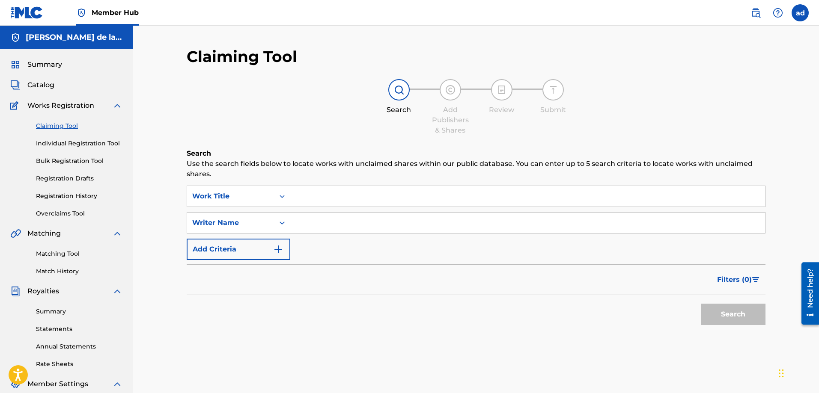
click at [311, 206] on input "Search Form" at bounding box center [527, 196] width 475 height 21
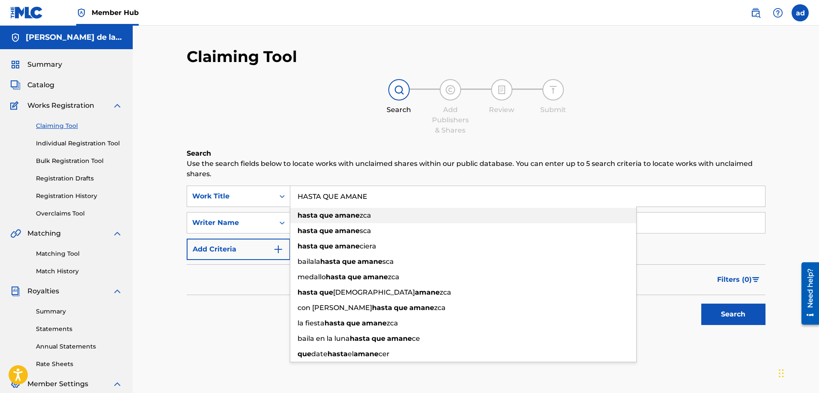
click at [321, 219] on strong "que" at bounding box center [326, 215] width 14 height 8
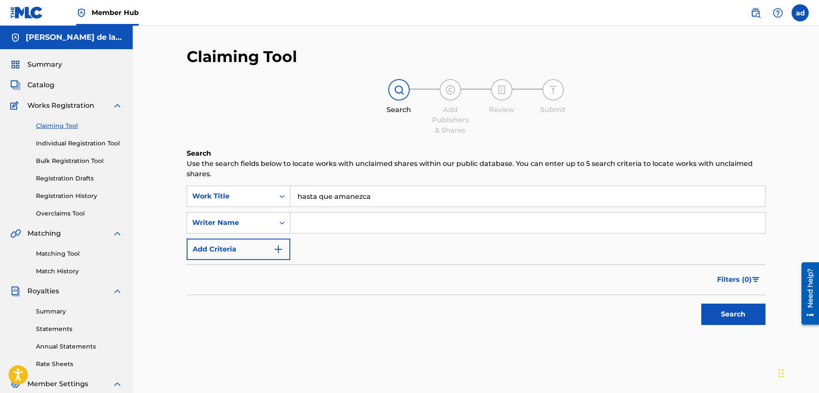
click at [318, 222] on input "Search Form" at bounding box center [527, 223] width 475 height 21
click at [712, 319] on button "Search" at bounding box center [733, 314] width 64 height 21
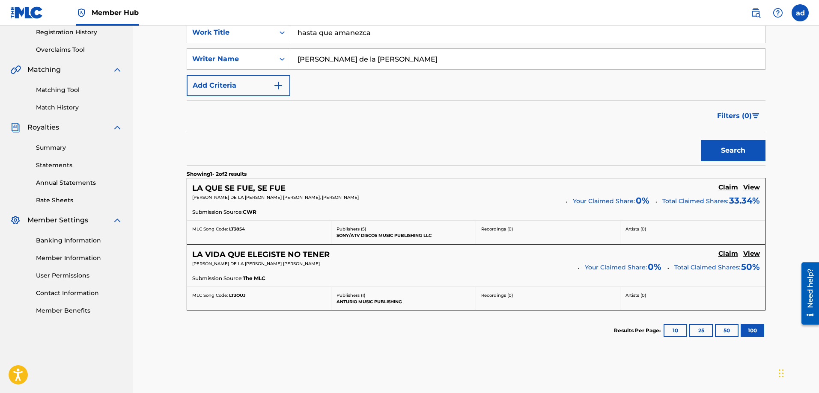
scroll to position [175, 0]
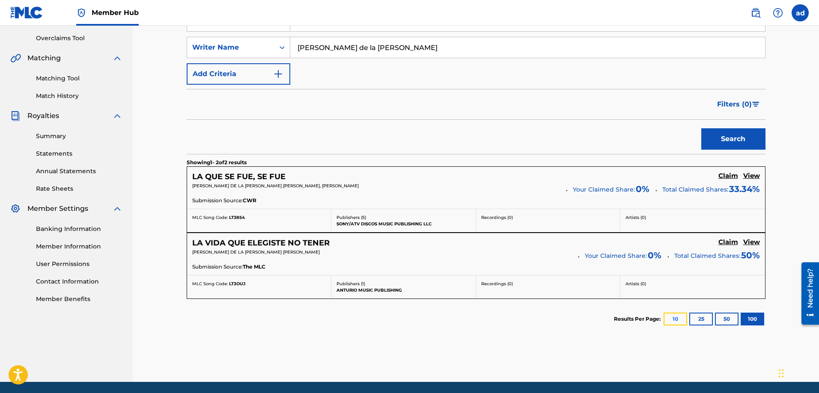
click at [675, 318] on button "10" at bounding box center [675, 319] width 24 height 13
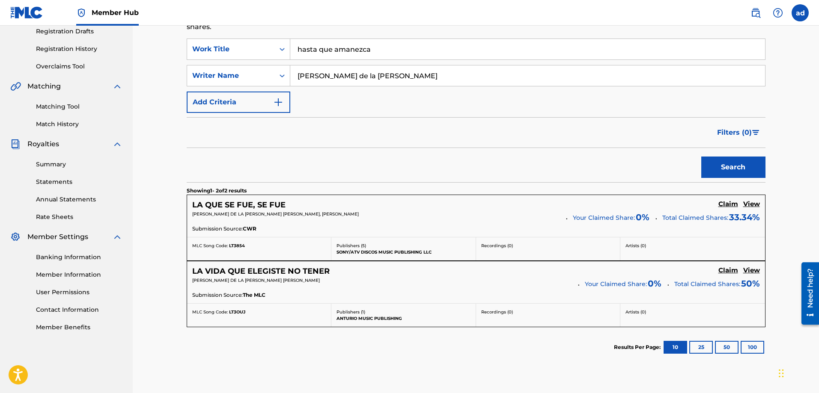
scroll to position [46, 0]
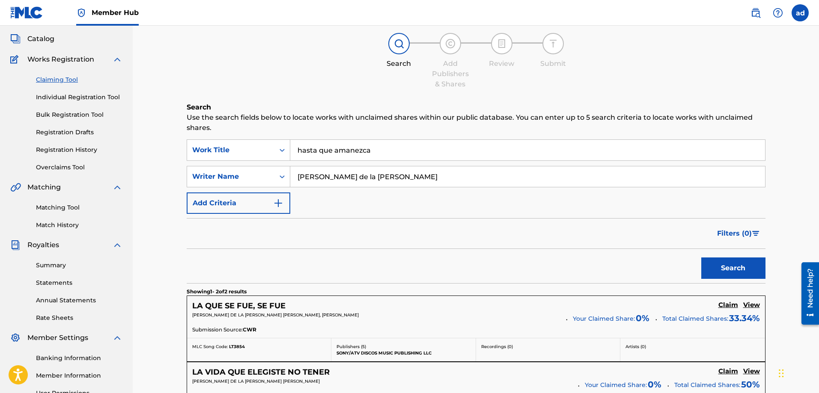
click at [361, 155] on input "hasta que amanezca" at bounding box center [527, 150] width 475 height 21
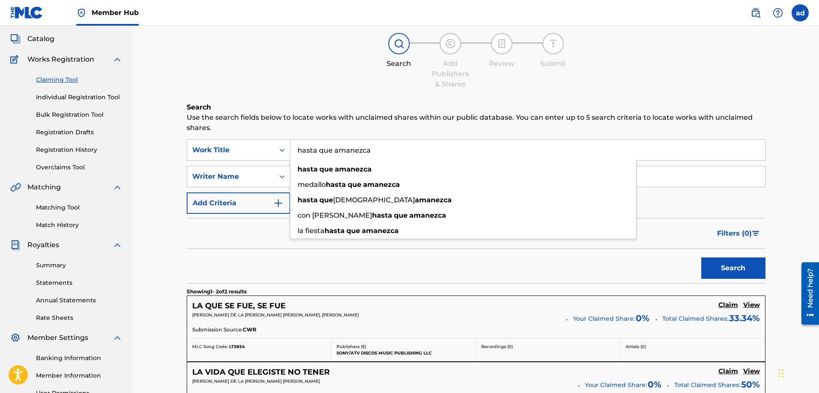
click at [701, 258] on button "Search" at bounding box center [733, 268] width 64 height 21
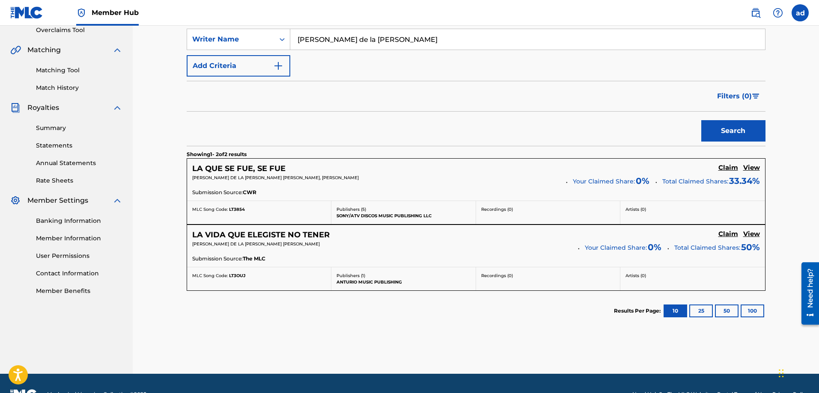
scroll to position [205, 0]
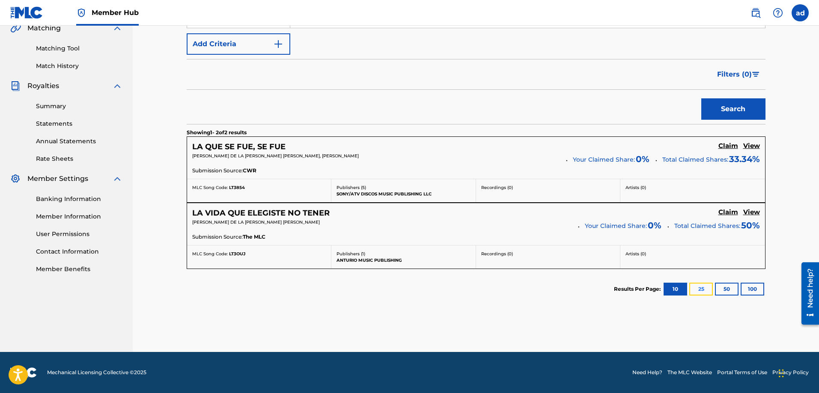
click at [697, 291] on button "25" at bounding box center [701, 289] width 24 height 13
click at [724, 289] on button "50" at bounding box center [727, 289] width 24 height 13
click at [755, 288] on button "100" at bounding box center [752, 289] width 24 height 13
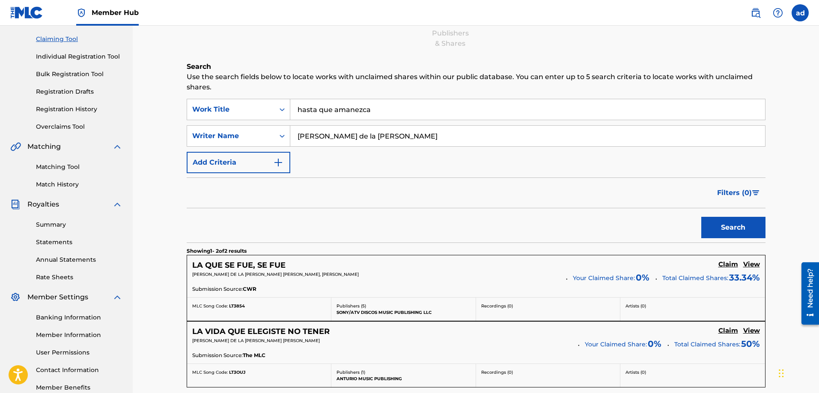
scroll to position [85, 0]
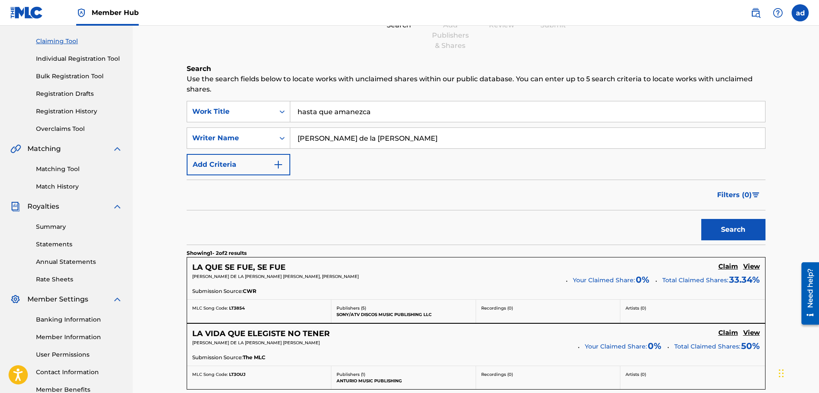
click at [55, 171] on link "Matching Tool" at bounding box center [79, 169] width 86 height 9
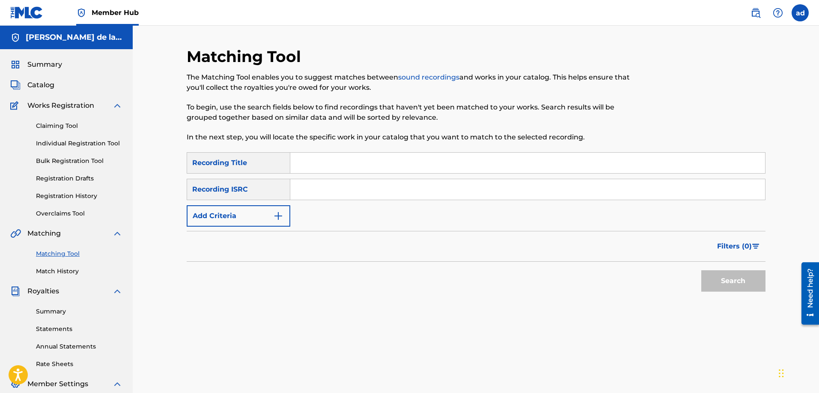
click at [318, 164] on input "Search Form" at bounding box center [527, 163] width 475 height 21
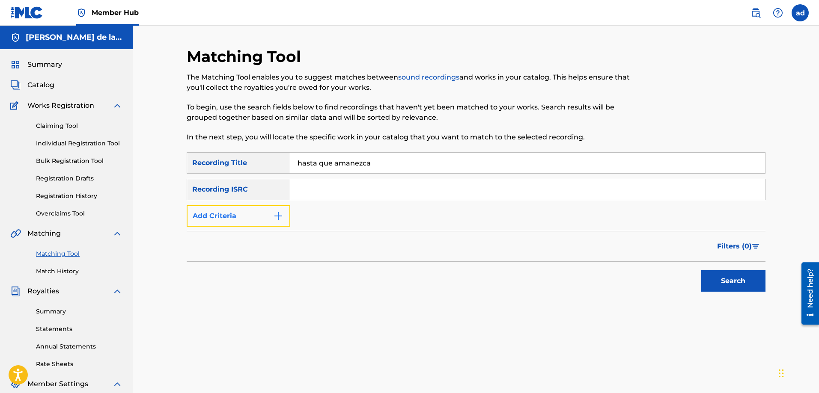
click at [275, 219] on img "Search Form" at bounding box center [278, 216] width 10 height 10
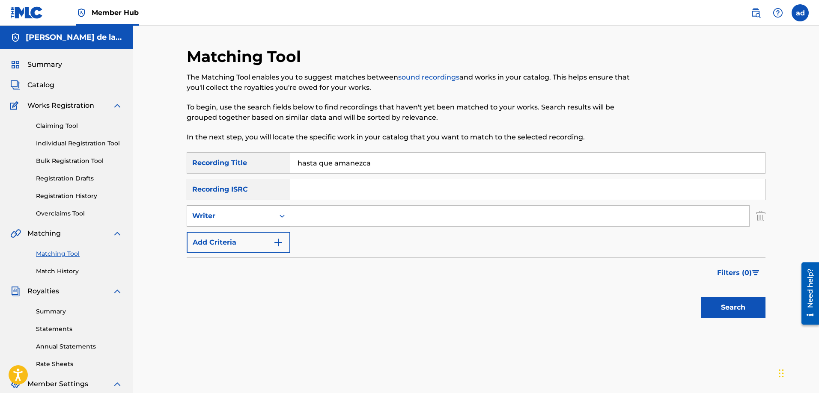
click at [276, 221] on div "Search Form" at bounding box center [281, 215] width 15 height 15
click at [264, 236] on div "Recording Artist" at bounding box center [238, 237] width 103 height 21
click at [302, 222] on input "Search Form" at bounding box center [519, 216] width 459 height 21
click at [701, 297] on button "Search" at bounding box center [733, 307] width 64 height 21
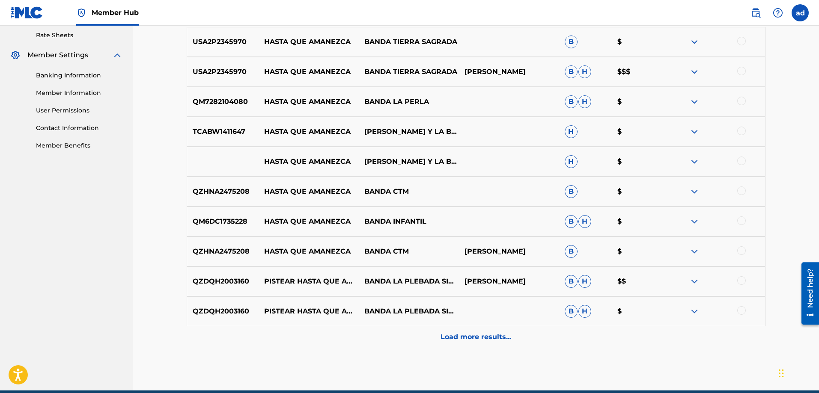
scroll to position [335, 0]
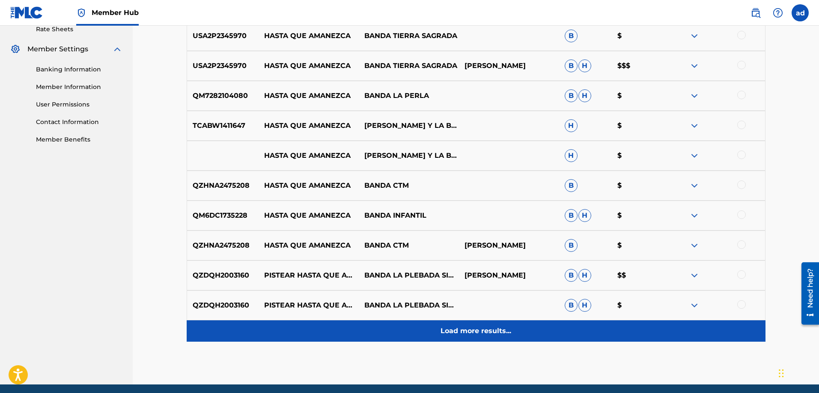
click at [449, 327] on p "Load more results..." at bounding box center [475, 331] width 71 height 10
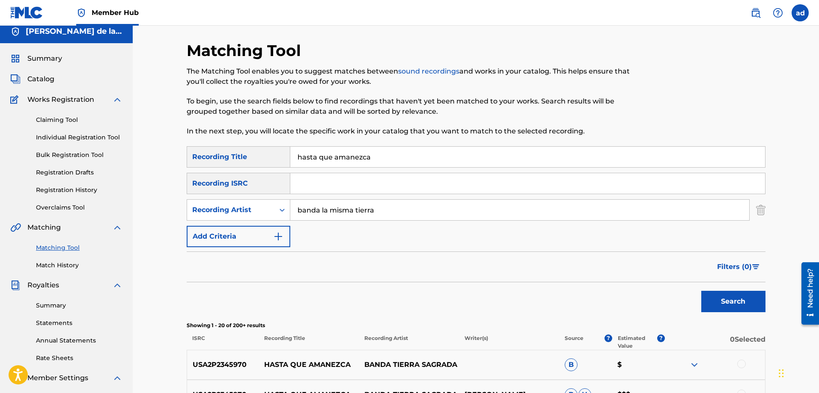
scroll to position [0, 0]
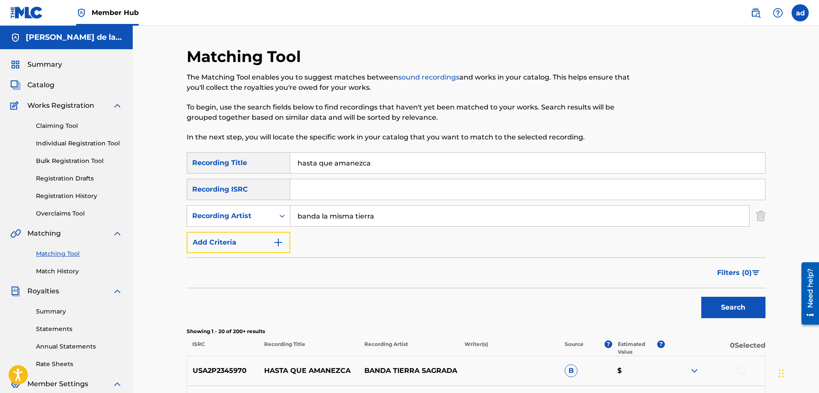
click at [276, 240] on img "Search Form" at bounding box center [278, 243] width 10 height 10
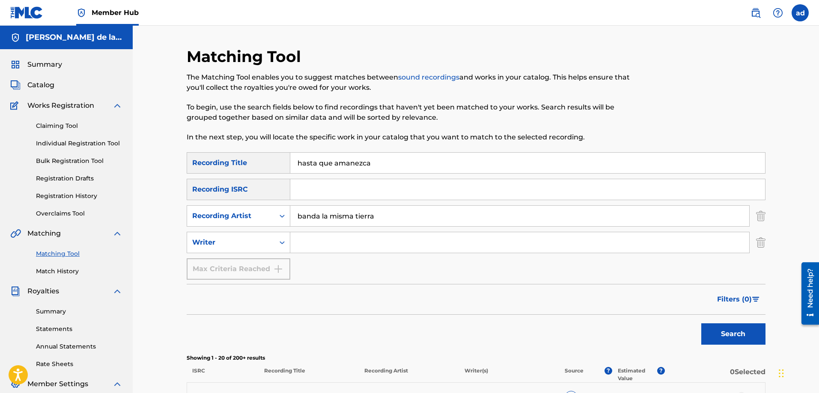
click at [321, 242] on input "Search Form" at bounding box center [519, 242] width 459 height 21
click at [701, 324] on button "Search" at bounding box center [733, 334] width 64 height 21
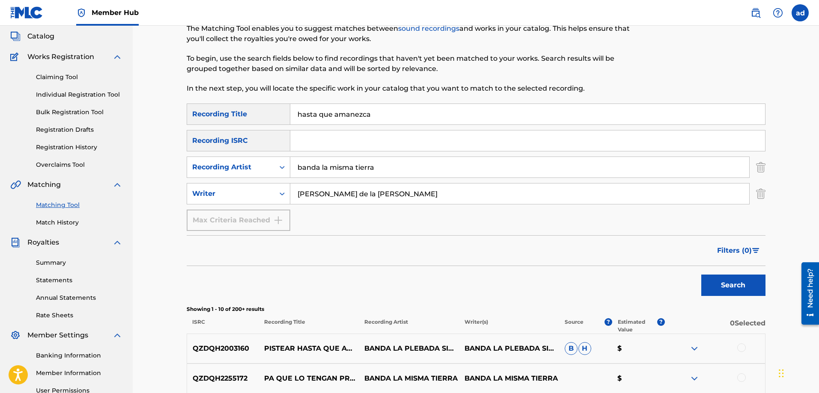
scroll to position [27, 0]
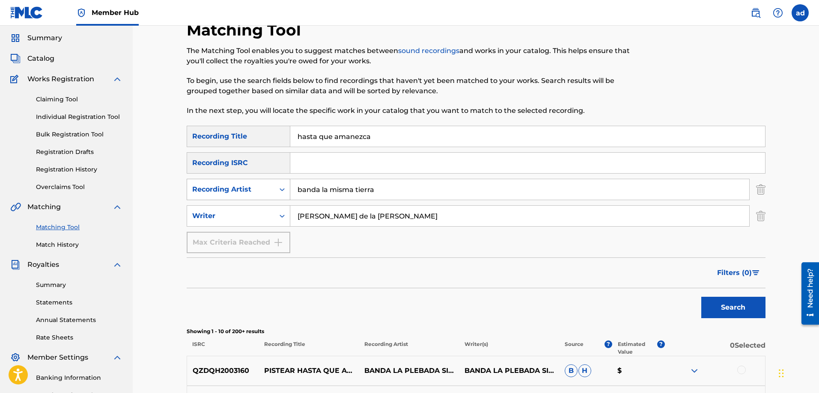
drag, startPoint x: 377, startPoint y: 188, endPoint x: 268, endPoint y: 186, distance: 108.7
click at [268, 186] on div "SearchWithCriteriad3ef41ea-e508-4353-990c-77b0c3adec75 Recording Artist banda l…" at bounding box center [476, 189] width 579 height 21
click at [701, 297] on button "Search" at bounding box center [733, 307] width 64 height 21
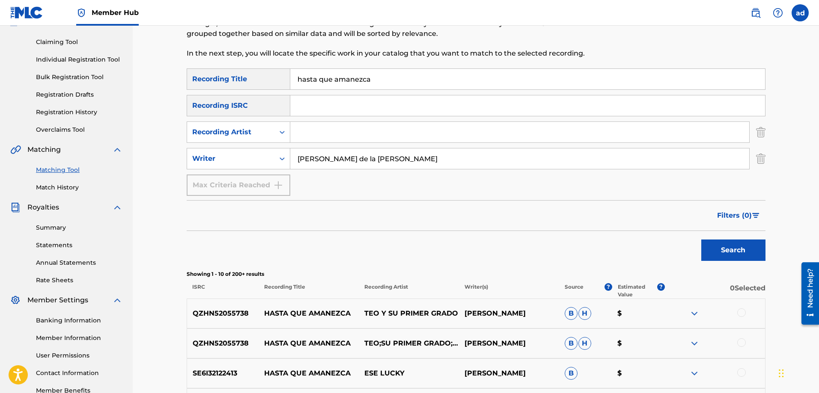
scroll to position [90, 0]
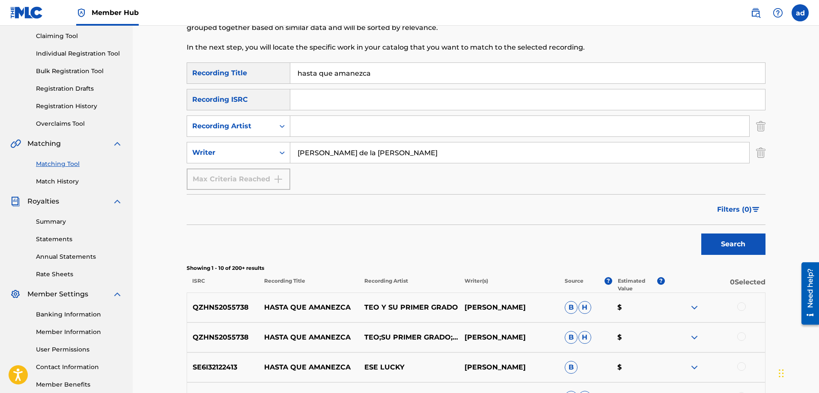
drag, startPoint x: 383, startPoint y: 73, endPoint x: 296, endPoint y: 85, distance: 87.7
click at [296, 85] on div "SearchWithCriteria0af2c3a2-d7db-4f2f-856c-9dc8fee16d77 Recording Title hasta qu…" at bounding box center [476, 126] width 579 height 128
paste input "HASTA QUE AMANEZCA"
click at [701, 234] on button "Search" at bounding box center [733, 244] width 64 height 21
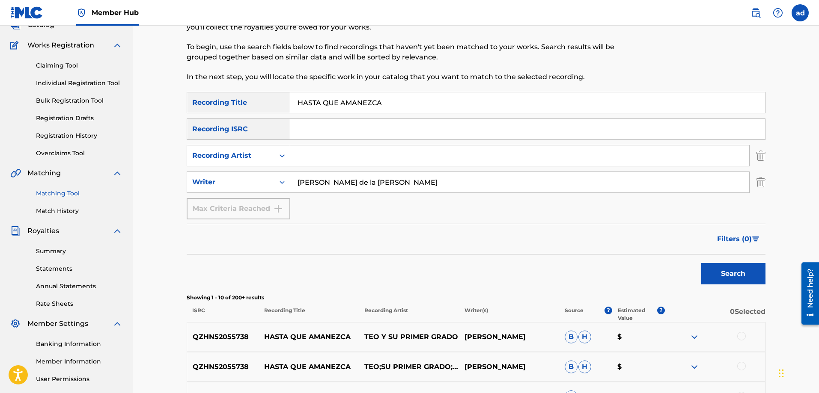
scroll to position [0, 0]
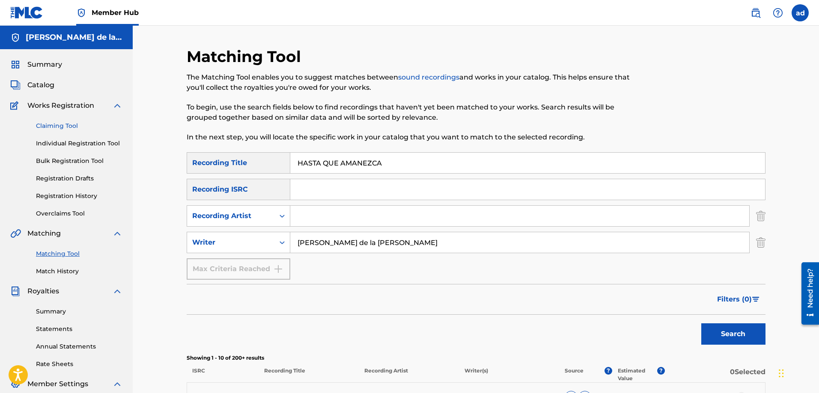
click at [46, 122] on link "Claiming Tool" at bounding box center [79, 126] width 86 height 9
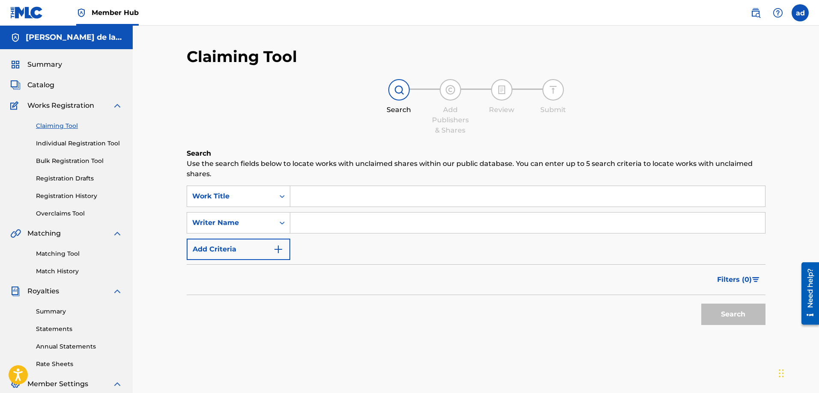
click at [319, 196] on input "Search Form" at bounding box center [527, 196] width 475 height 21
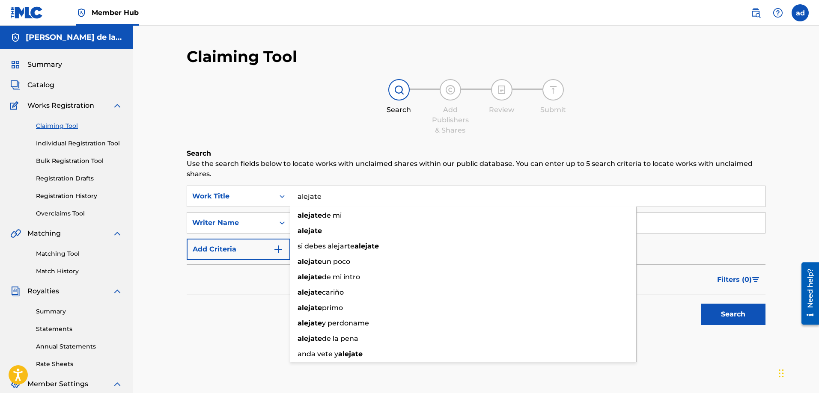
click at [253, 312] on div "Search" at bounding box center [476, 312] width 579 height 34
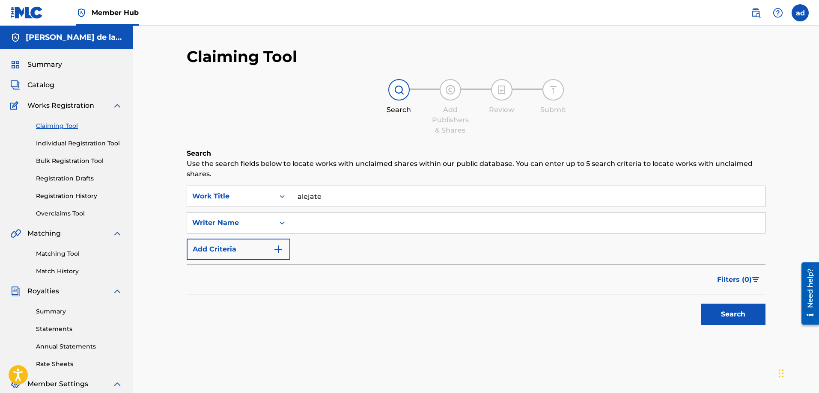
click at [319, 231] on input "Search Form" at bounding box center [527, 223] width 475 height 21
click at [725, 312] on button "Search" at bounding box center [733, 314] width 64 height 21
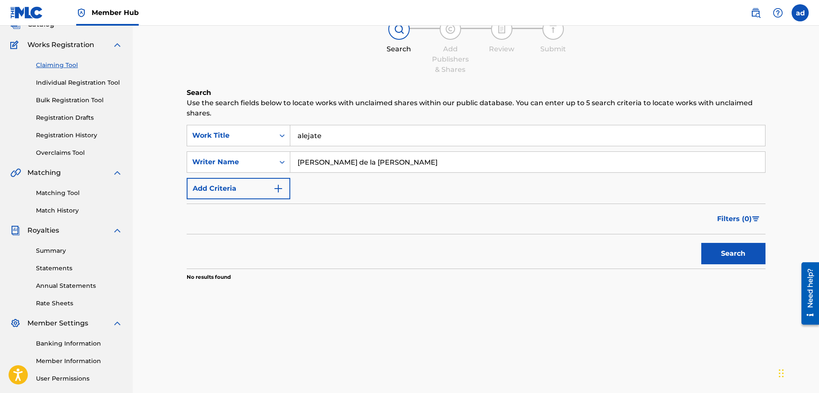
scroll to position [62, 0]
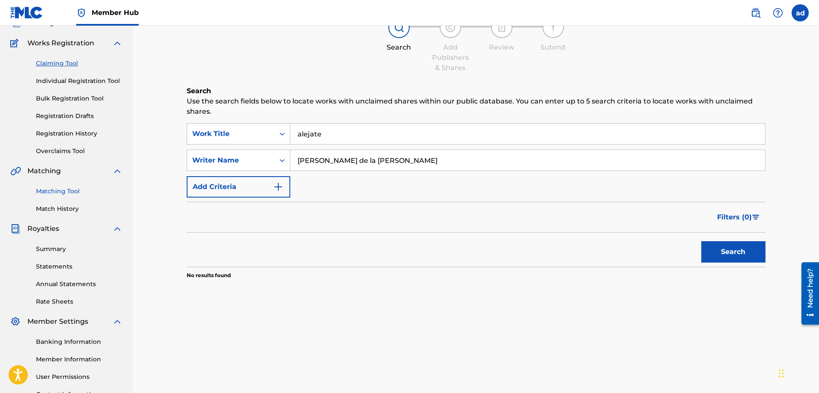
click at [56, 189] on link "Matching Tool" at bounding box center [79, 191] width 86 height 9
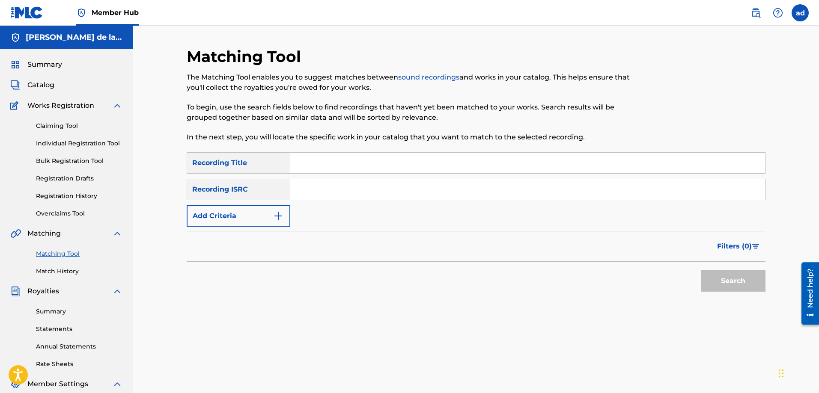
click at [318, 166] on input "Search Form" at bounding box center [527, 163] width 475 height 21
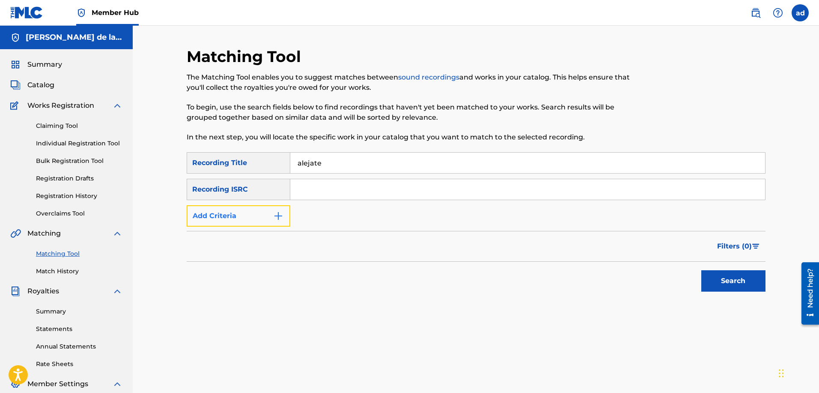
click at [278, 215] on img "Search Form" at bounding box center [278, 216] width 10 height 10
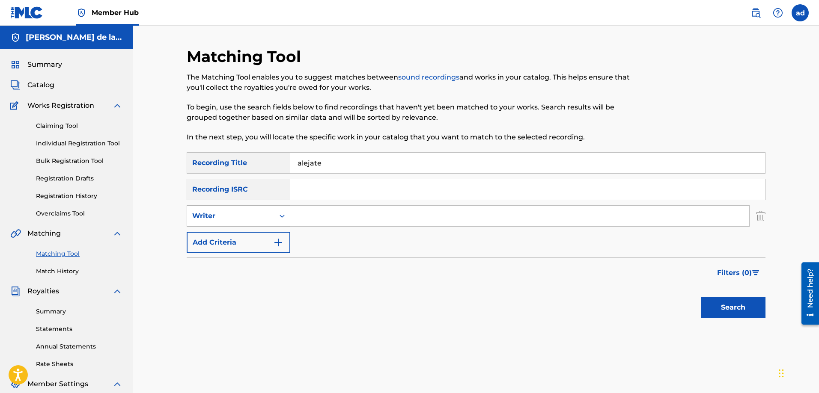
click at [270, 218] on div "Writer" at bounding box center [230, 216] width 87 height 16
click at [255, 234] on div "Recording Artist" at bounding box center [238, 237] width 103 height 21
click at [305, 221] on input "Search Form" at bounding box center [519, 216] width 459 height 21
click at [701, 297] on button "Search" at bounding box center [733, 307] width 64 height 21
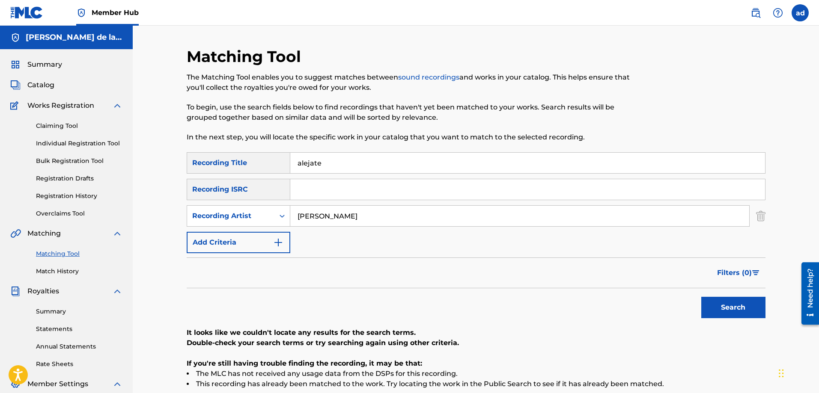
click at [310, 217] on input "[PERSON_NAME]" at bounding box center [519, 216] width 459 height 21
click at [350, 216] on input "[PERSON_NAME]" at bounding box center [519, 216] width 459 height 21
click at [288, 246] on button "Add Criteria" at bounding box center [239, 242] width 104 height 21
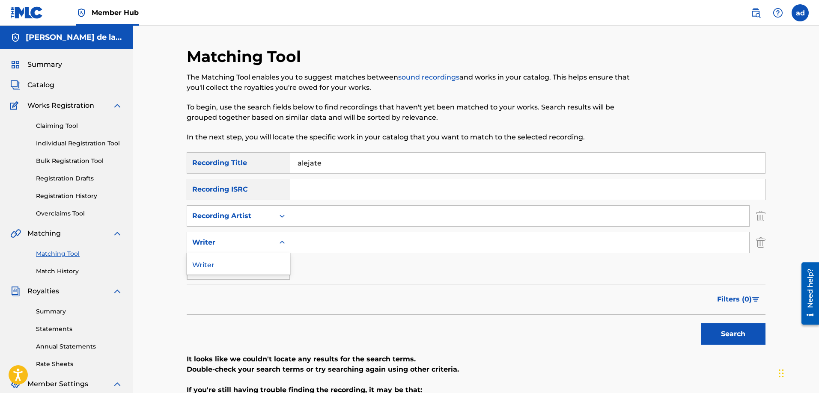
click at [278, 240] on icon "Search Form" at bounding box center [282, 242] width 9 height 9
click at [332, 244] on input "Search Form" at bounding box center [519, 242] width 459 height 21
click at [701, 324] on button "Search" at bounding box center [733, 334] width 64 height 21
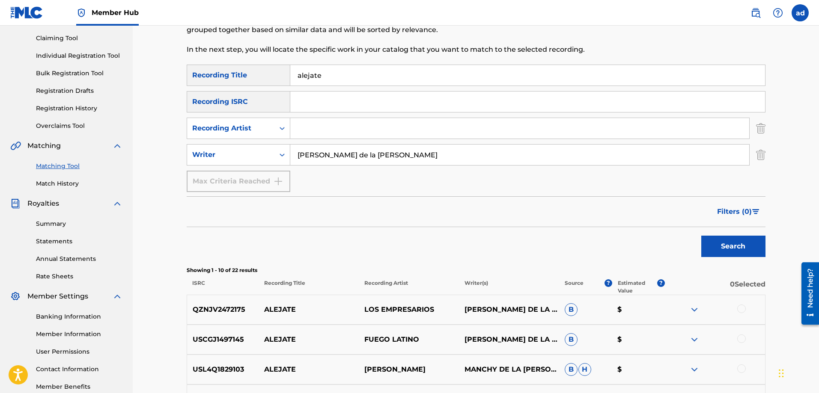
scroll to position [70, 0]
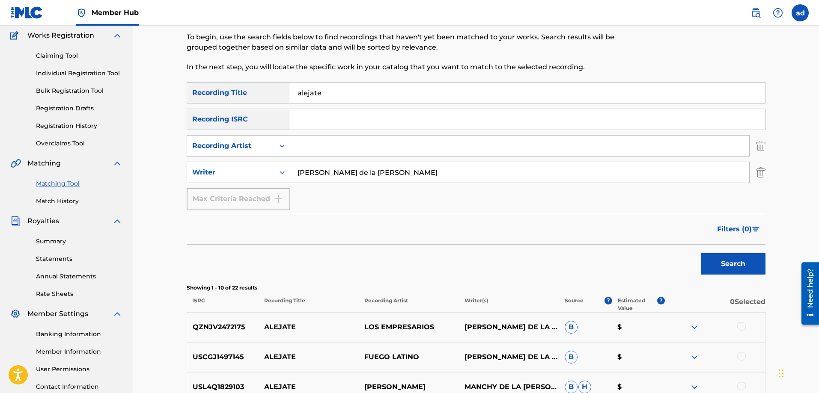
click at [316, 149] on input "Search Form" at bounding box center [519, 146] width 459 height 21
click at [701, 253] on button "Search" at bounding box center [733, 263] width 64 height 21
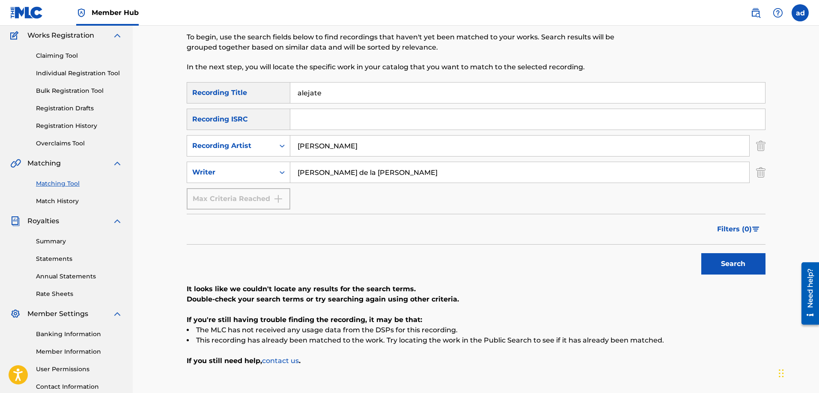
drag, startPoint x: 349, startPoint y: 152, endPoint x: 292, endPoint y: 151, distance: 57.4
click at [292, 151] on input "[PERSON_NAME]" at bounding box center [519, 146] width 459 height 21
click at [320, 90] on input "alejate" at bounding box center [527, 93] width 475 height 21
click at [307, 91] on input "alejate" at bounding box center [527, 93] width 475 height 21
click at [701, 253] on button "Search" at bounding box center [733, 263] width 64 height 21
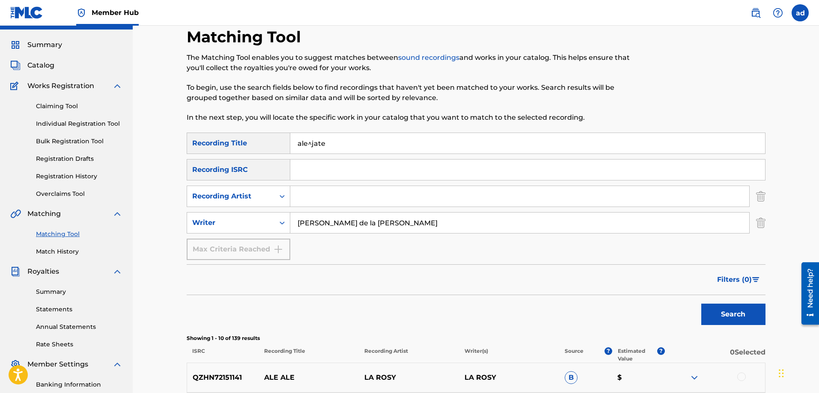
scroll to position [0, 0]
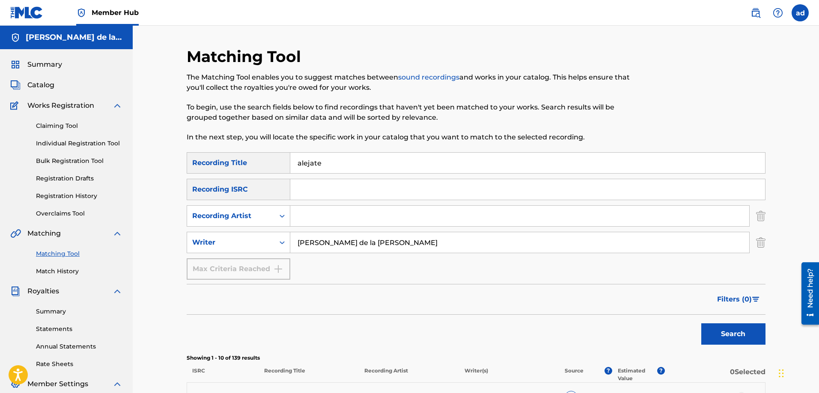
click at [309, 216] on input "Search Form" at bounding box center [519, 216] width 459 height 21
click at [701, 324] on button "Search" at bounding box center [733, 334] width 64 height 21
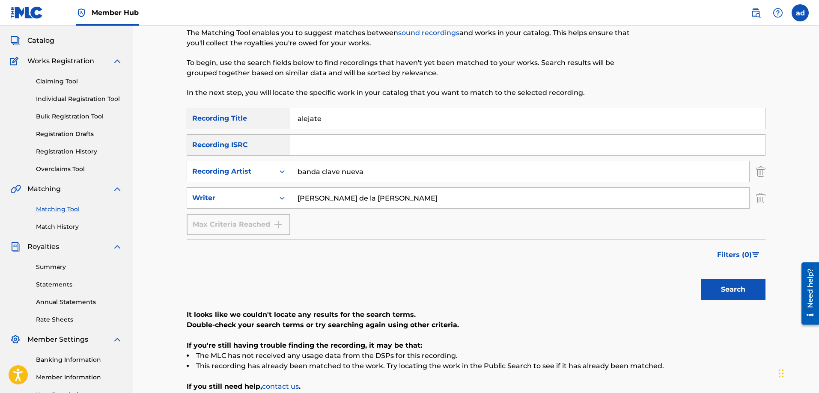
scroll to position [64, 0]
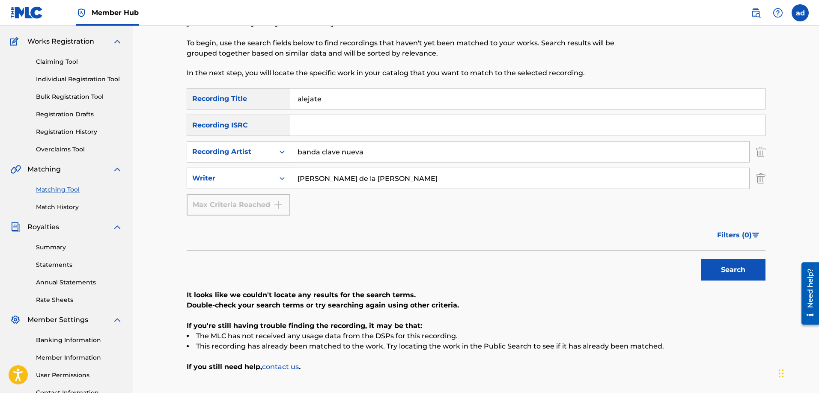
drag, startPoint x: 392, startPoint y: 177, endPoint x: 289, endPoint y: 181, distance: 102.4
click at [289, 181] on div "SearchWithCriteriaf277977a-1582-4f77-af95-97968df160a7 Writer [PERSON_NAME] de …" at bounding box center [476, 178] width 579 height 21
click at [701, 259] on button "Search" at bounding box center [733, 269] width 64 height 21
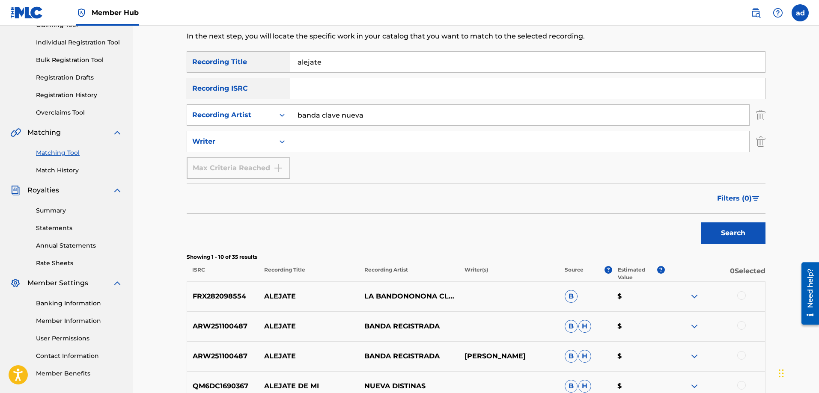
scroll to position [112, 0]
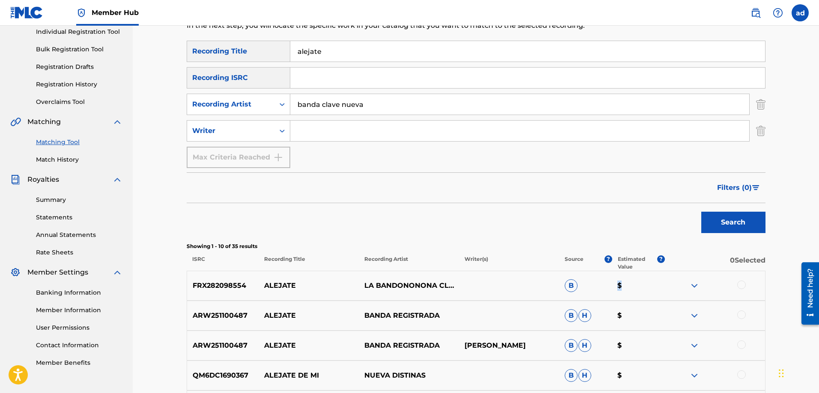
drag, startPoint x: 610, startPoint y: 283, endPoint x: 627, endPoint y: 285, distance: 16.7
click at [627, 285] on div "FRX282098554 ALEJATE LA BANDONONONA CLAVE NUEVA B $" at bounding box center [476, 286] width 579 height 30
click at [627, 285] on p "$" at bounding box center [638, 286] width 53 height 10
drag, startPoint x: 627, startPoint y: 285, endPoint x: 614, endPoint y: 285, distance: 12.8
click at [615, 285] on p "$" at bounding box center [638, 286] width 53 height 10
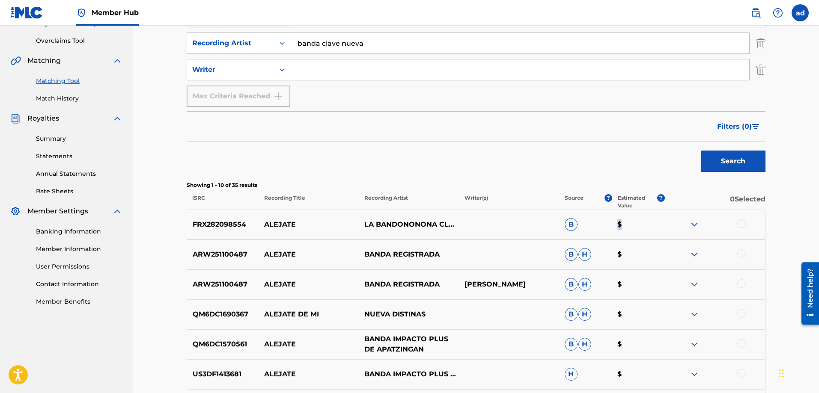
scroll to position [0, 0]
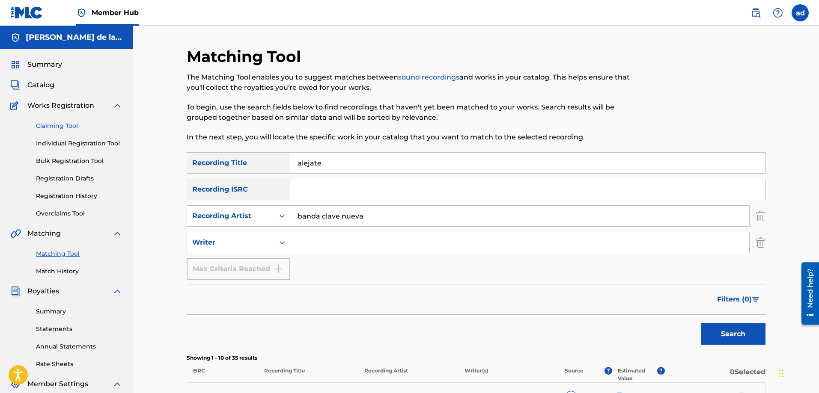
click at [54, 125] on link "Claiming Tool" at bounding box center [79, 126] width 86 height 9
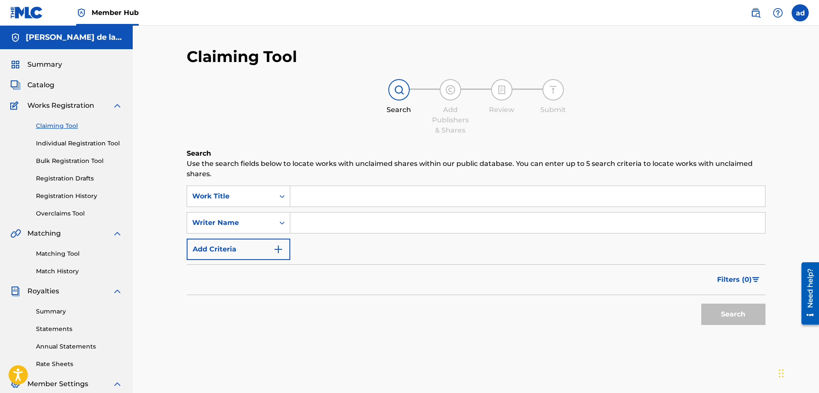
click at [318, 201] on input "Search Form" at bounding box center [527, 196] width 475 height 21
click at [297, 219] on input "Search Form" at bounding box center [527, 223] width 475 height 21
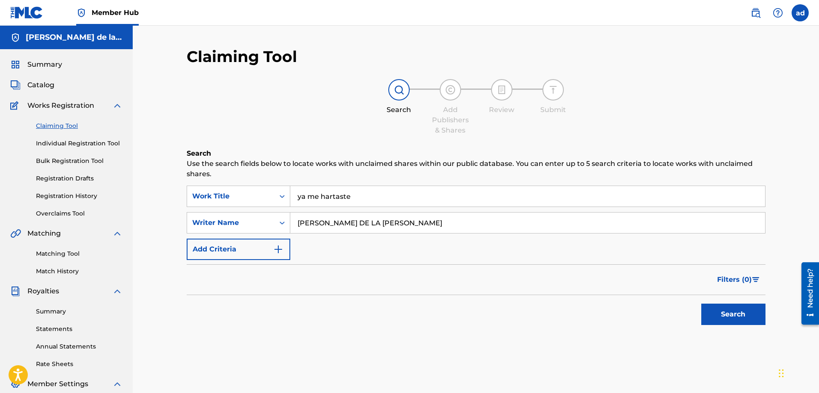
click at [701, 304] on button "Search" at bounding box center [733, 314] width 64 height 21
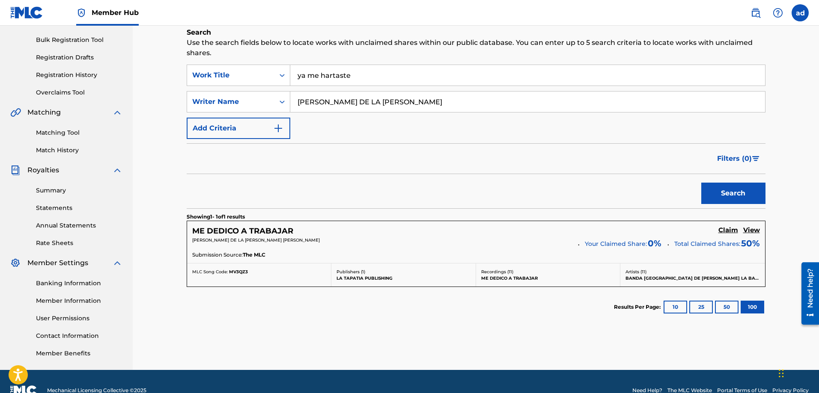
scroll to position [139, 0]
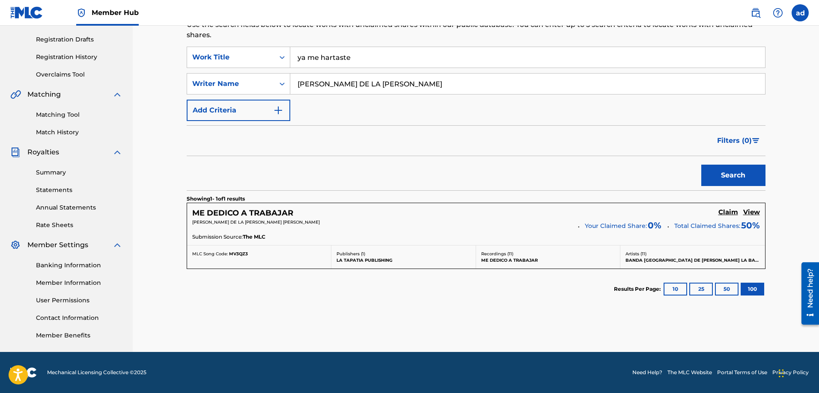
click at [664, 298] on div "Results Per Page: 10 25 50 100" at bounding box center [690, 289] width 152 height 40
click at [669, 296] on div "Results Per Page: 10 25 50 100" at bounding box center [690, 289] width 152 height 40
click at [675, 291] on button "10" at bounding box center [675, 289] width 24 height 13
click at [691, 291] on button "25" at bounding box center [701, 289] width 24 height 13
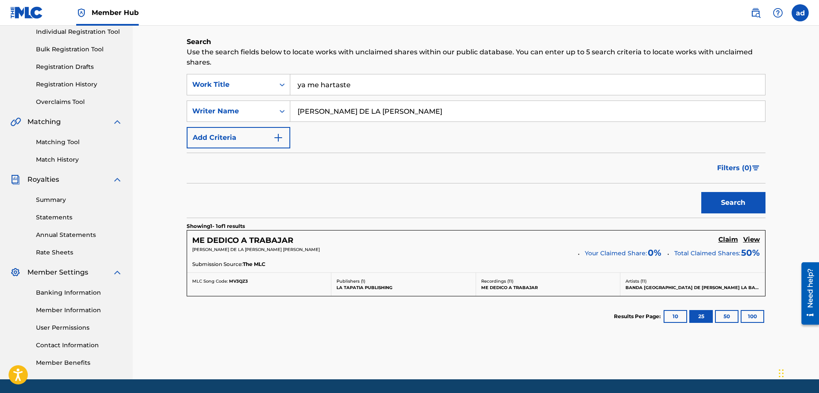
scroll to position [21, 0]
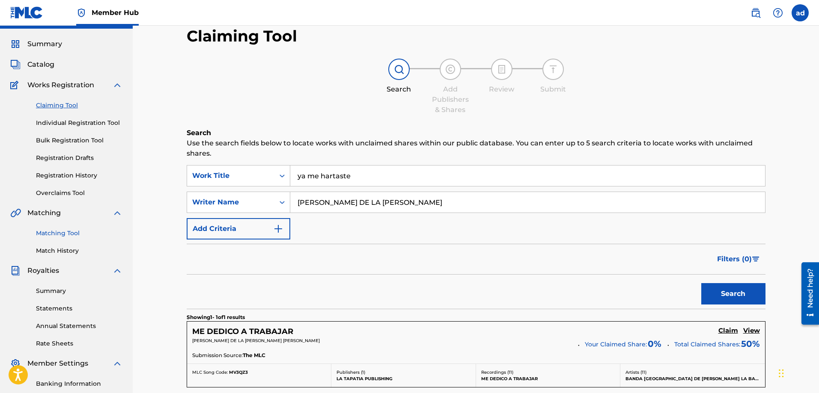
click at [44, 235] on link "Matching Tool" at bounding box center [79, 233] width 86 height 9
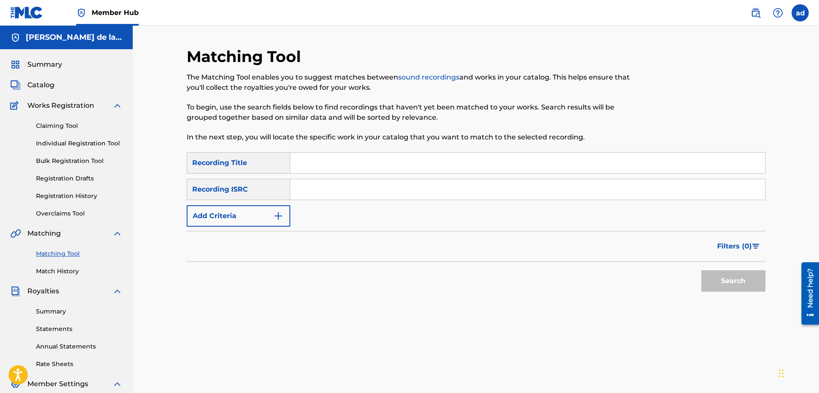
click at [327, 161] on input "Search Form" at bounding box center [527, 163] width 475 height 21
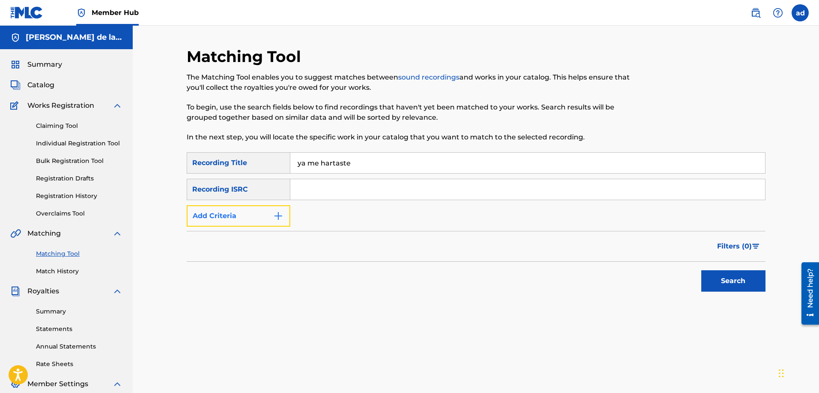
click at [277, 221] on button "Add Criteria" at bounding box center [239, 215] width 104 height 21
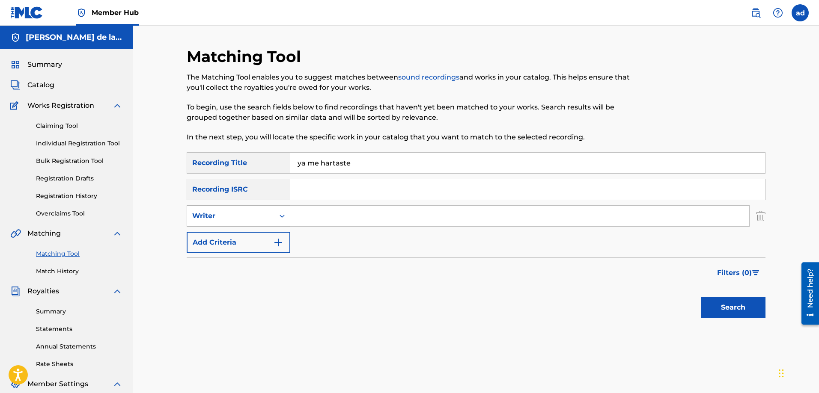
click at [278, 220] on icon "Search Form" at bounding box center [282, 216] width 9 height 9
click at [261, 241] on div "Recording Artist" at bounding box center [238, 237] width 103 height 21
click at [318, 213] on input "Search Form" at bounding box center [519, 216] width 459 height 21
click at [701, 297] on button "Search" at bounding box center [733, 307] width 64 height 21
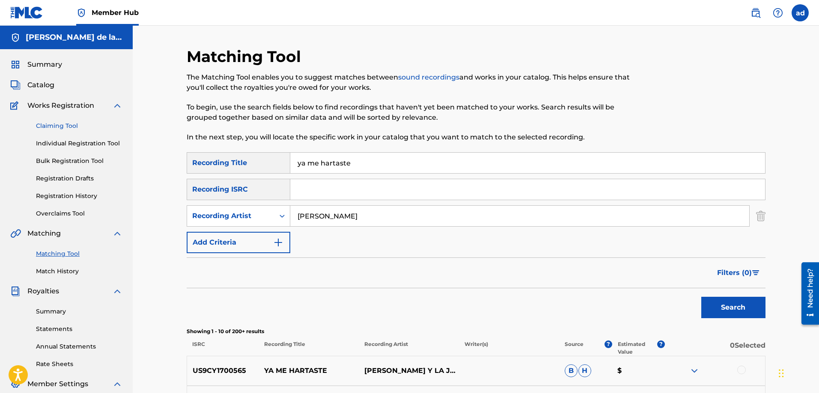
click at [58, 122] on link "Claiming Tool" at bounding box center [79, 126] width 86 height 9
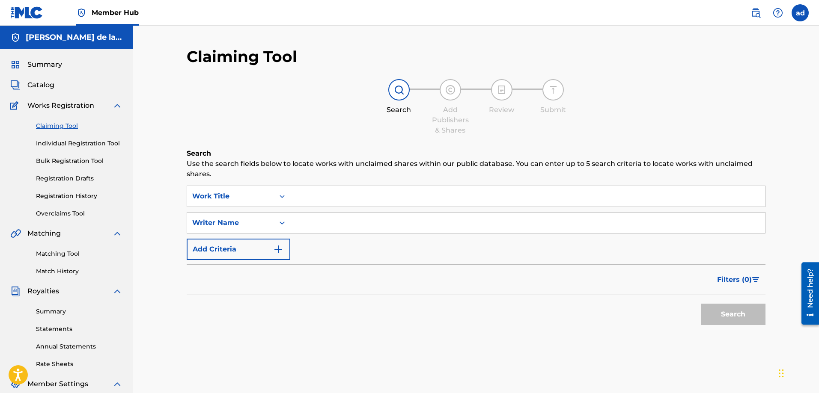
click at [336, 197] on input "Search Form" at bounding box center [527, 196] width 475 height 21
click at [304, 231] on input "Search Form" at bounding box center [527, 223] width 475 height 21
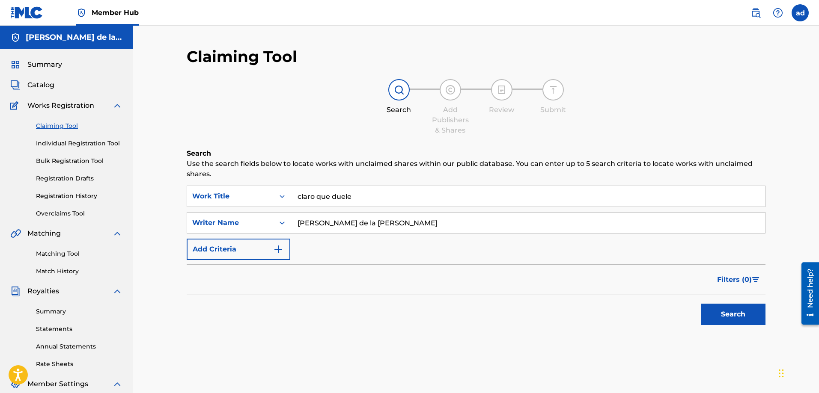
click at [701, 304] on button "Search" at bounding box center [733, 314] width 64 height 21
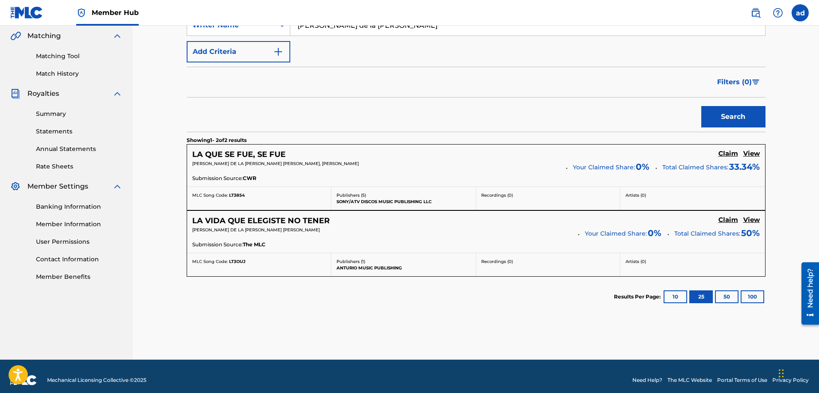
scroll to position [205, 0]
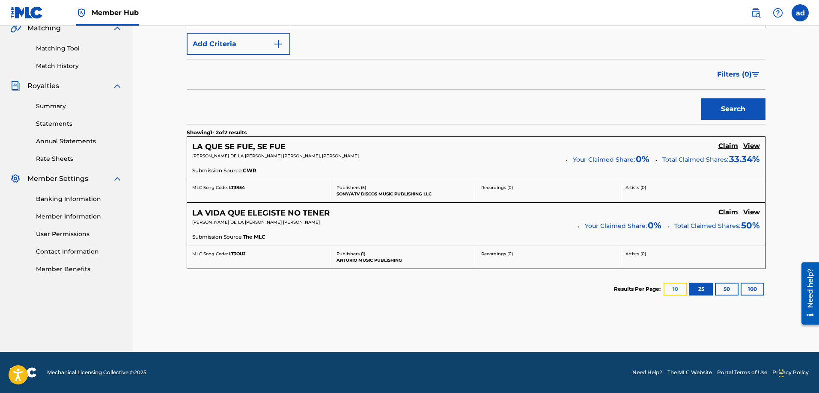
click at [674, 291] on button "10" at bounding box center [675, 289] width 24 height 13
click at [720, 287] on button "50" at bounding box center [727, 289] width 24 height 13
click at [750, 290] on button "100" at bounding box center [752, 289] width 24 height 13
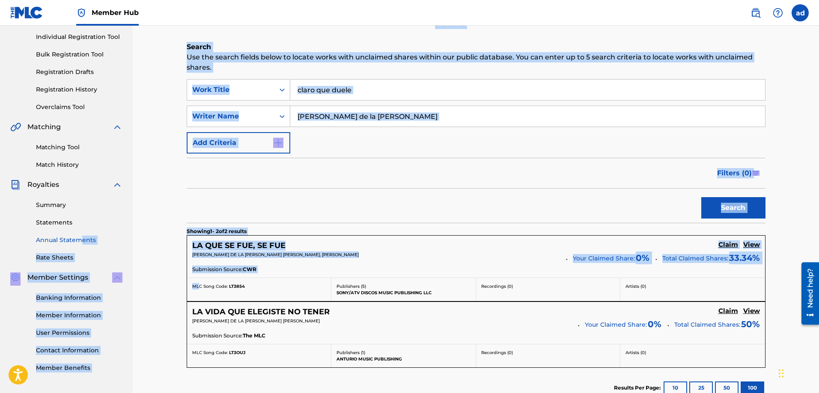
drag, startPoint x: 198, startPoint y: 279, endPoint x: 82, endPoint y: 244, distance: 121.1
click at [82, 244] on main "[PERSON_NAME] de la [PERSON_NAME] Summary Catalog Works Registration Claiming T…" at bounding box center [409, 185] width 819 height 532
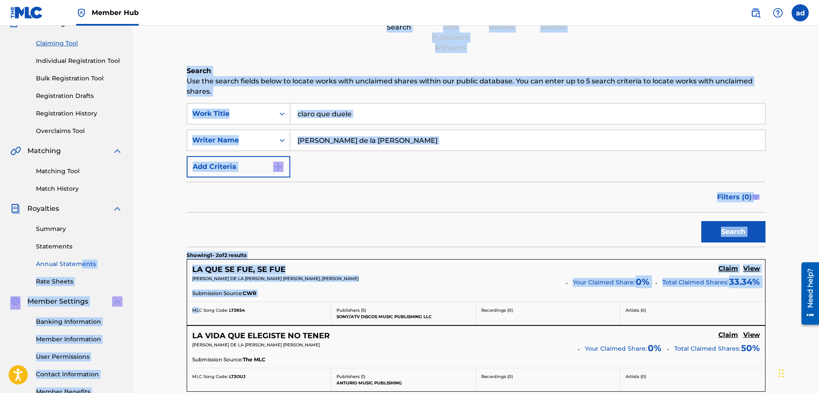
scroll to position [81, 0]
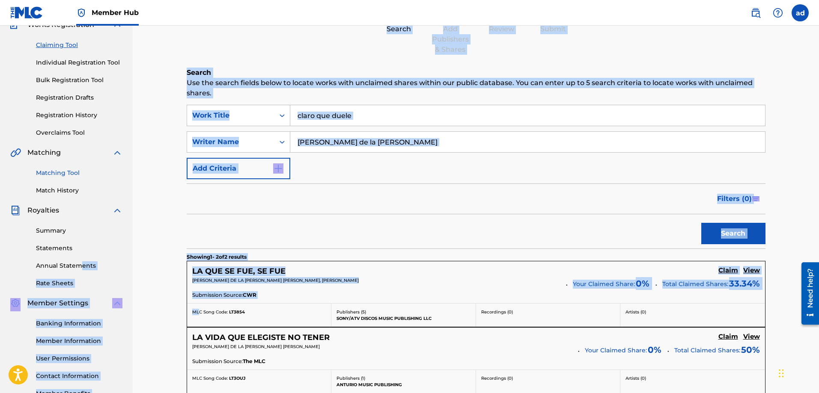
click at [59, 174] on link "Matching Tool" at bounding box center [79, 173] width 86 height 9
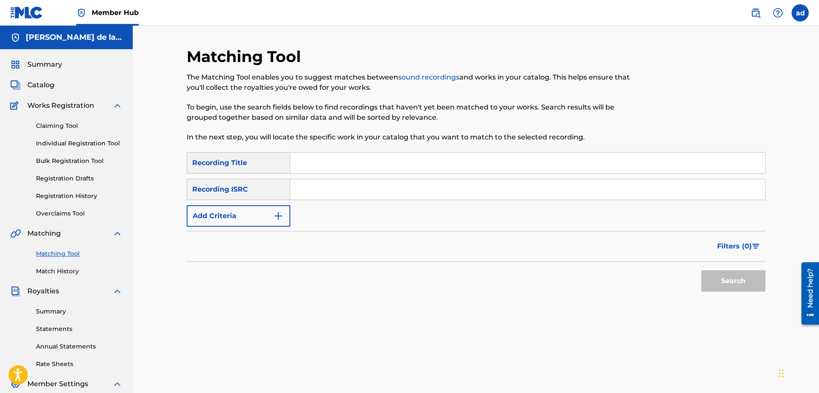
click at [305, 170] on input "Search Form" at bounding box center [527, 163] width 475 height 21
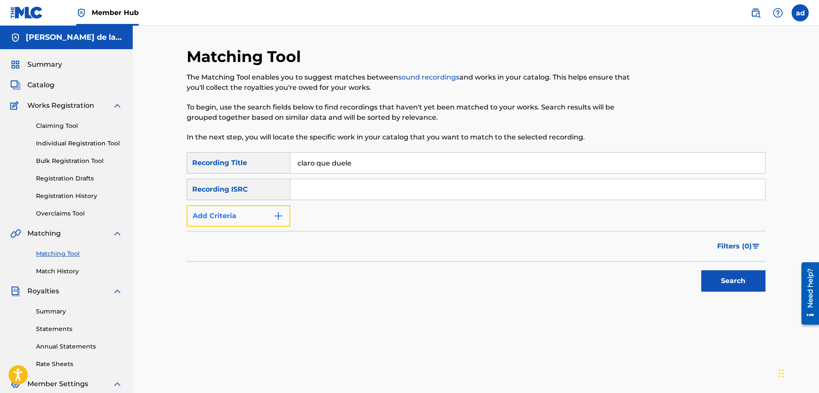
click at [281, 217] on img "Search Form" at bounding box center [278, 216] width 10 height 10
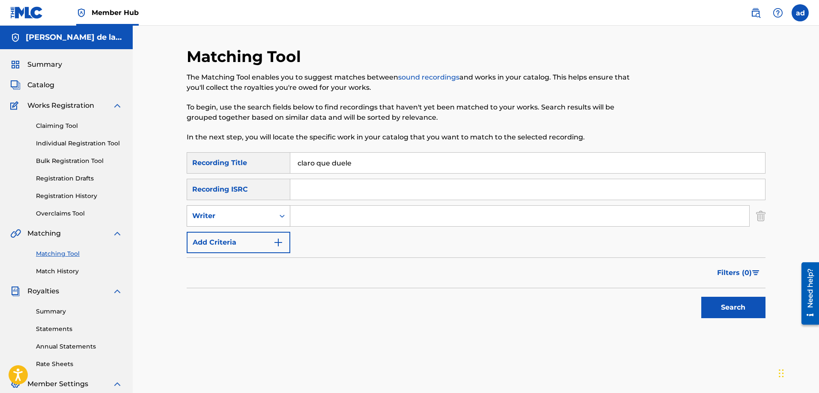
click at [282, 219] on icon "Search Form" at bounding box center [282, 216] width 9 height 9
click at [256, 242] on div "Recording Artist" at bounding box center [238, 237] width 103 height 21
click at [300, 225] on input "Search Form" at bounding box center [519, 216] width 459 height 21
click at [701, 297] on button "Search" at bounding box center [733, 307] width 64 height 21
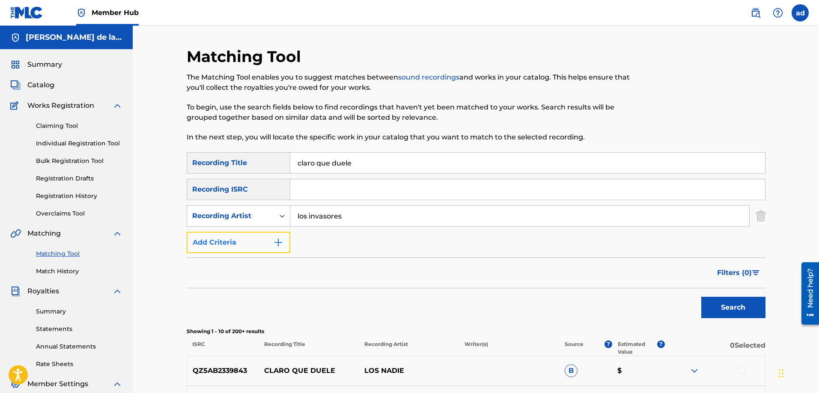
click at [274, 238] on img "Search Form" at bounding box center [278, 243] width 10 height 10
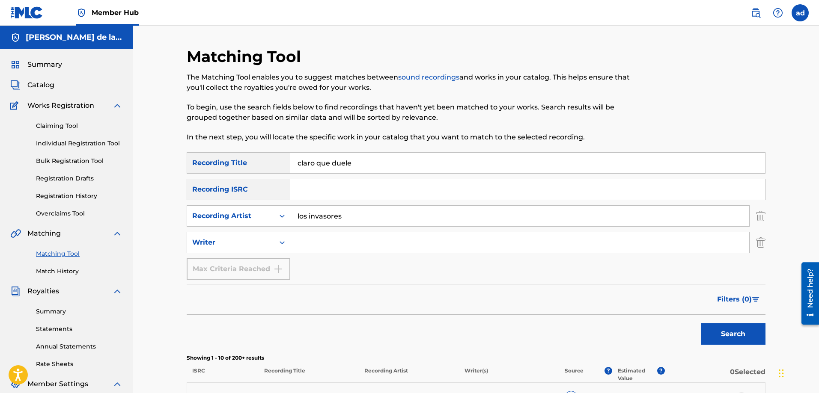
click at [337, 235] on input "Search Form" at bounding box center [519, 242] width 459 height 21
click at [701, 324] on button "Search" at bounding box center [733, 334] width 64 height 21
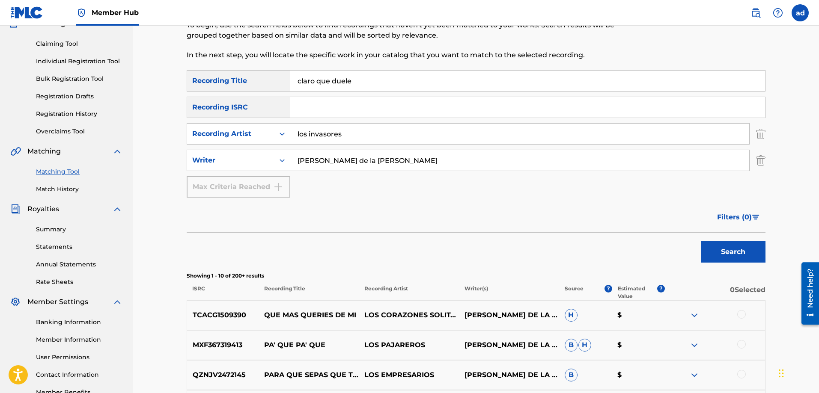
scroll to position [68, 0]
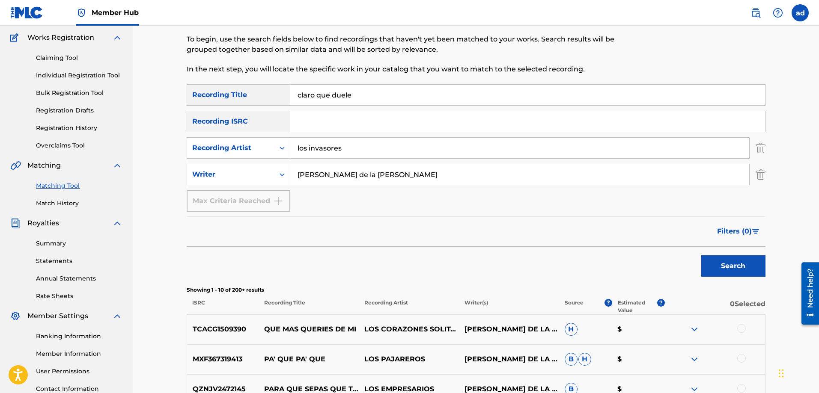
drag, startPoint x: 368, startPoint y: 173, endPoint x: 270, endPoint y: 189, distance: 99.3
click at [270, 189] on div "SearchWithCriteria0af2c3a2-d7db-4f2f-856c-9dc8fee16d77 Recording Title claro qu…" at bounding box center [476, 148] width 579 height 128
click at [701, 256] on button "Search" at bounding box center [733, 266] width 64 height 21
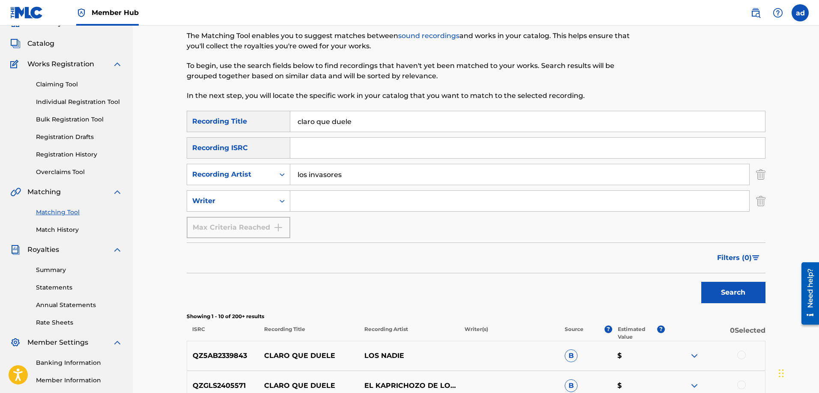
scroll to position [0, 0]
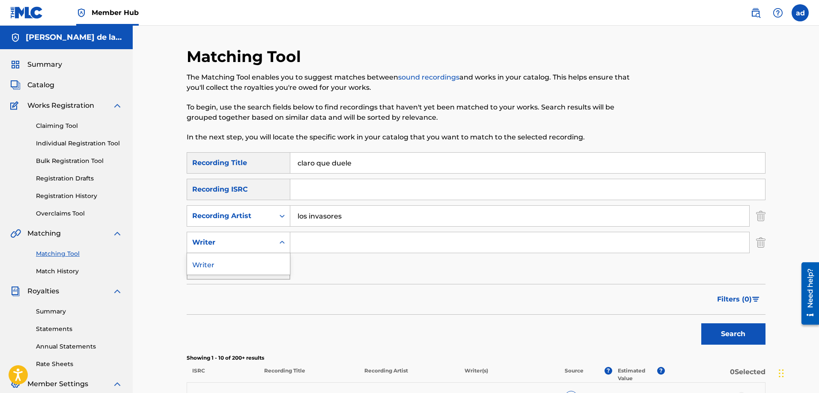
click at [279, 243] on icon "Search Form" at bounding box center [282, 242] width 9 height 9
click at [272, 244] on div "Writer" at bounding box center [230, 243] width 87 height 16
click at [299, 190] on input "Search Form" at bounding box center [527, 189] width 475 height 21
paste input "QMDA71857511"
drag, startPoint x: 366, startPoint y: 224, endPoint x: 278, endPoint y: 220, distance: 88.7
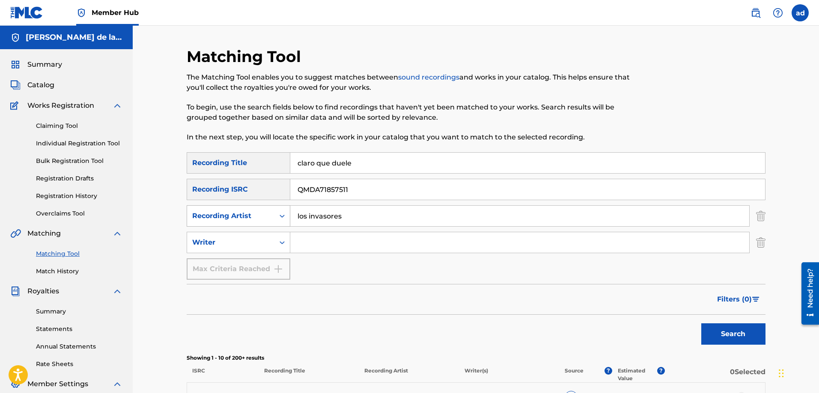
click at [278, 220] on div "SearchWithCriteria10ae4db2-c988-47fd-9617-69e38536dabf Recording Artist los inv…" at bounding box center [476, 215] width 579 height 21
click at [701, 324] on button "Search" at bounding box center [733, 334] width 64 height 21
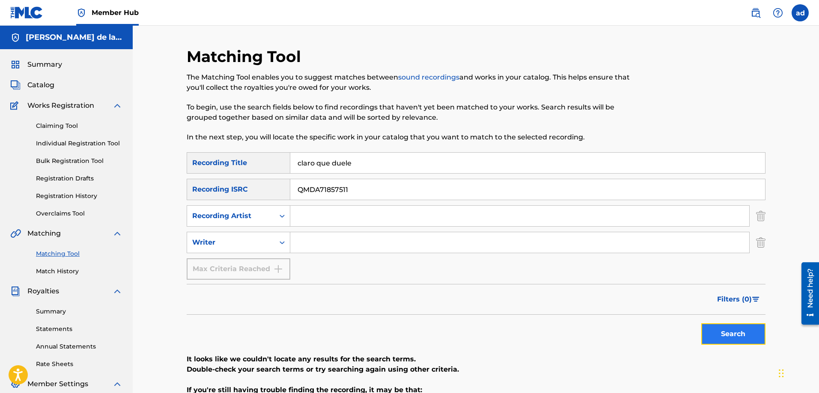
click at [719, 330] on button "Search" at bounding box center [733, 334] width 64 height 21
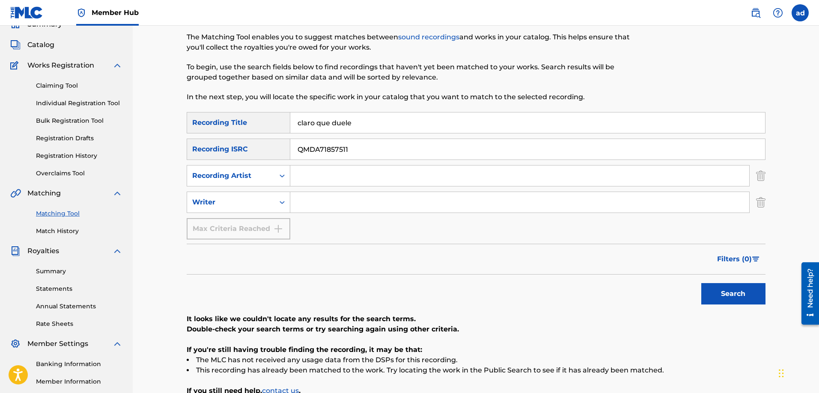
scroll to position [12, 0]
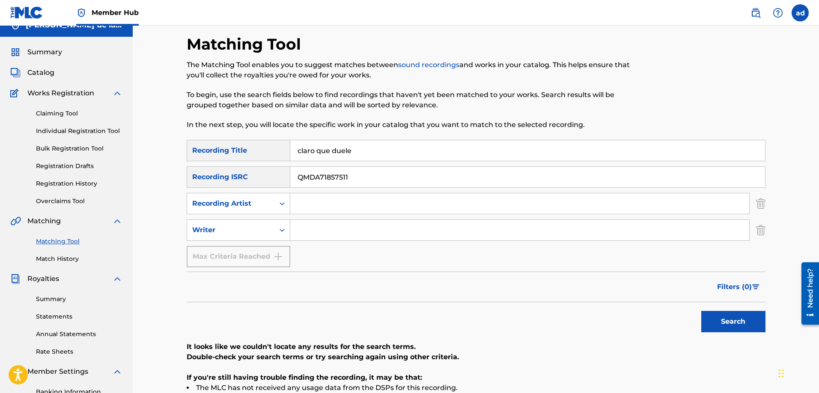
click at [342, 207] on input "Search Form" at bounding box center [519, 203] width 459 height 21
click at [701, 311] on button "Search" at bounding box center [733, 321] width 64 height 21
drag, startPoint x: 375, startPoint y: 155, endPoint x: 286, endPoint y: 157, distance: 89.0
click at [286, 157] on div "SearchWithCriteria0af2c3a2-d7db-4f2f-856c-9dc8fee16d77 Recording Title claro qu…" at bounding box center [476, 150] width 579 height 21
click at [57, 114] on link "Claiming Tool" at bounding box center [79, 113] width 86 height 9
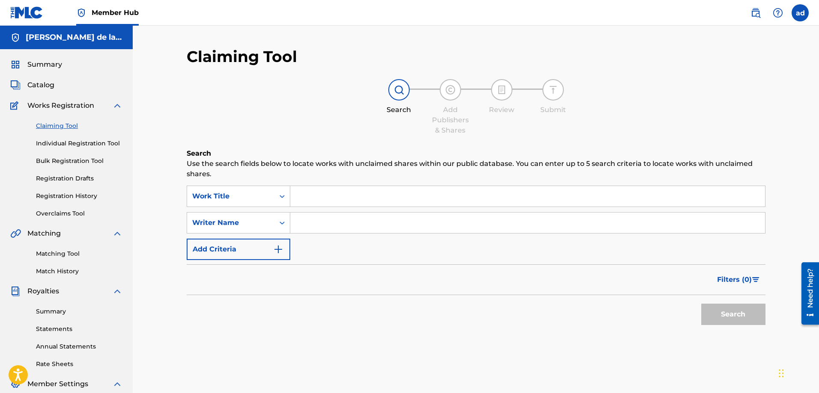
click at [308, 195] on input "Search Form" at bounding box center [527, 196] width 475 height 21
paste input "claro que duele"
click at [317, 242] on div "SearchWithCriteriab32252af-67f3-4312-9a74-6dafd9881506 Work Title claro que due…" at bounding box center [476, 223] width 579 height 74
click at [324, 226] on input "Search Form" at bounding box center [527, 223] width 475 height 21
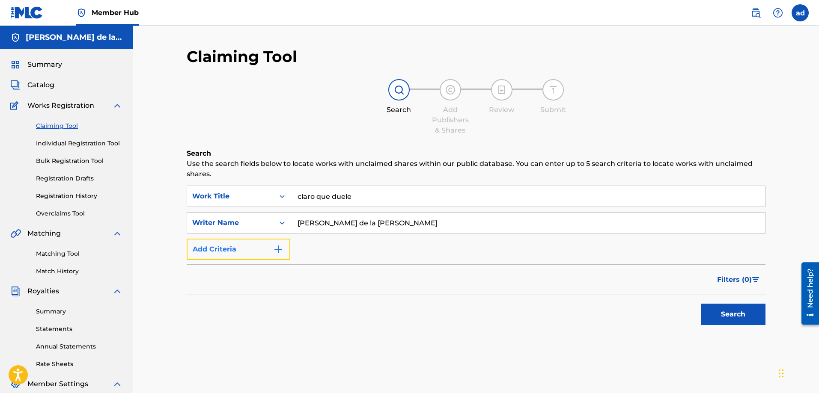
click at [273, 243] on button "Add Criteria" at bounding box center [239, 249] width 104 height 21
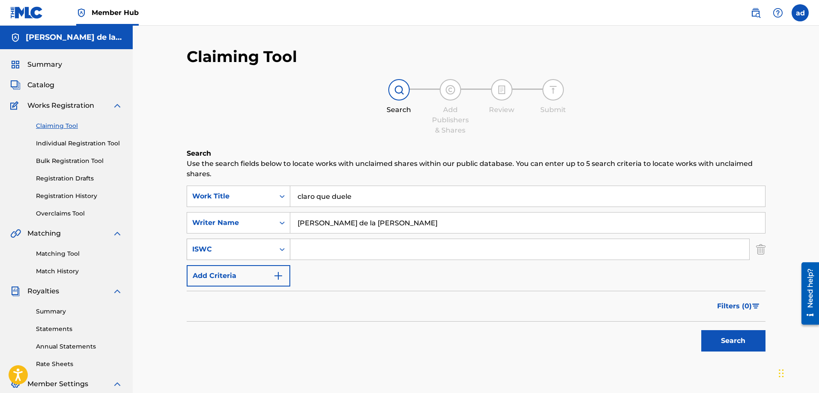
click at [278, 249] on icon "Search Form" at bounding box center [282, 249] width 9 height 9
click at [301, 250] on input "Search Form" at bounding box center [519, 249] width 459 height 21
click at [723, 340] on button "Search" at bounding box center [733, 340] width 64 height 21
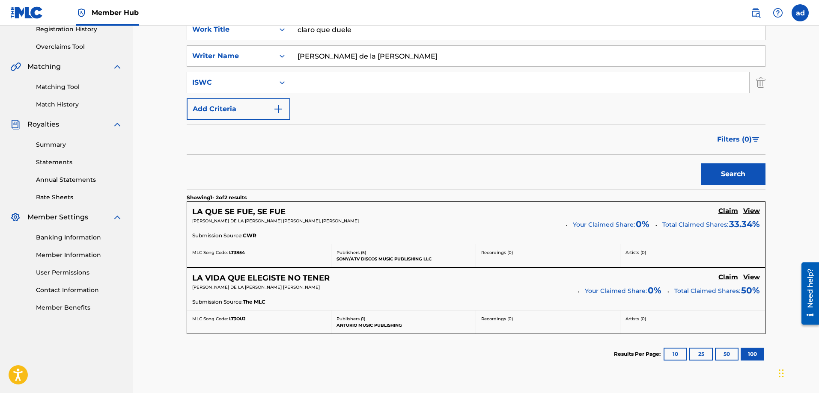
scroll to position [157, 0]
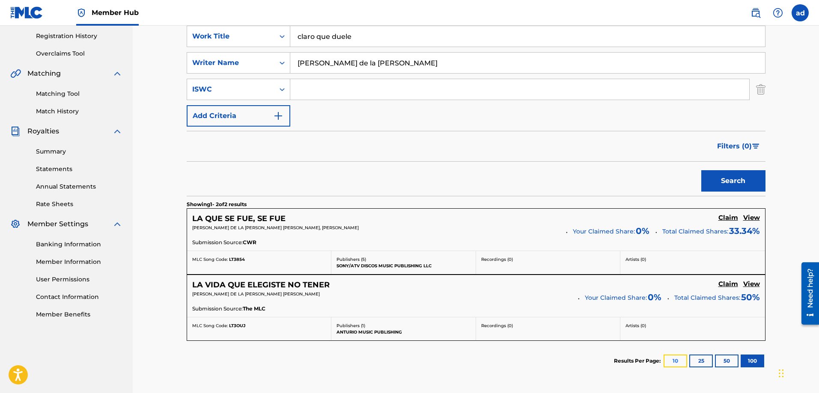
click at [681, 356] on button "10" at bounding box center [675, 361] width 24 height 13
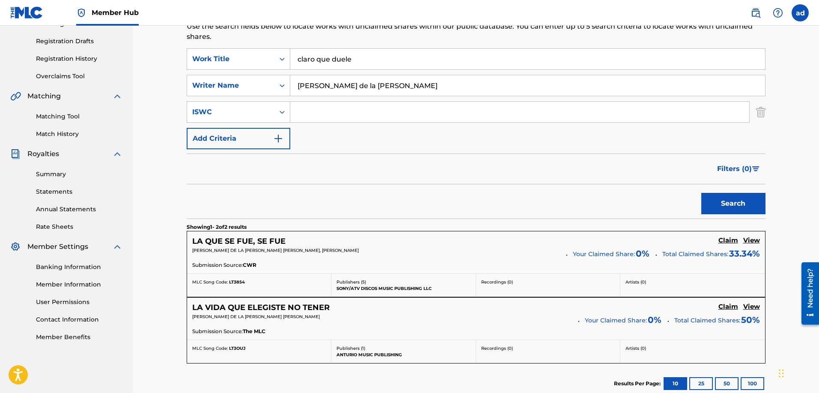
scroll to position [160, 0]
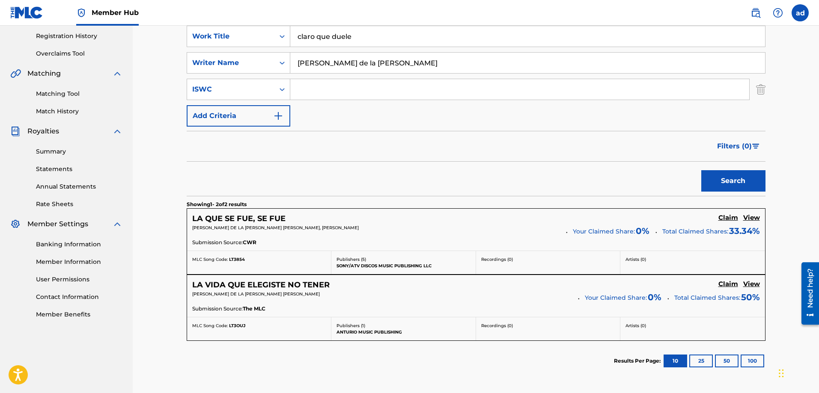
click at [329, 83] on input "Search Form" at bounding box center [519, 89] width 459 height 21
click at [299, 89] on input "t9232757776" at bounding box center [519, 89] width 459 height 21
click at [740, 179] on button "Search" at bounding box center [733, 180] width 64 height 21
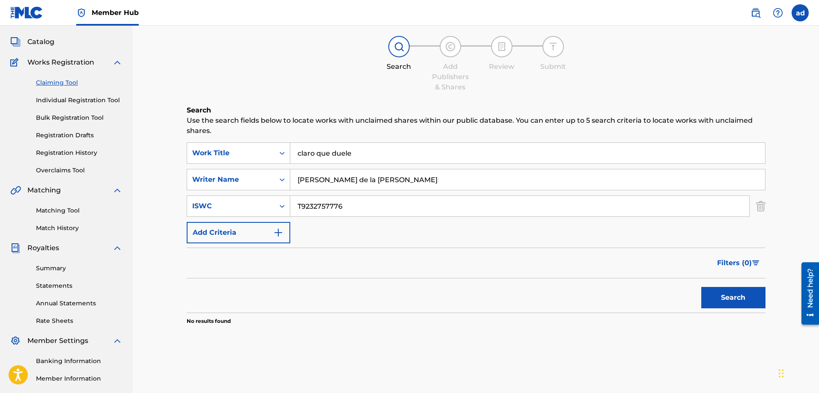
scroll to position [43, 0]
drag, startPoint x: 362, startPoint y: 179, endPoint x: 288, endPoint y: 184, distance: 74.6
click at [288, 184] on div "SearchWithCriteriae1670769-ddb3-4867-be08-e926fae60903 Writer Name [PERSON_NAME…" at bounding box center [476, 179] width 579 height 21
click at [701, 288] on button "Search" at bounding box center [733, 298] width 64 height 21
click at [744, 300] on button "Search" at bounding box center [733, 298] width 64 height 21
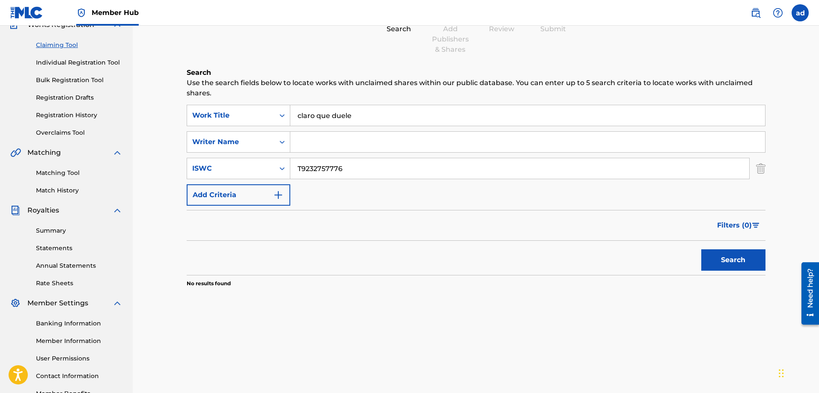
scroll to position [89, 0]
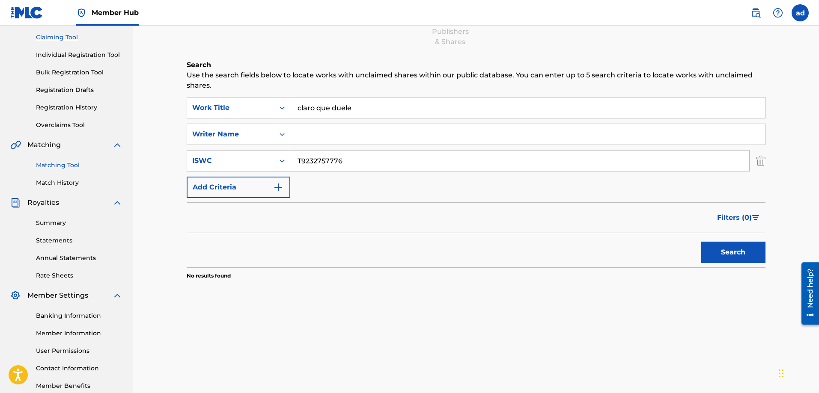
click at [52, 168] on link "Matching Tool" at bounding box center [79, 165] width 86 height 9
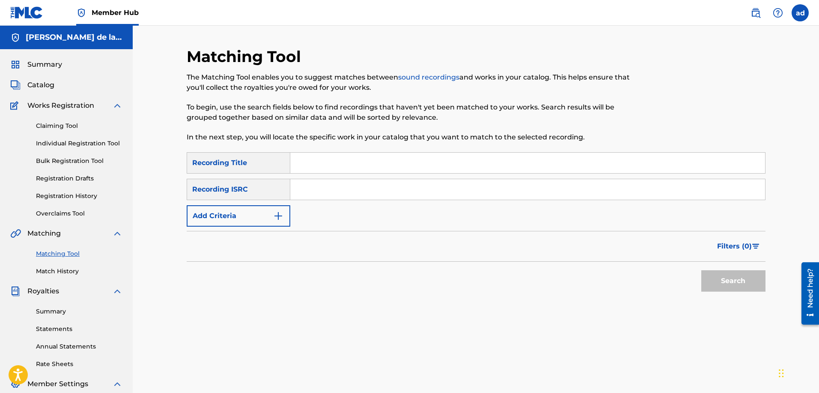
click at [300, 157] on input "Search Form" at bounding box center [527, 163] width 475 height 21
click at [317, 161] on input "Search Form" at bounding box center [527, 163] width 475 height 21
click at [300, 191] on input "Search Form" at bounding box center [527, 189] width 475 height 21
click at [312, 196] on input "Search Form" at bounding box center [527, 189] width 475 height 21
paste input "QMDA71857511"
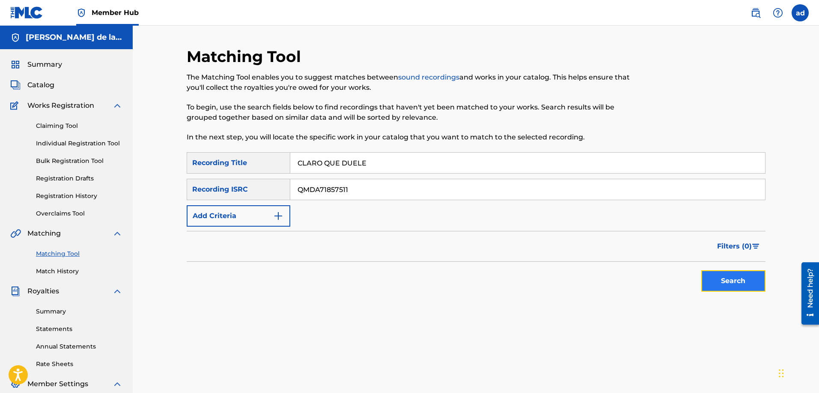
click at [742, 278] on button "Search" at bounding box center [733, 280] width 64 height 21
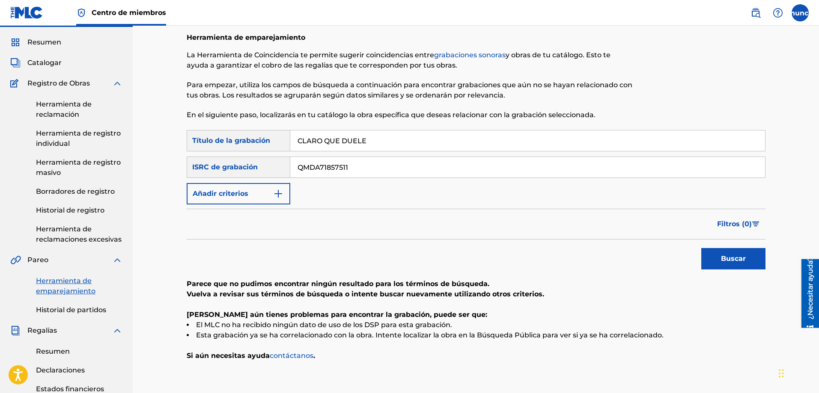
scroll to position [0, 0]
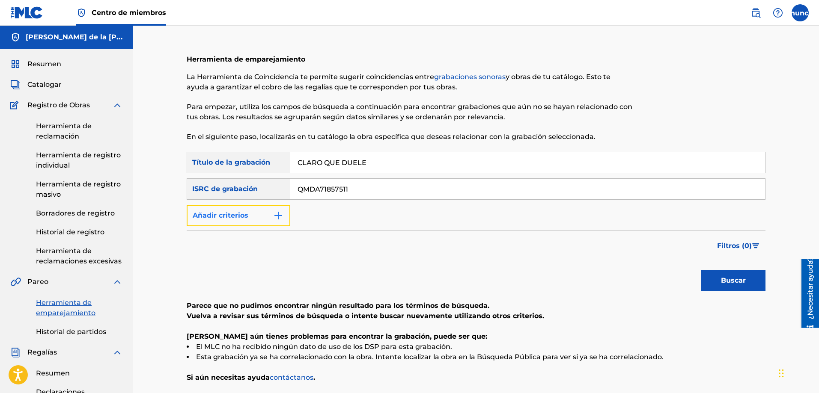
click at [272, 211] on button "Añadir criterios" at bounding box center [239, 215] width 104 height 21
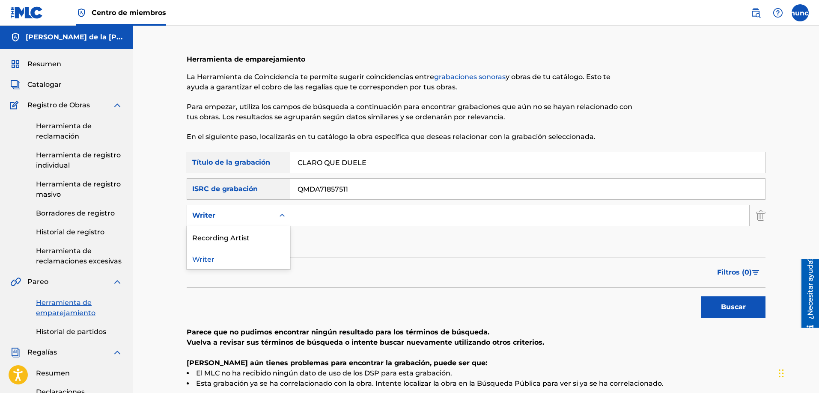
click at [270, 216] on div "Writer" at bounding box center [230, 216] width 87 height 16
click at [253, 233] on div "Recording Artist" at bounding box center [238, 236] width 103 height 21
click at [311, 222] on input "Formulario de búsqueda" at bounding box center [519, 215] width 459 height 21
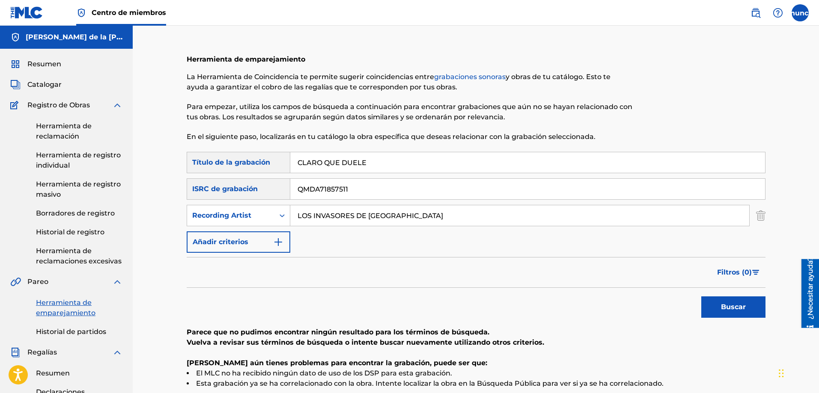
click at [701, 297] on button "Buscar" at bounding box center [733, 307] width 64 height 21
click at [285, 234] on button "Añadir criterios" at bounding box center [239, 242] width 104 height 21
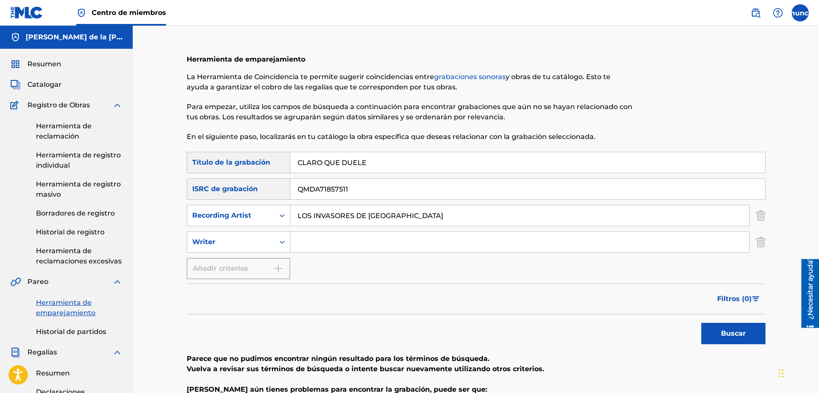
click at [312, 239] on input "Formulario de búsqueda" at bounding box center [519, 242] width 459 height 21
click at [701, 323] on button "Buscar" at bounding box center [733, 333] width 64 height 21
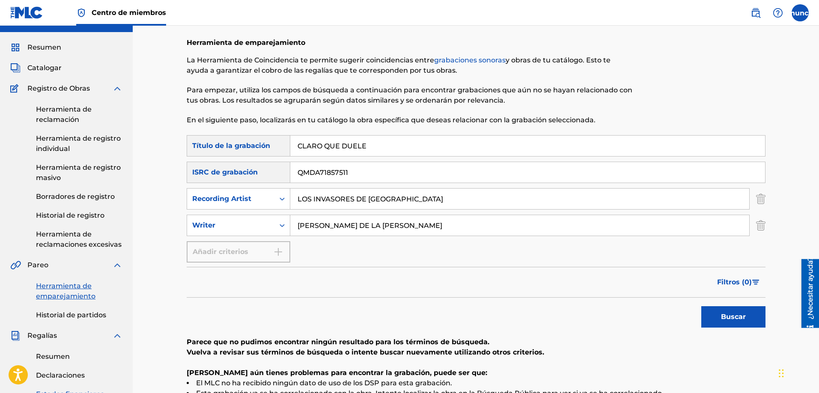
scroll to position [16, 0]
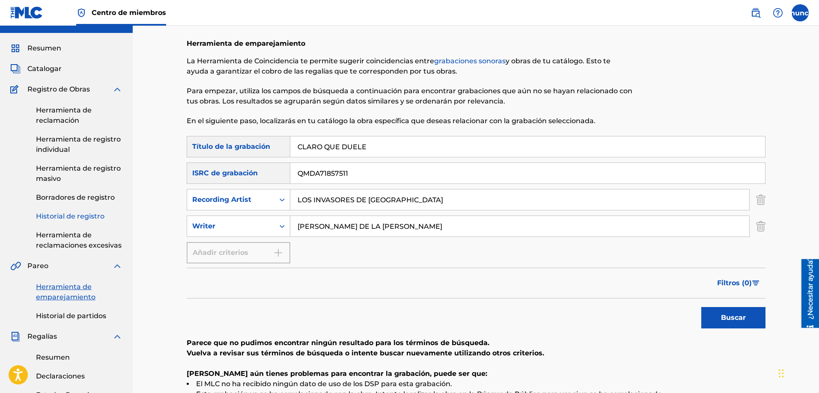
click at [77, 218] on font "Historial de registro" at bounding box center [70, 216] width 68 height 8
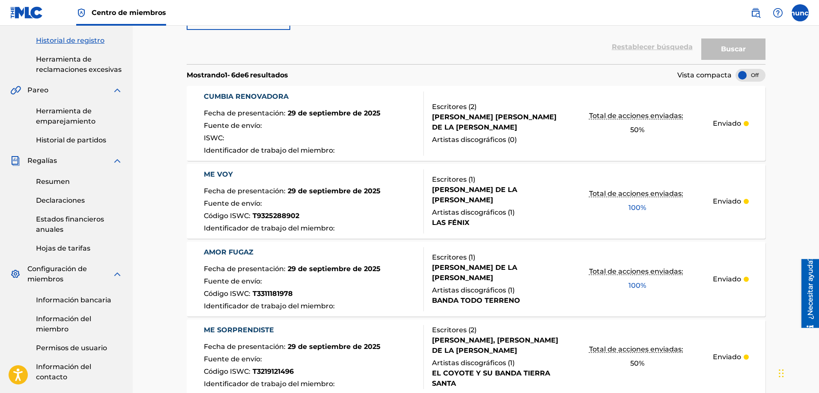
scroll to position [190, 0]
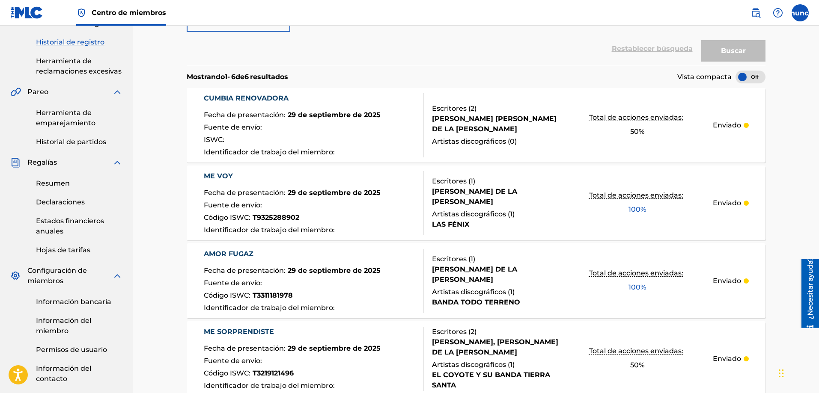
click at [230, 78] on font "-" at bounding box center [228, 77] width 3 height 8
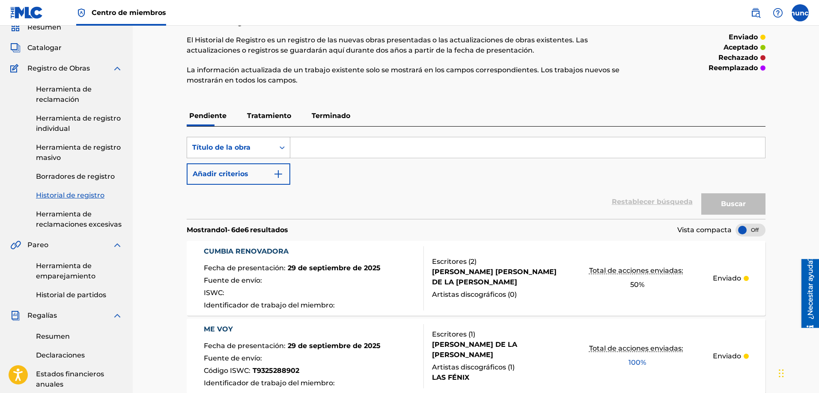
scroll to position [0, 0]
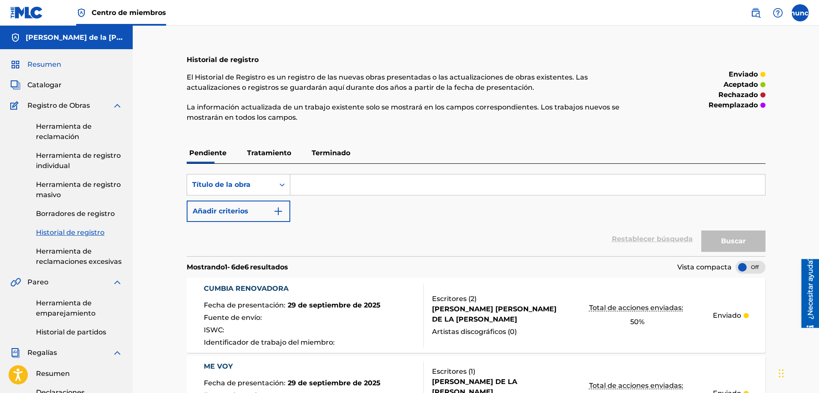
click at [39, 64] on font "Resumen" at bounding box center [44, 64] width 34 height 8
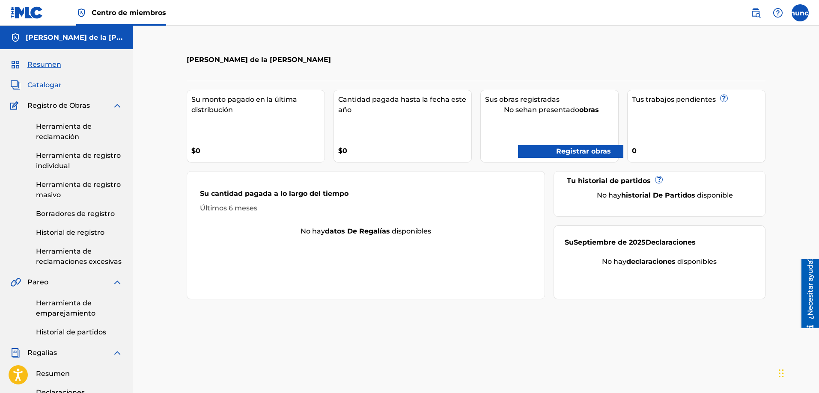
click at [43, 84] on font "Catalogar" at bounding box center [44, 85] width 34 height 8
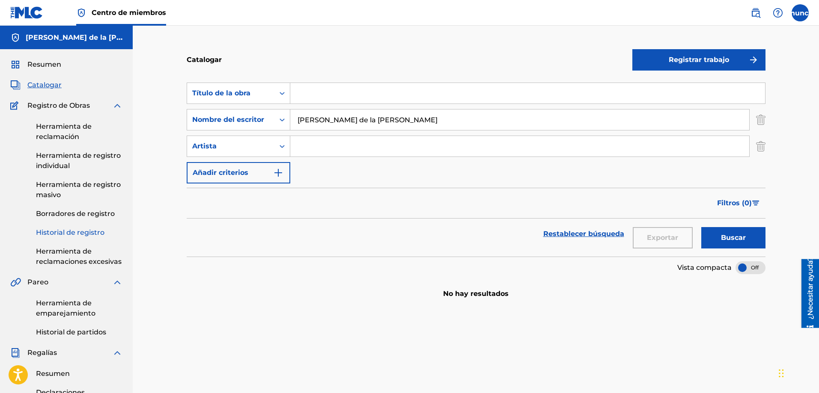
click at [74, 232] on font "Historial de registro" at bounding box center [70, 233] width 68 height 8
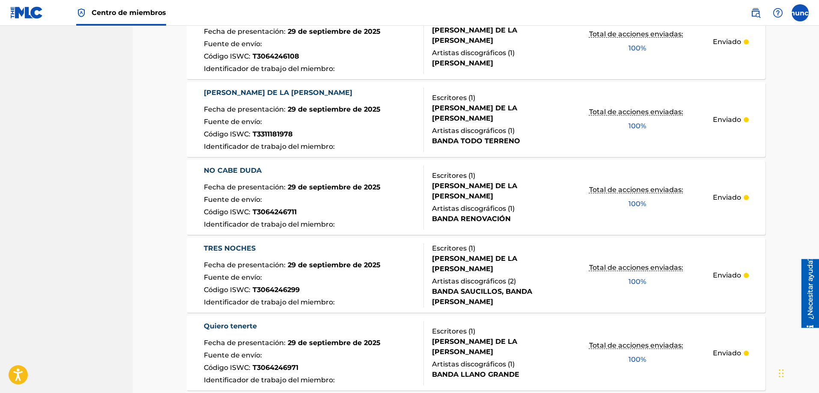
scroll to position [612, 0]
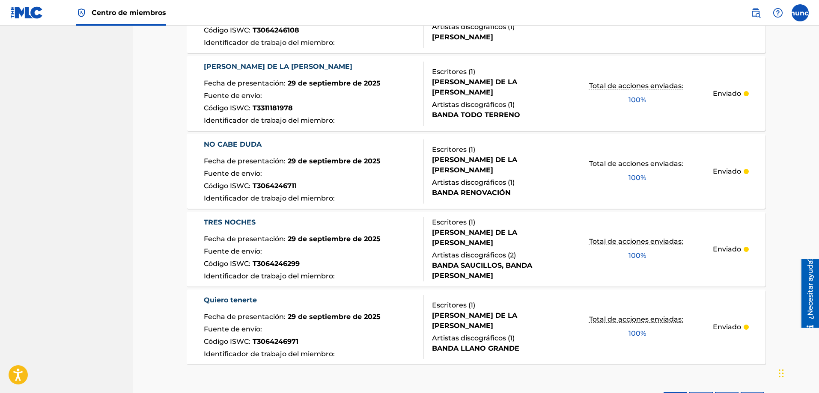
click at [258, 300] on div "Quiero tenerte" at bounding box center [292, 300] width 177 height 10
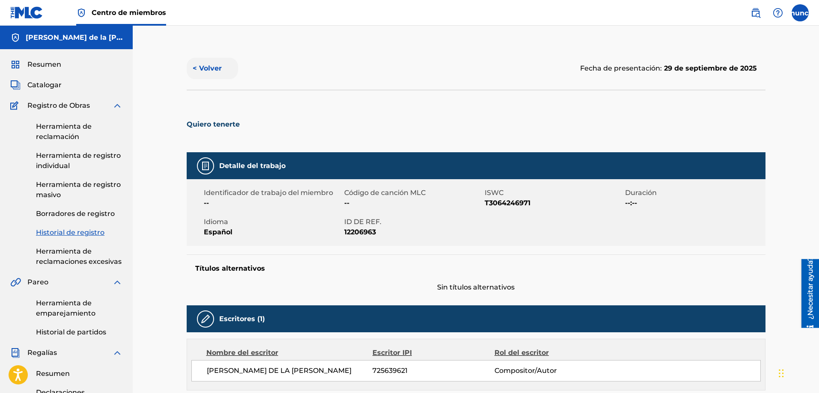
click at [212, 73] on button "< Volver" at bounding box center [212, 68] width 51 height 21
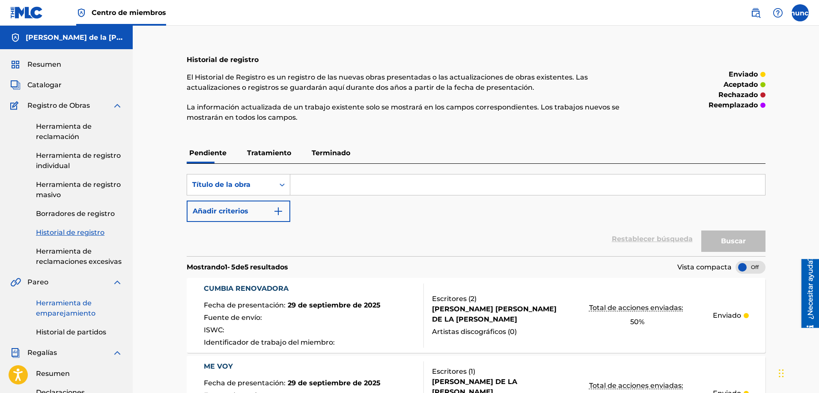
click at [60, 307] on link "Herramienta de emparejamiento" at bounding box center [79, 308] width 86 height 21
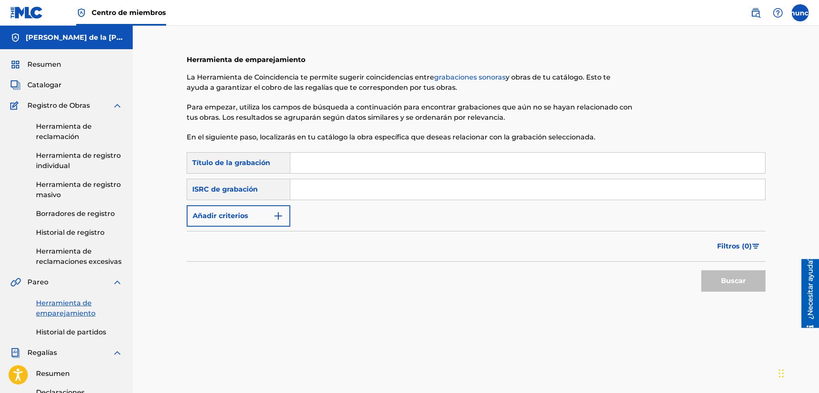
click at [315, 158] on input "Formulario de búsqueda" at bounding box center [527, 163] width 475 height 21
click at [306, 165] on input "Formulario de búsqueda" at bounding box center [527, 163] width 475 height 21
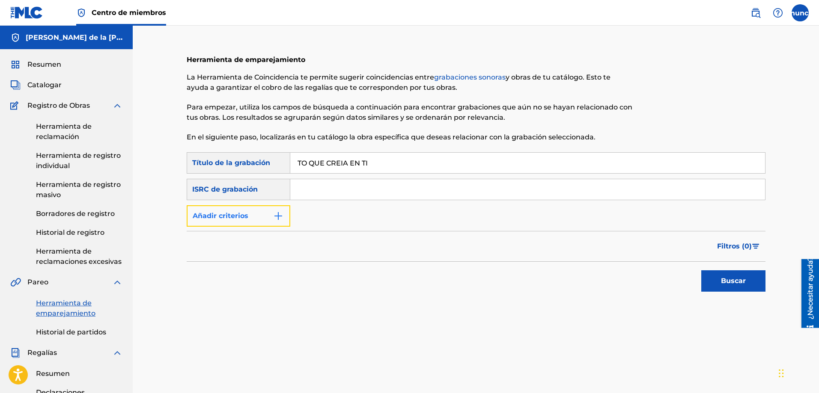
click at [247, 222] on button "Añadir criterios" at bounding box center [239, 215] width 104 height 21
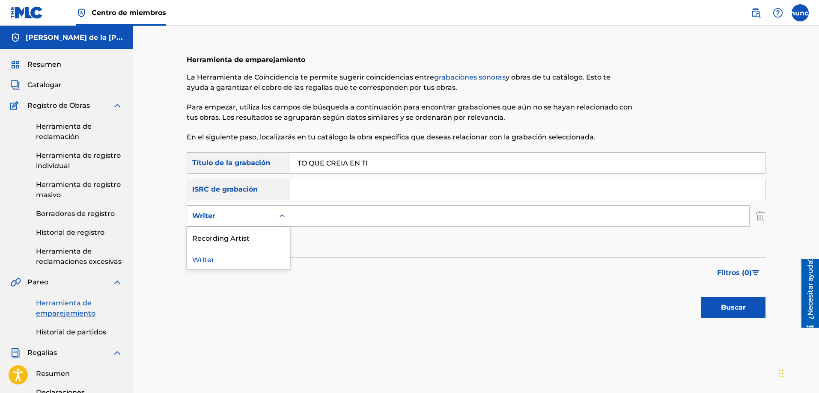
click at [261, 219] on div "Writer" at bounding box center [230, 216] width 77 height 10
click at [247, 235] on div "Recording Artist" at bounding box center [238, 237] width 103 height 21
click at [318, 216] on input "Formulario de búsqueda" at bounding box center [519, 216] width 459 height 21
click at [701, 297] on button "Buscar" at bounding box center [733, 307] width 64 height 21
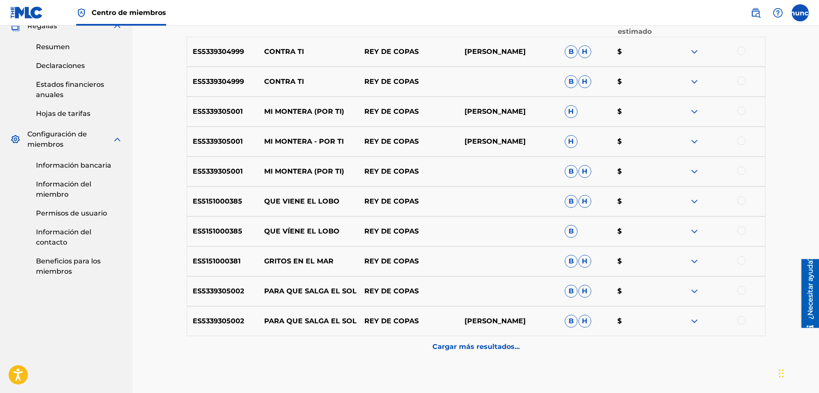
scroll to position [342, 0]
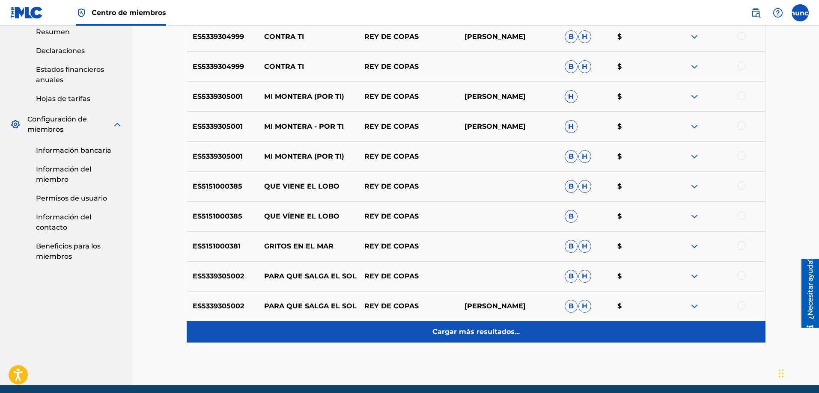
click at [452, 330] on font "Cargar más resultados..." at bounding box center [475, 332] width 87 height 8
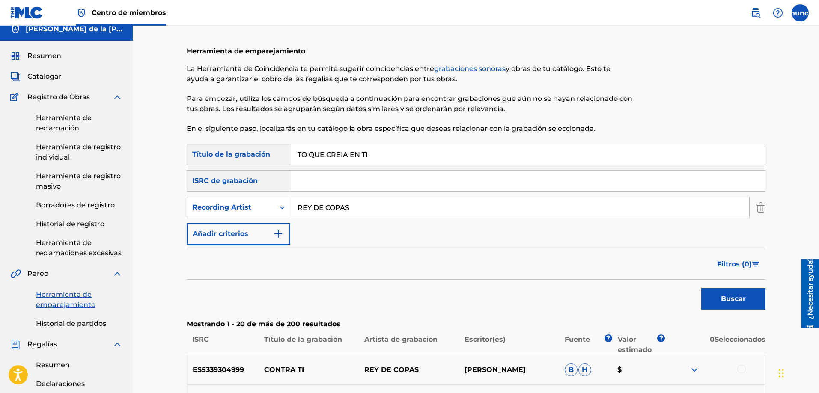
scroll to position [0, 0]
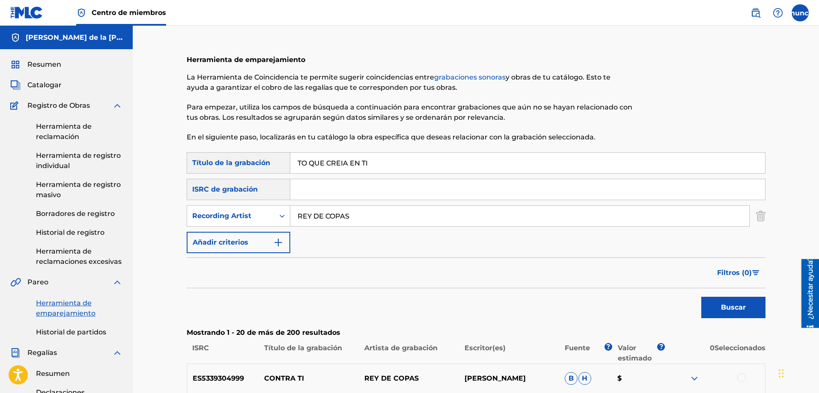
drag, startPoint x: 389, startPoint y: 164, endPoint x: 285, endPoint y: 164, distance: 103.1
click at [285, 164] on div "Búsqueda con criterios 0af2c3a2-d7db-4f2f-856c-9dc8fee16d77 Título de la grabac…" at bounding box center [476, 162] width 579 height 21
click at [701, 297] on button "Buscar" at bounding box center [733, 307] width 64 height 21
drag, startPoint x: 394, startPoint y: 154, endPoint x: 293, endPoint y: 160, distance: 101.6
click at [293, 160] on input "LAMENTO BOLIVIANO" at bounding box center [527, 163] width 475 height 21
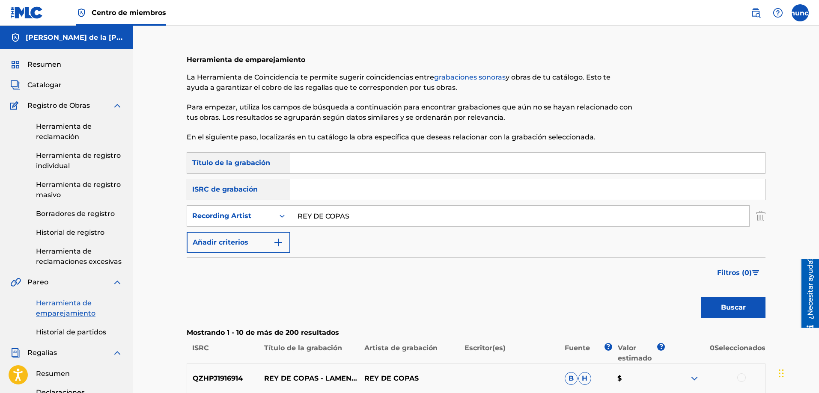
click at [701, 297] on button "Buscar" at bounding box center [733, 307] width 64 height 21
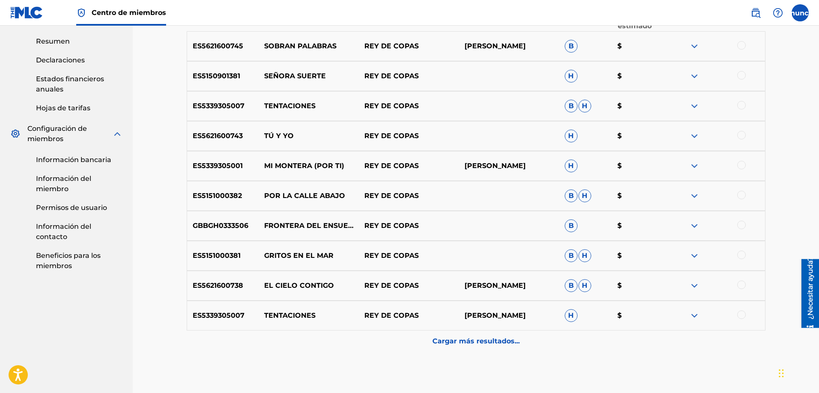
scroll to position [368, 0]
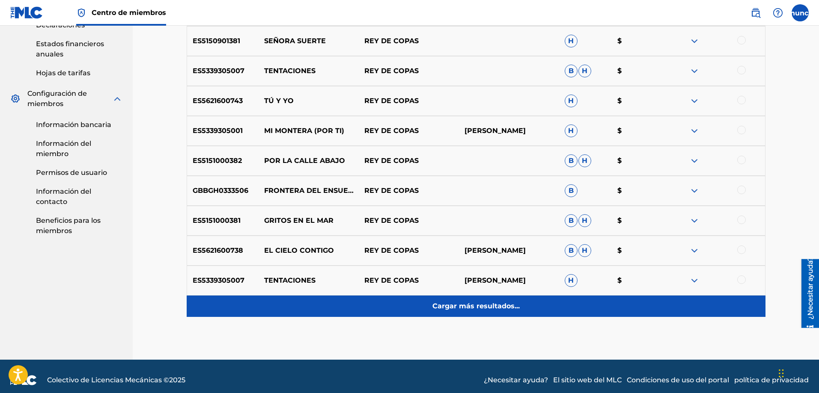
click at [483, 306] on font "Cargar más resultados..." at bounding box center [475, 306] width 87 height 8
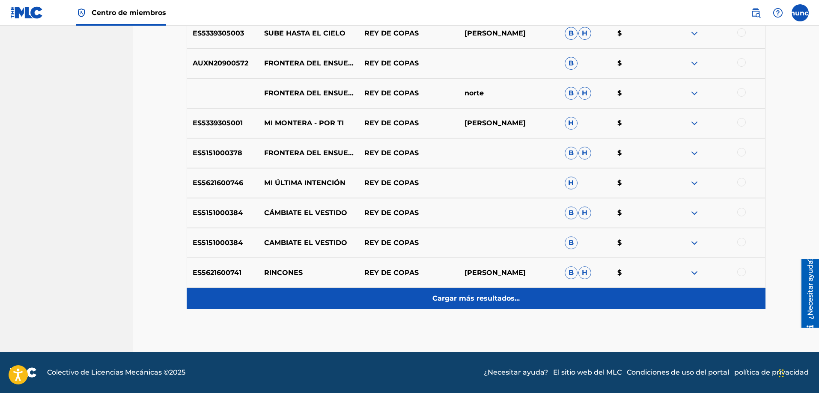
click at [437, 298] on font "Cargar más resultados..." at bounding box center [475, 298] width 87 height 8
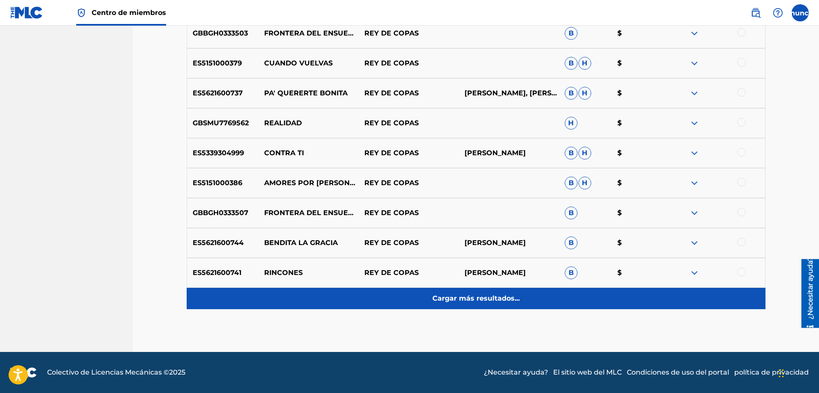
click at [443, 303] on p "Cargar más resultados..." at bounding box center [475, 299] width 87 height 10
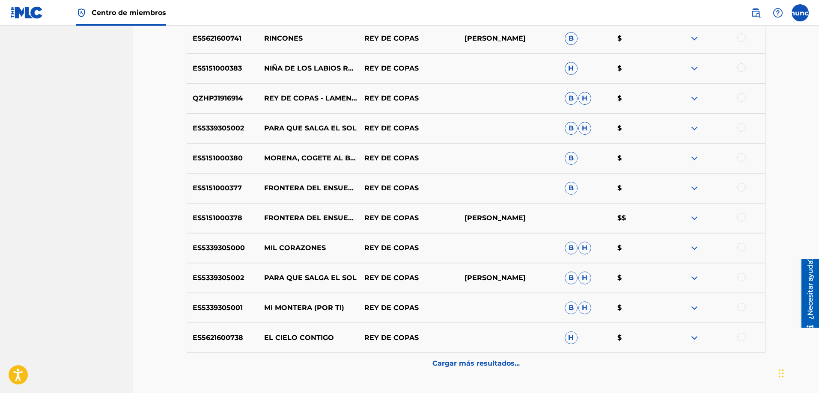
scroll to position [1212, 0]
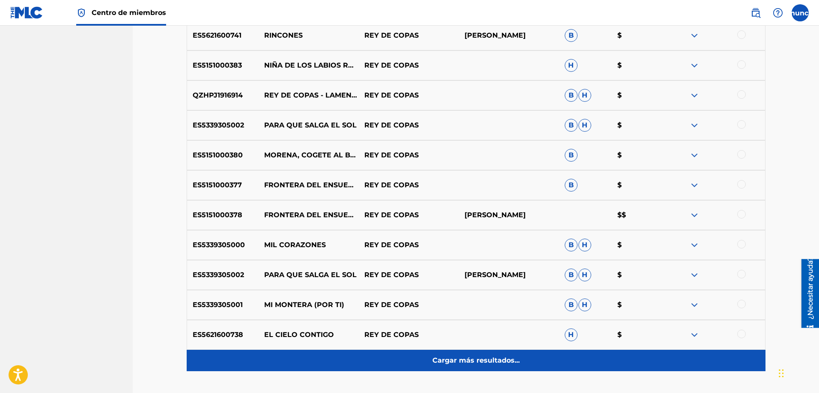
click at [457, 359] on font "Cargar más resultados..." at bounding box center [475, 361] width 87 height 8
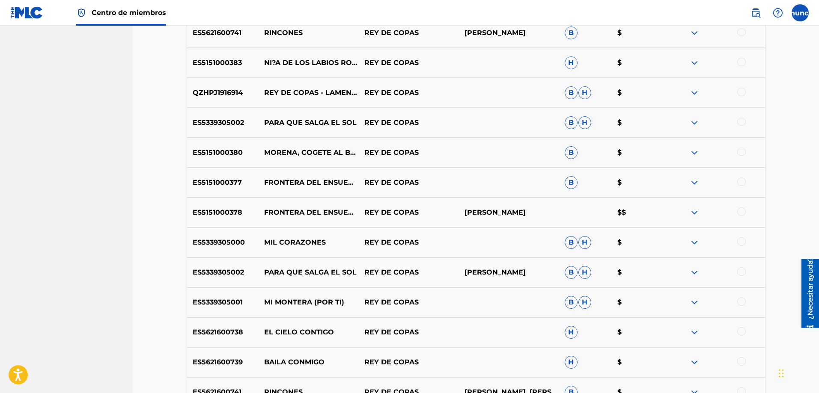
click at [431, 308] on p "REY DE COPAS" at bounding box center [409, 302] width 100 height 10
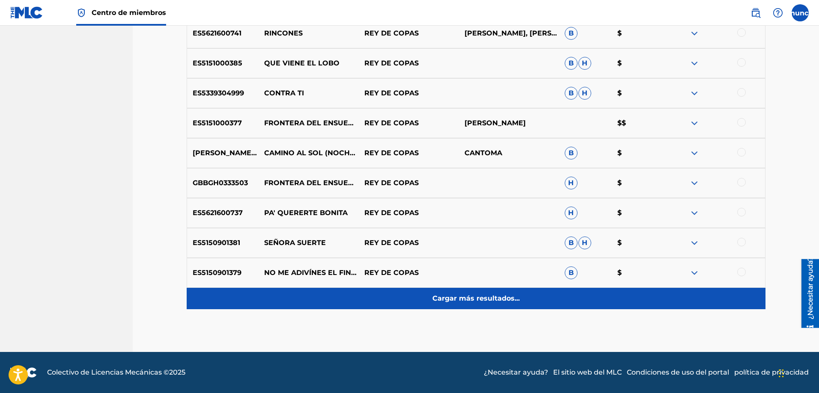
click at [446, 302] on font "Cargar más resultados..." at bounding box center [475, 298] width 87 height 8
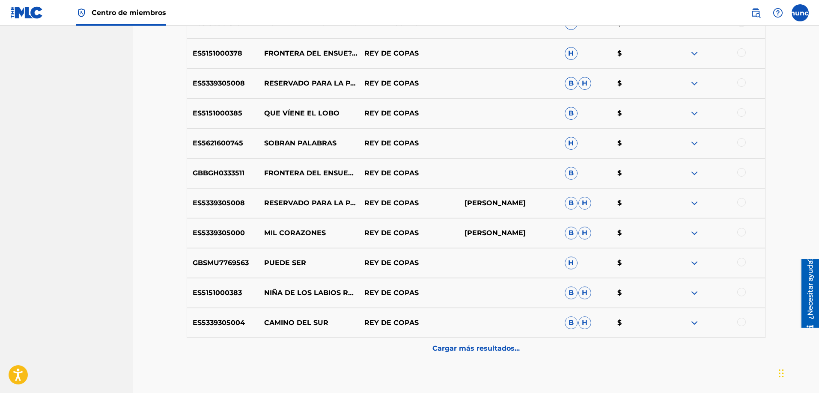
scroll to position [1873, 0]
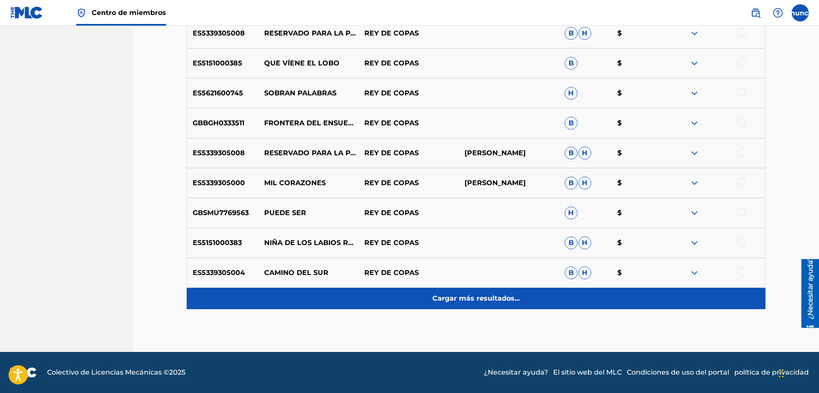
click at [475, 306] on div "Cargar más resultados..." at bounding box center [476, 298] width 579 height 21
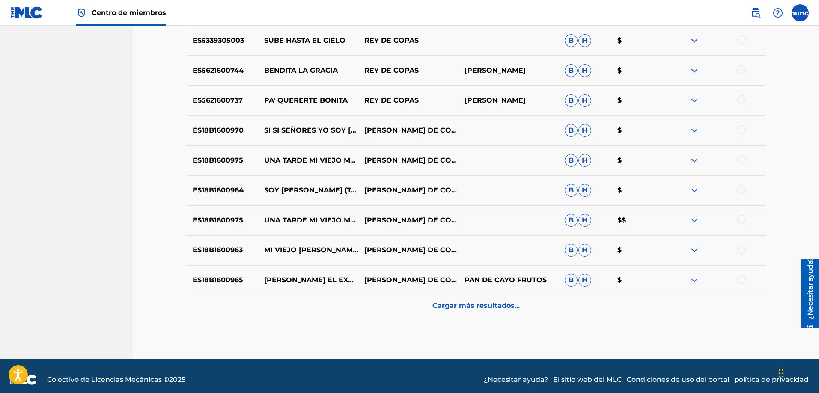
scroll to position [2173, 0]
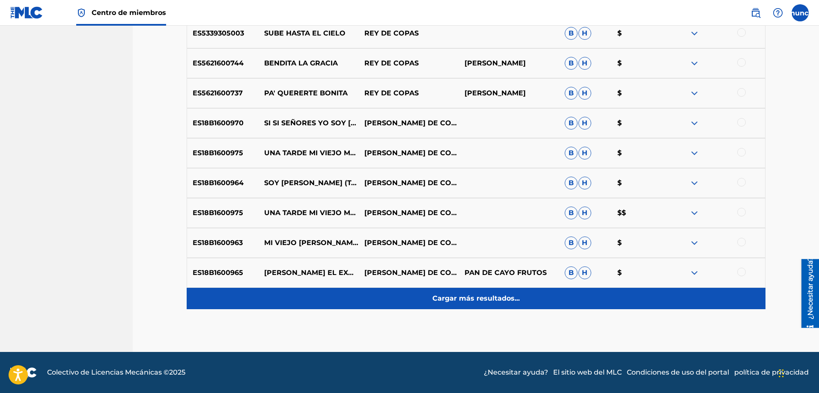
click at [442, 301] on font "Cargar más resultados..." at bounding box center [475, 298] width 87 height 8
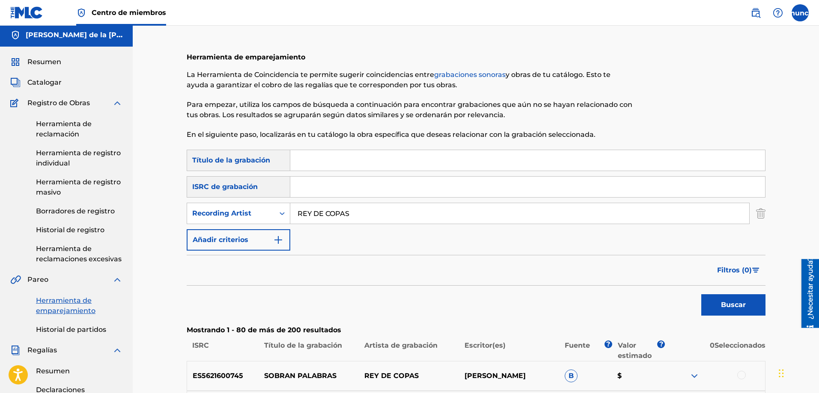
scroll to position [0, 0]
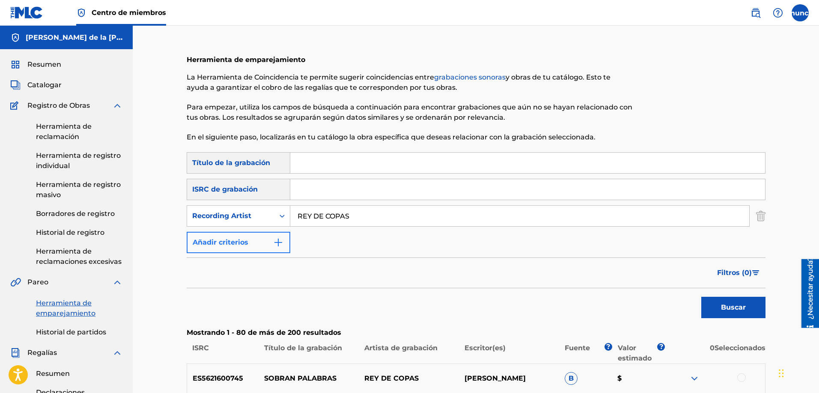
drag, startPoint x: 360, startPoint y: 218, endPoint x: 252, endPoint y: 233, distance: 109.7
click at [252, 233] on div "Búsqueda con criterios 0af2c3a2-d7db-4f2f-856c-9dc8fee16d77 Título de la grabac…" at bounding box center [476, 202] width 579 height 101
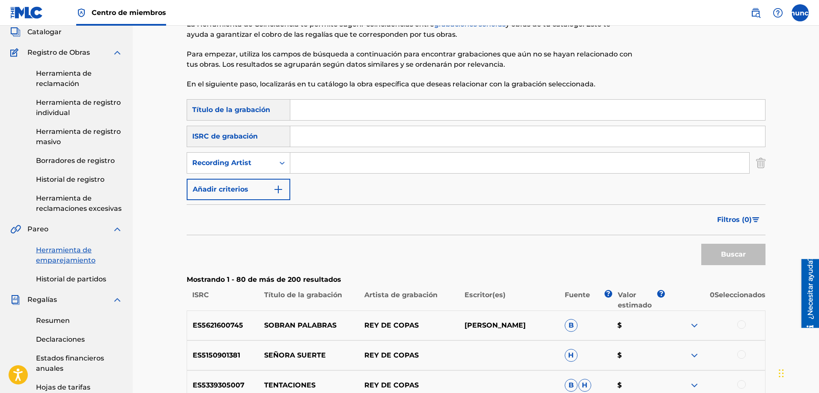
scroll to position [43, 0]
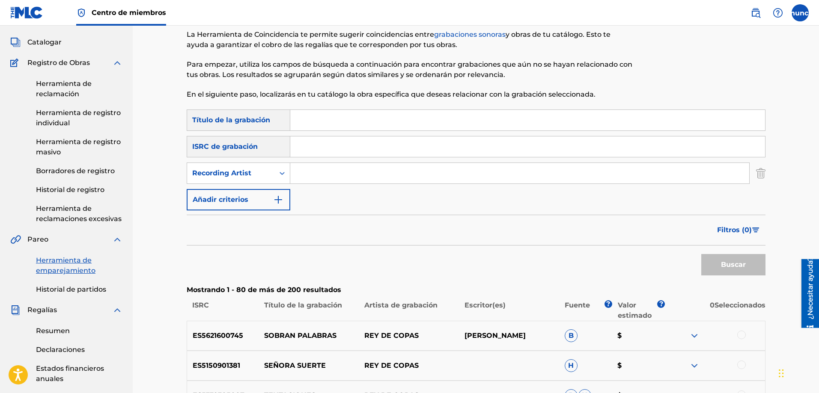
click at [291, 261] on div "Buscar" at bounding box center [476, 263] width 579 height 34
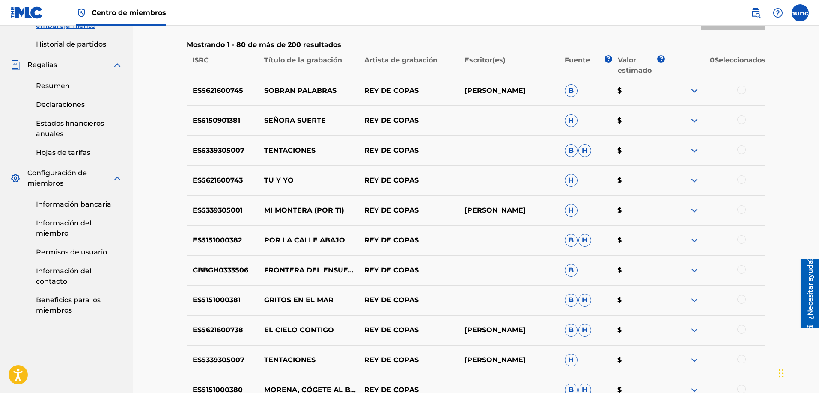
scroll to position [290, 0]
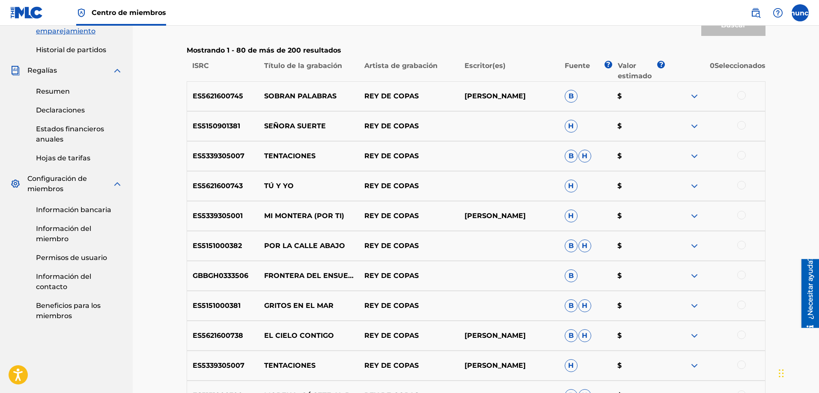
scroll to position [211, 0]
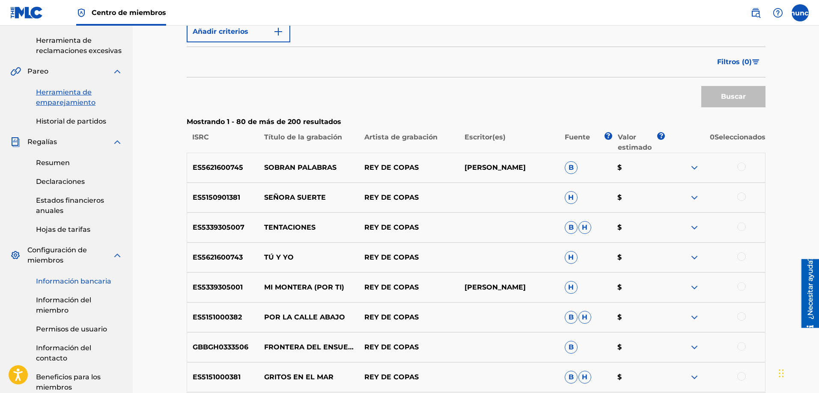
click at [62, 286] on link "Información bancaria" at bounding box center [79, 281] width 86 height 10
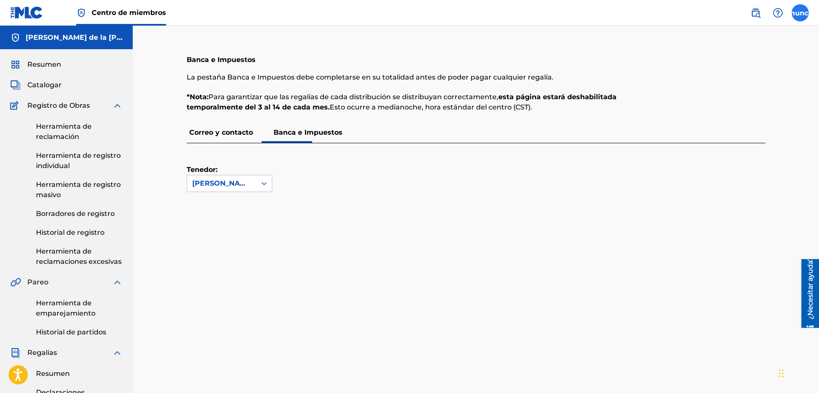
click at [802, 17] on label at bounding box center [799, 12] width 17 height 17
click at [800, 13] on input "anuncio [PERSON_NAME] de la [PERSON_NAME] [EMAIL_ADDRESS][DOMAIN_NAME] Preferen…" at bounding box center [800, 13] width 0 height 0
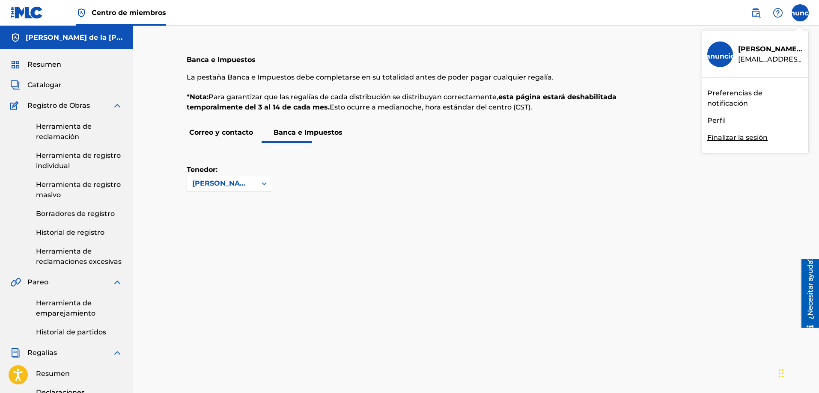
click at [740, 138] on font "Finalizar la sesión" at bounding box center [737, 138] width 60 height 8
click at [800, 13] on input "anuncio [PERSON_NAME] de la [PERSON_NAME] [EMAIL_ADDRESS][DOMAIN_NAME] Preferen…" at bounding box center [800, 13] width 0 height 0
